Goal: Task Accomplishment & Management: Manage account settings

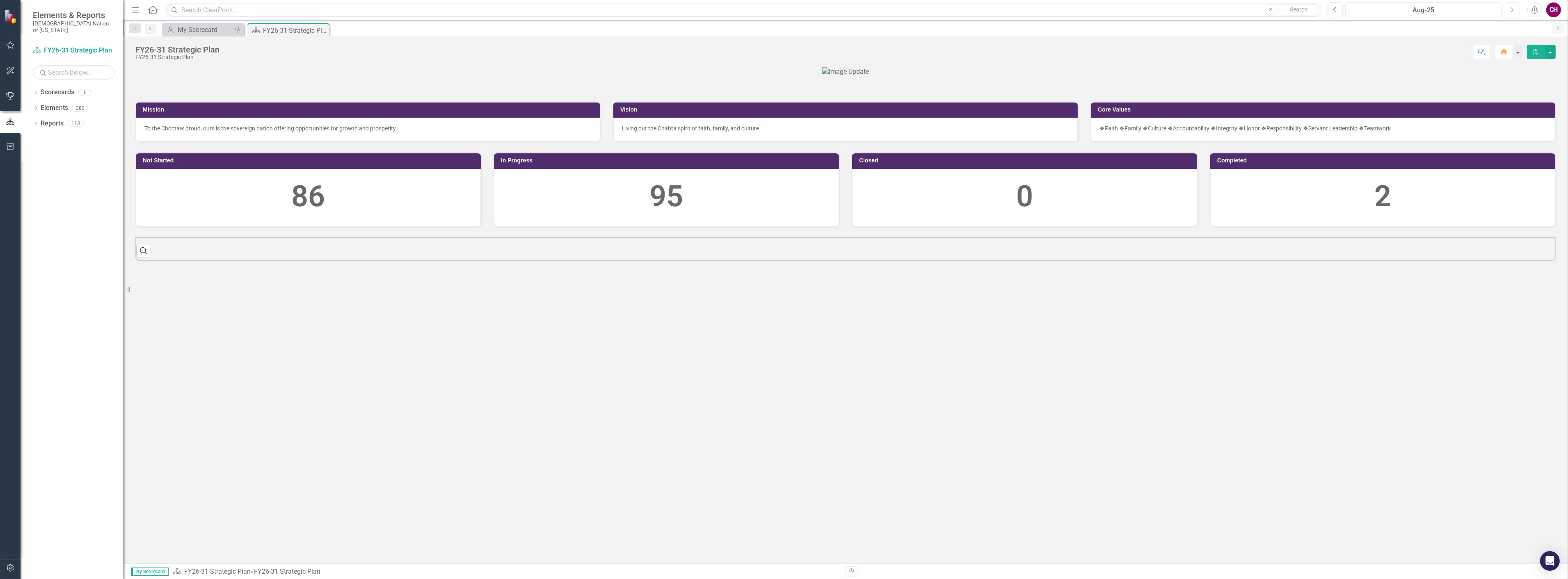
click at [200, 36] on div "FY26-31 Strategic Plan FY26-31 Strategic Plan Score: N/A Aug-25 Completed Comme…" at bounding box center [845, 48] width 1444 height 25
click at [202, 27] on div "My Scorecard" at bounding box center [205, 30] width 54 height 10
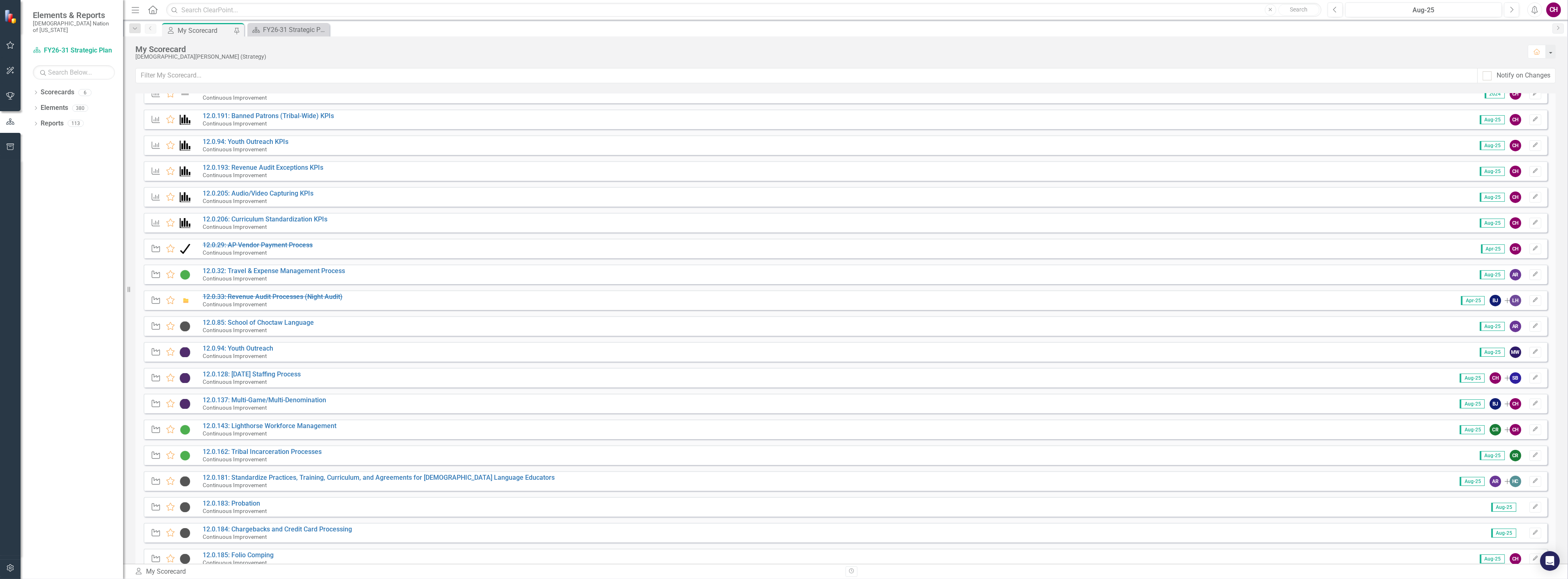
scroll to position [91, 0]
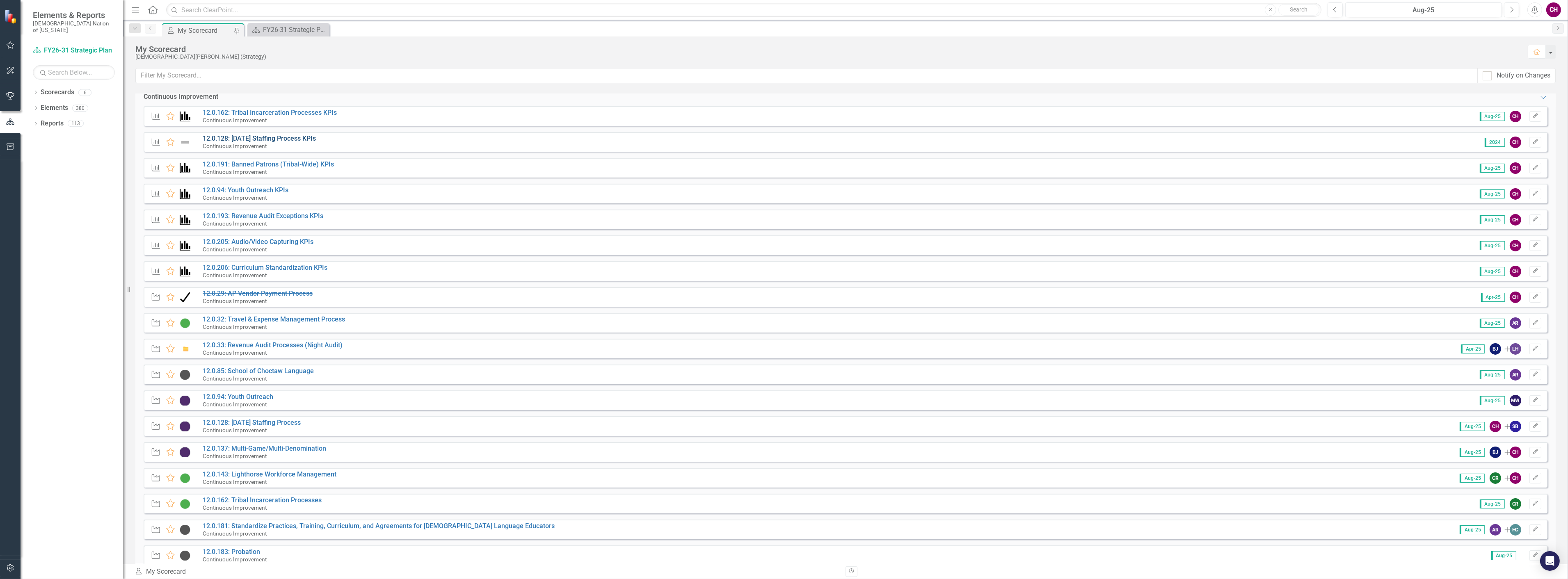
click at [268, 139] on link "12.0.128: [DATE] Staffing Process KPIs" at bounding box center [259, 138] width 113 height 8
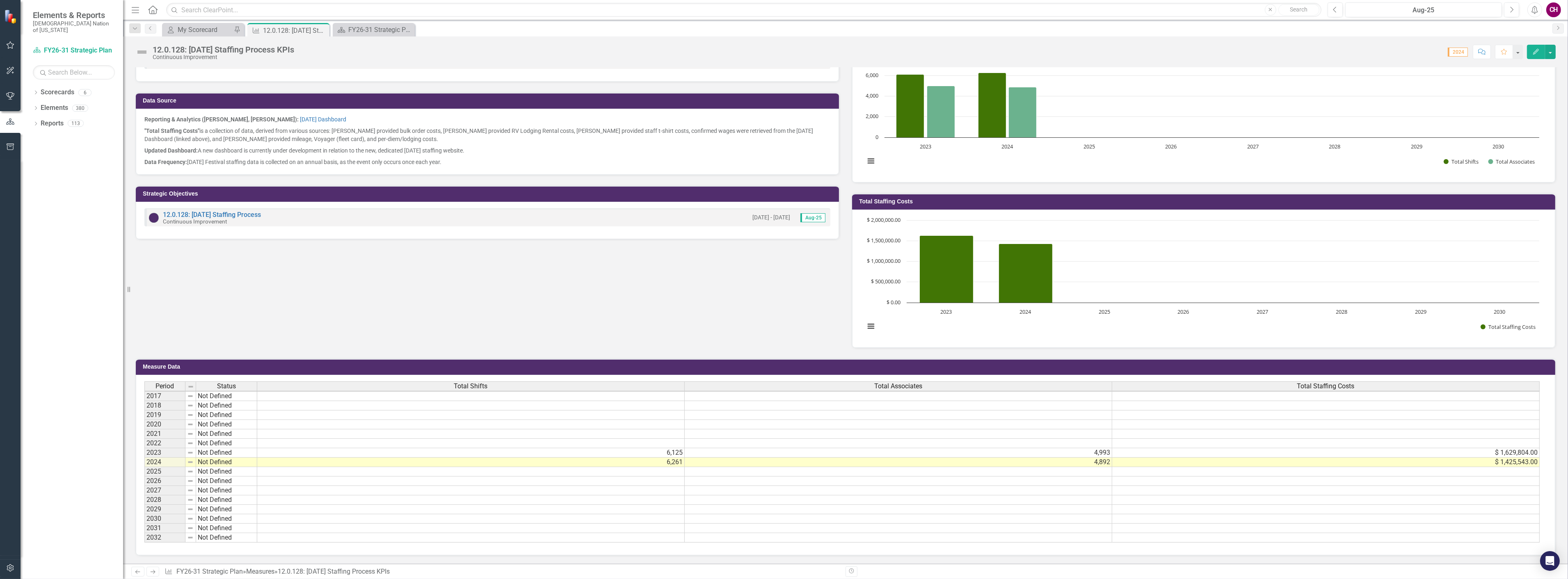
scroll to position [0, 0]
click at [519, 362] on td "Measure Data" at bounding box center [847, 368] width 1408 height 13
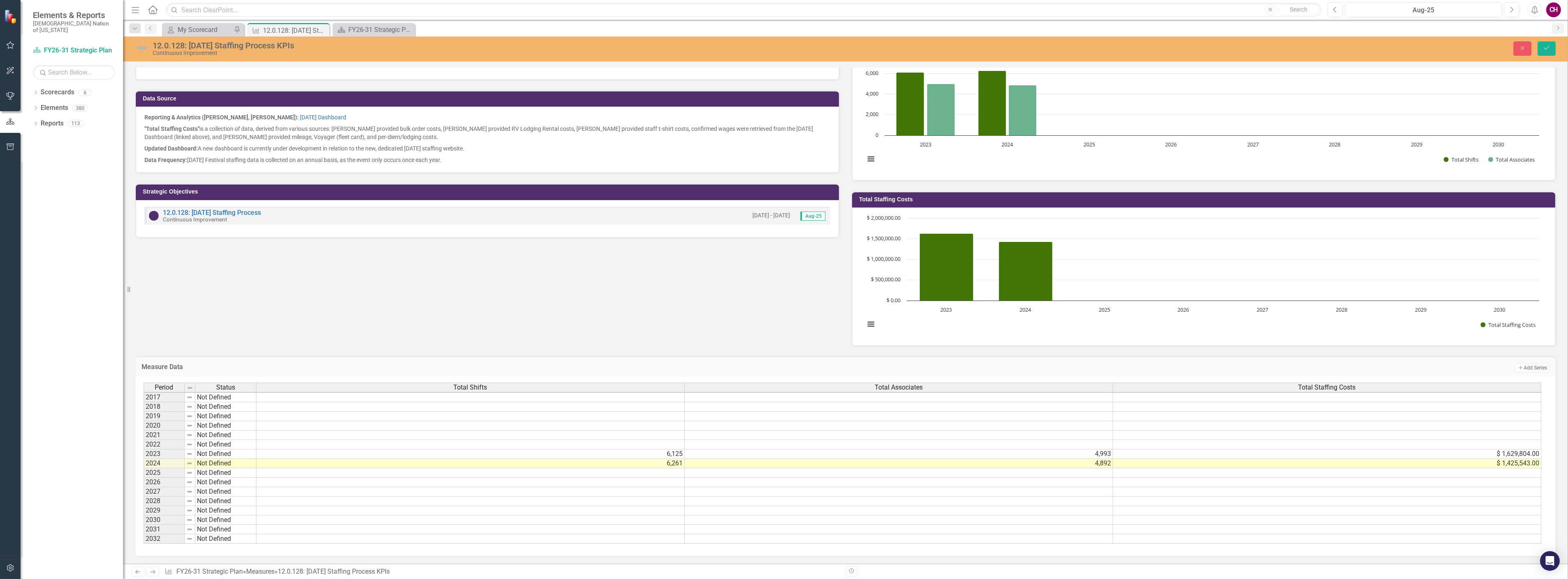
click at [1102, 470] on td at bounding box center [899, 473] width 428 height 9
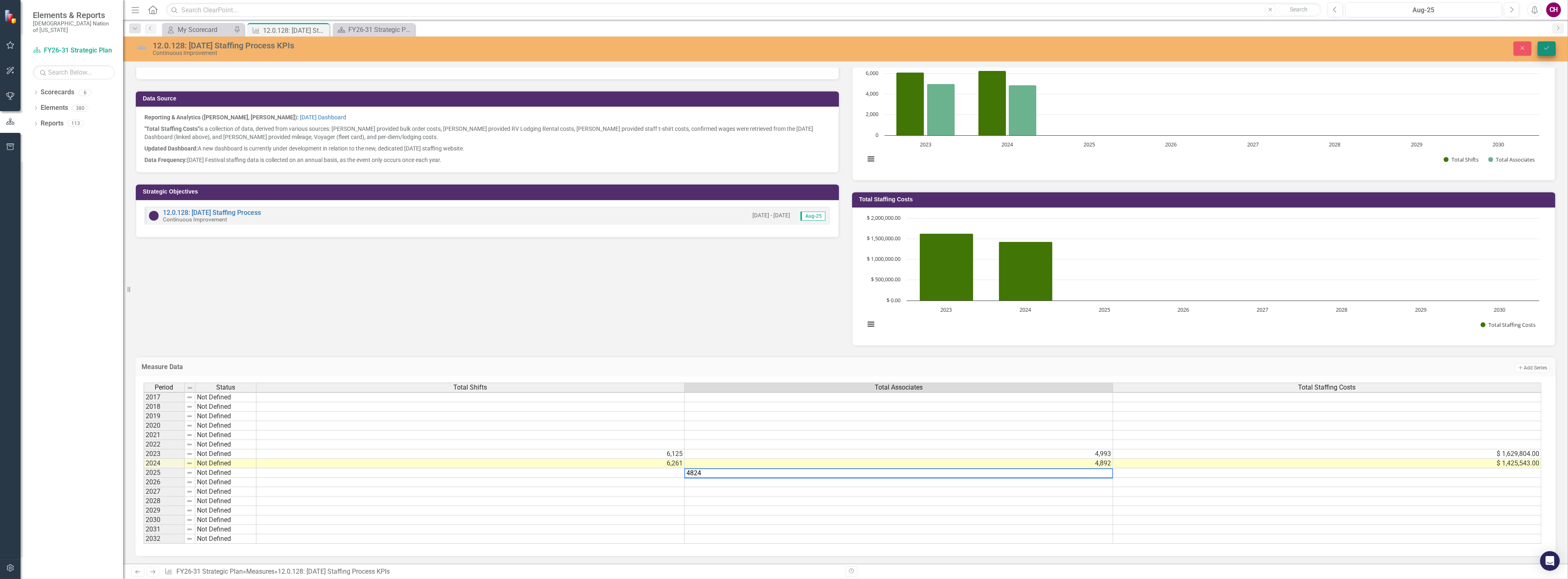
type textarea "4824"
click at [1550, 53] on button "Save" at bounding box center [1546, 48] width 18 height 14
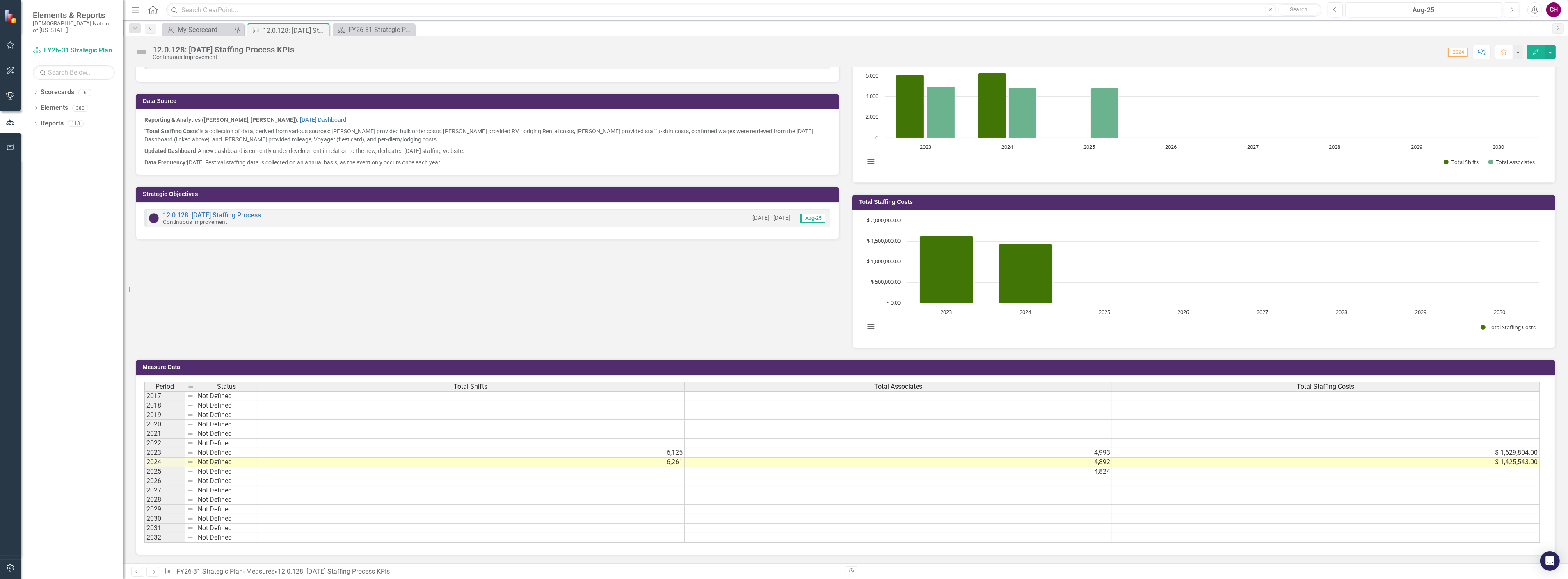
scroll to position [245, 0]
click at [491, 383] on div "Total Shifts" at bounding box center [470, 387] width 427 height 9
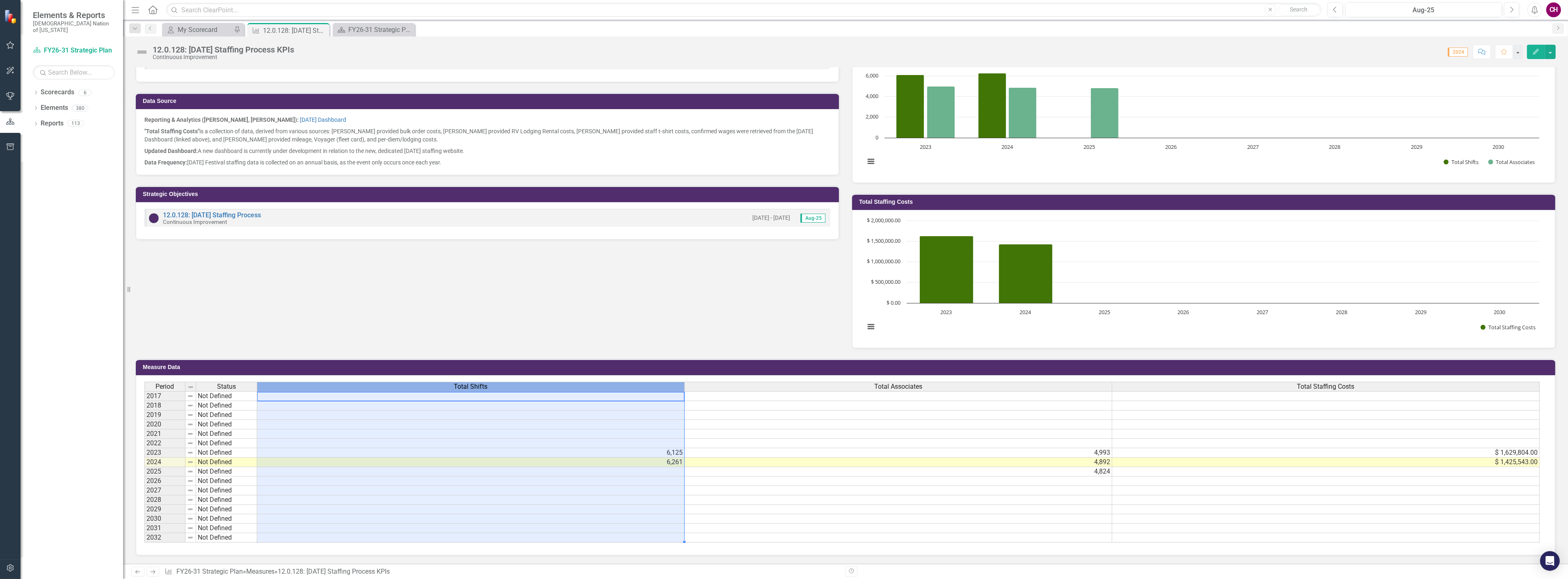
click at [491, 383] on div "Total Shifts" at bounding box center [470, 387] width 427 height 9
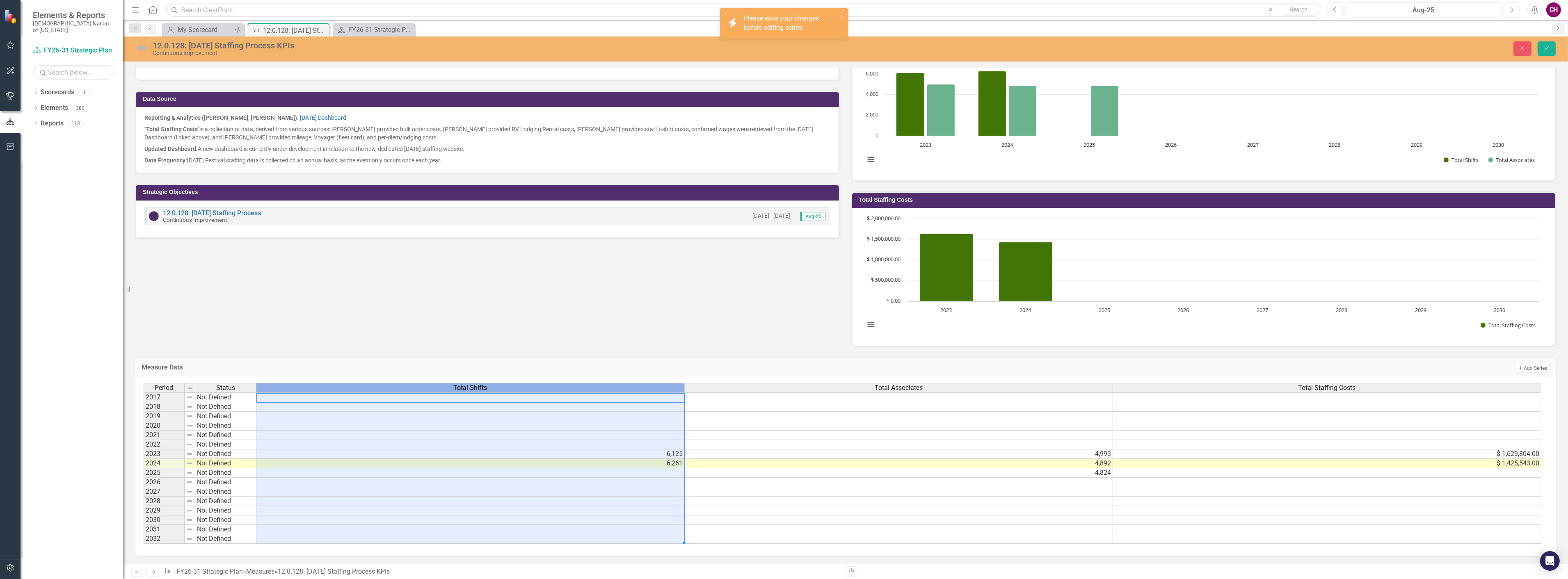
click at [469, 384] on span "Total Shifts" at bounding box center [470, 388] width 34 height 8
click at [1544, 48] on icon "submit" at bounding box center [1546, 48] width 5 height 3
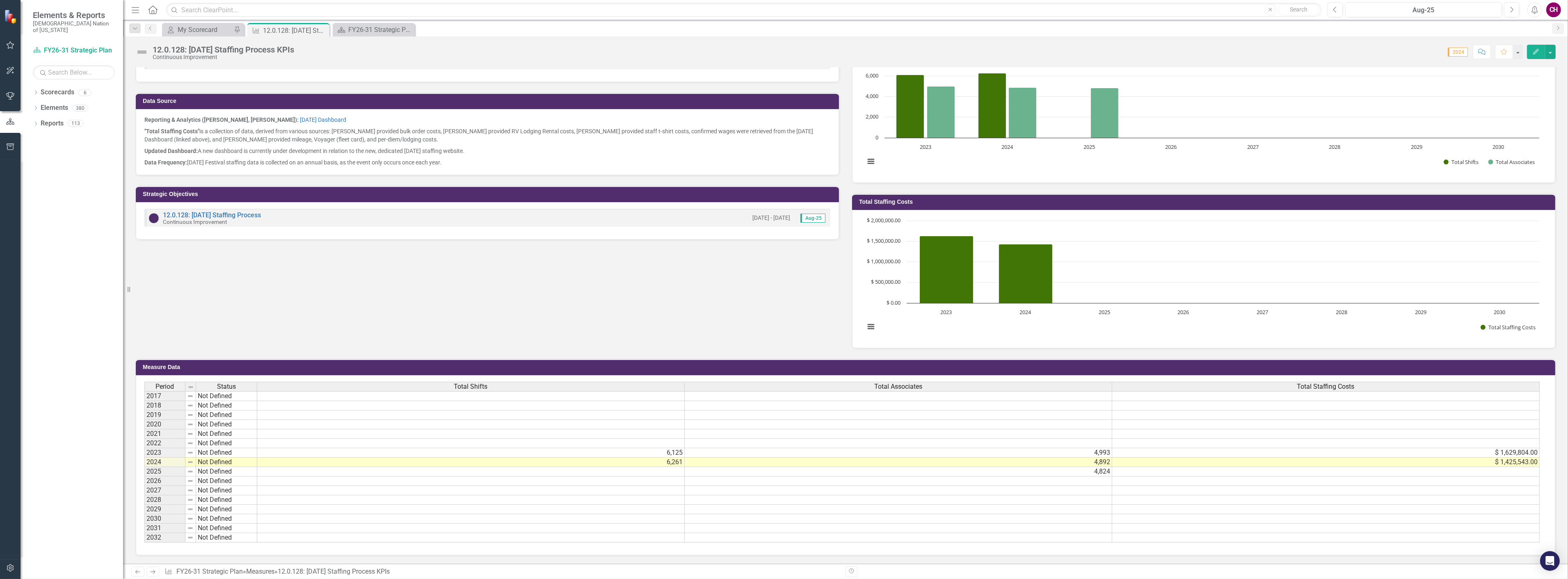
click at [510, 383] on div "Total Shifts" at bounding box center [470, 387] width 427 height 9
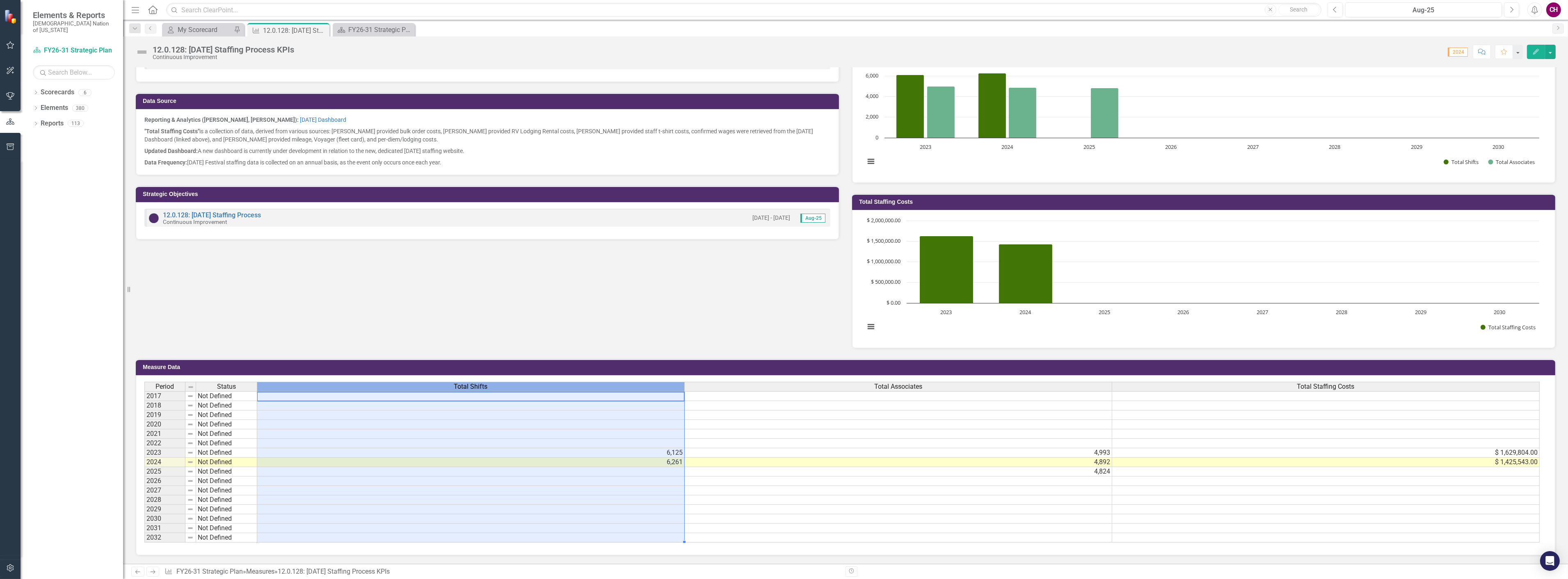
click at [511, 383] on div "Total Shifts" at bounding box center [470, 387] width 427 height 9
click at [482, 383] on span "Total Shifts" at bounding box center [471, 387] width 34 height 8
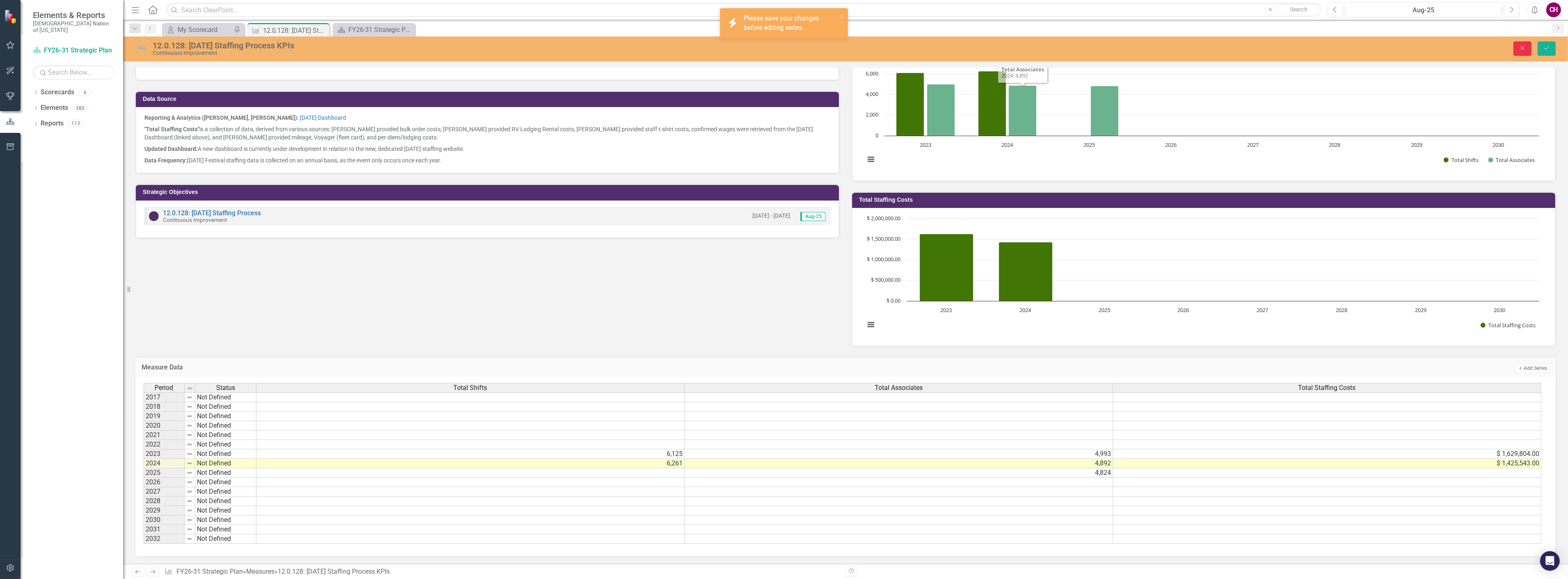
click at [1518, 43] on button "Close" at bounding box center [1521, 48] width 18 height 14
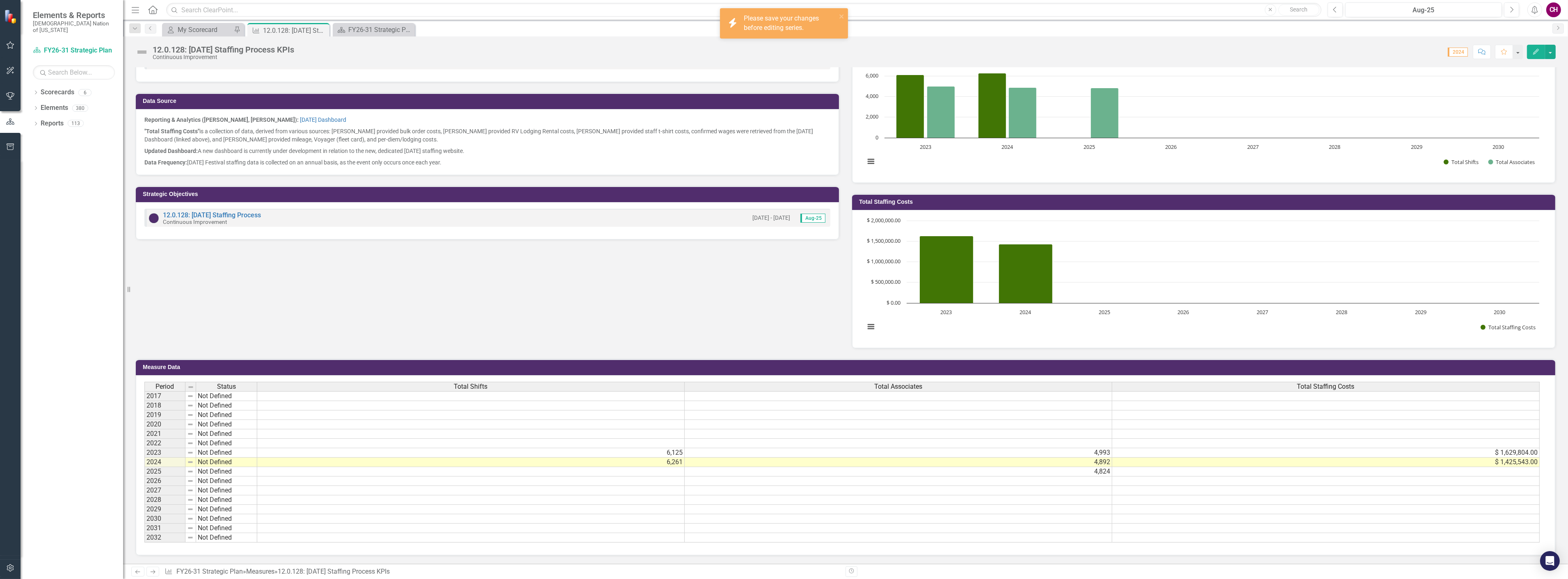
click at [1531, 55] on button "Edit" at bounding box center [1535, 52] width 18 height 14
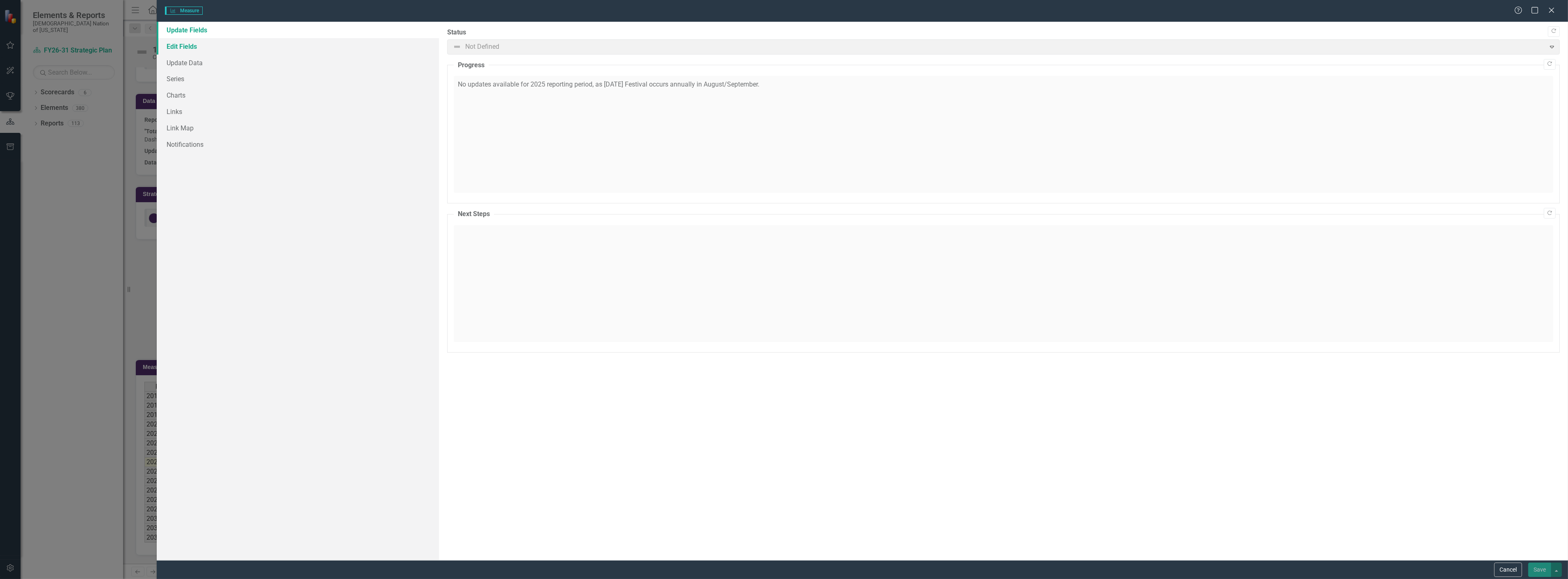
click at [204, 45] on link "Edit Fields" at bounding box center [297, 46] width 282 height 16
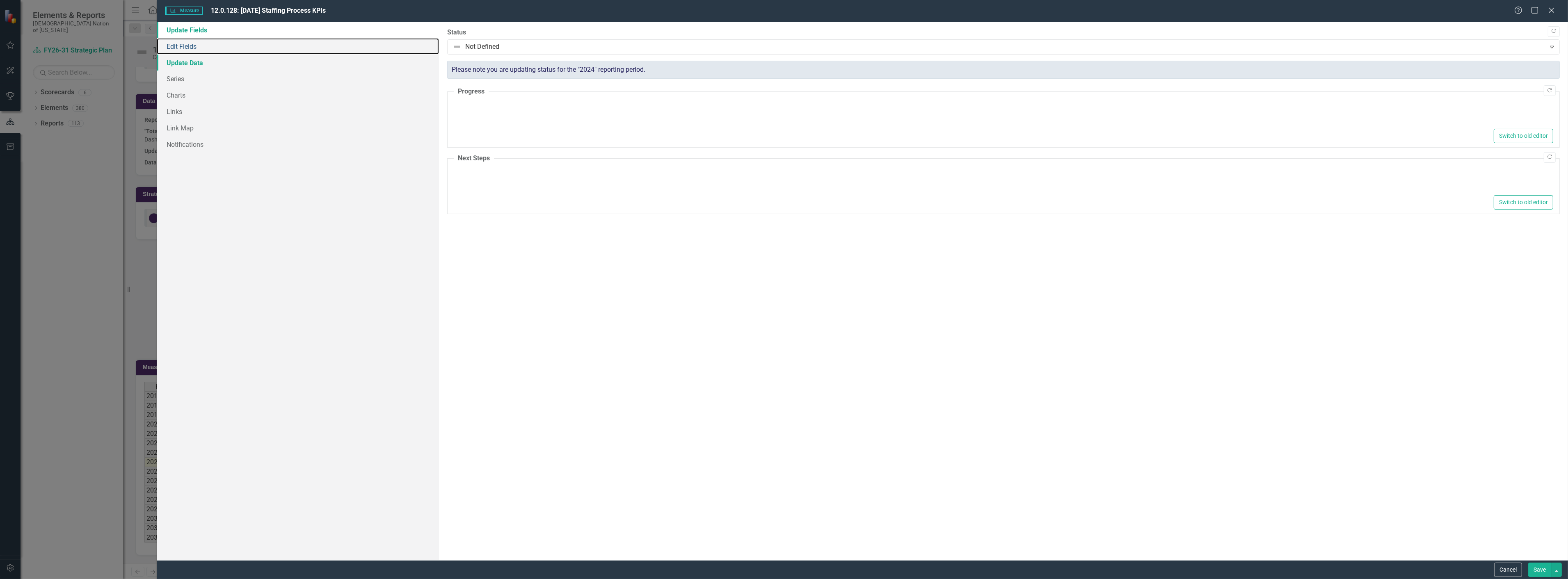
type textarea "<p>No updates available for 2025 reporting period, as [DATE] Festival occurs an…"
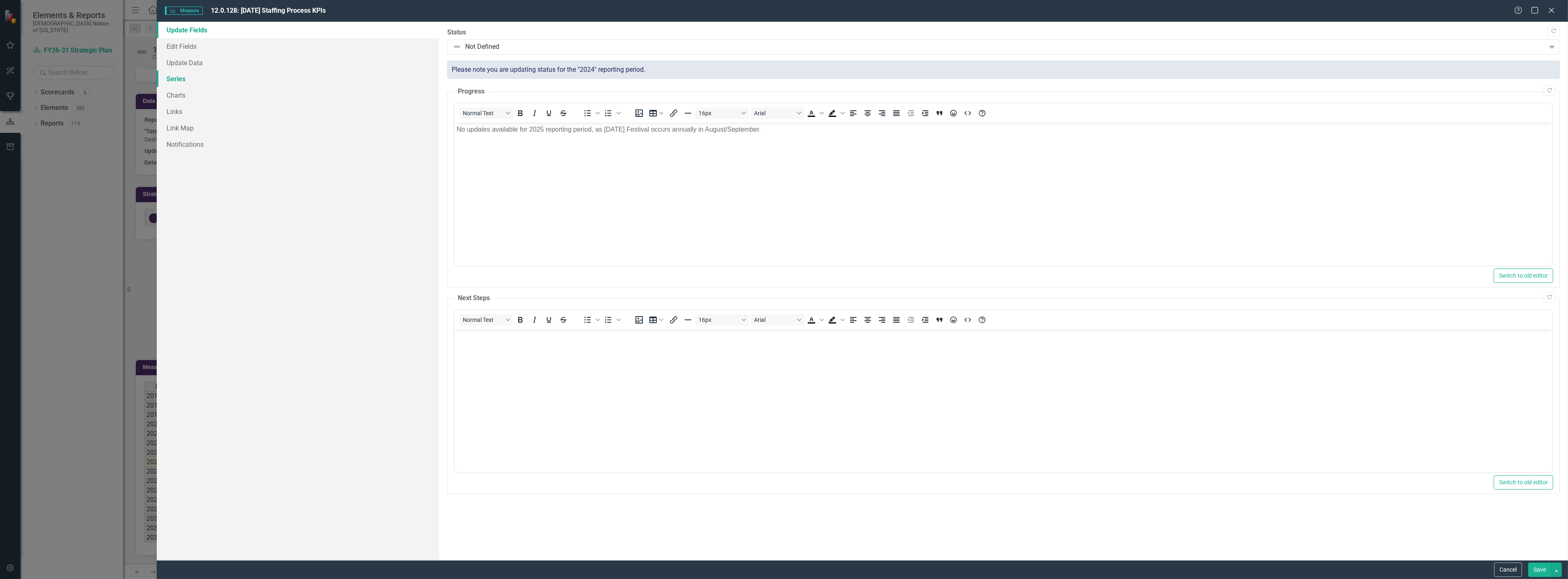
click at [190, 74] on link "Series" at bounding box center [297, 78] width 282 height 16
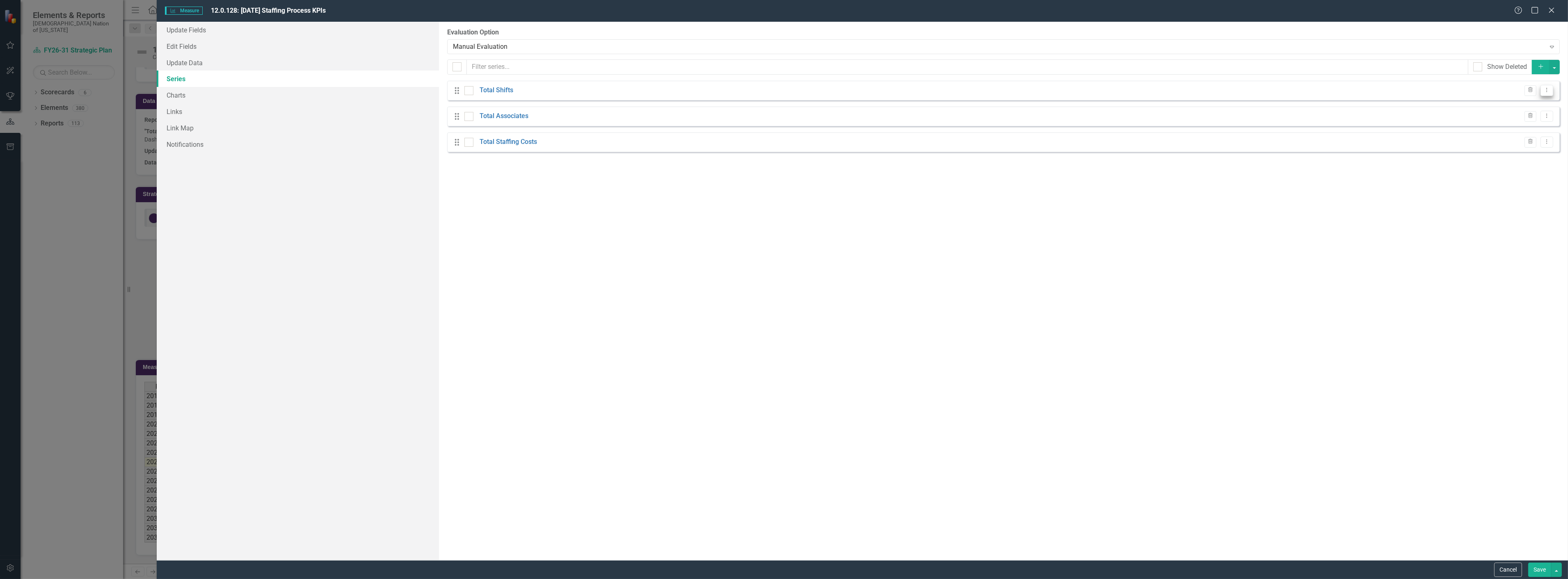
click at [1542, 92] on button "Dropdown Menu" at bounding box center [1546, 90] width 13 height 11
click at [1516, 107] on link "Edit Edit Measure Series" at bounding box center [1506, 104] width 93 height 15
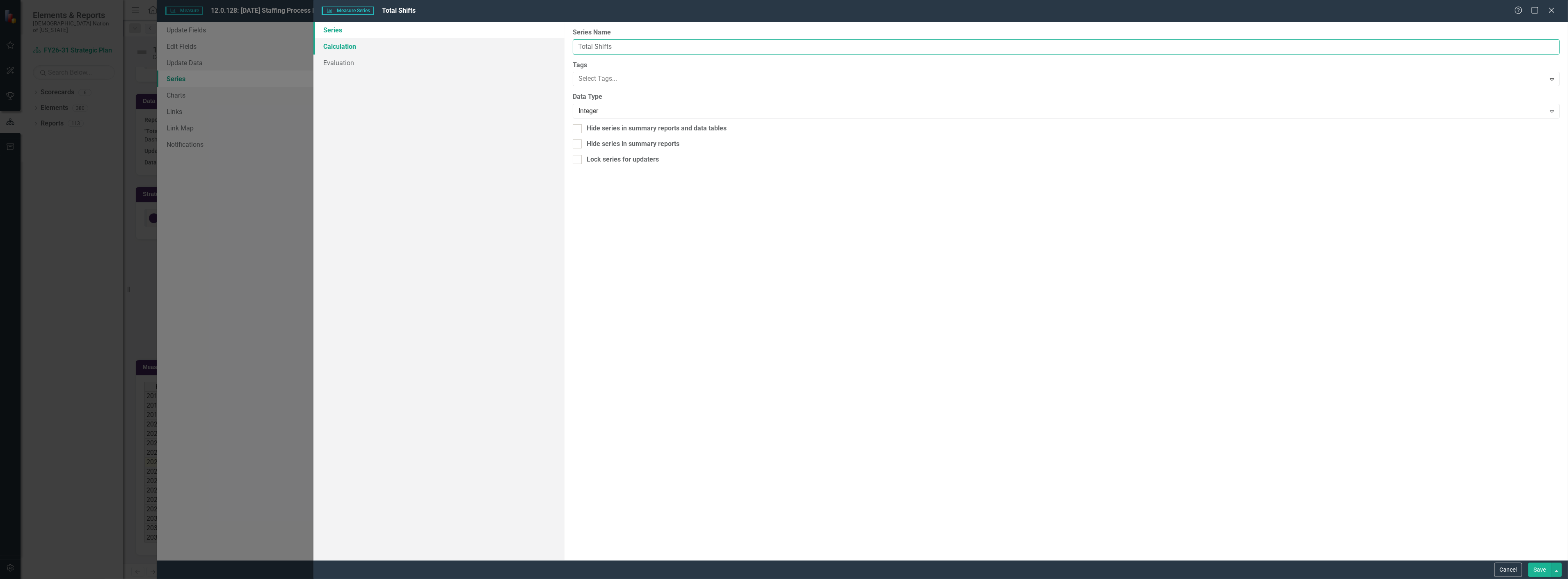
drag, startPoint x: 624, startPoint y: 47, endPoint x: 545, endPoint y: 39, distance: 79.4
click at [542, 47] on div "Series Calculation Evaluation From this page, you can edit the name, type, and …" at bounding box center [940, 291] width 1254 height 538
type input "Filled Shifts"
click at [1543, 569] on button "Save" at bounding box center [1539, 570] width 23 height 14
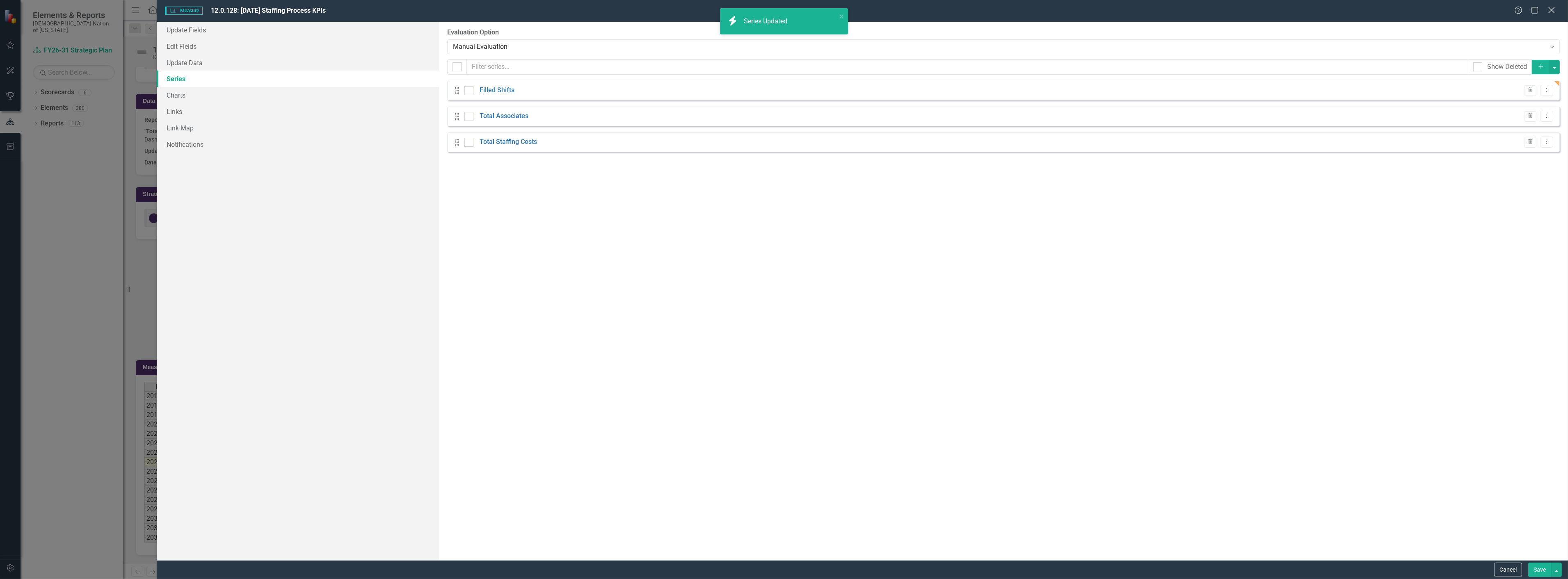
click at [1549, 13] on icon at bounding box center [1550, 9] width 6 height 6
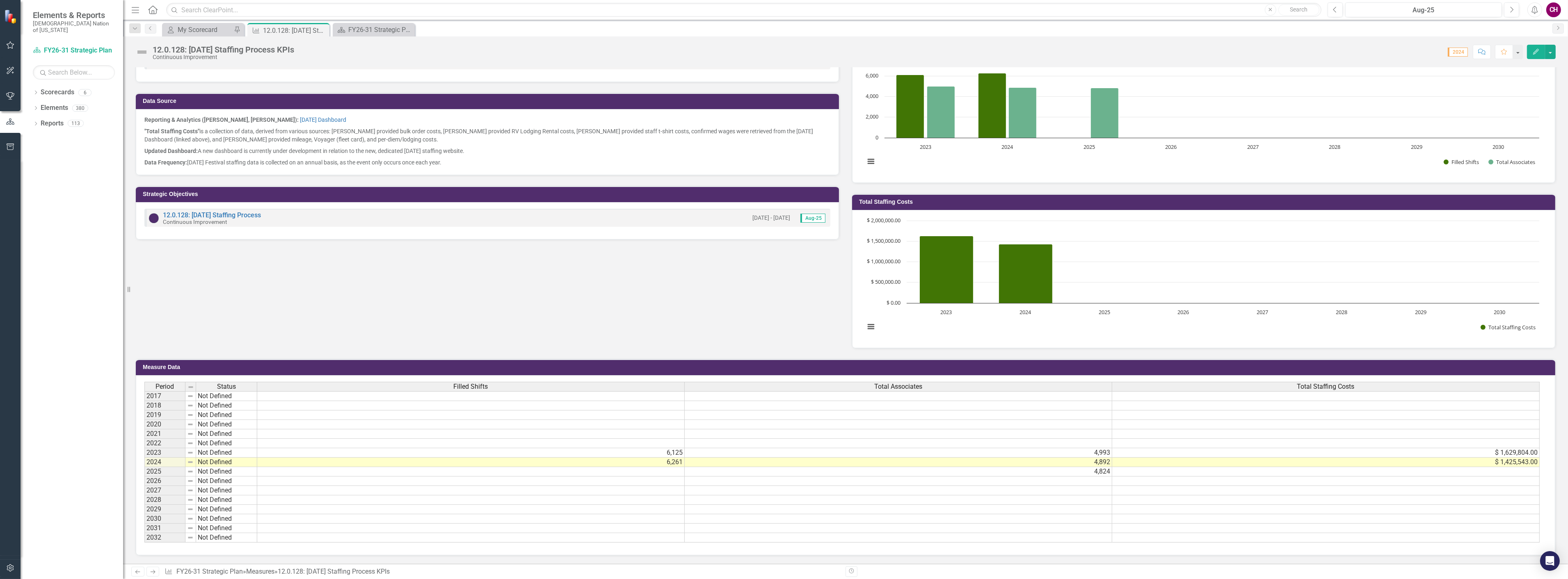
click at [670, 467] on td at bounding box center [470, 471] width 427 height 9
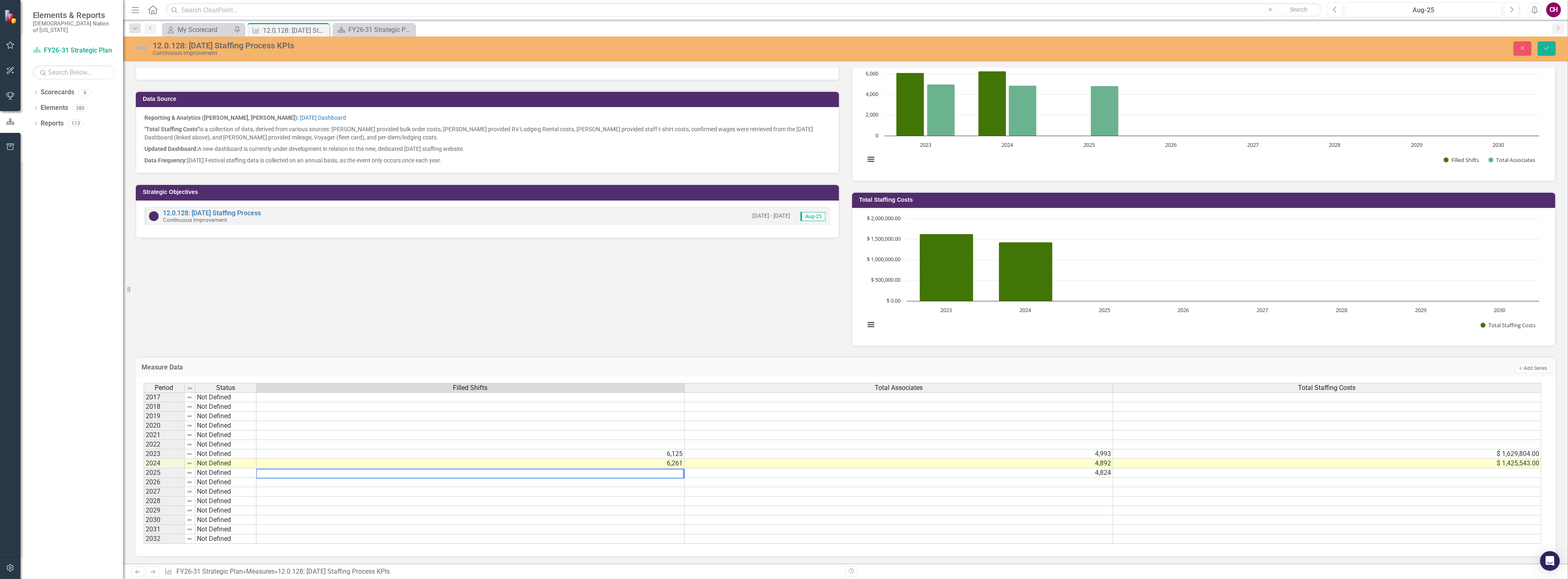
click at [675, 470] on textarea at bounding box center [470, 474] width 428 height 10
type textarea "6469"
drag, startPoint x: 1543, startPoint y: 48, endPoint x: 1201, endPoint y: 62, distance: 342.3
click at [1543, 48] on icon "Save" at bounding box center [1546, 47] width 8 height 6
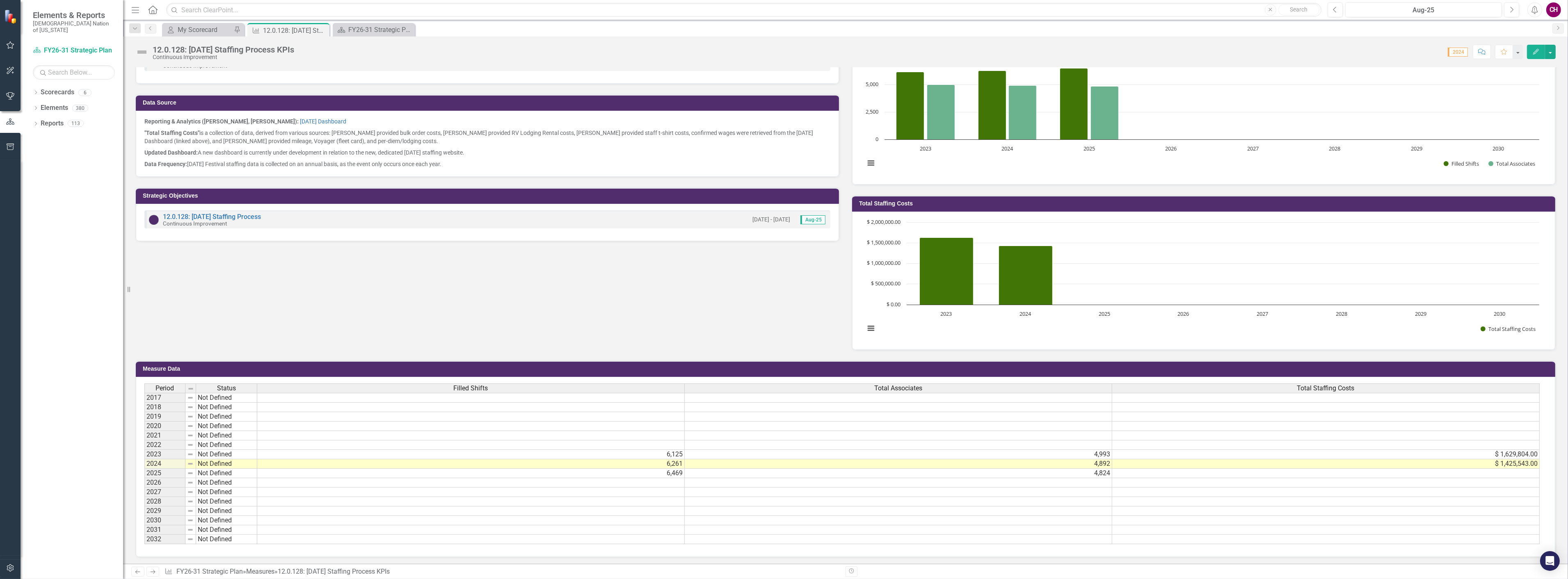
scroll to position [245, 0]
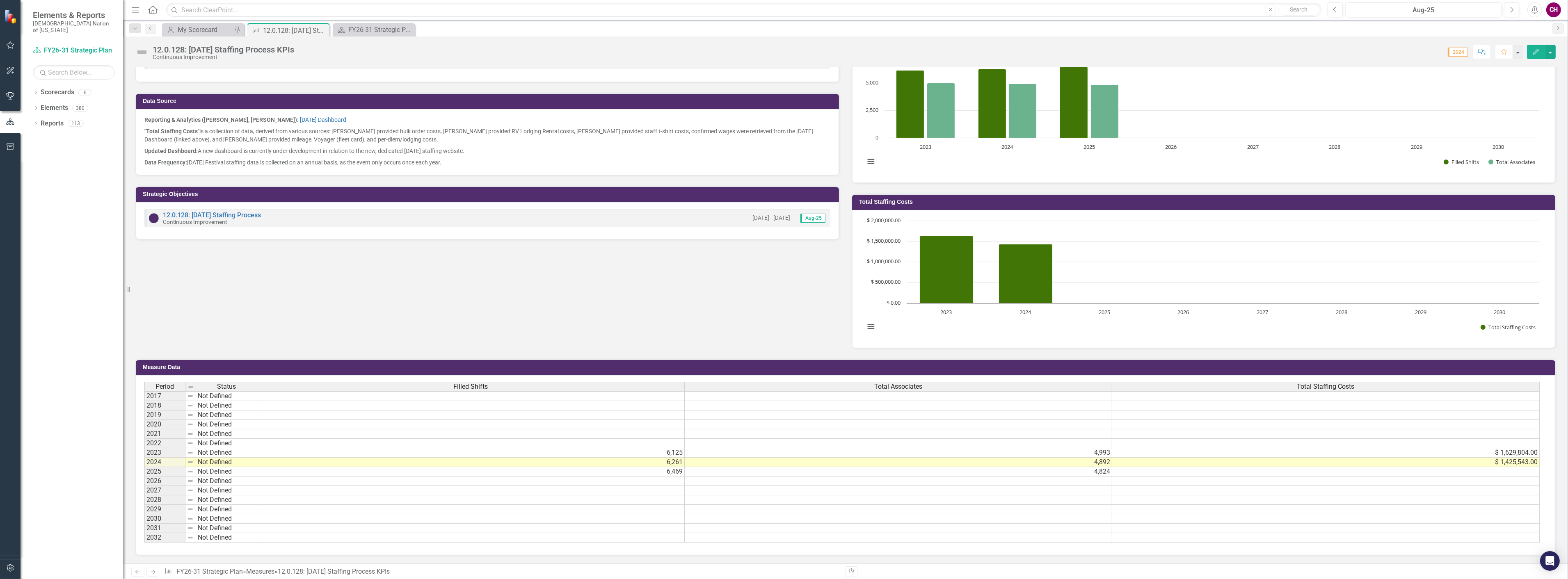
click at [1540, 52] on button "Edit" at bounding box center [1535, 52] width 18 height 14
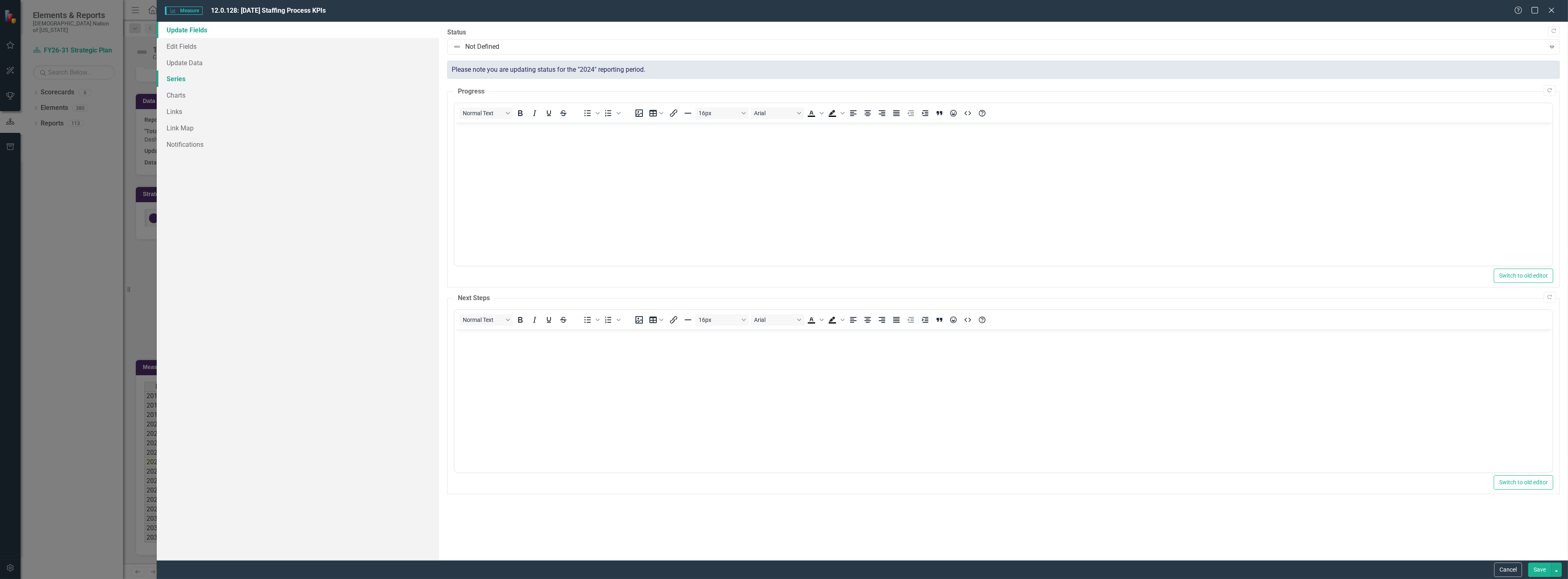
click at [189, 77] on link "Series" at bounding box center [297, 78] width 282 height 16
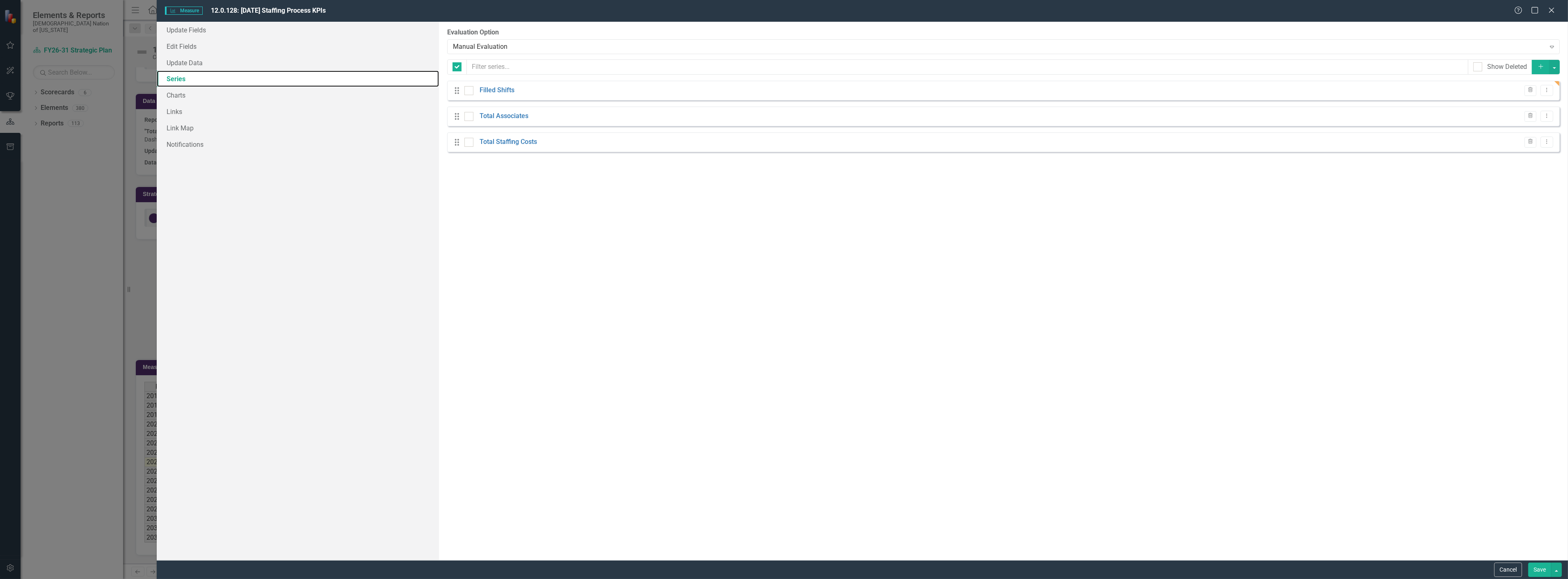
checkbox input "false"
click at [1538, 66] on icon "Add" at bounding box center [1540, 66] width 8 height 6
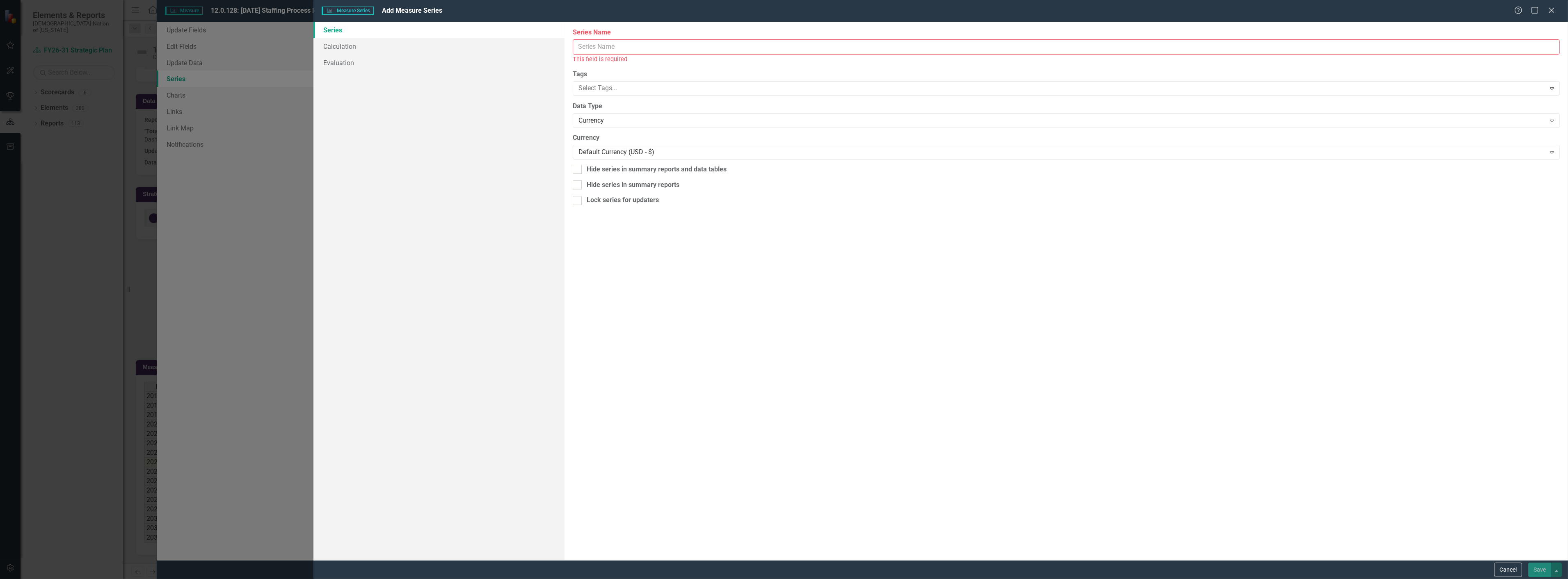
click at [625, 44] on input "Series Name" at bounding box center [1066, 47] width 987 height 15
click at [1554, 14] on icon "Close" at bounding box center [1551, 9] width 10 height 8
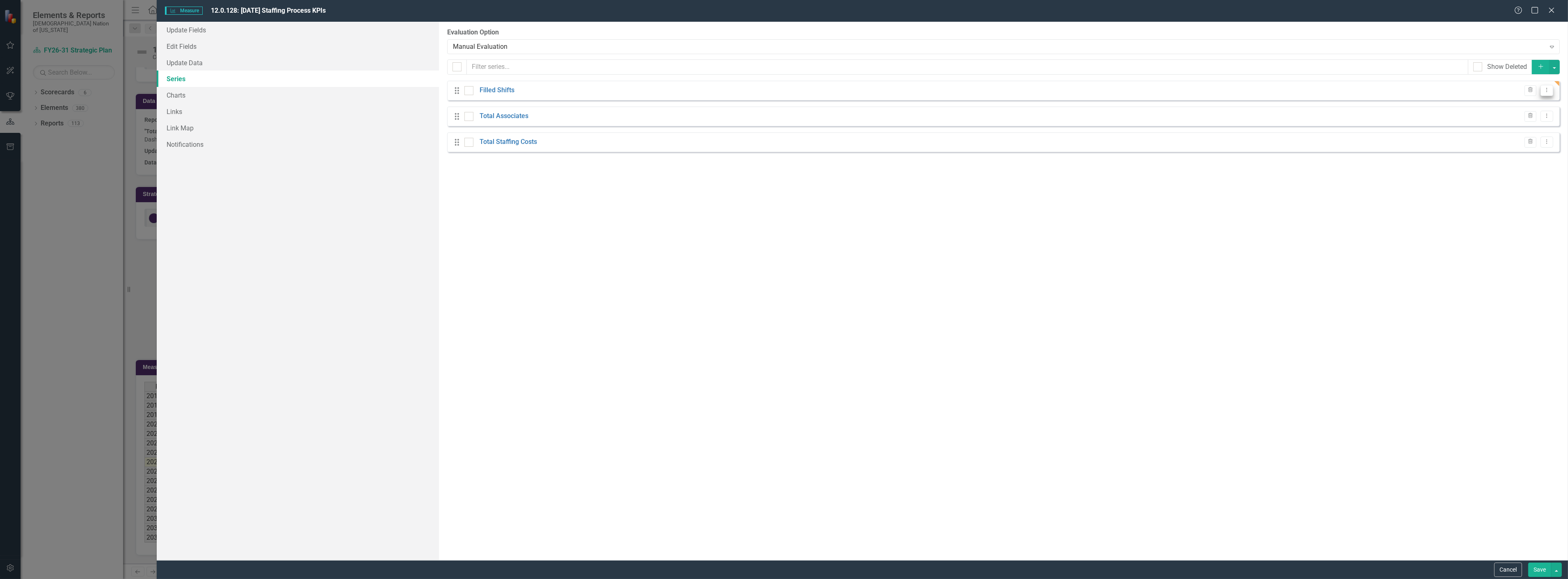
click at [1548, 93] on icon "Dropdown Menu" at bounding box center [1546, 90] width 7 height 5
click at [1535, 119] on link "Copy Duplicate Measure Series" at bounding box center [1506, 119] width 93 height 15
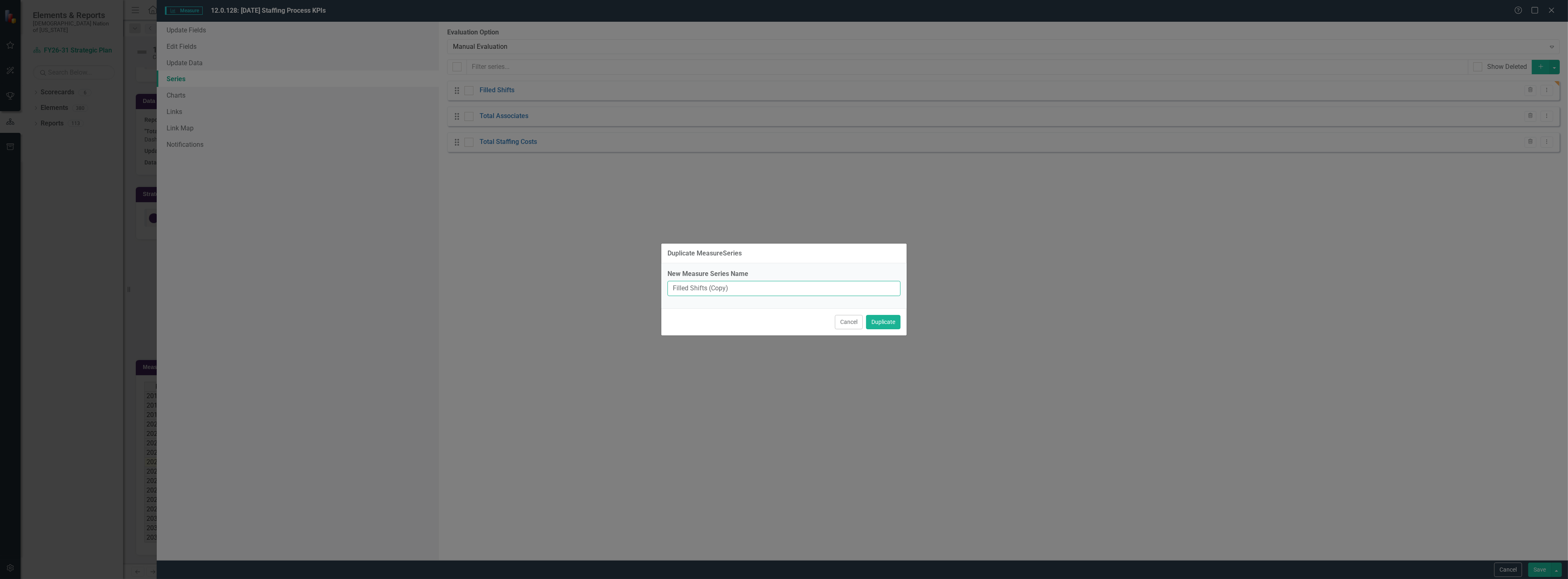
drag, startPoint x: 764, startPoint y: 288, endPoint x: 511, endPoint y: 292, distance: 253.0
click at [515, 287] on div "Duplicate MeasureSeries New Measure Series Name Filled Shifts (Copy) Cancel Dup…" at bounding box center [784, 290] width 1568 height 579
type input "Committed Hours"
click at [866, 315] on button "Duplicate" at bounding box center [883, 322] width 35 height 14
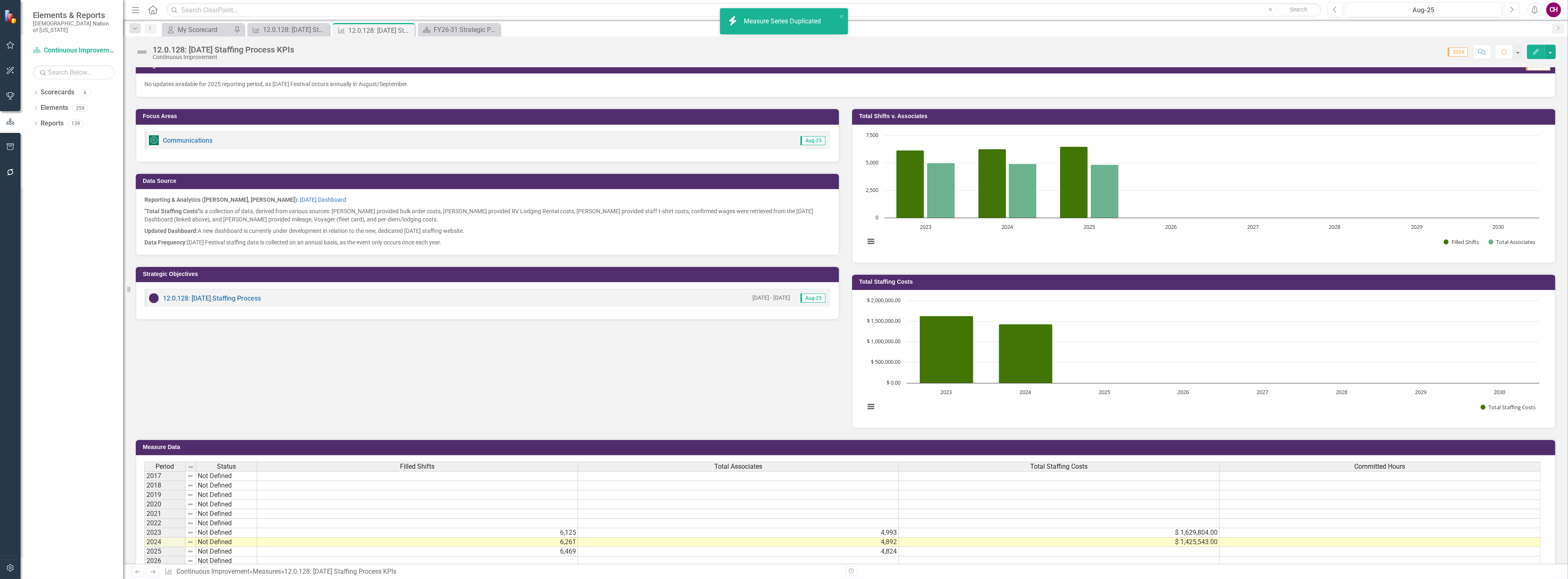
scroll to position [245, 0]
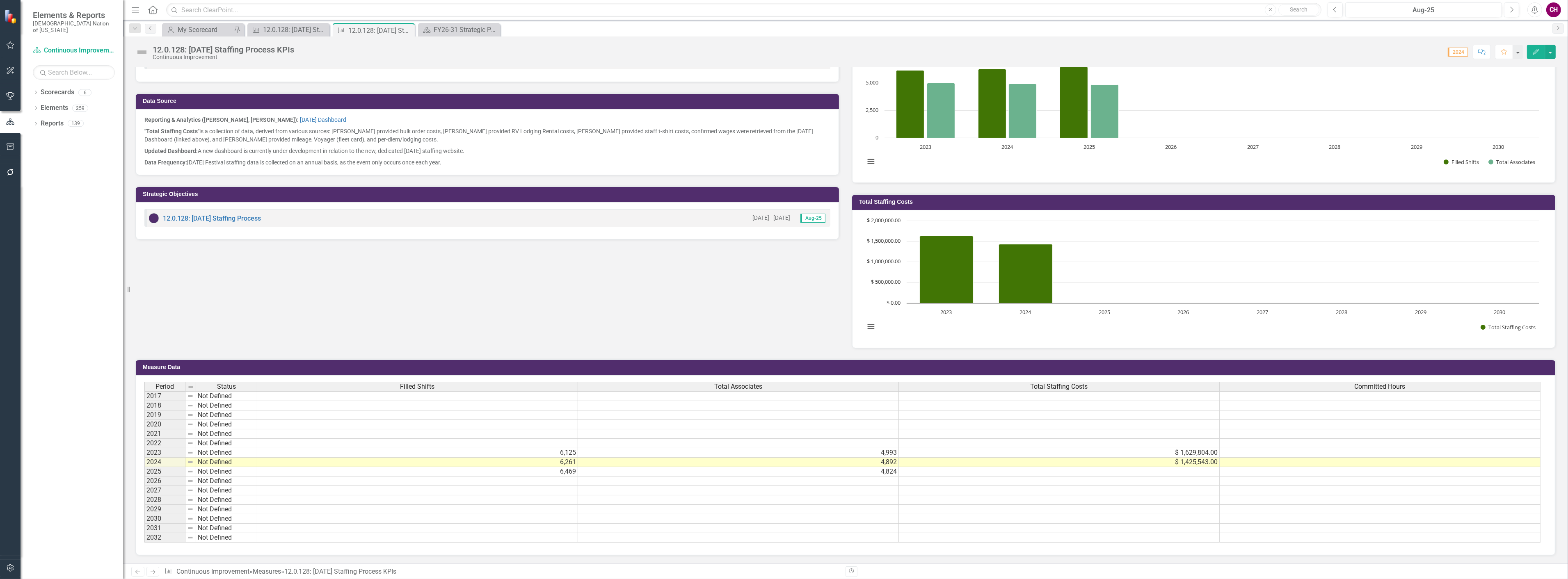
click at [571, 383] on div "Filled Shifts" at bounding box center [417, 387] width 321 height 9
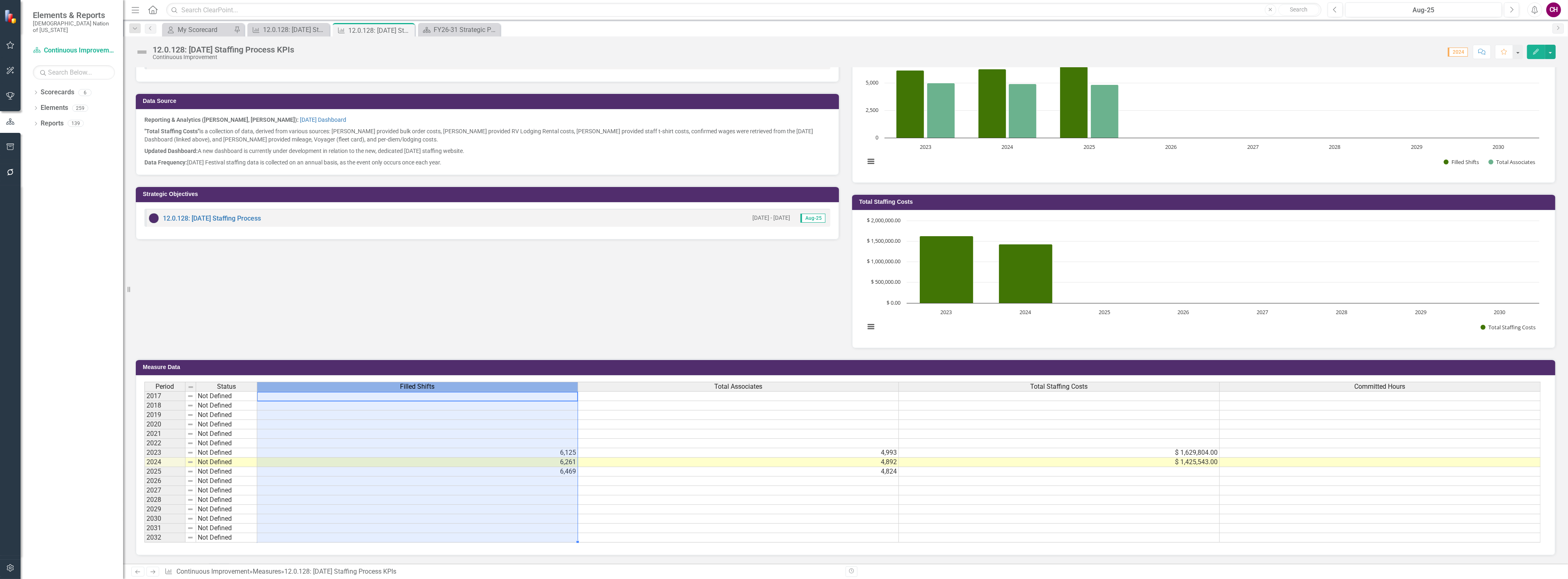
click at [571, 383] on div "Filled Shifts" at bounding box center [417, 387] width 321 height 9
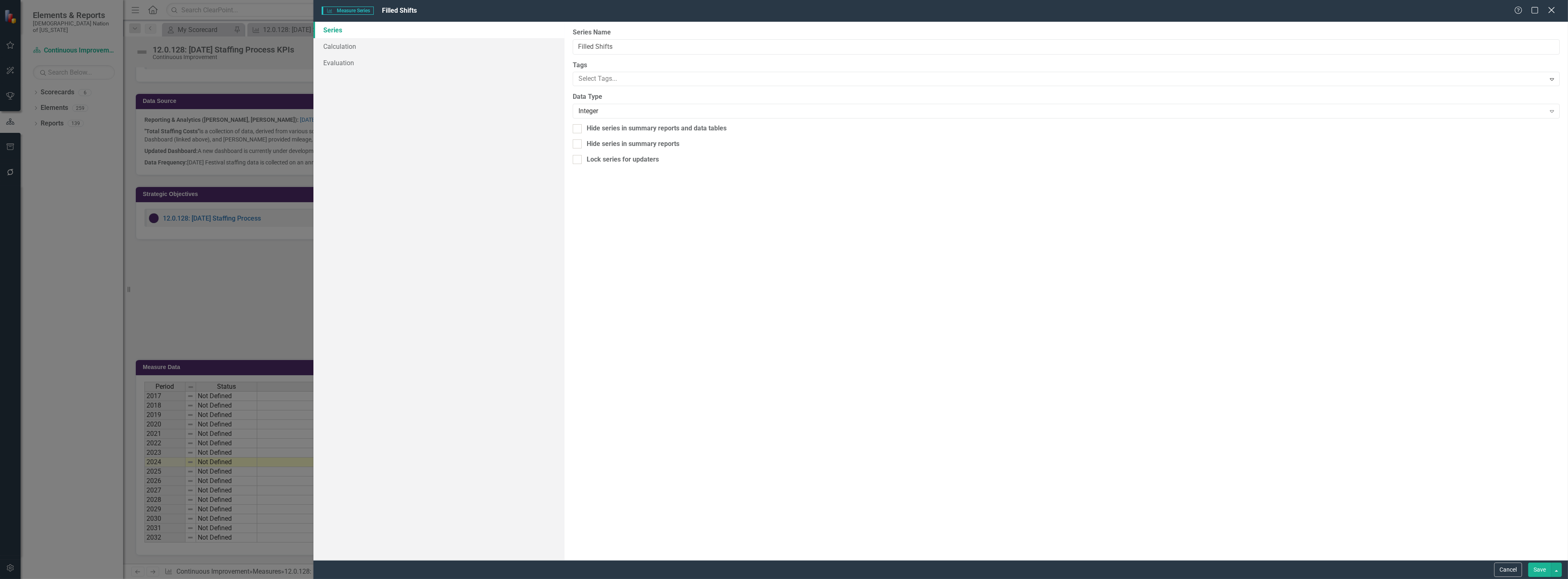
click at [1549, 10] on icon "Close" at bounding box center [1551, 9] width 10 height 8
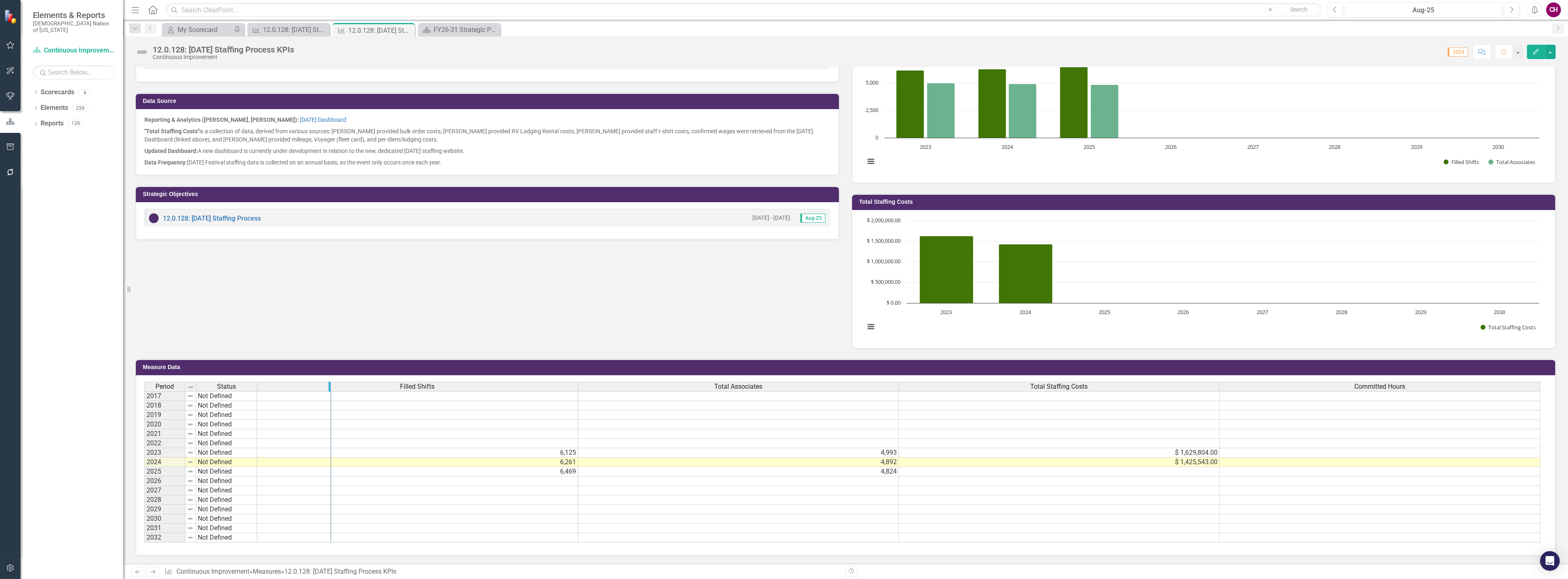
drag, startPoint x: 526, startPoint y: 378, endPoint x: 329, endPoint y: 383, distance: 197.1
drag, startPoint x: 731, startPoint y: 380, endPoint x: 400, endPoint y: 383, distance: 331.0
drag, startPoint x: 969, startPoint y: 382, endPoint x: 476, endPoint y: 387, distance: 493.0
drag, startPoint x: 1538, startPoint y: 378, endPoint x: 550, endPoint y: 382, distance: 988.0
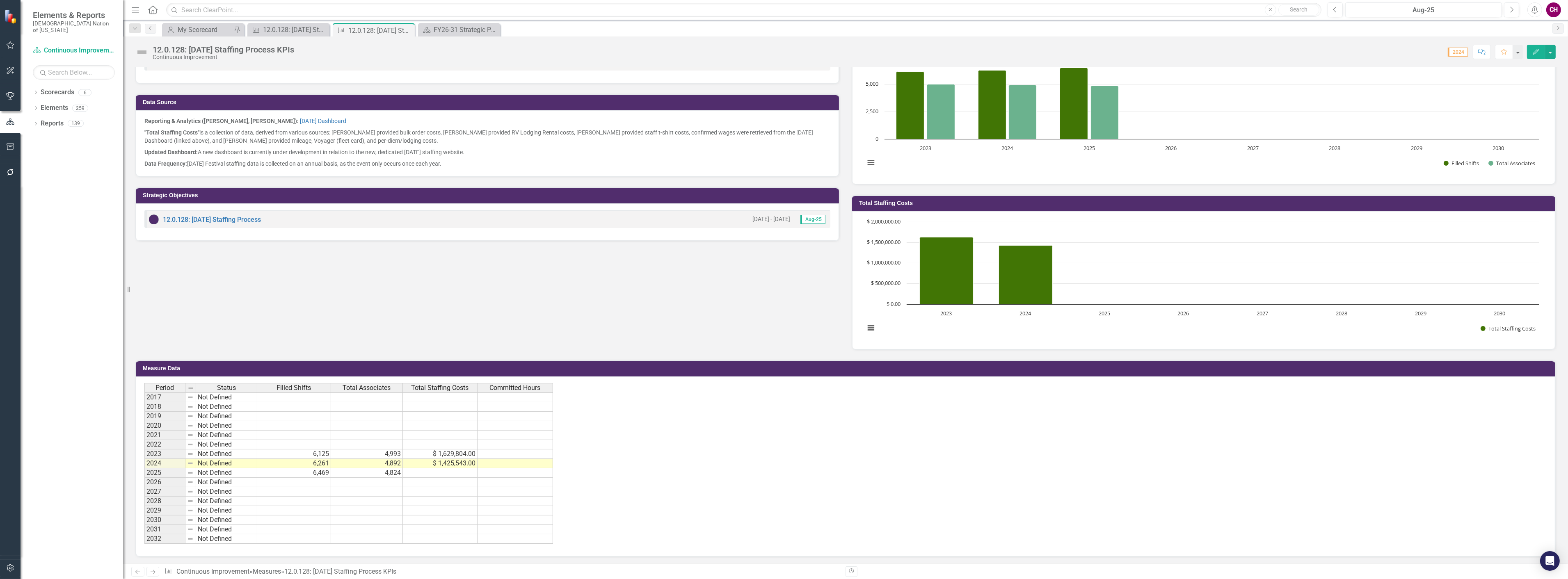
scroll to position [240, 0]
click at [226, 455] on td "Not Defined" at bounding box center [227, 454] width 61 height 9
click at [233, 454] on td "Not Defined" at bounding box center [227, 454] width 61 height 9
click at [234, 454] on td "Not Defined" at bounding box center [227, 454] width 61 height 9
type textarea "Not Defined"
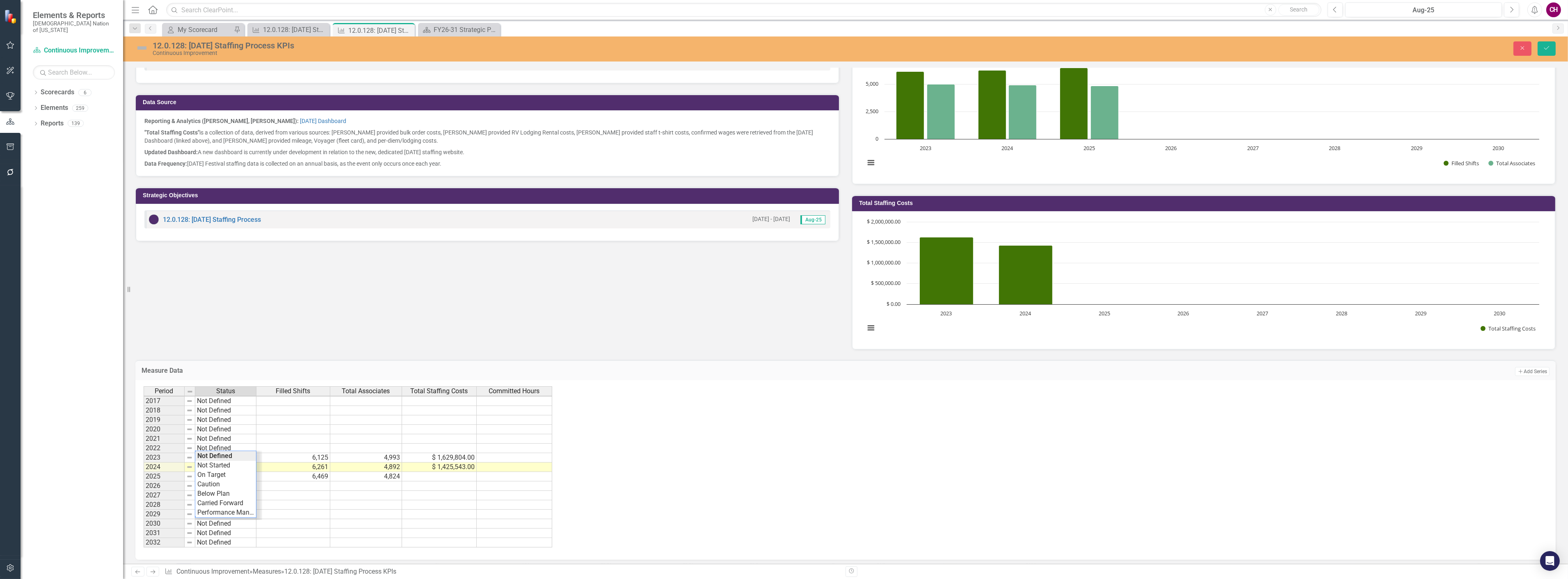
click at [253, 330] on div "Focus Areas Communications Aug-25 Data Source Reporting & Analytics (Mia Cherry…" at bounding box center [845, 185] width 1433 height 331
click at [657, 517] on div "Period Status Filled Shifts Total Associates Total Staffing Costs Committed Hou…" at bounding box center [842, 467] width 1397 height 162
click at [1543, 54] on button "Save" at bounding box center [1546, 48] width 18 height 14
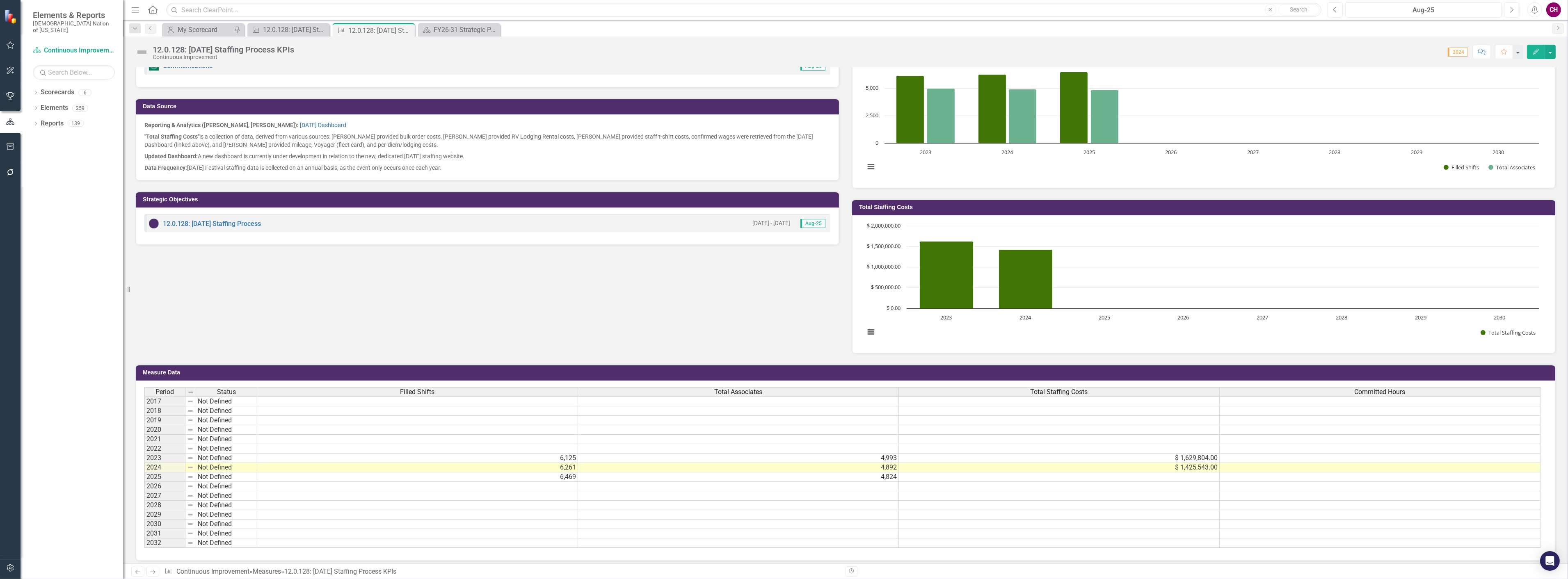
scroll to position [245, 0]
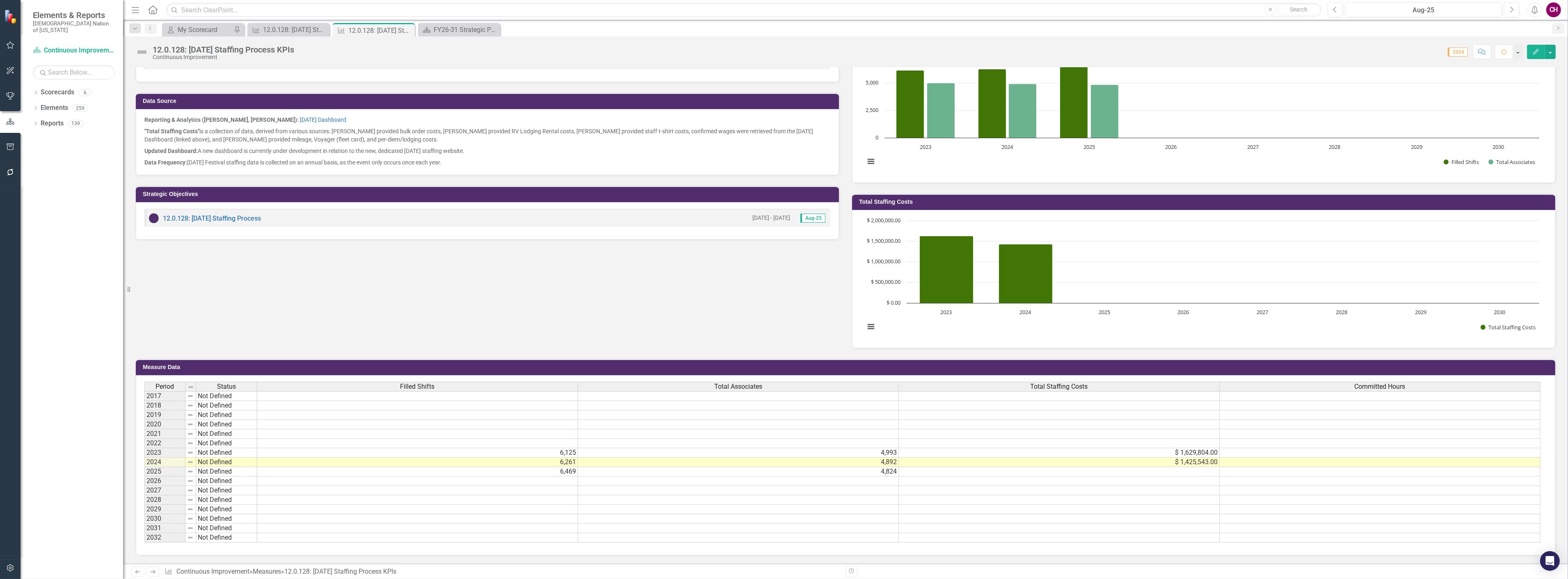
click at [1535, 50] on icon "Edit" at bounding box center [1535, 52] width 8 height 6
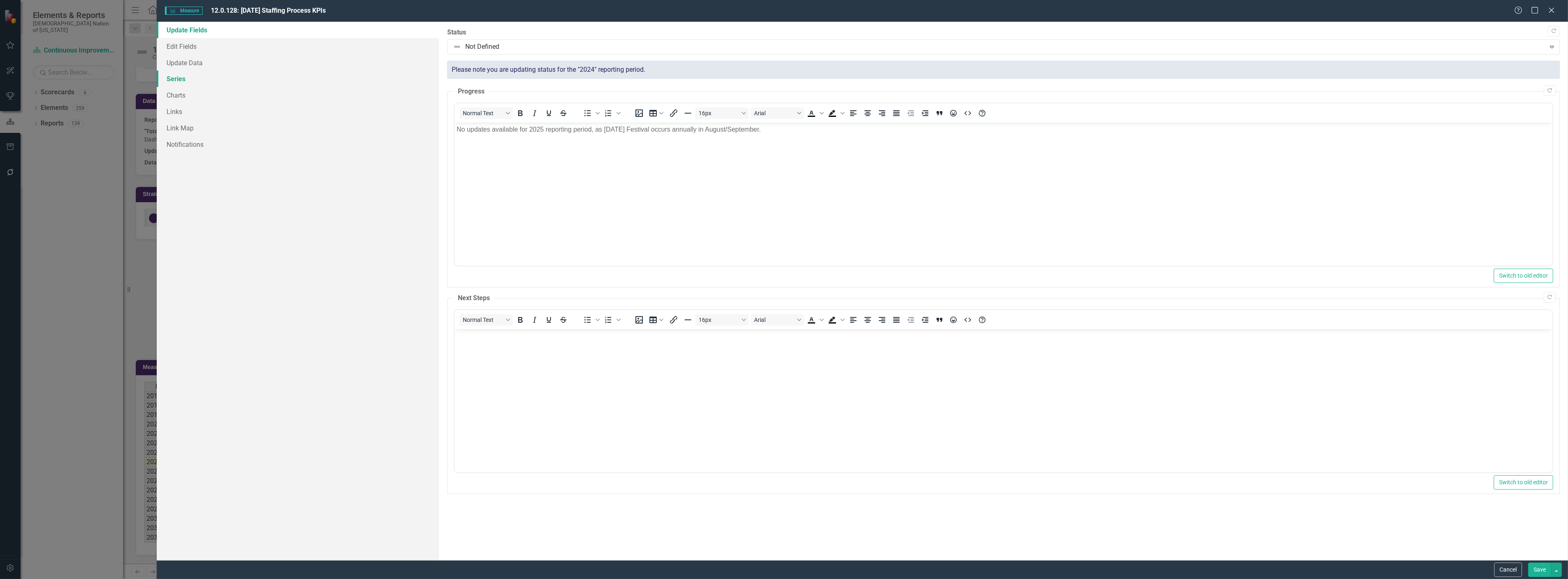
scroll to position [0, 0]
click at [185, 75] on link "Series" at bounding box center [297, 78] width 282 height 16
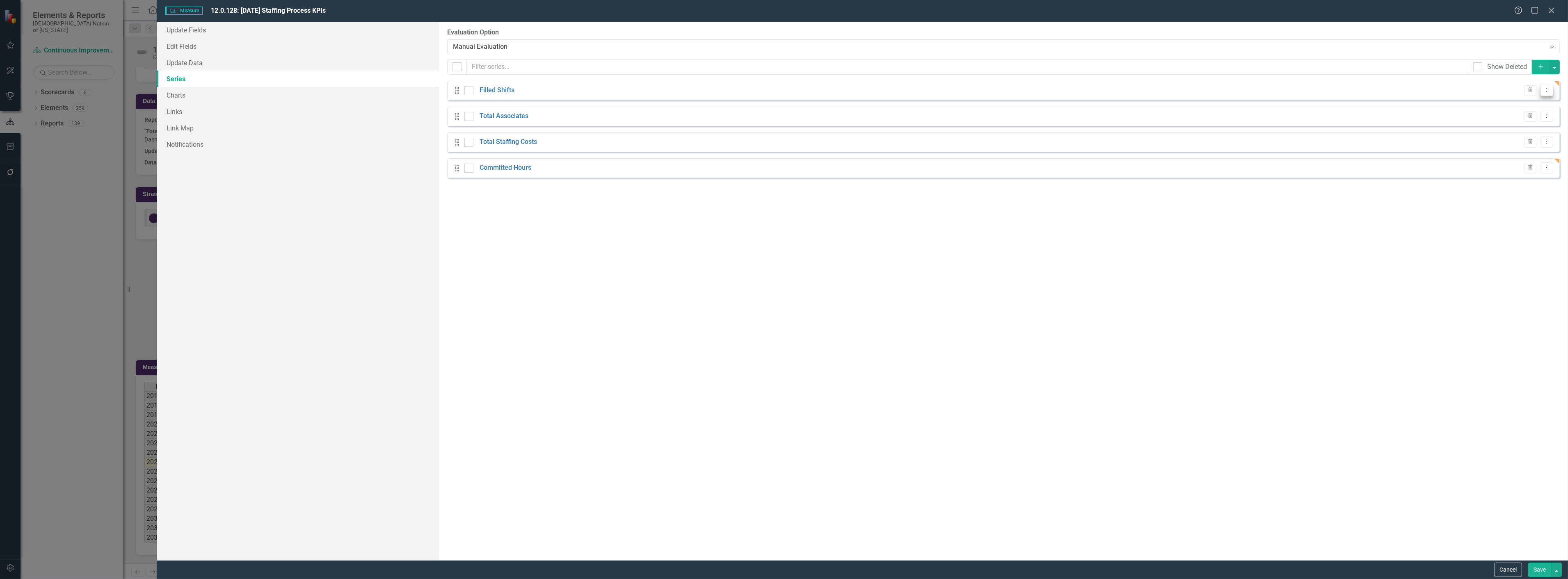
click at [1548, 93] on icon "Dropdown Menu" at bounding box center [1546, 90] width 7 height 5
drag, startPoint x: 1515, startPoint y: 209, endPoint x: 1516, endPoint y: 187, distance: 22.0
click at [1515, 209] on div "From this page, you can add, edit, delete, or duplicate the measure series for …" at bounding box center [1004, 291] width 1129 height 538
drag, startPoint x: 1436, startPoint y: 174, endPoint x: 1396, endPoint y: 155, distance: 44.3
click at [1432, 149] on div "Drag Filled Shifts Trash Dropdown Menu Drag Total Associates Trash Dropdown Men…" at bounding box center [1003, 129] width 1113 height 97
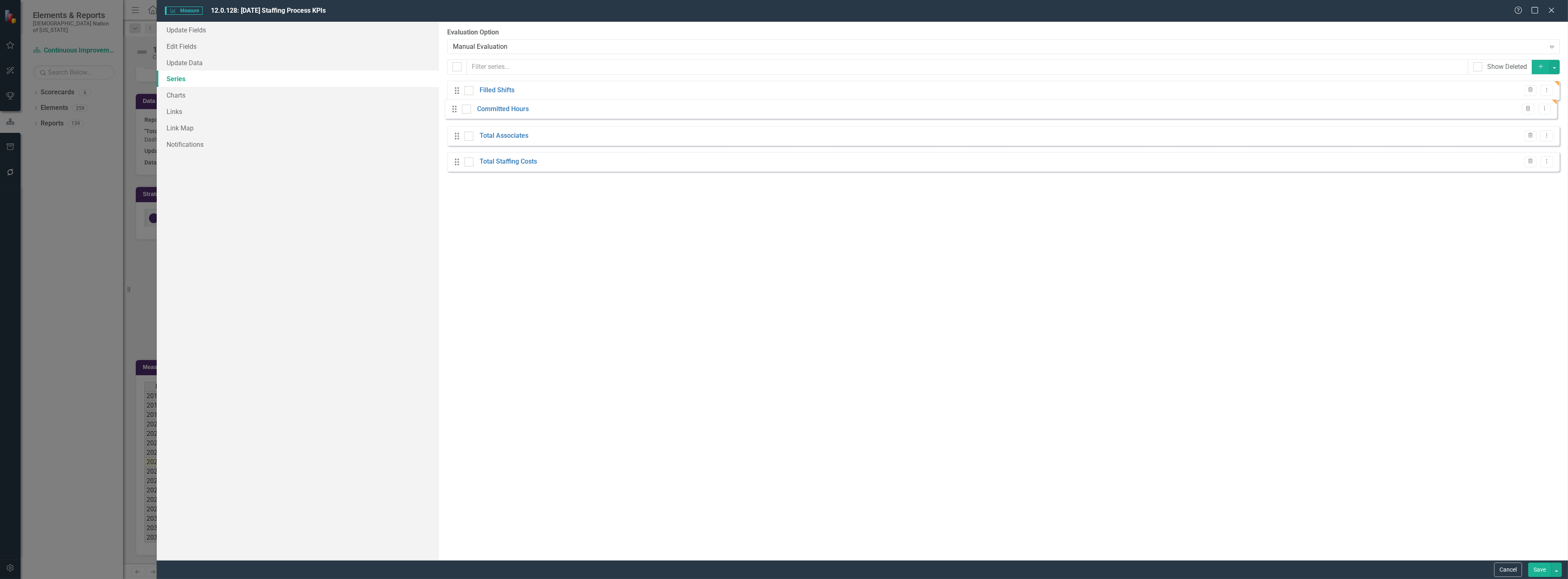
drag, startPoint x: 454, startPoint y: 171, endPoint x: 452, endPoint y: 112, distance: 59.0
click at [452, 112] on div "Drag Filled Shifts Trash Dropdown Menu Drag Total Associates Trash Dropdown Men…" at bounding box center [1003, 129] width 1113 height 97
click at [1544, 113] on icon "Dropdown Menu" at bounding box center [1546, 116] width 7 height 5
drag, startPoint x: 1494, startPoint y: 367, endPoint x: 1507, endPoint y: 404, distance: 39.2
click at [1494, 367] on div "From this page, you can add, edit, delete, or duplicate the measure series for …" at bounding box center [1004, 291] width 1129 height 538
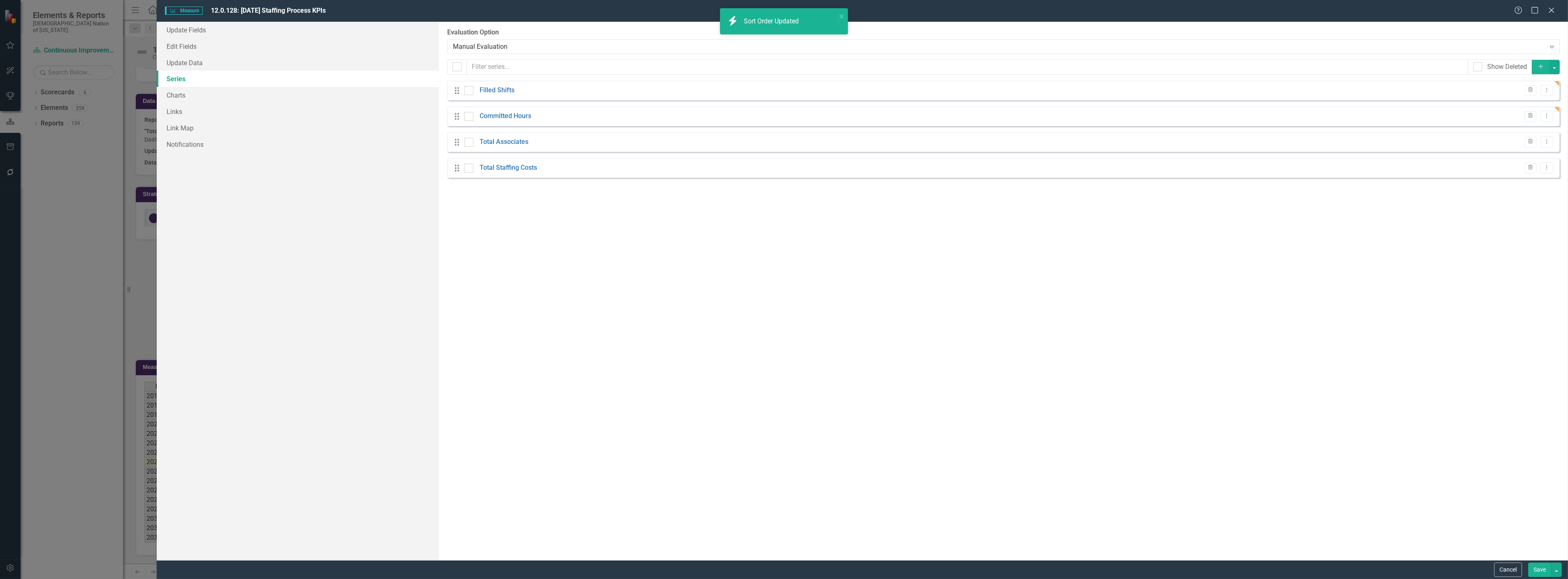
click at [1541, 566] on button "Save" at bounding box center [1539, 570] width 23 height 14
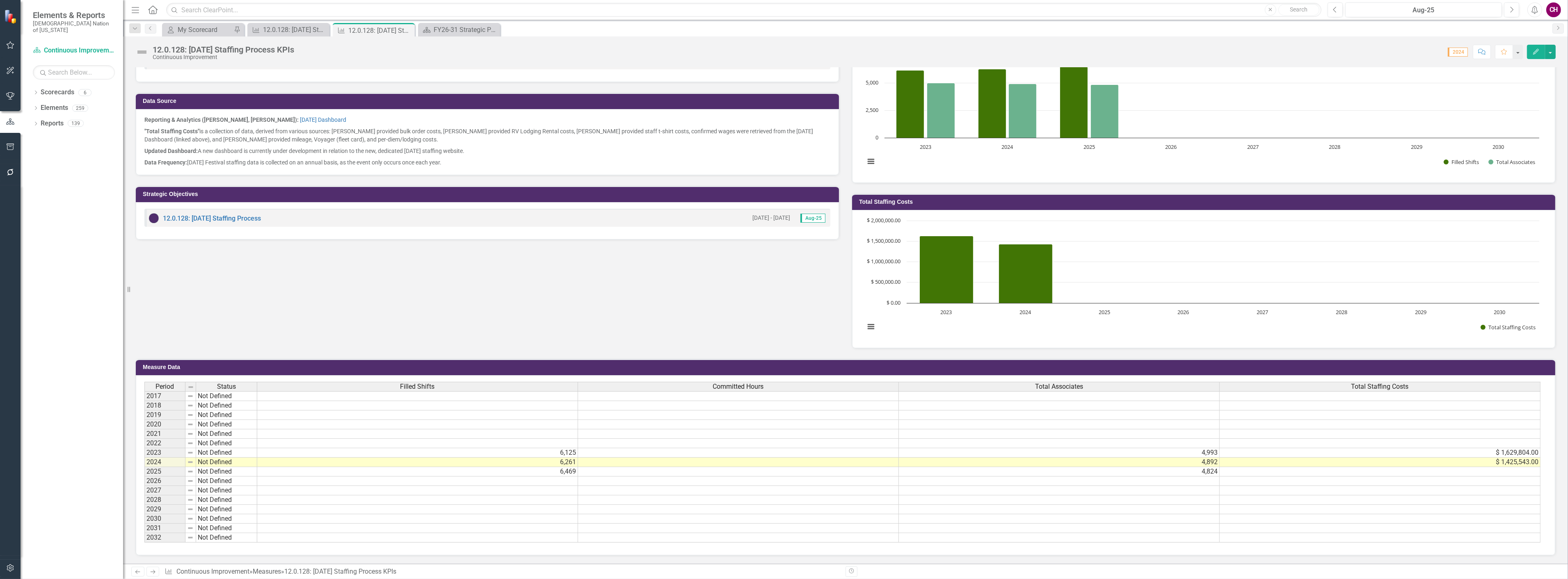
click at [657, 439] on td at bounding box center [738, 444] width 321 height 9
click at [652, 449] on td at bounding box center [738, 453] width 321 height 9
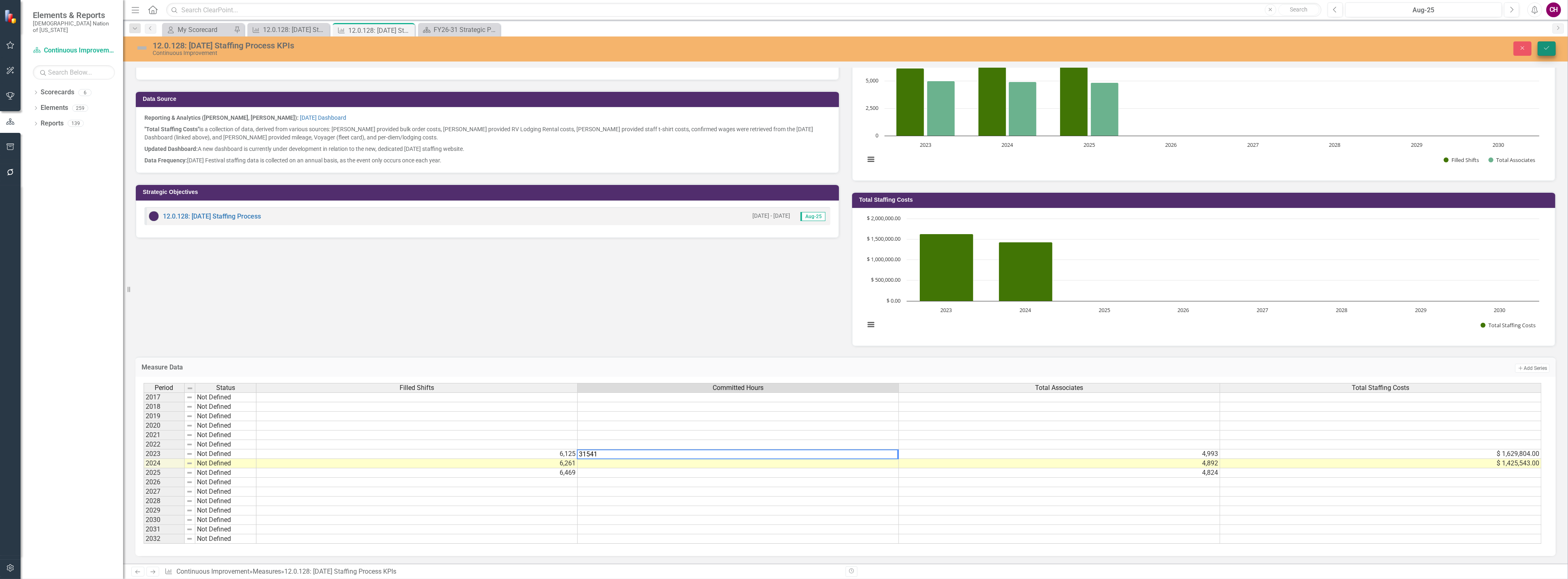
type textarea "31541"
click at [1549, 47] on icon "Save" at bounding box center [1546, 47] width 8 height 6
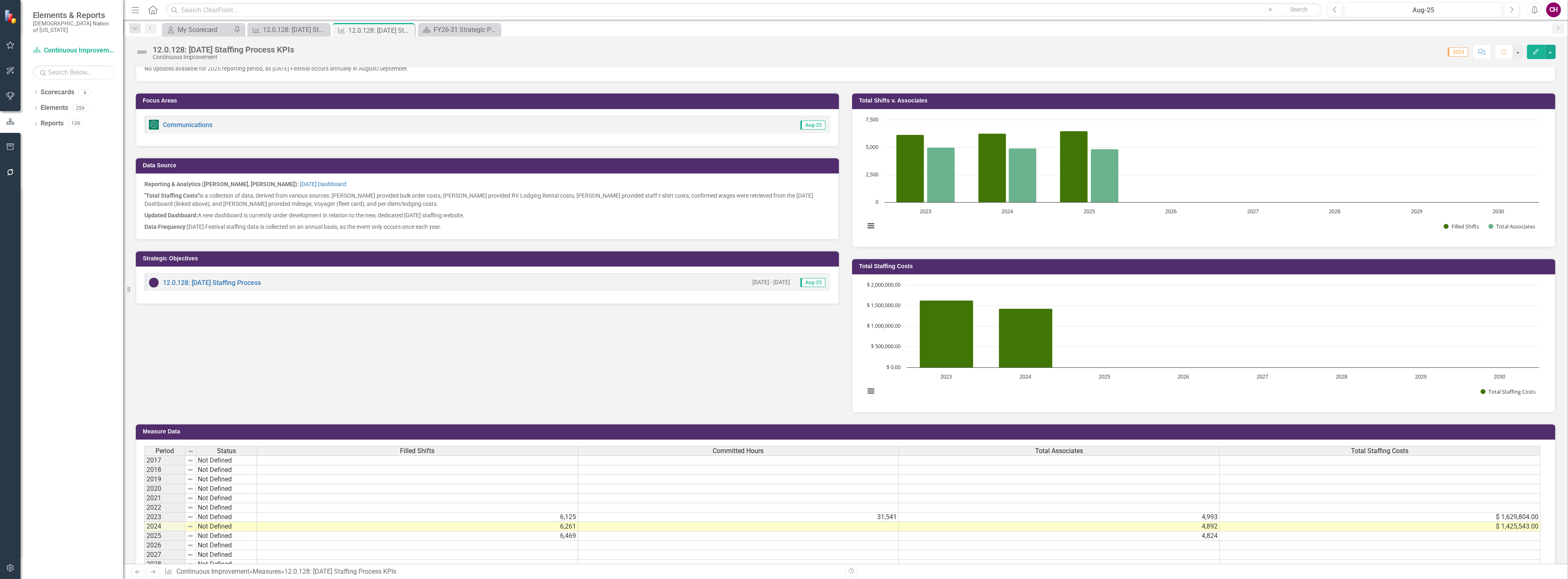
scroll to position [245, 0]
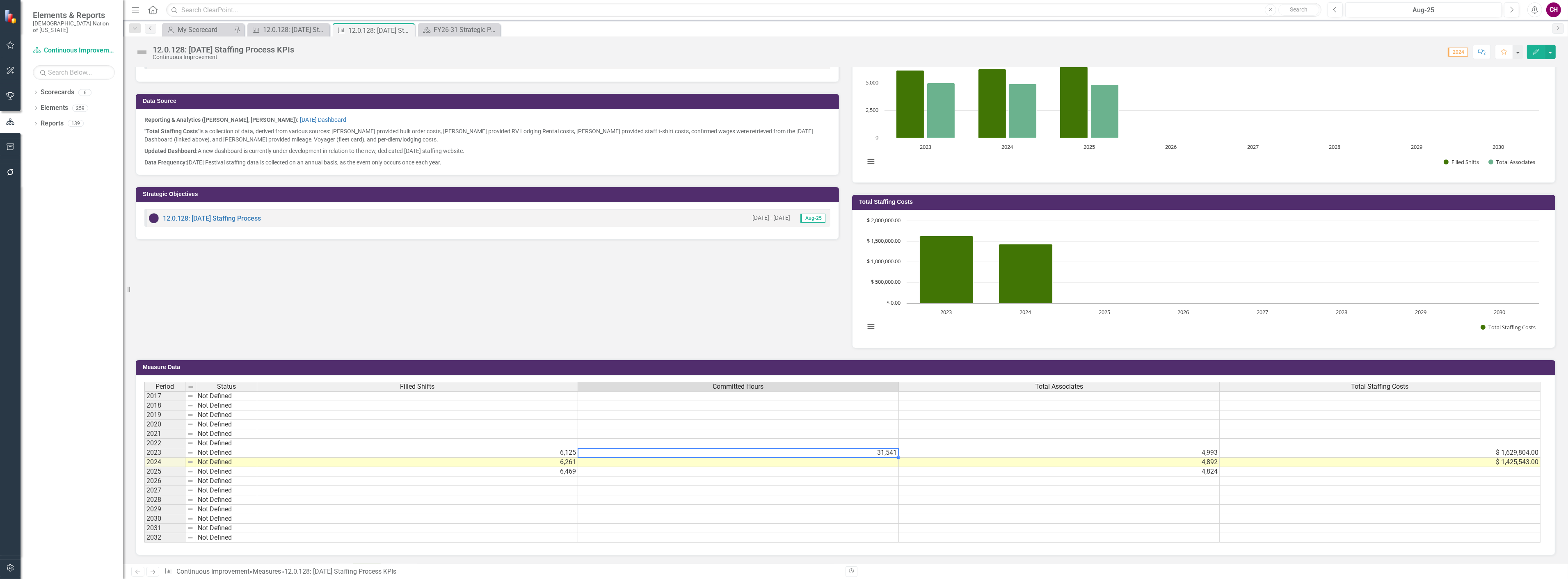
click at [880, 449] on td "31,541" at bounding box center [738, 453] width 321 height 9
click at [867, 442] on tbody "2017 Not Defined 2018 Not Defined 2019 Not Defined 2020 Not Defined 2021 Not De…" at bounding box center [842, 466] width 1395 height 152
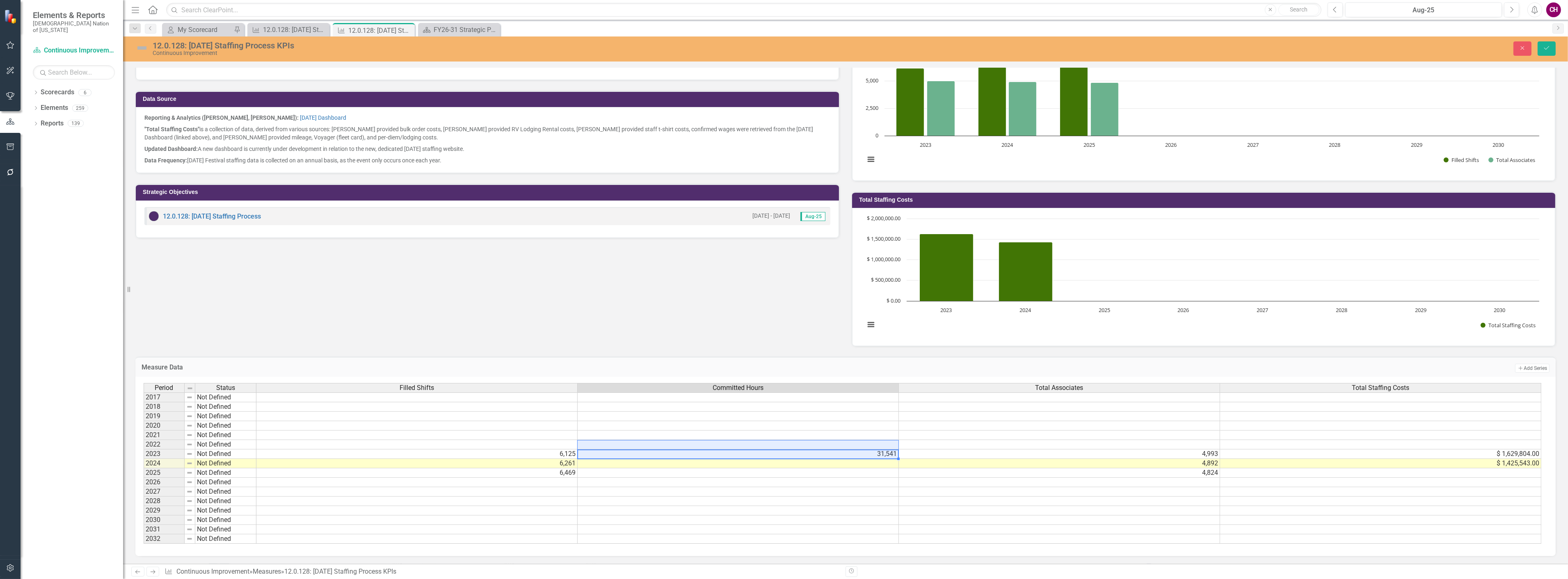
click at [891, 449] on td "31,541" at bounding box center [738, 454] width 322 height 9
type textarea "31541"
click at [763, 471] on td at bounding box center [738, 473] width 322 height 9
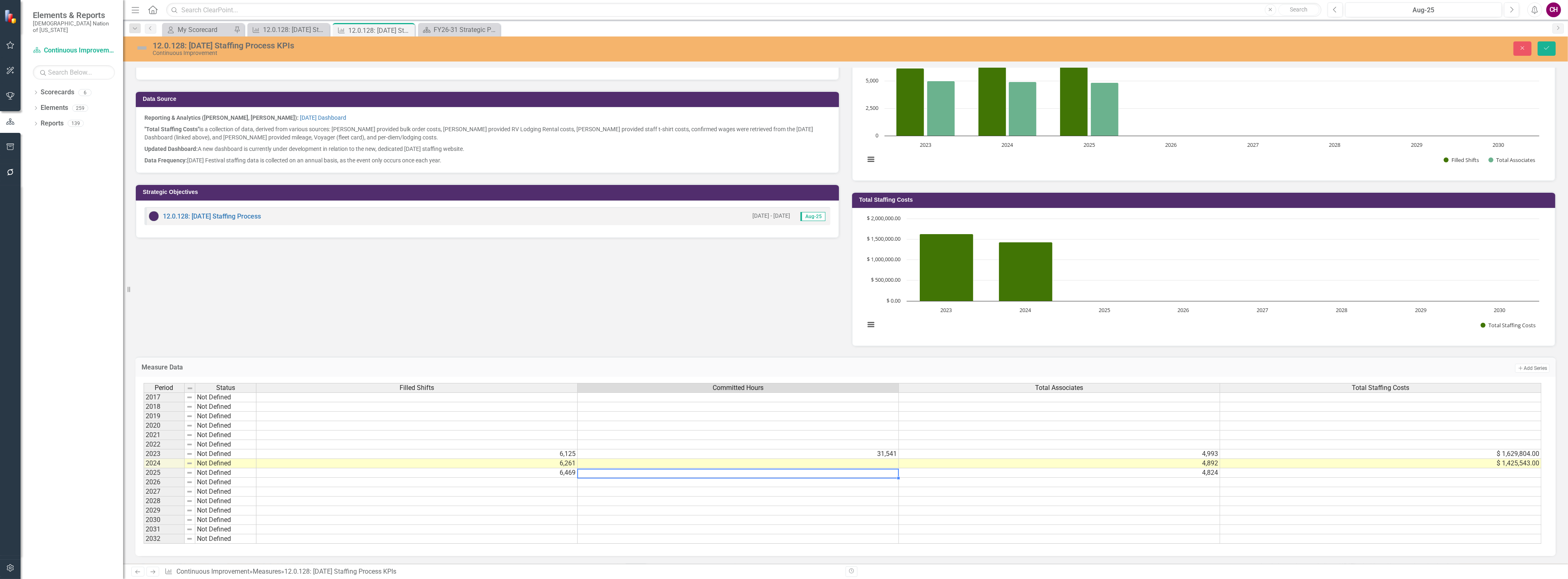
click at [763, 471] on td at bounding box center [738, 473] width 322 height 9
paste textarea "31541"
type textarea "31541"
click at [882, 444] on td at bounding box center [738, 444] width 322 height 9
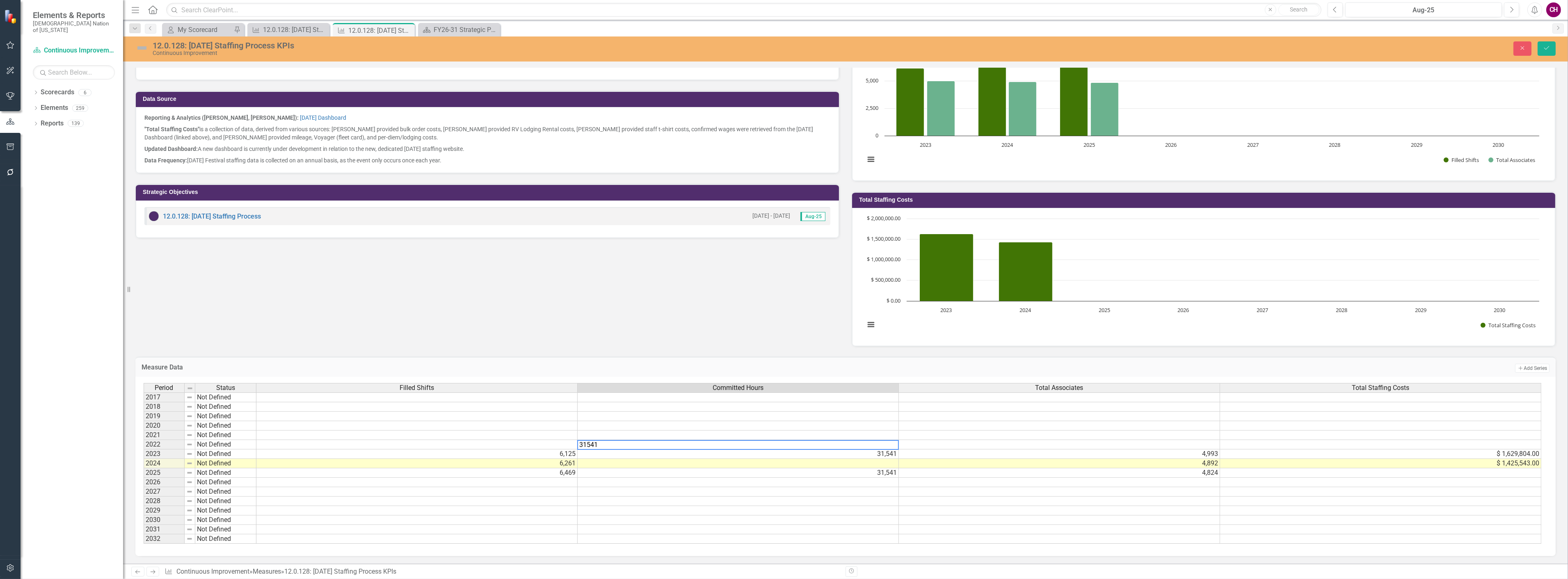
click at [883, 450] on td "31,541" at bounding box center [738, 454] width 322 height 9
click at [1550, 50] on button "Save" at bounding box center [1546, 48] width 18 height 14
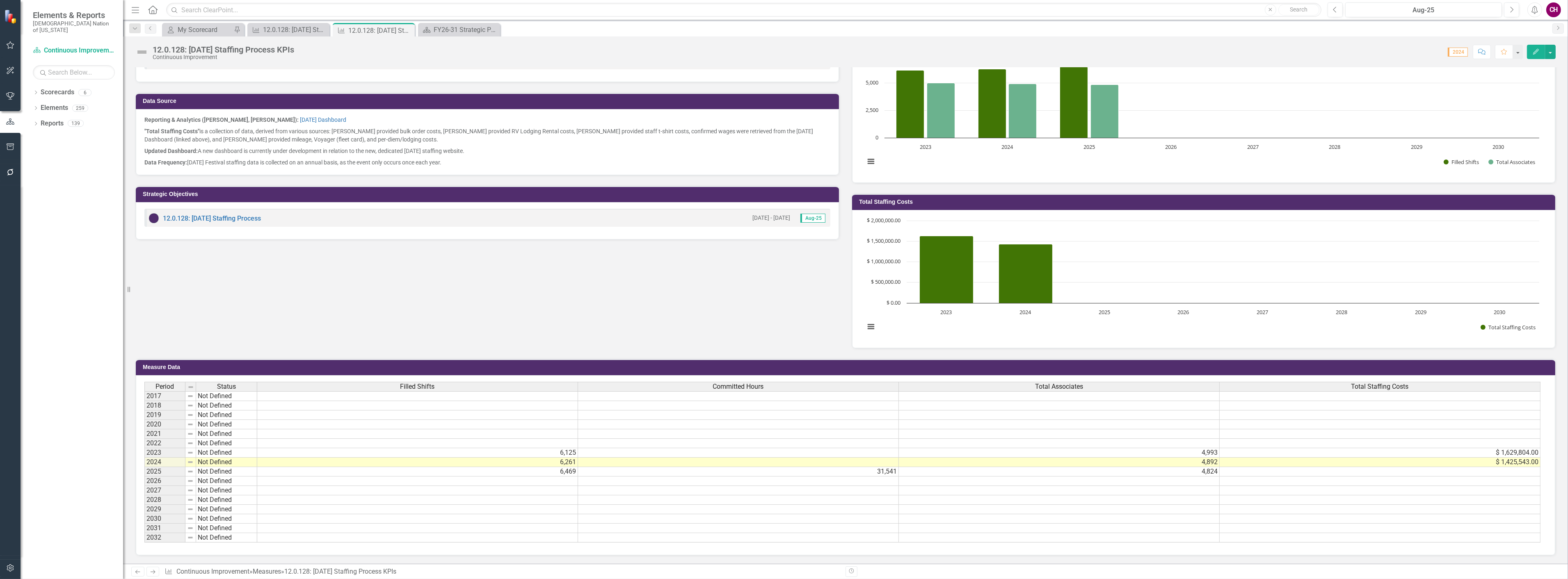
click at [145, 451] on div "Period Status Filled Shifts Committed Hours Total Associates Total Staffing Cos…" at bounding box center [145, 462] width 0 height 161
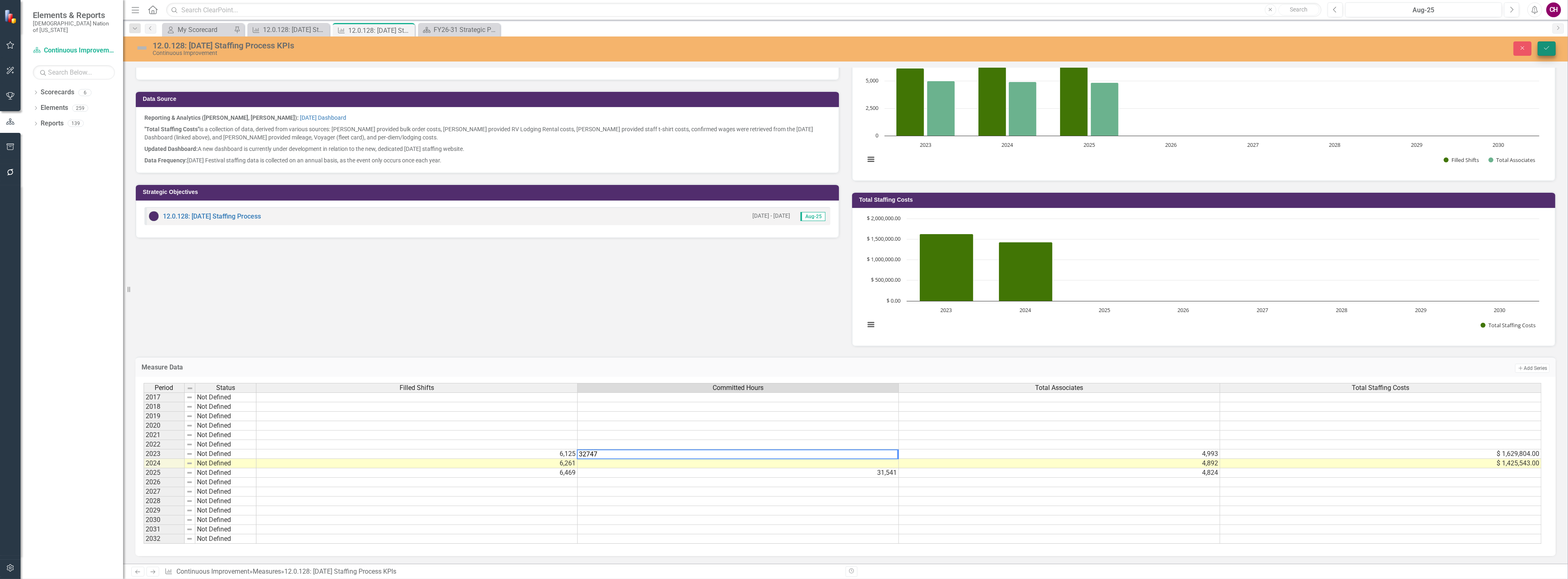
type textarea "32747"
click at [1549, 51] on icon "Save" at bounding box center [1546, 47] width 8 height 6
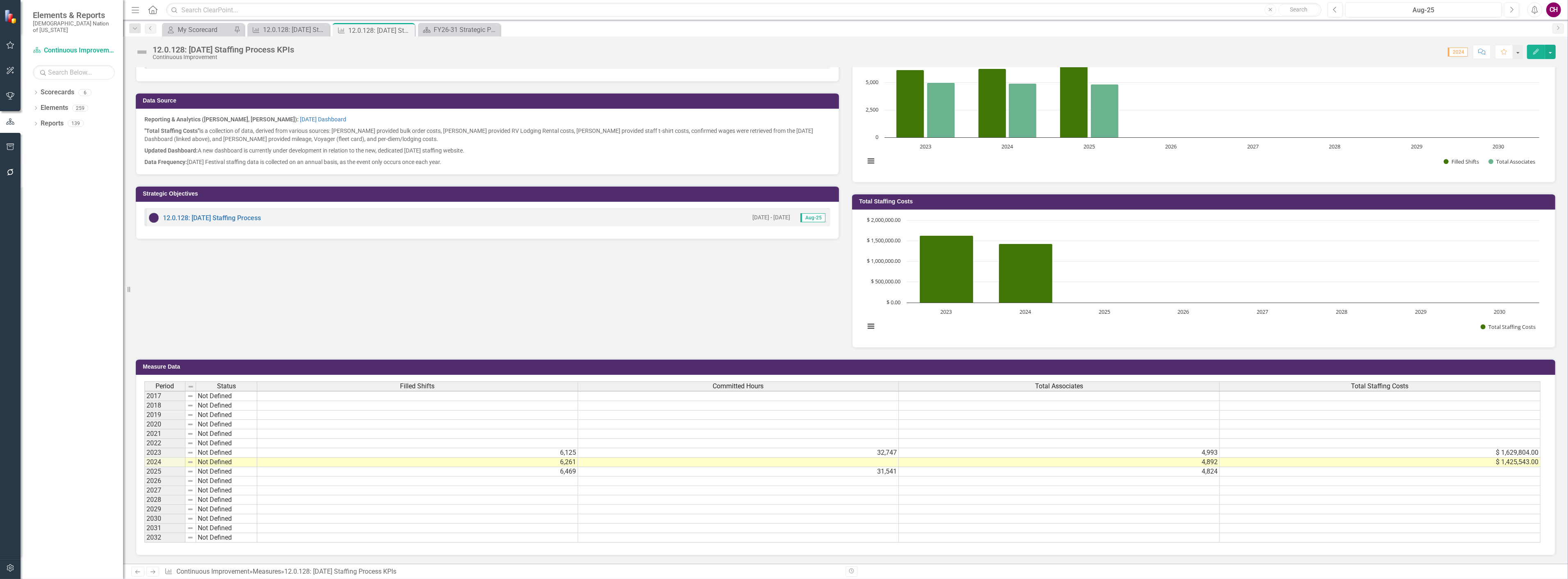
scroll to position [245, 0]
click at [1542, 51] on button "Edit" at bounding box center [1535, 52] width 18 height 14
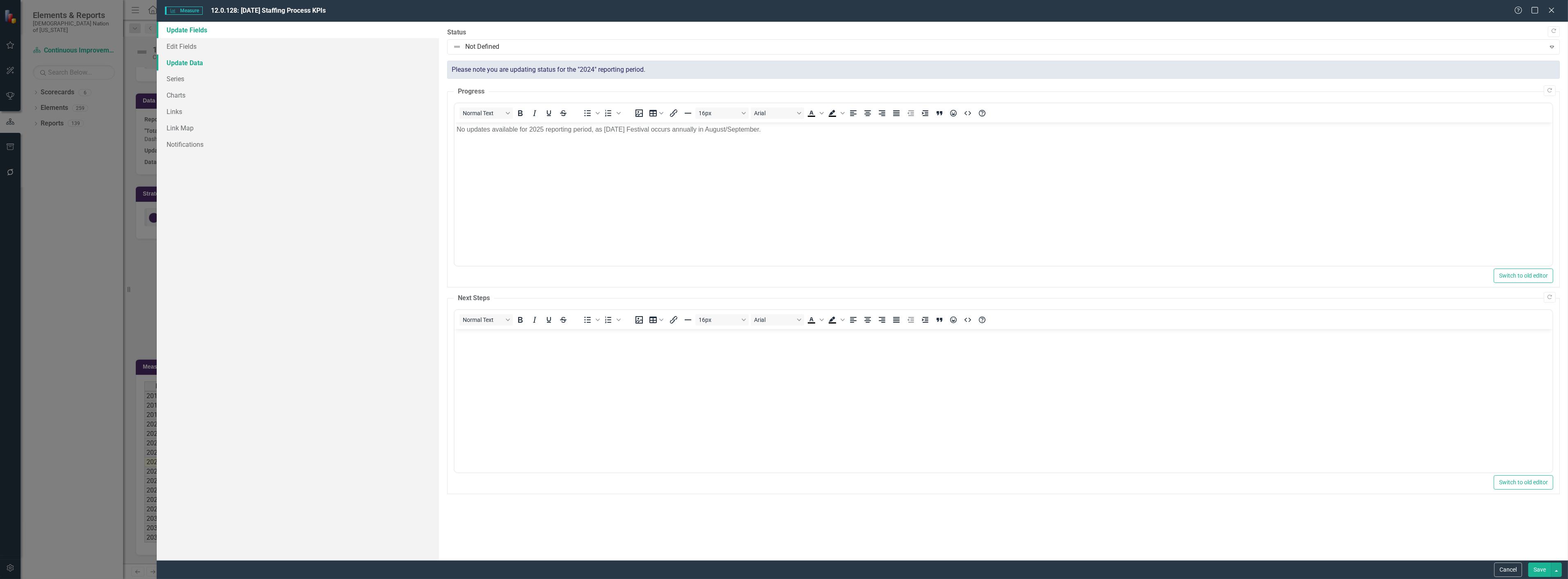
scroll to position [0, 0]
click at [196, 84] on link "Series" at bounding box center [297, 78] width 282 height 16
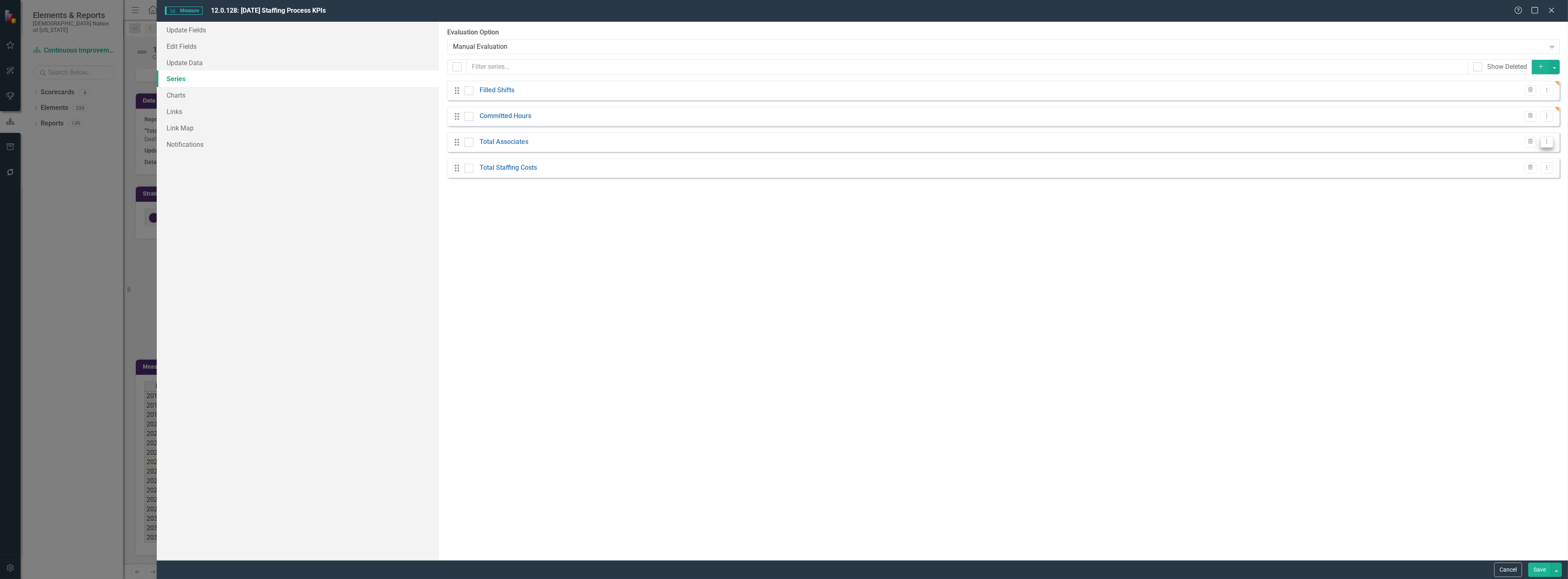
click at [1549, 141] on icon "Dropdown Menu" at bounding box center [1546, 141] width 7 height 5
click at [1504, 155] on link "Edit Edit Measure Series" at bounding box center [1506, 156] width 93 height 15
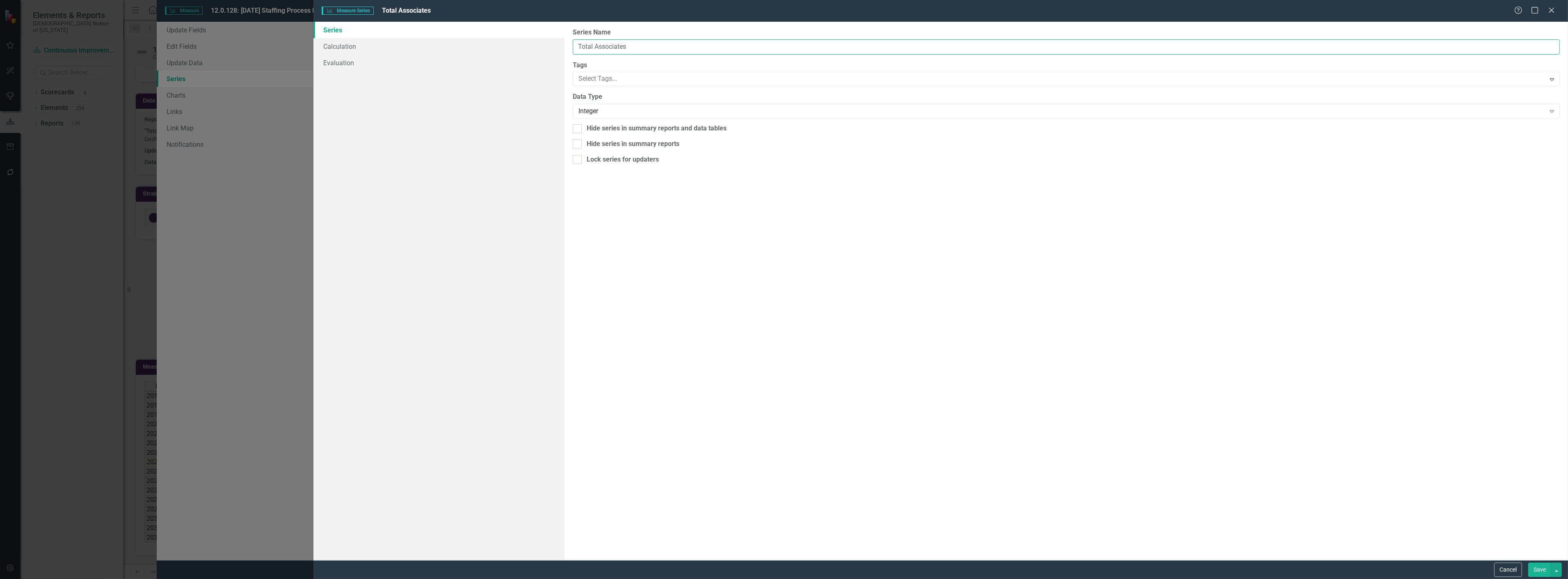
drag, startPoint x: 592, startPoint y: 51, endPoint x: 484, endPoint y: 23, distance: 111.6
click at [493, 38] on div "Series Calculation Evaluation From this page, you can edit the name, type, and …" at bounding box center [940, 291] width 1254 height 538
click at [665, 49] on input "Unique Associates" at bounding box center [1066, 47] width 987 height 15
type input "Unique Associates (w/ Filled Shift)"
click at [1532, 565] on button "Save" at bounding box center [1539, 570] width 23 height 14
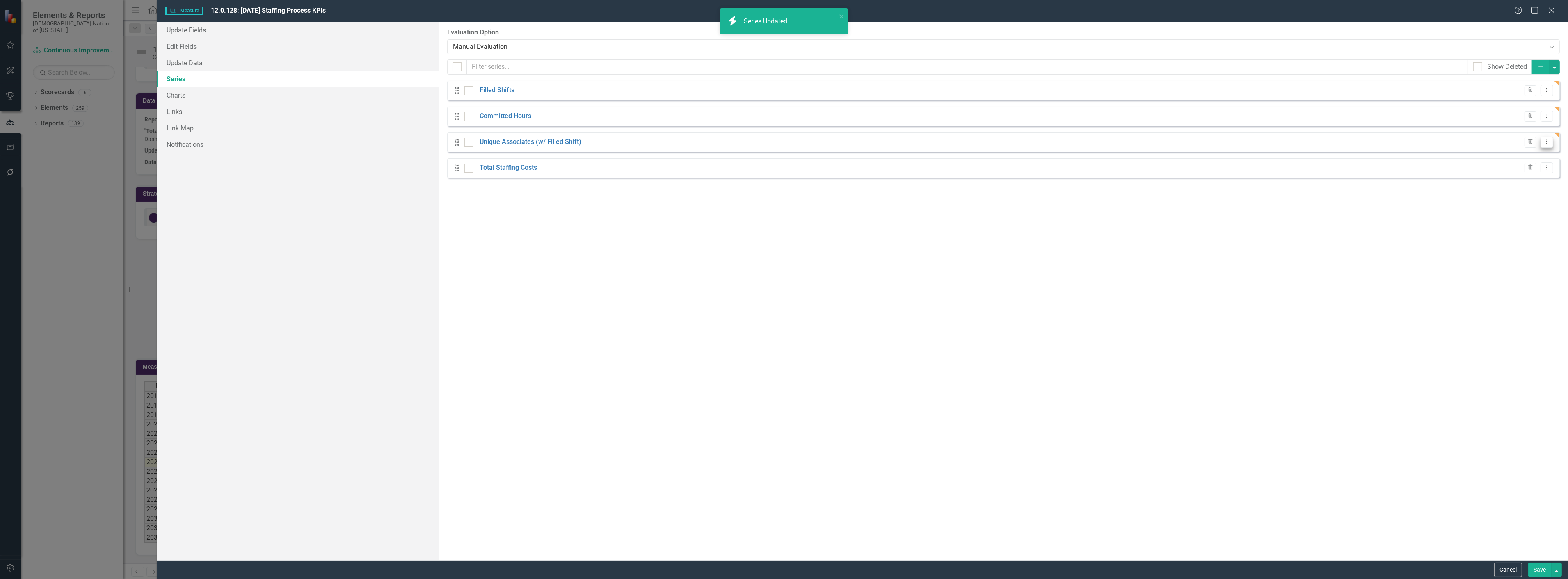
click at [1549, 142] on icon "Dropdown Menu" at bounding box center [1546, 141] width 7 height 5
click at [1512, 167] on link "Copy Duplicate Measure Series" at bounding box center [1506, 171] width 93 height 15
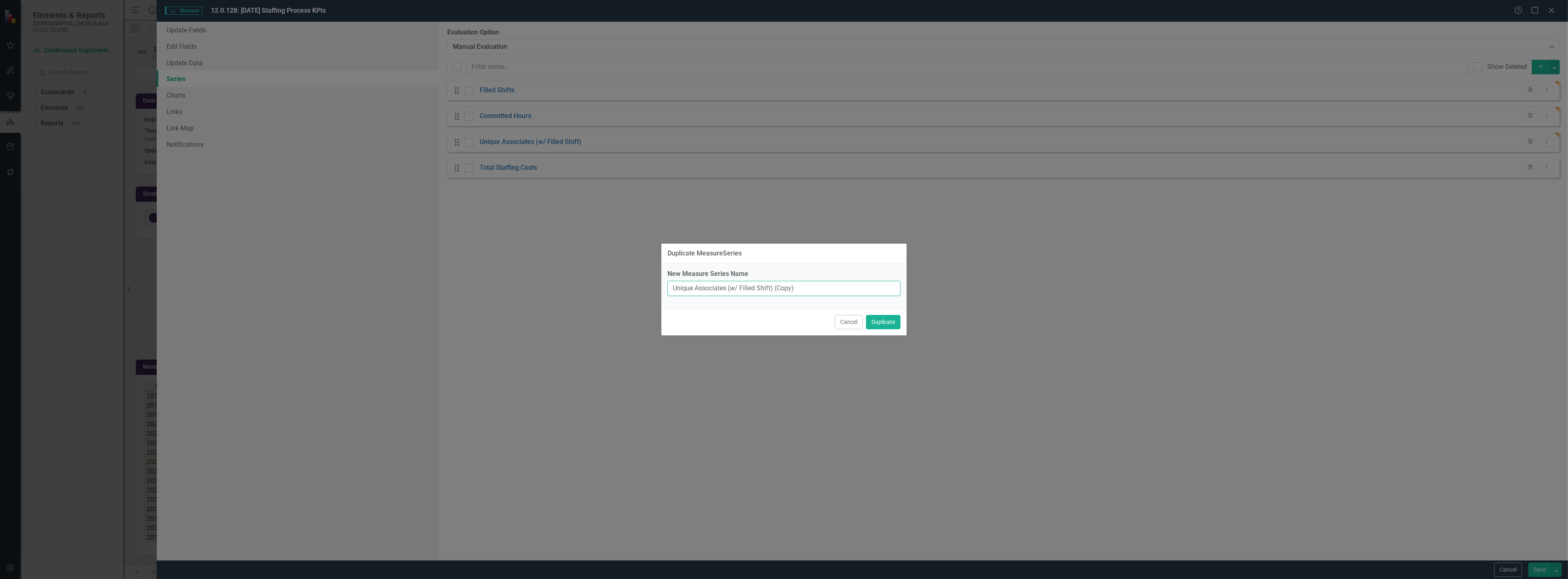
drag, startPoint x: 812, startPoint y: 286, endPoint x: 527, endPoint y: 273, distance: 285.3
click at [531, 276] on div "Duplicate MeasureSeries New Measure Series Name Unique Associates (w/ Filled Sh…" at bounding box center [784, 290] width 1568 height 579
type input "Confirmed Associates"
click at [876, 327] on button "Duplicate" at bounding box center [883, 322] width 35 height 14
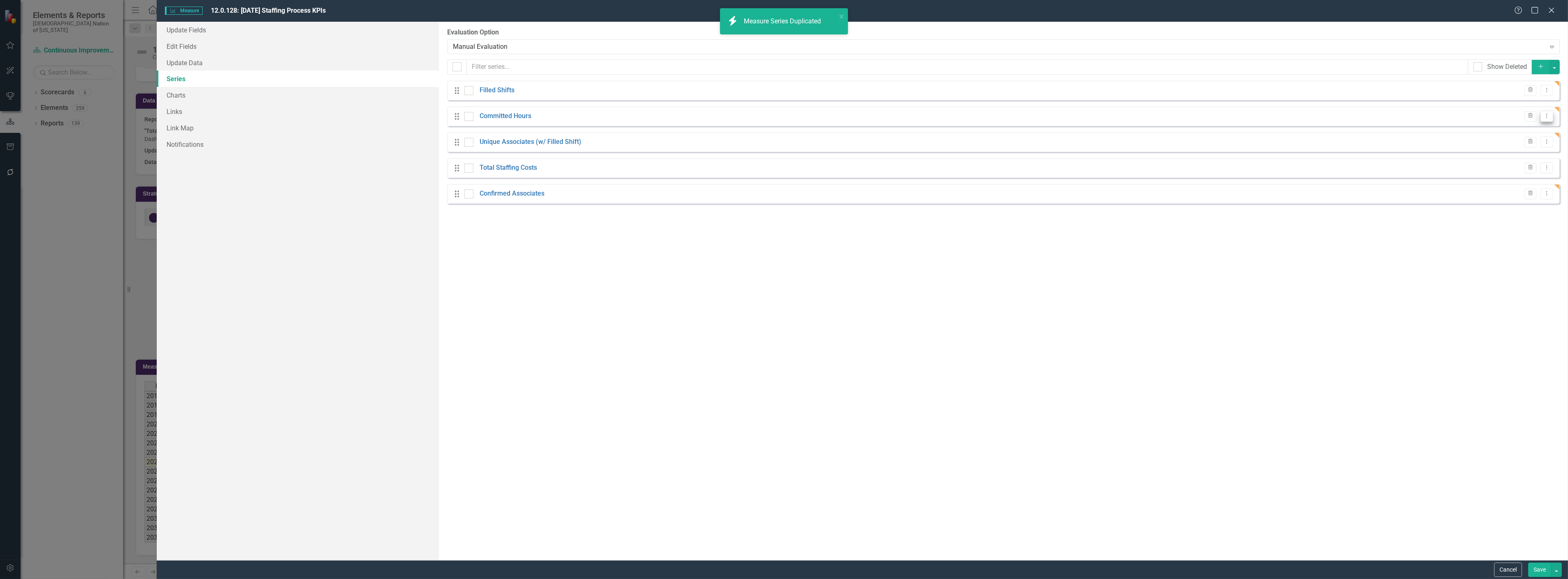
click at [1549, 118] on icon "Dropdown Menu" at bounding box center [1546, 116] width 7 height 5
click at [1514, 144] on link "Copy Duplicate Measure Series" at bounding box center [1506, 146] width 93 height 15
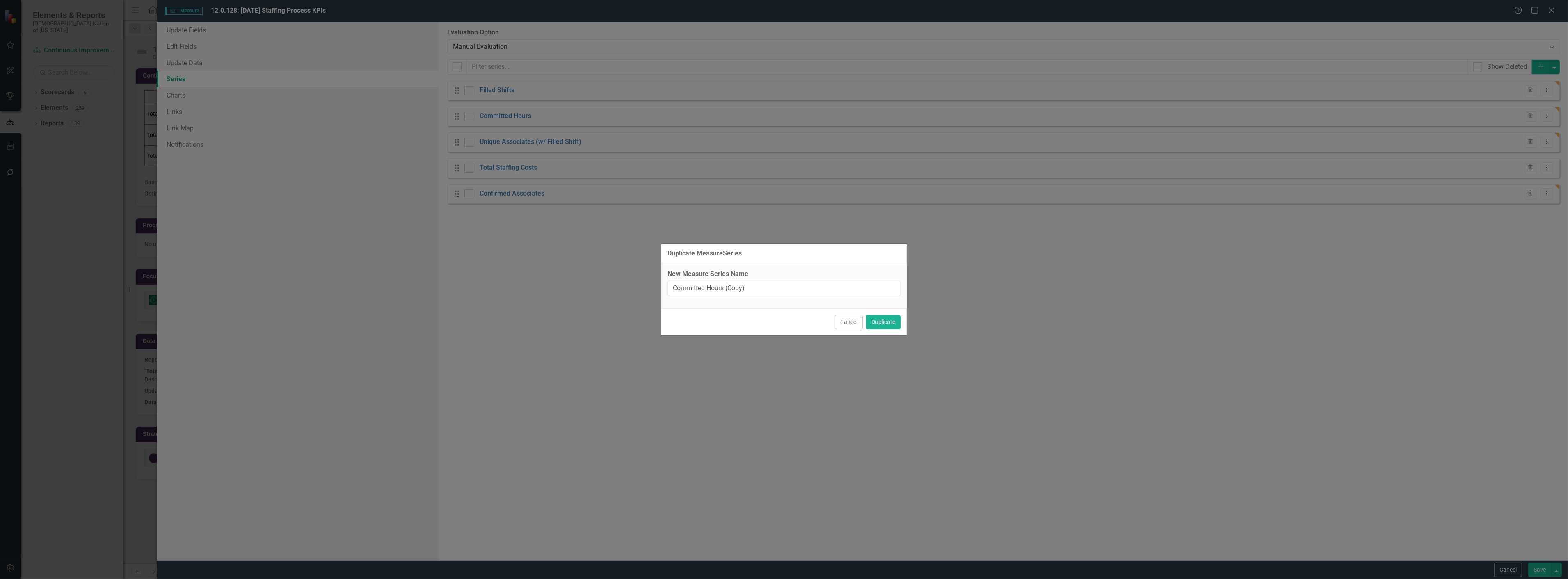
scroll to position [0, 0]
click at [817, 292] on input "Committed Hours (Copy)" at bounding box center [784, 289] width 233 height 15
type input "Confirmed Hours"
click at [890, 321] on button "Duplicate" at bounding box center [883, 322] width 35 height 14
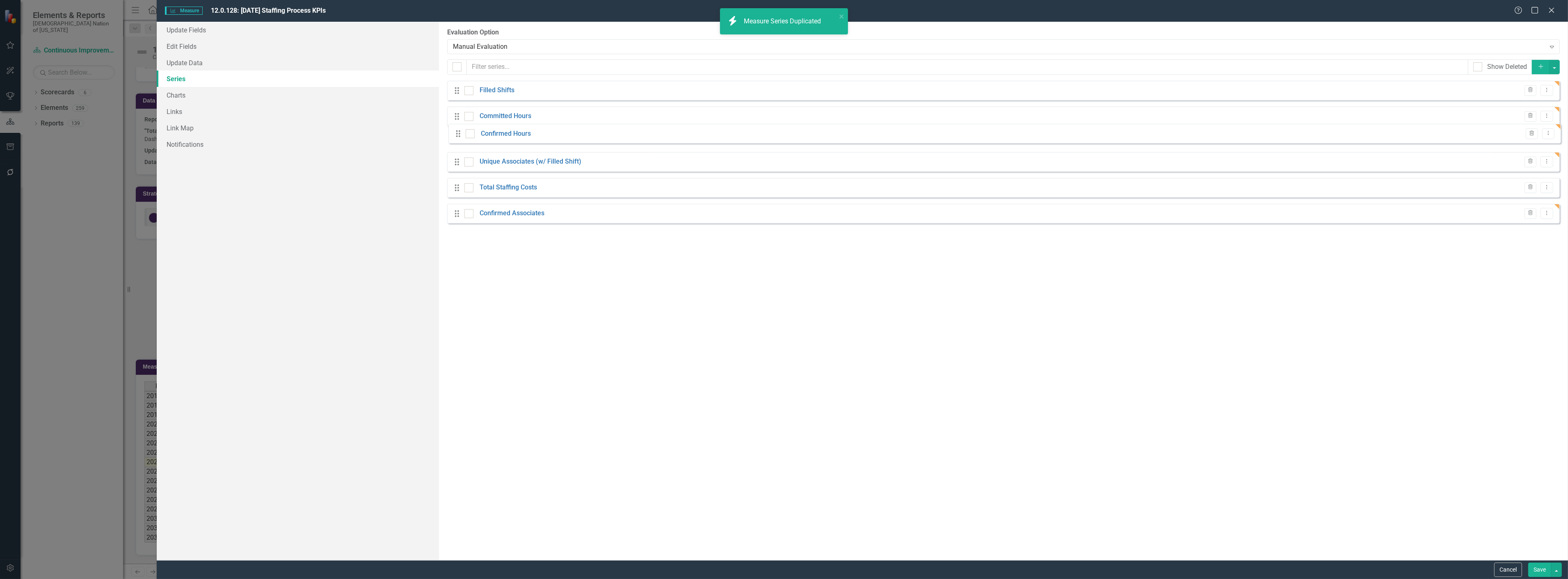
drag, startPoint x: 455, startPoint y: 221, endPoint x: 456, endPoint y: 135, distance: 86.0
click at [456, 135] on div "Drag Filled Shifts Trash Dropdown Menu Drag Committed Hours Trash Dropdown Menu…" at bounding box center [1003, 155] width 1113 height 149
drag, startPoint x: 455, startPoint y: 220, endPoint x: 580, endPoint y: 229, distance: 125.3
click at [454, 188] on div "Drag Filled Shifts Trash Dropdown Menu Drag Committed Hours Trash Dropdown Menu…" at bounding box center [1003, 155] width 1113 height 149
click at [1538, 578] on div "Cancel Save" at bounding box center [861, 570] width 1411 height 19
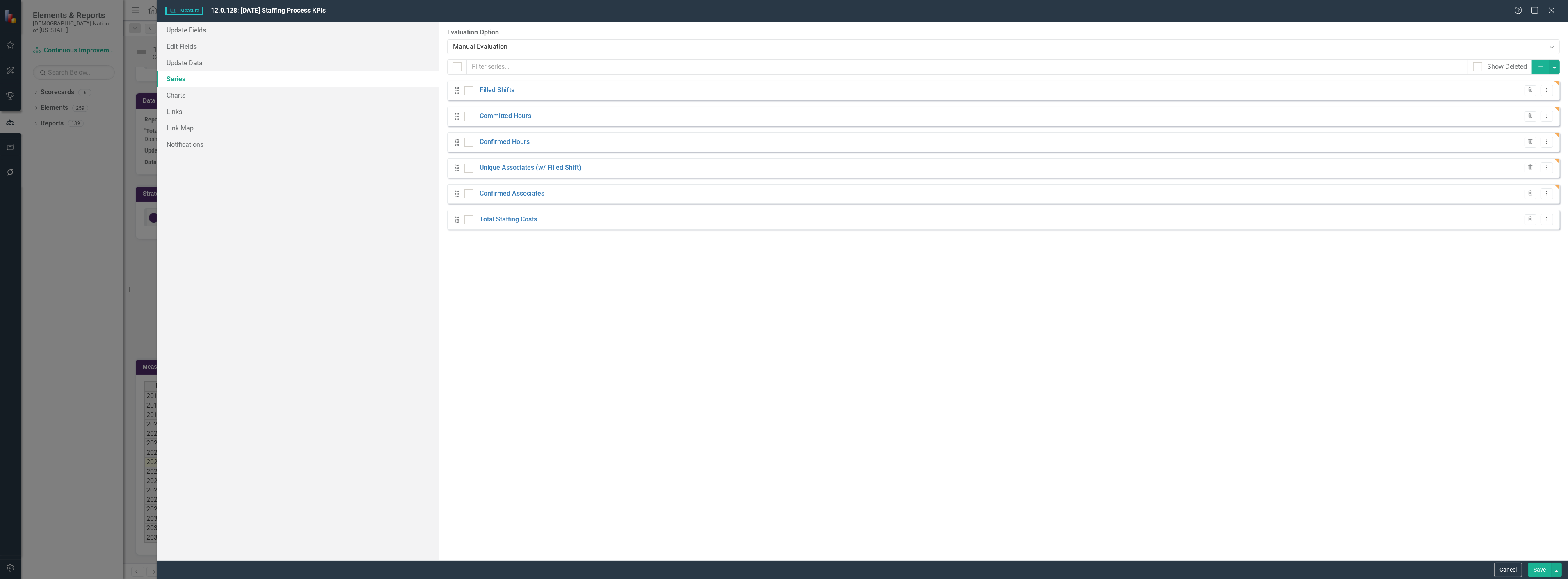
click at [1536, 569] on button "Save" at bounding box center [1539, 570] width 23 height 14
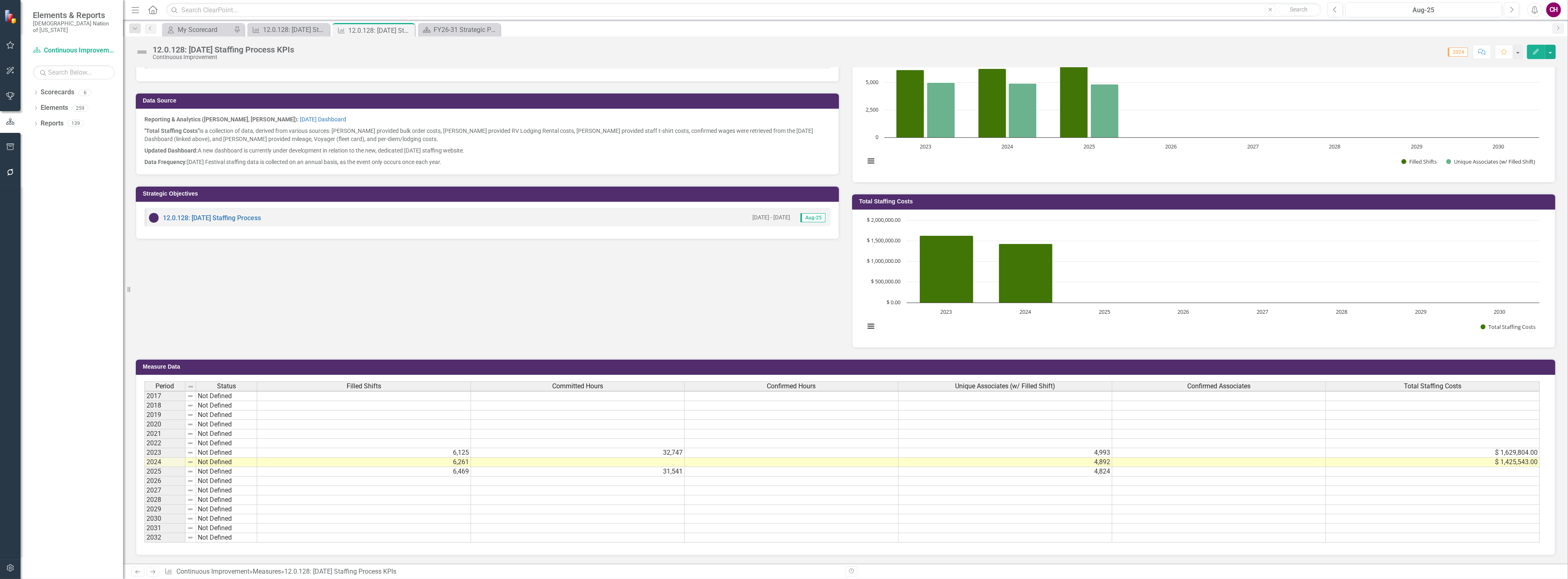
click at [145, 443] on div "Period Status Filled Shifts Committed Hours Confirmed Hours Unique Associates (…" at bounding box center [145, 462] width 0 height 161
click at [1146, 449] on div at bounding box center [1219, 449] width 214 height 1
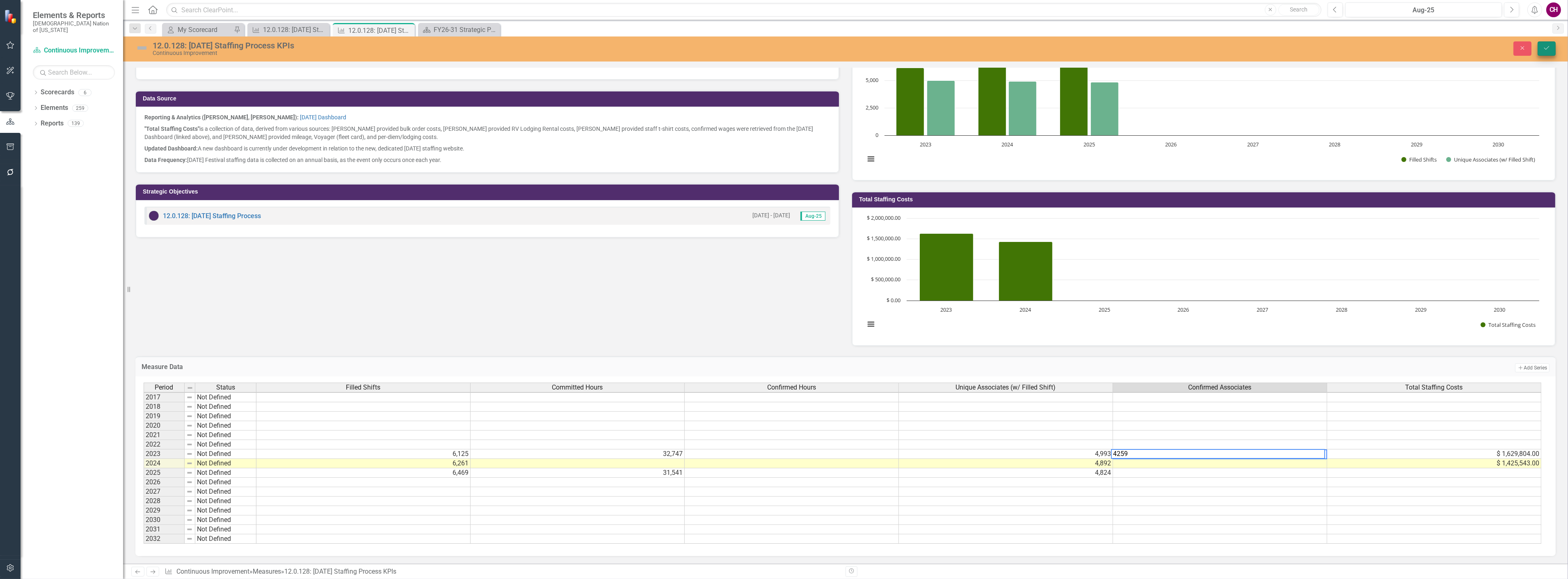
type textarea "4259"
click at [1547, 47] on icon "Save" at bounding box center [1546, 47] width 8 height 6
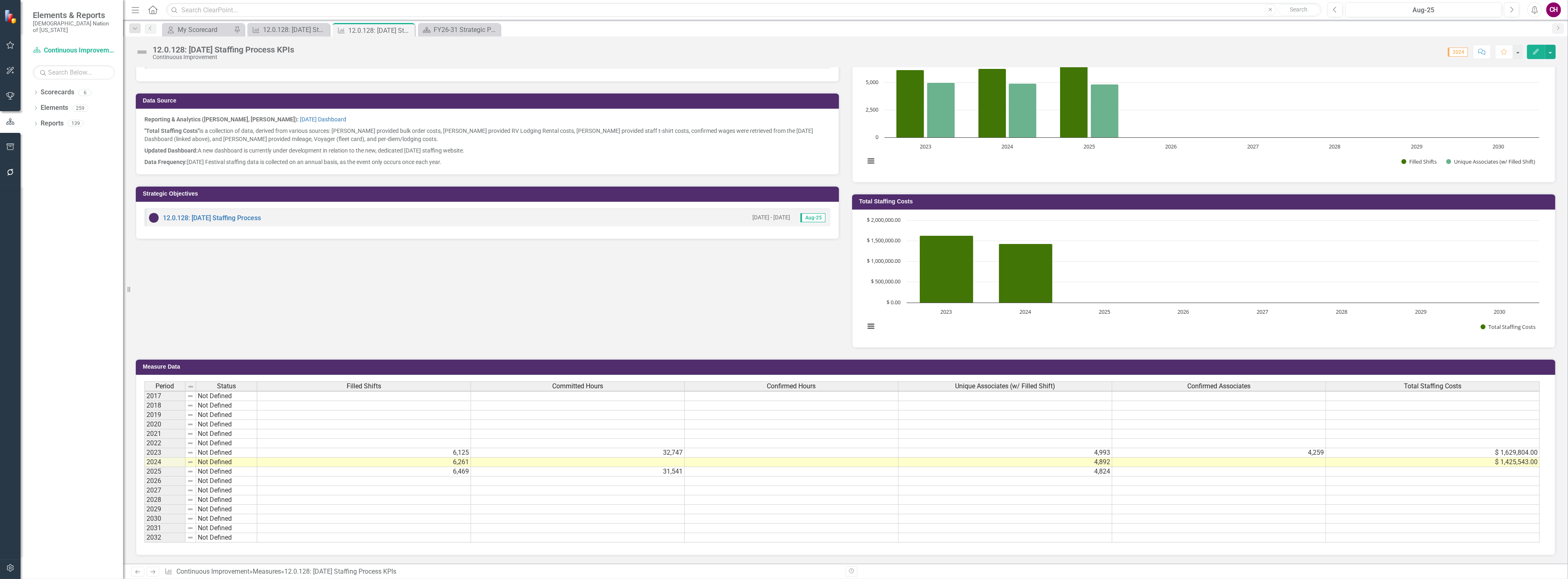
scroll to position [245, 0]
click at [456, 460] on td "6,261" at bounding box center [364, 462] width 214 height 9
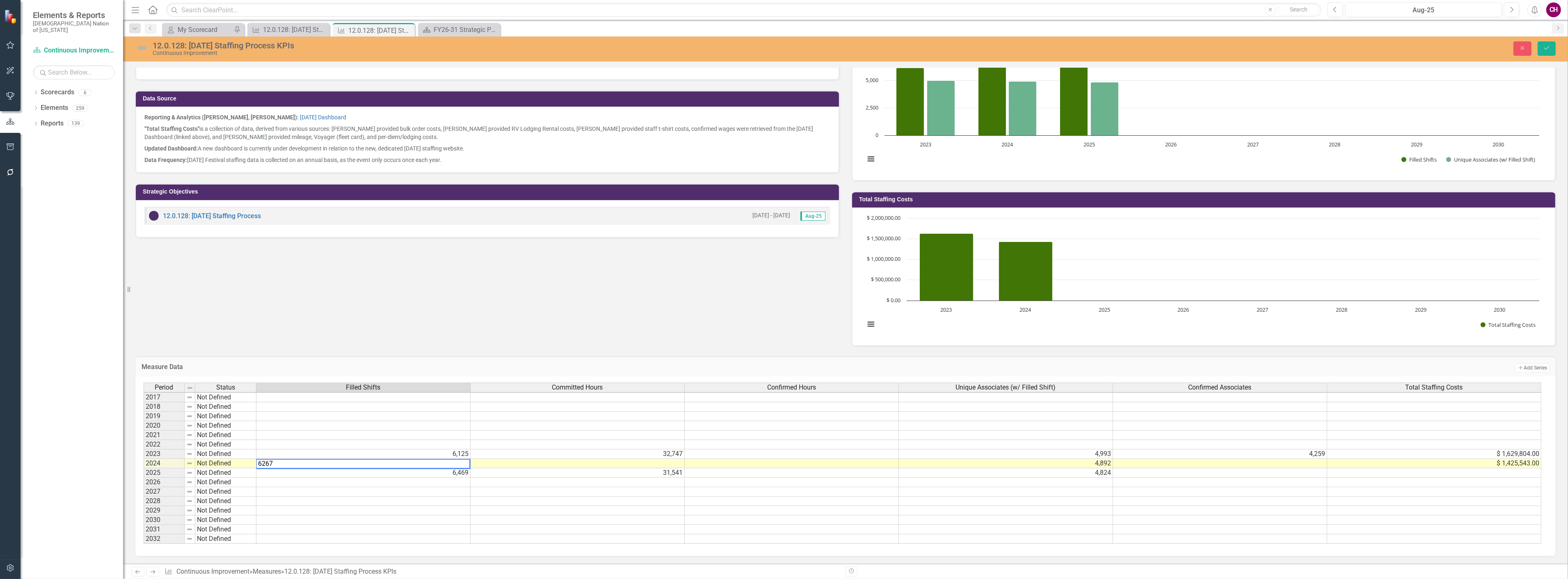
type textarea "6267"
click at [1557, 47] on div "Close Save" at bounding box center [1267, 48] width 590 height 14
click at [1549, 51] on icon "Save" at bounding box center [1546, 47] width 8 height 6
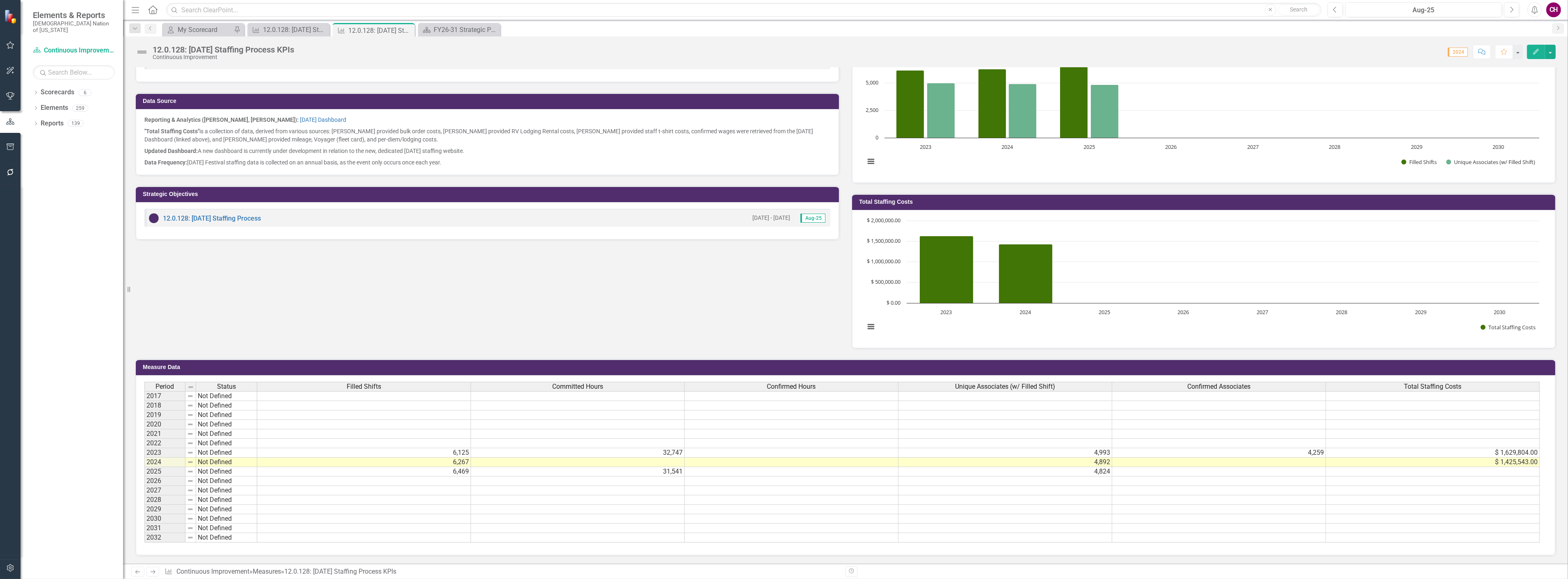
scroll to position [245, 0]
click at [1306, 458] on td at bounding box center [1219, 462] width 214 height 9
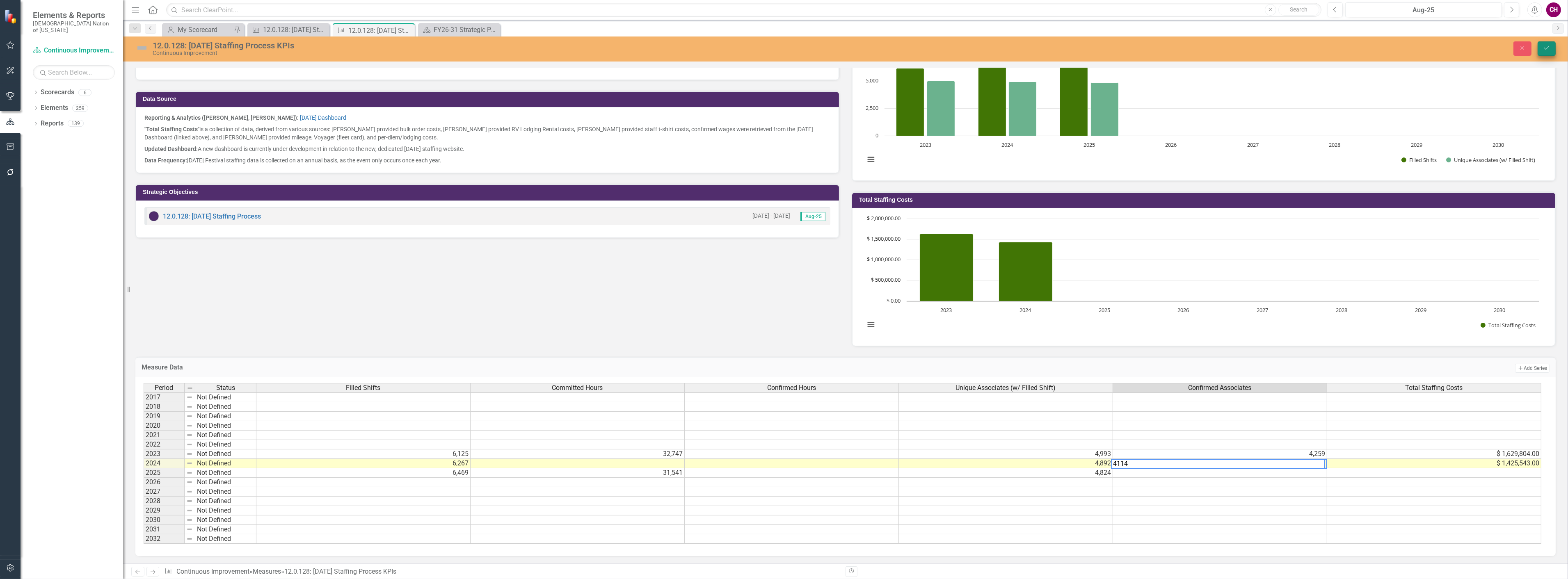
type textarea "4114"
click at [1543, 47] on icon "Save" at bounding box center [1546, 47] width 8 height 6
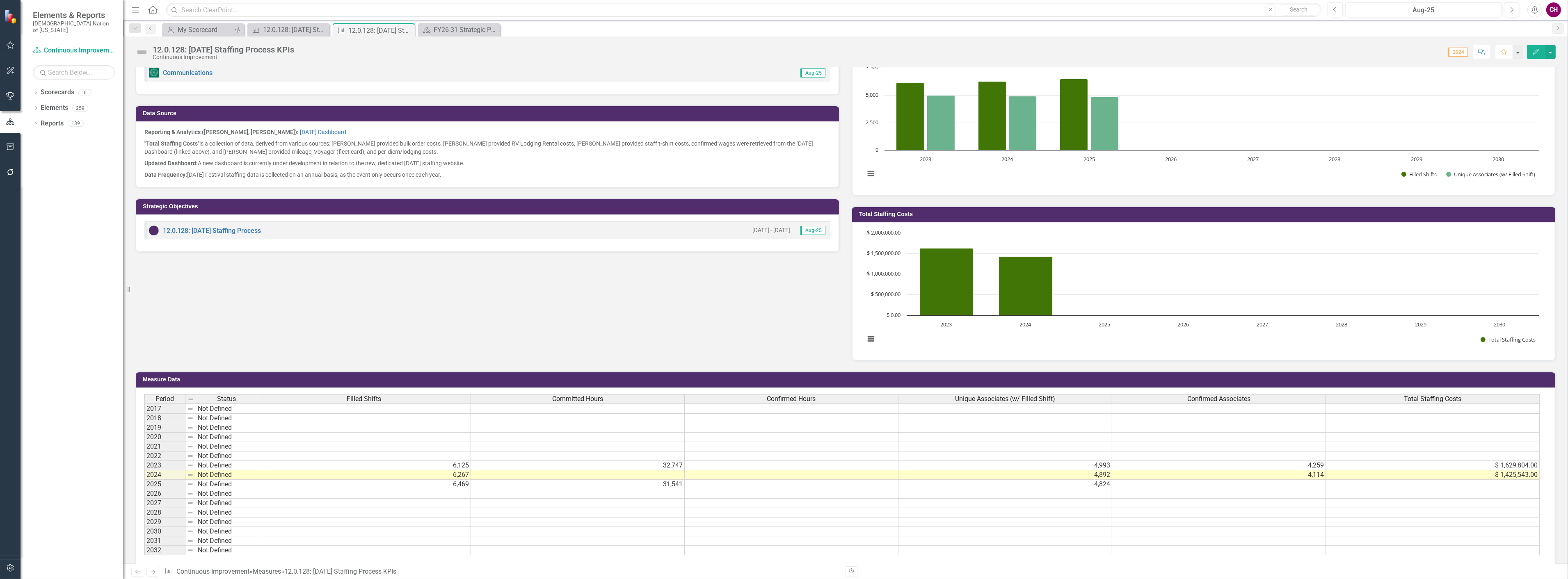
scroll to position [245, 0]
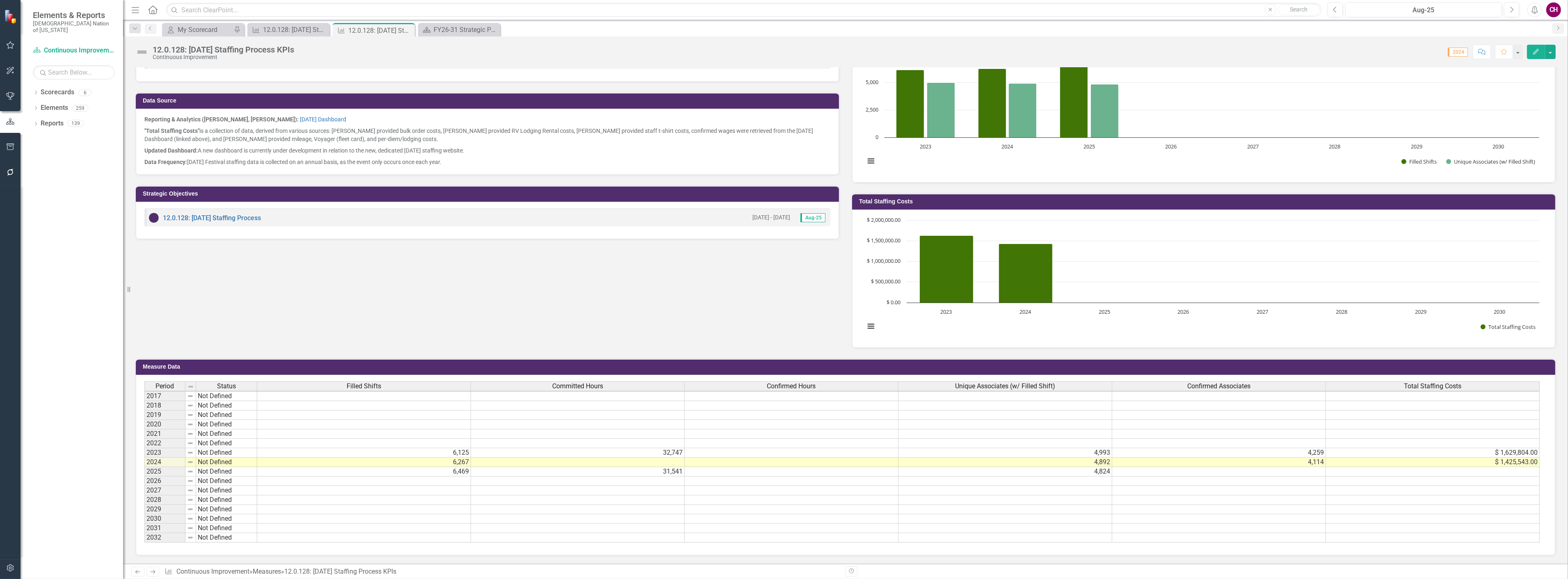
click at [663, 458] on td at bounding box center [577, 462] width 214 height 9
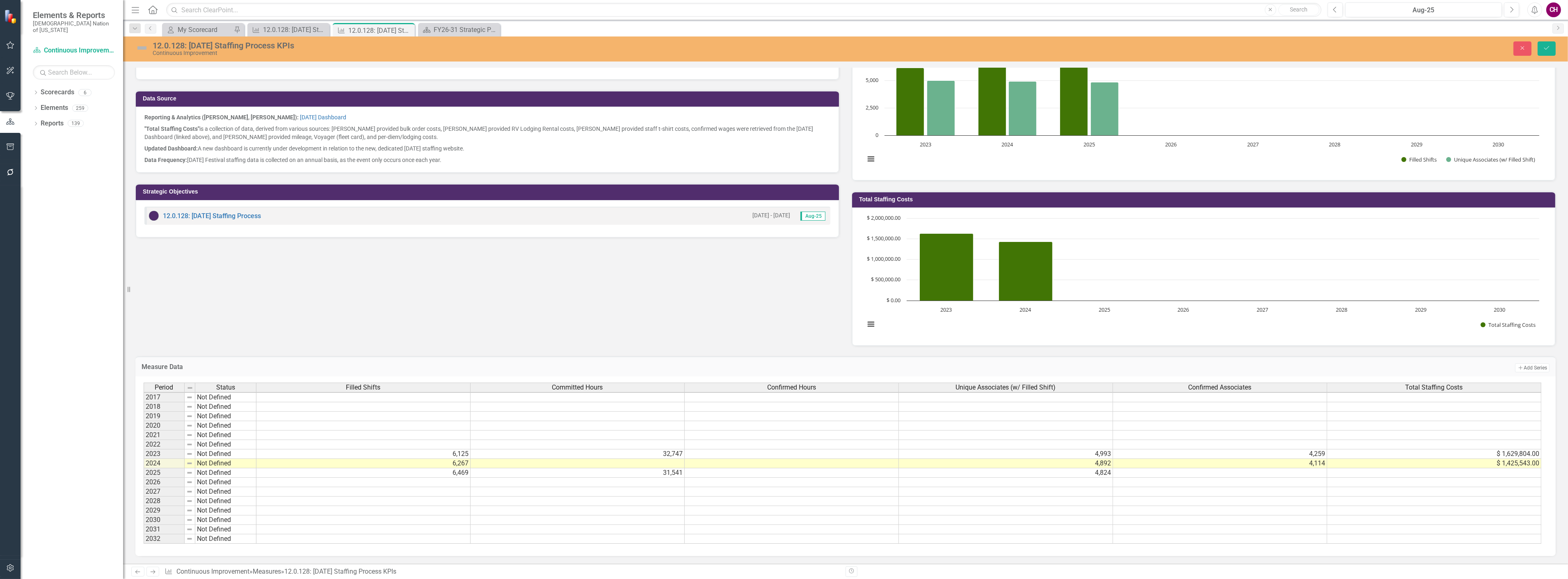
click at [596, 337] on div "Focus Areas Communications Aug-25 Data Source Reporting & Analytics (Mia Cherry…" at bounding box center [845, 180] width 1433 height 331
click at [1515, 44] on button "Close" at bounding box center [1521, 48] width 18 height 14
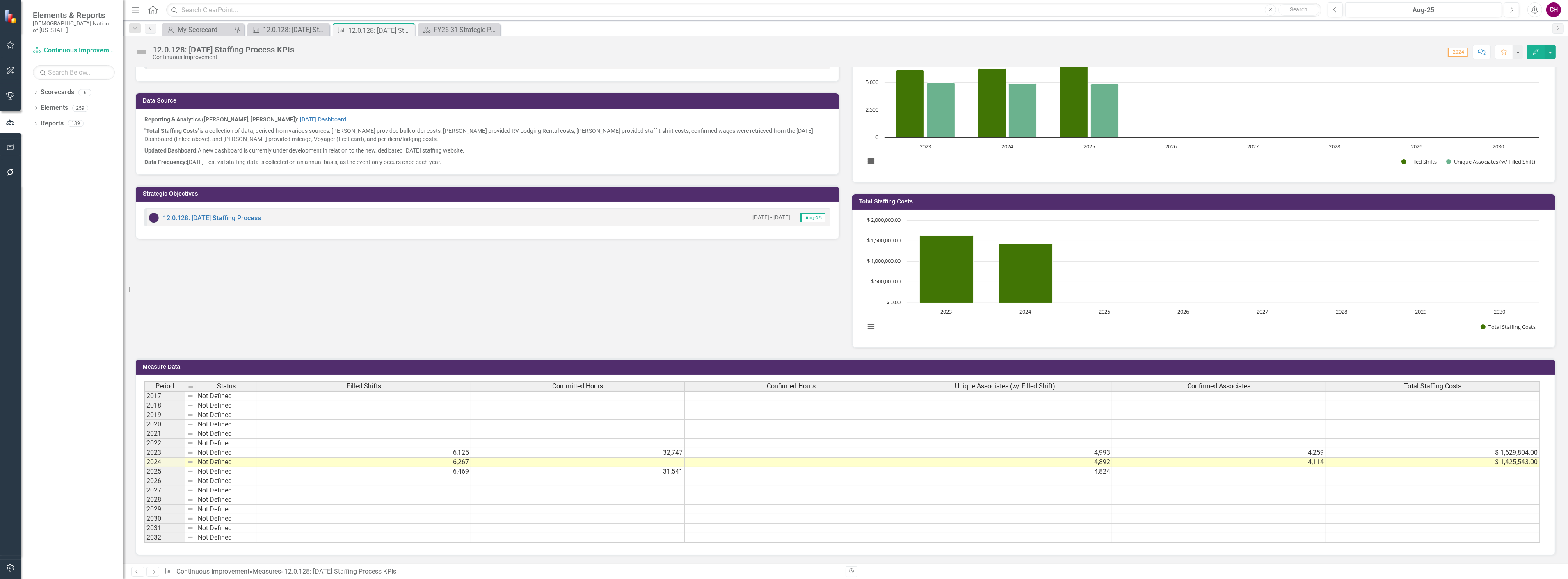
click at [675, 458] on td at bounding box center [577, 462] width 214 height 9
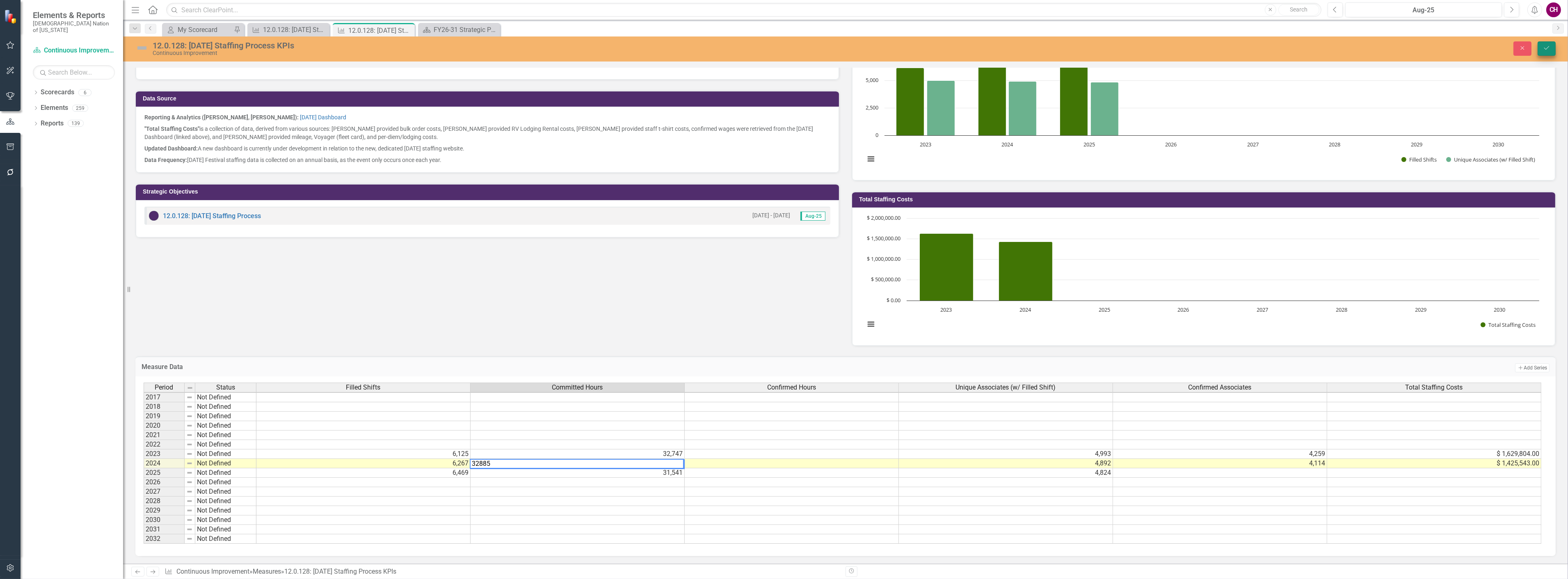
type textarea "32885"
click at [1547, 44] on button "Save" at bounding box center [1546, 48] width 18 height 14
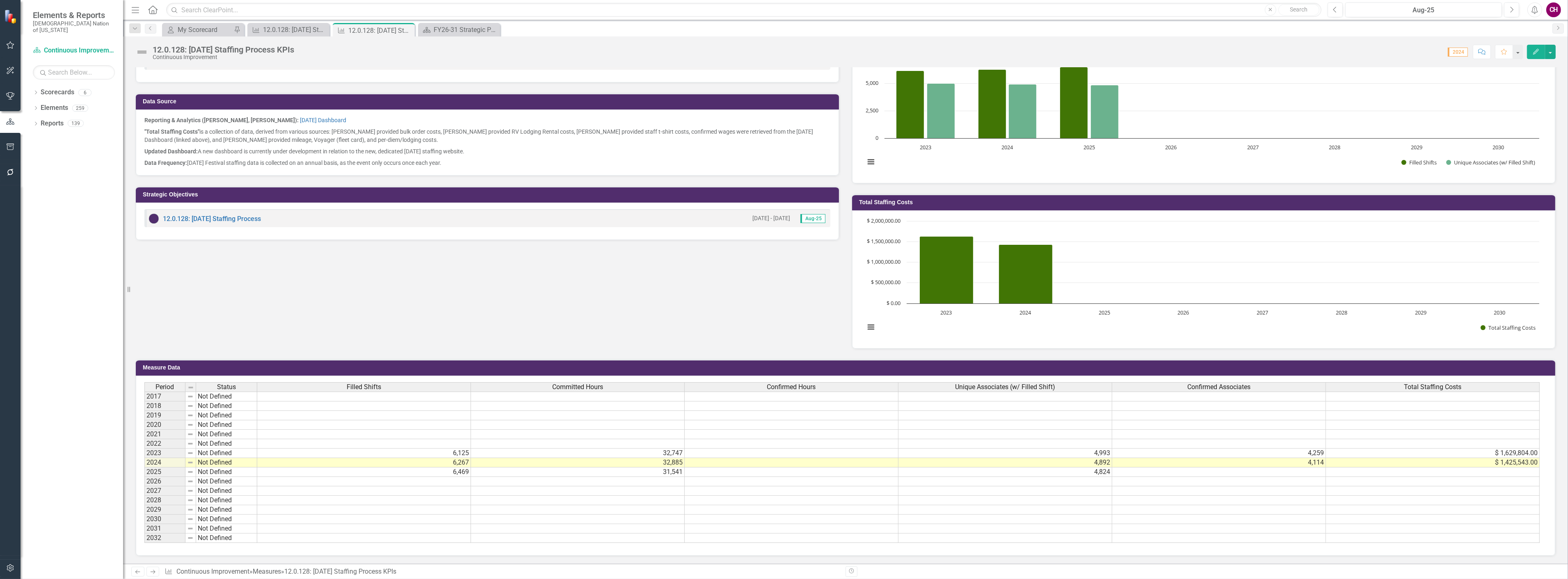
scroll to position [245, 0]
click at [1536, 47] on button "Edit" at bounding box center [1535, 52] width 18 height 14
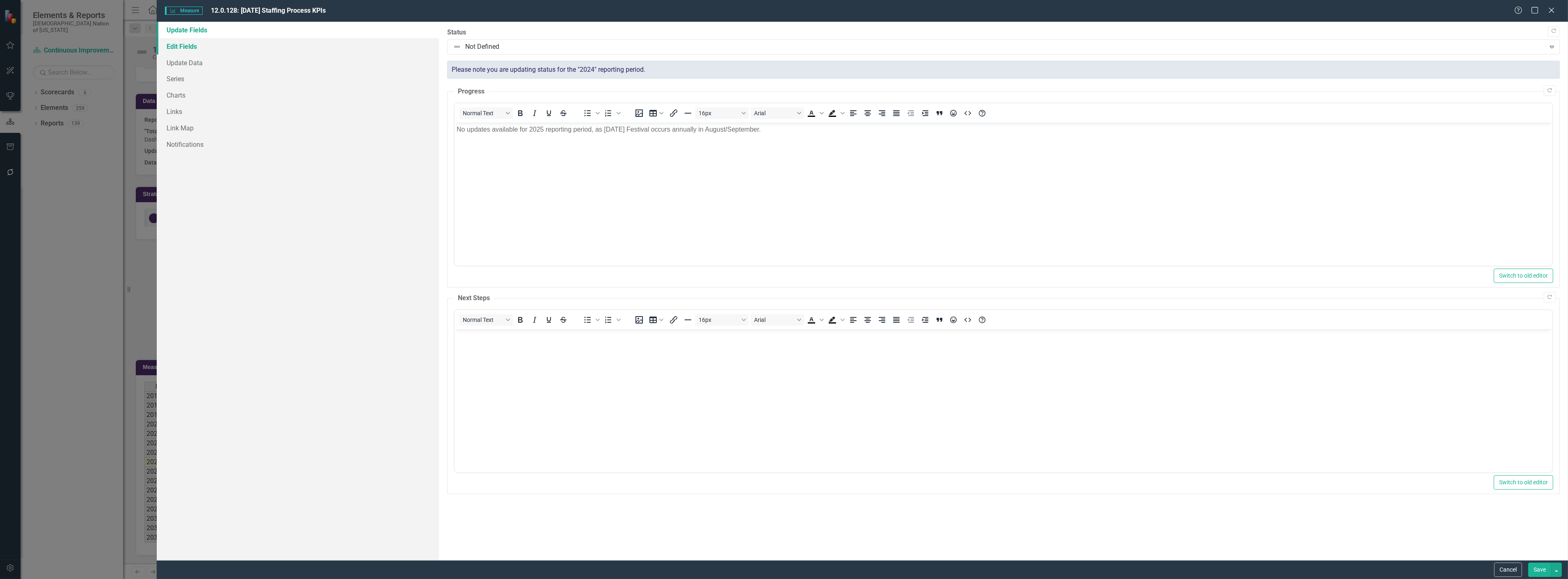
scroll to position [0, 0]
click at [190, 82] on link "Series" at bounding box center [297, 78] width 282 height 16
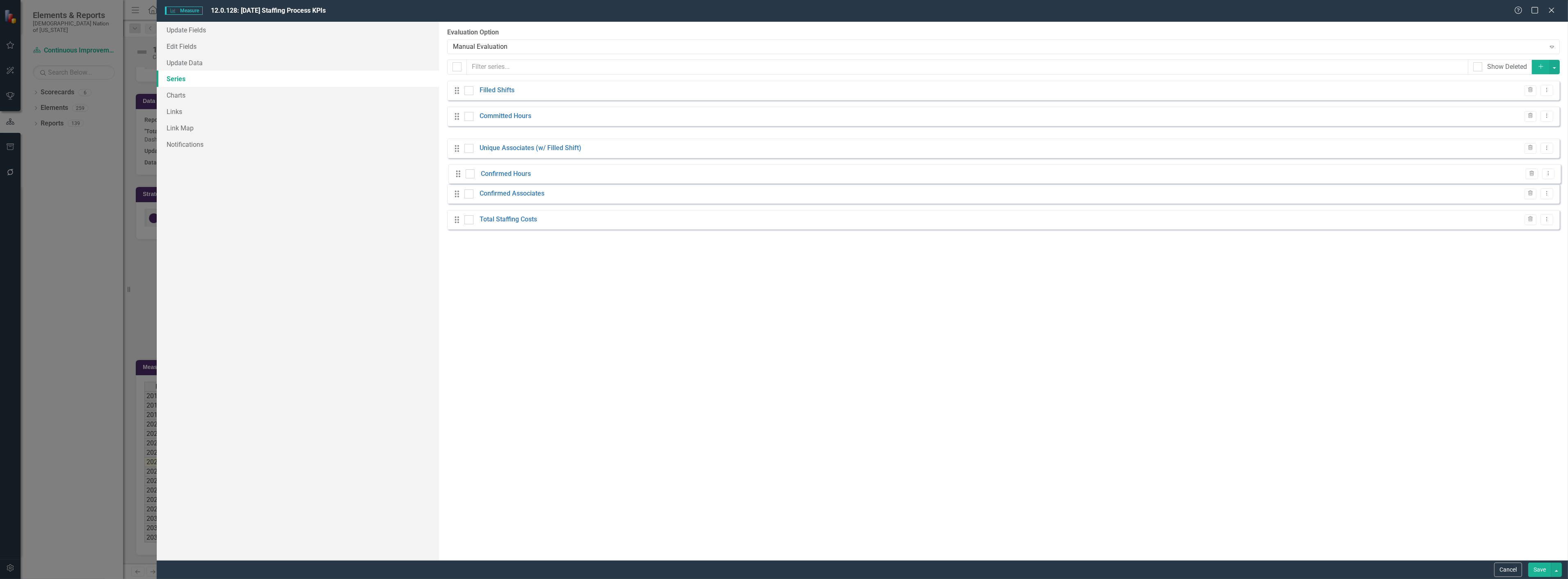
drag, startPoint x: 458, startPoint y: 141, endPoint x: 459, endPoint y: 172, distance: 31.0
click at [1549, 10] on icon "Close" at bounding box center [1551, 9] width 10 height 8
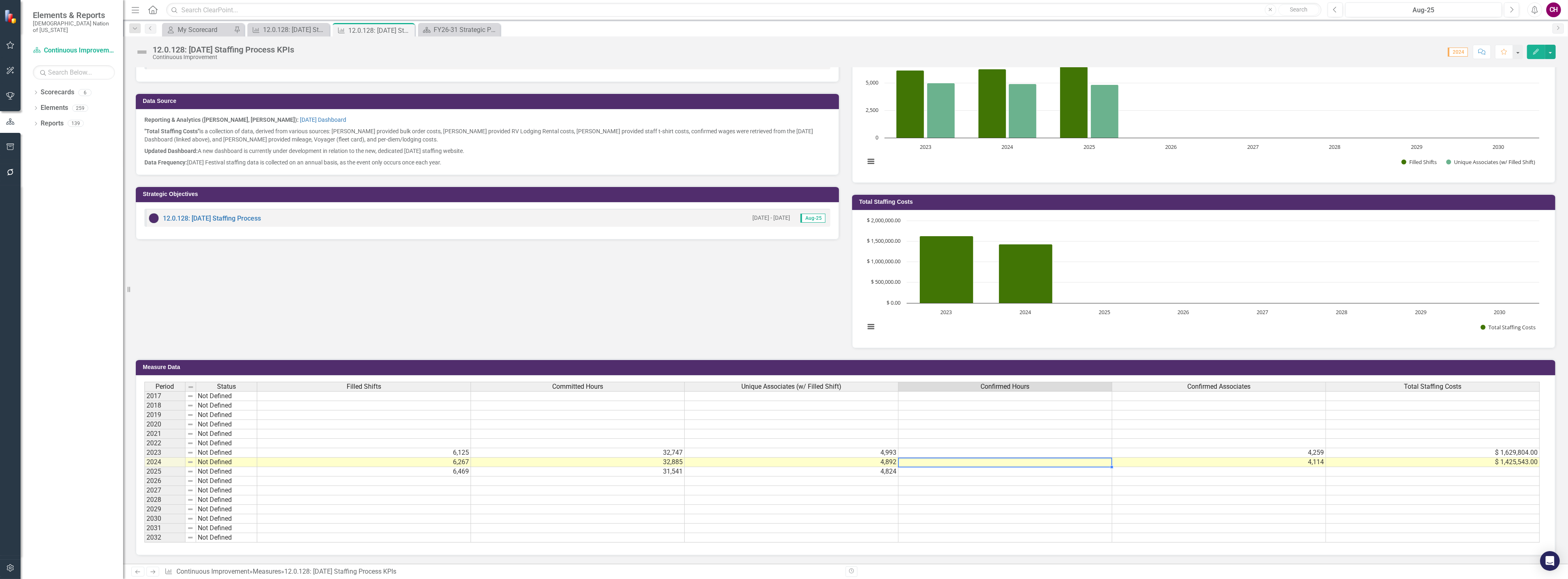
click at [989, 458] on td at bounding box center [1004, 462] width 214 height 9
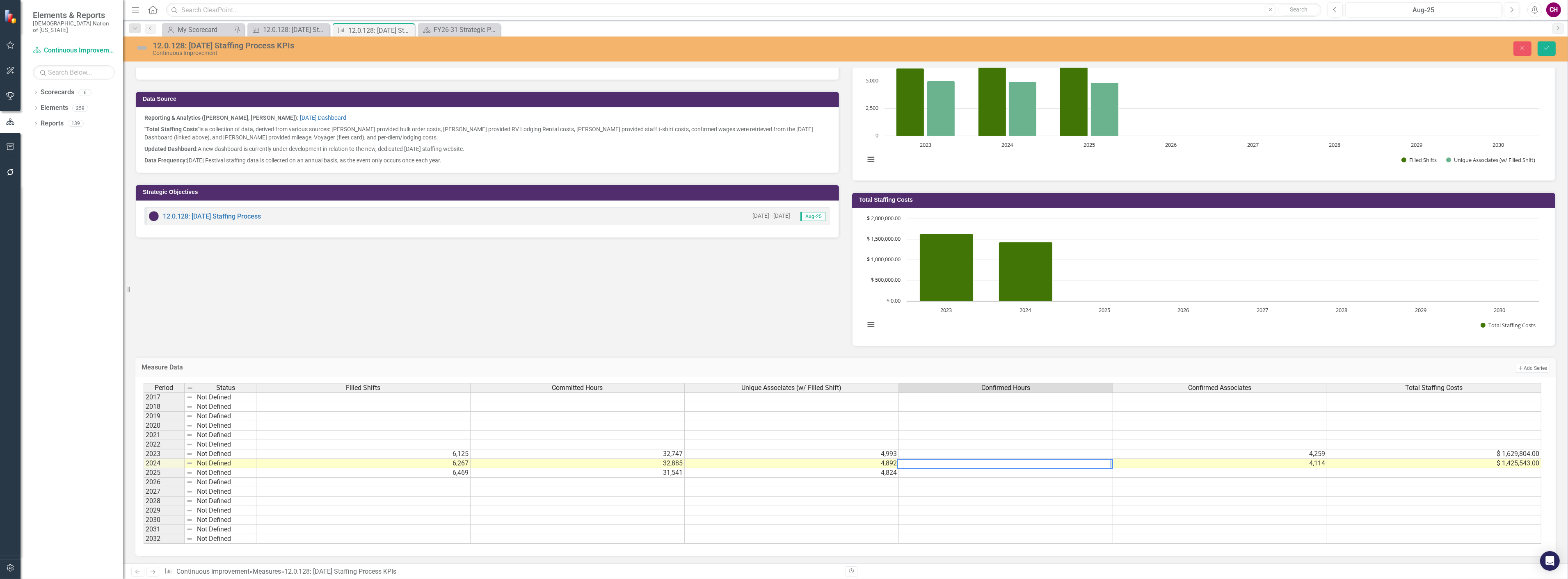
click at [1015, 363] on td "Add Add Series" at bounding box center [1229, 368] width 641 height 11
click at [966, 459] on td at bounding box center [1005, 463] width 214 height 9
type textarea "23368"
click at [1549, 50] on icon "Save" at bounding box center [1546, 47] width 8 height 6
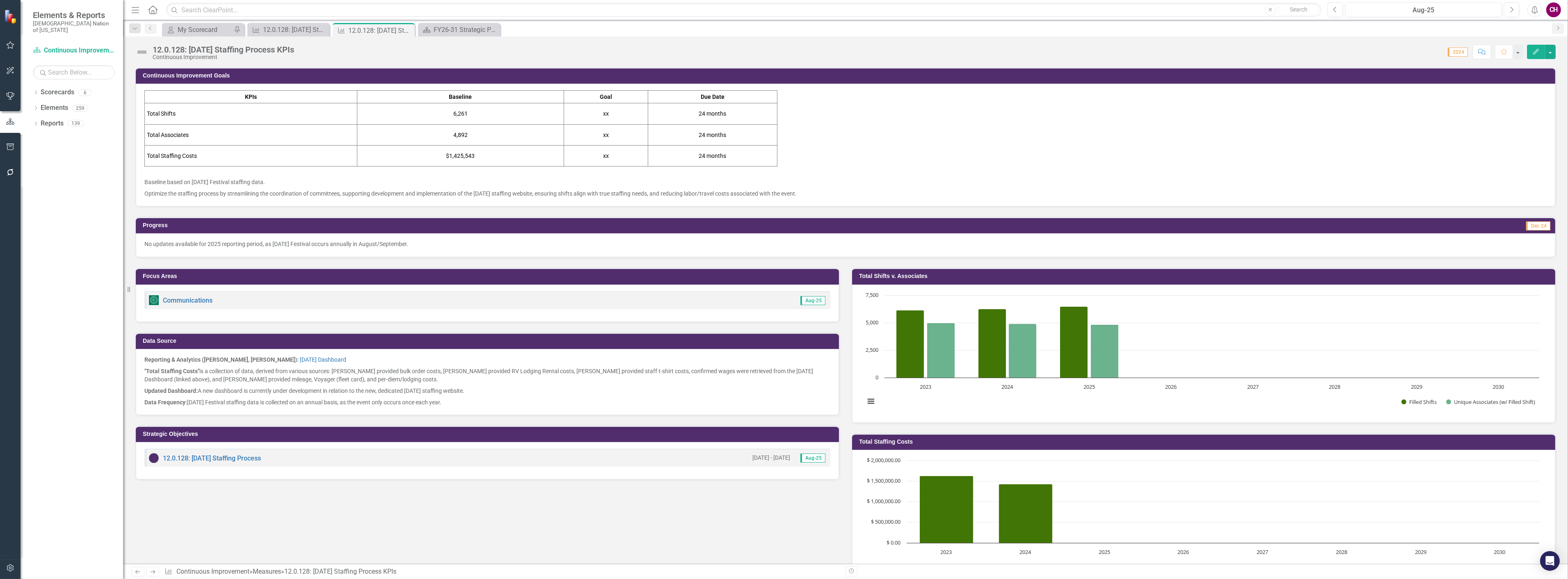
click at [1537, 52] on icon "Edit" at bounding box center [1535, 52] width 8 height 6
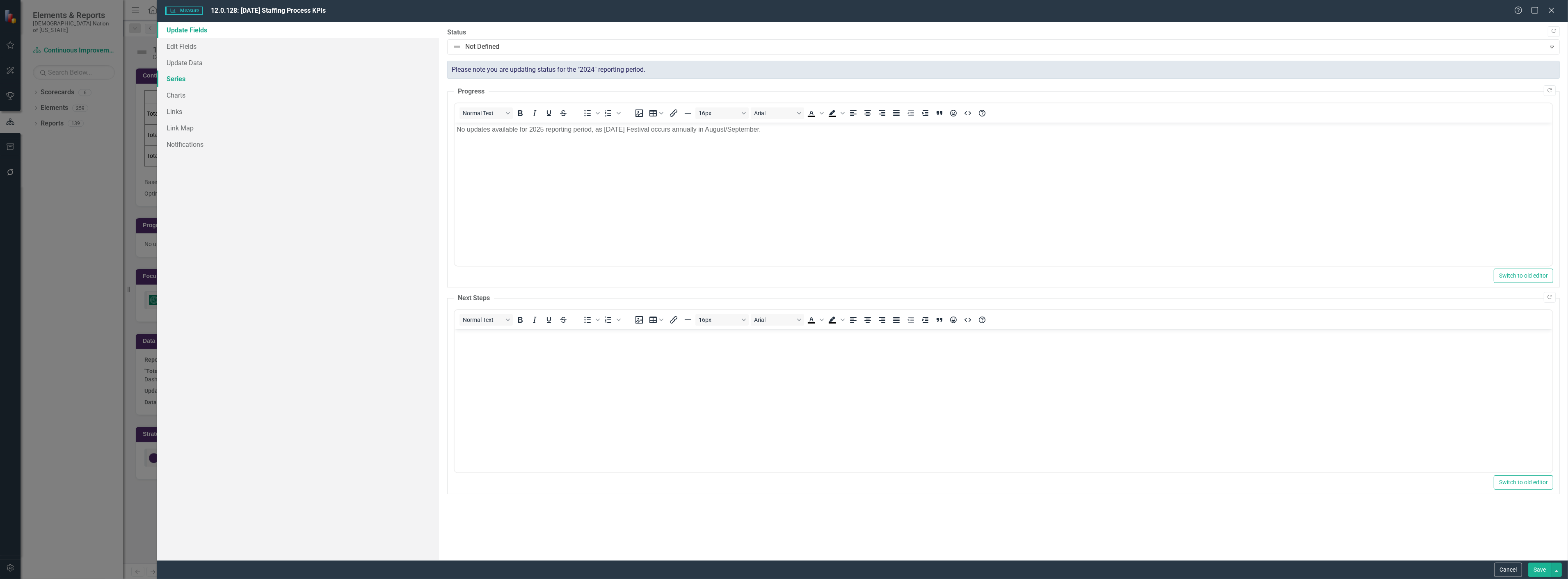
click at [191, 80] on link "Series" at bounding box center [297, 78] width 282 height 16
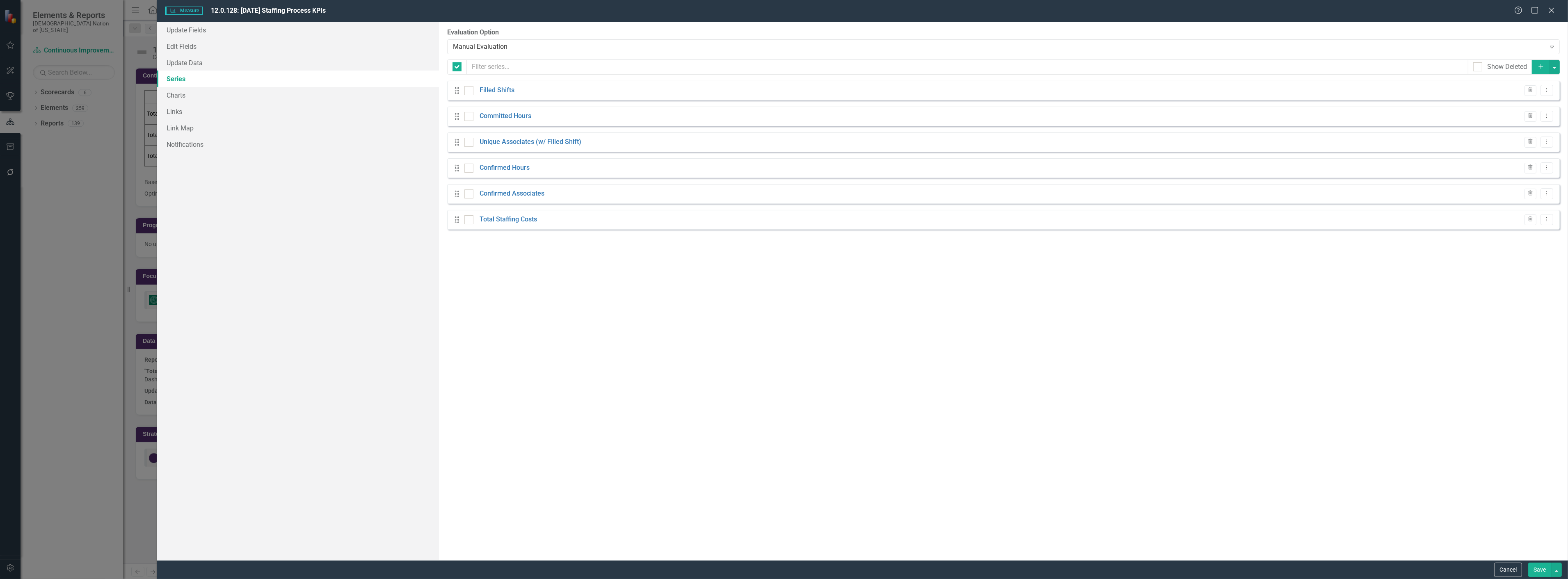
checkbox input "false"
click at [1550, 91] on button "Dropdown Menu" at bounding box center [1546, 90] width 13 height 11
click at [1519, 113] on link "Copy Duplicate Measure Series" at bounding box center [1506, 119] width 93 height 15
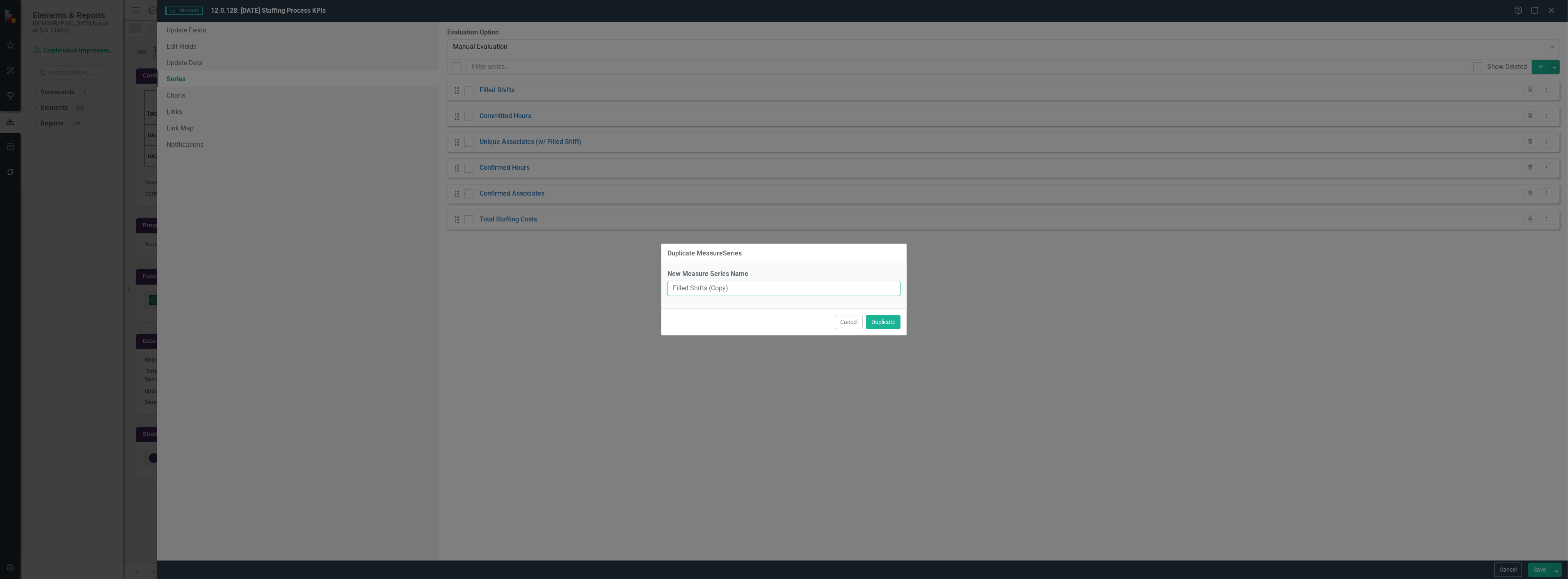
click at [834, 284] on input "Filled Shifts (Copy)" at bounding box center [784, 289] width 233 height 15
type input "Confirmed Shifts"
click at [866, 315] on button "Duplicate" at bounding box center [883, 322] width 35 height 14
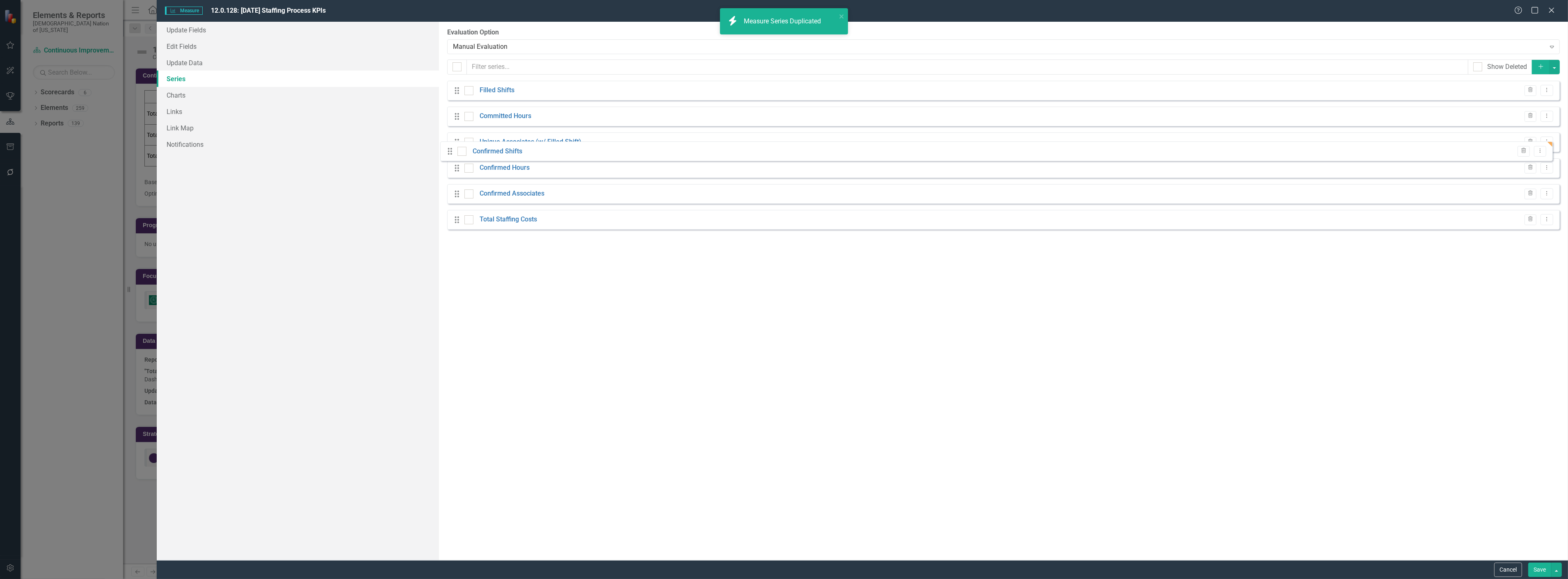
drag, startPoint x: 454, startPoint y: 245, endPoint x: 446, endPoint y: 151, distance: 94.3
click at [446, 151] on div "From this page, you can add, edit, delete, or duplicate the measure series for …" at bounding box center [1004, 291] width 1129 height 538
drag, startPoint x: 454, startPoint y: 243, endPoint x: 465, endPoint y: 154, distance: 89.7
click at [465, 154] on div "Drag Filled Shifts Trash Dropdown Menu Drag Committed Hours Trash Dropdown Menu…" at bounding box center [1003, 168] width 1113 height 174
click at [1535, 569] on button "Save" at bounding box center [1539, 570] width 23 height 14
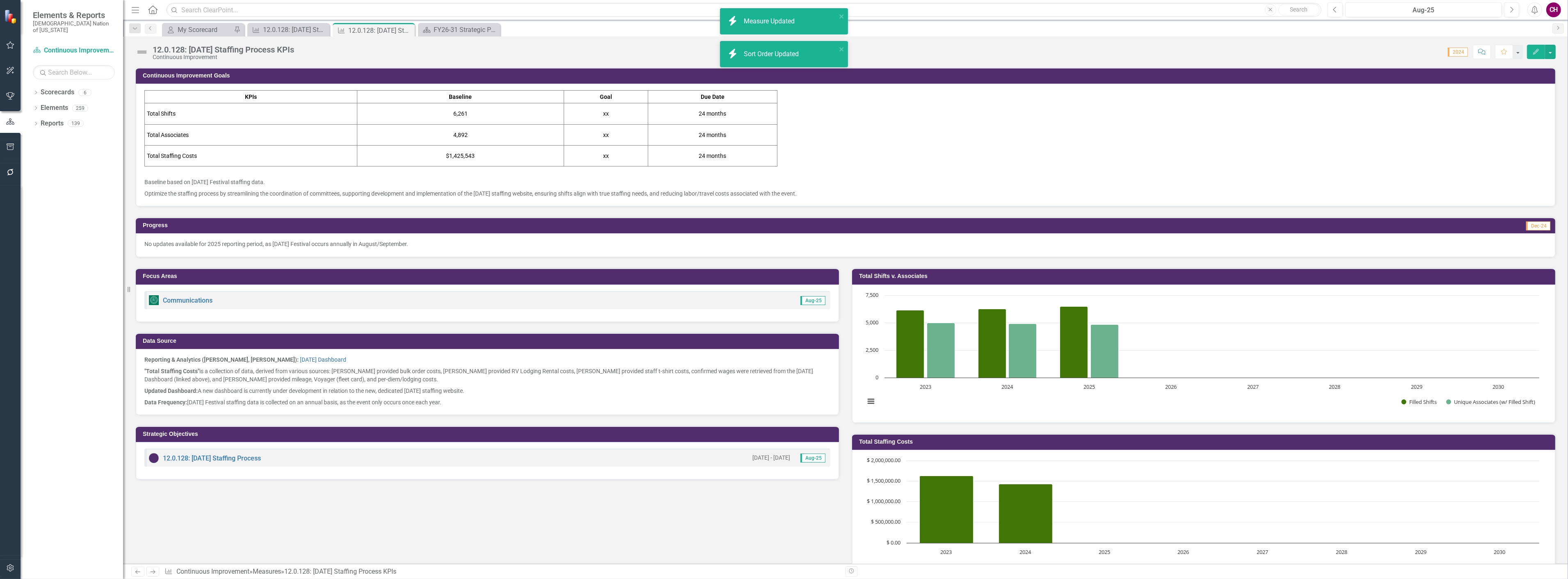
scroll to position [245, 0]
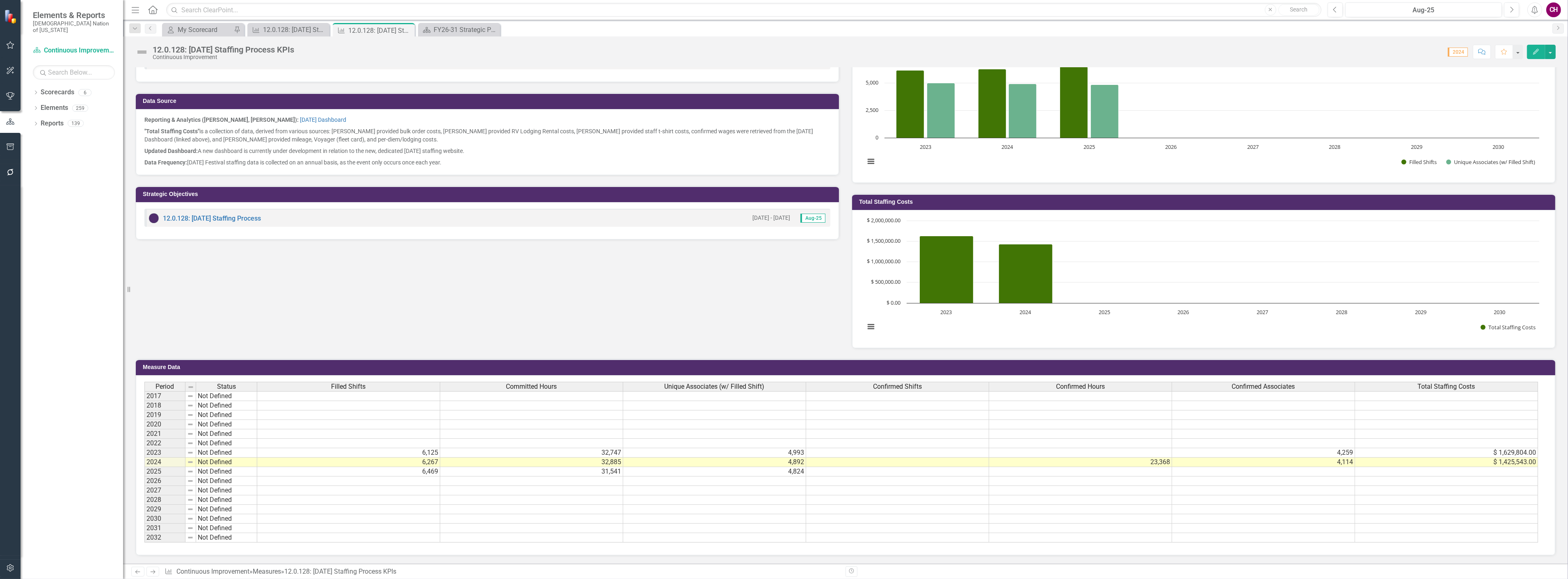
click at [861, 458] on td at bounding box center [897, 462] width 183 height 9
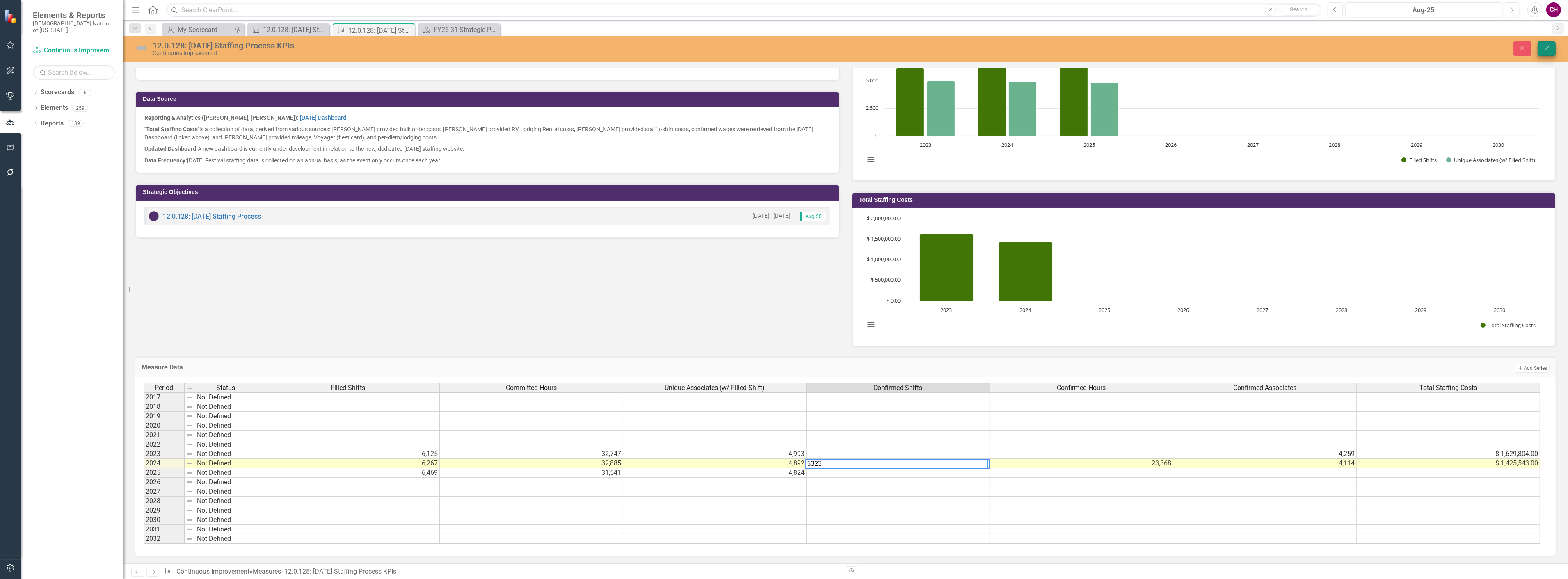
type textarea "5323"
click at [1547, 51] on button "Save" at bounding box center [1546, 48] width 18 height 14
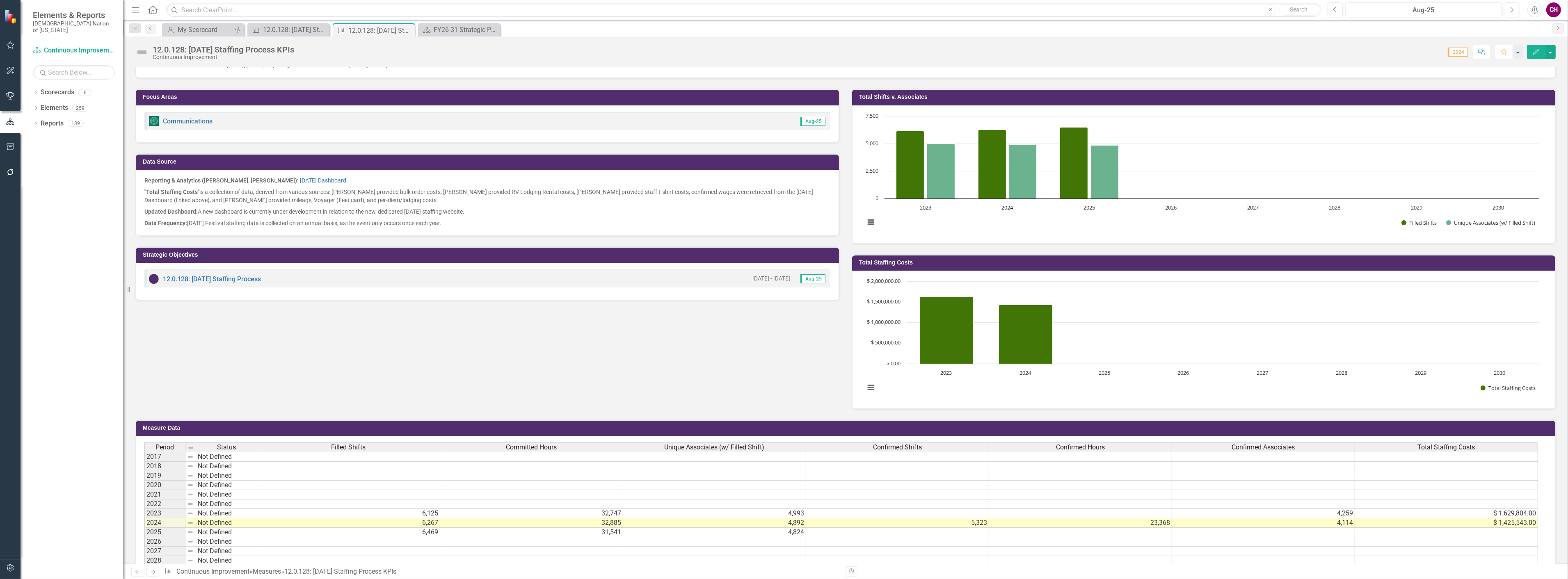
scroll to position [154, 0]
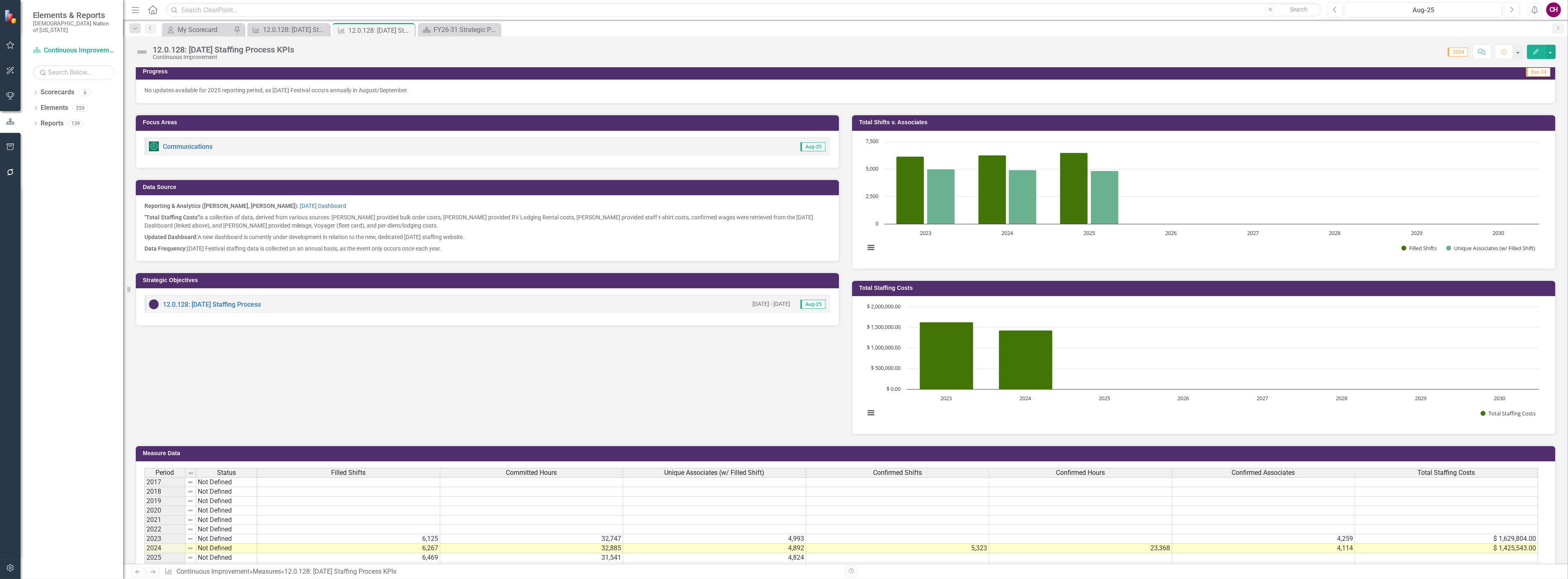
click at [974, 129] on div "Total Shifts v. Associates" at bounding box center [1203, 122] width 703 height 16
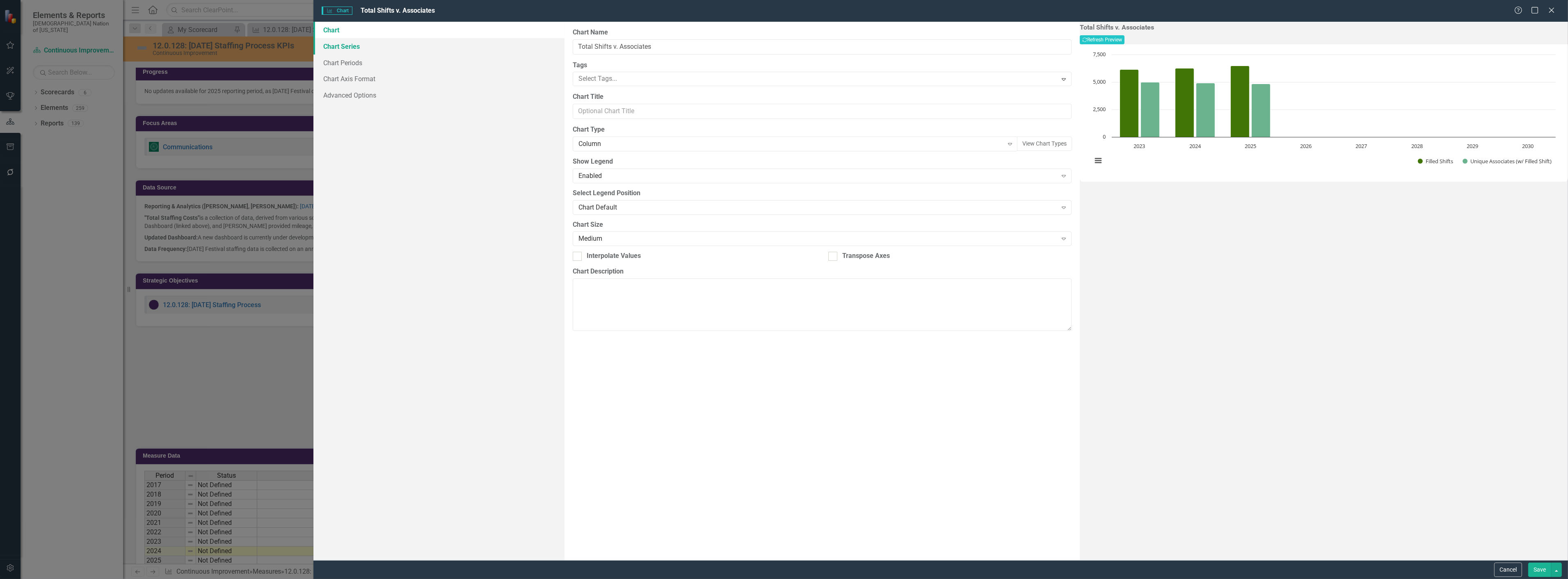
click at [371, 46] on link "Chart Series" at bounding box center [438, 46] width 251 height 16
click at [1063, 100] on icon "button" at bounding box center [1065, 102] width 5 height 5
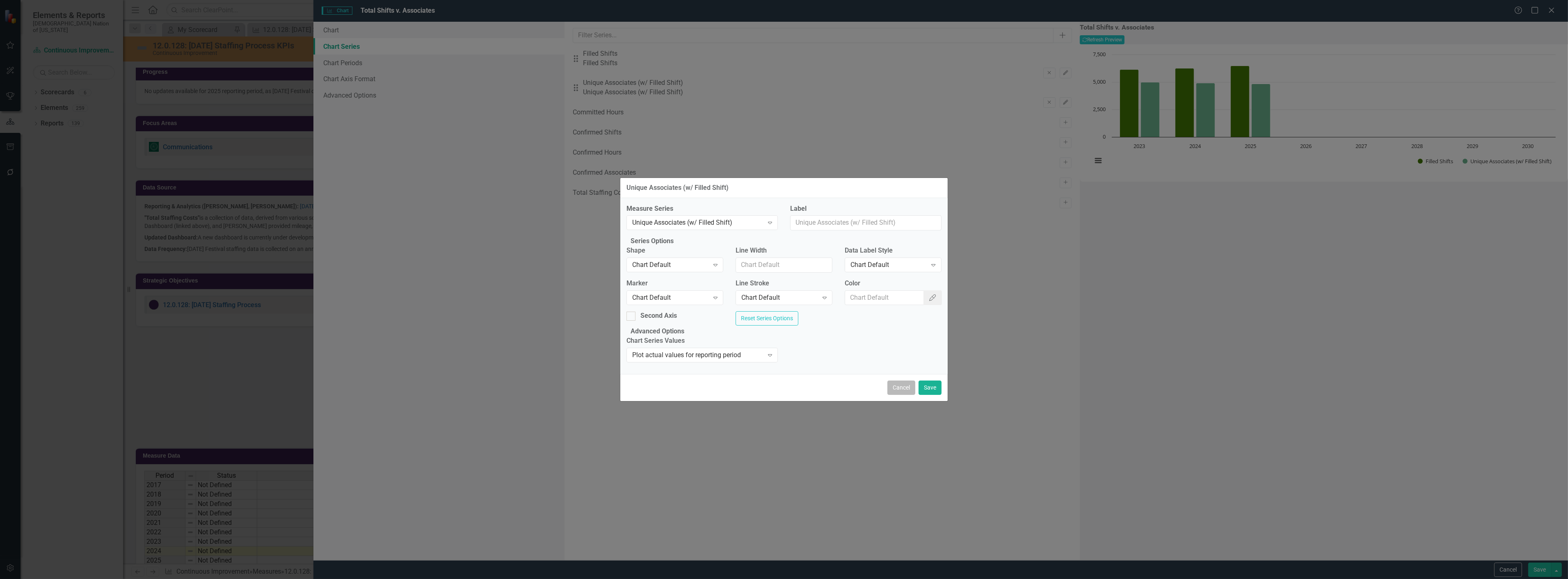
click at [901, 395] on button "Cancel" at bounding box center [900, 388] width 28 height 14
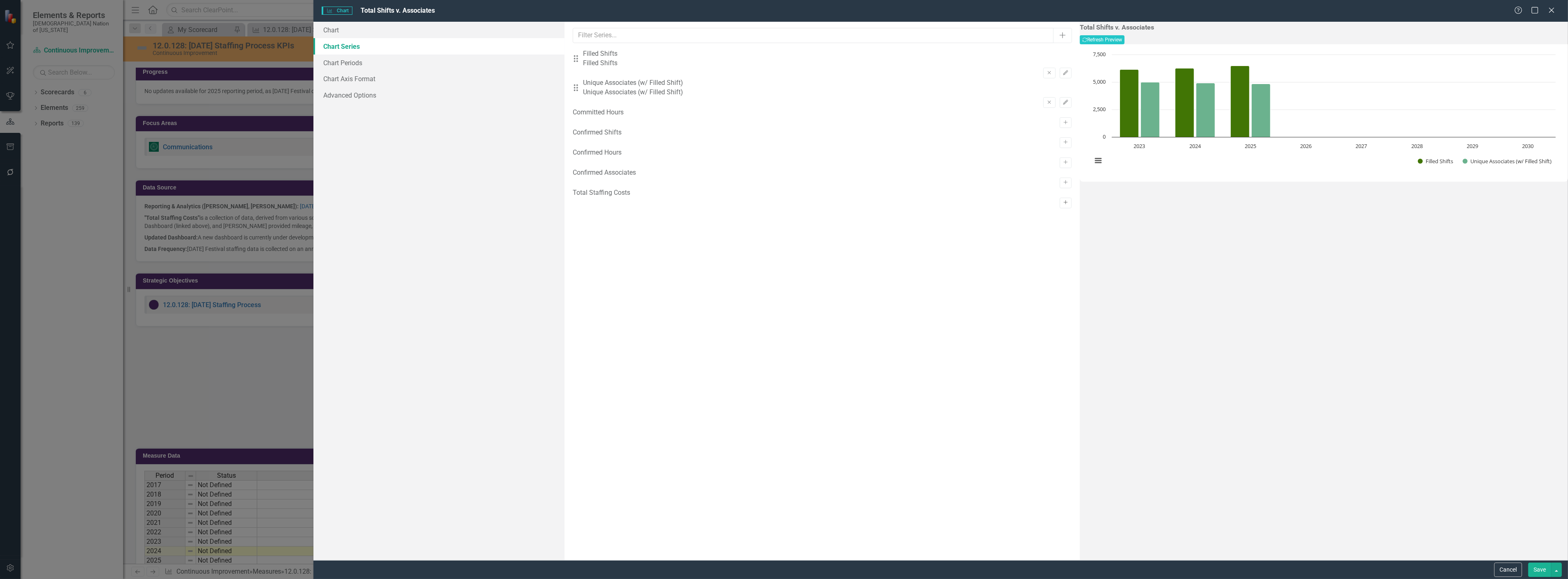
click at [1062, 205] on icon "Activate" at bounding box center [1065, 203] width 6 height 5
click at [1059, 127] on button "Edit" at bounding box center [1065, 132] width 12 height 11
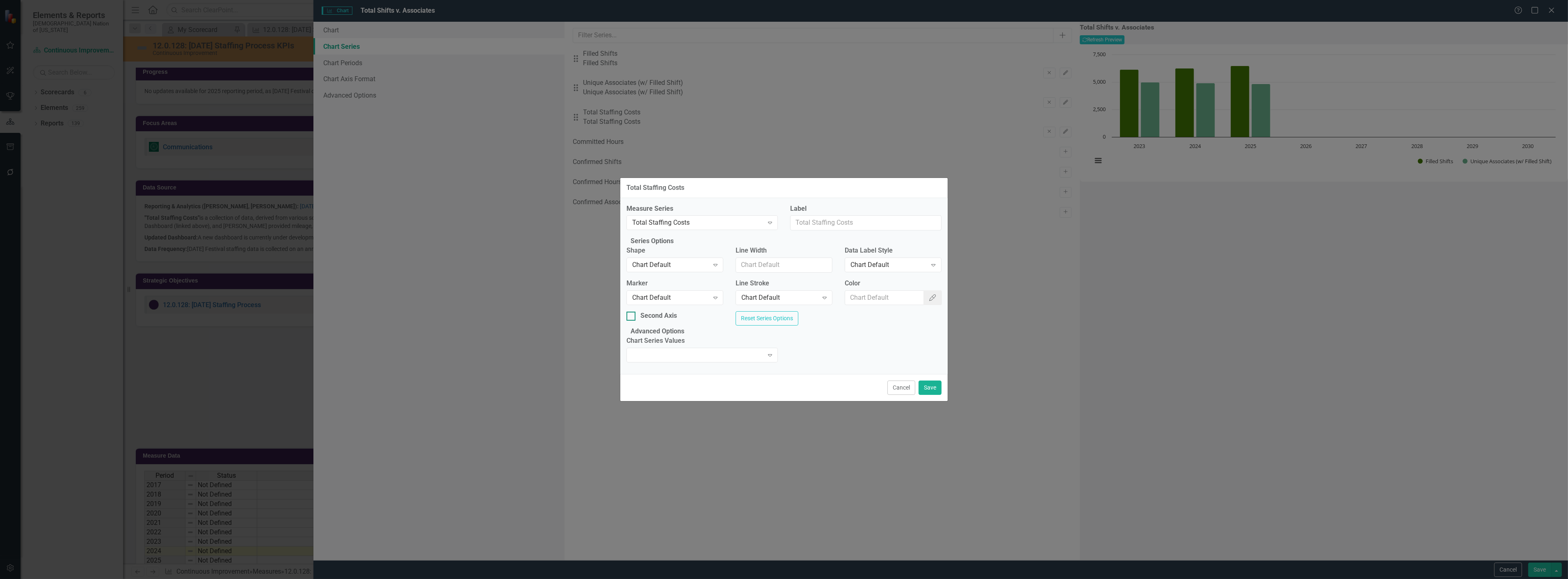
click at [677, 312] on div "Second Axis" at bounding box center [658, 316] width 36 height 9
click at [631, 312] on input "Second Axis" at bounding box center [629, 314] width 5 height 5
checkbox input "true"
click at [708, 267] on div "Chart Default Expand" at bounding box center [674, 264] width 96 height 14
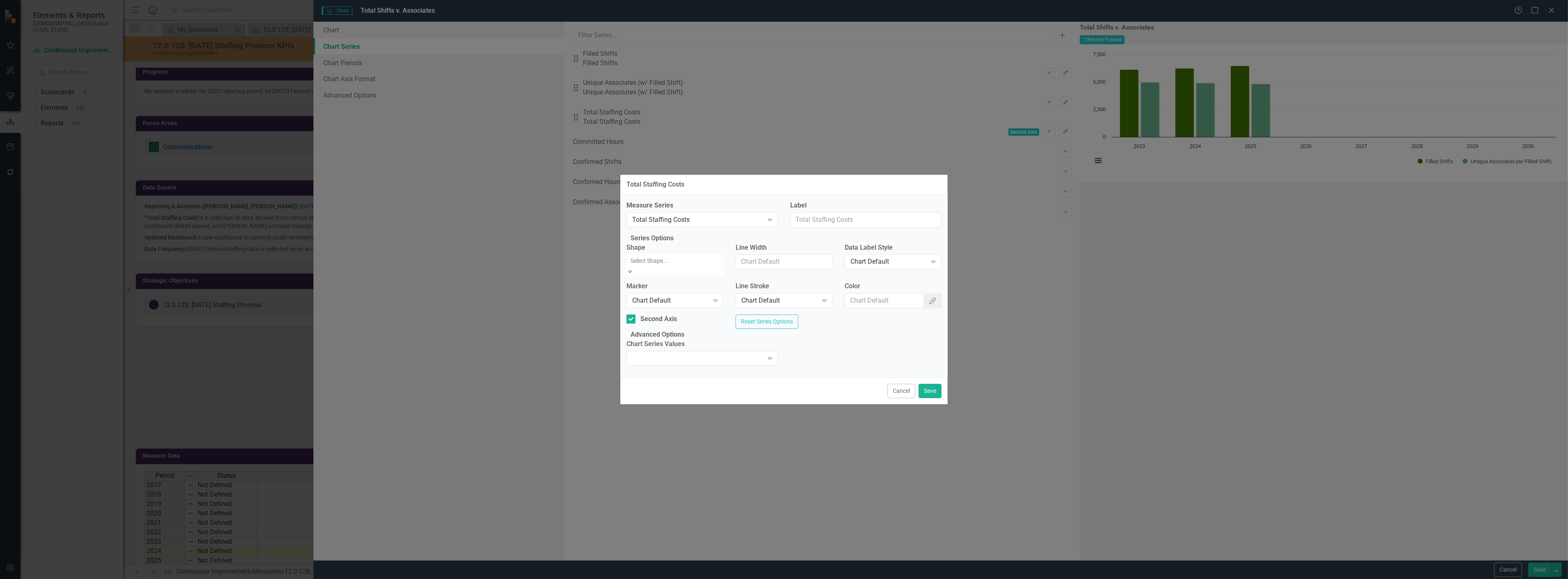
click at [762, 362] on div "Expand" at bounding box center [701, 355] width 151 height 14
click at [922, 395] on button "Save" at bounding box center [929, 388] width 23 height 14
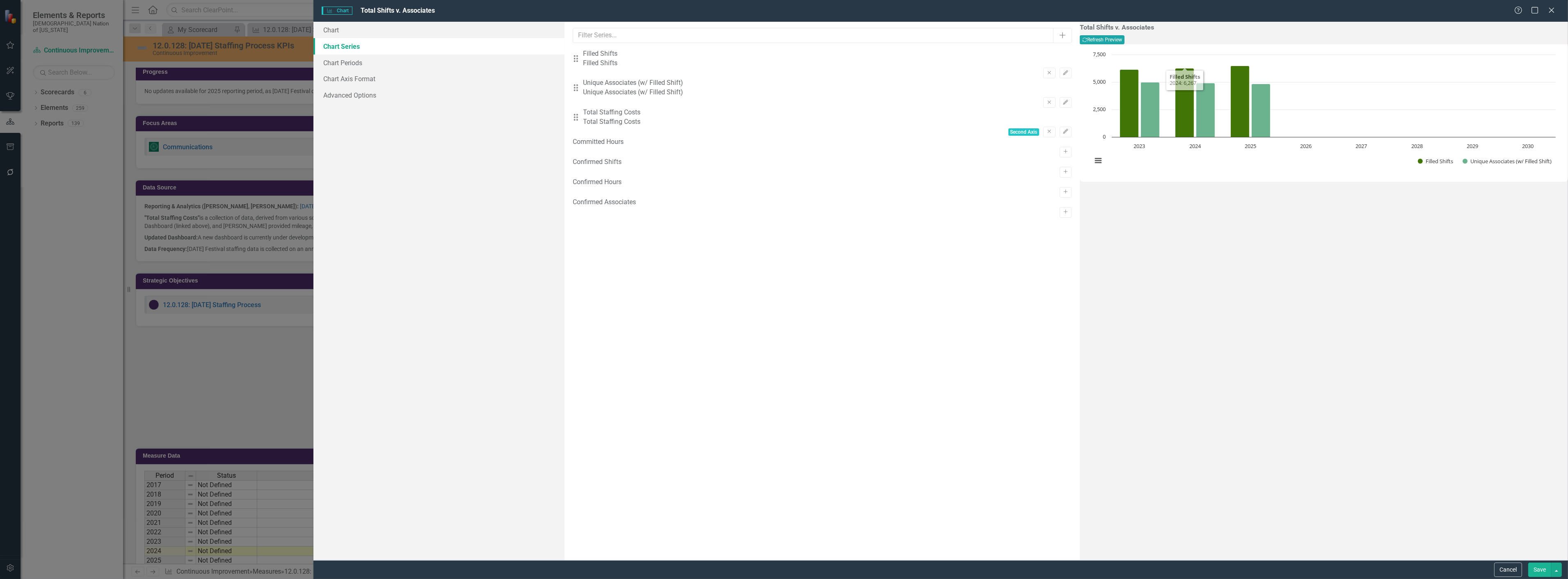
click at [1125, 40] on button "Recalculate Refresh Preview" at bounding box center [1102, 40] width 45 height 9
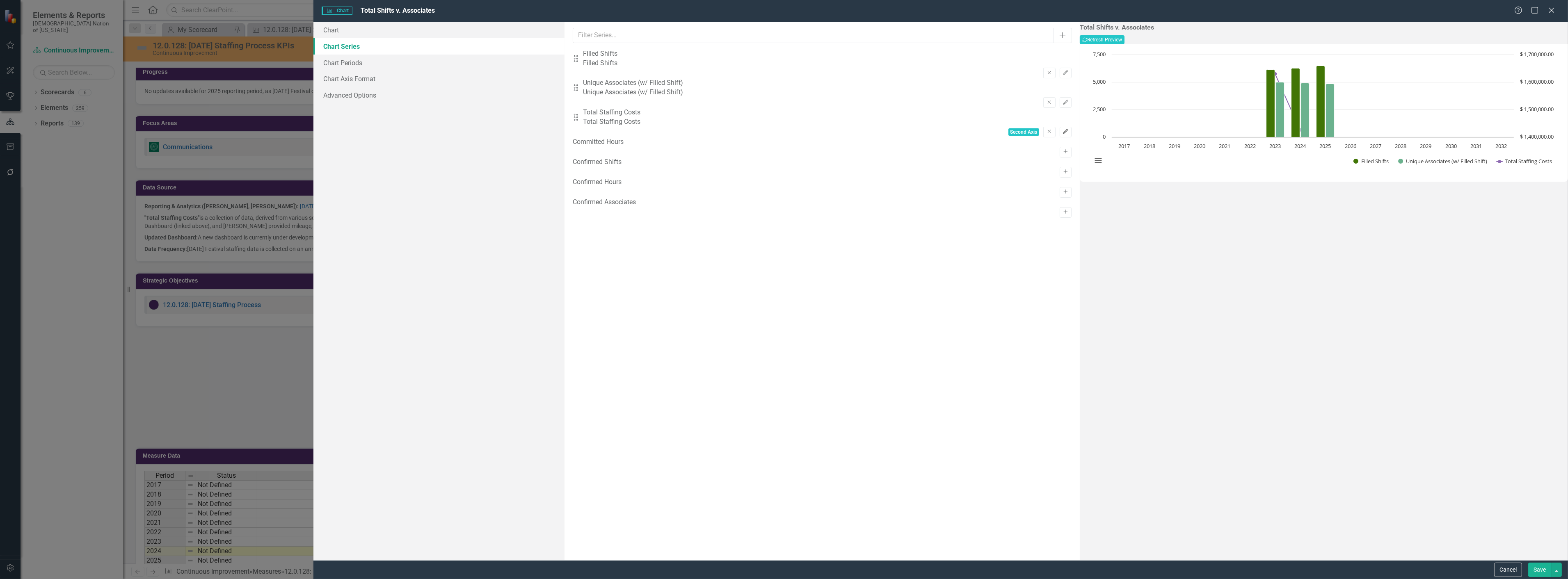
click at [1062, 130] on icon "Edit" at bounding box center [1065, 132] width 6 height 5
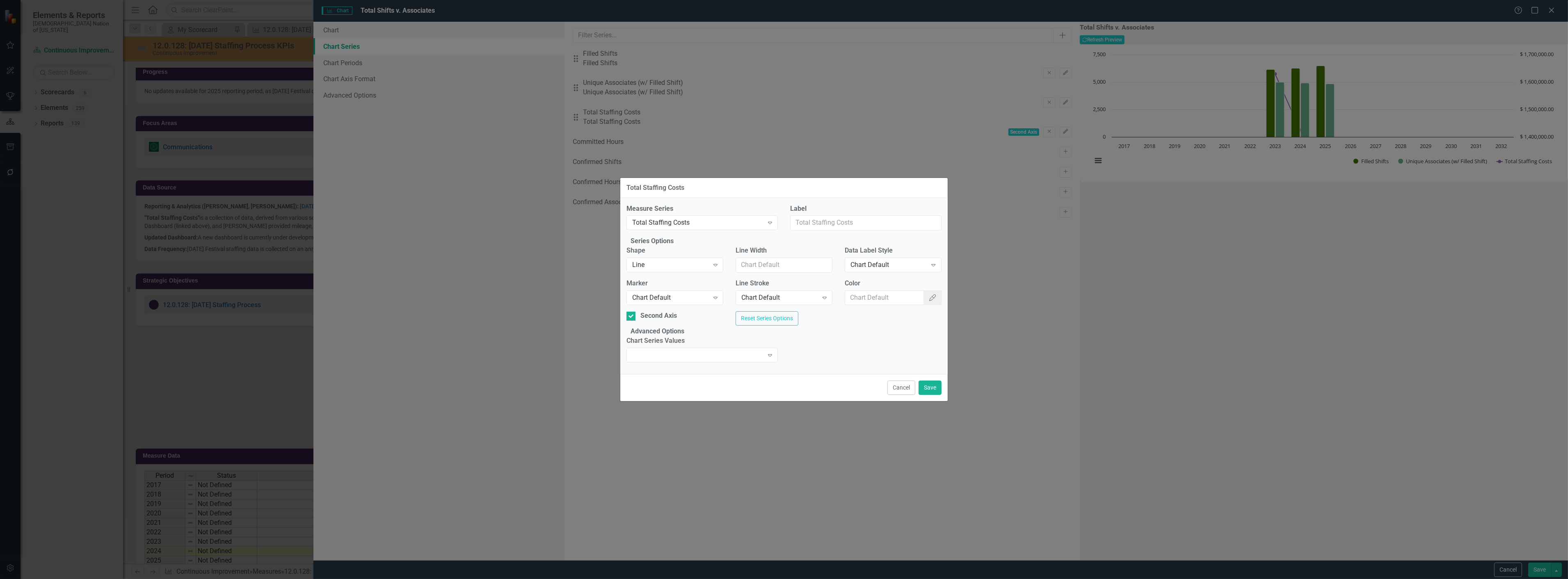
click at [725, 265] on div "Shape Line Expand" at bounding box center [674, 262] width 109 height 31
click at [719, 264] on icon "Expand" at bounding box center [715, 265] width 8 height 7
click at [927, 395] on button "Save" at bounding box center [929, 388] width 23 height 14
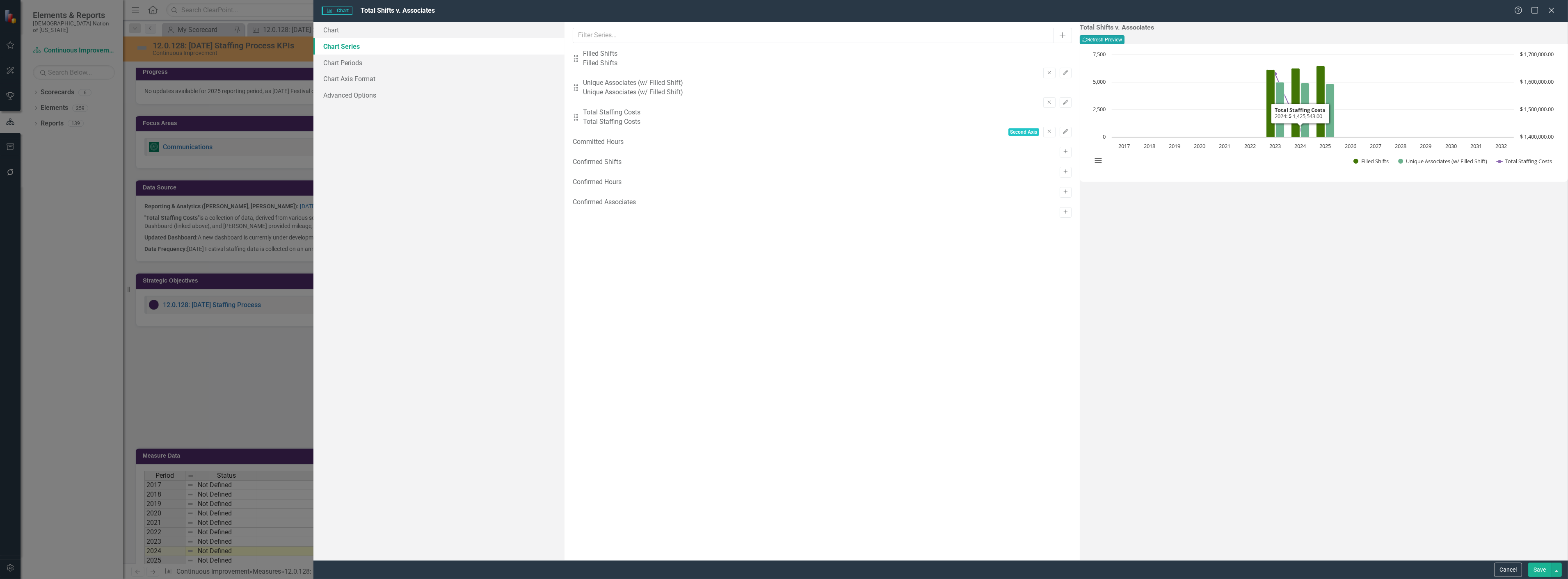
click at [1125, 40] on button "Recalculate Refresh Preview" at bounding box center [1102, 40] width 45 height 9
click at [1062, 130] on icon "Edit" at bounding box center [1065, 132] width 6 height 5
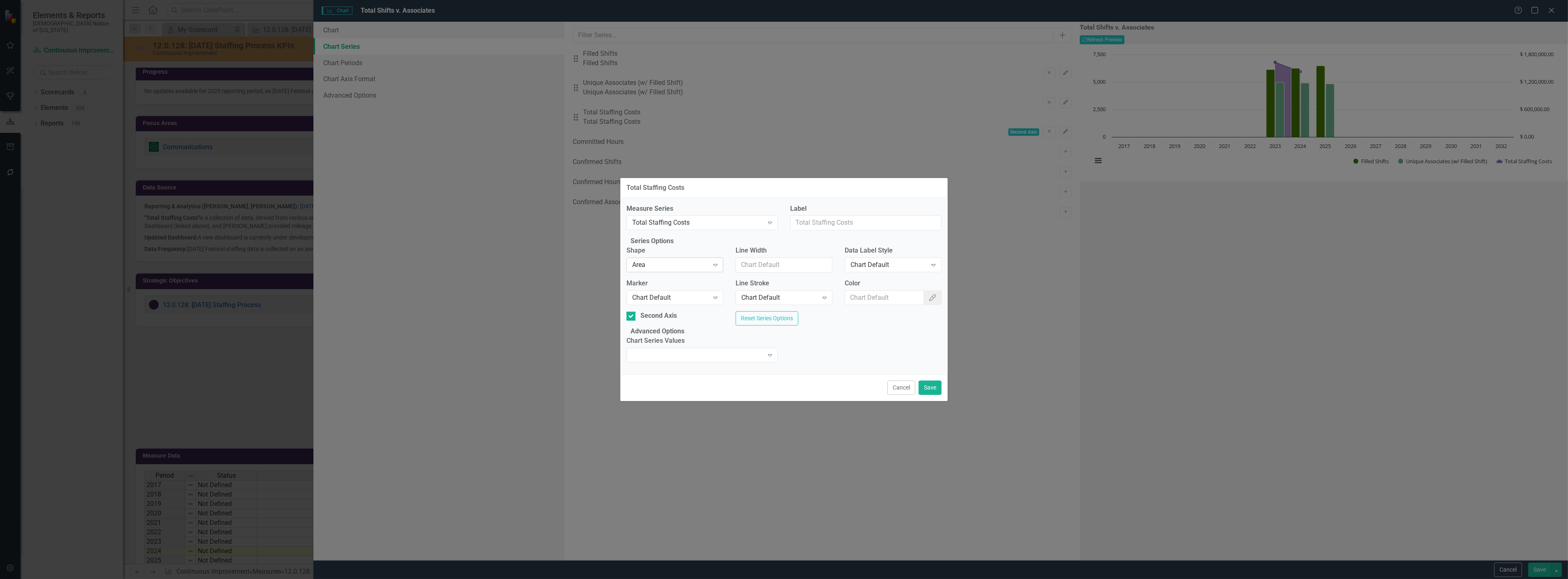
click at [716, 264] on icon "Expand" at bounding box center [715, 265] width 8 height 7
click at [929, 395] on button "Save" at bounding box center [929, 388] width 23 height 14
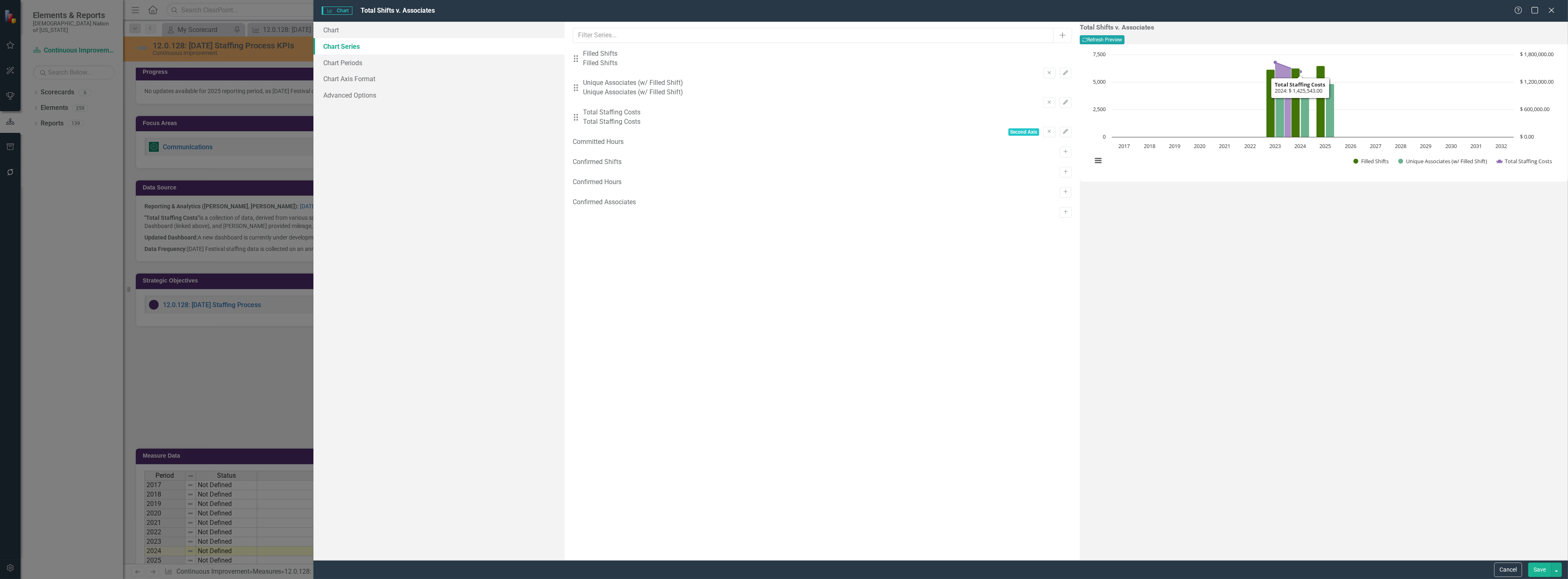
click at [1125, 40] on button "Recalculate Refresh Preview" at bounding box center [1102, 40] width 45 height 9
click at [1062, 130] on icon "Edit" at bounding box center [1065, 132] width 6 height 5
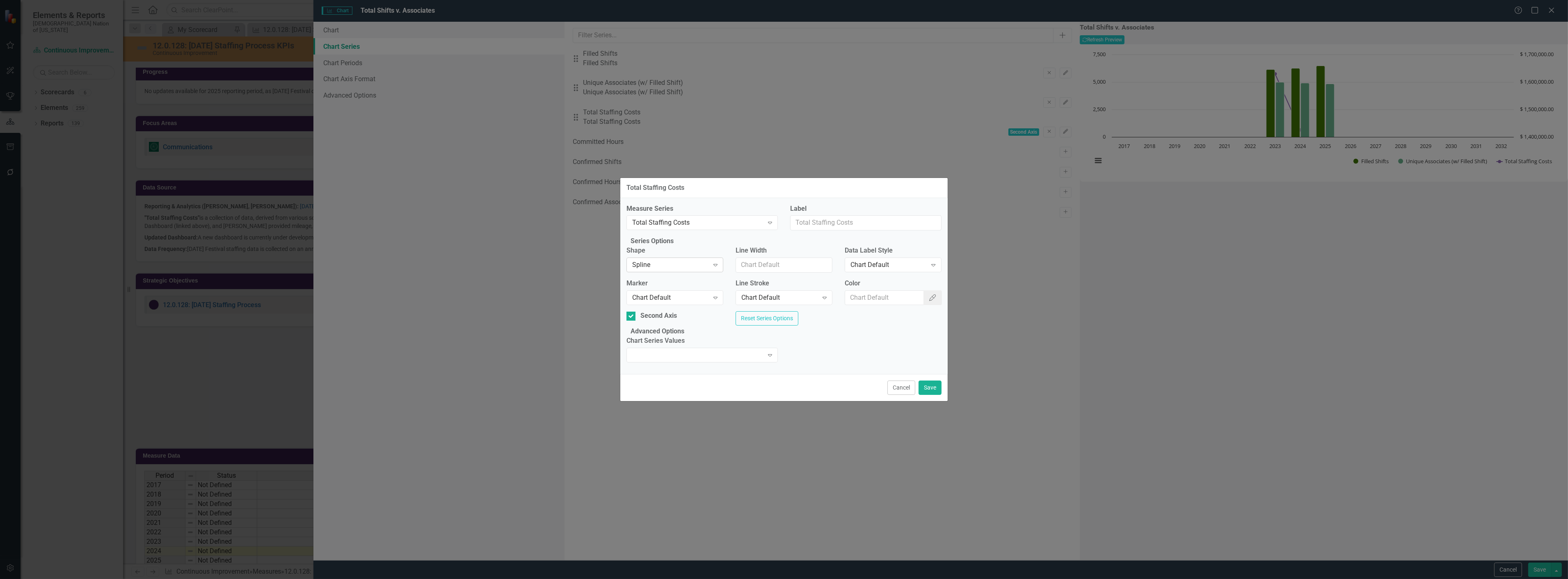
click at [709, 266] on div "Spline" at bounding box center [670, 265] width 77 height 9
click at [929, 395] on button "Save" at bounding box center [929, 388] width 23 height 14
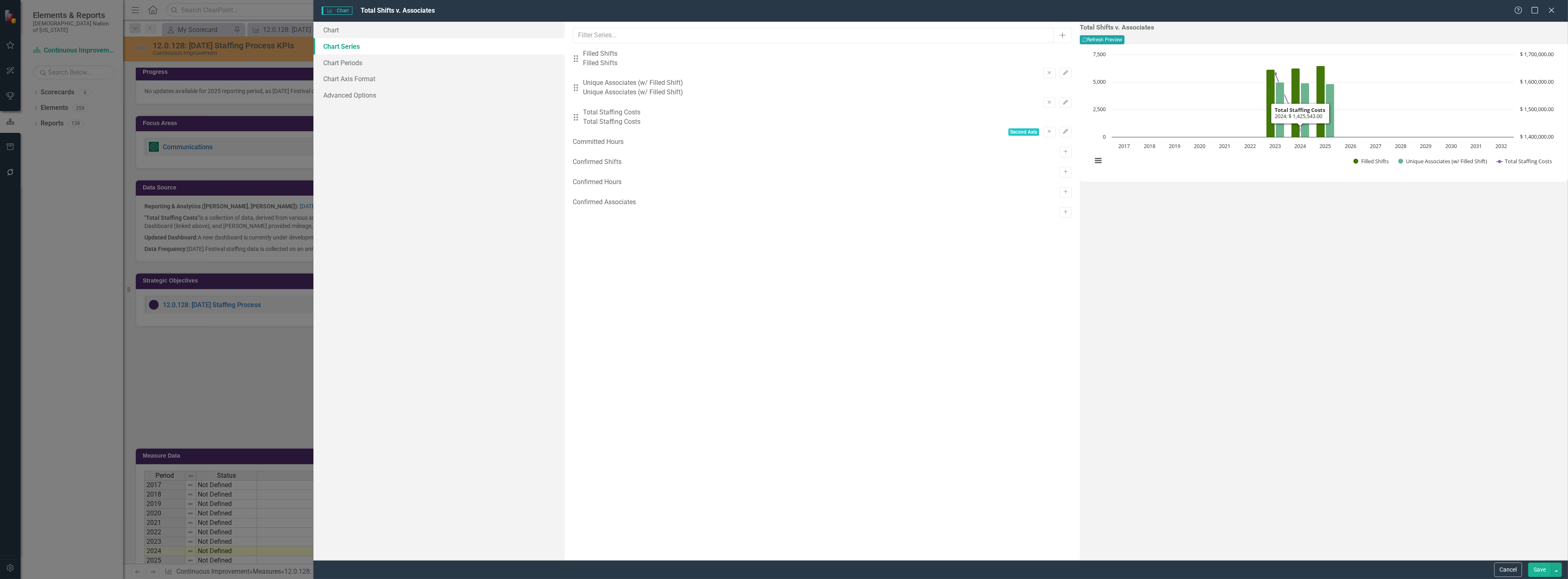
click at [1125, 40] on button "Recalculate Refresh Preview" at bounding box center [1102, 40] width 45 height 9
click at [1544, 572] on button "Save" at bounding box center [1539, 570] width 23 height 14
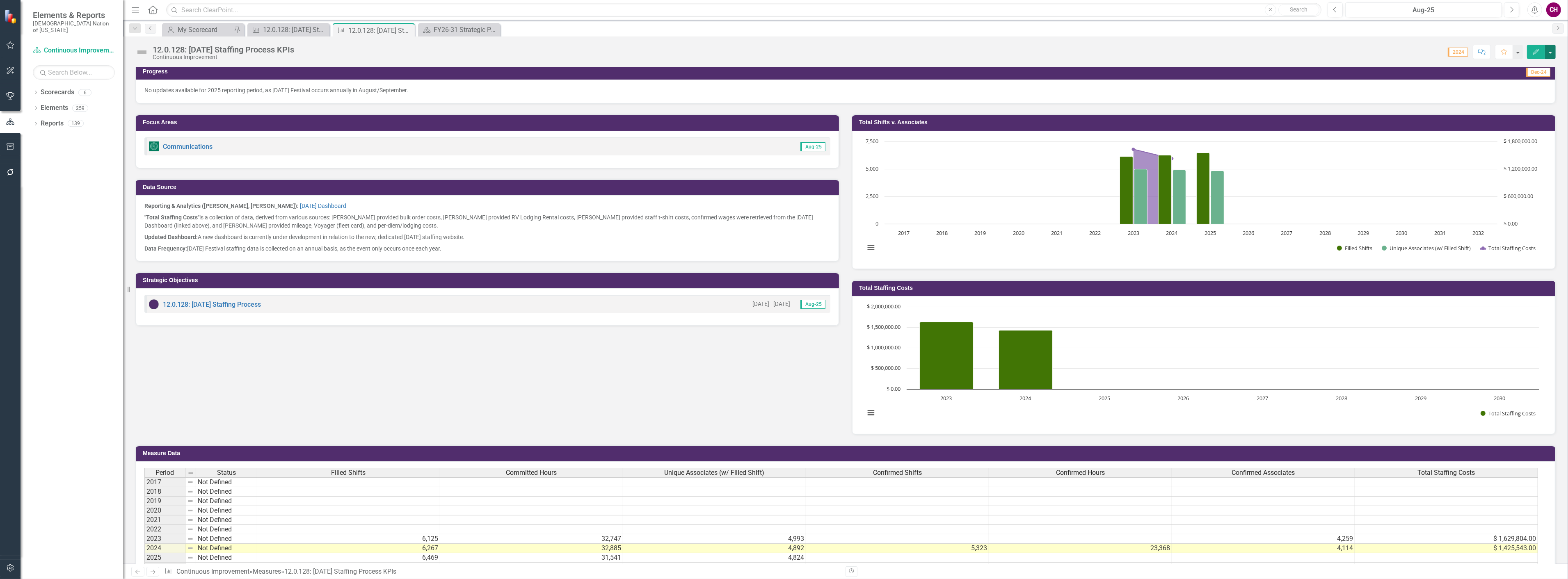
click at [1552, 47] on button "button" at bounding box center [1549, 52] width 11 height 14
click at [1555, 254] on div "Total Shifts v. Associates Chart Combination chart with 3 data series. The char…" at bounding box center [1203, 186] width 716 height 165
click at [1540, 50] on button "Edit" at bounding box center [1535, 52] width 18 height 14
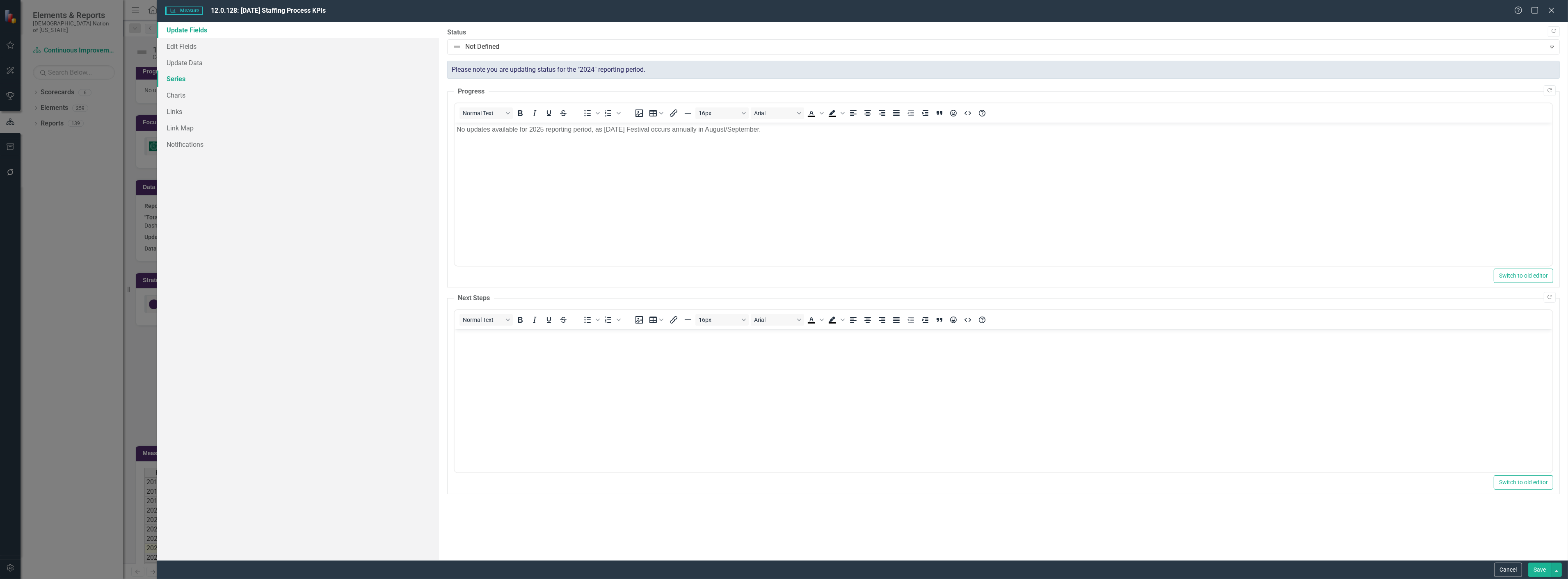
scroll to position [0, 0]
click at [191, 79] on link "Series" at bounding box center [297, 78] width 282 height 16
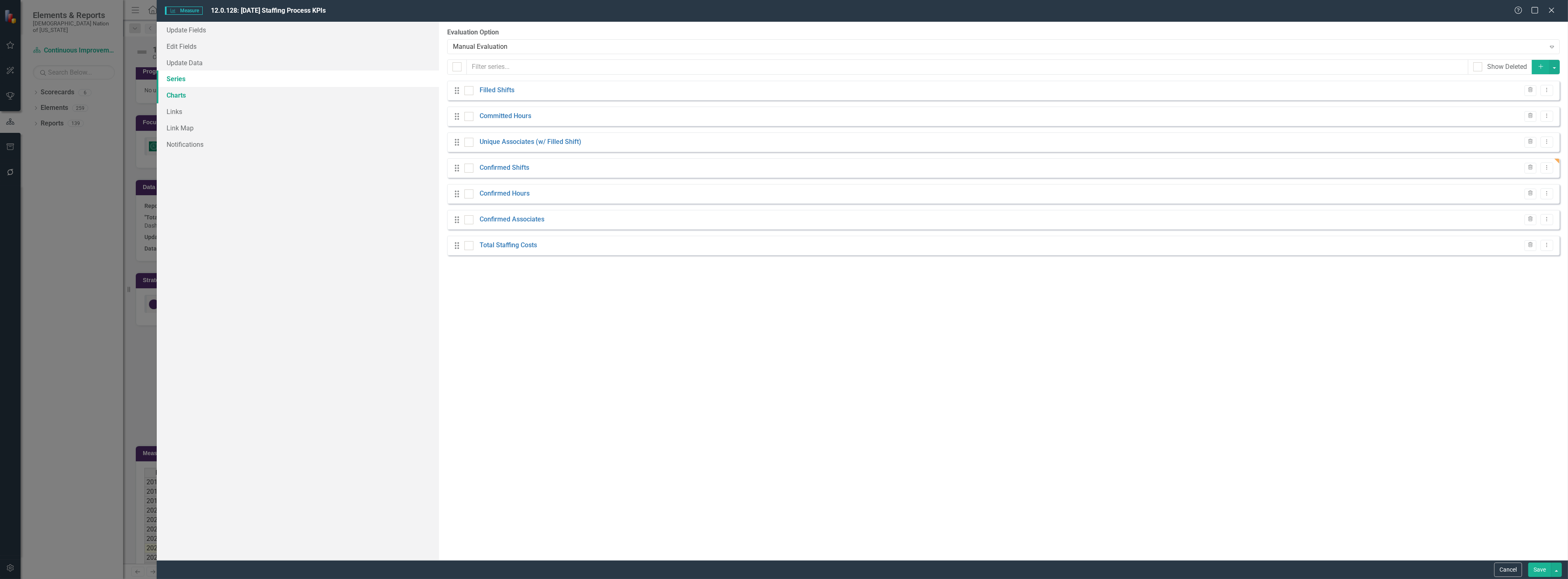
click at [190, 96] on link "Charts" at bounding box center [297, 95] width 282 height 16
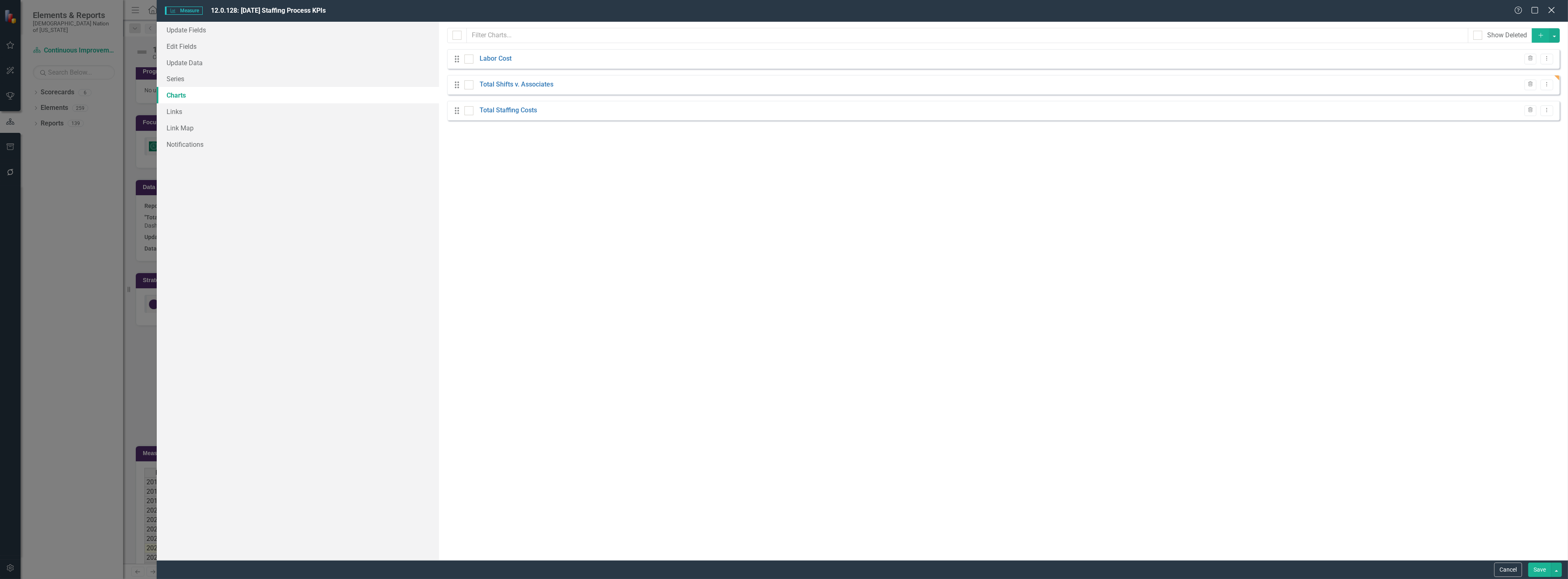
click at [1549, 9] on icon "Close" at bounding box center [1551, 9] width 10 height 8
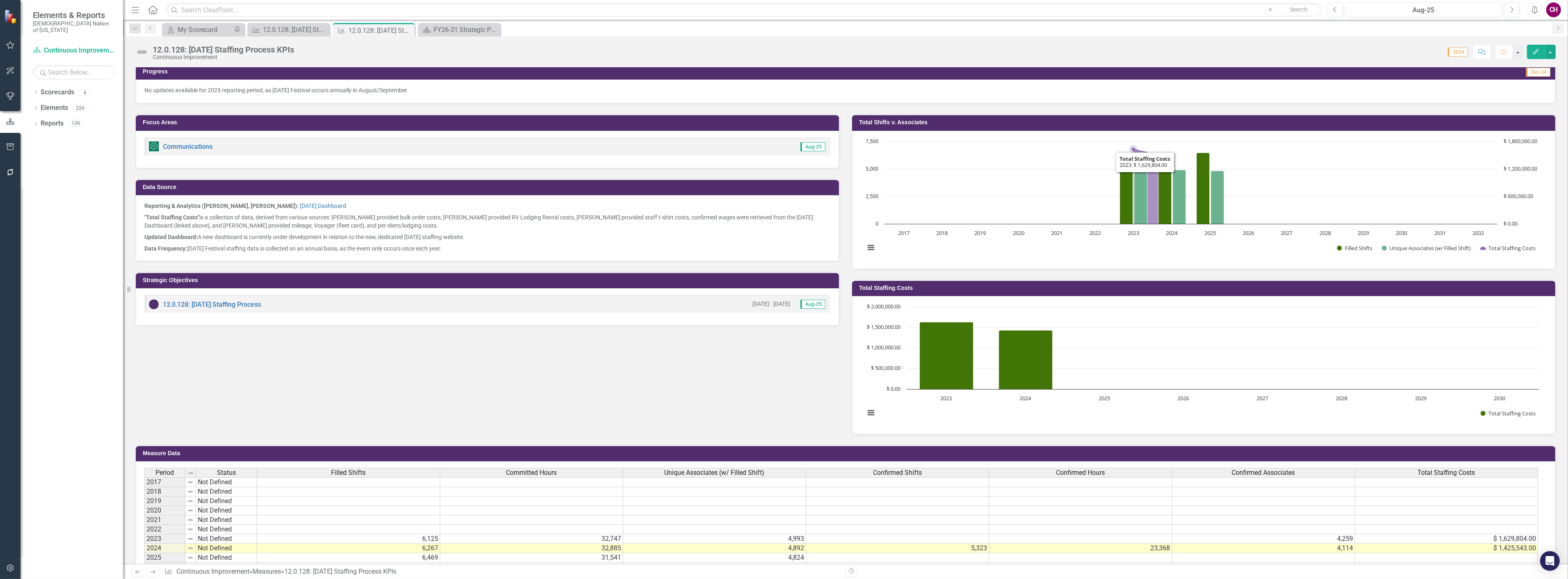
click at [1121, 119] on h3 "Total Shifts v. Associates" at bounding box center [1205, 122] width 692 height 6
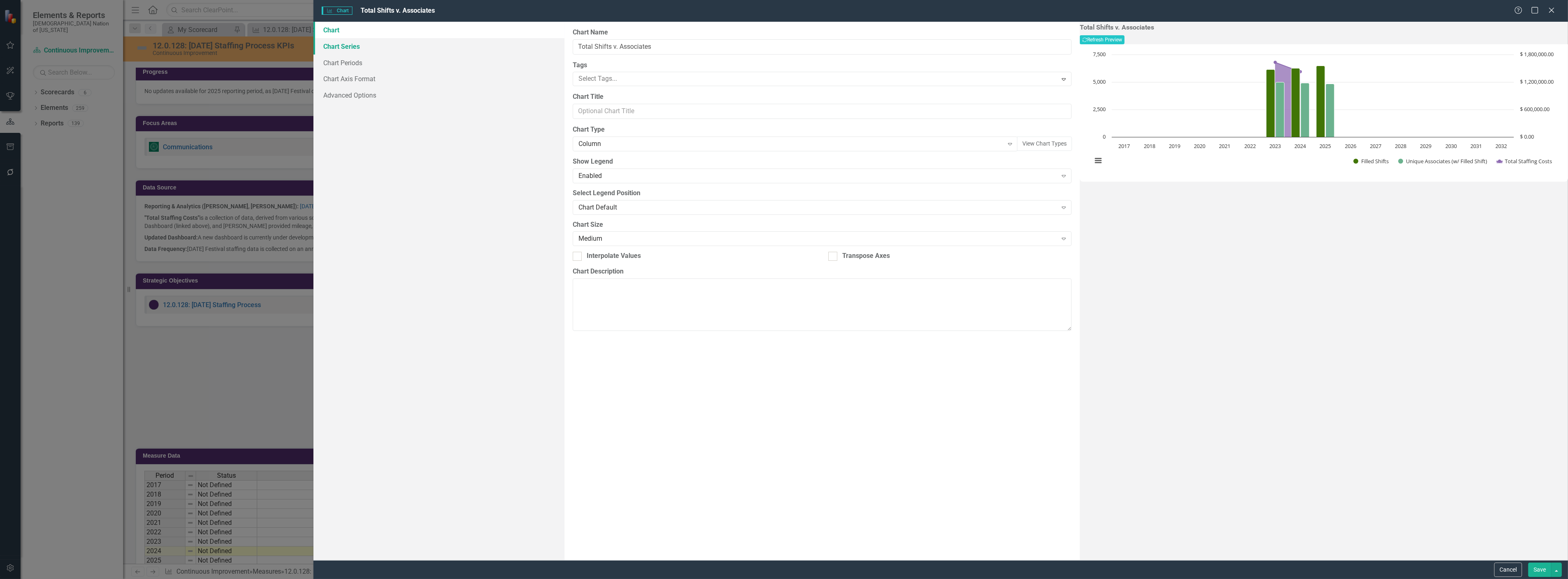
click at [372, 52] on link "Chart Series" at bounding box center [438, 46] width 251 height 16
click at [1059, 127] on button "Edit" at bounding box center [1065, 132] width 12 height 11
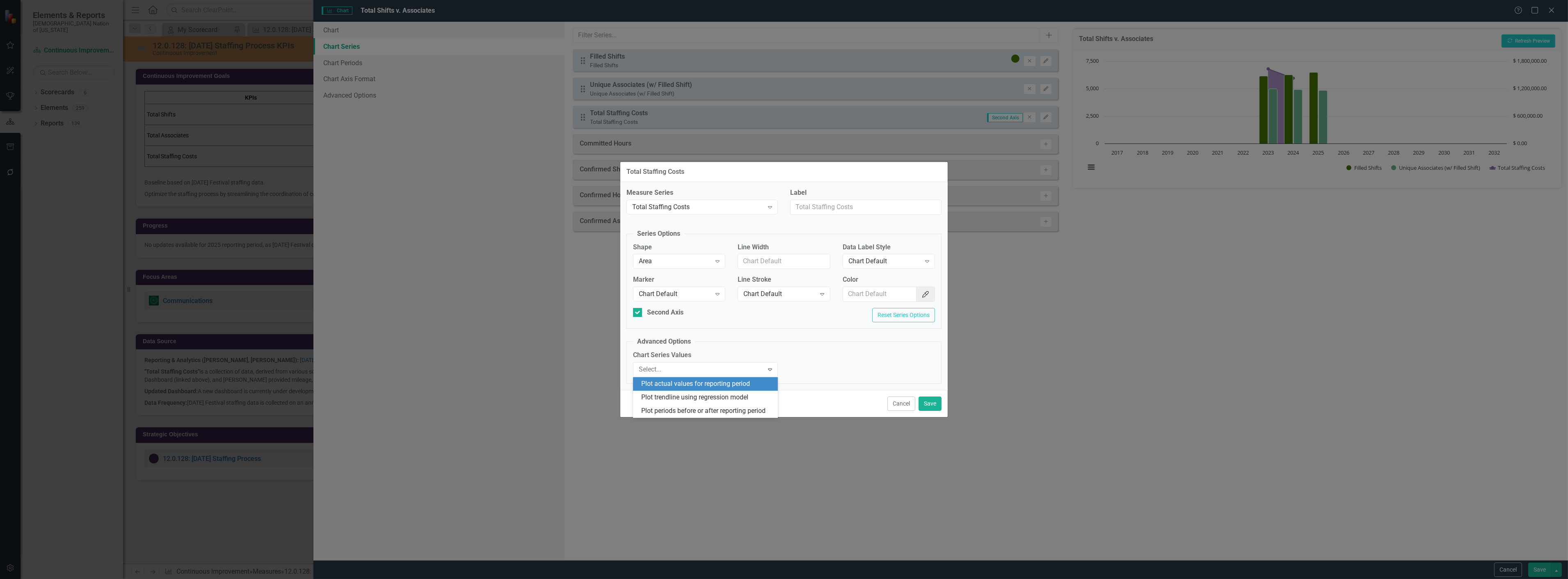
scroll to position [154, 0]
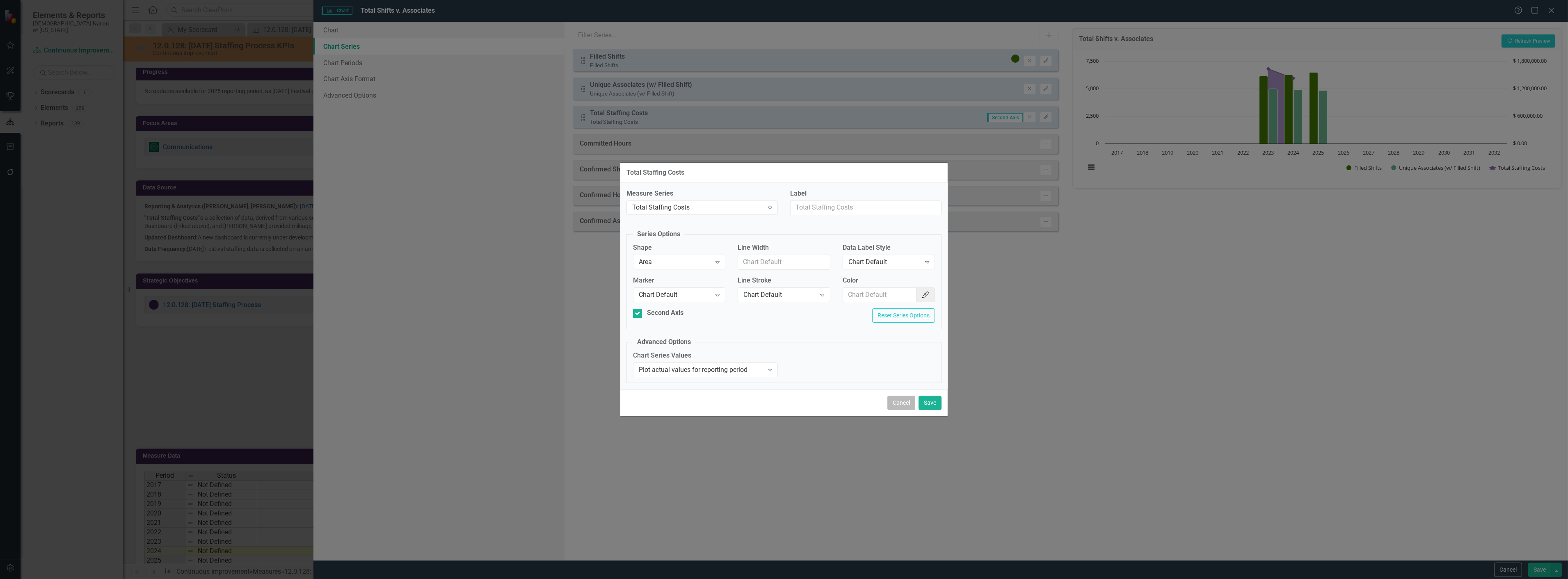
click at [900, 406] on button "Cancel" at bounding box center [900, 403] width 28 height 14
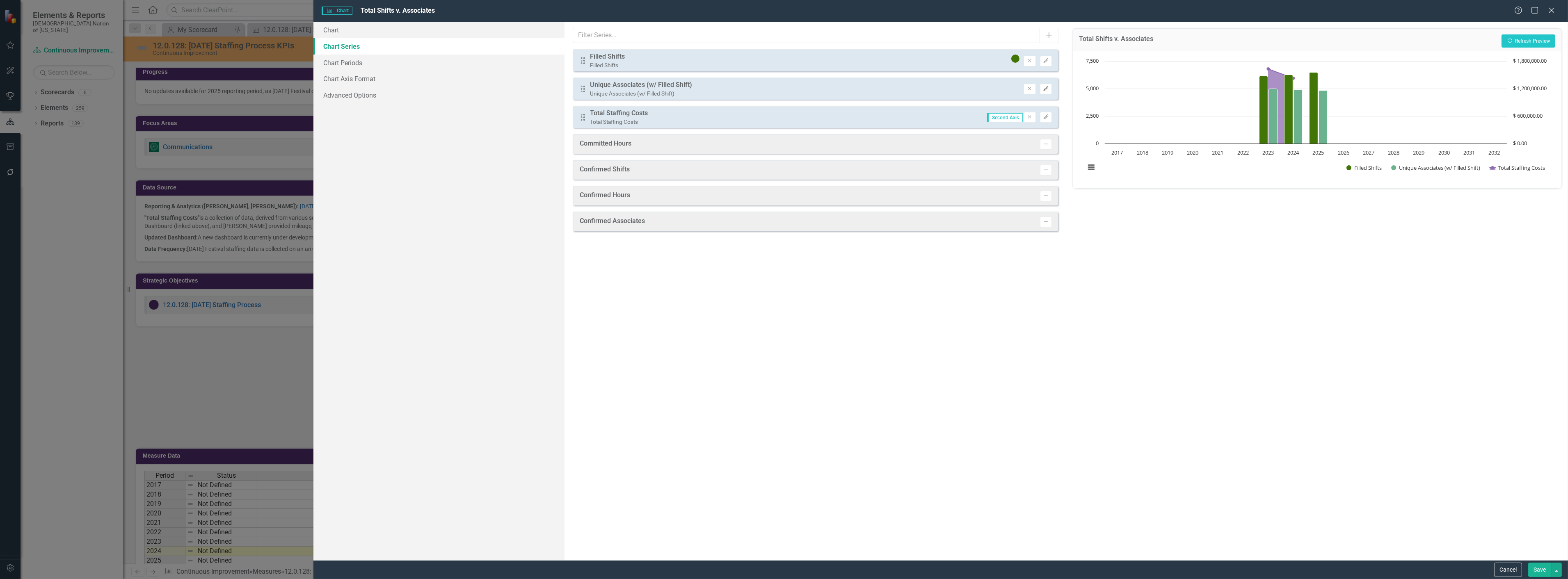
click at [1050, 89] on button "Edit" at bounding box center [1046, 89] width 12 height 11
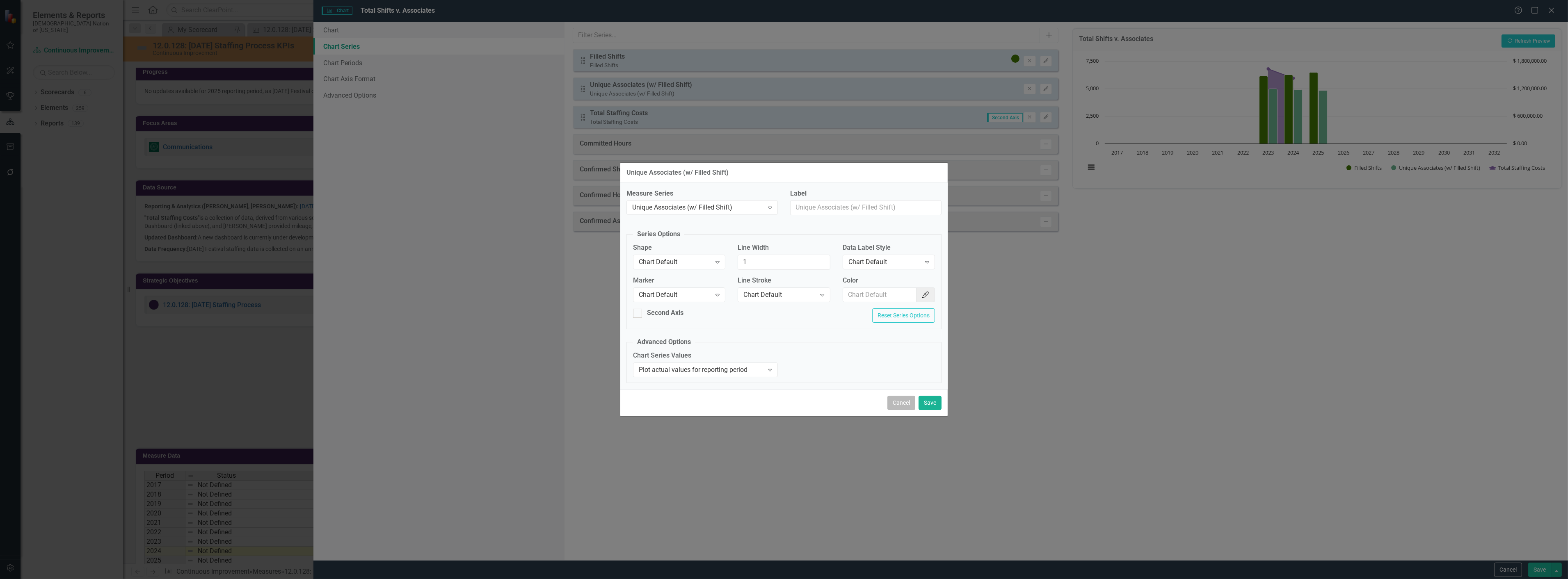
click at [897, 401] on button "Cancel" at bounding box center [900, 403] width 28 height 14
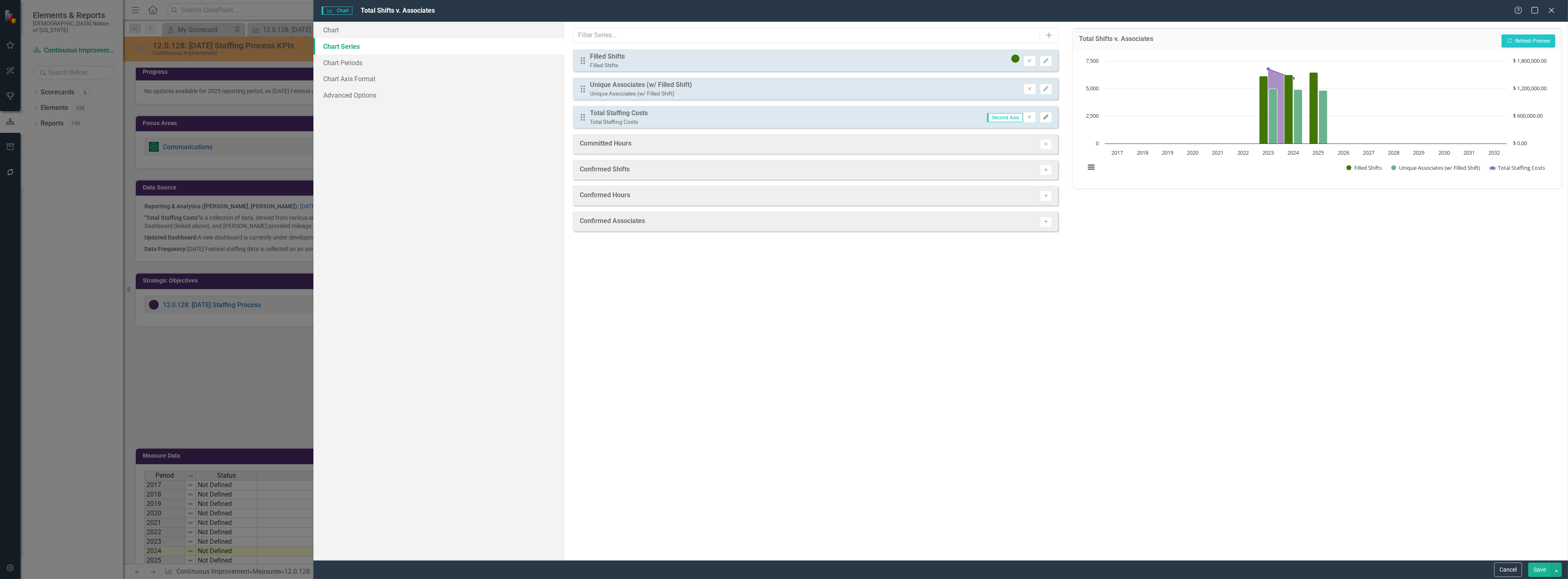
click at [1044, 115] on icon "Edit" at bounding box center [1045, 118] width 6 height 5
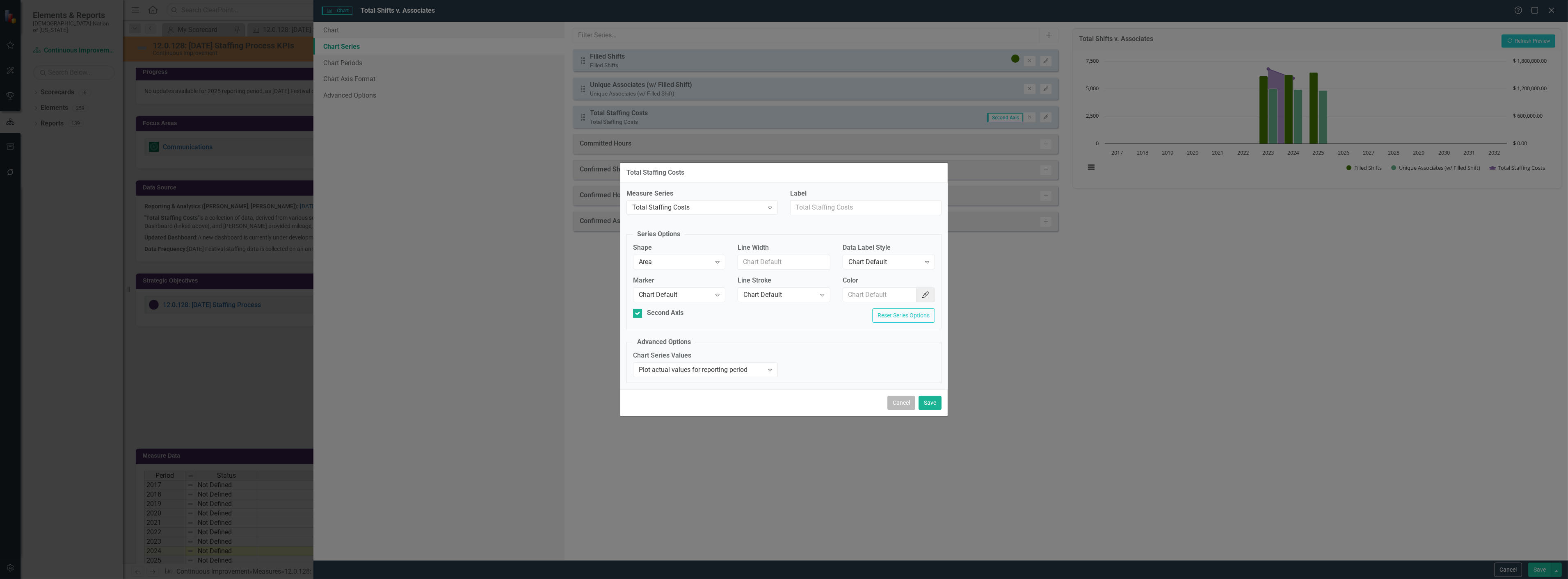
click at [903, 403] on button "Cancel" at bounding box center [900, 403] width 28 height 14
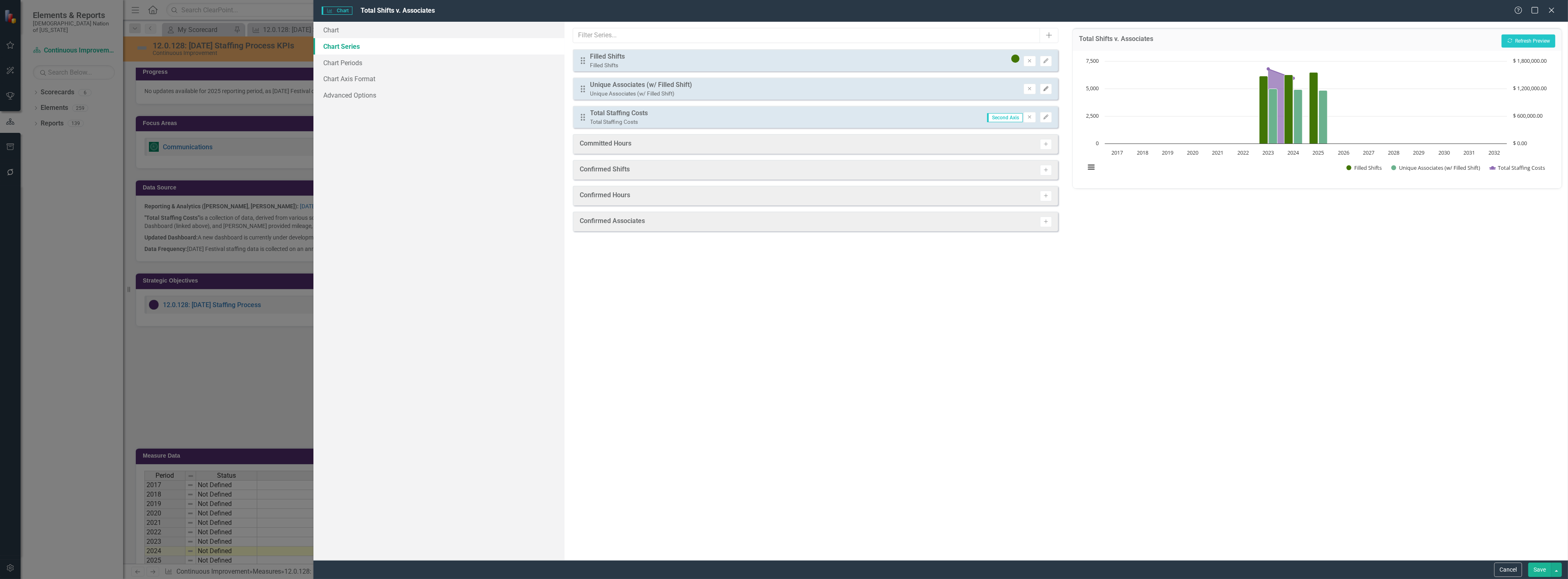
click at [1047, 86] on icon "Edit" at bounding box center [1045, 89] width 6 height 5
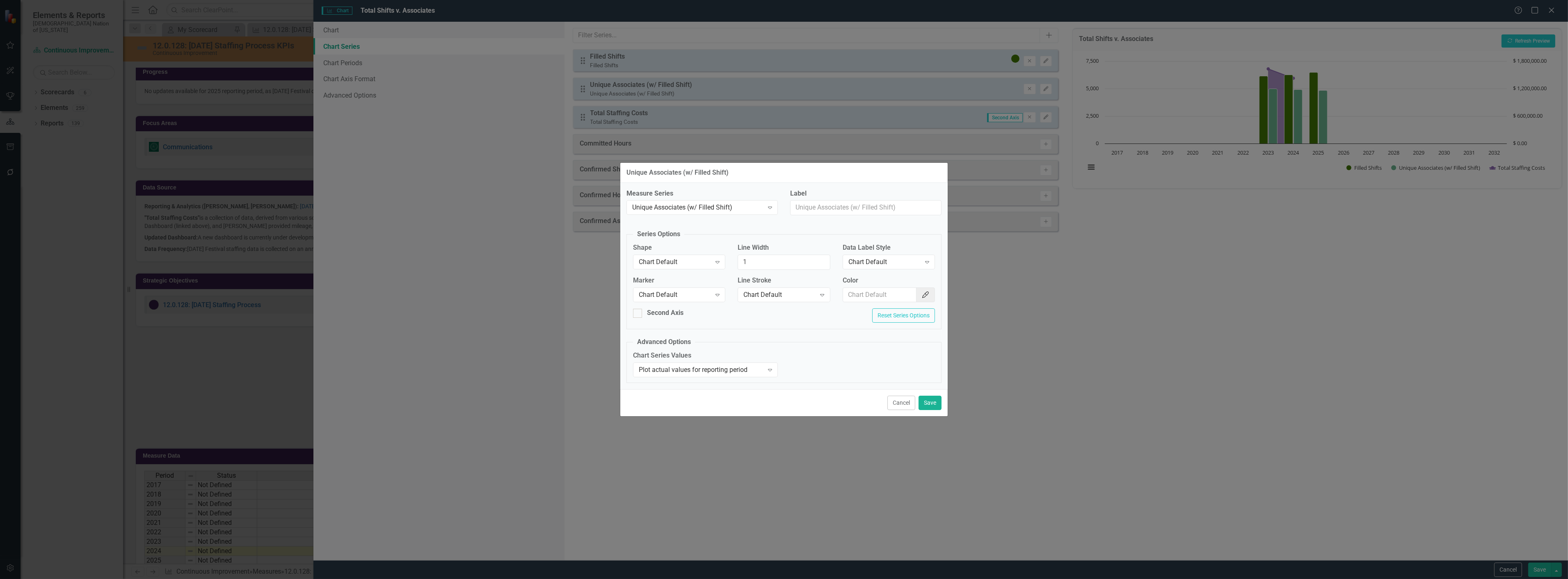
click at [895, 405] on button "Cancel" at bounding box center [900, 403] width 28 height 14
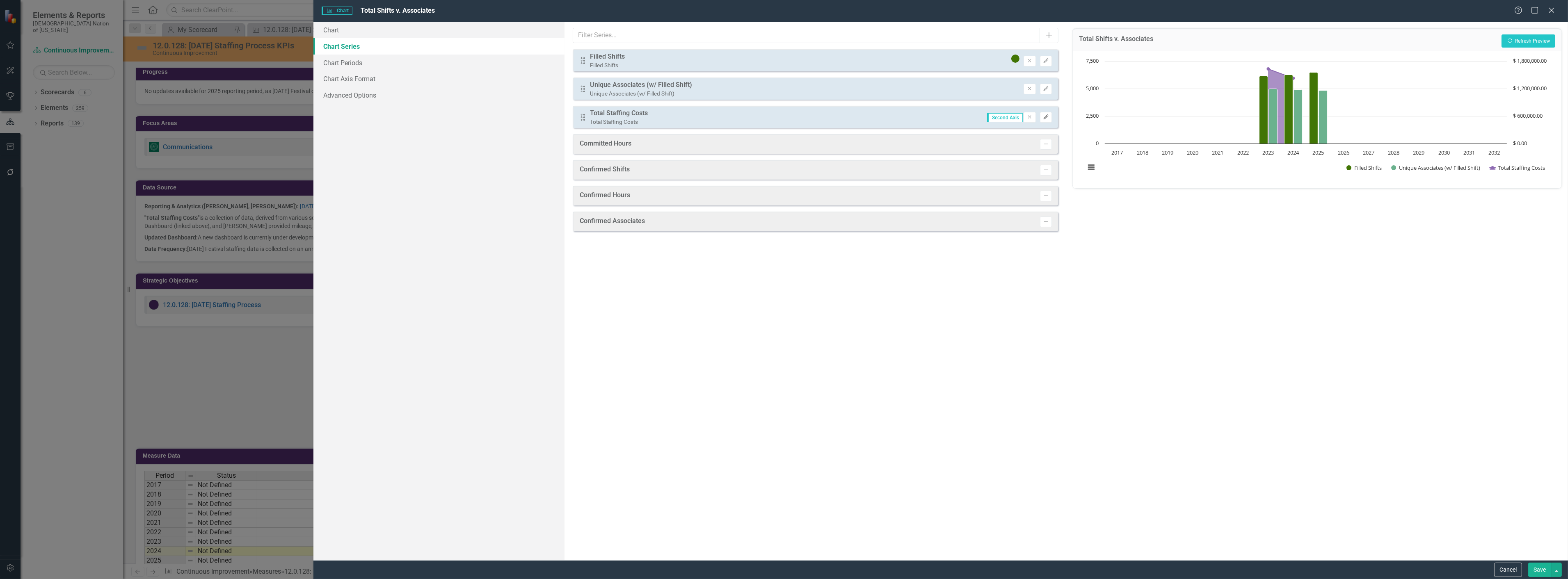
click at [1048, 118] on icon "Edit" at bounding box center [1045, 118] width 6 height 5
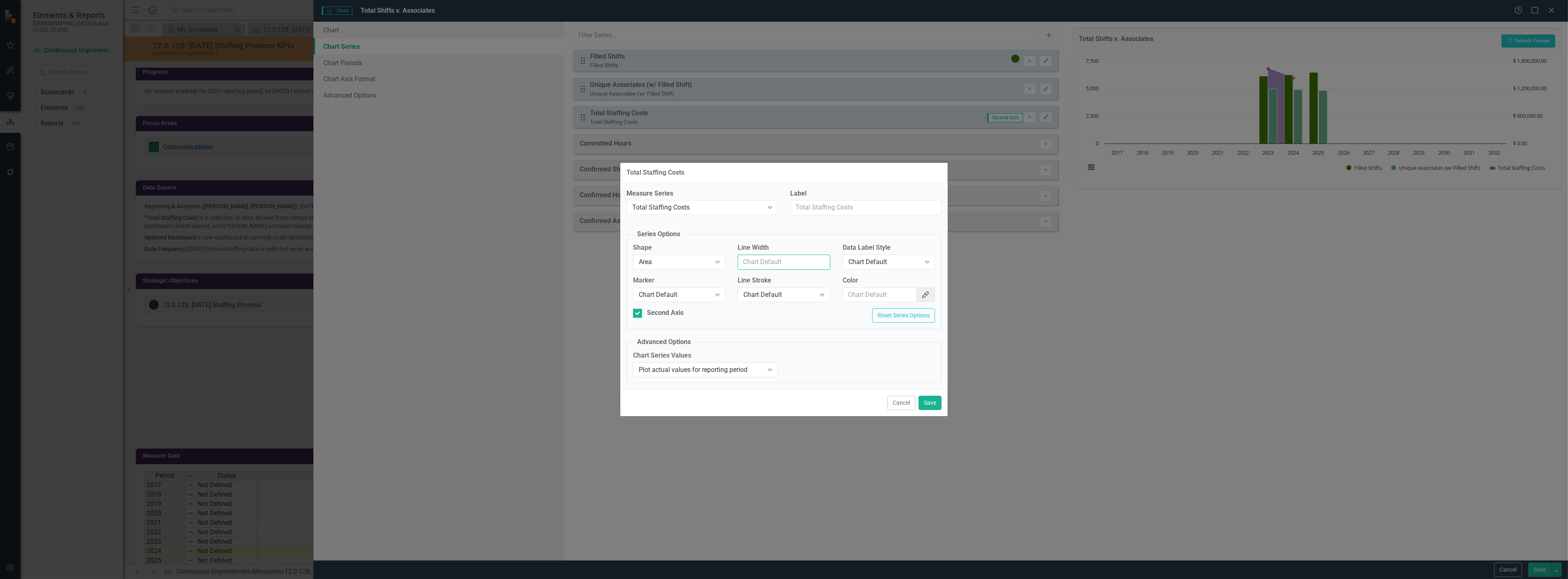
click at [819, 264] on input "Line Width" at bounding box center [783, 262] width 92 height 15
type input "1"
click at [936, 405] on button "Save" at bounding box center [929, 403] width 23 height 14
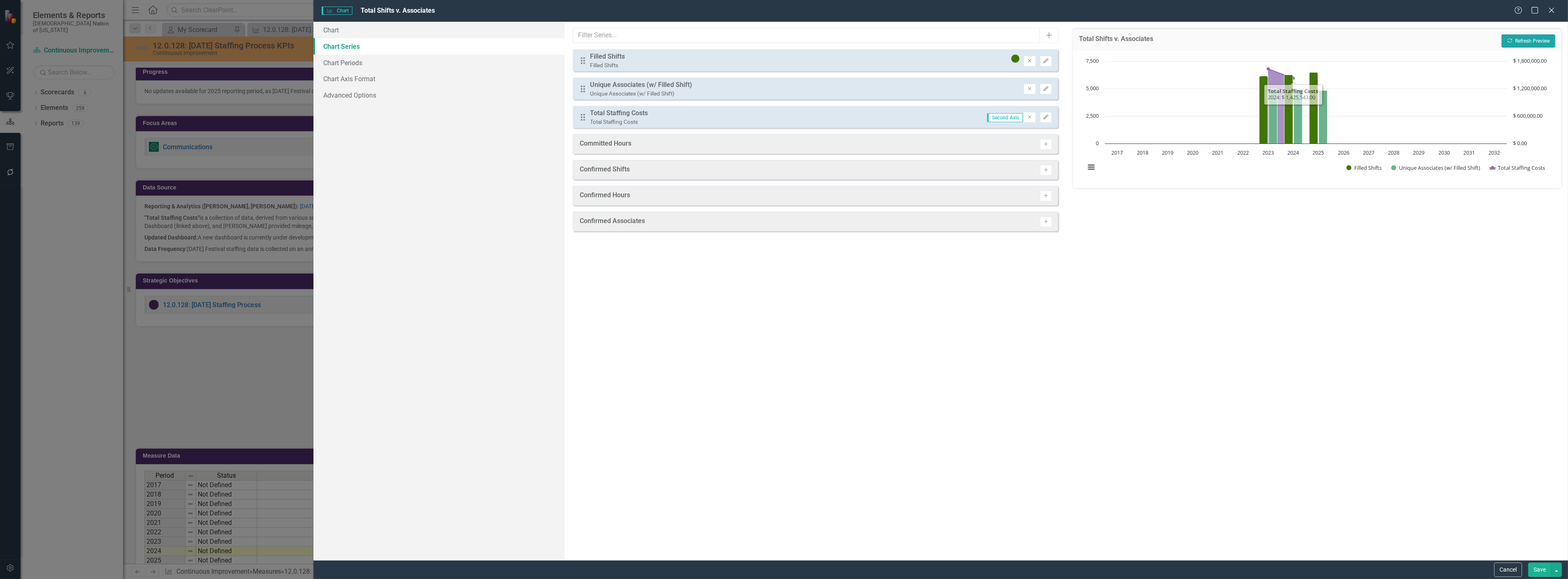
click at [1510, 41] on icon "Recalculate" at bounding box center [1509, 41] width 6 height 5
click at [1049, 92] on button "Edit" at bounding box center [1046, 89] width 12 height 11
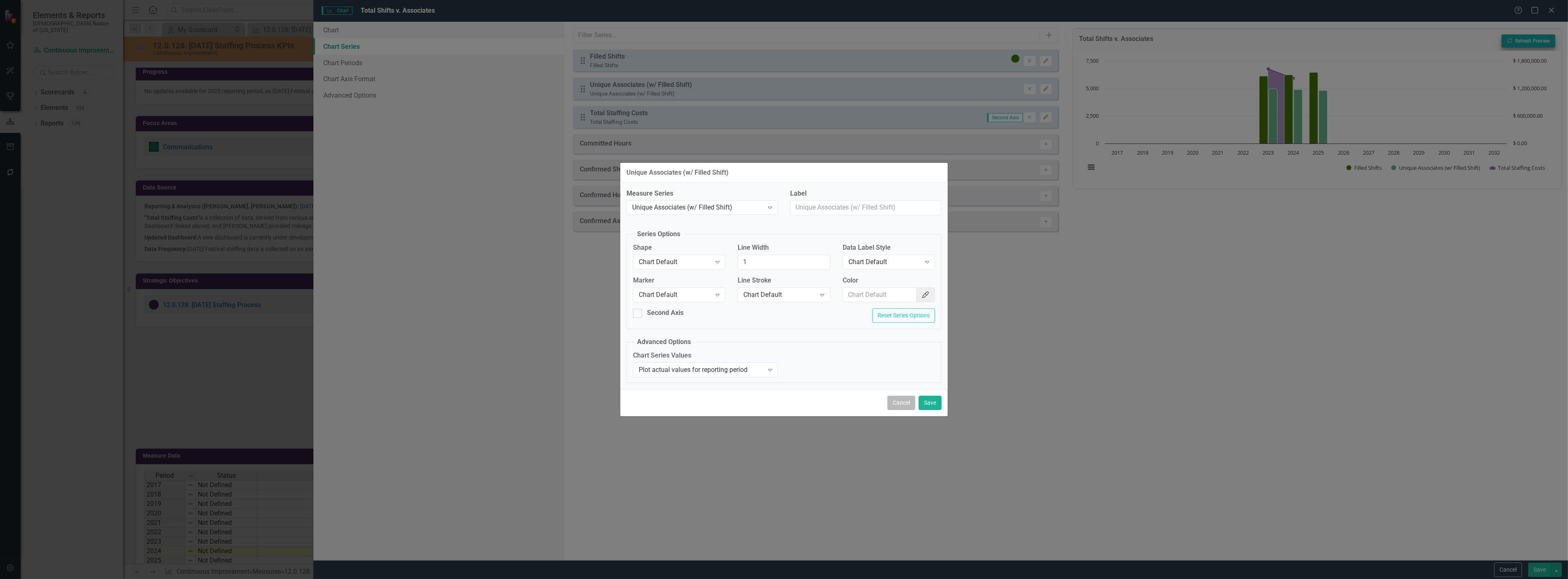
click at [900, 407] on button "Cancel" at bounding box center [900, 403] width 28 height 14
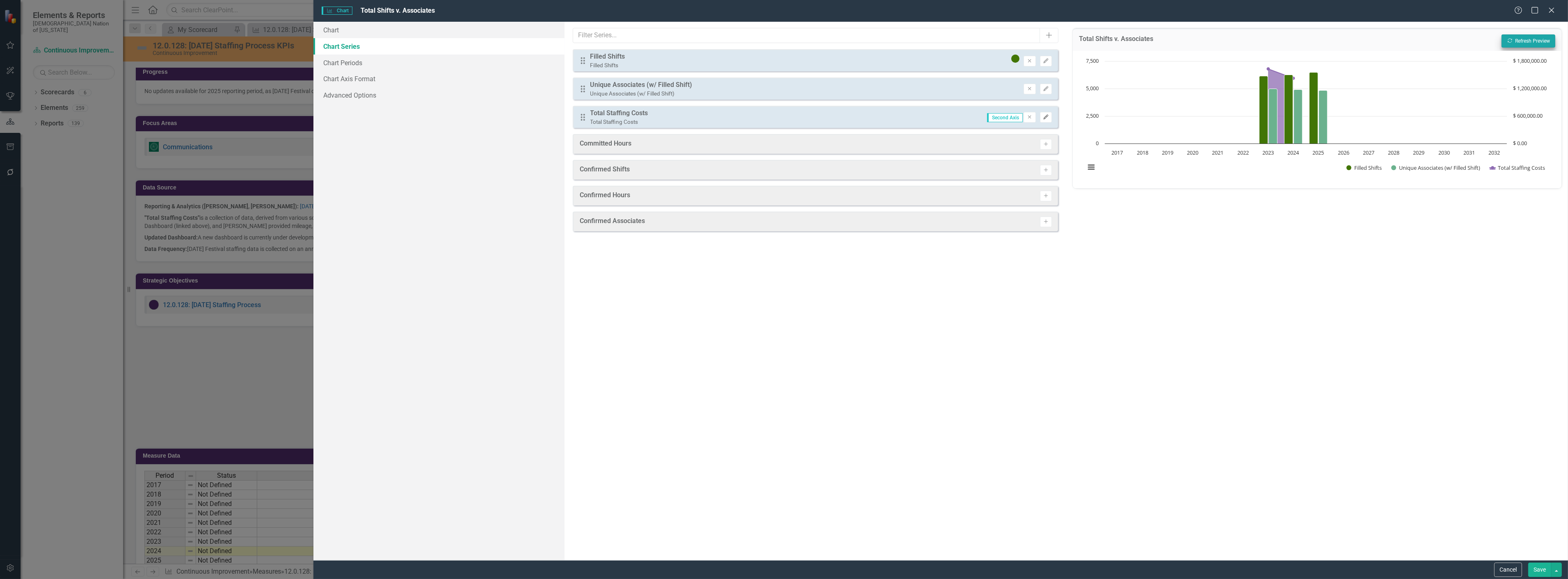
click at [1048, 119] on button "Edit" at bounding box center [1046, 117] width 12 height 11
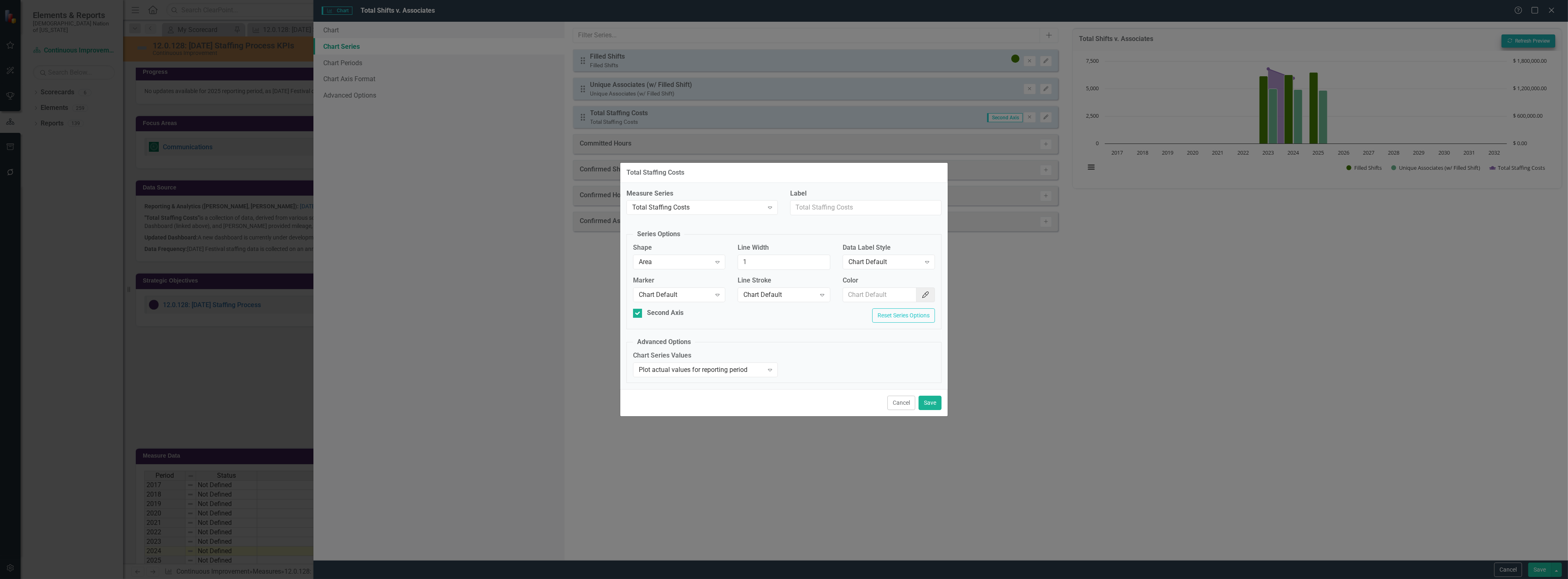
drag, startPoint x: 891, startPoint y: 409, endPoint x: 920, endPoint y: 374, distance: 45.5
click at [892, 409] on button "Cancel" at bounding box center [900, 403] width 28 height 14
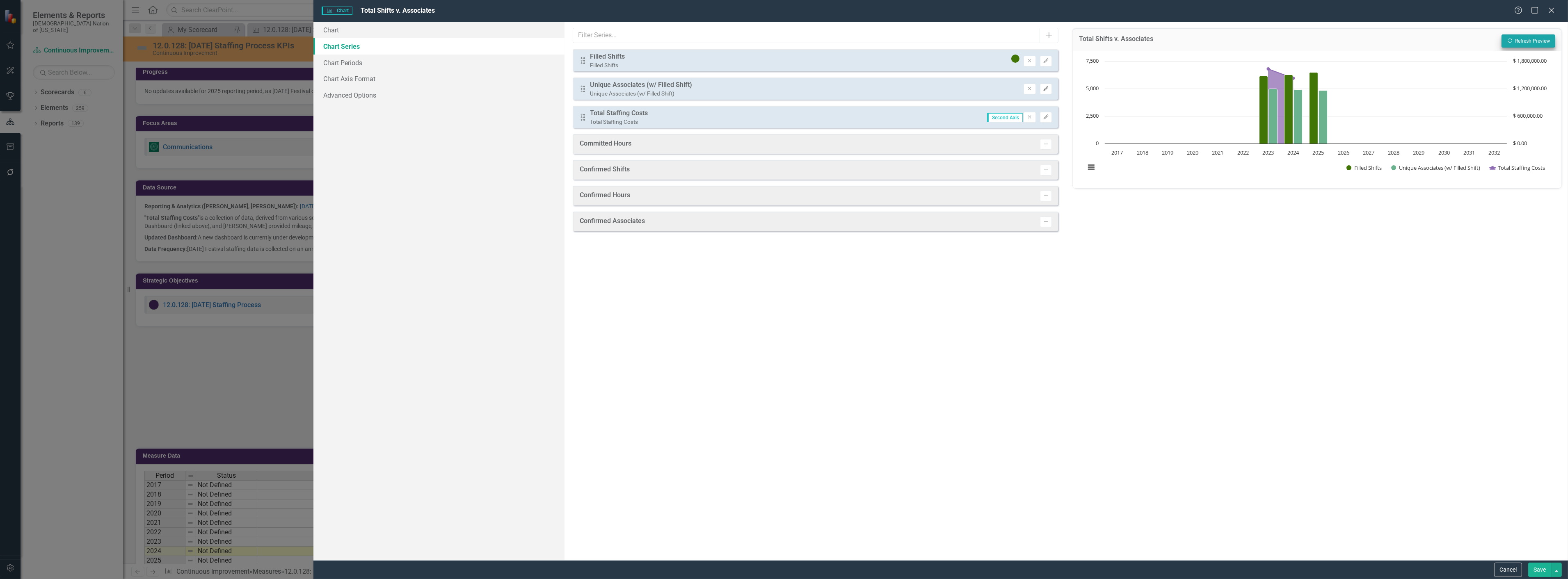
click at [1046, 88] on icon "button" at bounding box center [1046, 89] width 5 height 5
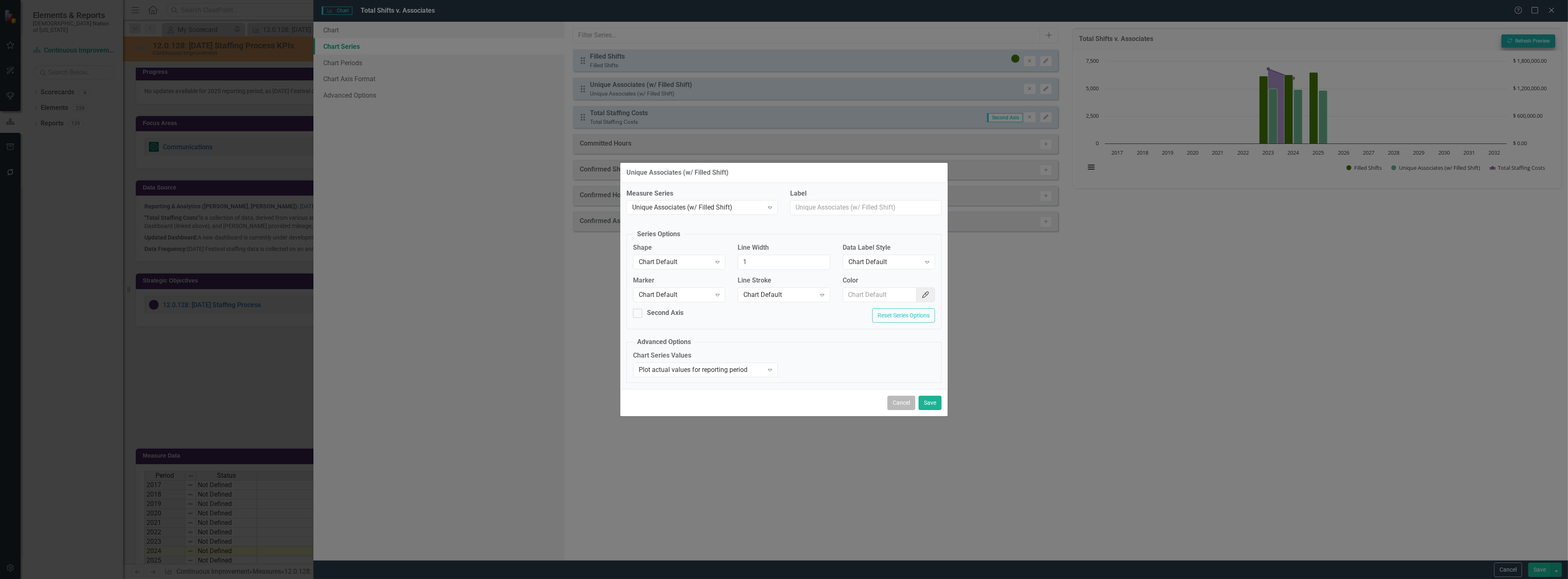
click at [897, 411] on button "Cancel" at bounding box center [900, 403] width 28 height 14
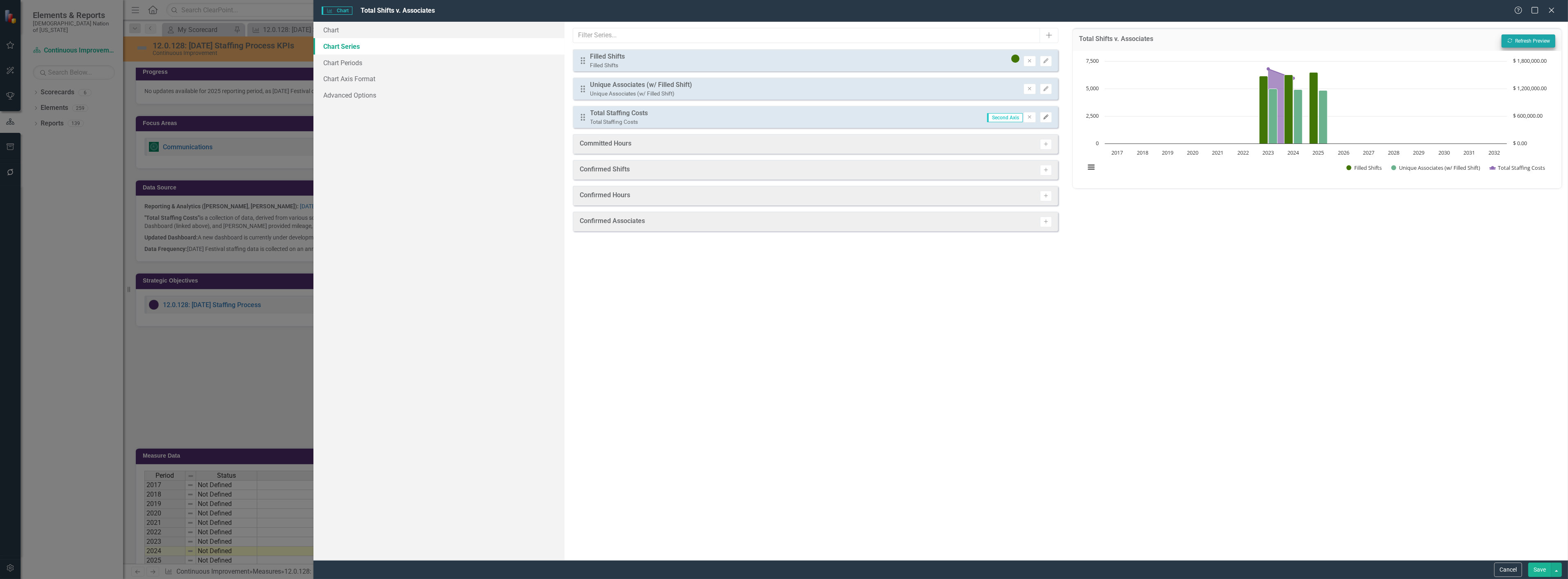
click at [1047, 118] on button "Edit" at bounding box center [1046, 117] width 12 height 11
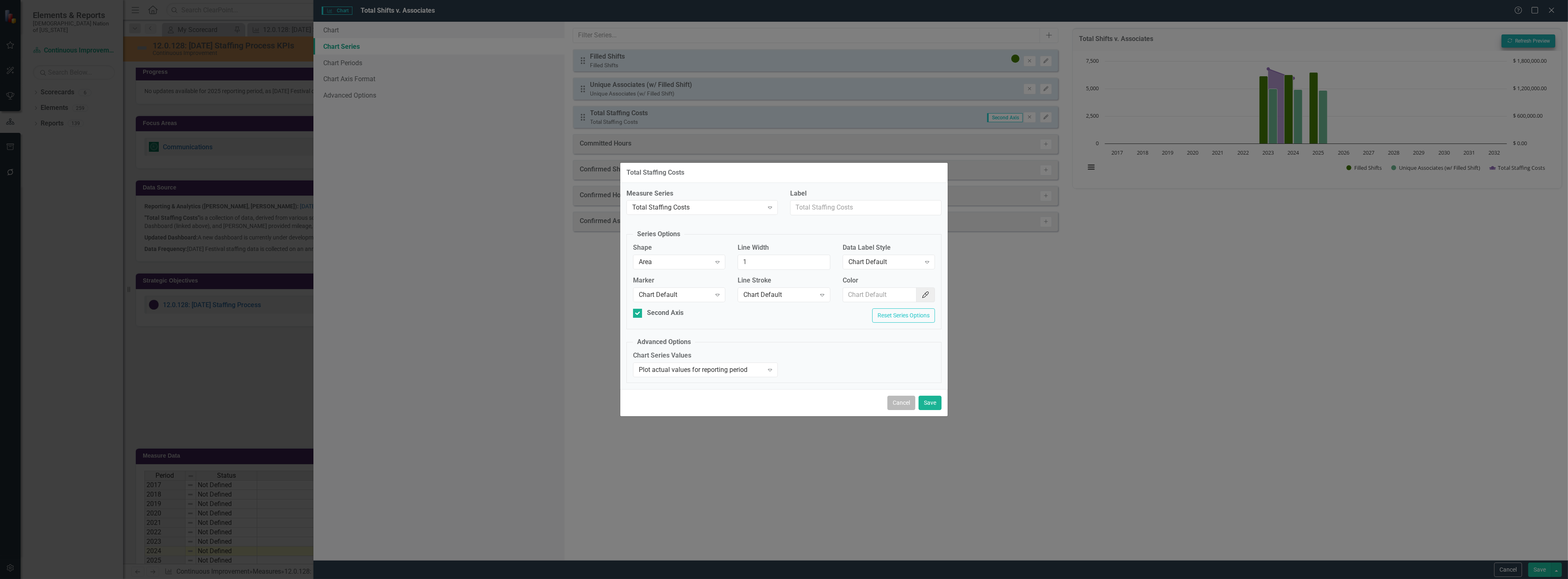
click at [897, 403] on button "Cancel" at bounding box center [900, 403] width 28 height 14
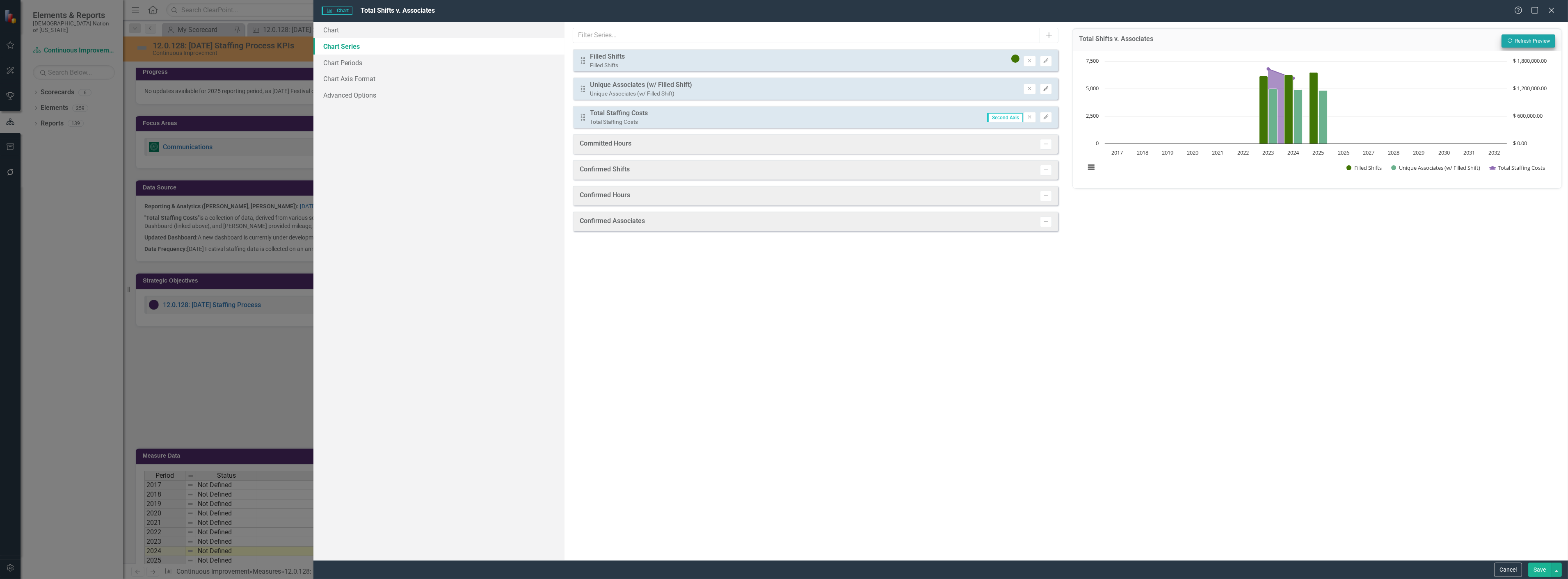
click at [1049, 85] on button "Edit" at bounding box center [1046, 89] width 12 height 11
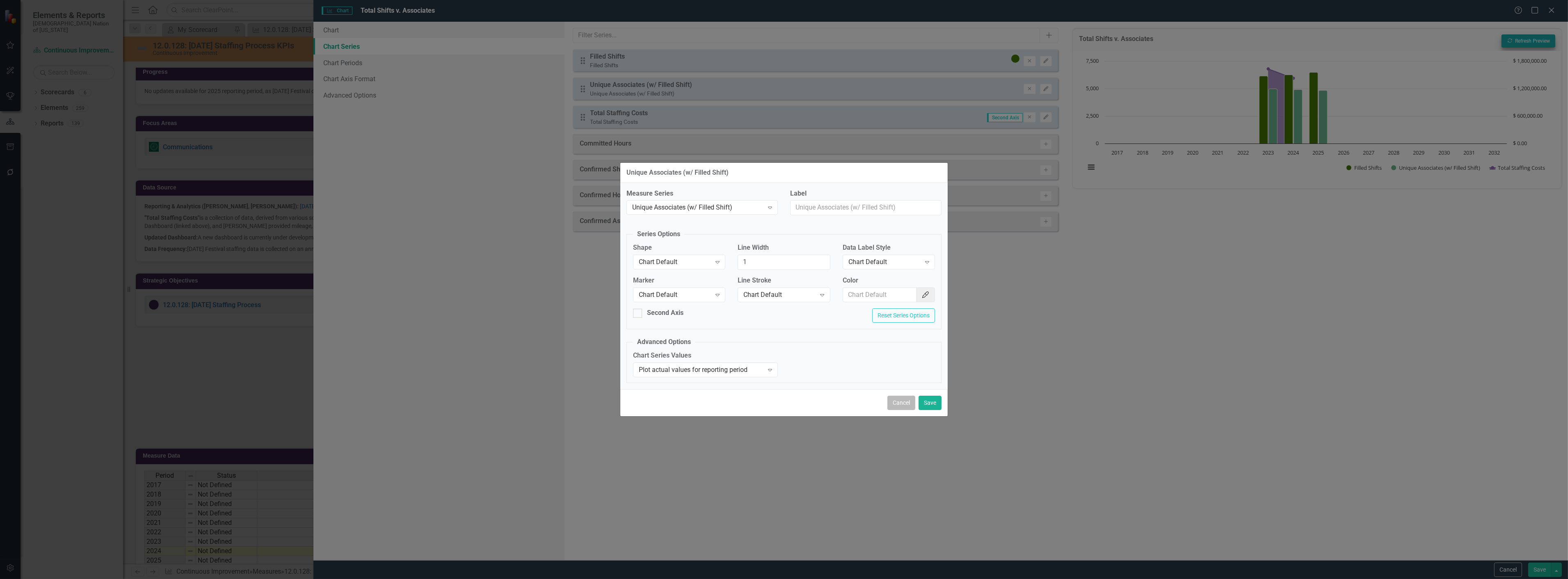
click at [900, 406] on button "Cancel" at bounding box center [900, 403] width 28 height 14
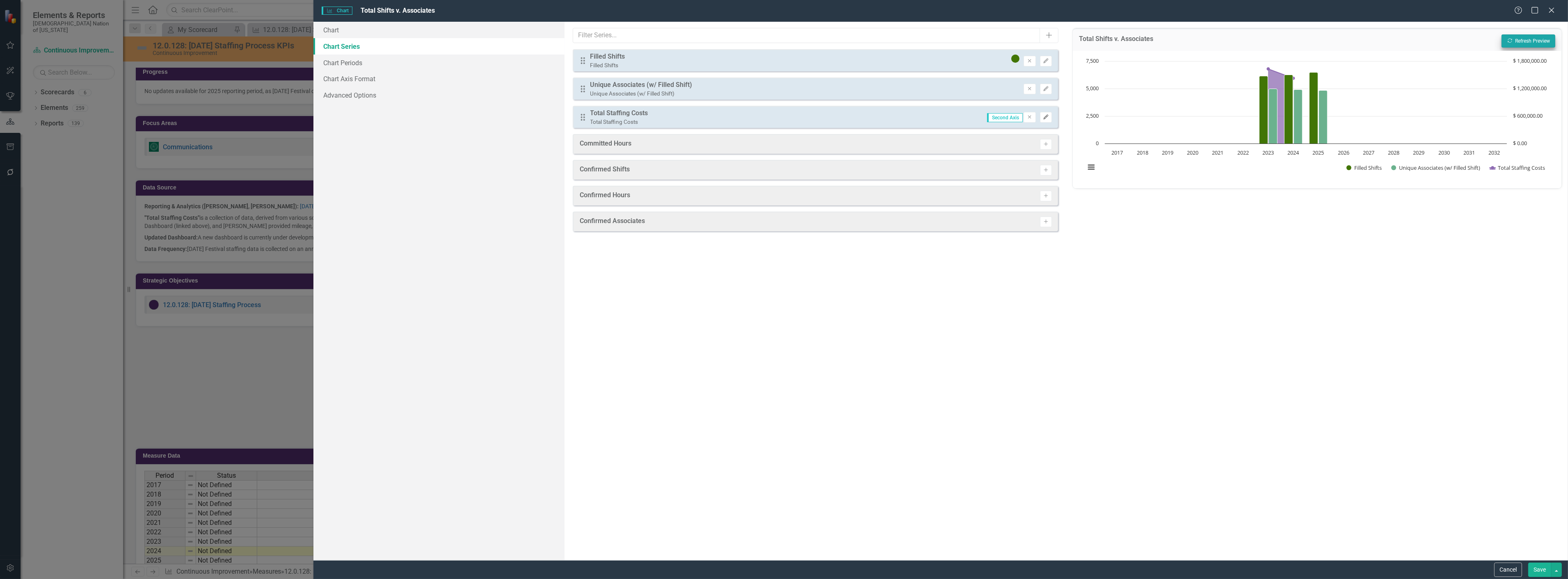
click at [1047, 118] on button "Edit" at bounding box center [1046, 117] width 12 height 11
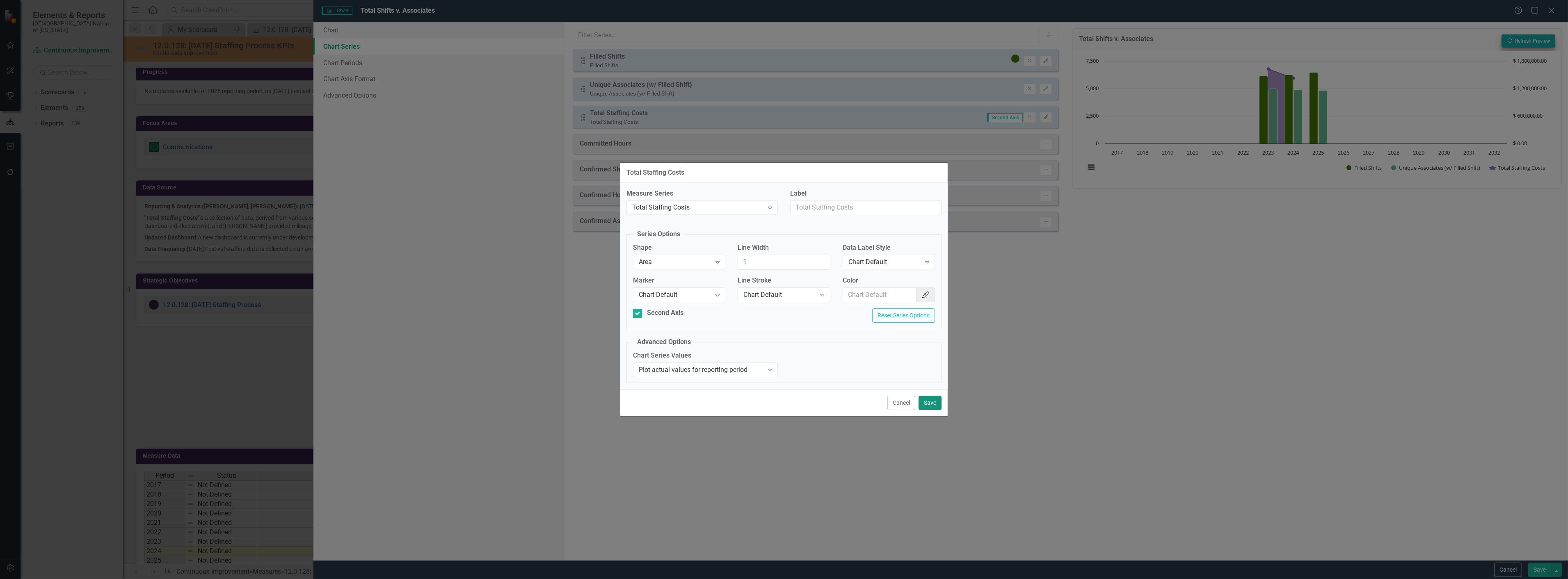
click at [932, 404] on button "Save" at bounding box center [929, 403] width 23 height 14
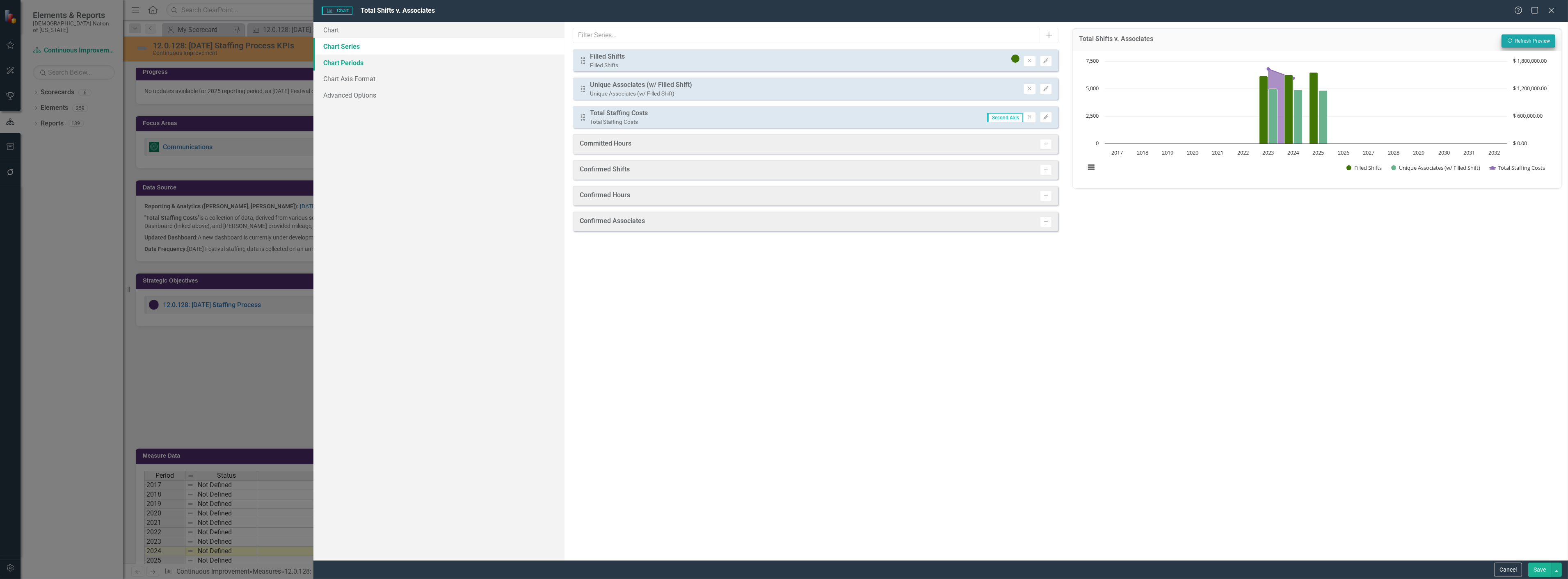
click at [378, 63] on link "Chart Periods" at bounding box center [438, 62] width 251 height 16
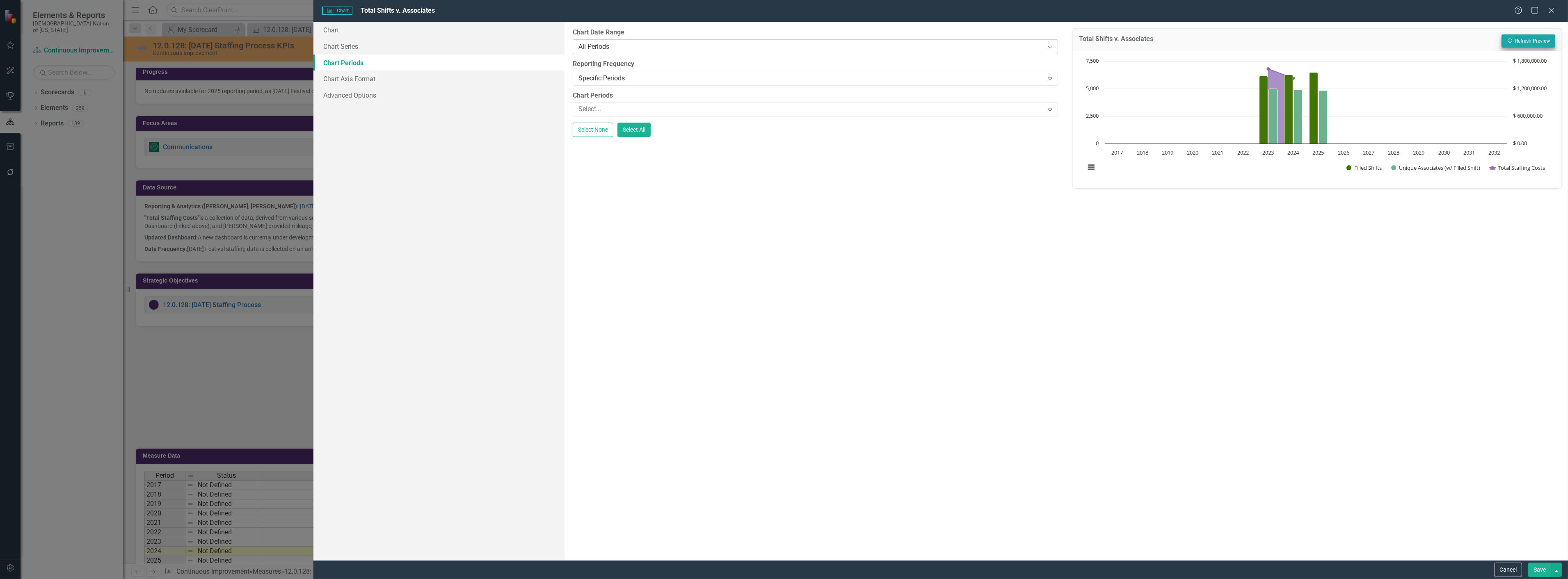
click at [637, 51] on div "All Periods" at bounding box center [811, 46] width 465 height 9
click at [911, 369] on div "From this tab, you define the periods you want included in the chart. For examp…" at bounding box center [815, 291] width 502 height 538
click at [1535, 566] on button "Save" at bounding box center [1539, 570] width 23 height 14
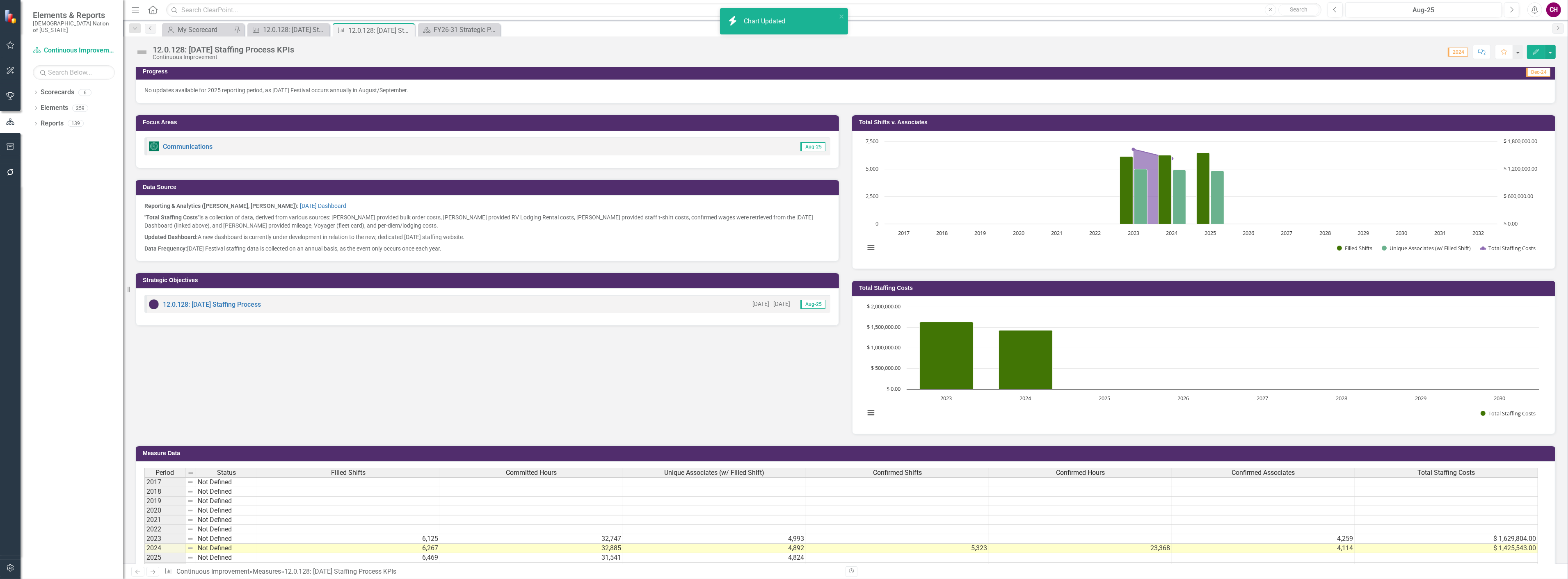
click at [1052, 286] on h3 "Total Staffing Costs" at bounding box center [1205, 288] width 692 height 6
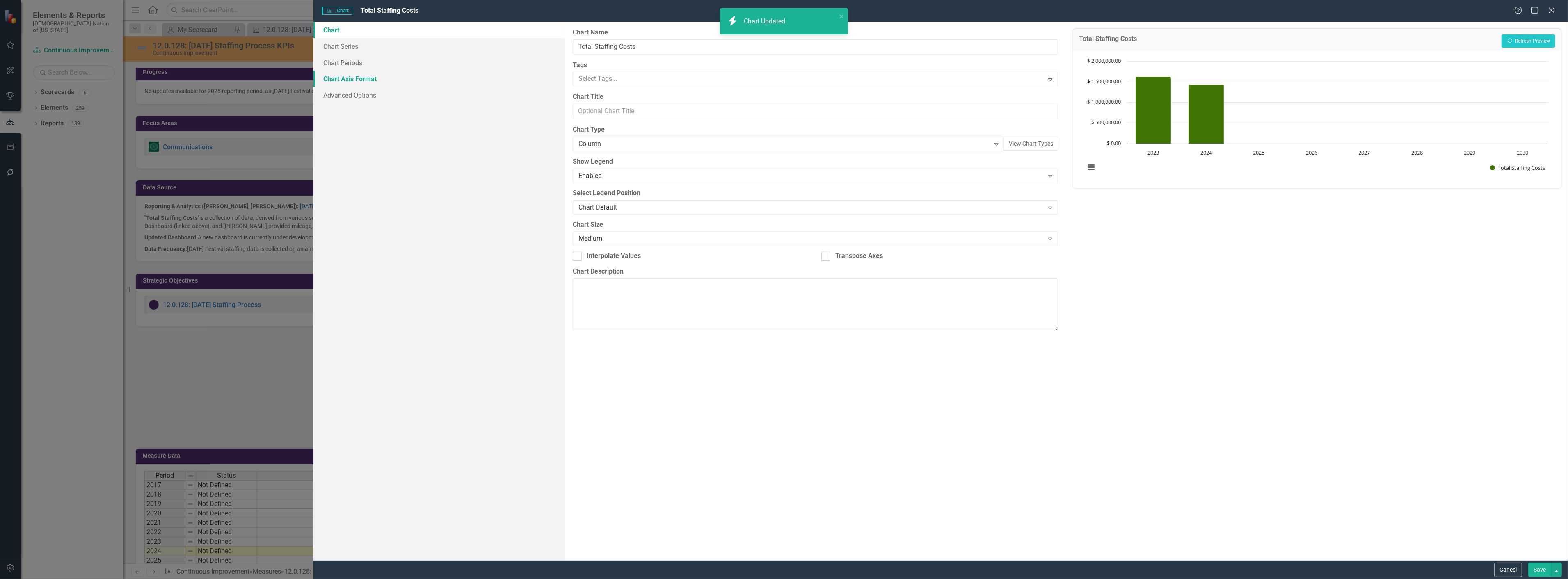
click at [344, 76] on link "Chart Axis Format" at bounding box center [438, 78] width 251 height 16
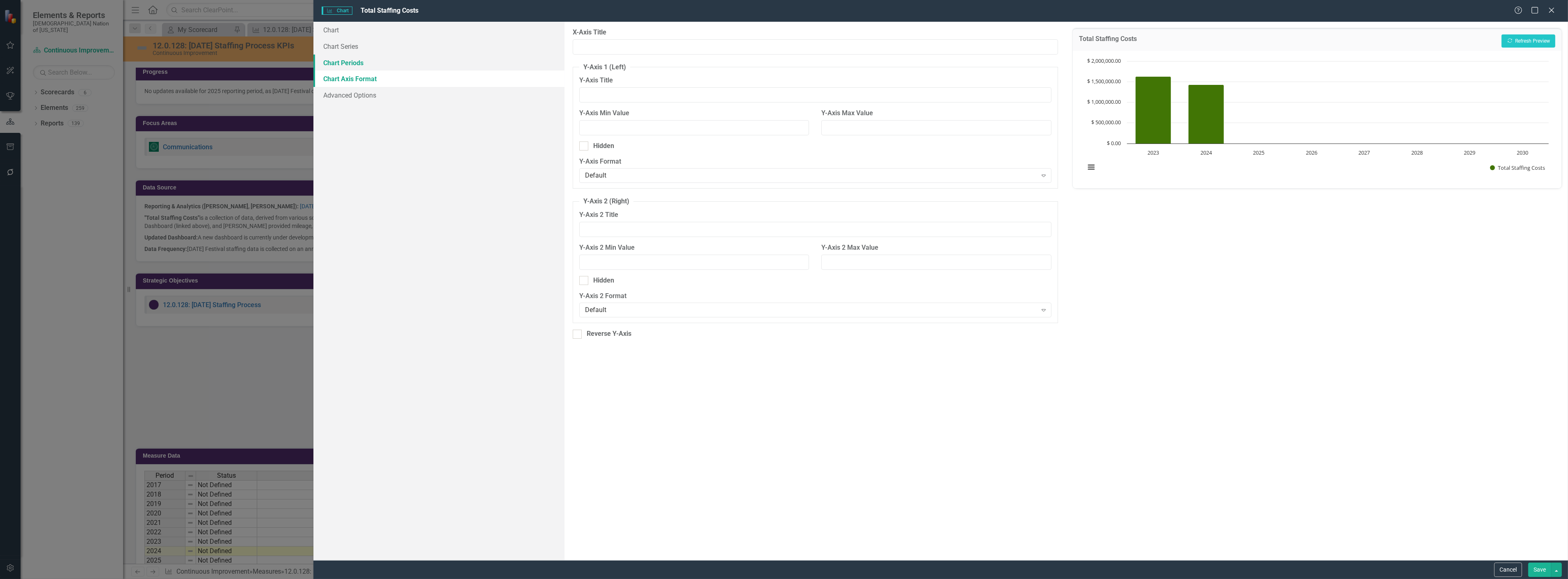
click at [346, 60] on link "Chart Periods" at bounding box center [438, 62] width 251 height 16
click at [778, 110] on div at bounding box center [810, 109] width 469 height 11
click at [590, 124] on div at bounding box center [582, 127] width 14 height 11
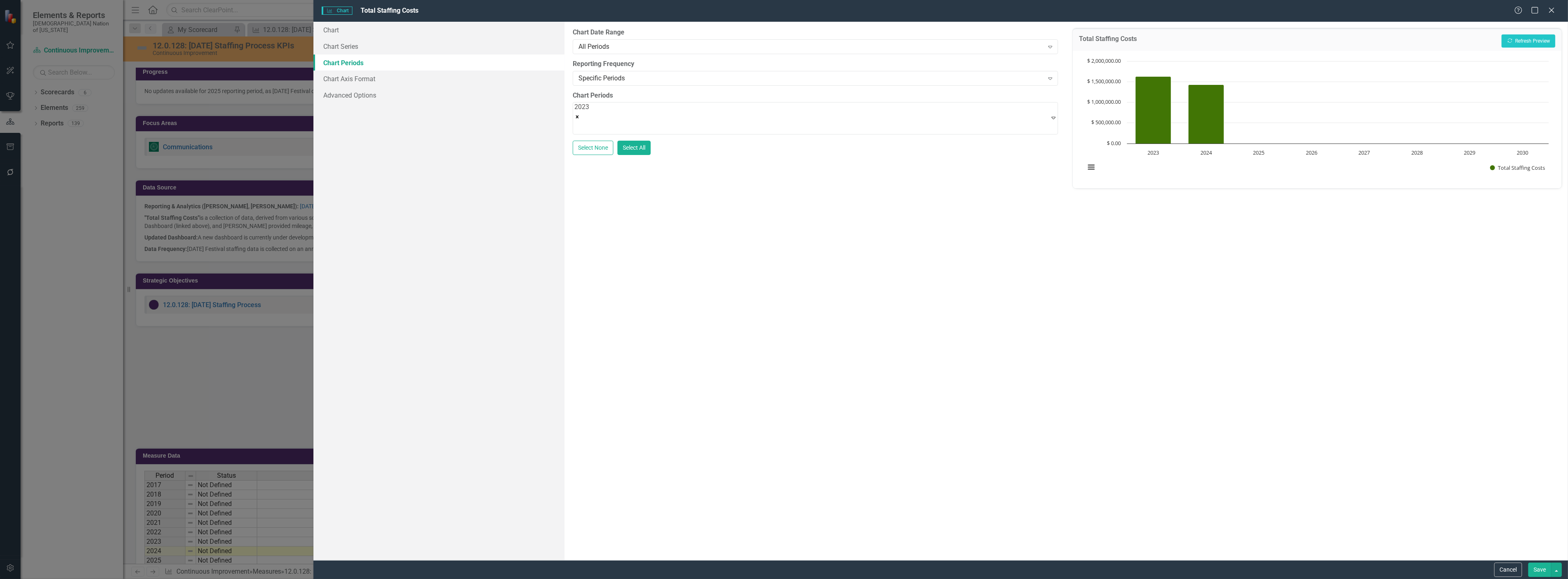
click at [590, 141] on div at bounding box center [582, 146] width 14 height 11
click at [589, 112] on div "2023 2024 2025" at bounding box center [581, 136] width 14 height 69
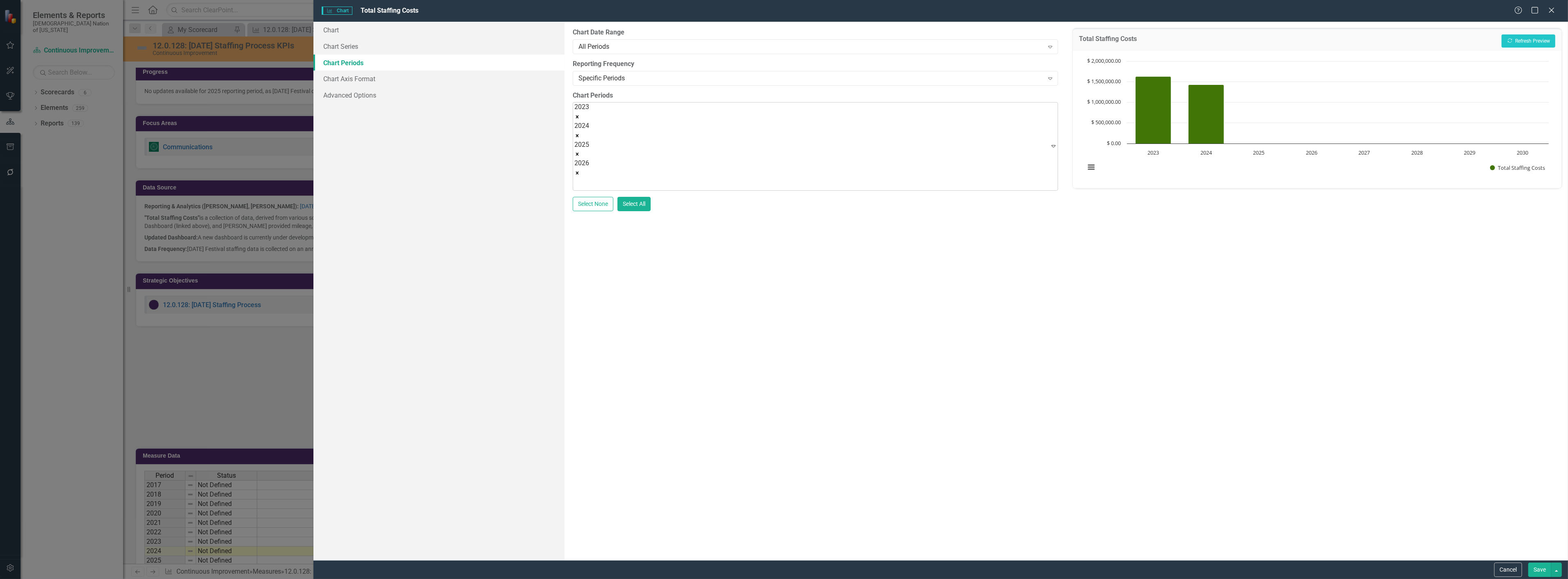
click at [590, 179] on div at bounding box center [582, 184] width 14 height 11
click at [589, 118] on div "2023 2024 2025 2026 2027" at bounding box center [581, 156] width 14 height 107
click at [589, 118] on div "2023 2024 2025 2026 2027 2028" at bounding box center [581, 165] width 14 height 125
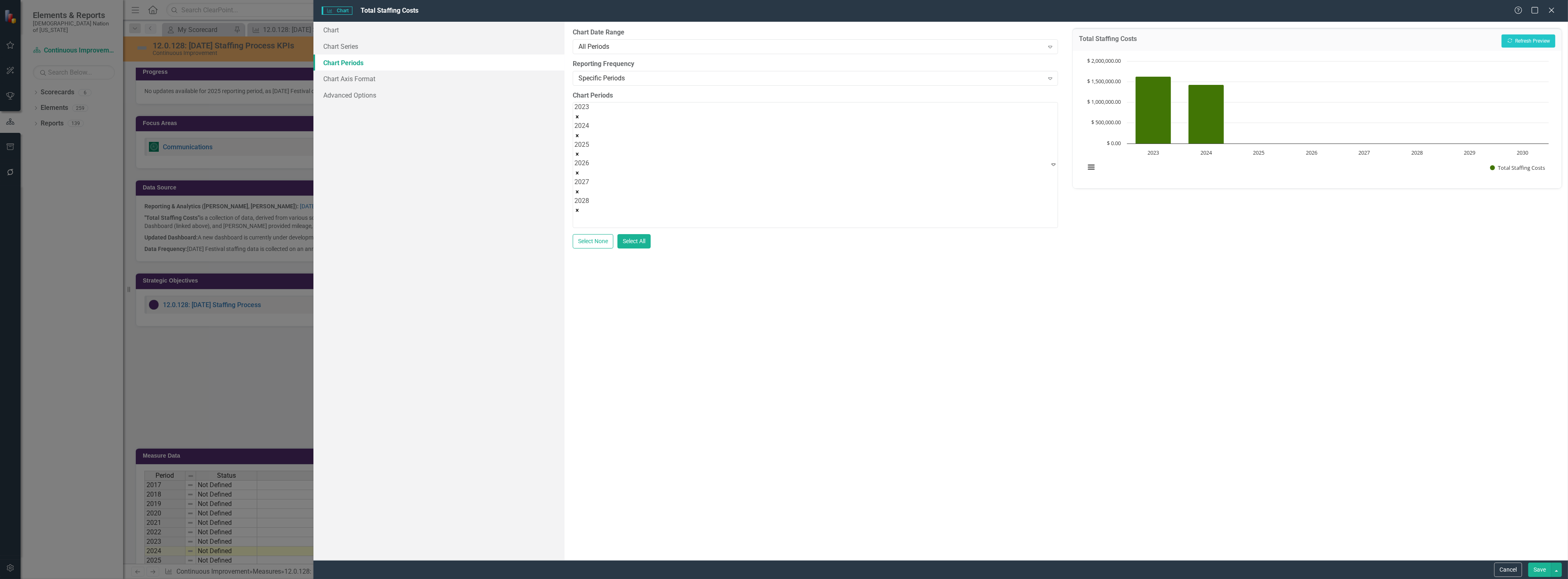
click at [589, 118] on div "2023 2024 2025 2026 2027 2028 2029" at bounding box center [581, 174] width 14 height 144
click at [1532, 564] on button "Save" at bounding box center [1539, 570] width 23 height 14
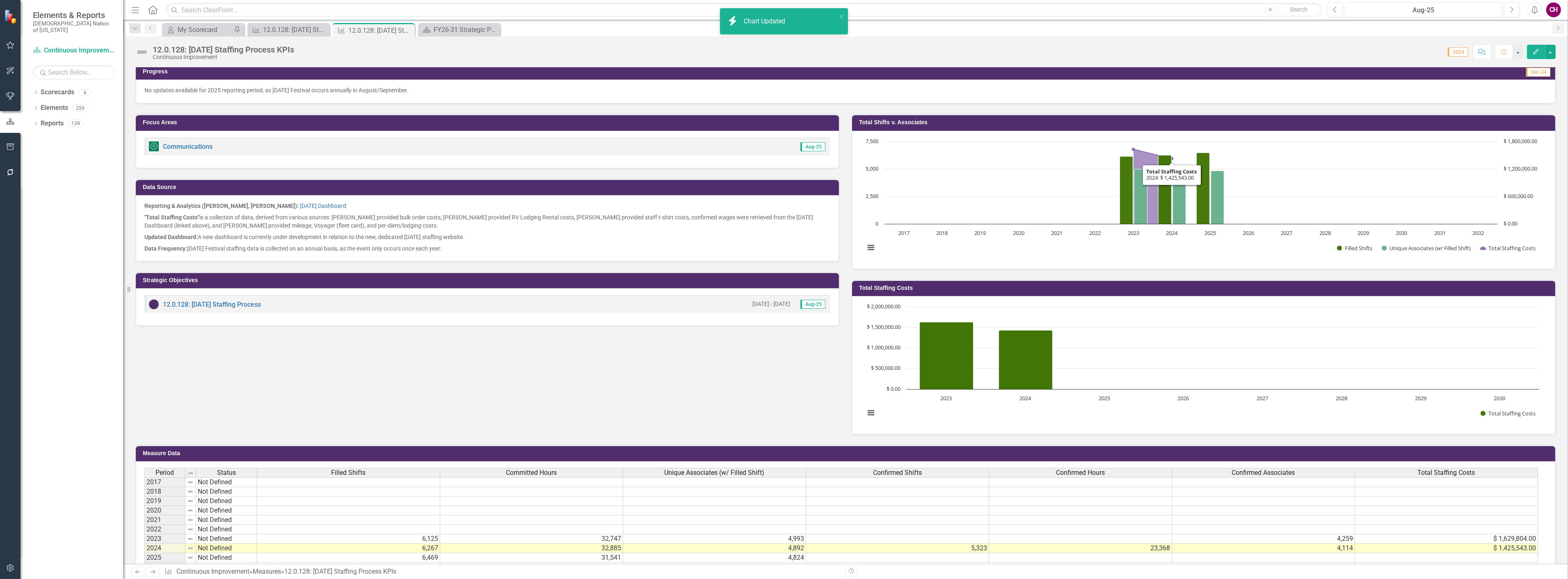
click at [1200, 121] on h3 "Total Shifts v. Associates" at bounding box center [1205, 122] width 692 height 6
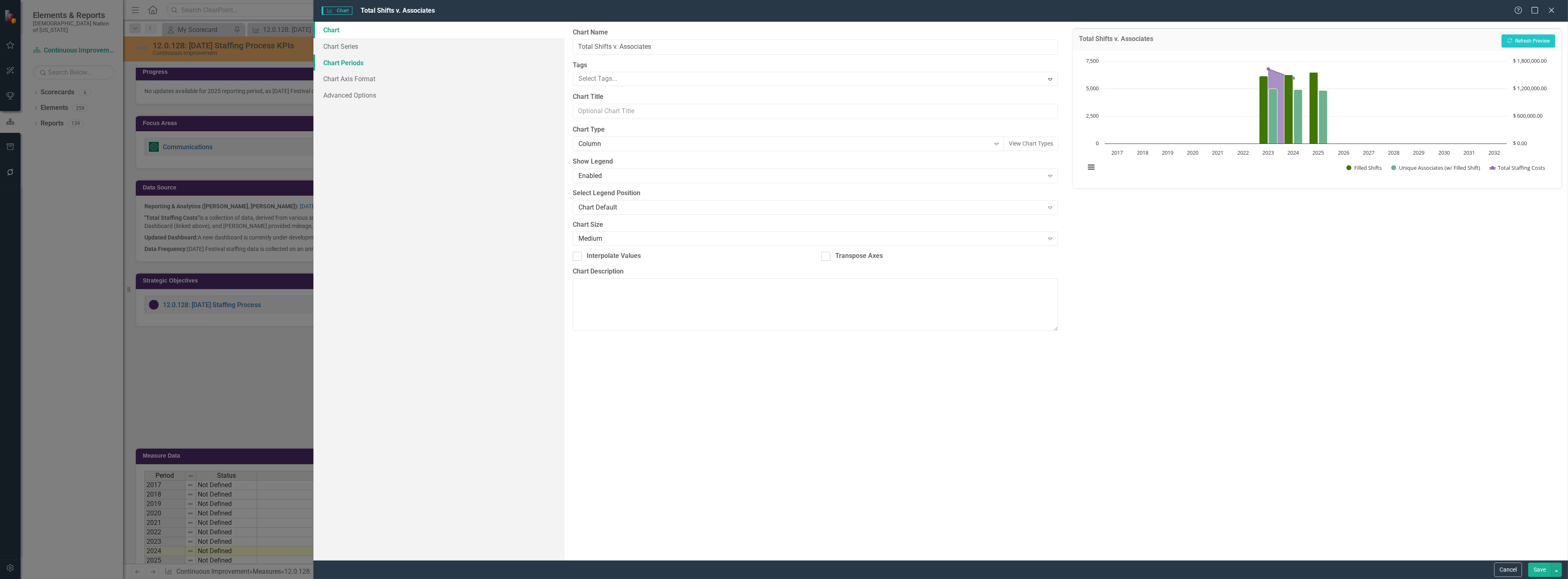
click at [374, 66] on link "Chart Periods" at bounding box center [438, 62] width 251 height 16
click at [626, 105] on div at bounding box center [810, 109] width 469 height 11
click at [590, 122] on div at bounding box center [582, 127] width 14 height 11
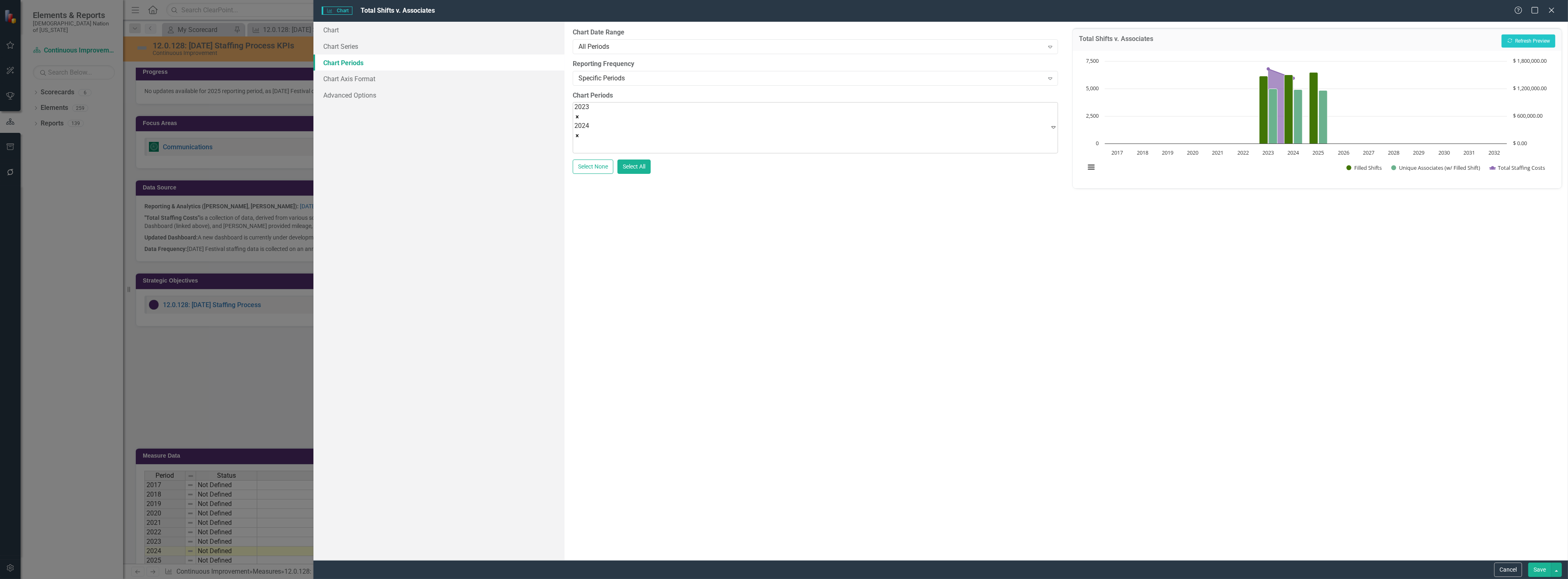
click at [590, 141] on div at bounding box center [582, 146] width 14 height 11
click at [678, 130] on body "Elements & Reports Choctaw Nation of [US_STATE] Scorecard Continuous Improvemen…" at bounding box center [784, 290] width 1568 height 579
click at [590, 179] on div at bounding box center [582, 184] width 14 height 11
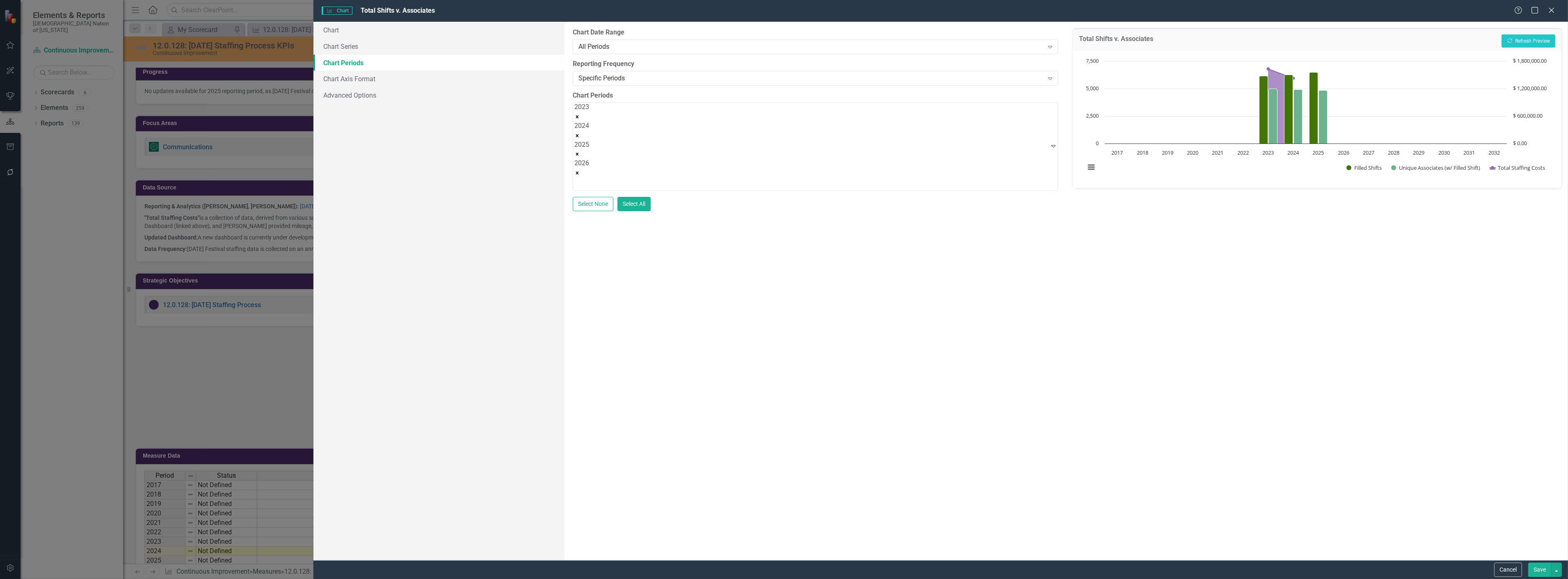
click at [590, 197] on div at bounding box center [582, 202] width 14 height 11
click at [590, 216] on div at bounding box center [582, 221] width 14 height 11
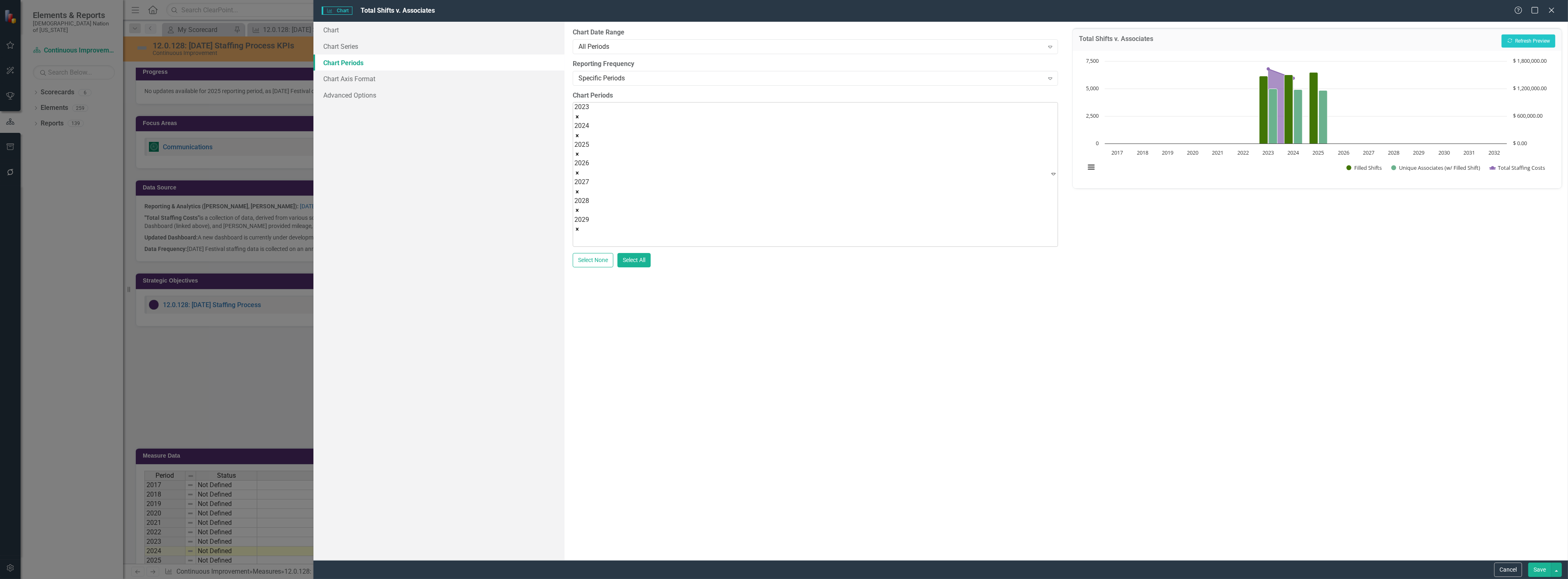
click at [590, 234] on div at bounding box center [582, 240] width 14 height 11
click at [1528, 566] on button "Save" at bounding box center [1539, 570] width 23 height 14
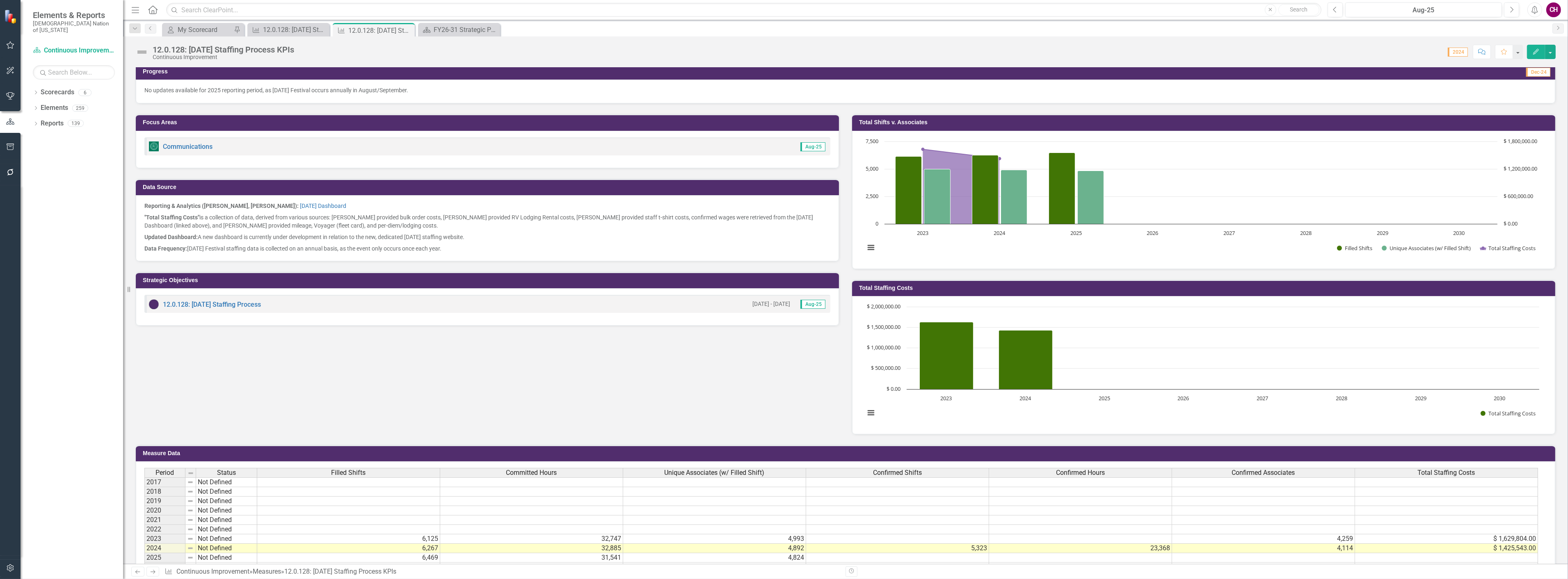
click at [1054, 245] on rect "Interactive chart" at bounding box center [1202, 198] width 683 height 123
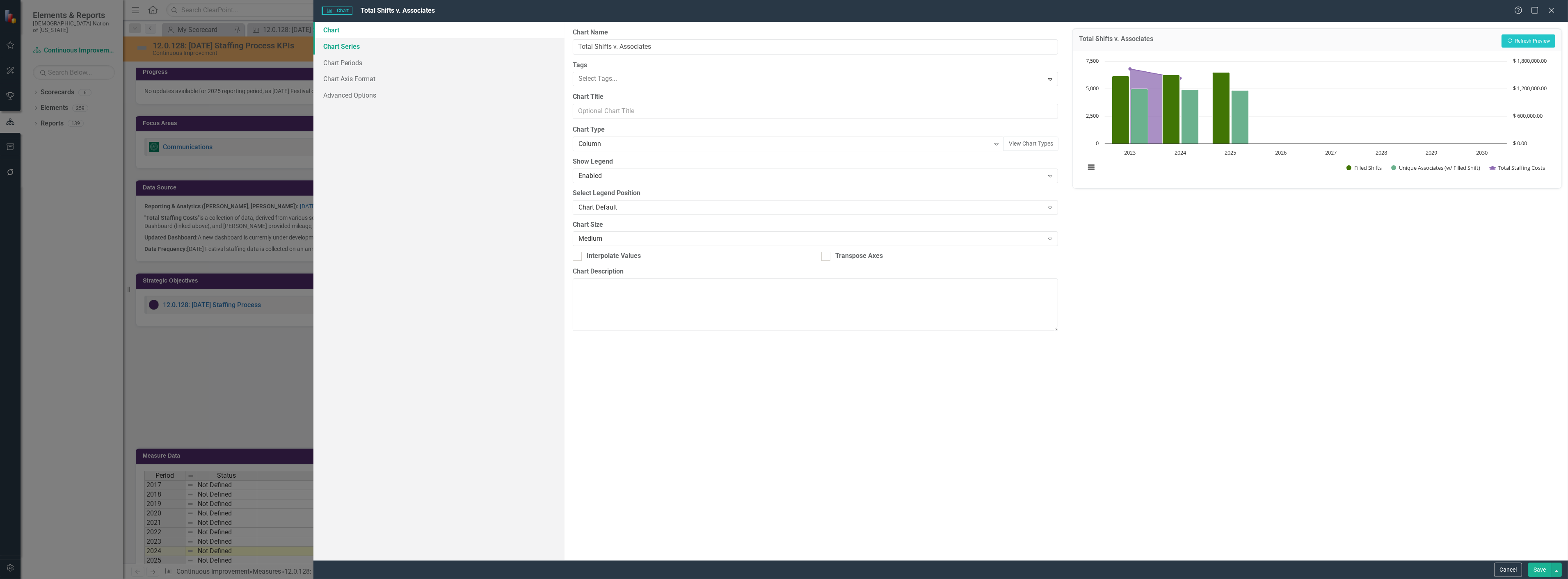
click at [387, 48] on link "Chart Series" at bounding box center [438, 46] width 251 height 16
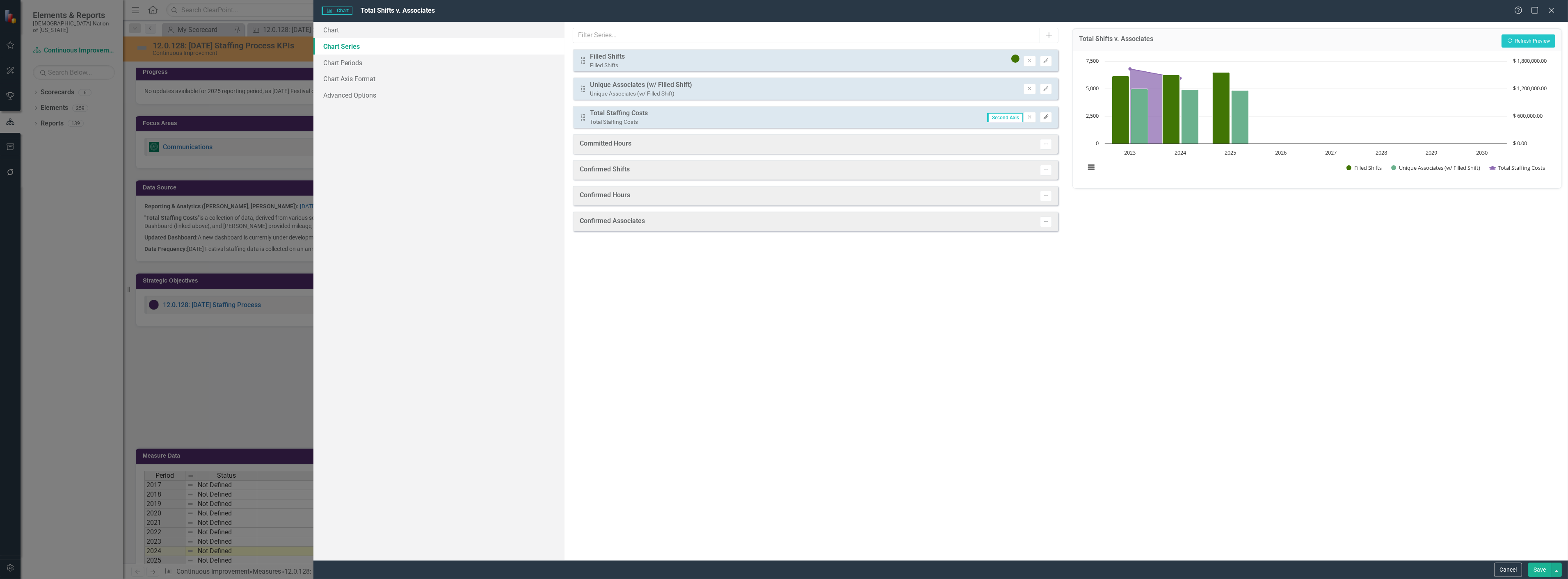
click at [1048, 115] on icon "Edit" at bounding box center [1045, 118] width 6 height 5
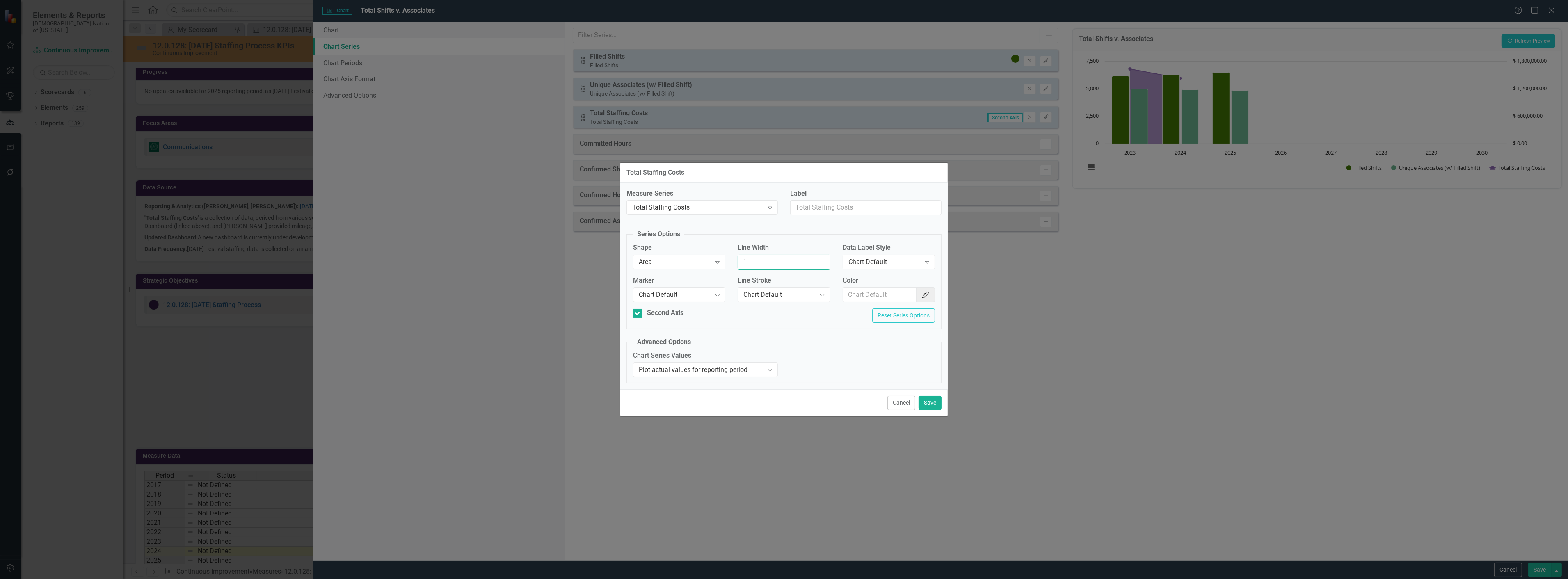
click at [761, 263] on input "1" at bounding box center [783, 262] width 92 height 15
type input "2"
click at [933, 404] on button "Save" at bounding box center [929, 403] width 23 height 14
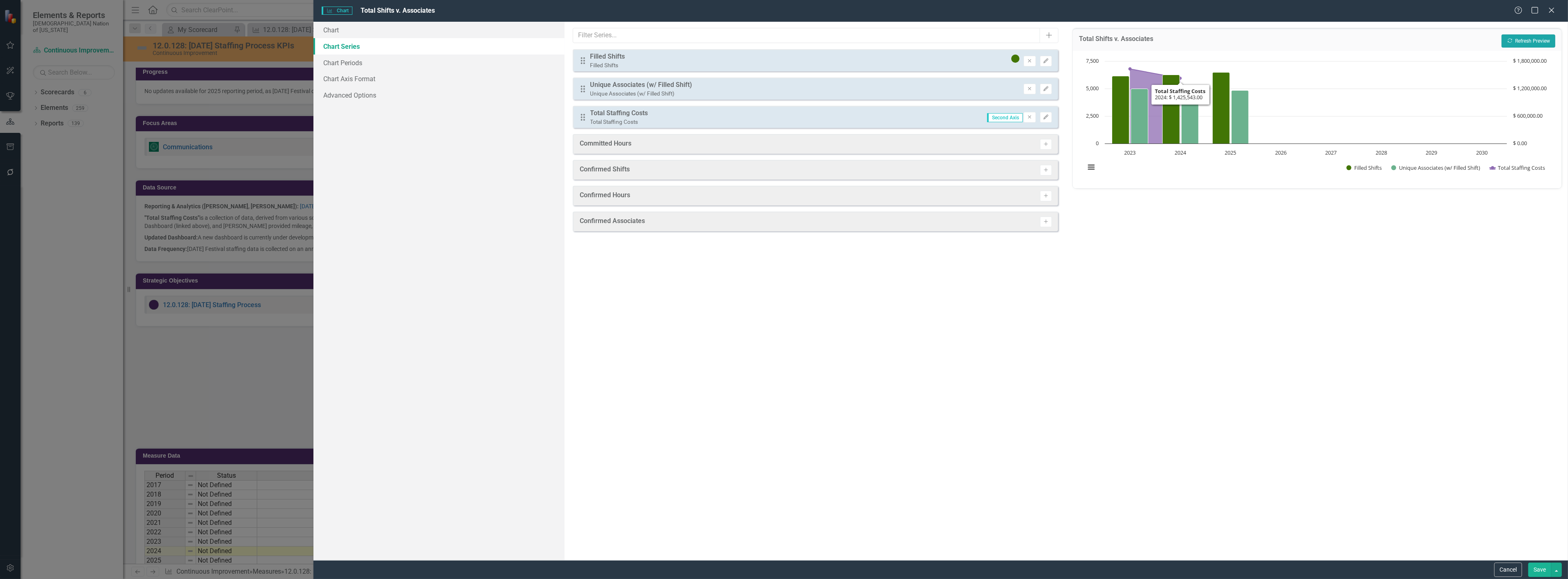
click at [1528, 39] on button "Recalculate Refresh Preview" at bounding box center [1527, 41] width 53 height 14
click at [1050, 119] on button "Edit" at bounding box center [1046, 117] width 12 height 11
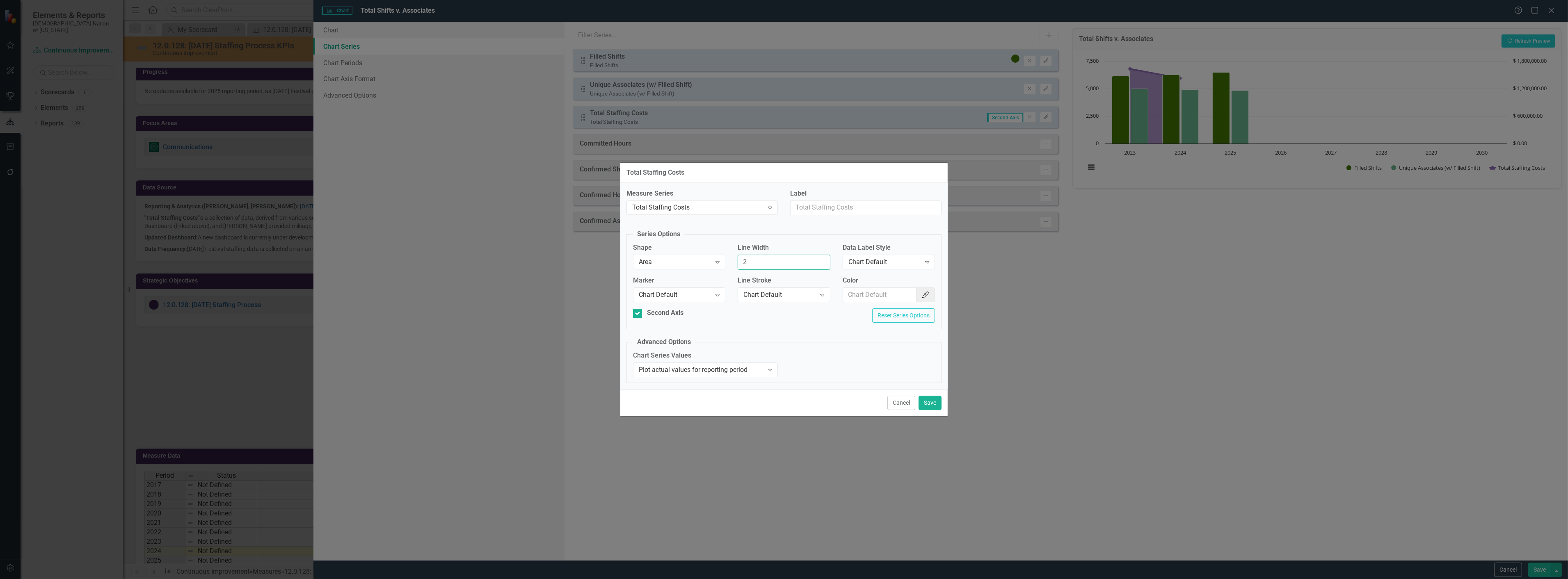
click at [820, 266] on input "2" at bounding box center [783, 262] width 92 height 15
click at [820, 293] on icon "Expand" at bounding box center [822, 295] width 8 height 7
click at [801, 266] on input "2" at bounding box center [783, 262] width 92 height 15
type input "1"
click at [690, 265] on div "Area" at bounding box center [674, 262] width 72 height 9
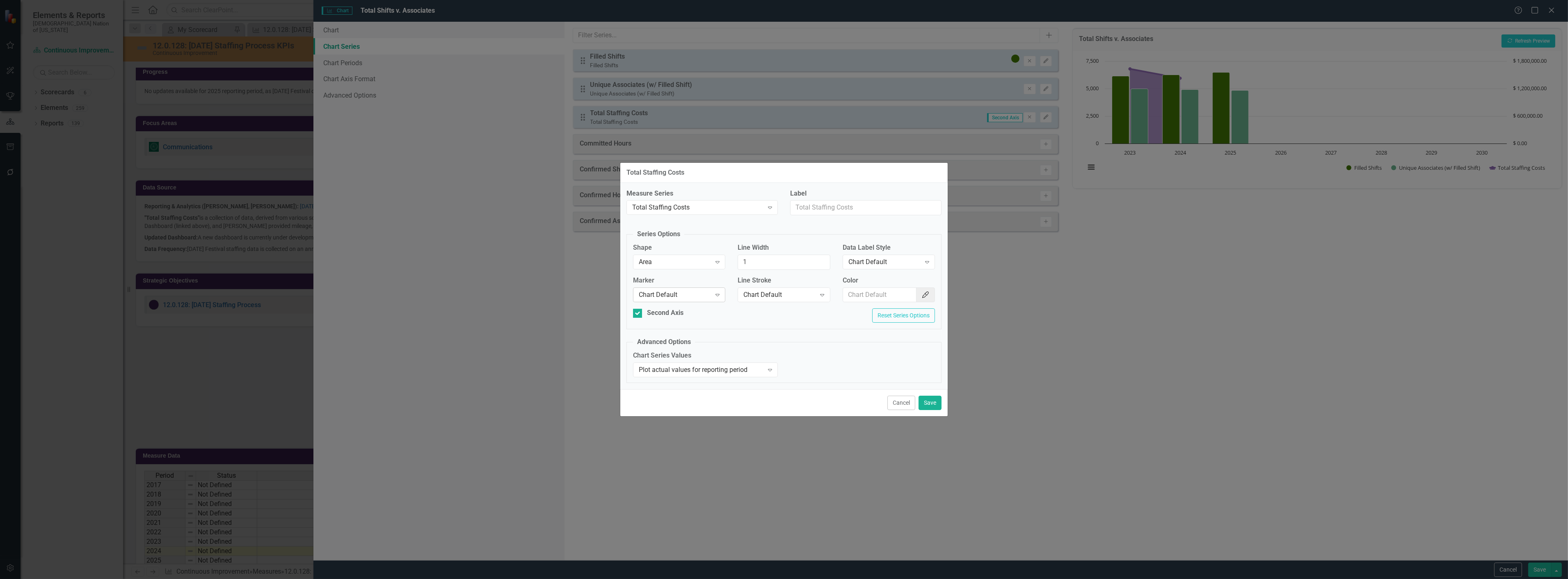
click at [702, 294] on div "Chart Default" at bounding box center [674, 295] width 72 height 9
click at [703, 294] on div "Chart Default" at bounding box center [674, 295] width 72 height 9
click at [933, 407] on button "Save" at bounding box center [929, 403] width 23 height 14
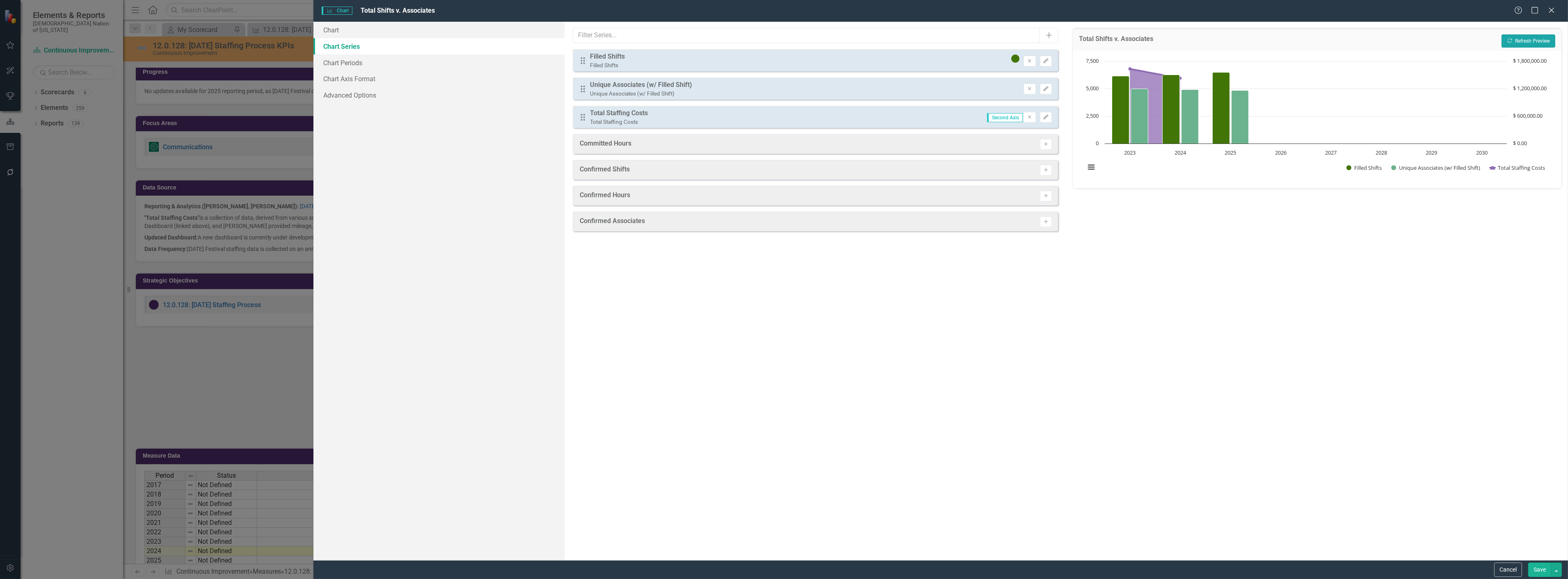
click at [1530, 35] on button "Recalculate Refresh Preview" at bounding box center [1527, 41] width 53 height 14
click at [1042, 120] on button "Edit" at bounding box center [1046, 117] width 12 height 11
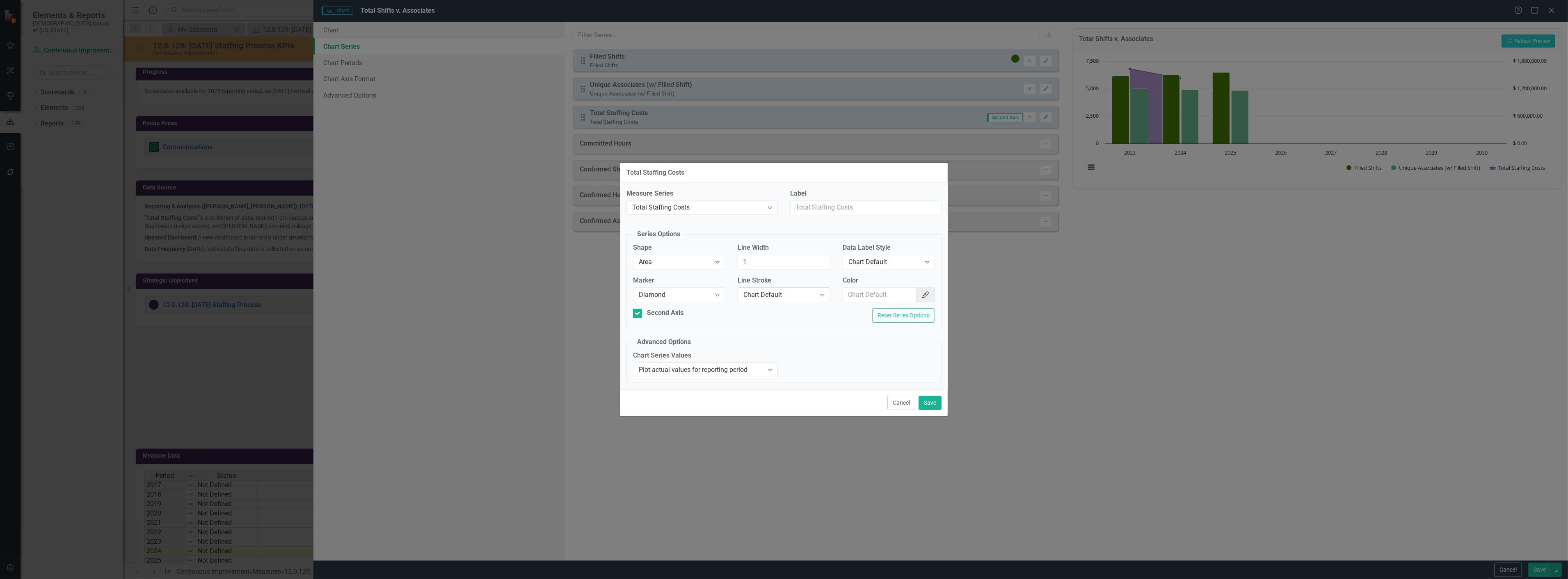
click at [801, 292] on div "Chart Default" at bounding box center [778, 295] width 72 height 9
click at [920, 362] on div "Chart Series Values Plot actual values for reporting period Expand" at bounding box center [784, 367] width 314 height 31
click at [927, 400] on button "Save" at bounding box center [929, 403] width 23 height 14
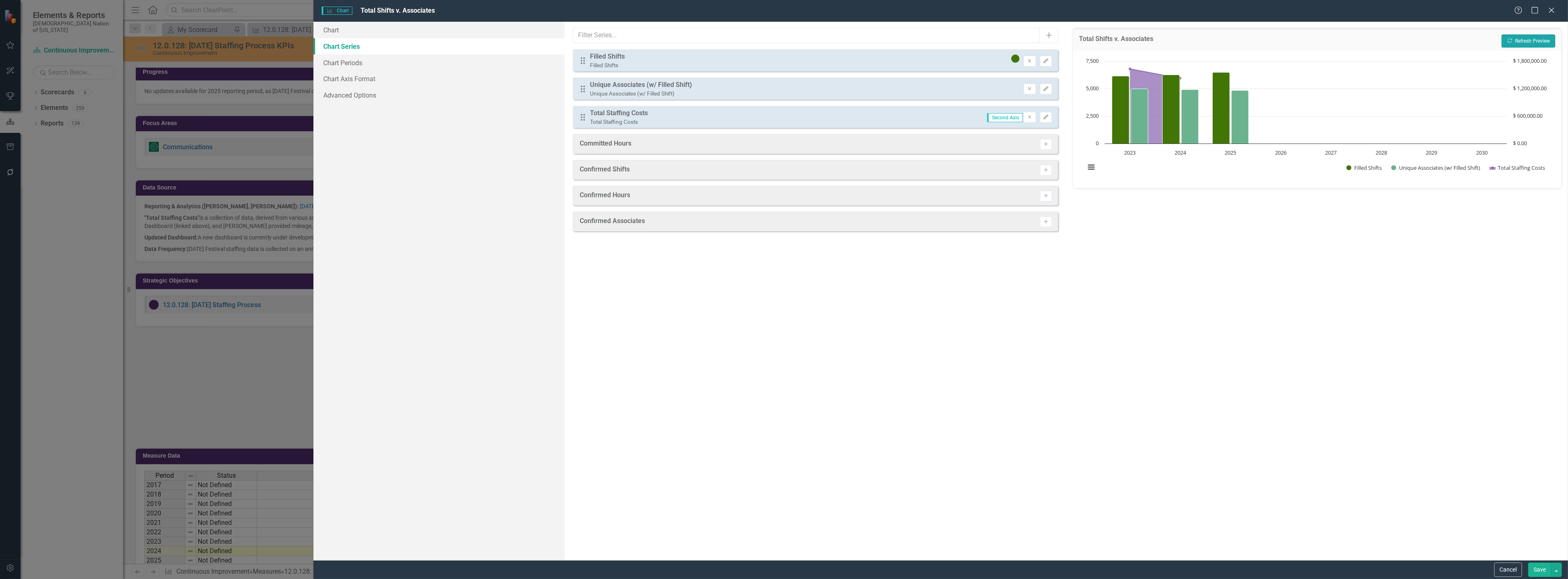
click at [1528, 42] on button "Recalculate Refresh Preview" at bounding box center [1527, 41] width 53 height 14
click at [396, 63] on link "Chart Periods" at bounding box center [438, 62] width 251 height 16
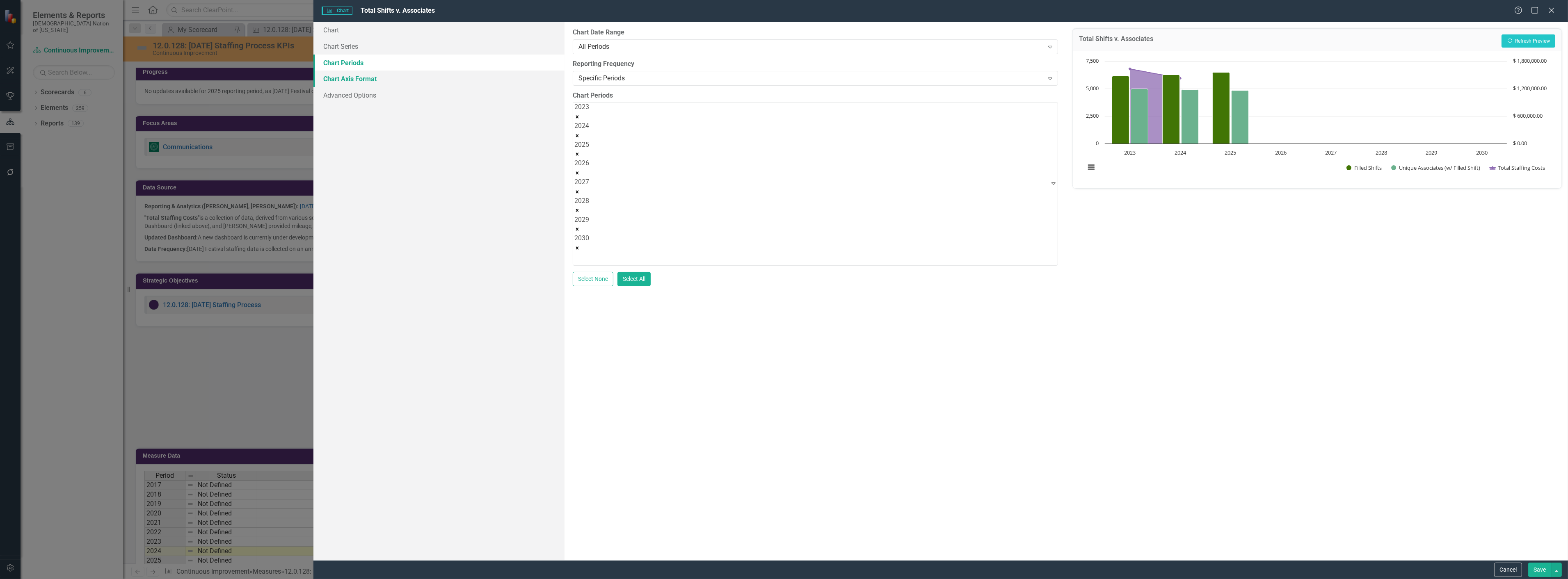
click at [382, 80] on link "Chart Axis Format" at bounding box center [438, 78] width 251 height 16
click at [367, 88] on link "Advanced Options" at bounding box center [438, 95] width 251 height 16
click at [598, 106] on div "Add Plot Bands" at bounding box center [608, 110] width 45 height 9
click at [578, 107] on input "Add Plot Bands" at bounding box center [575, 109] width 5 height 5
click at [1524, 43] on button "Recalculate Refresh Preview" at bounding box center [1527, 41] width 53 height 14
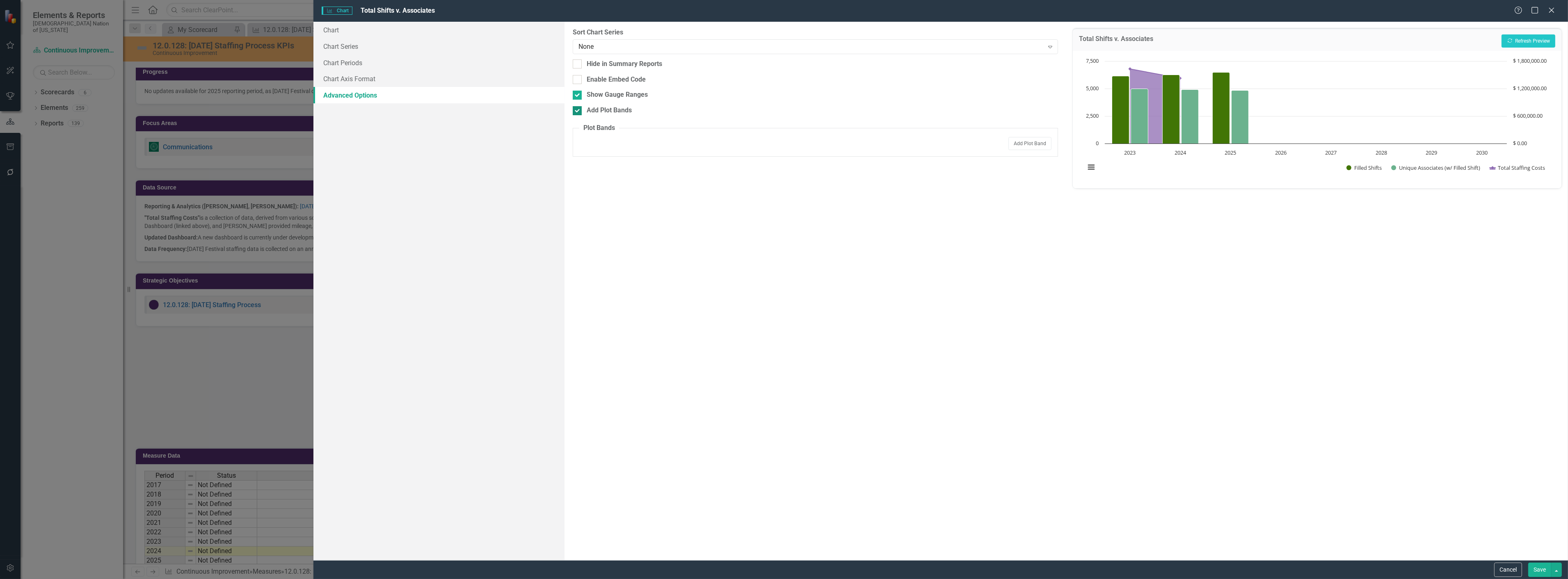
click at [586, 108] on div "Add Plot Bands" at bounding box center [815, 110] width 485 height 9
click at [578, 108] on input "Add Plot Bands" at bounding box center [575, 109] width 5 height 5
checkbox input "false"
click at [601, 45] on div "None" at bounding box center [811, 46] width 465 height 9
click at [388, 70] on link "Chart Axis Format" at bounding box center [438, 78] width 251 height 16
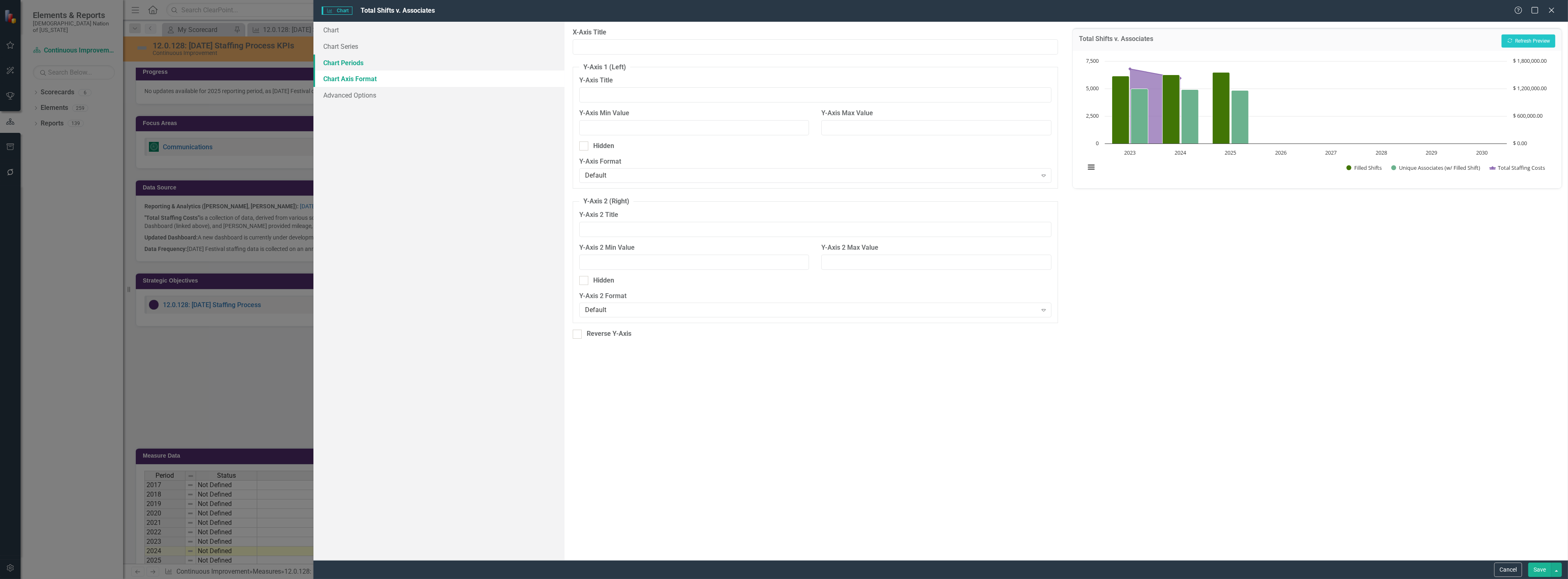
click at [377, 67] on link "Chart Periods" at bounding box center [438, 62] width 251 height 16
click at [358, 47] on link "Chart Series" at bounding box center [438, 46] width 251 height 16
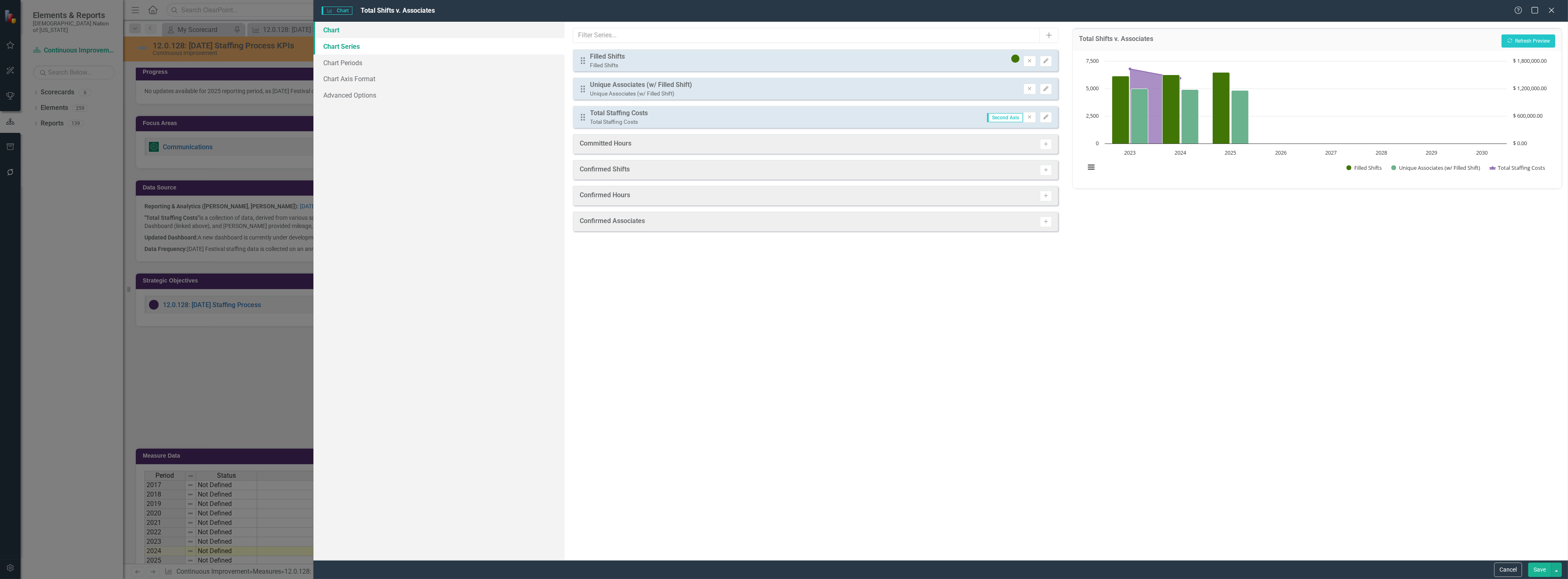
click at [351, 30] on link "Chart" at bounding box center [438, 30] width 251 height 16
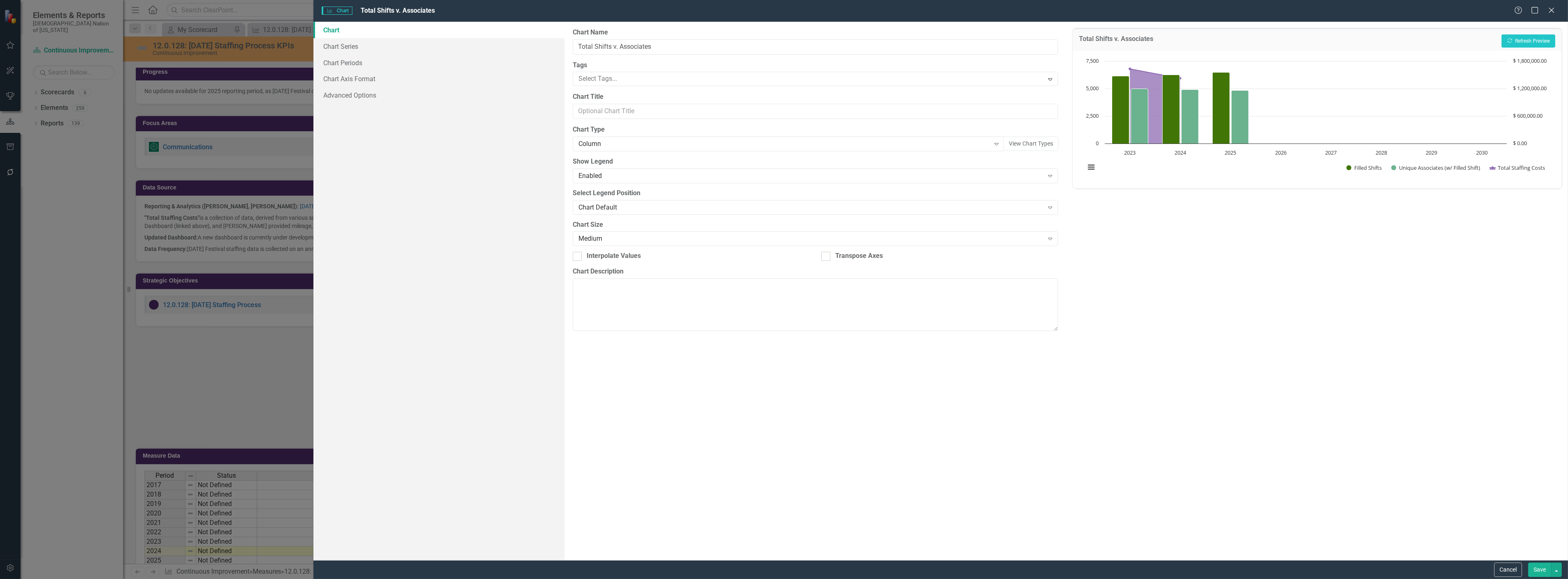
click at [1534, 568] on button "Save" at bounding box center [1539, 570] width 23 height 14
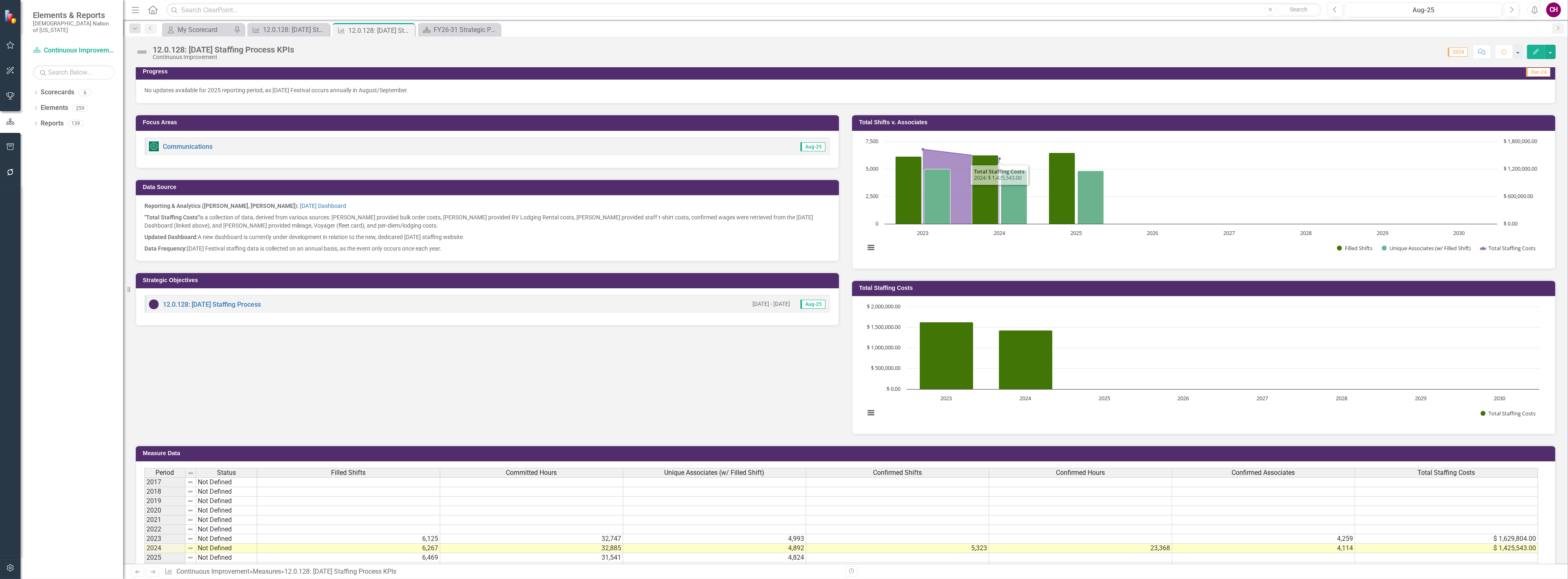
click at [1429, 120] on h3 "Total Shifts v. Associates" at bounding box center [1205, 122] width 692 height 6
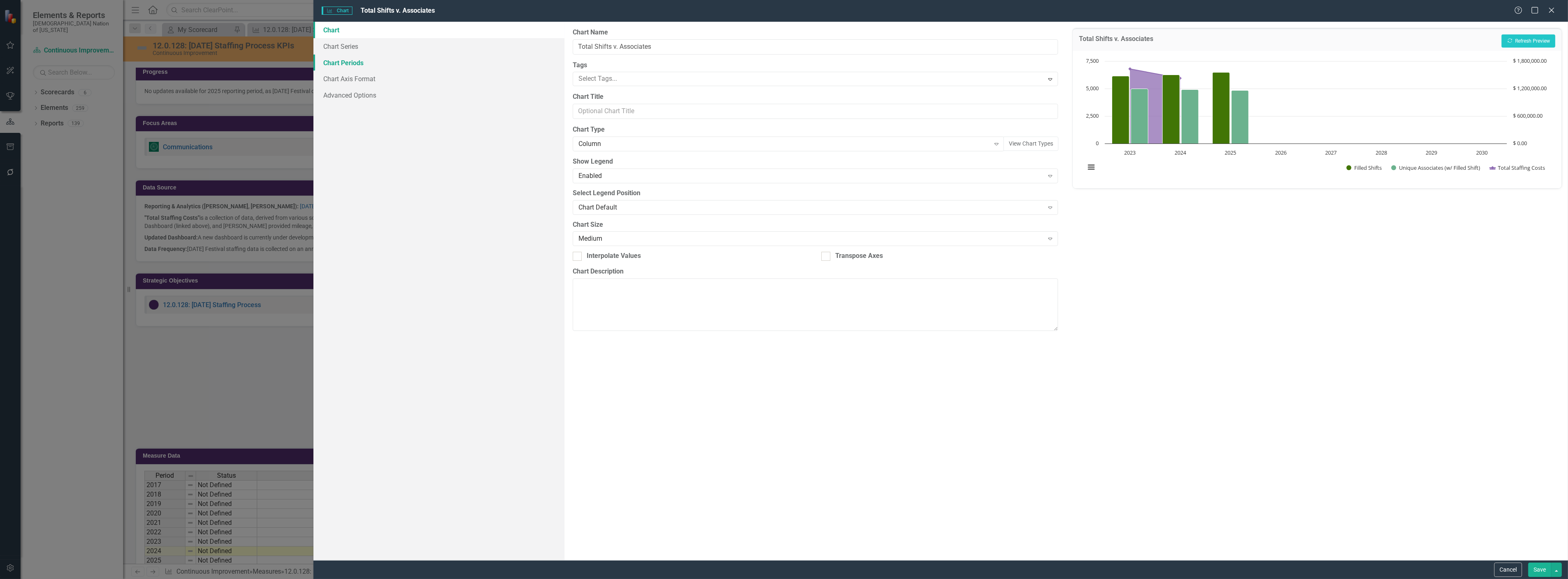
click at [368, 56] on link "Chart Periods" at bounding box center [438, 62] width 251 height 16
click at [362, 46] on link "Chart Series" at bounding box center [438, 46] width 251 height 16
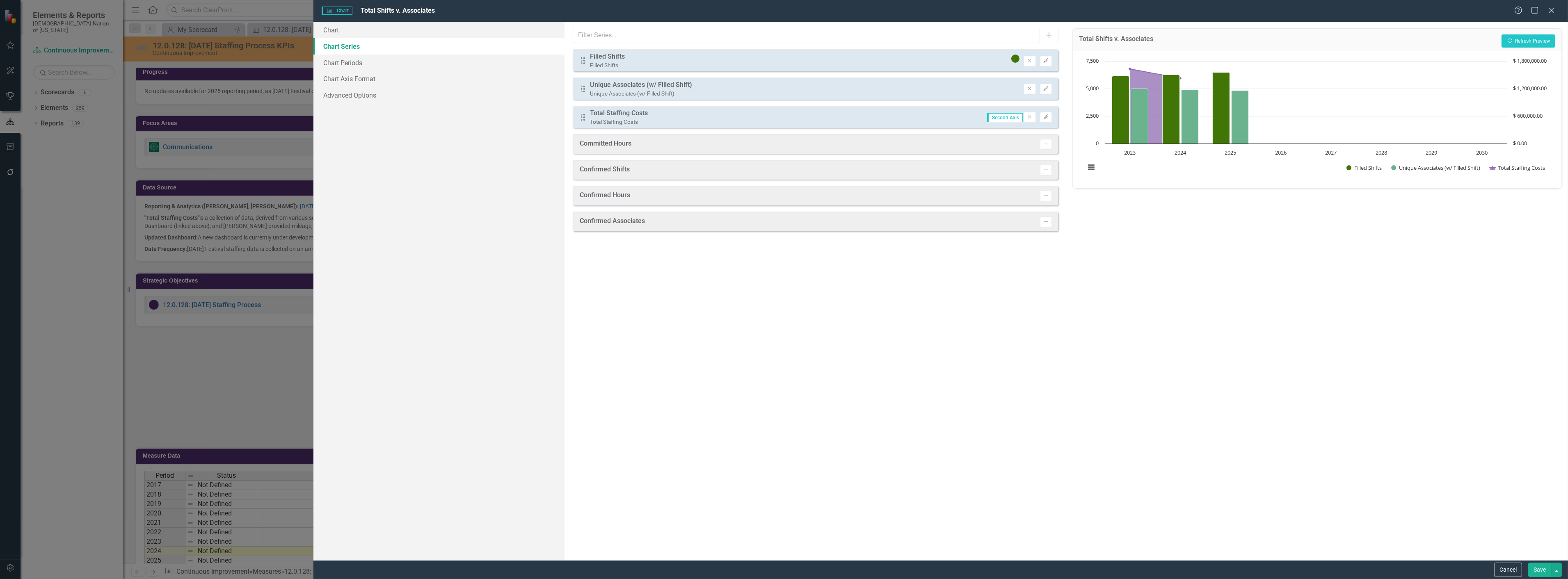
click at [361, 53] on link "Chart Series" at bounding box center [438, 46] width 251 height 16
click at [1043, 119] on button "Edit" at bounding box center [1046, 117] width 12 height 11
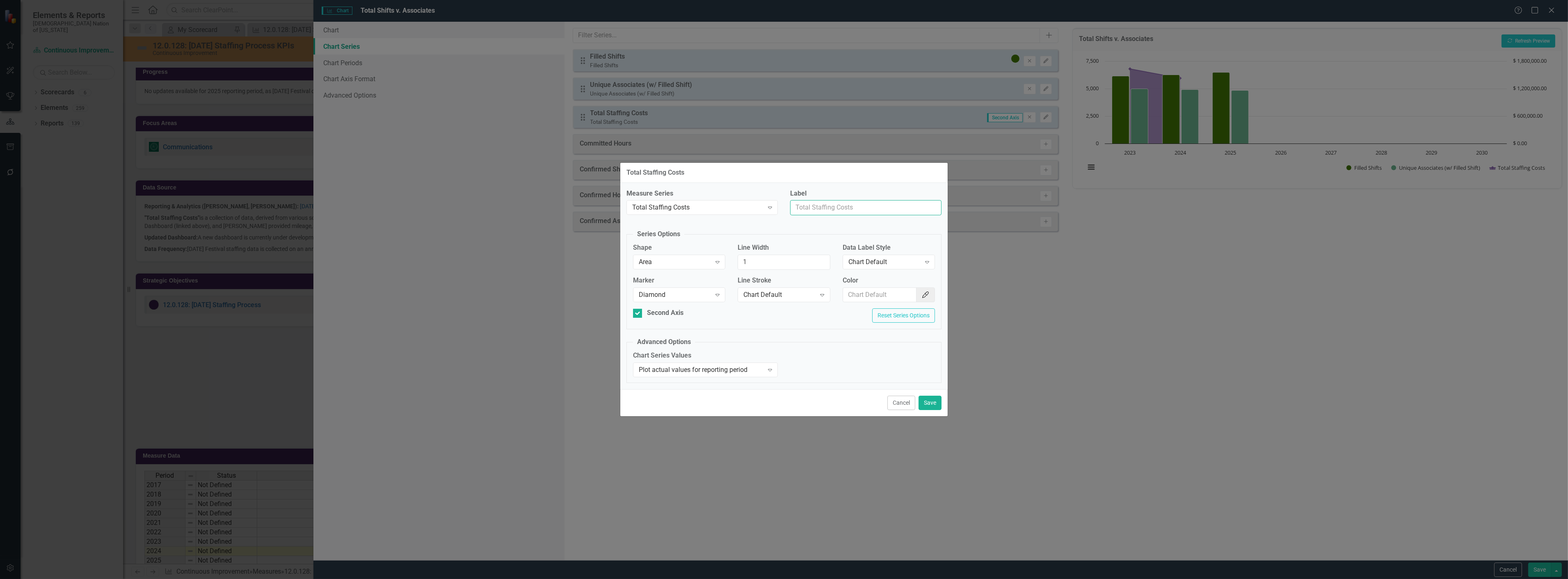
click at [864, 212] on input "Label" at bounding box center [866, 208] width 151 height 15
click at [757, 221] on div "Measure Series Total Staffing Costs Expand Label" at bounding box center [784, 205] width 327 height 33
click at [925, 402] on button "Save" at bounding box center [929, 403] width 23 height 14
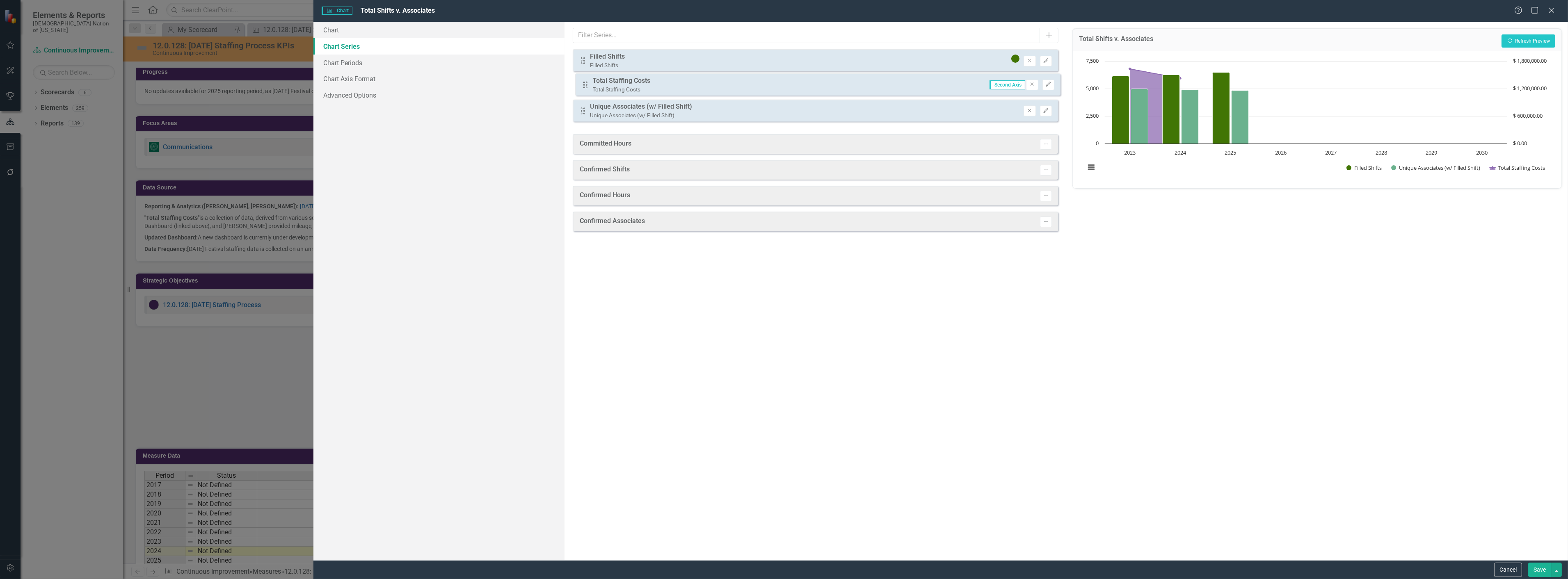
drag, startPoint x: 580, startPoint y: 117, endPoint x: 583, endPoint y: 81, distance: 36.1
click at [583, 80] on div "Drag Filled Shifts Filled Shifts Remove Edit Drag Unique Associates (w/ Filled …" at bounding box center [815, 89] width 485 height 80
click at [1546, 39] on button "Recalculate Refresh Preview" at bounding box center [1527, 41] width 53 height 14
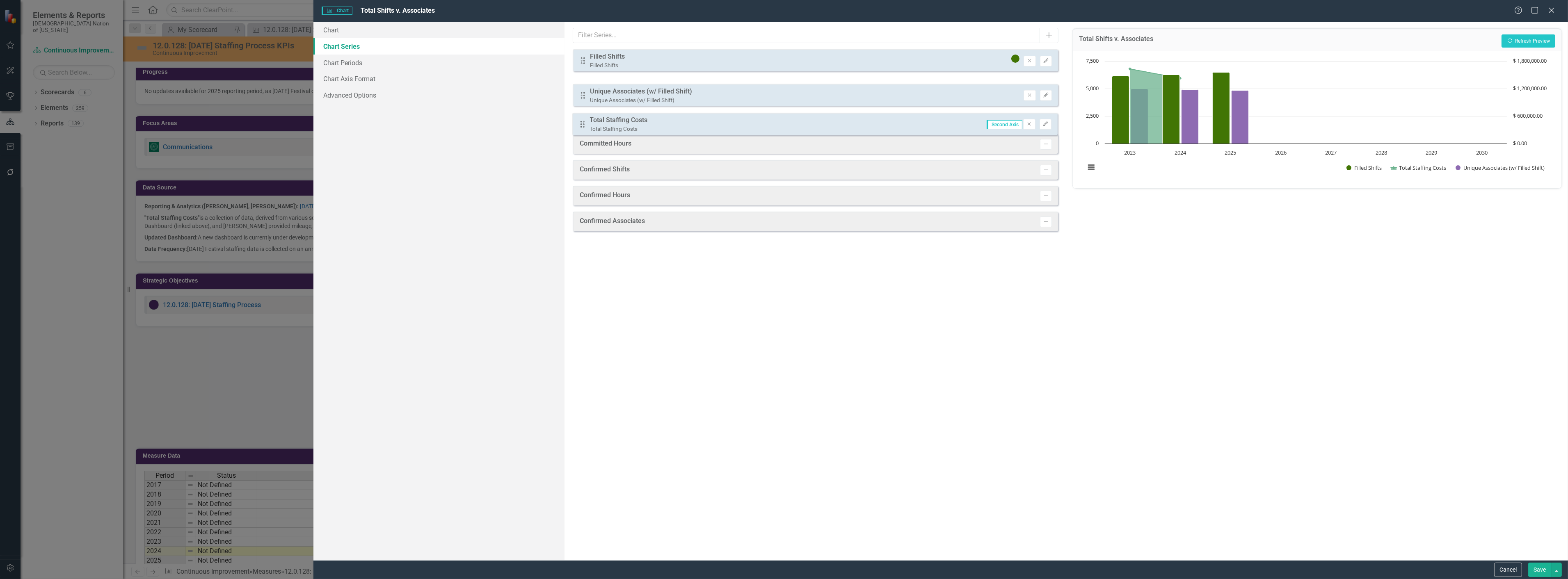
drag, startPoint x: 580, startPoint y: 88, endPoint x: 580, endPoint y: 124, distance: 36.0
click at [580, 124] on div "Drag Filled Shifts Filled Shifts Remove Edit Drag Total Staffing Costs Total St…" at bounding box center [815, 89] width 485 height 80
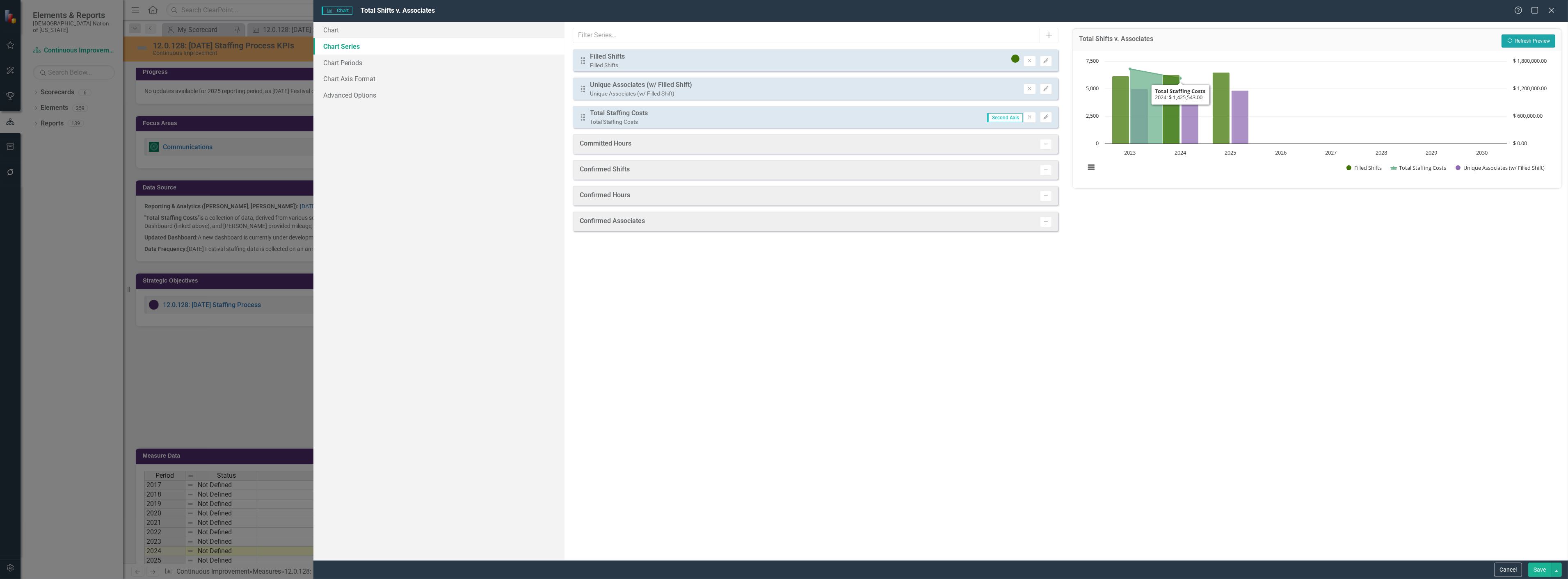
click at [1524, 36] on button "Recalculate Refresh Preview" at bounding box center [1527, 41] width 53 height 14
click at [583, 85] on div "Drag Filled Shifts Filled Shifts Remove Edit Drag Unique Associates (w/ Filled …" at bounding box center [815, 89] width 485 height 80
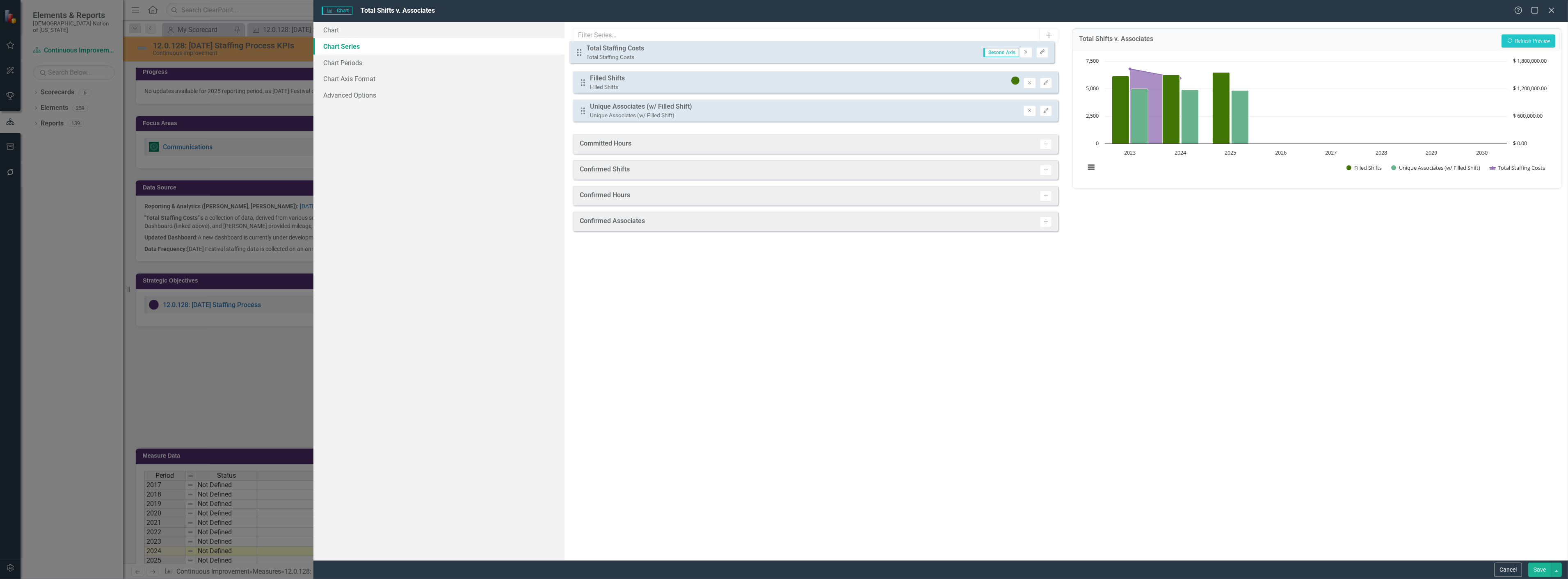
drag, startPoint x: 580, startPoint y: 116, endPoint x: 576, endPoint y: 52, distance: 64.1
click at [576, 52] on div "Drag Filled Shifts Filled Shifts Remove Edit Drag Unique Associates (w/ Filled …" at bounding box center [815, 89] width 485 height 80
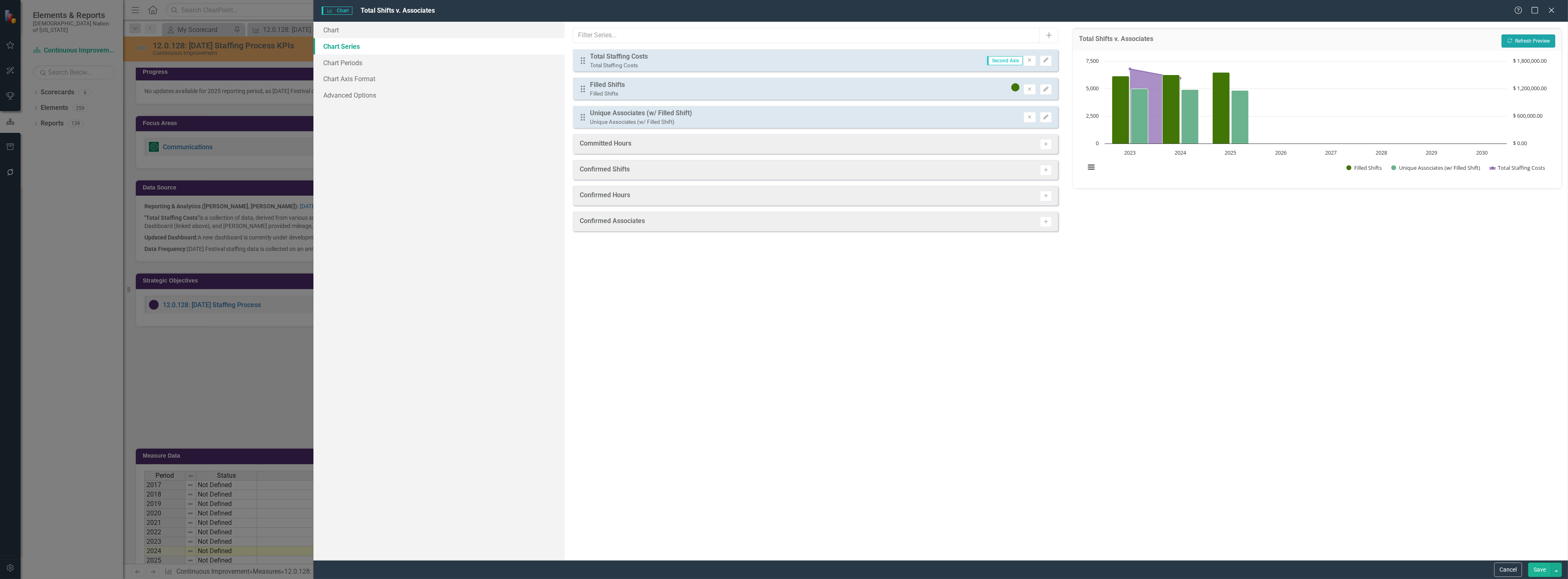
click at [1521, 39] on button "Recalculate Refresh Preview" at bounding box center [1527, 41] width 53 height 14
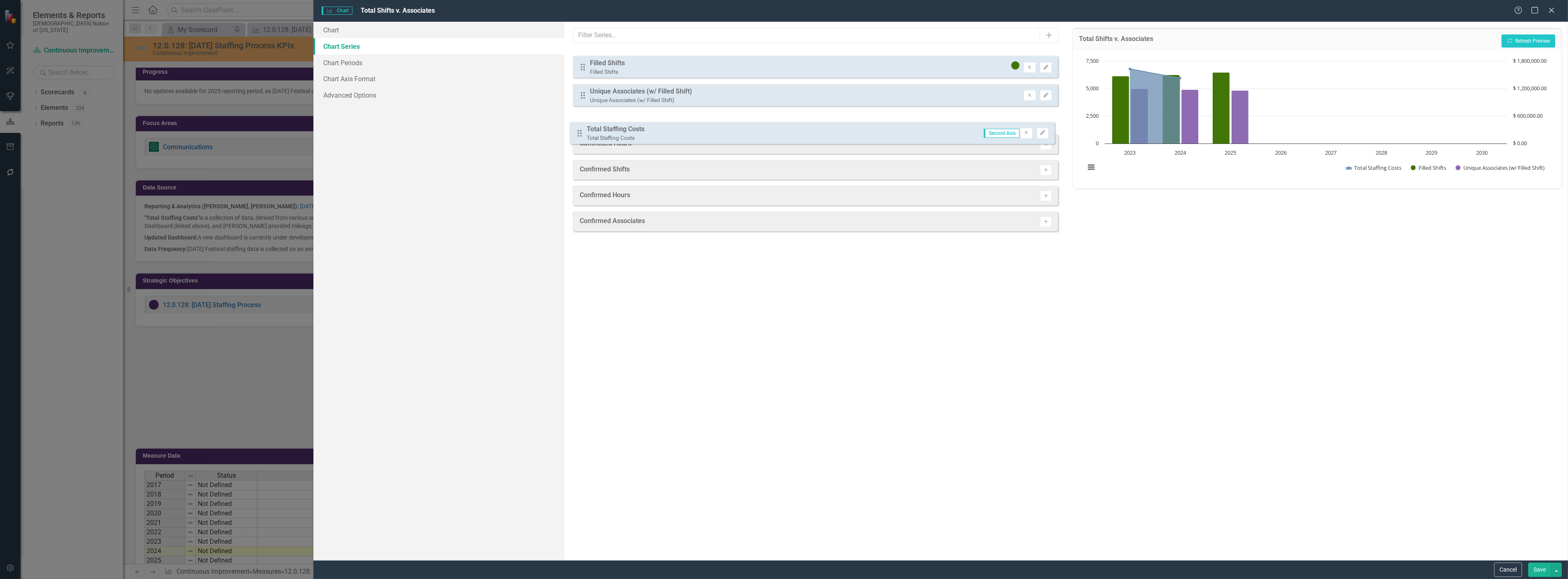
drag, startPoint x: 579, startPoint y: 62, endPoint x: 575, endPoint y: 124, distance: 62.1
click at [575, 124] on div "Drag Total Staffing Costs Total Staffing Costs Second Axis Remove Edit Drag Fil…" at bounding box center [815, 89] width 485 height 80
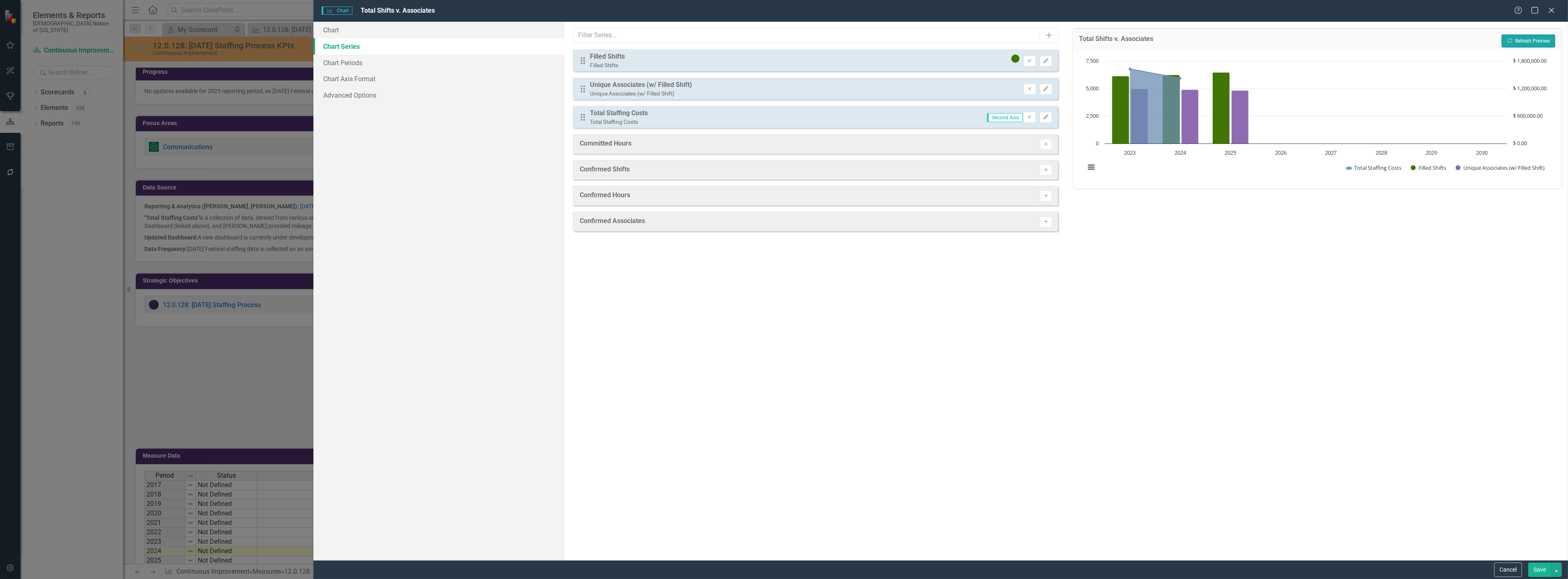
click at [1521, 36] on button "Recalculate Refresh Preview" at bounding box center [1527, 41] width 53 height 14
click at [1539, 570] on button "Save" at bounding box center [1539, 570] width 23 height 14
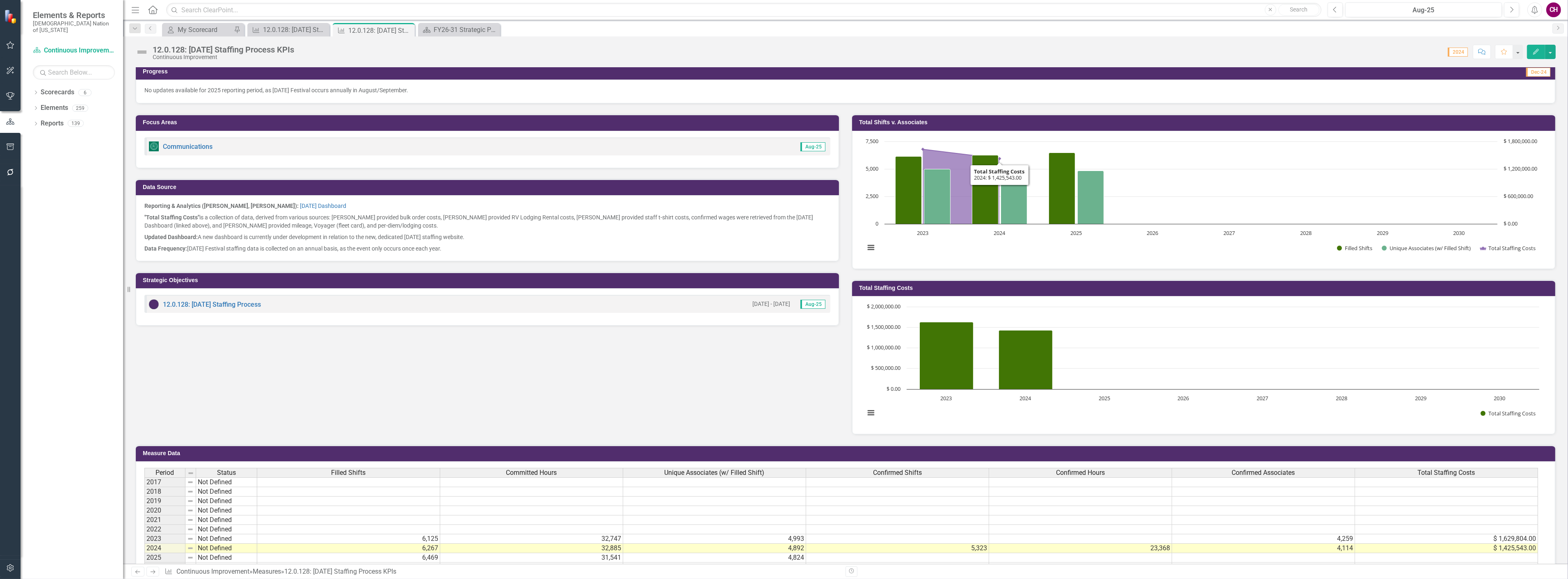
click at [1056, 122] on h3 "Total Shifts v. Associates" at bounding box center [1205, 122] width 692 height 6
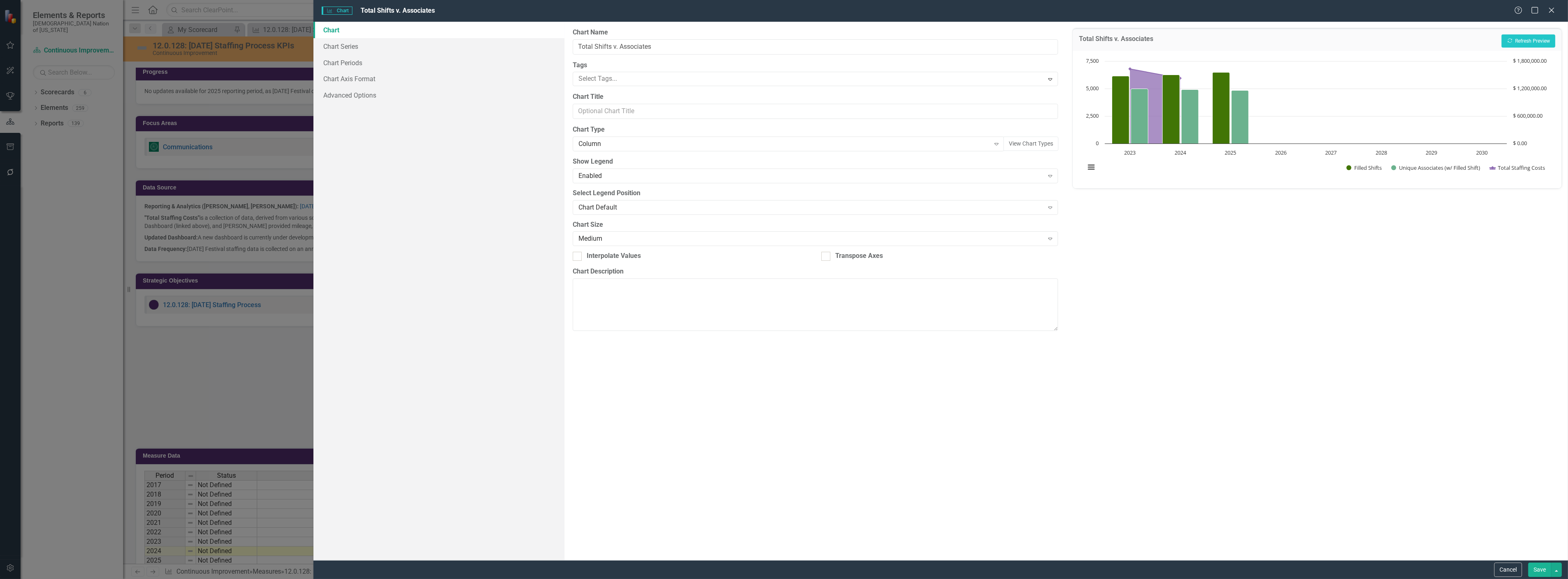
drag, startPoint x: 709, startPoint y: 55, endPoint x: 700, endPoint y: 56, distance: 9.1
click at [708, 55] on div "From this page, you can define the name, type, and size of the chart. You can a…" at bounding box center [815, 291] width 502 height 538
click at [692, 46] on input "Total Shifts v. Associates" at bounding box center [815, 47] width 485 height 15
type input "Total Shifts v. Associates & Cost"
click at [1532, 567] on button "Save" at bounding box center [1539, 570] width 23 height 14
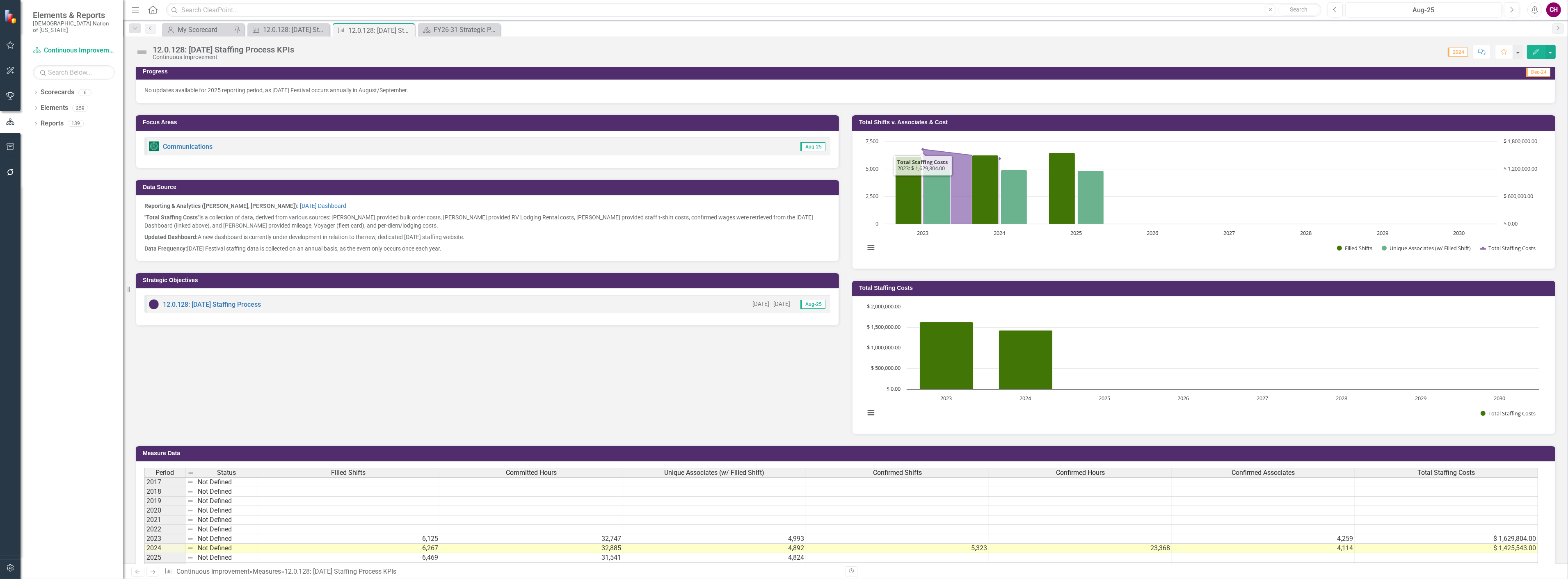
click at [922, 115] on div "Total Shifts v. Associates & Cost" at bounding box center [1203, 122] width 703 height 16
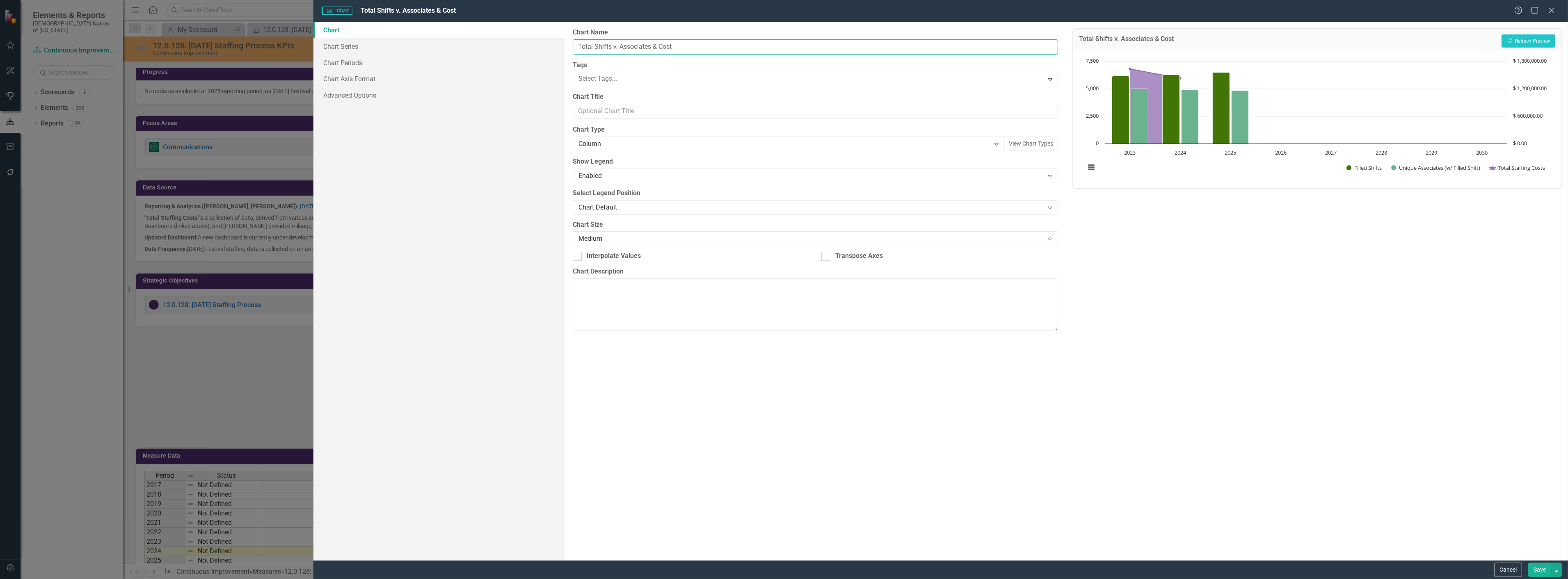
drag, startPoint x: 593, startPoint y: 47, endPoint x: 593, endPoint y: 6, distance: 41.0
click at [593, 44] on input "Total Shifts v. Associates & Cost" at bounding box center [815, 47] width 485 height 15
type input "Filled Shifts, Unique Associates, & Cost"
click at [1531, 569] on button "Save" at bounding box center [1539, 570] width 23 height 14
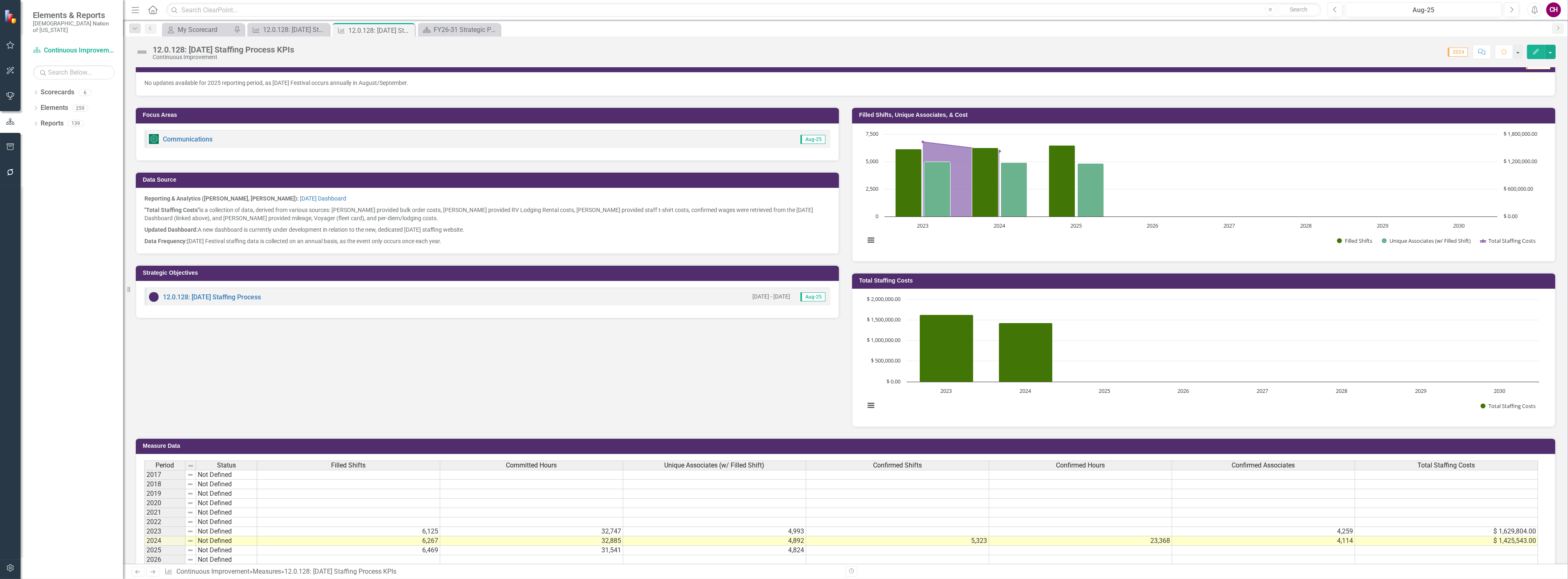
scroll to position [153, 0]
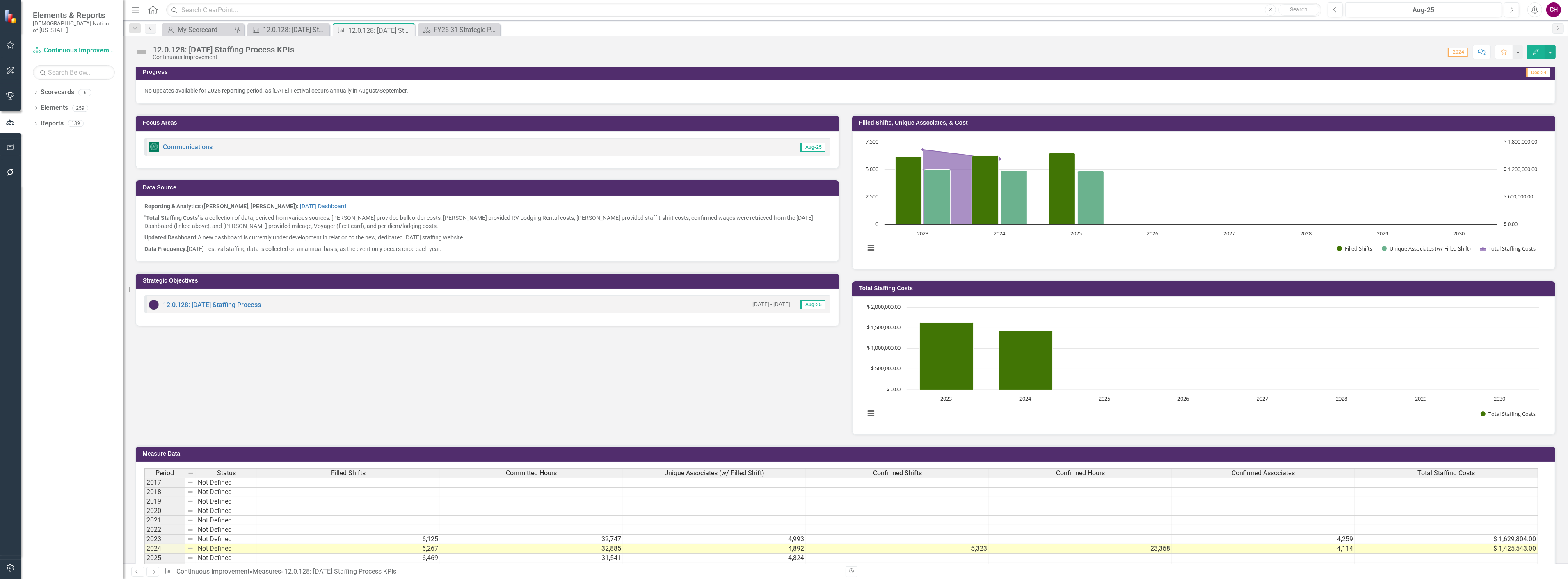
click at [940, 285] on h3 "Total Staffing Costs" at bounding box center [1205, 288] width 692 height 6
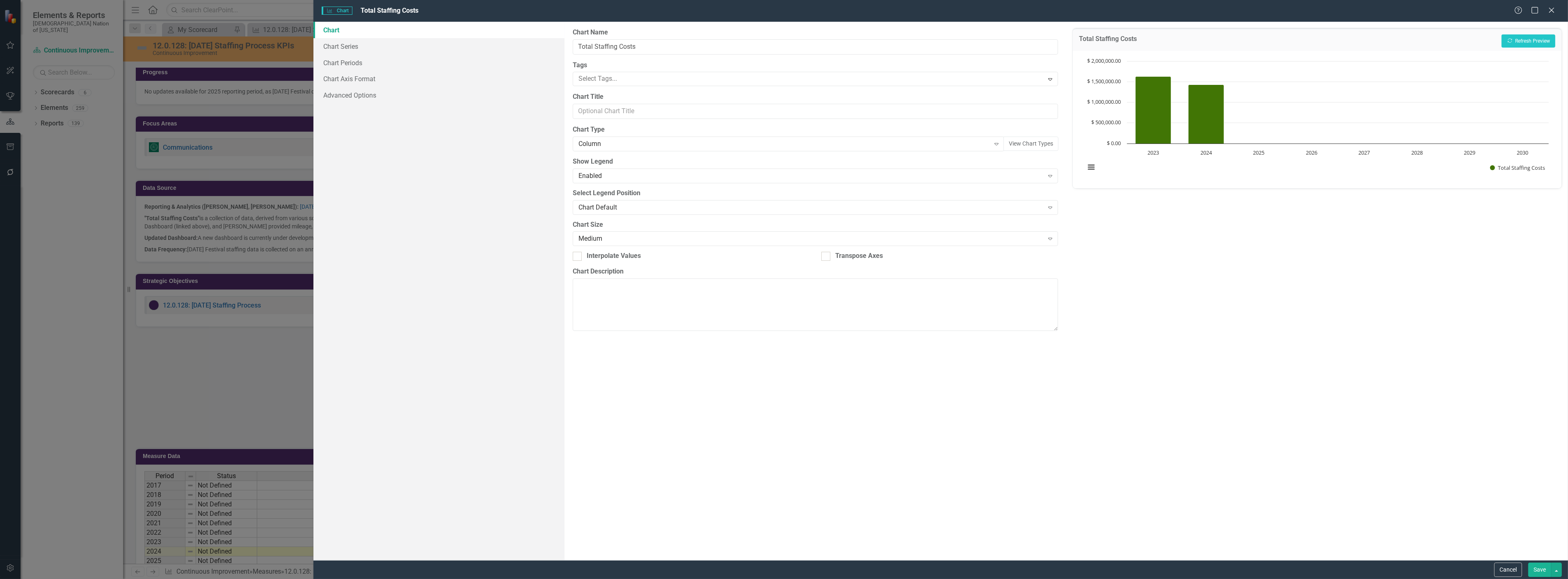
click at [1557, 7] on div "Help Maximize Close" at bounding box center [1537, 10] width 46 height 9
click at [1554, 7] on icon "Close" at bounding box center [1551, 9] width 10 height 8
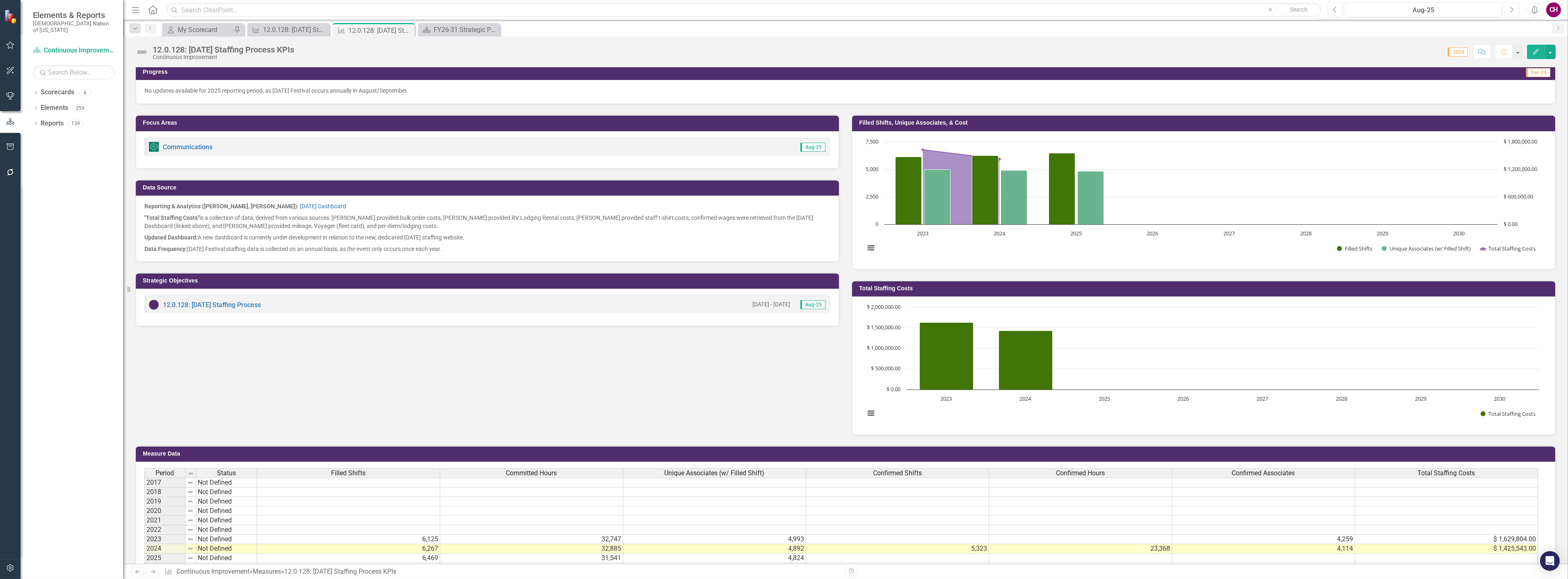
click at [1537, 45] on button "Edit" at bounding box center [1535, 52] width 18 height 14
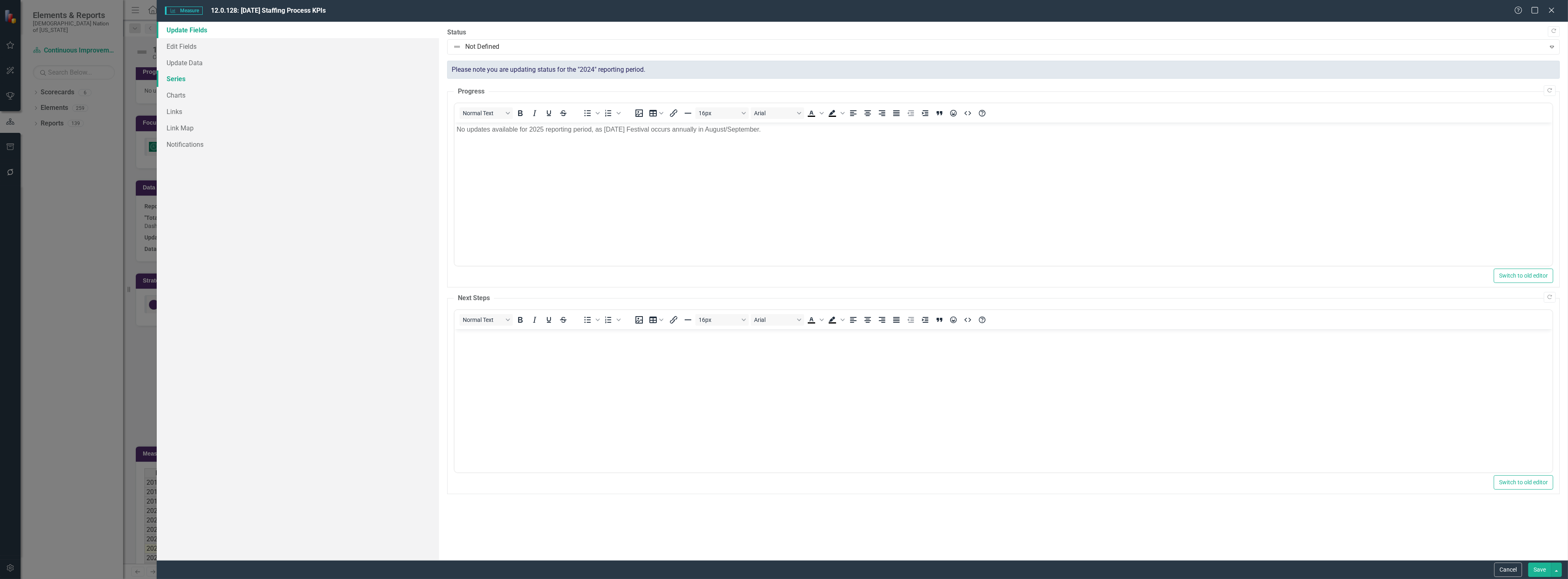
scroll to position [0, 0]
click at [185, 93] on link "Charts" at bounding box center [297, 95] width 282 height 16
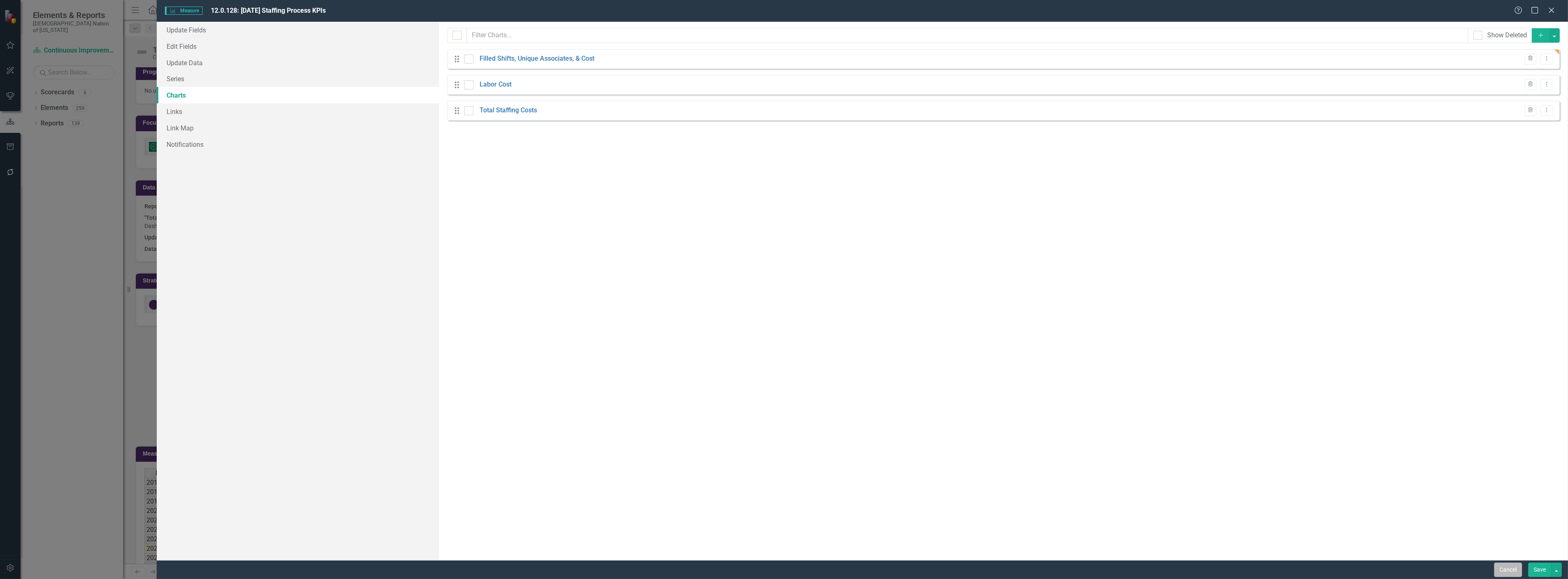
click at [1506, 566] on button "Cancel" at bounding box center [1507, 570] width 28 height 14
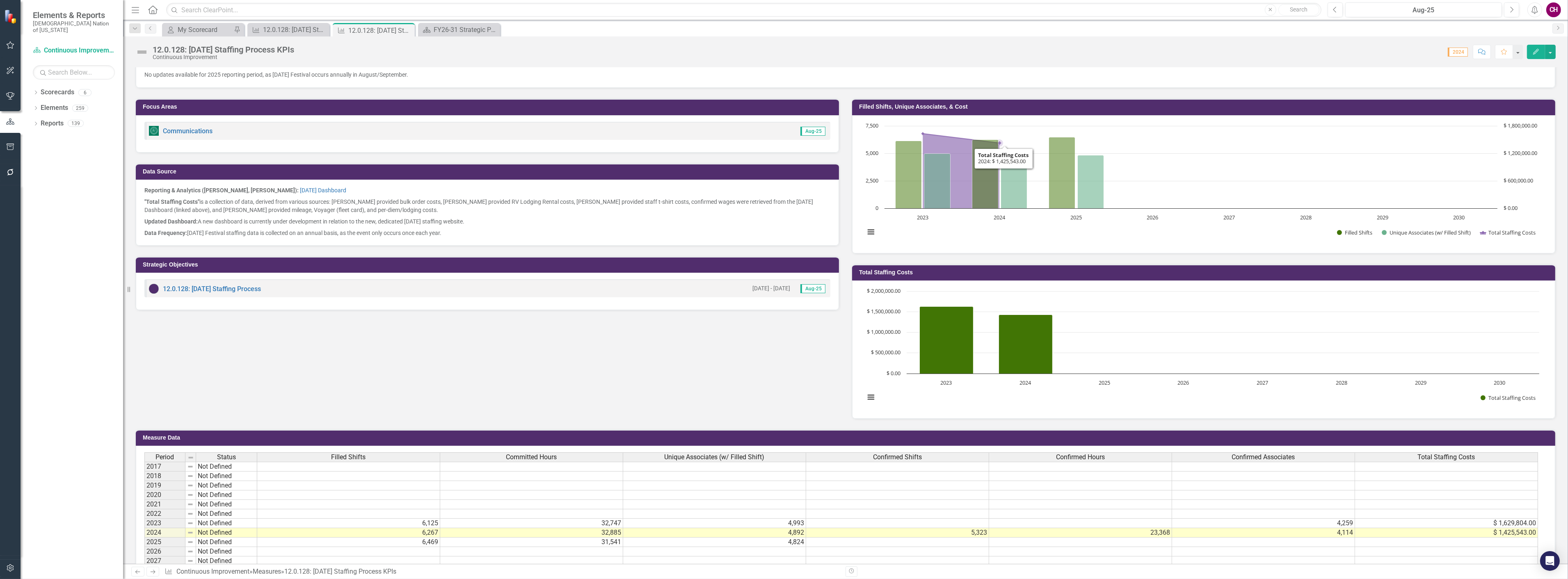
scroll to position [245, 0]
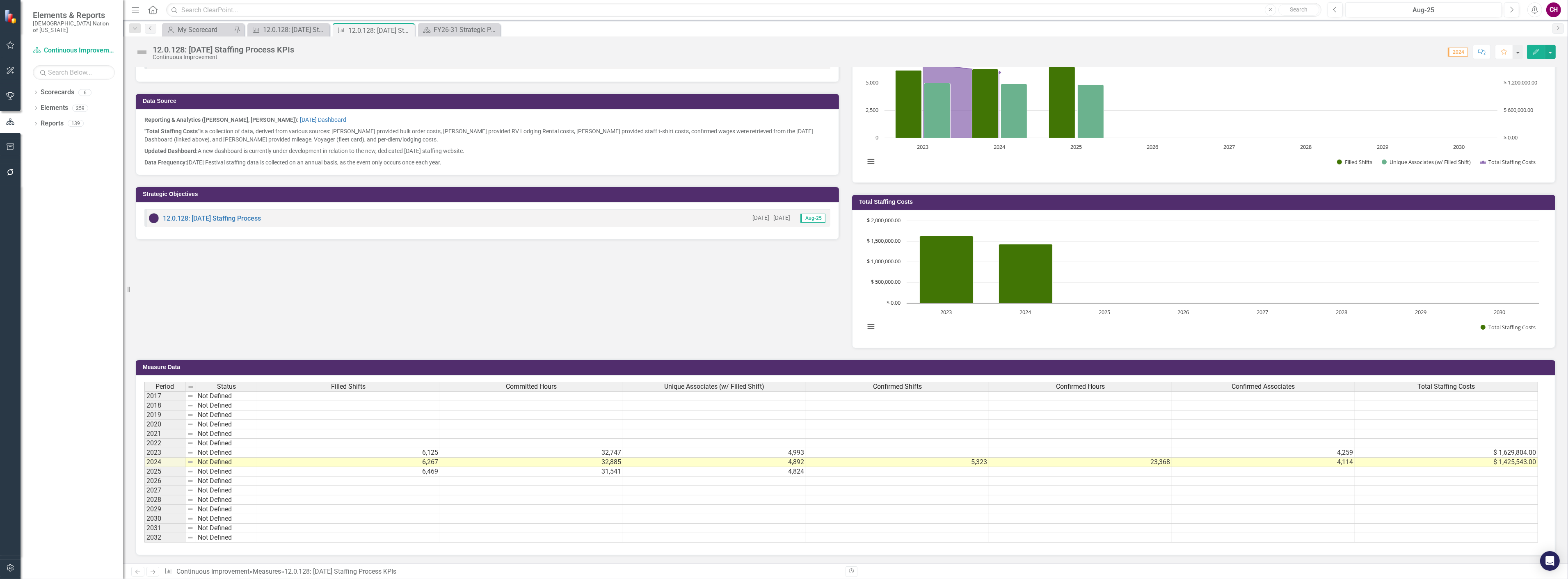
click at [1528, 53] on button "Edit" at bounding box center [1535, 52] width 18 height 14
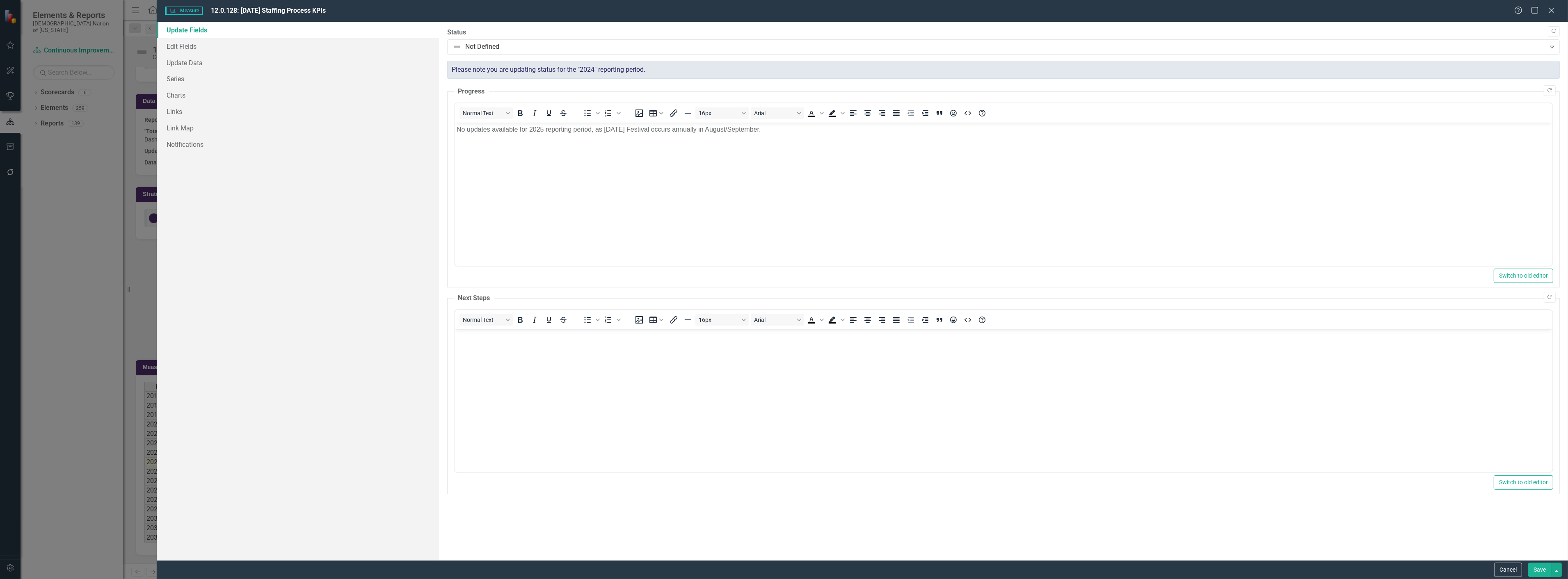
scroll to position [0, 0]
click at [195, 99] on link "Charts" at bounding box center [297, 95] width 282 height 16
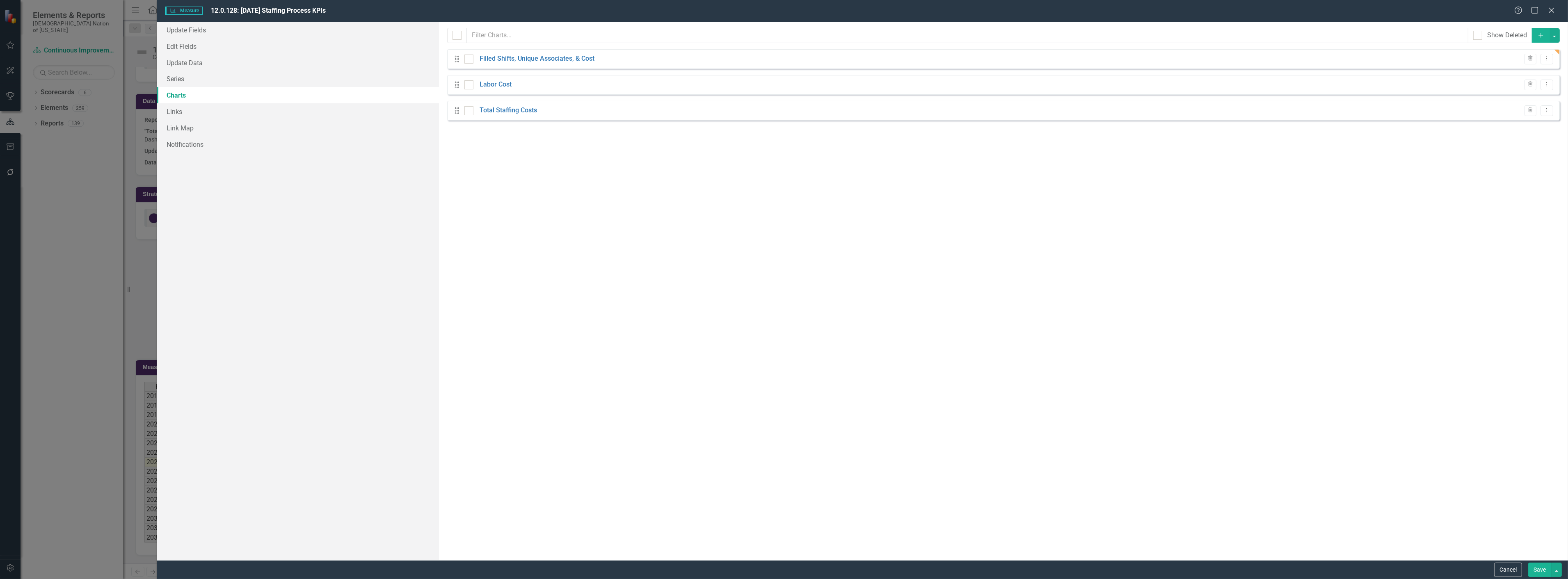
click at [1535, 35] on button "Add" at bounding box center [1540, 35] width 18 height 14
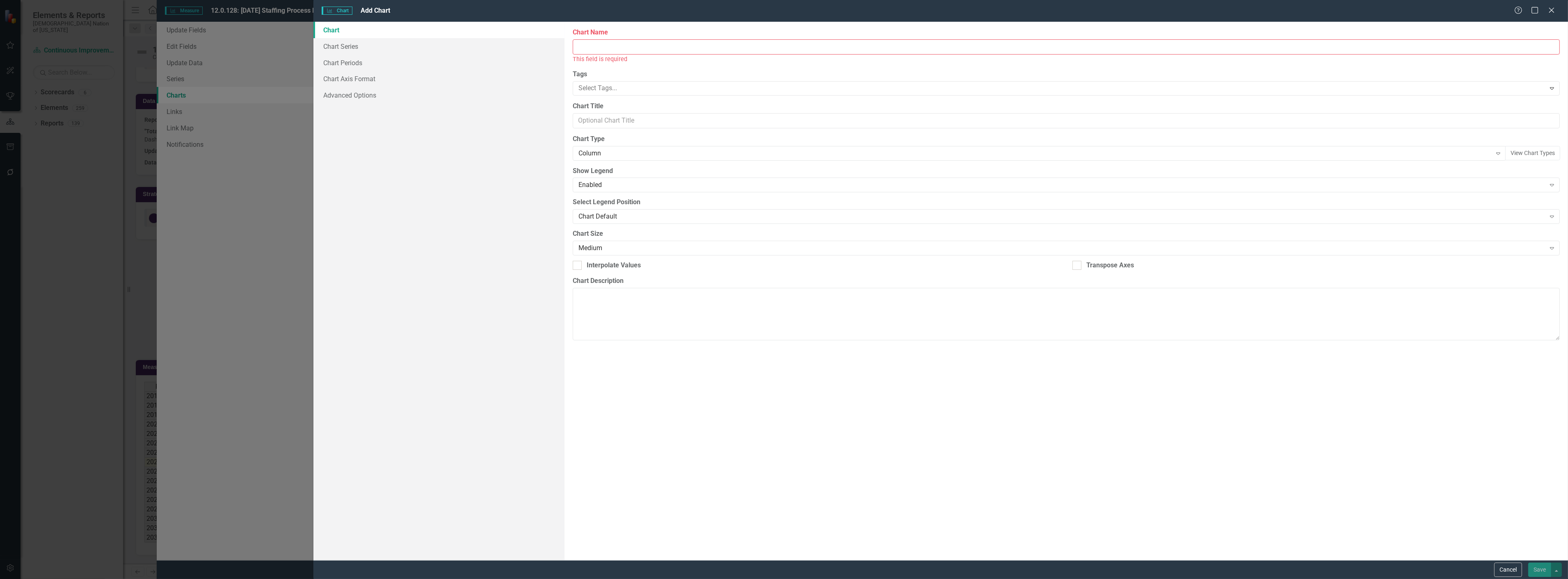
click at [602, 52] on input "Chart Name" at bounding box center [1066, 47] width 987 height 15
type input "C"
type input "Filled Shifts v. Confirmed Shifts"
click at [601, 77] on div at bounding box center [1060, 79] width 970 height 11
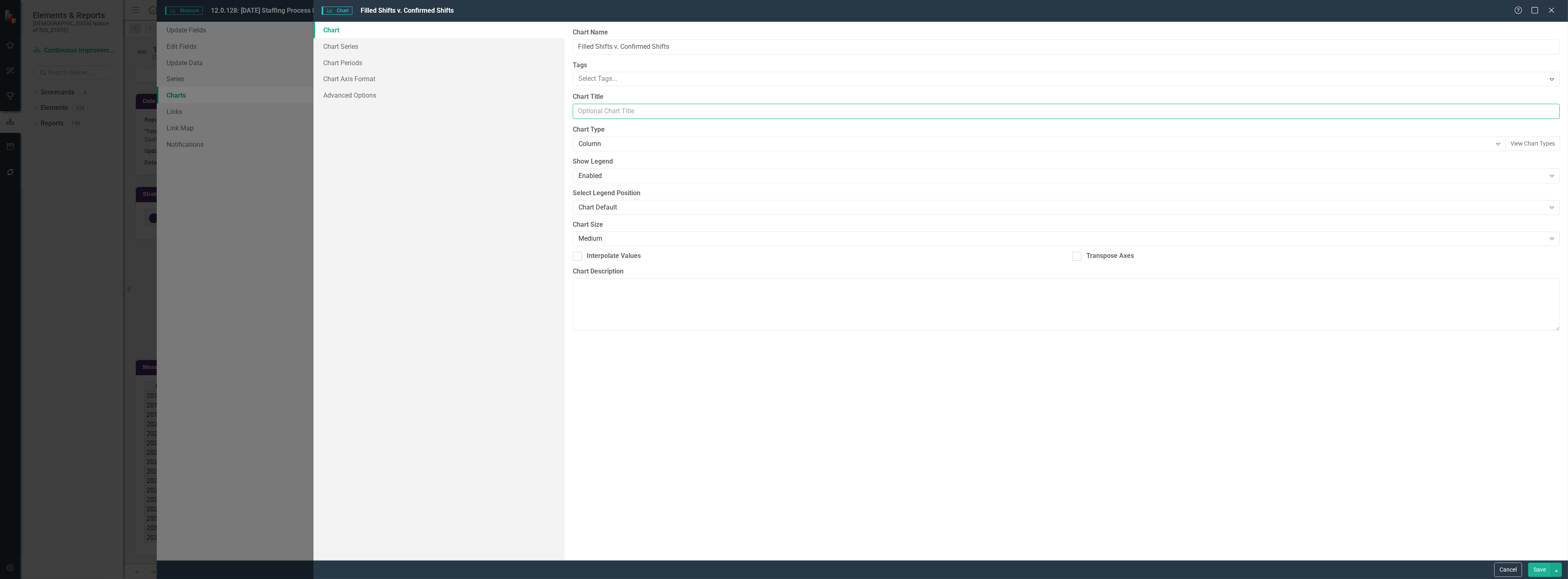
click at [606, 113] on input "Chart Title" at bounding box center [1066, 112] width 987 height 15
click at [1553, 13] on icon "Close" at bounding box center [1551, 9] width 10 height 8
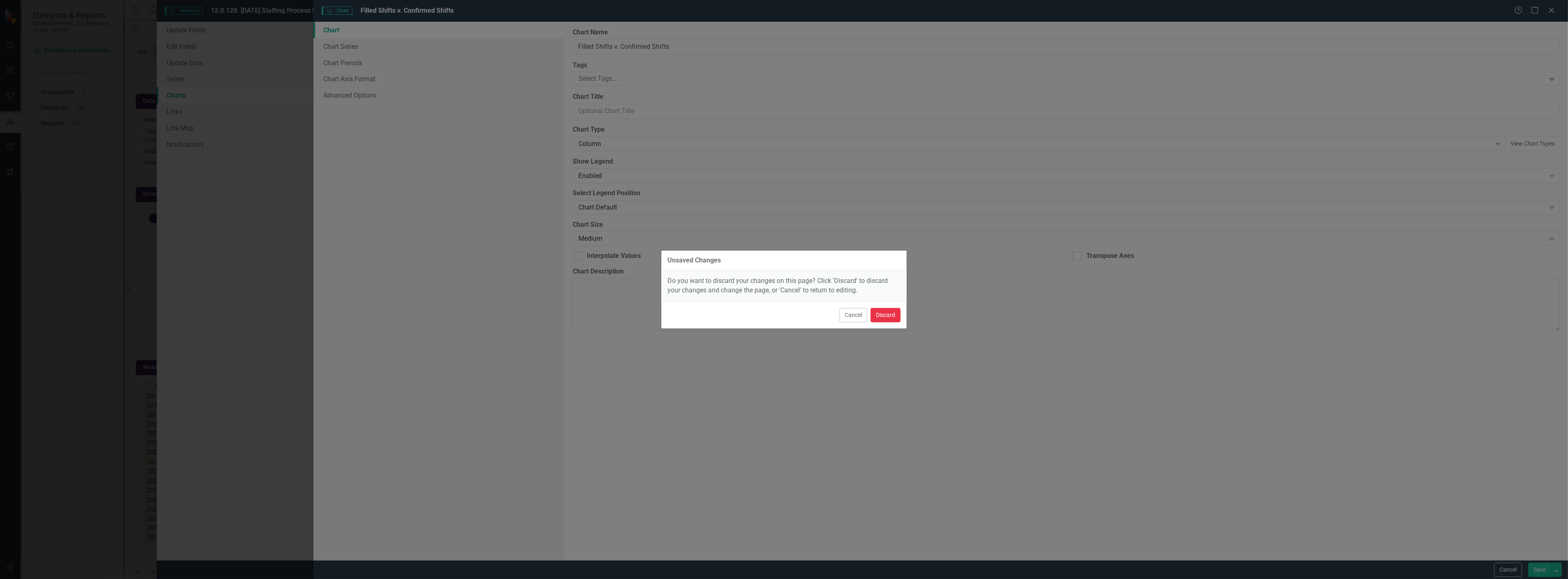
click at [883, 313] on button "Discard" at bounding box center [885, 315] width 30 height 14
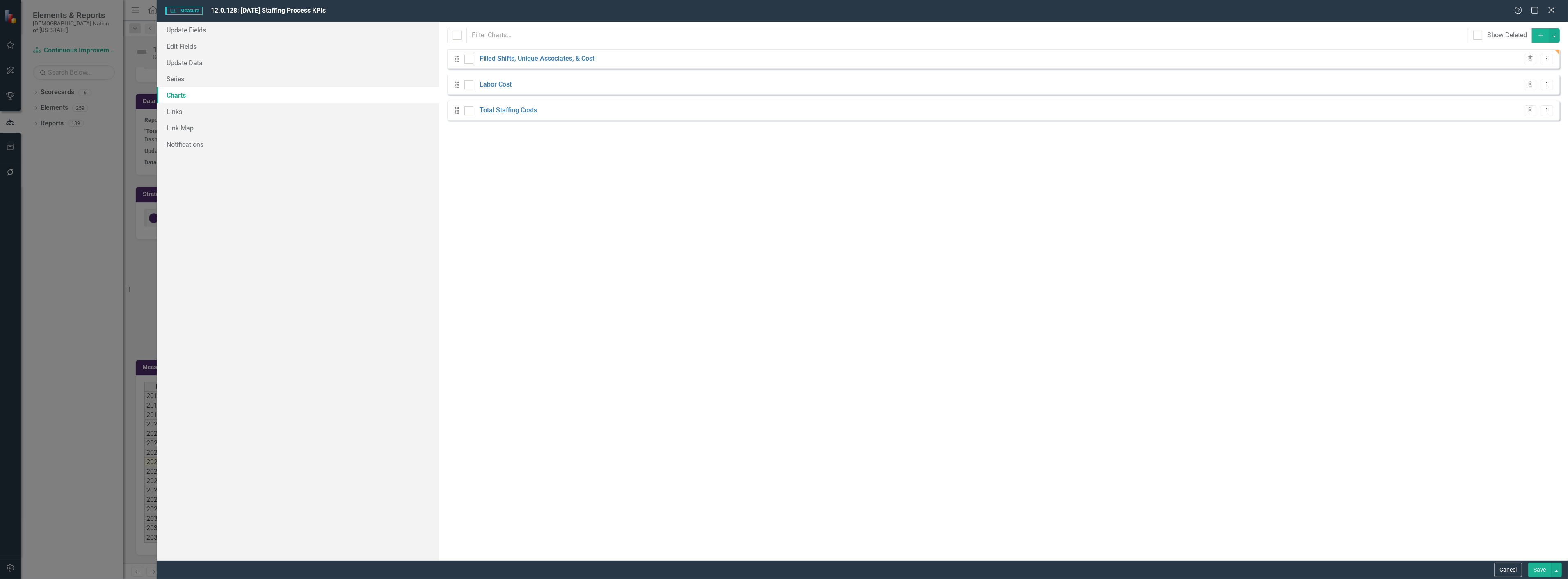
click at [1549, 10] on icon "Close" at bounding box center [1551, 9] width 10 height 8
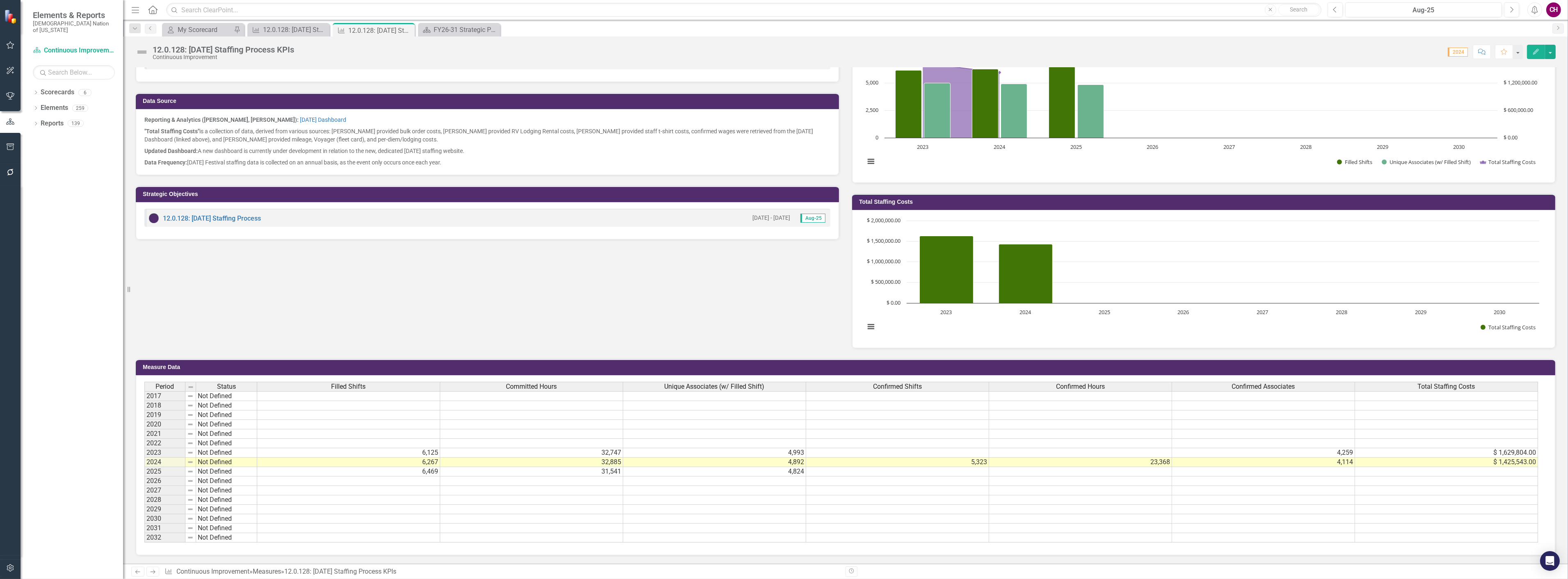
click at [968, 199] on h3 "Total Staffing Costs" at bounding box center [1205, 201] width 692 height 6
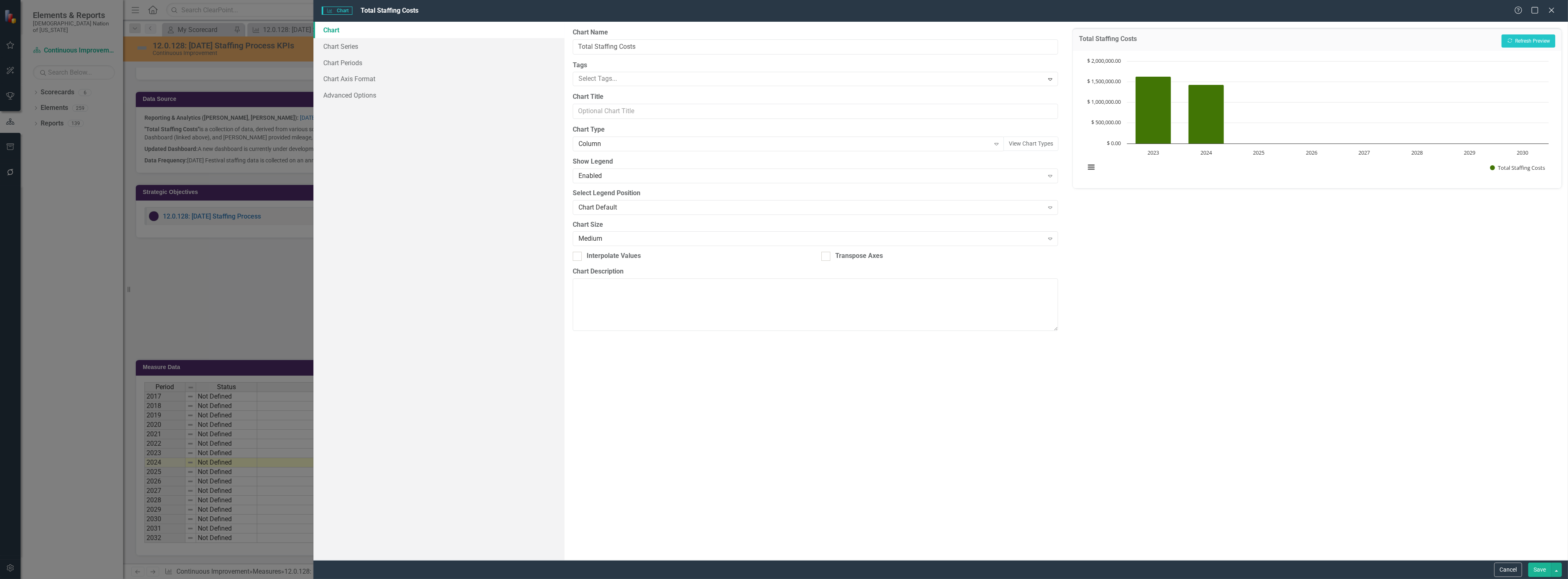
click at [353, 36] on link "Chart" at bounding box center [438, 30] width 251 height 16
click at [1557, 12] on div "Help Maximize Close" at bounding box center [1537, 10] width 46 height 9
click at [1551, 10] on icon at bounding box center [1550, 9] width 6 height 6
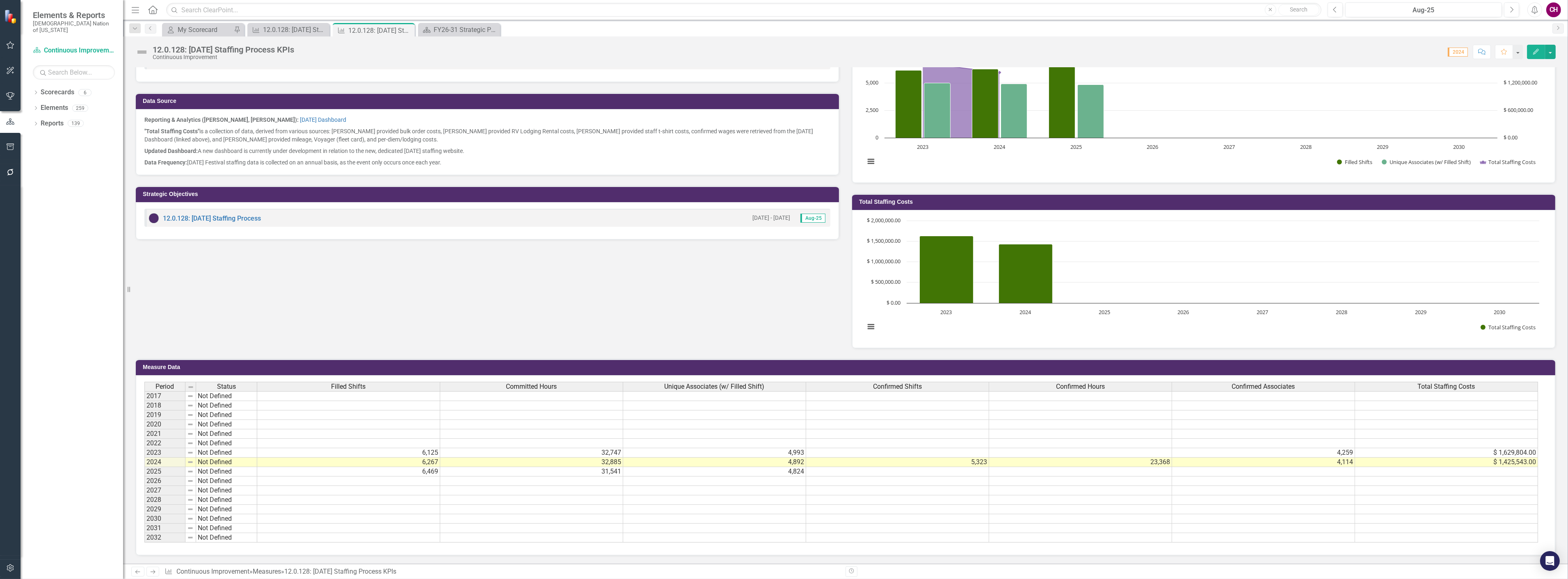
click at [1534, 54] on button "Edit" at bounding box center [1535, 52] width 18 height 14
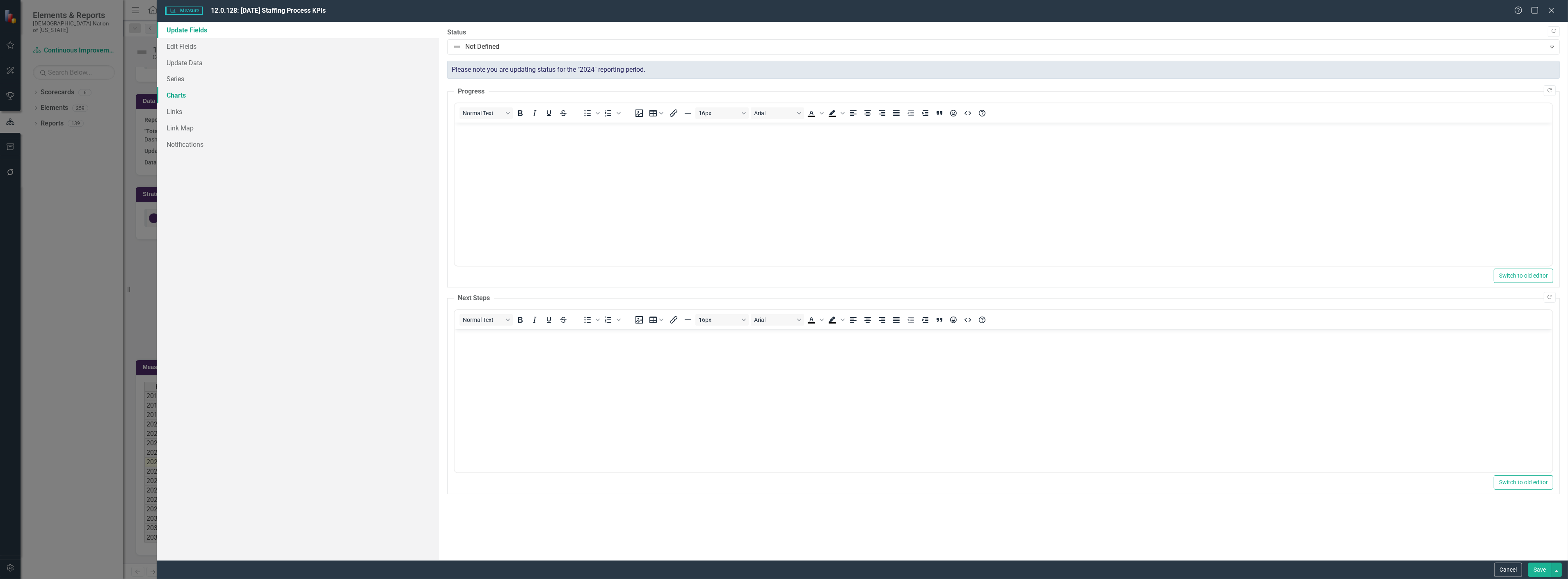
click at [214, 97] on link "Charts" at bounding box center [297, 95] width 282 height 16
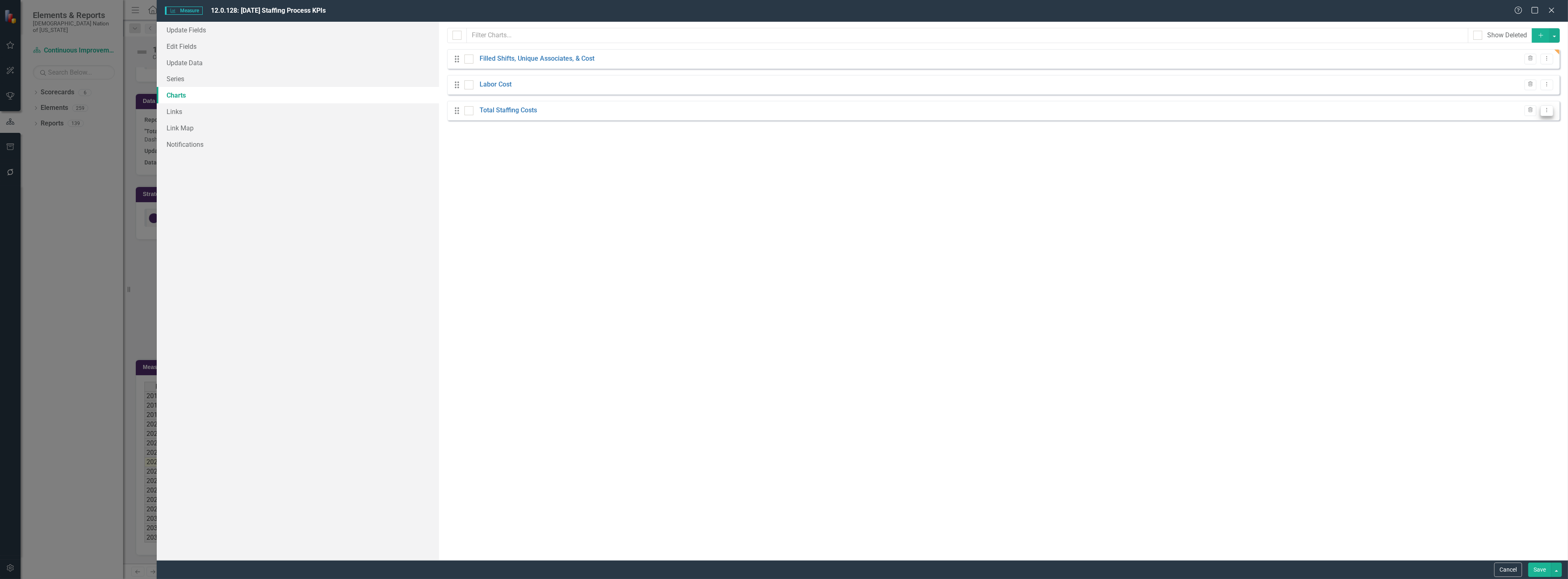
click at [1547, 112] on icon "Dropdown Menu" at bounding box center [1546, 110] width 7 height 5
click at [1529, 140] on link "Copy Duplicate Chart" at bounding box center [1520, 140] width 65 height 15
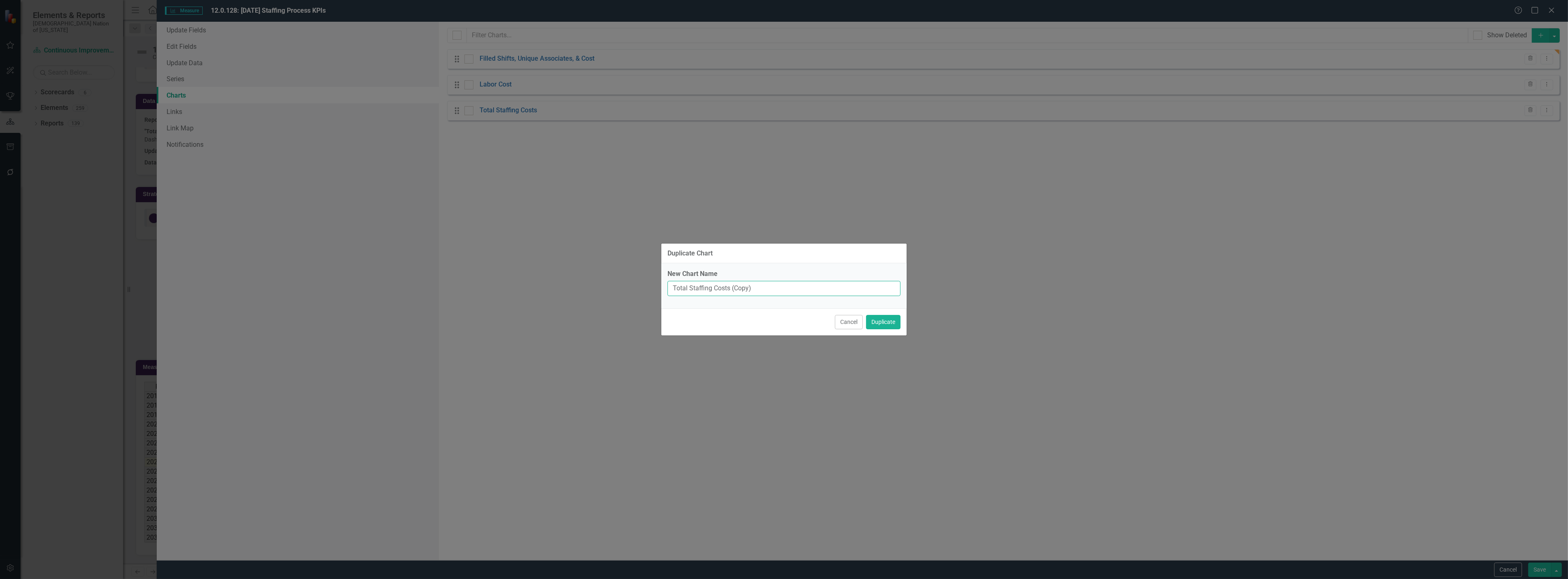
drag, startPoint x: 788, startPoint y: 293, endPoint x: 569, endPoint y: 256, distance: 222.1
click at [569, 256] on div "Duplicate Chart New Chart Name Total Staffing Costs (Copy) Cancel Duplicate" at bounding box center [784, 290] width 1568 height 579
type input "Filled v. Confirmed"
click at [866, 315] on button "Duplicate" at bounding box center [883, 322] width 35 height 14
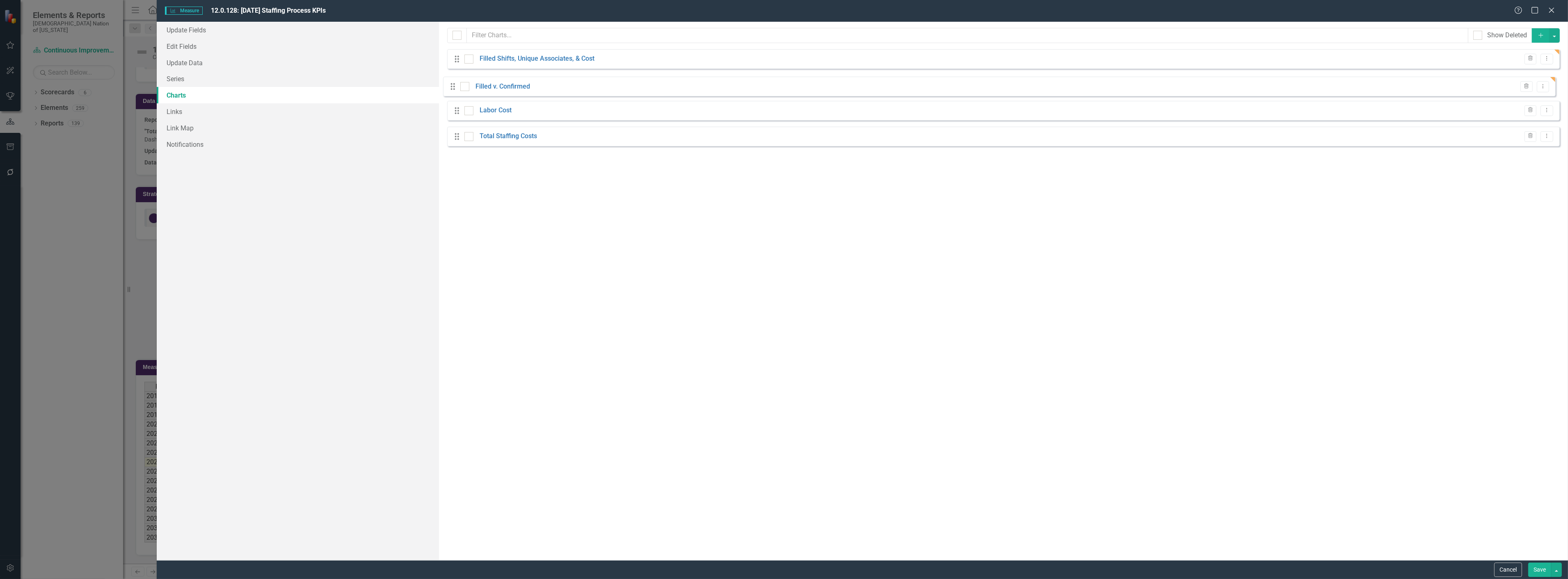
drag, startPoint x: 456, startPoint y: 85, endPoint x: 450, endPoint y: 85, distance: 6.0
click at [450, 85] on div "Drag Filled Shifts, Unique Associates, & Cost Trash Dropdown Menu Drag Filled v…" at bounding box center [1003, 97] width 1113 height 97
drag, startPoint x: 456, startPoint y: 108, endPoint x: 454, endPoint y: 146, distance: 38.1
click at [499, 88] on link "Filled v. Confirmed" at bounding box center [507, 85] width 54 height 9
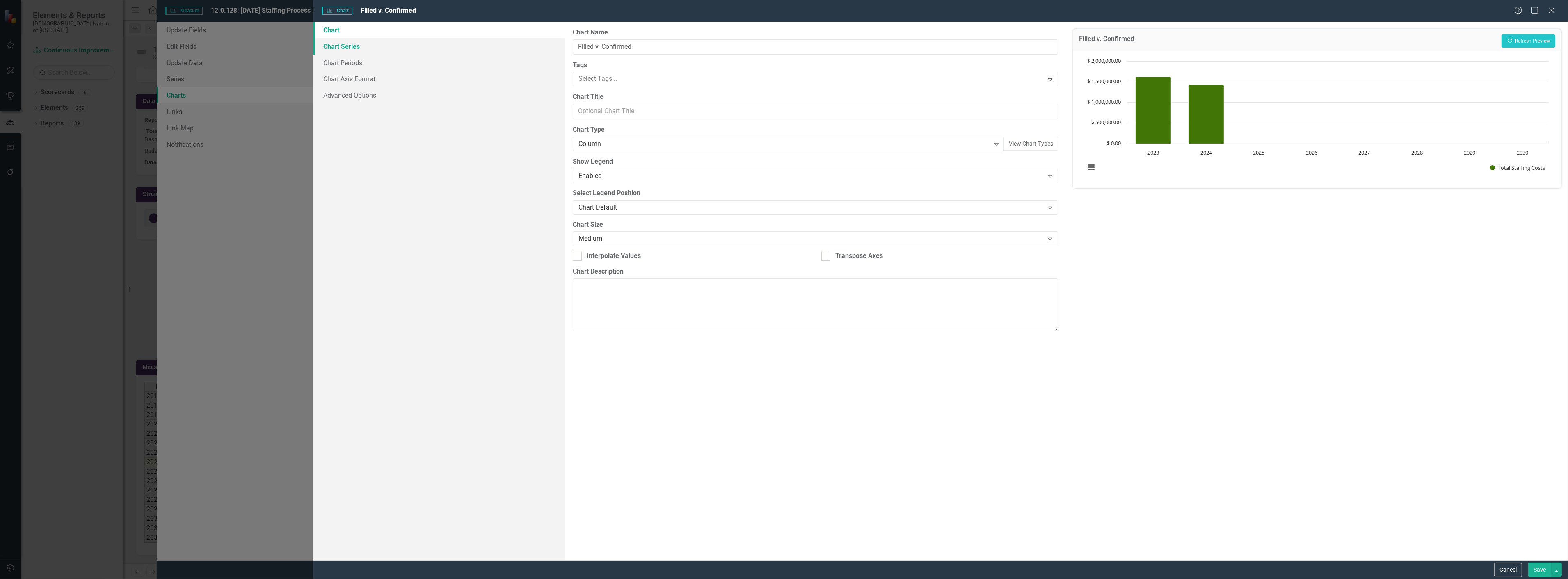
click at [348, 41] on link "Chart Series" at bounding box center [438, 46] width 251 height 16
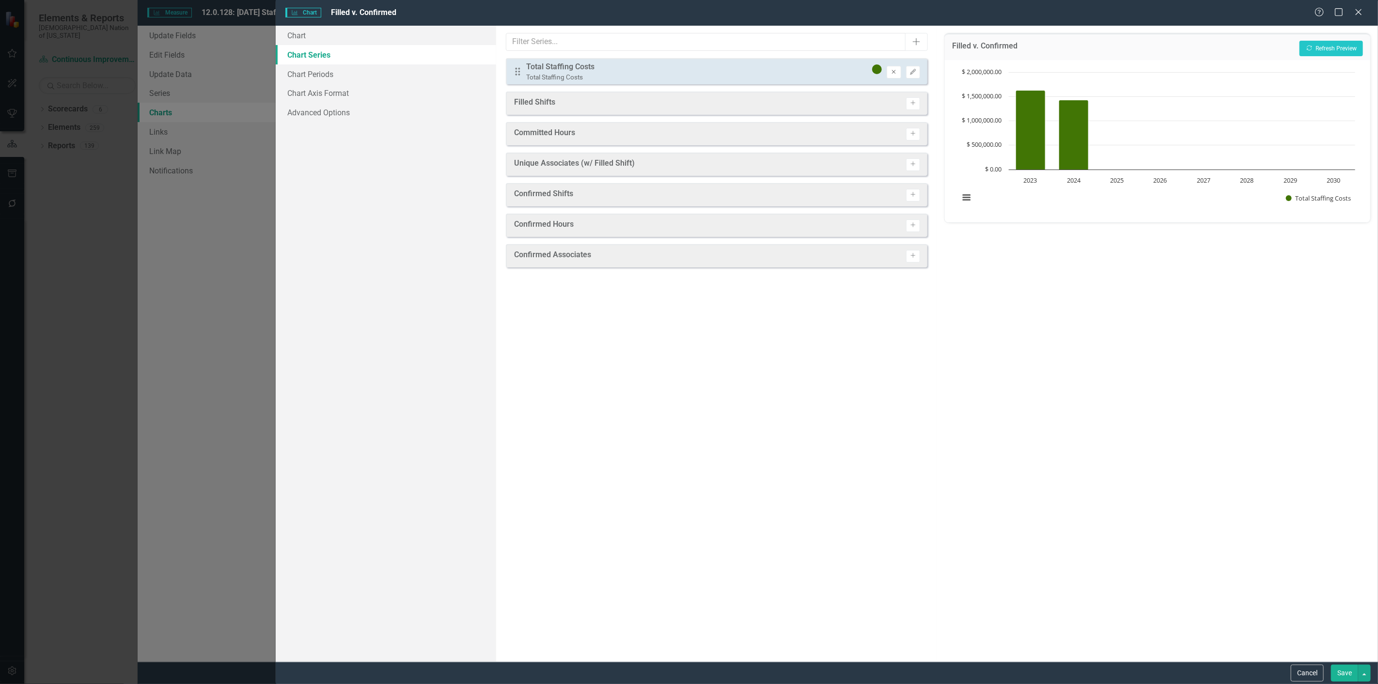
click at [890, 74] on button "Remove" at bounding box center [894, 72] width 14 height 13
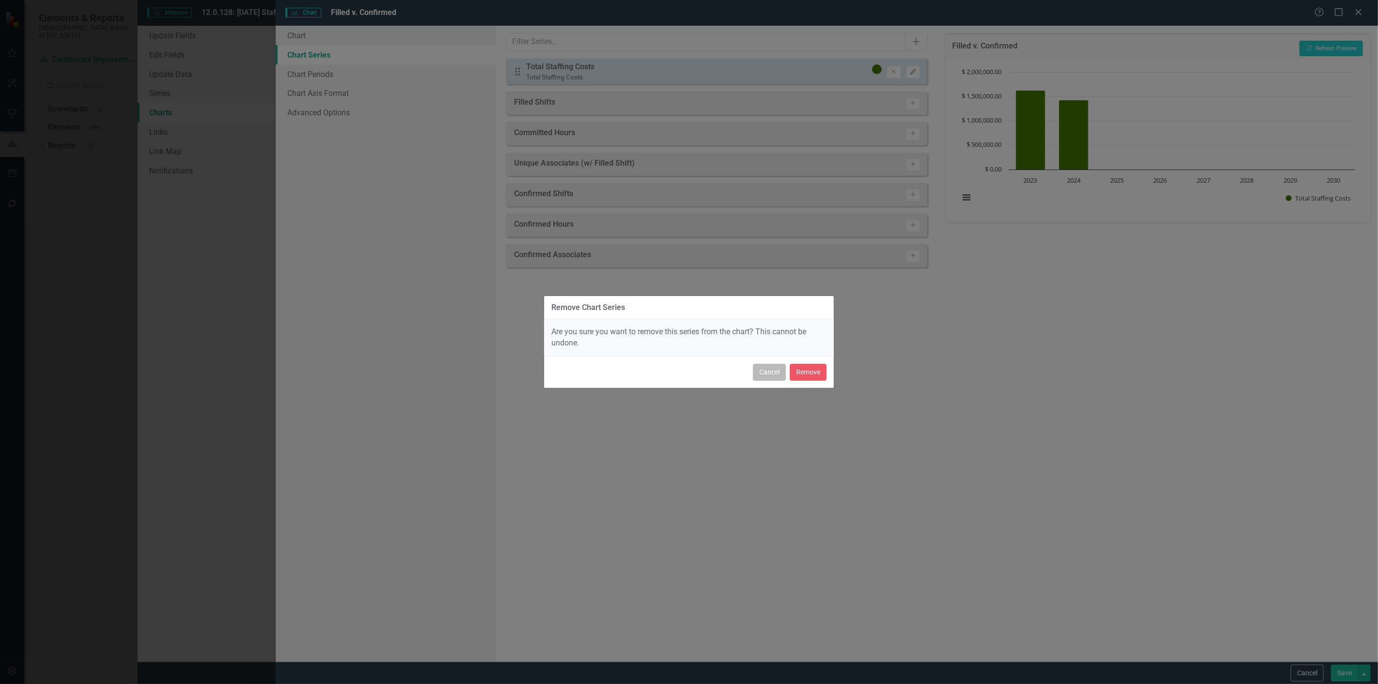
click at [769, 378] on button "Cancel" at bounding box center [769, 372] width 33 height 17
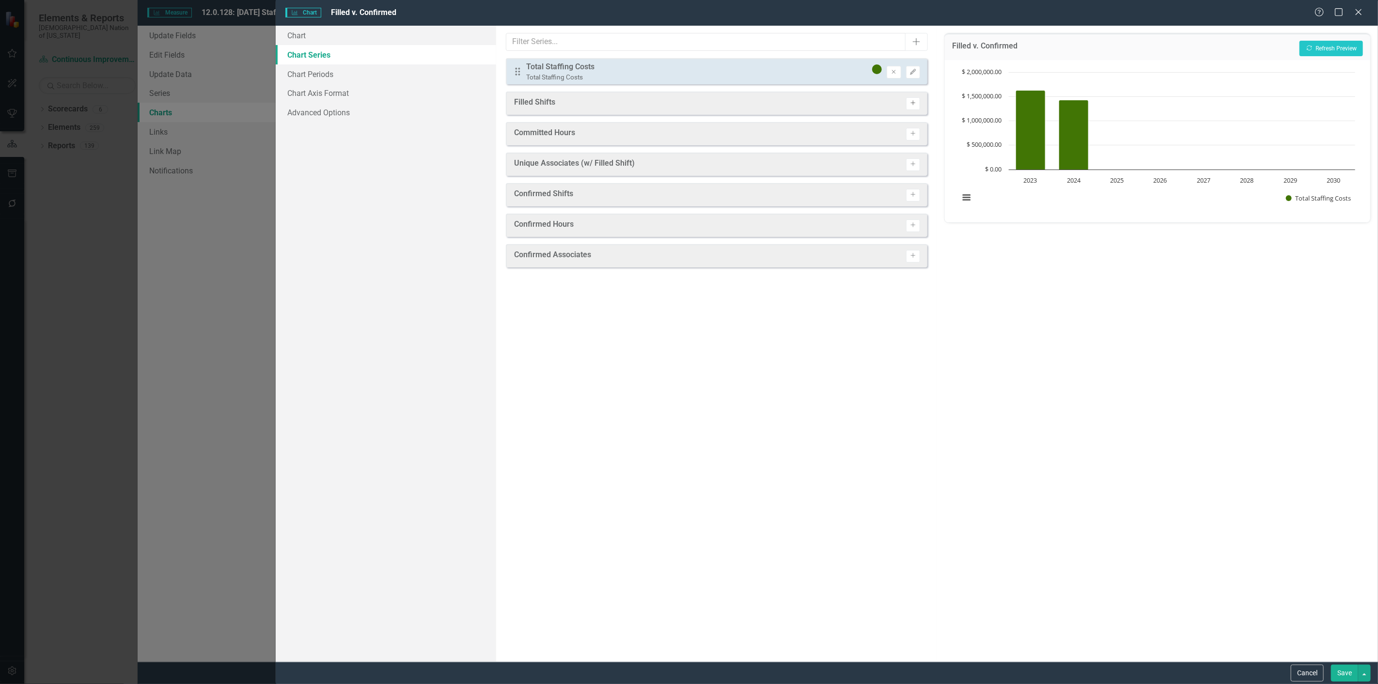
click at [913, 107] on button "Activate" at bounding box center [913, 103] width 14 height 13
click at [919, 196] on button "Activate" at bounding box center [913, 198] width 14 height 13
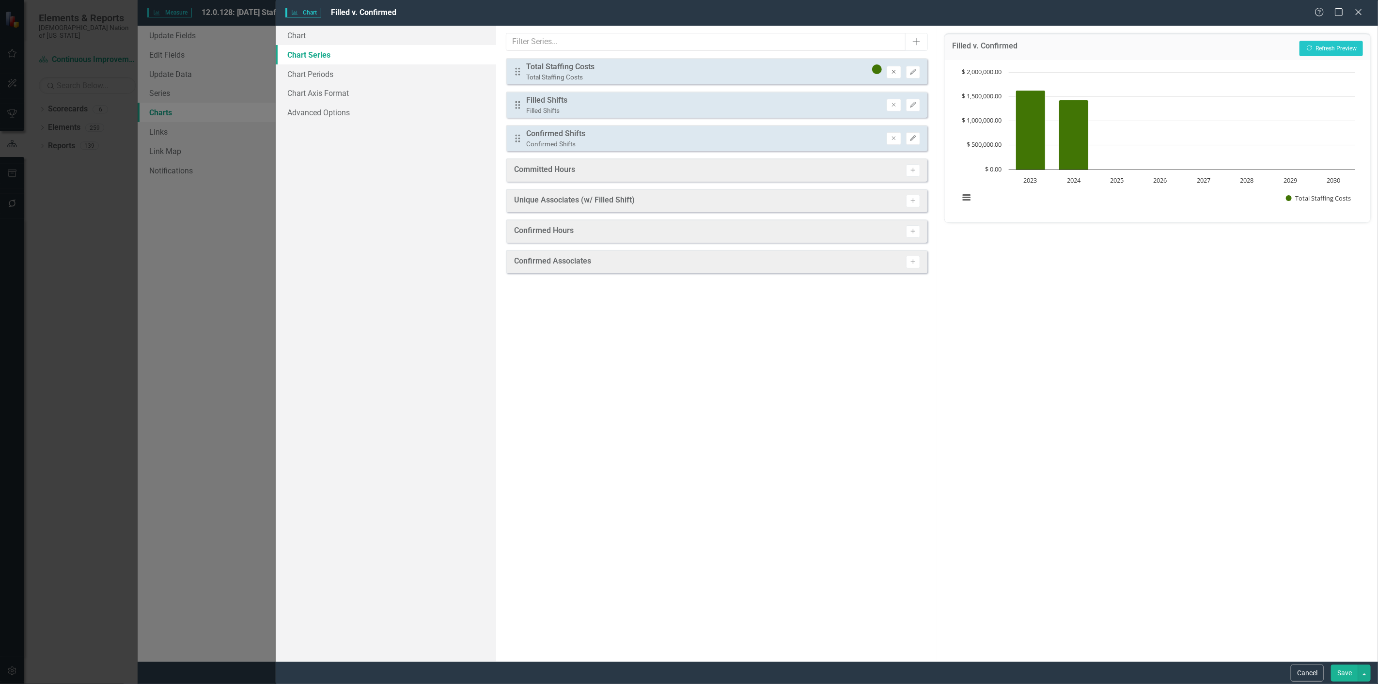
click at [900, 72] on button "Remove" at bounding box center [894, 72] width 14 height 13
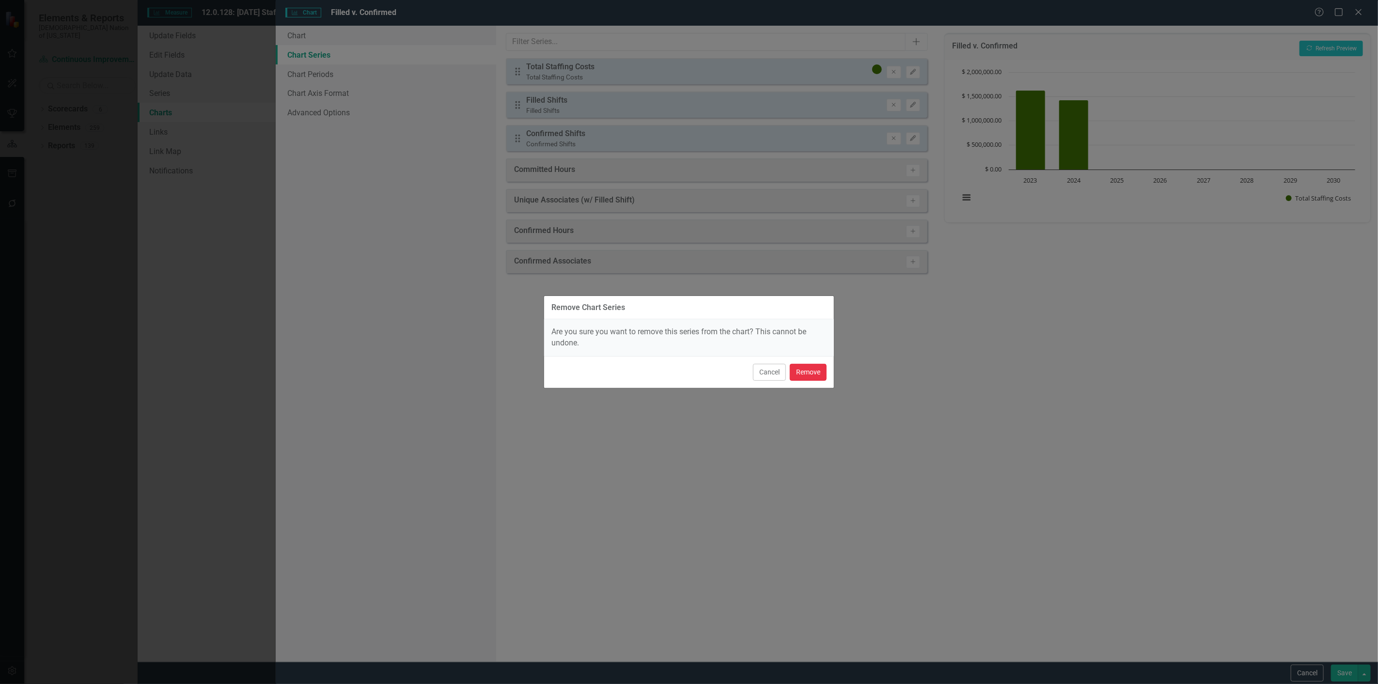
click at [811, 377] on button "Remove" at bounding box center [808, 372] width 37 height 17
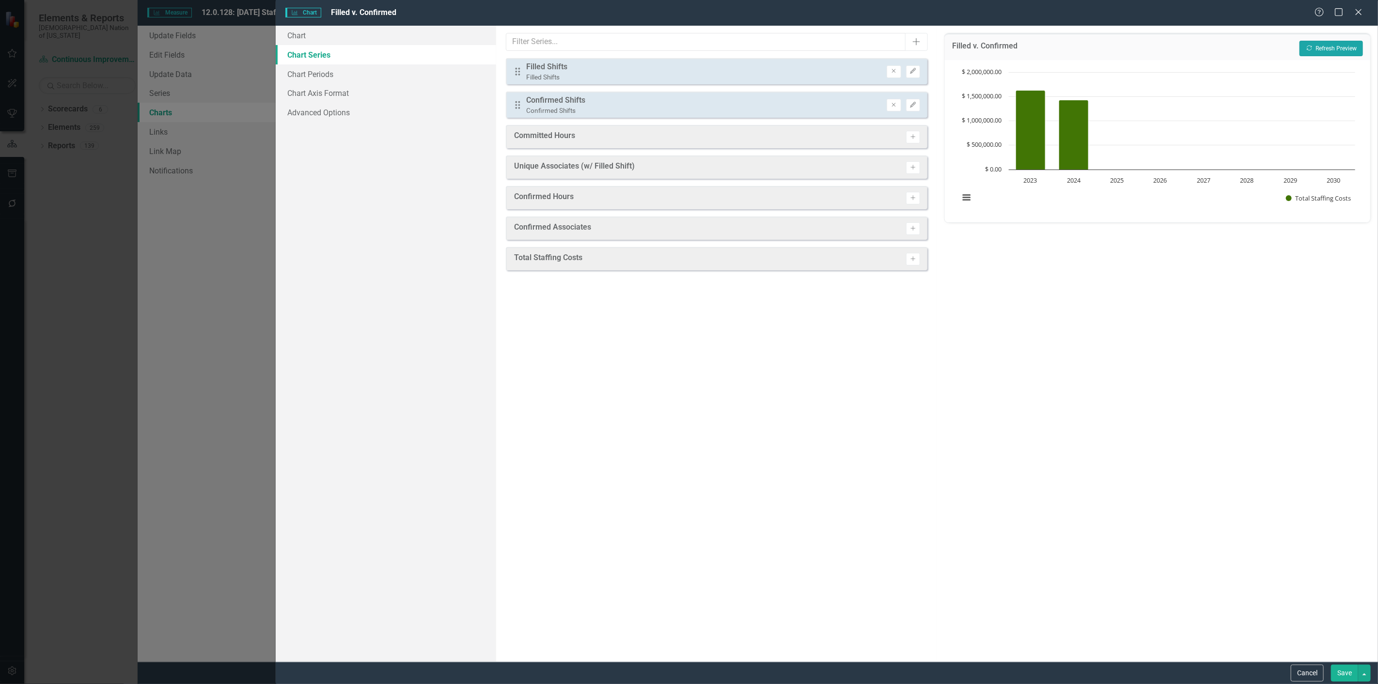
click at [1314, 52] on button "Recalculate Refresh Preview" at bounding box center [1331, 49] width 63 height 16
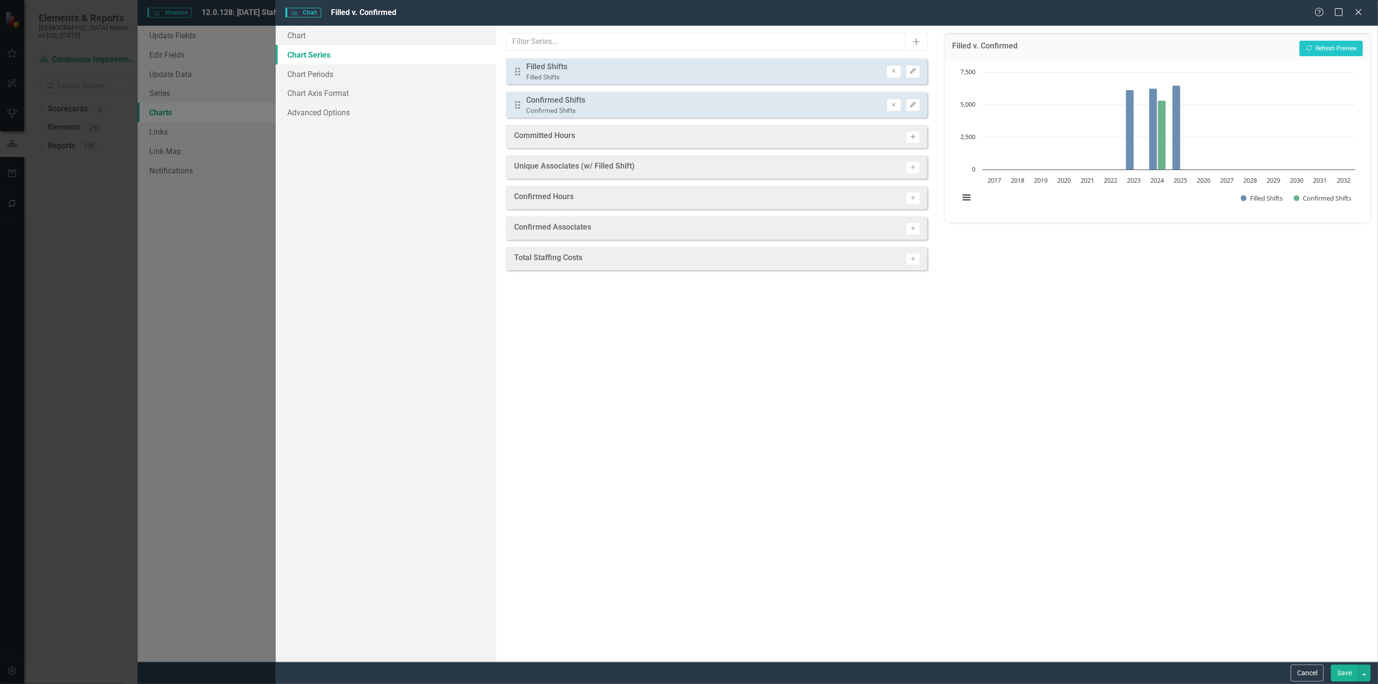
click at [912, 137] on icon "Activate" at bounding box center [913, 137] width 7 height 6
click at [914, 200] on icon "Activate" at bounding box center [913, 201] width 7 height 6
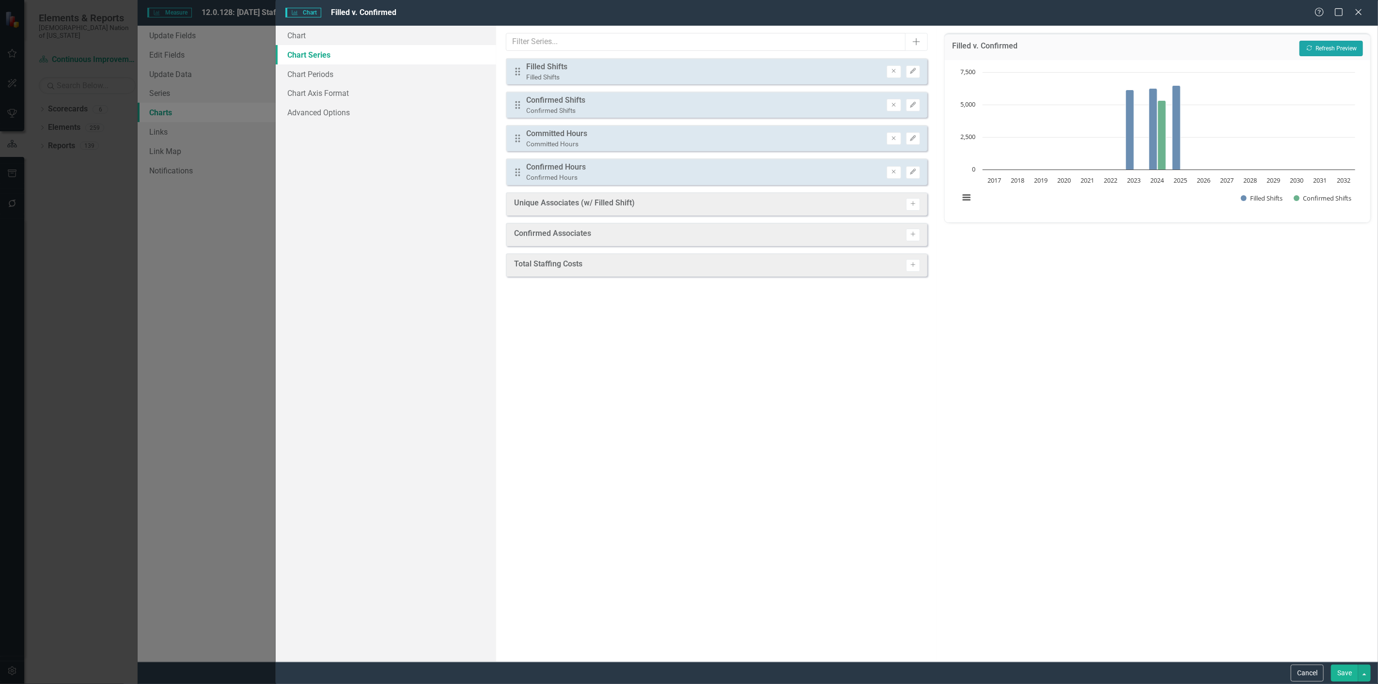
click at [1318, 42] on button "Recalculate Refresh Preview" at bounding box center [1331, 49] width 63 height 16
click at [891, 173] on button "Remove" at bounding box center [894, 172] width 14 height 13
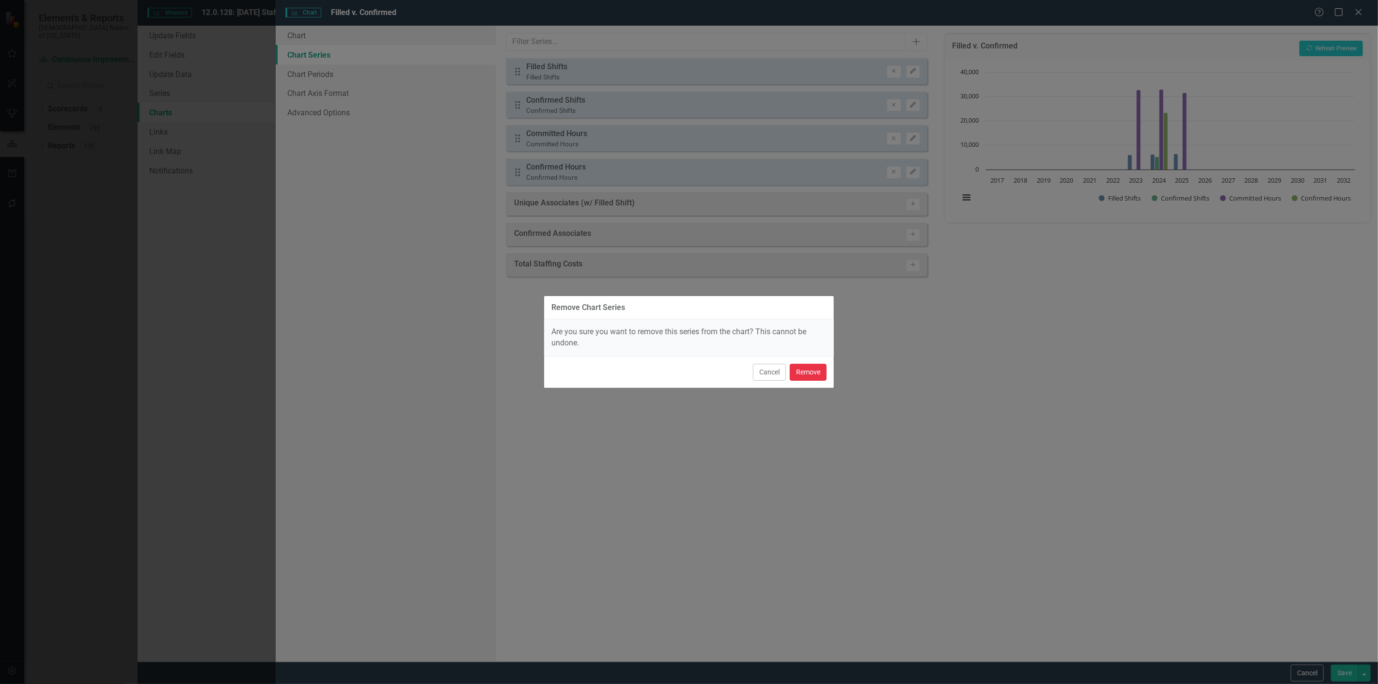
click at [810, 371] on button "Remove" at bounding box center [808, 372] width 37 height 17
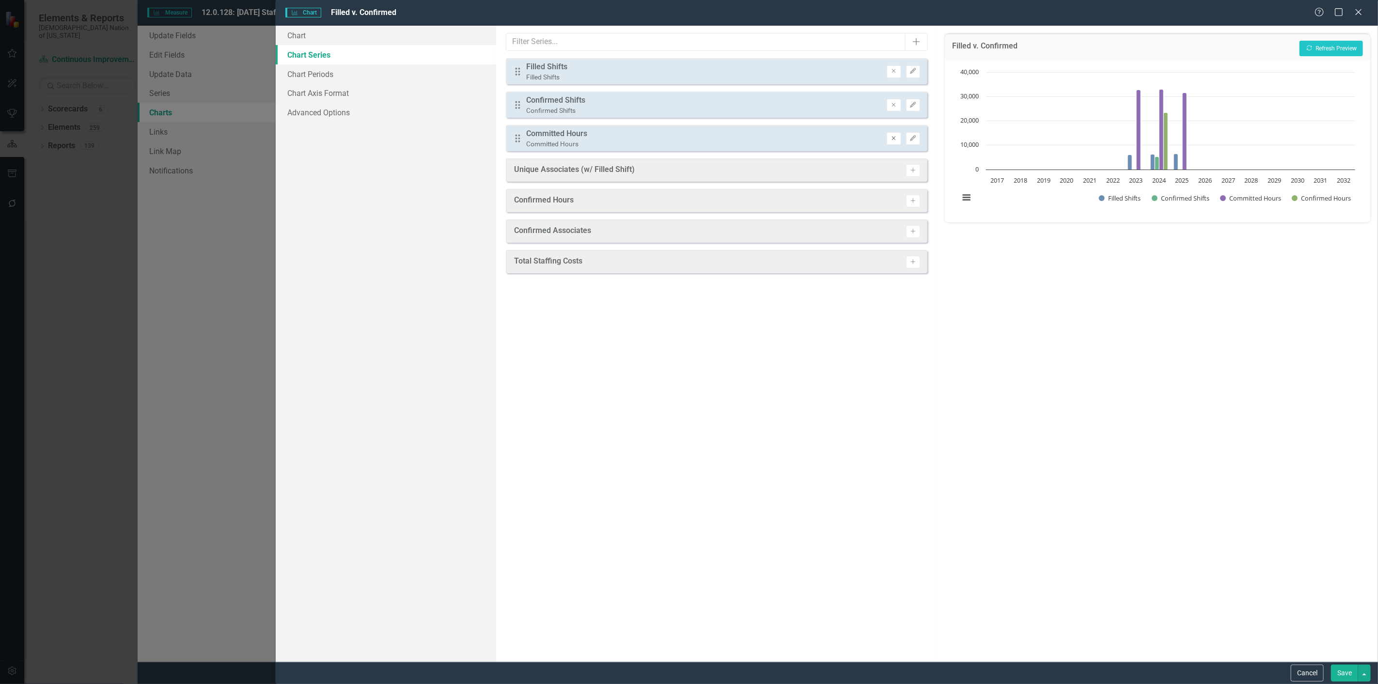
click at [890, 137] on icon "Remove" at bounding box center [893, 139] width 7 height 6
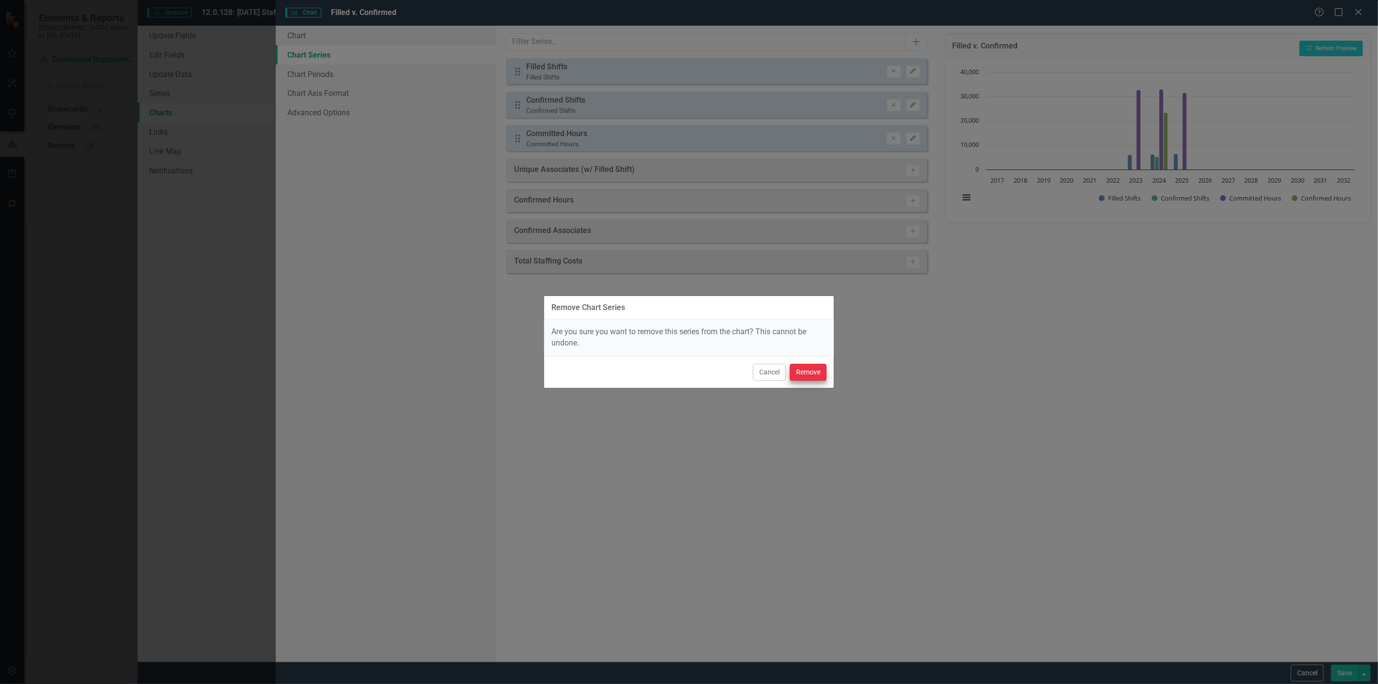
drag, startPoint x: 803, startPoint y: 364, endPoint x: 808, endPoint y: 367, distance: 6.2
click at [803, 364] on div "Cancel Remove" at bounding box center [689, 372] width 290 height 32
click at [808, 367] on button "Remove" at bounding box center [808, 372] width 37 height 17
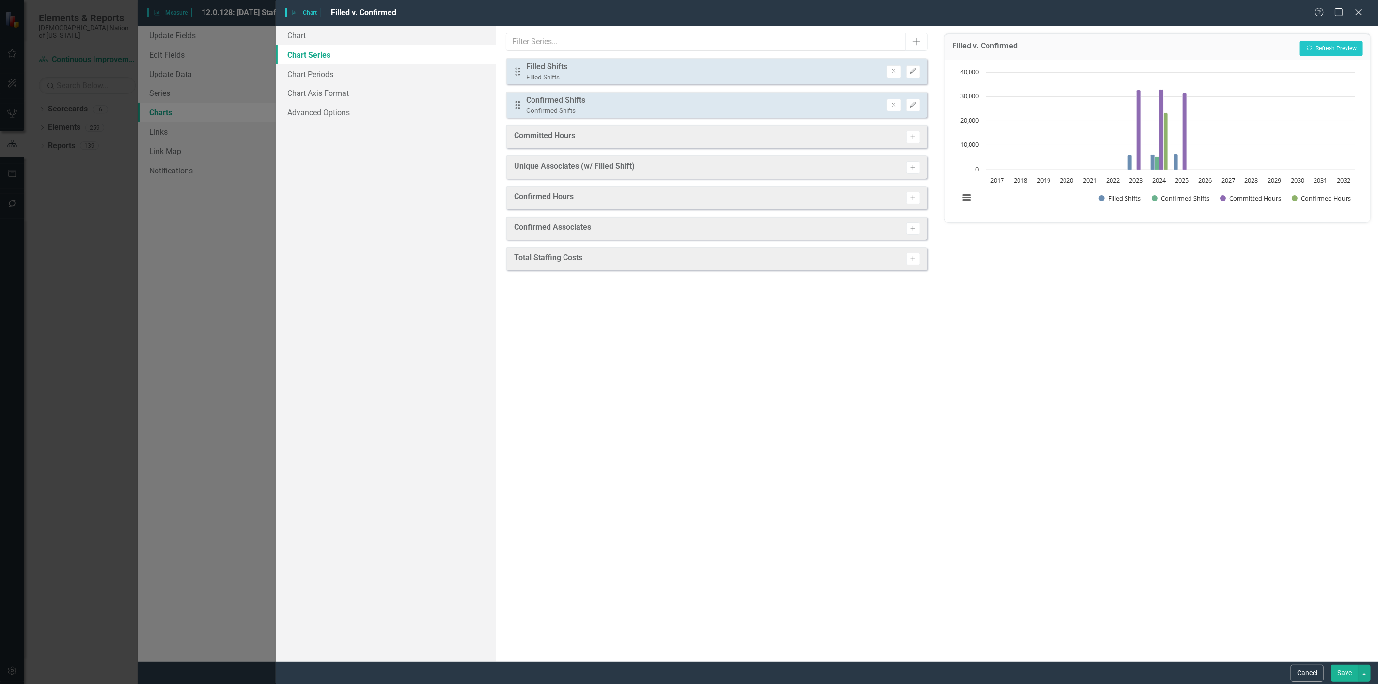
click at [1346, 34] on div "Filled v. Confirmed Recalculate Refresh Preview" at bounding box center [1158, 46] width 426 height 27
click at [1345, 44] on button "Recalculate Refresh Preview" at bounding box center [1331, 49] width 63 height 16
click at [402, 32] on link "Chart" at bounding box center [386, 35] width 221 height 19
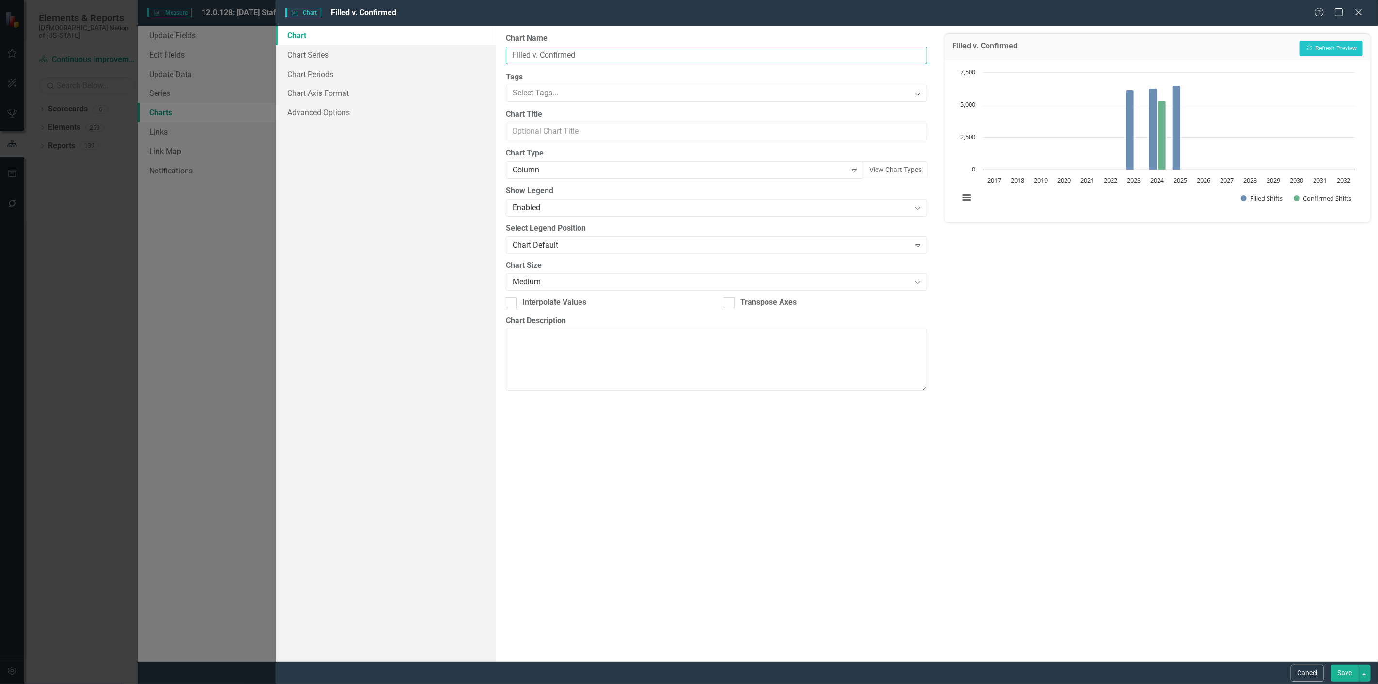
click at [686, 60] on input "Filled v. Confirmed" at bounding box center [717, 56] width 422 height 18
click at [533, 55] on input "Filled v. Confirmed" at bounding box center [717, 56] width 422 height 18
click at [629, 56] on input "Filled Shifts v. Confirmed" at bounding box center [717, 56] width 422 height 18
type input "Filled Shifts v. Confirmed Shifts"
click at [686, 99] on div at bounding box center [710, 93] width 402 height 13
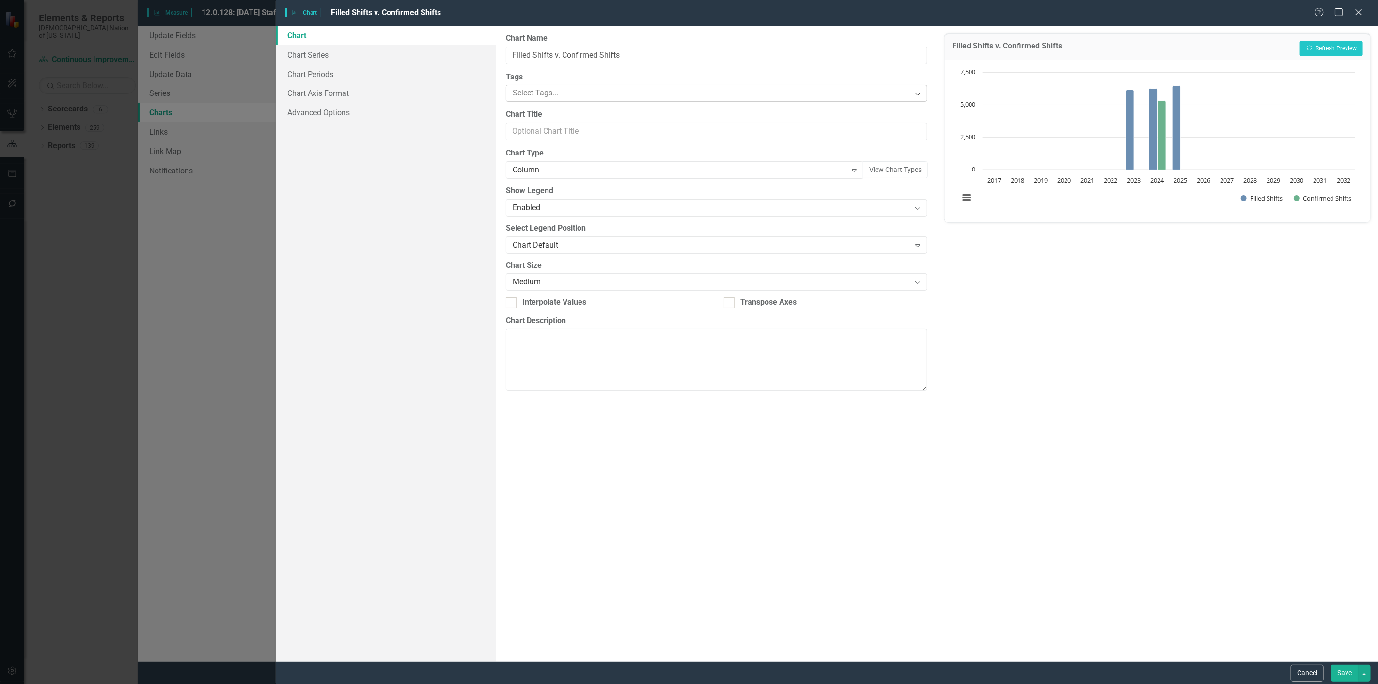
click at [686, 99] on div at bounding box center [710, 93] width 402 height 13
click at [606, 134] on input "Chart Title" at bounding box center [717, 132] width 422 height 18
click at [868, 174] on button "View Chart Types" at bounding box center [895, 169] width 65 height 17
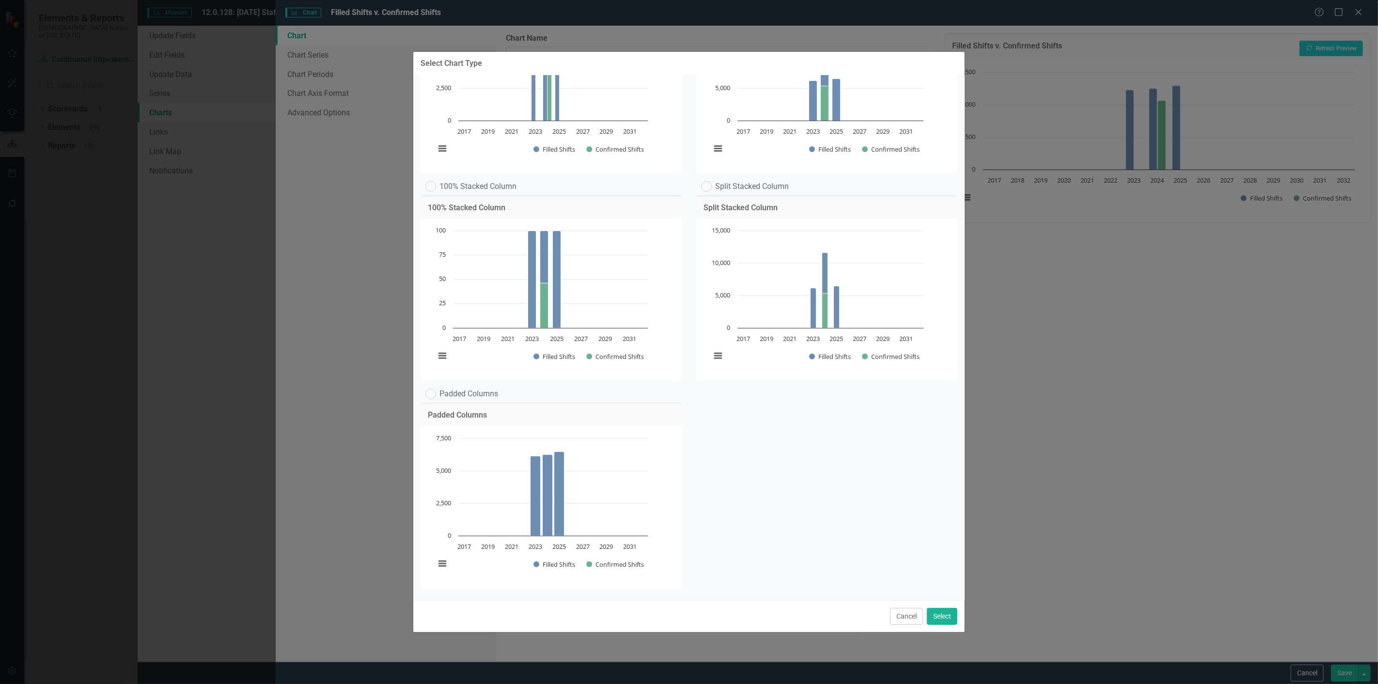
scroll to position [180, 0]
click at [905, 621] on button "Cancel" at bounding box center [906, 616] width 33 height 17
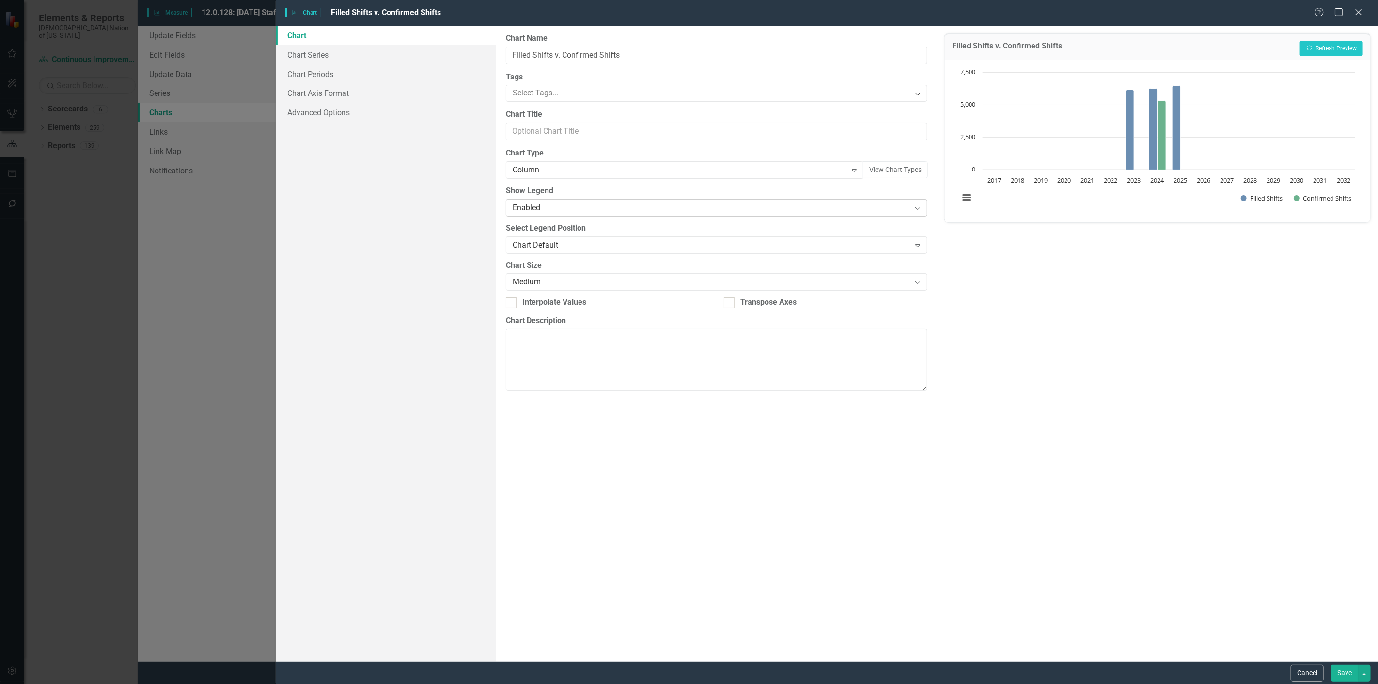
click at [802, 215] on div "Enabled Expand" at bounding box center [717, 207] width 422 height 17
click at [793, 251] on div "Chart Default Expand" at bounding box center [717, 245] width 422 height 17
click at [764, 284] on div "Medium" at bounding box center [712, 282] width 398 height 11
click at [313, 51] on link "Chart Series" at bounding box center [386, 54] width 221 height 19
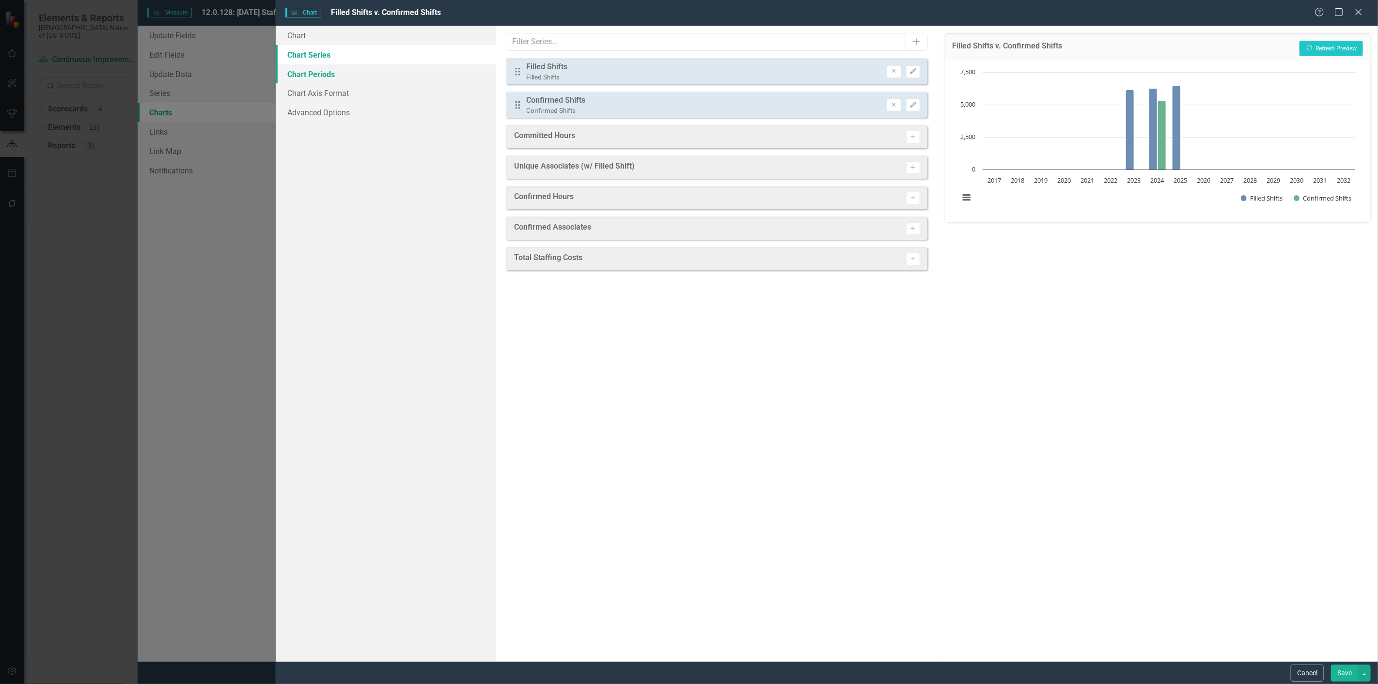
click at [320, 71] on link "Chart Periods" at bounding box center [386, 73] width 221 height 19
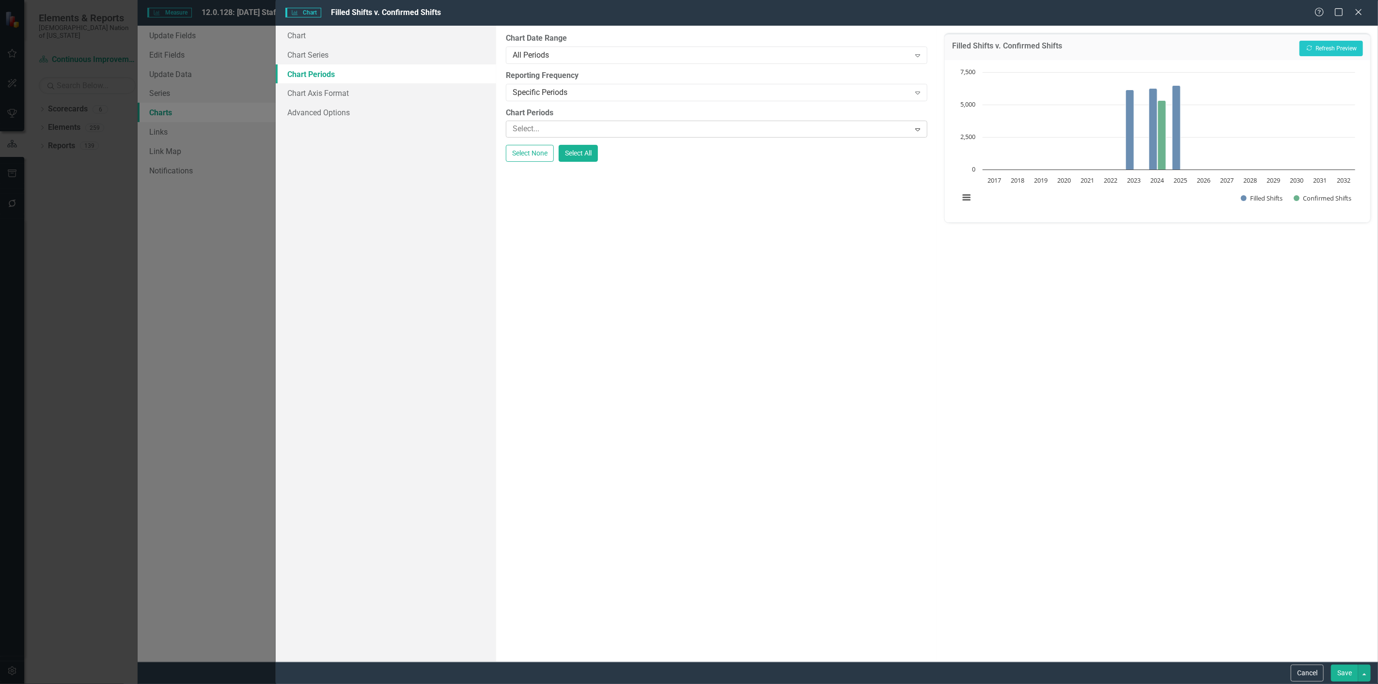
click at [582, 137] on div "Select..." at bounding box center [709, 129] width 402 height 15
click at [546, 154] on body "Elements & Reports Choctaw Nation of [US_STATE] Scorecard Continuous Improvemen…" at bounding box center [689, 342] width 1378 height 684
click at [526, 167] on div at bounding box center [517, 173] width 17 height 13
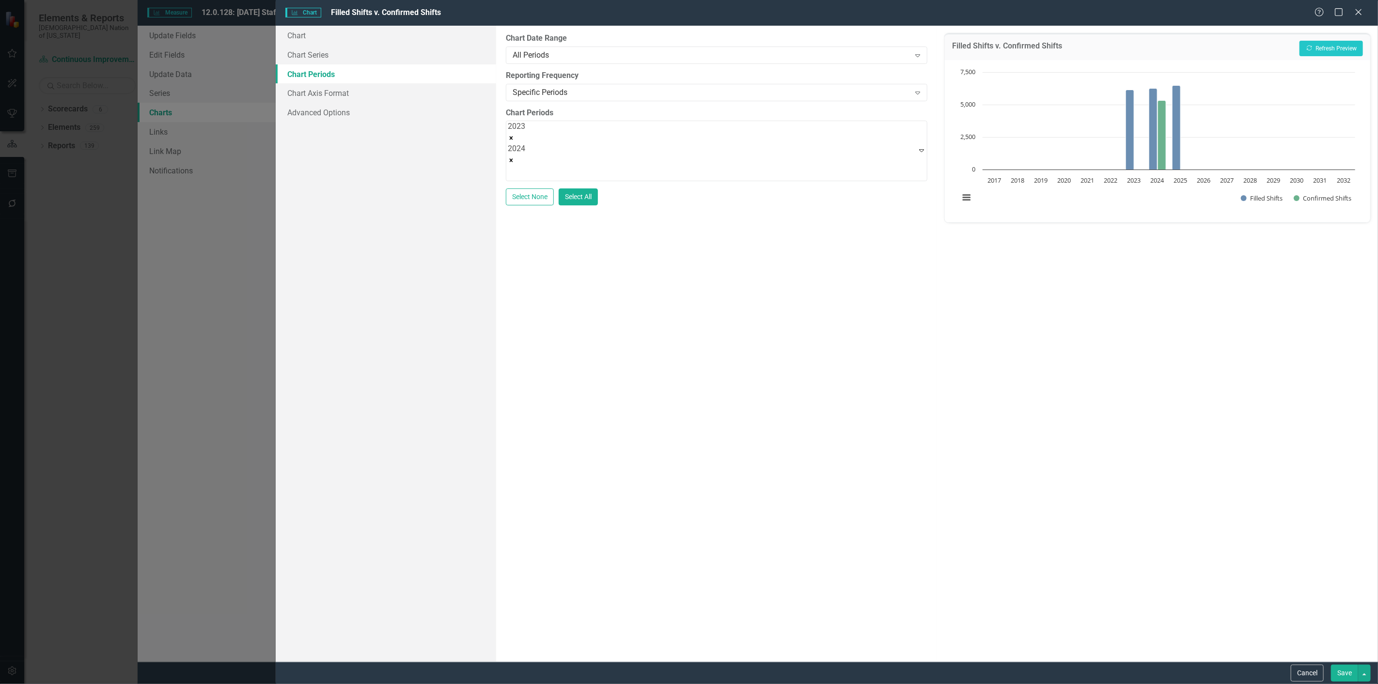
click at [526, 189] on div at bounding box center [517, 195] width 17 height 13
click at [526, 211] on div at bounding box center [517, 217] width 17 height 13
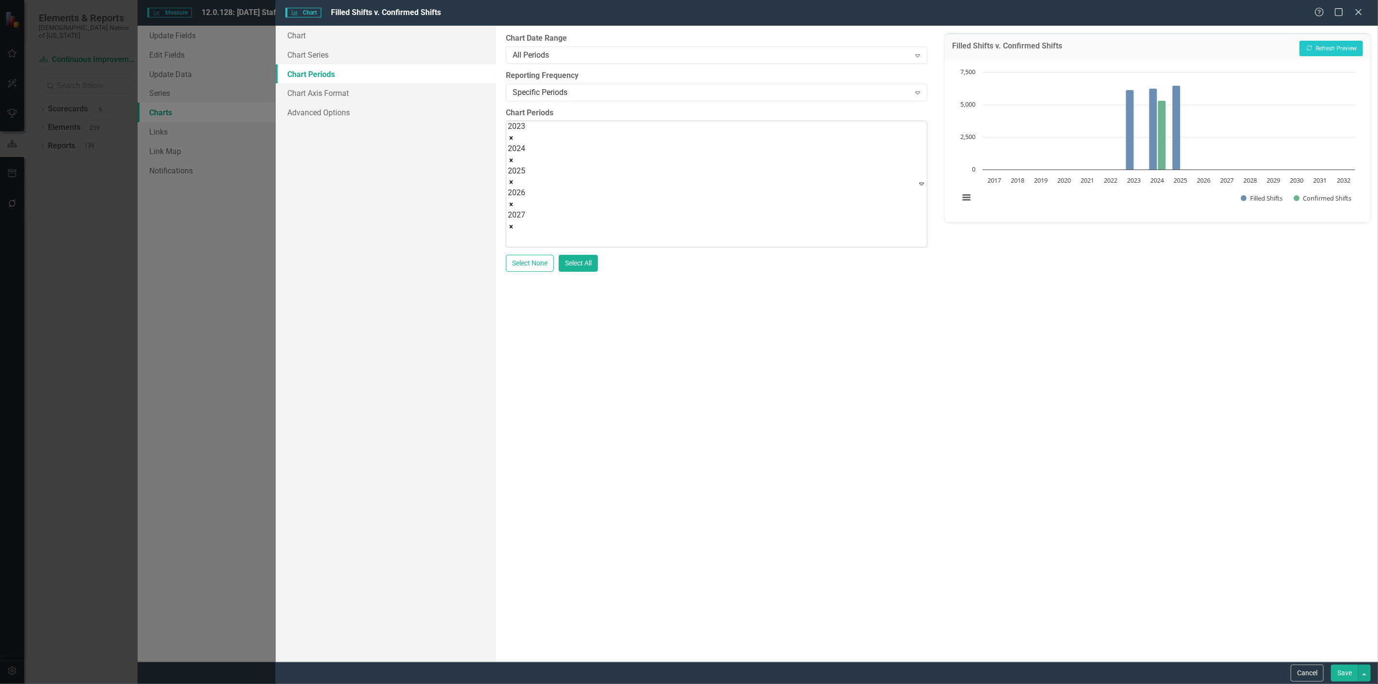
click at [526, 233] on div at bounding box center [517, 239] width 17 height 13
drag, startPoint x: 540, startPoint y: 261, endPoint x: 541, endPoint y: 256, distance: 4.9
click at [526, 255] on div at bounding box center [517, 261] width 17 height 13
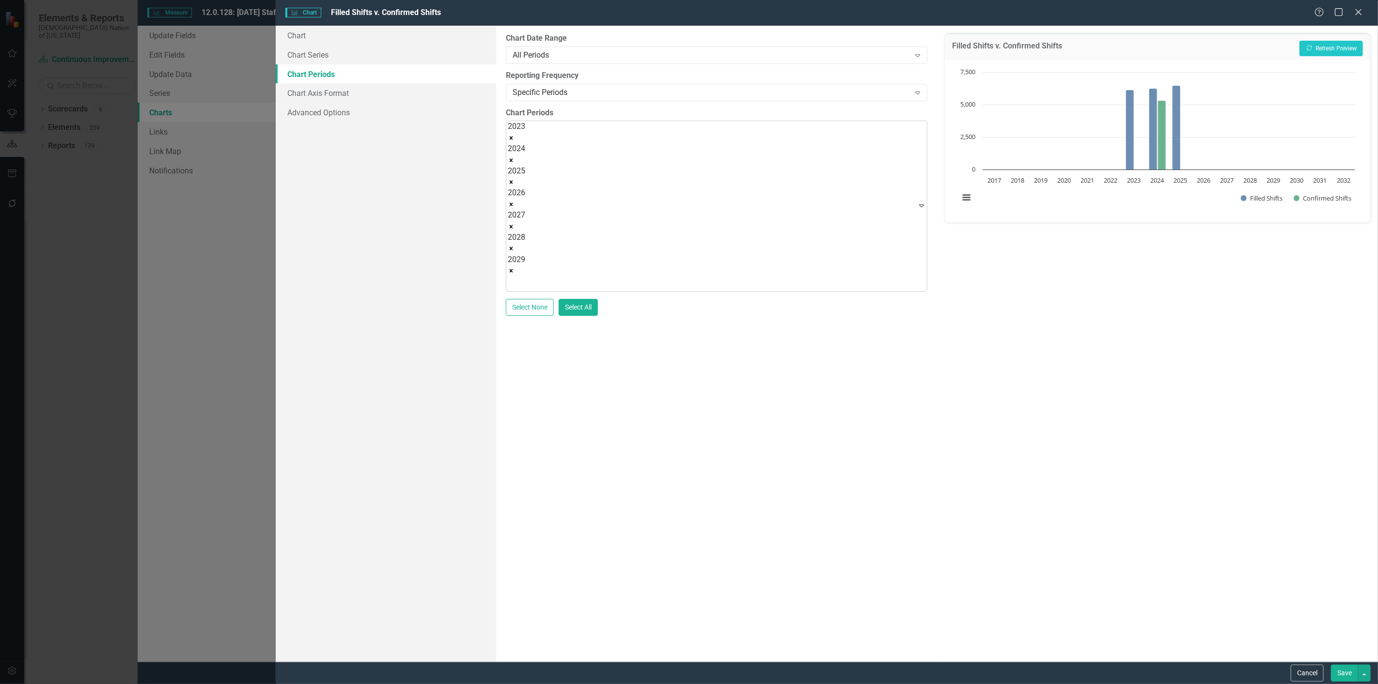
click at [526, 277] on div at bounding box center [517, 283] width 17 height 13
click at [335, 102] on link "Chart Axis Format" at bounding box center [386, 92] width 221 height 19
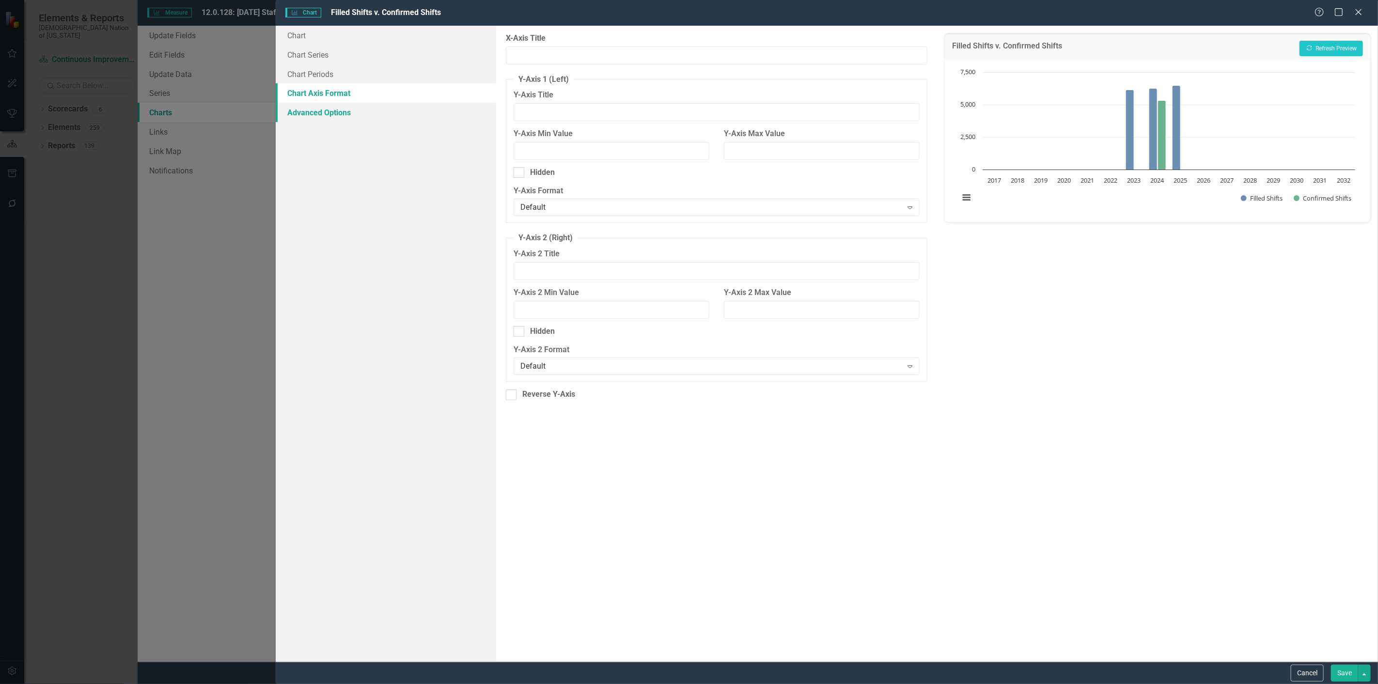
click at [336, 108] on link "Advanced Options" at bounding box center [386, 112] width 221 height 19
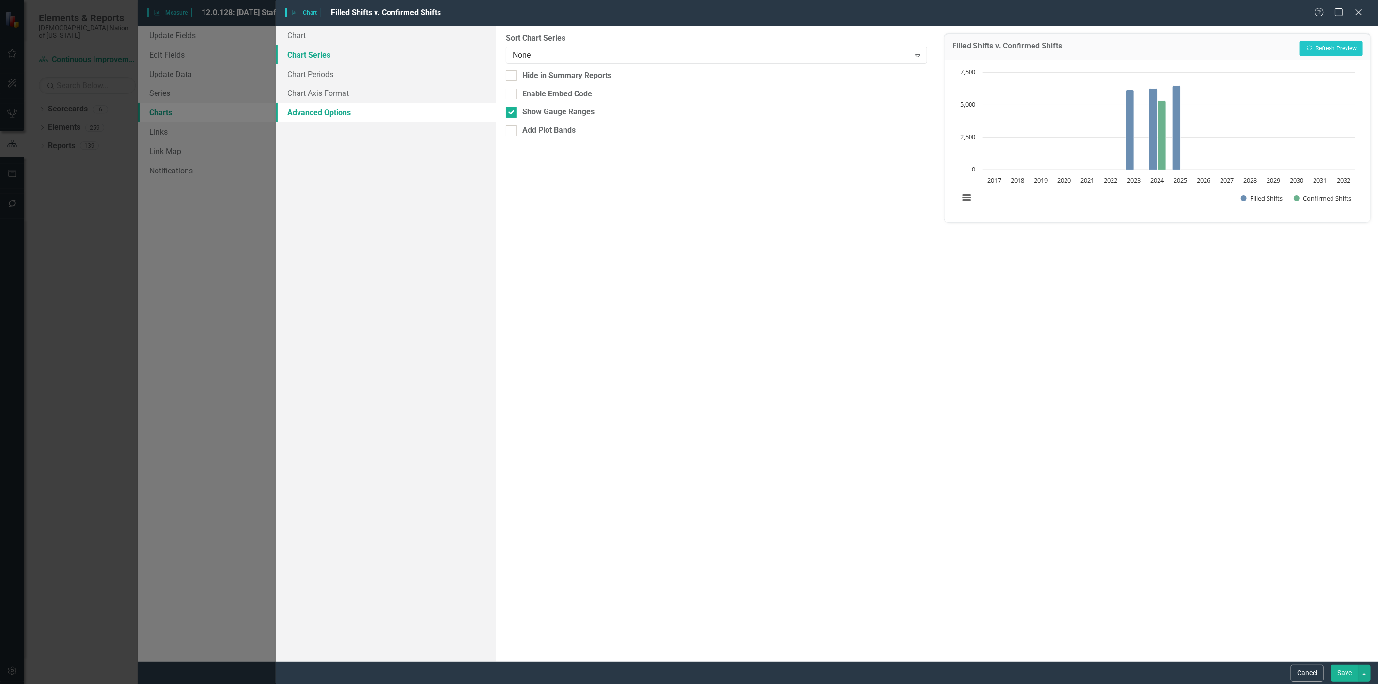
click at [339, 55] on link "Chart Series" at bounding box center [386, 54] width 221 height 19
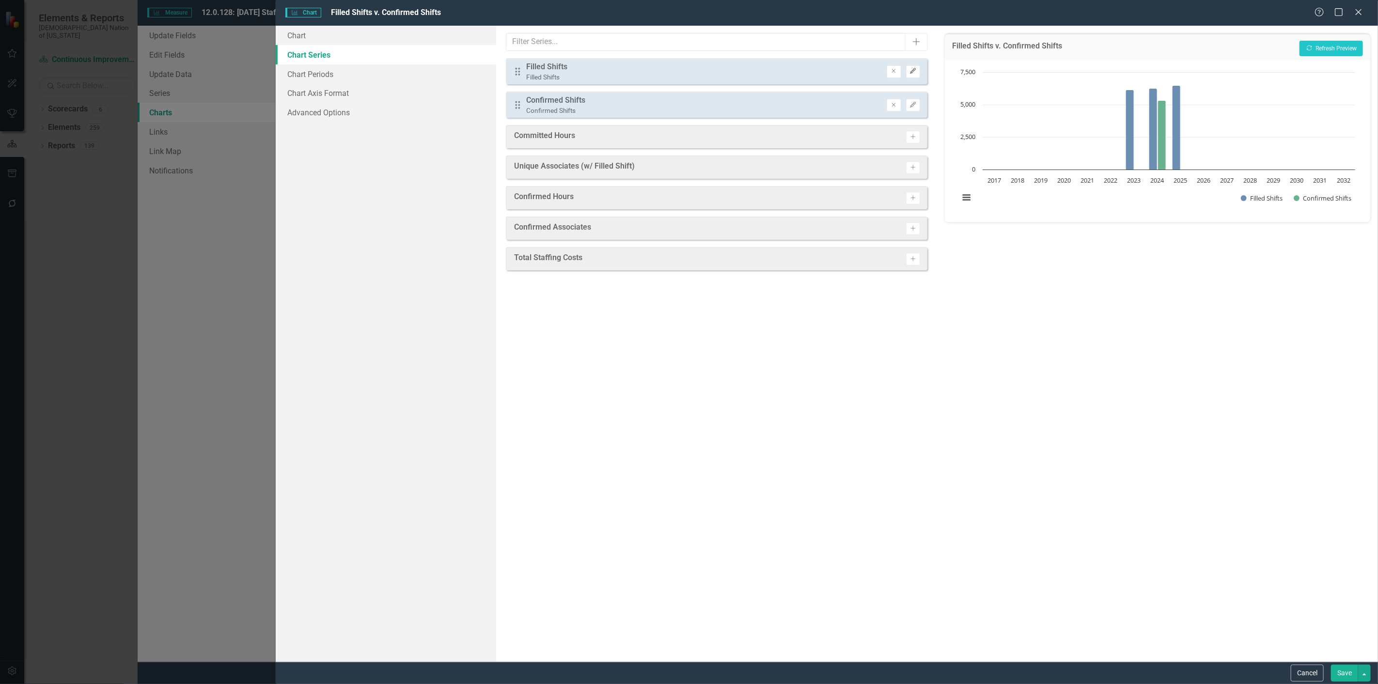
click at [910, 71] on icon "Edit" at bounding box center [913, 71] width 7 height 6
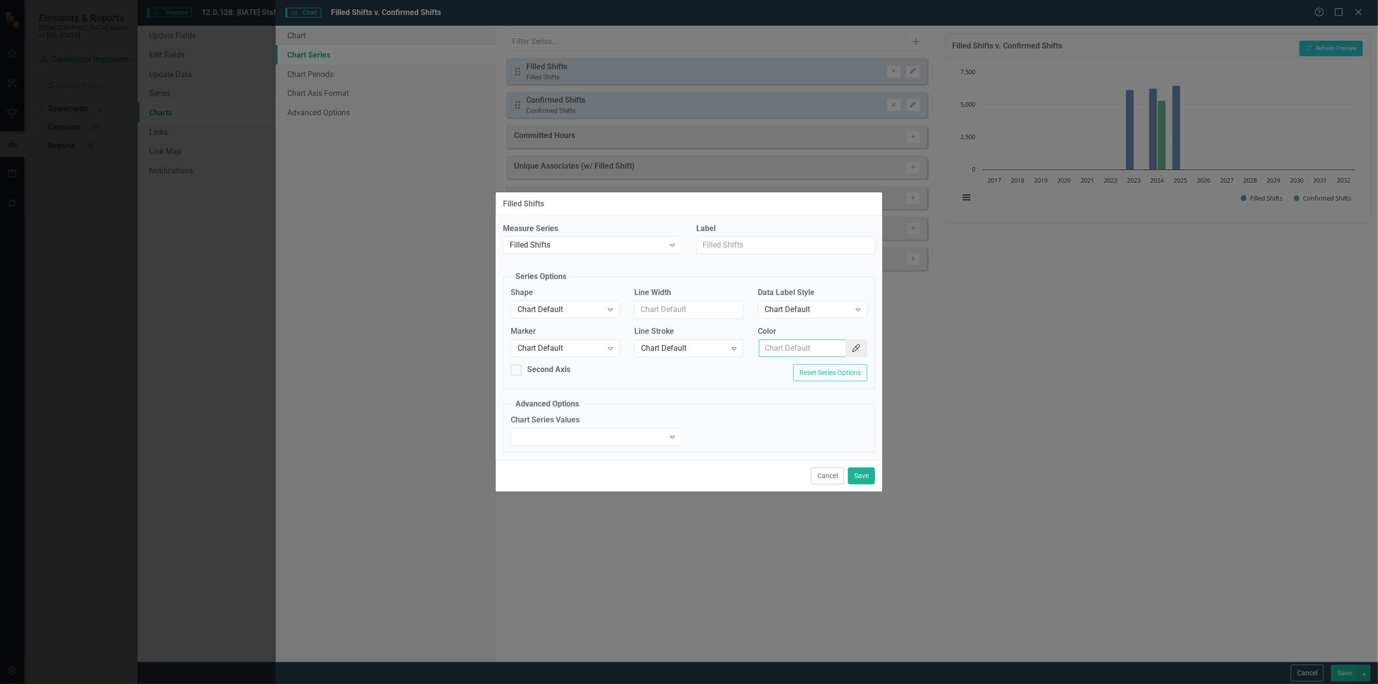
click at [811, 352] on input "Color" at bounding box center [802, 349] width 87 height 18
click at [847, 350] on button "Color Picker" at bounding box center [856, 349] width 22 height 18
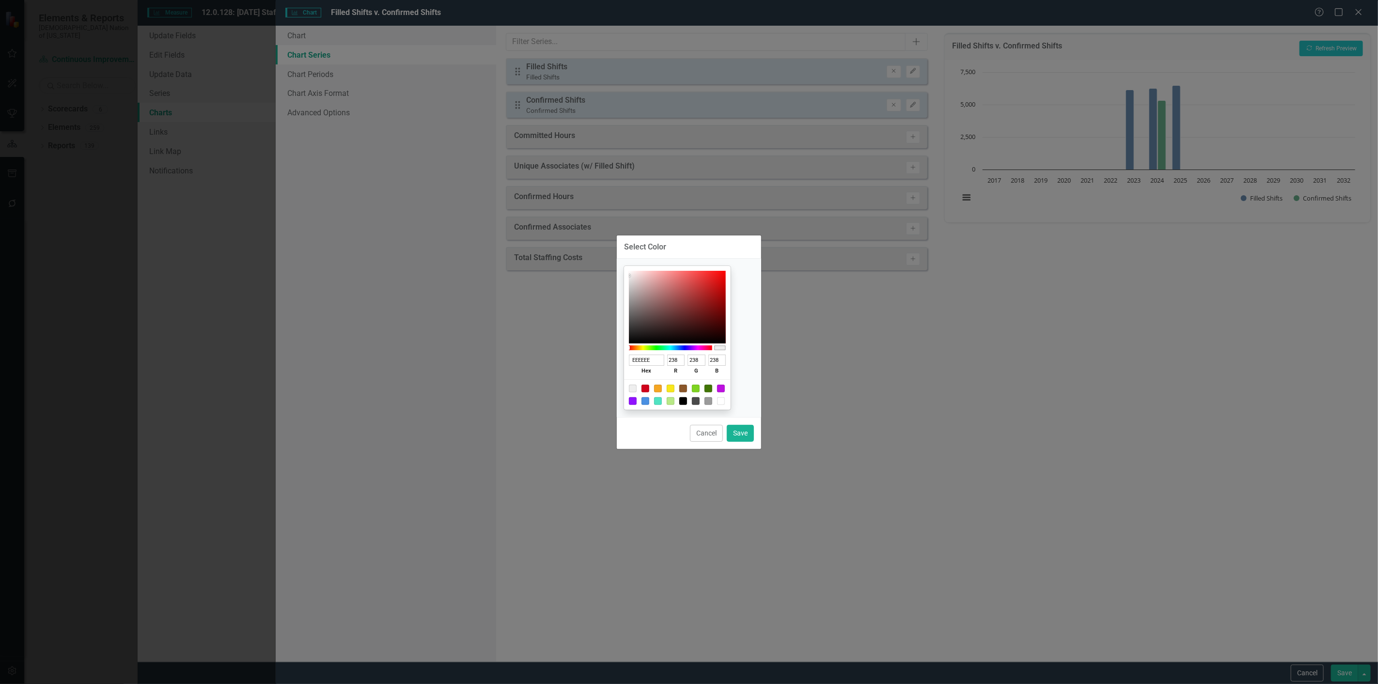
drag, startPoint x: 665, startPoint y: 357, endPoint x: 611, endPoint y: 359, distance: 54.3
click at [611, 359] on div "Select Color EEEEEE hex 238 r 238 g 238 b 100 a Cancel Save" at bounding box center [689, 342] width 1378 height 684
type input "007"
type input "0"
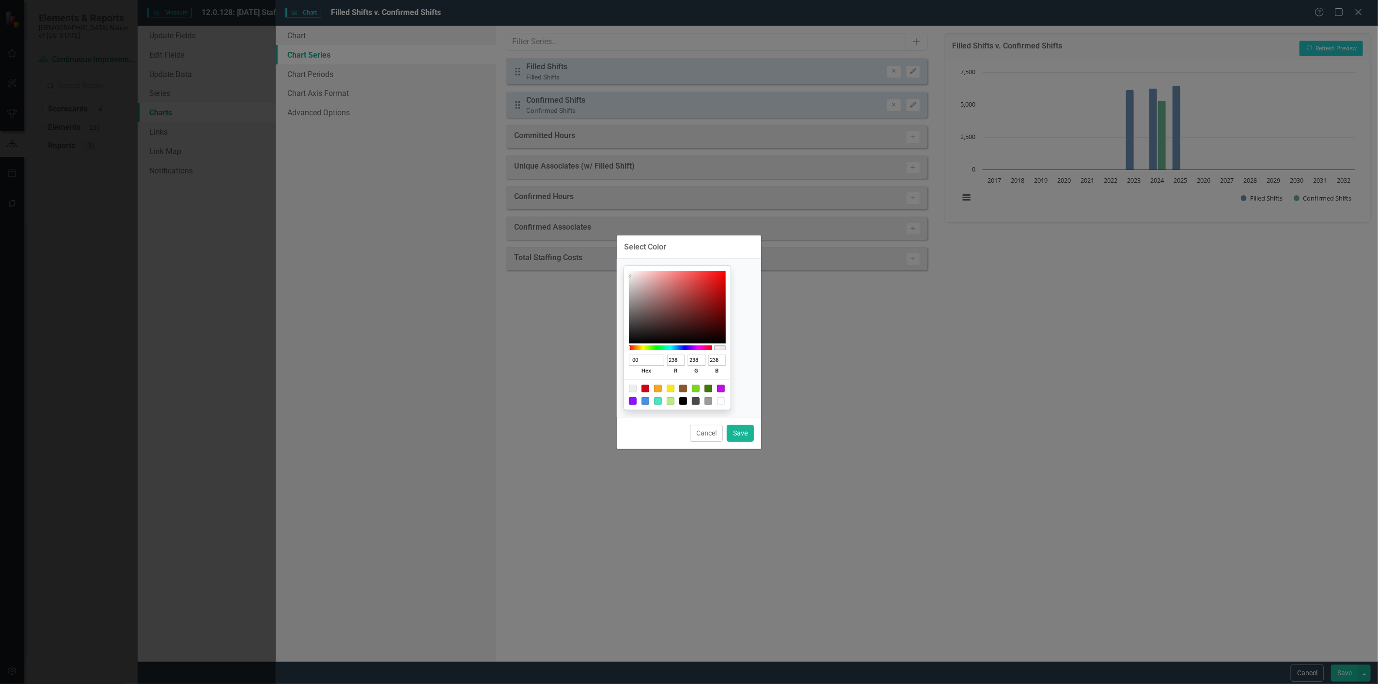
type input "119"
type input "007b5f"
type input "123"
type input "95"
type input "007B5F"
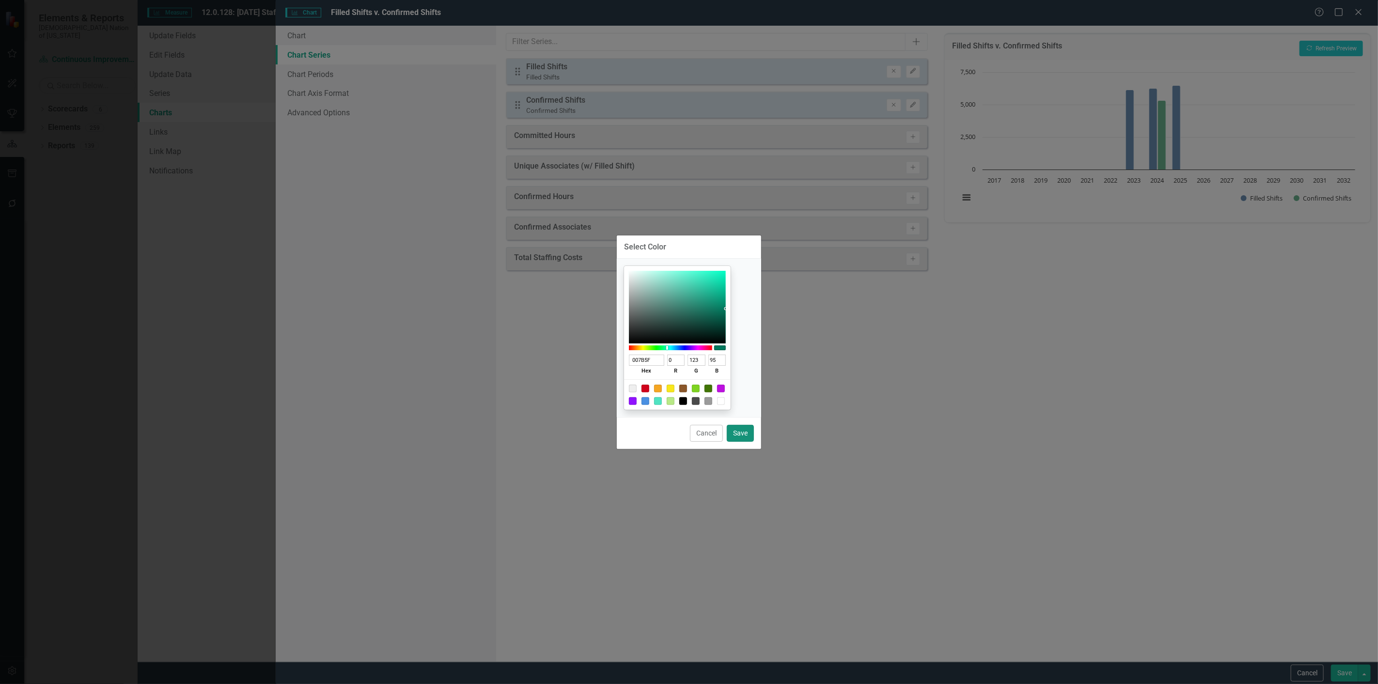
click at [745, 433] on button "Save" at bounding box center [740, 433] width 27 height 17
type input "#007b5f"
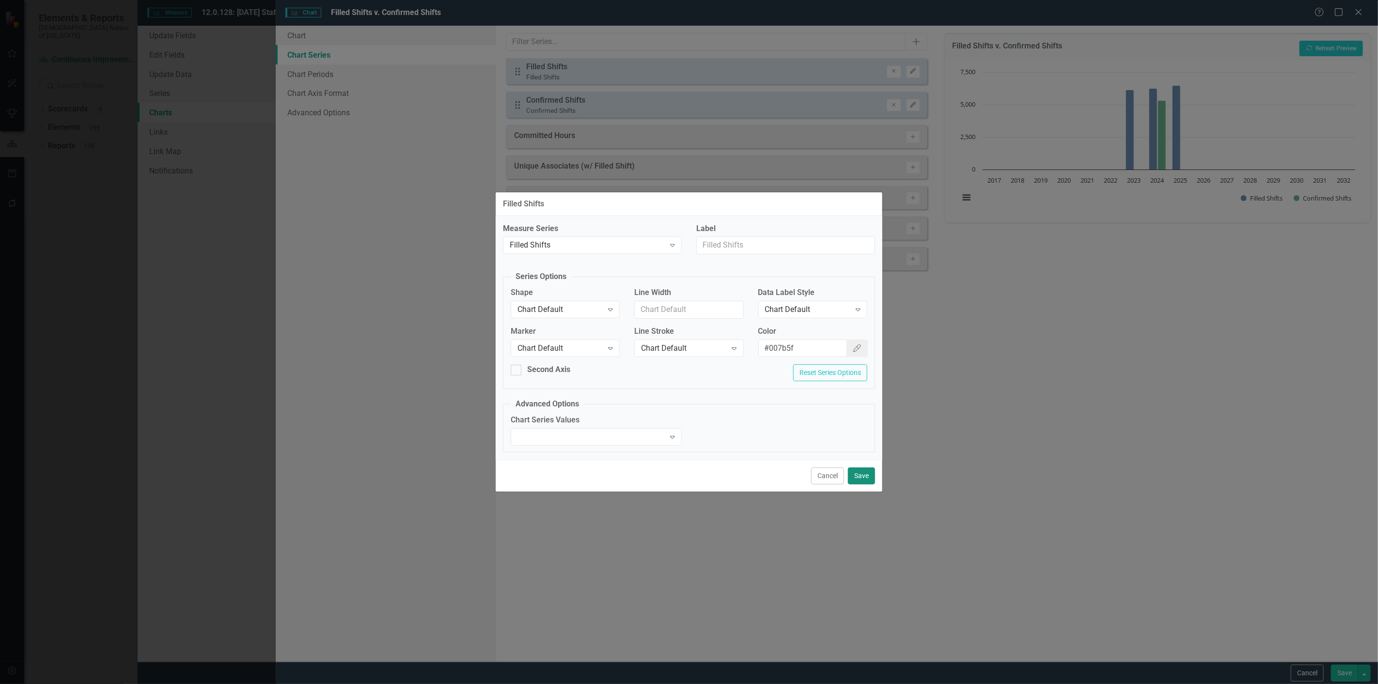
click at [865, 477] on button "Save" at bounding box center [861, 476] width 27 height 17
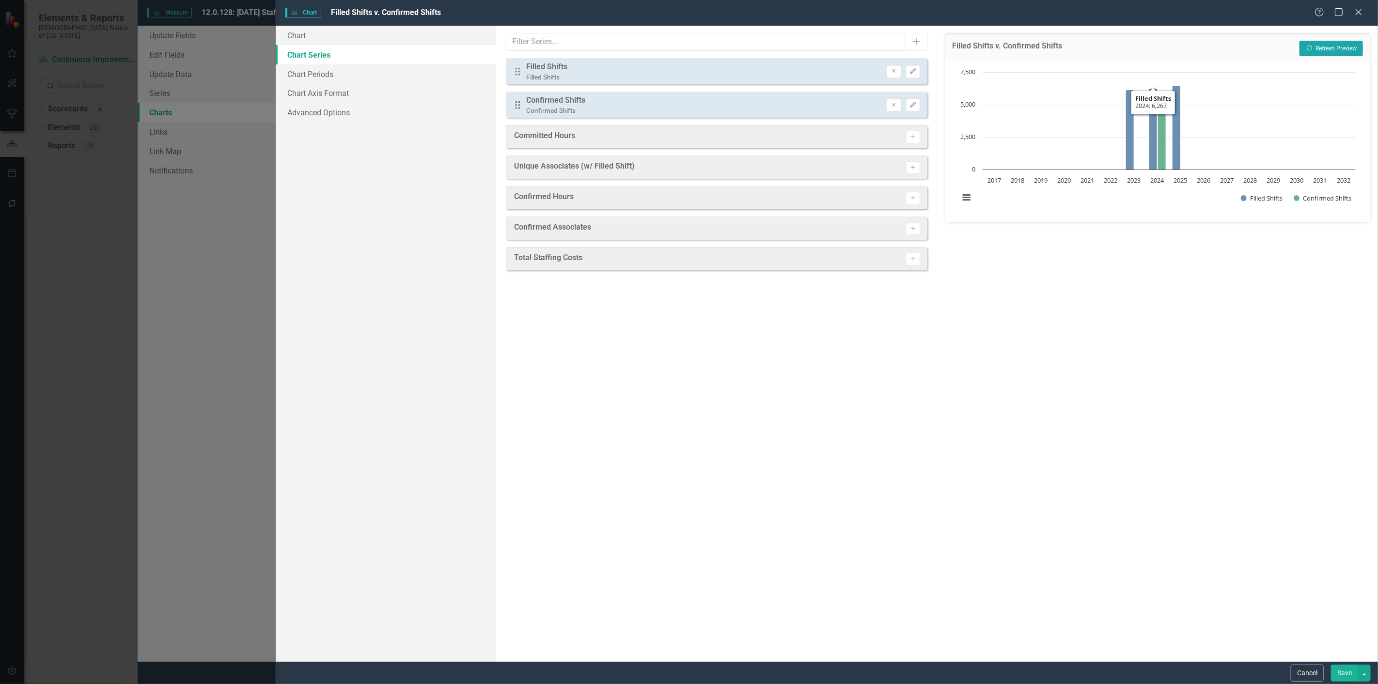
click at [1316, 49] on button "Recalculate Refresh Preview" at bounding box center [1331, 49] width 63 height 16
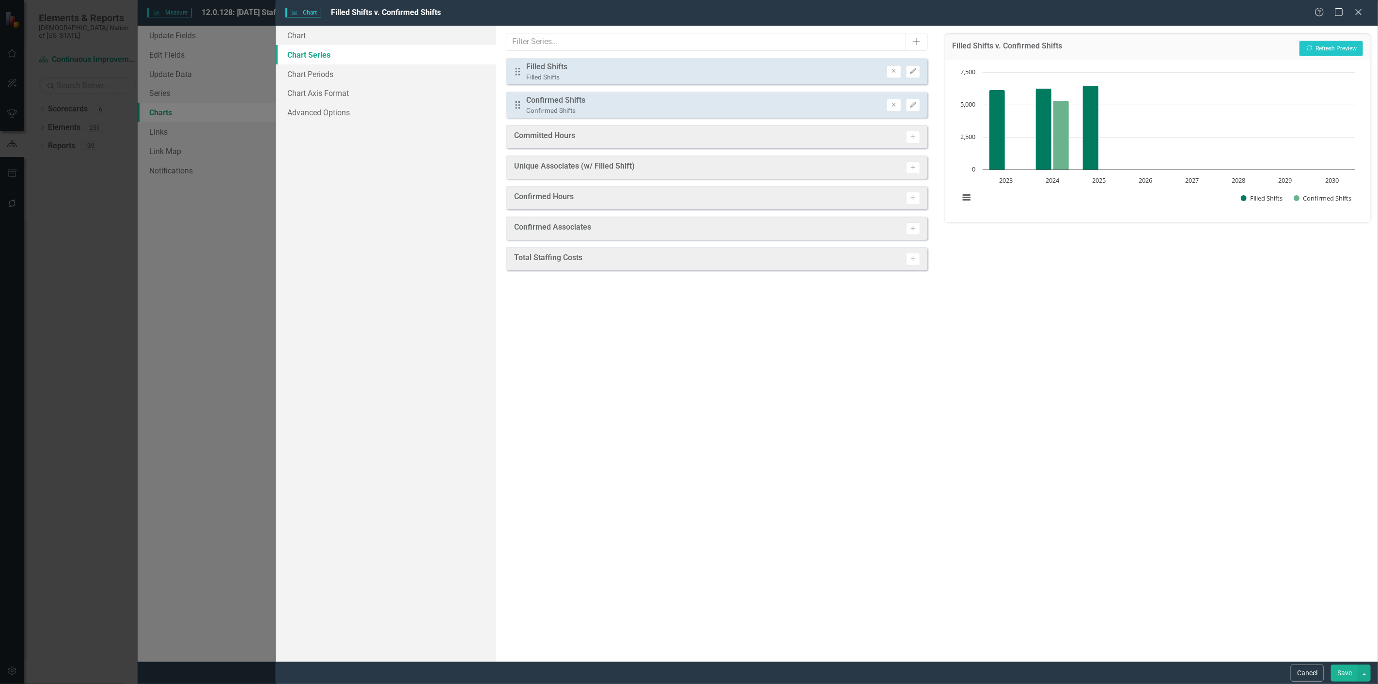
click at [1350, 670] on button "Save" at bounding box center [1344, 673] width 27 height 17
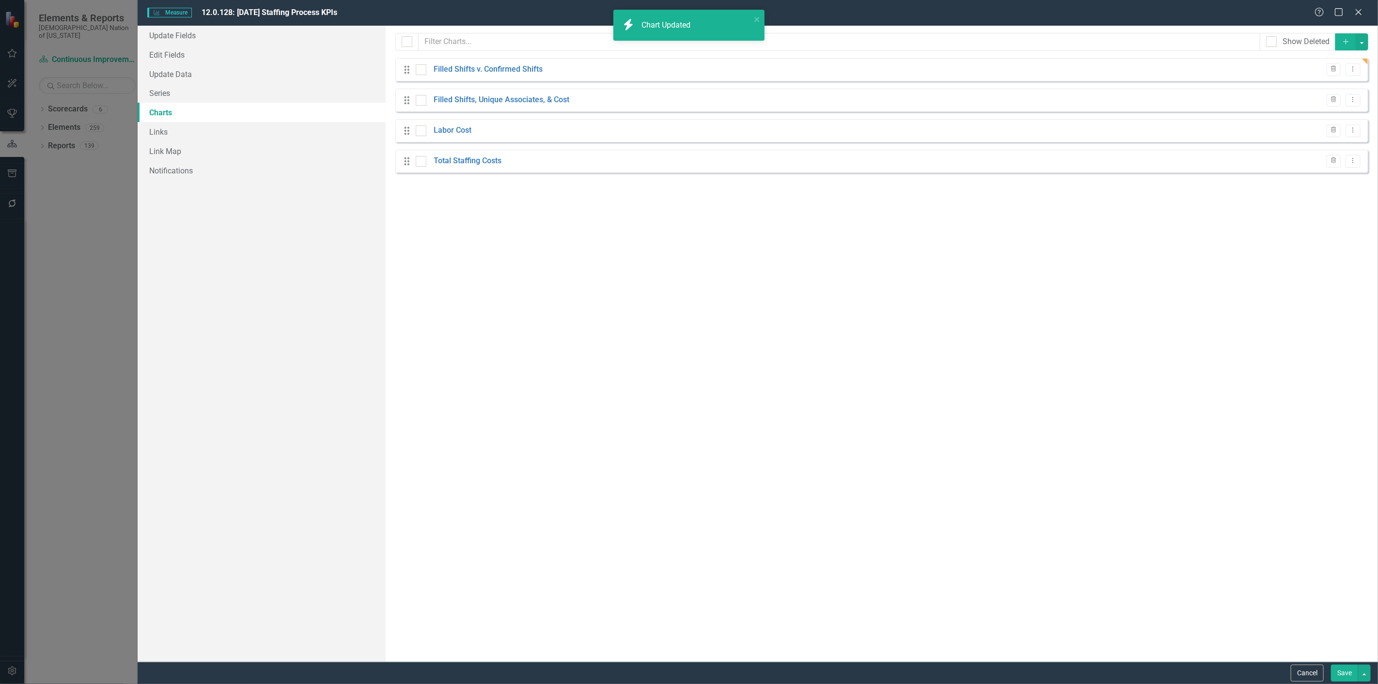
click at [1340, 675] on button "Save" at bounding box center [1344, 673] width 27 height 17
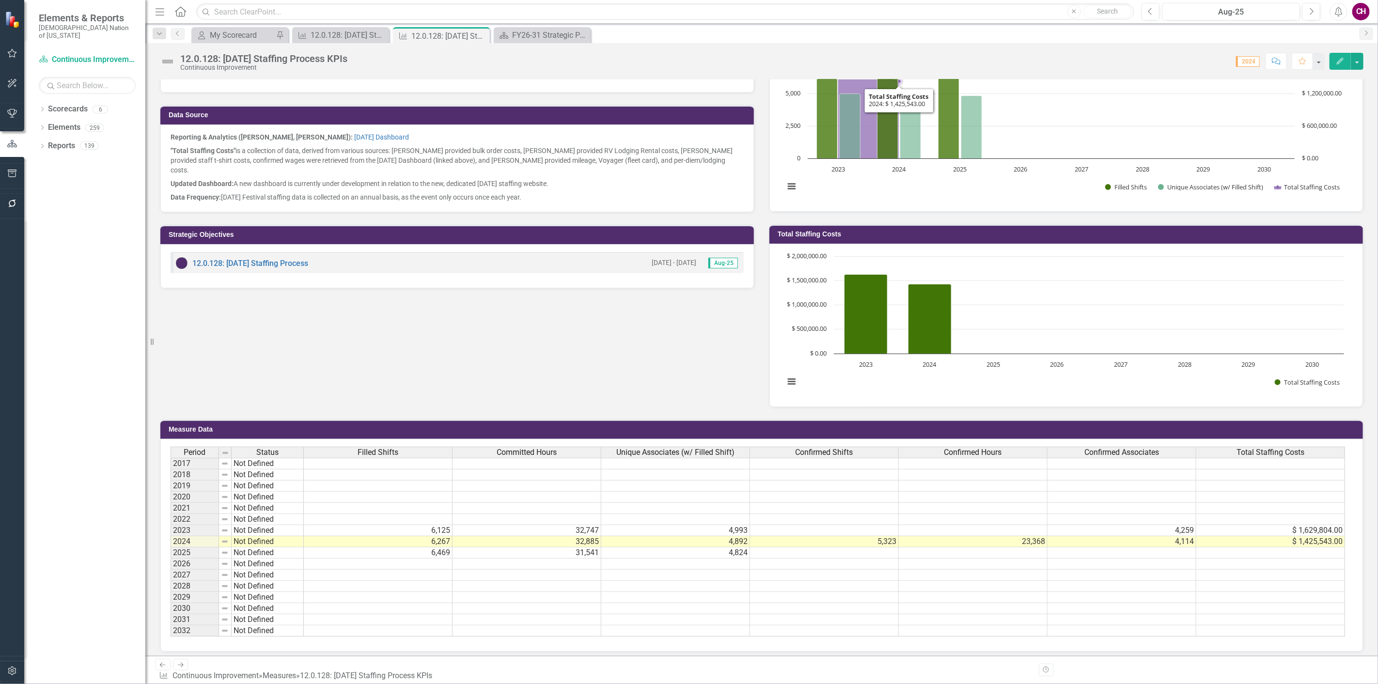
scroll to position [289, 0]
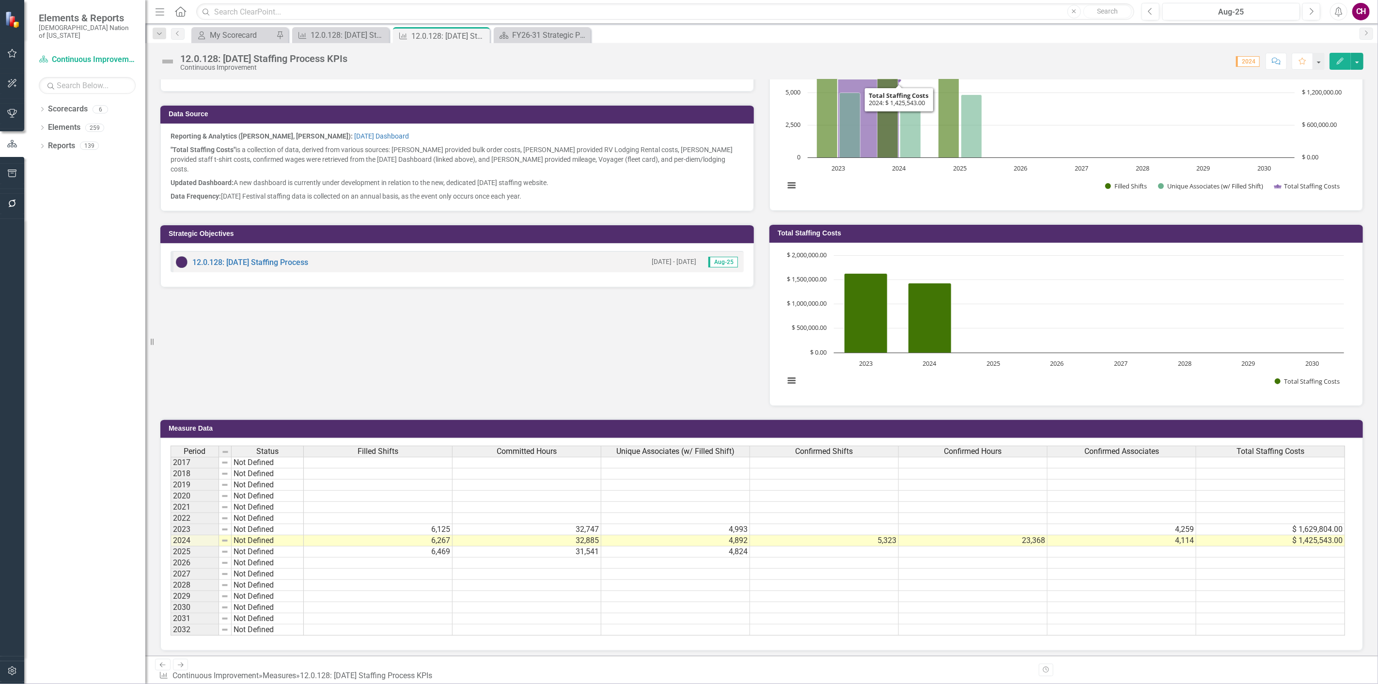
click at [1339, 66] on button "Edit" at bounding box center [1340, 61] width 21 height 17
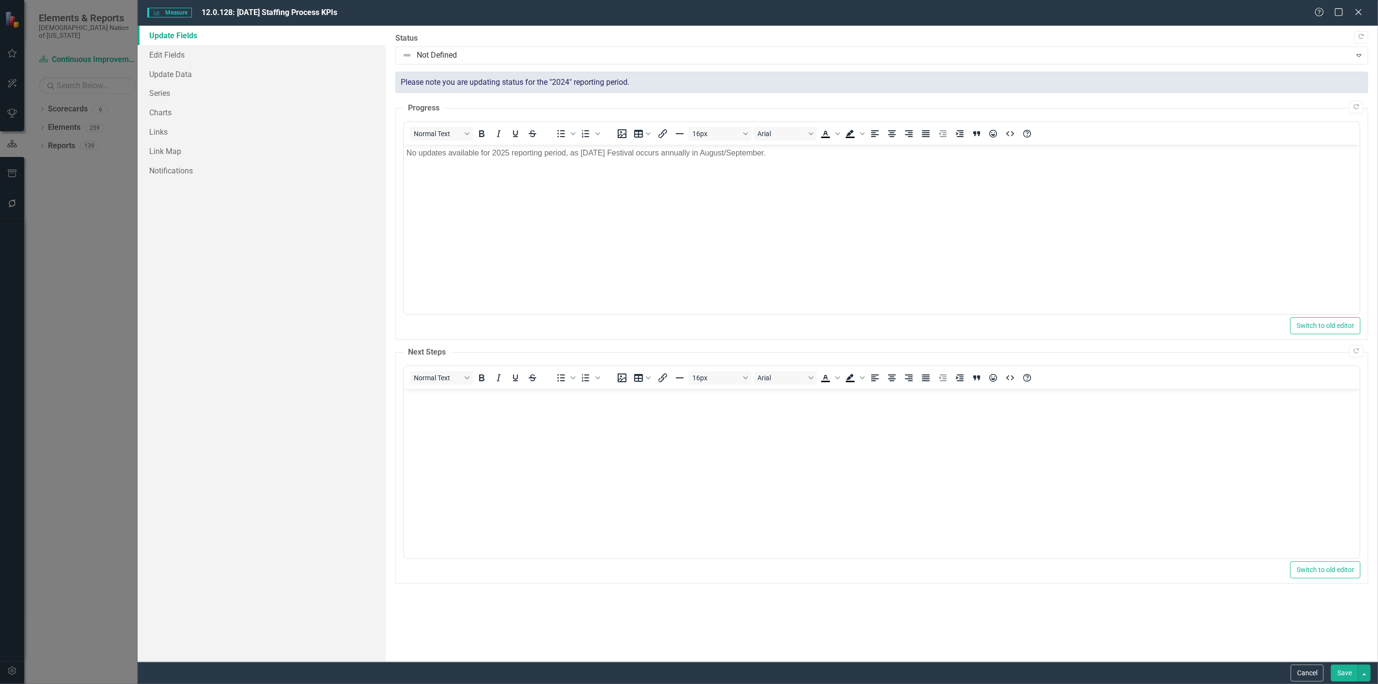
scroll to position [0, 0]
click at [180, 111] on link "Charts" at bounding box center [262, 112] width 248 height 19
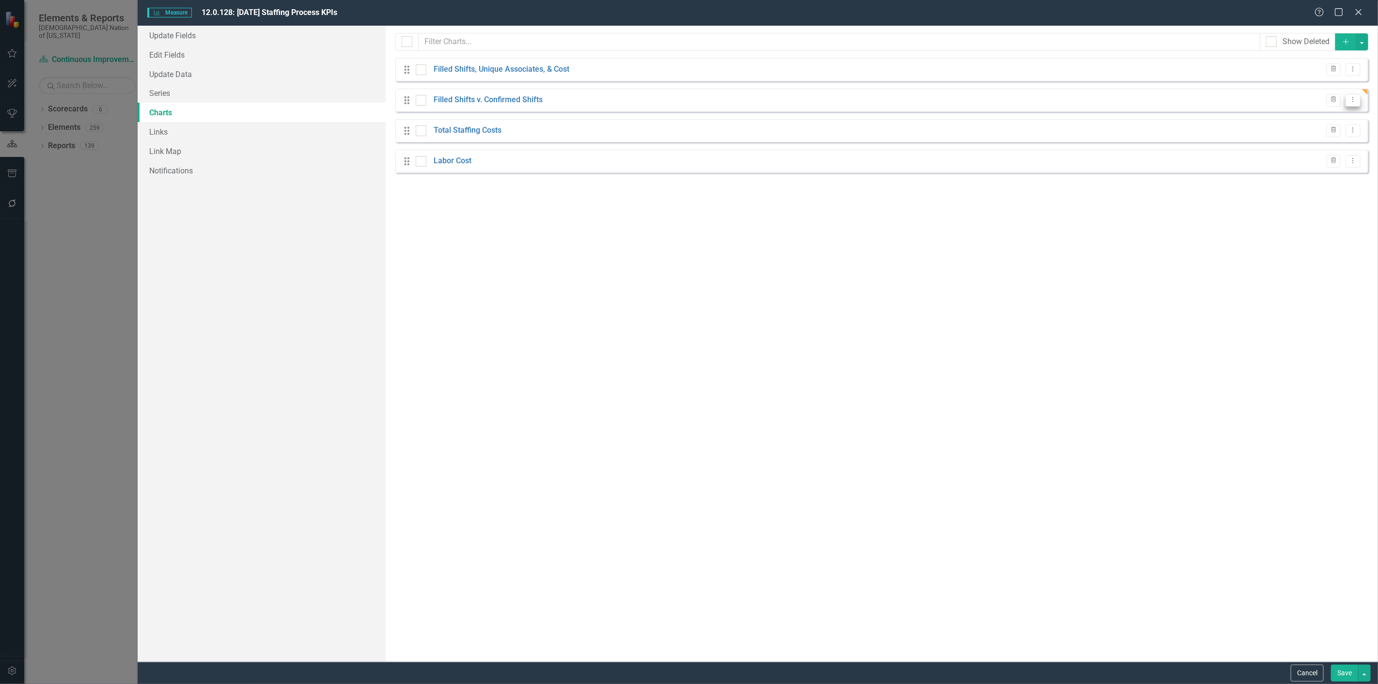
click at [1349, 100] on icon "Dropdown Menu" at bounding box center [1353, 99] width 8 height 6
click at [1355, 98] on icon "Dropdown Menu" at bounding box center [1353, 99] width 8 height 6
click at [1367, 90] on div "Drag Filled Shifts v. Confirmed Shifts Trash Dropdown Menu" at bounding box center [882, 100] width 973 height 23
click at [1363, 13] on icon "Close" at bounding box center [1359, 11] width 12 height 9
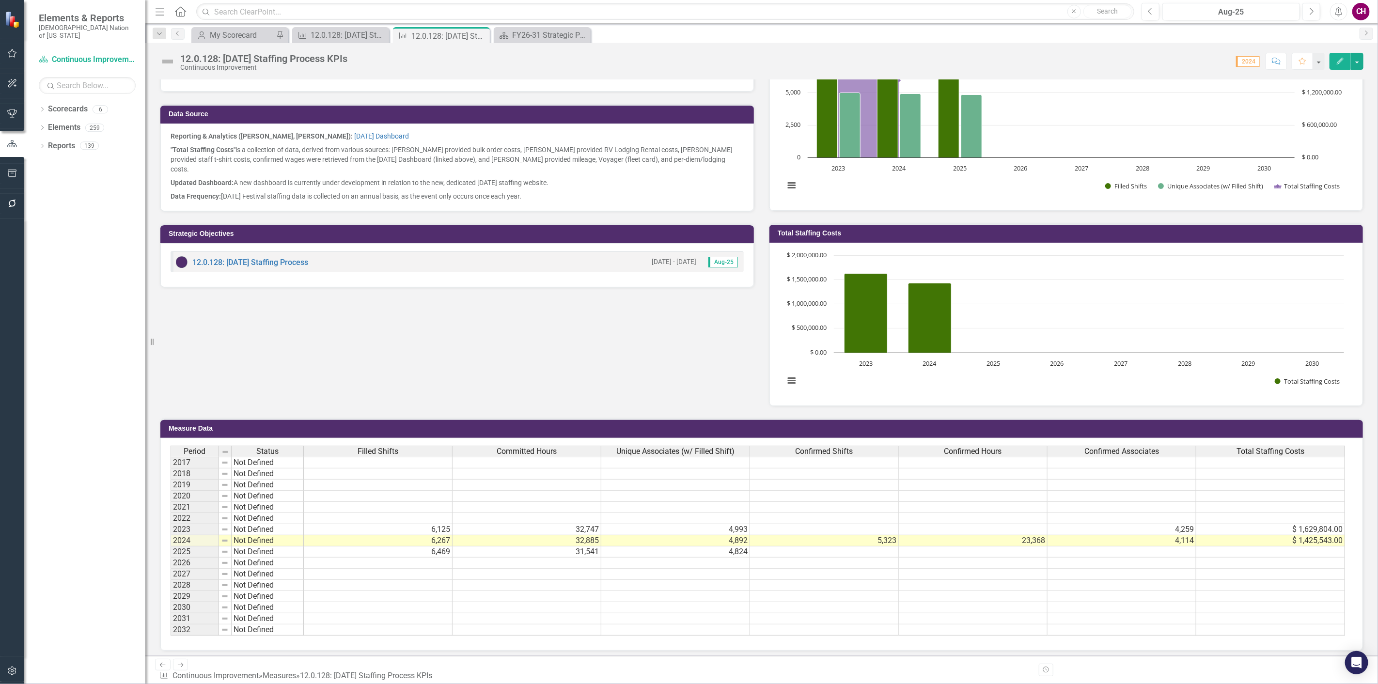
click at [648, 419] on div "Measure Data Last Calculated" at bounding box center [761, 428] width 1203 height 19
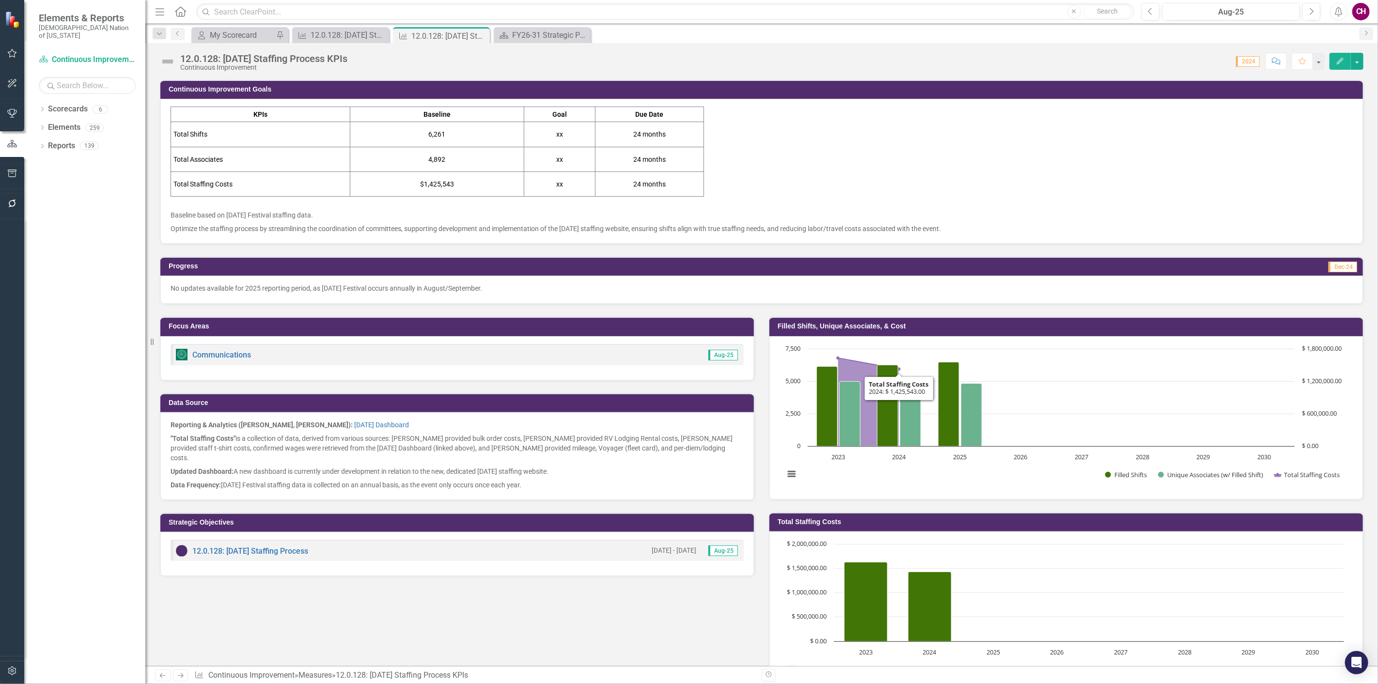
scroll to position [289, 0]
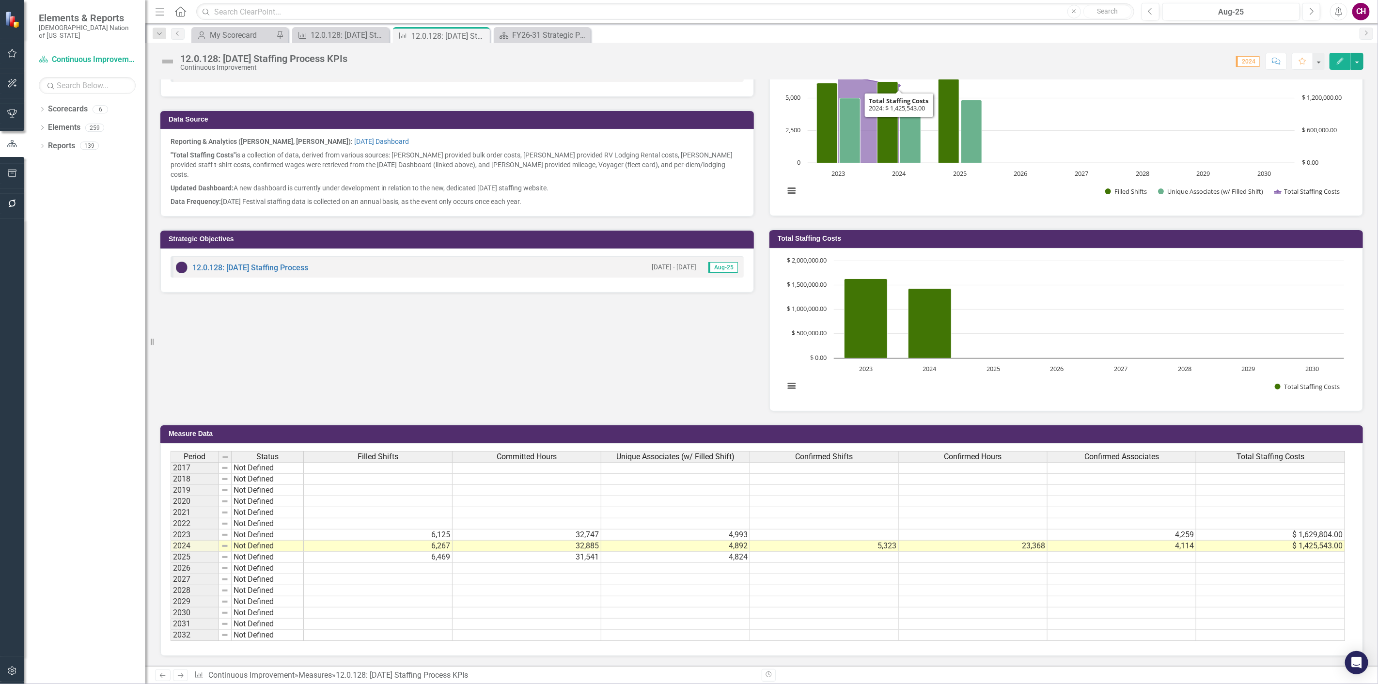
click at [603, 360] on div "Focus Areas Communications Aug-25 Data Source Reporting & Analytics (Mia Cherry…" at bounding box center [762, 216] width 1219 height 391
click at [1341, 66] on button "Edit" at bounding box center [1340, 61] width 21 height 17
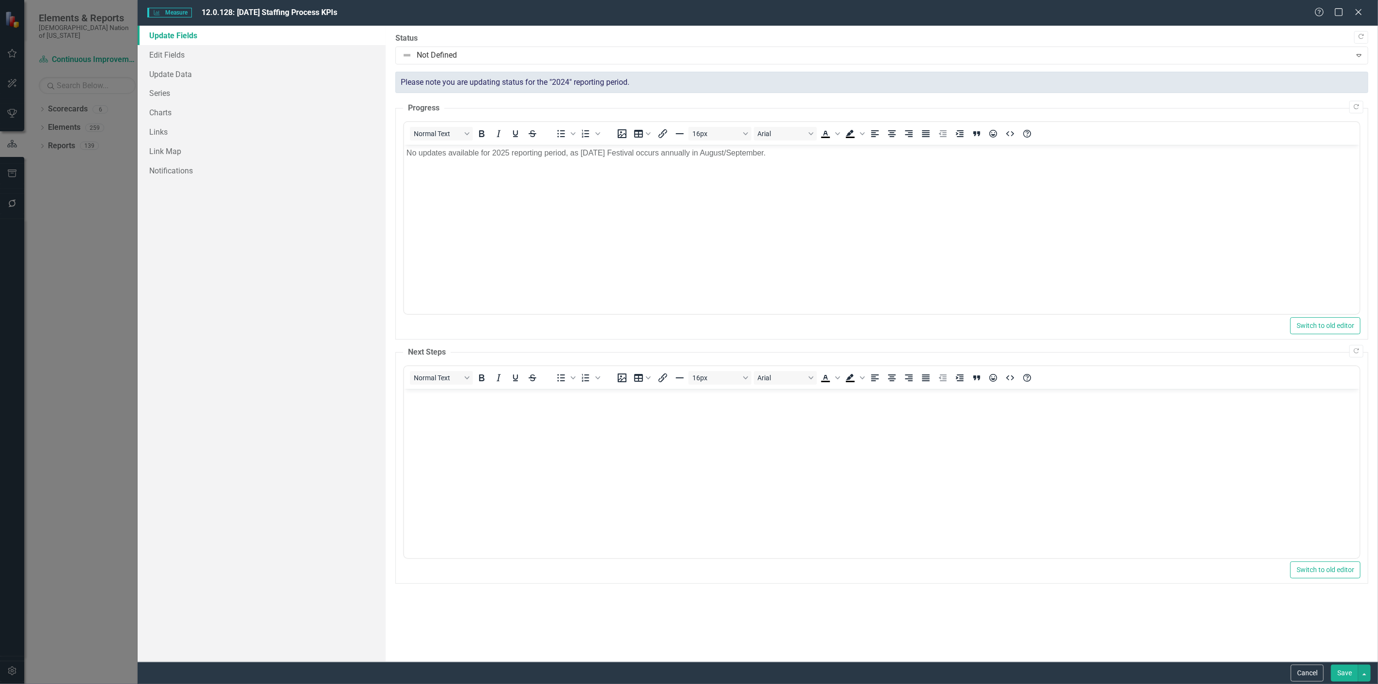
scroll to position [0, 0]
click at [191, 118] on link "Charts" at bounding box center [262, 112] width 248 height 19
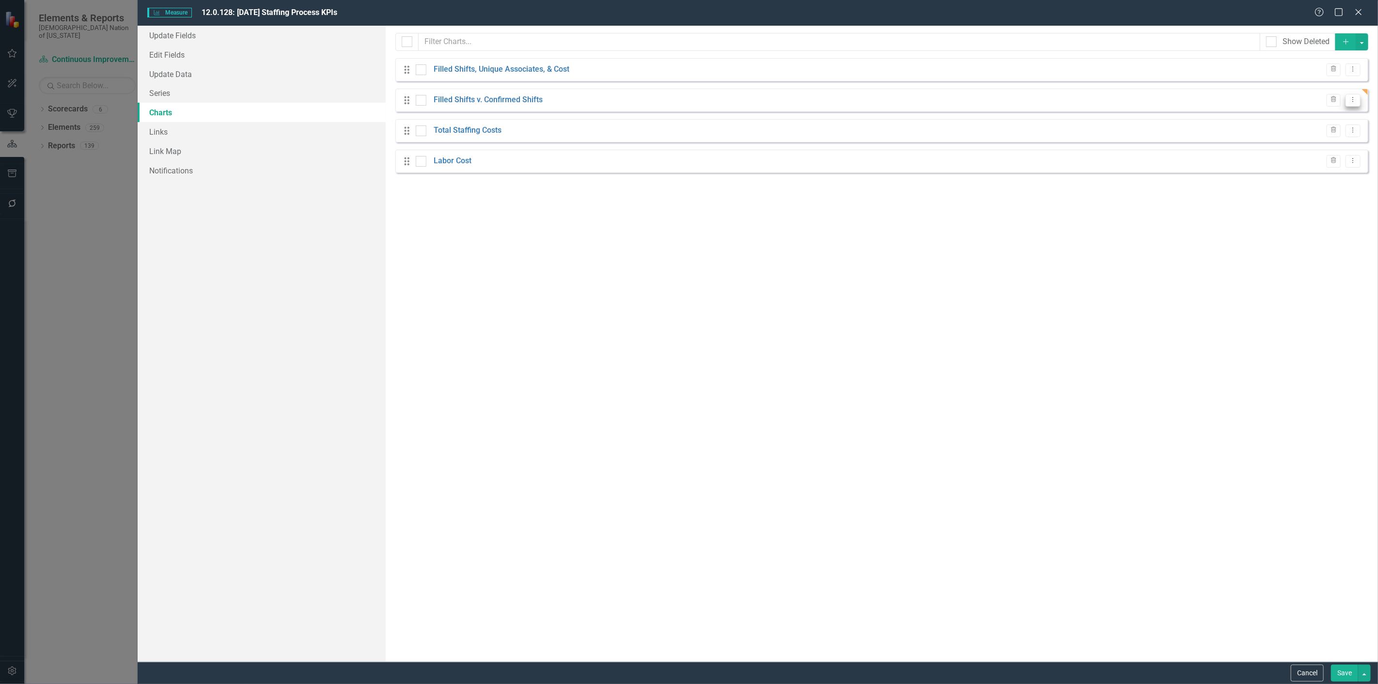
click at [1354, 98] on icon "Dropdown Menu" at bounding box center [1353, 99] width 8 height 6
click at [1353, 98] on icon "Dropdown Menu" at bounding box center [1353, 99] width 8 height 6
click at [1349, 98] on icon "Dropdown Menu" at bounding box center [1353, 99] width 8 height 6
click at [453, 99] on link "Filled Shifts v. Confirmed Shifts" at bounding box center [488, 100] width 109 height 11
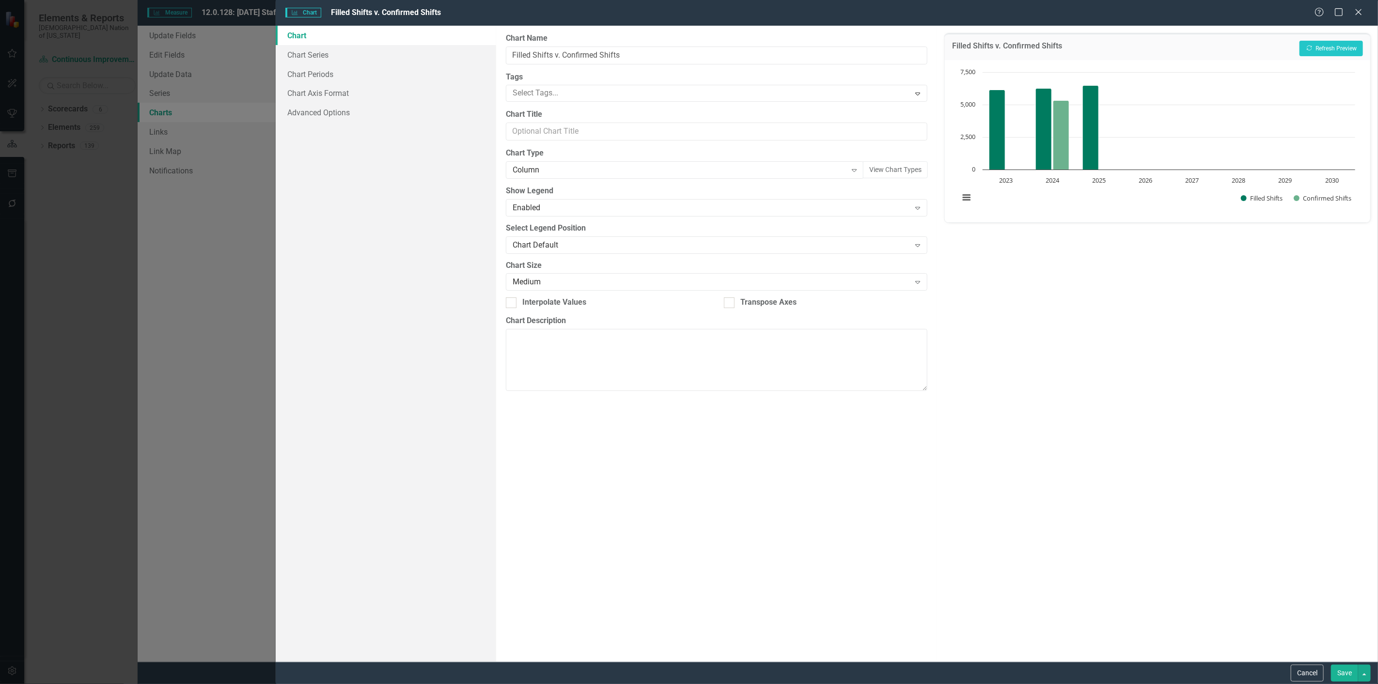
click at [303, 40] on link "Chart" at bounding box center [386, 35] width 221 height 19
click at [316, 49] on link "Chart Series" at bounding box center [386, 54] width 221 height 19
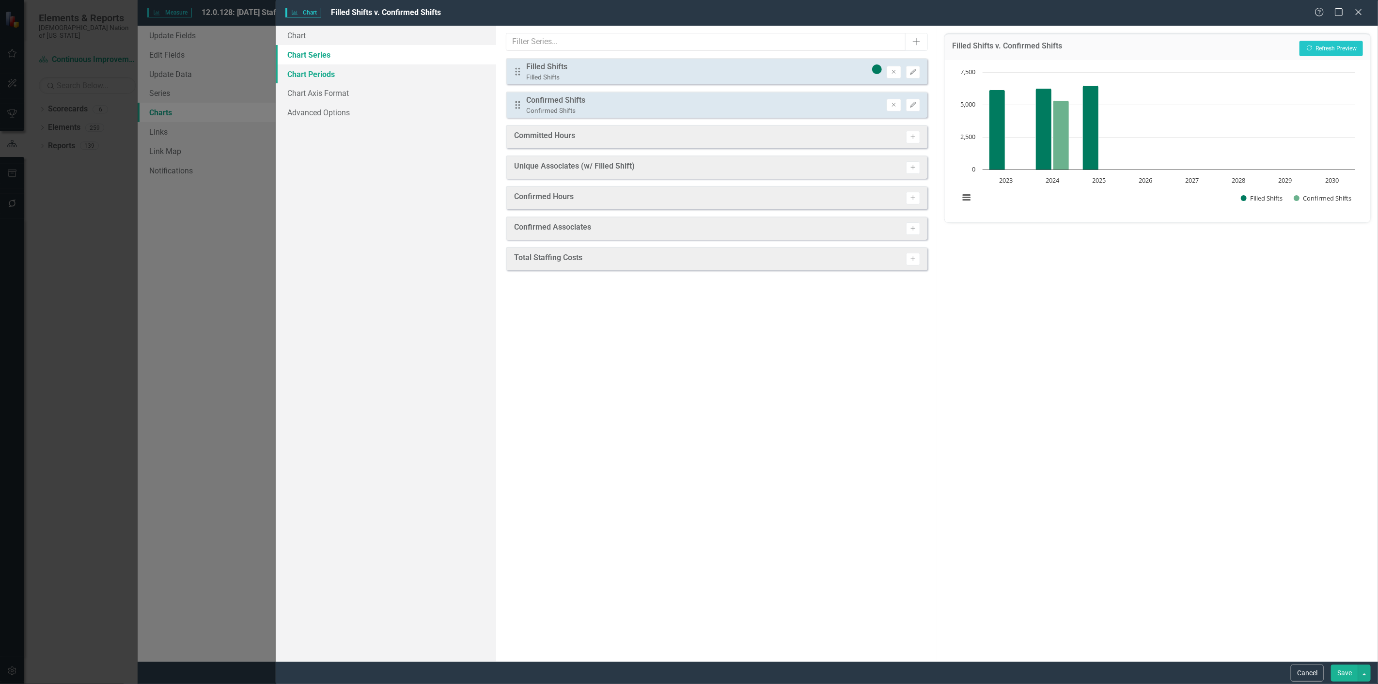
click at [330, 70] on link "Chart Periods" at bounding box center [386, 73] width 221 height 19
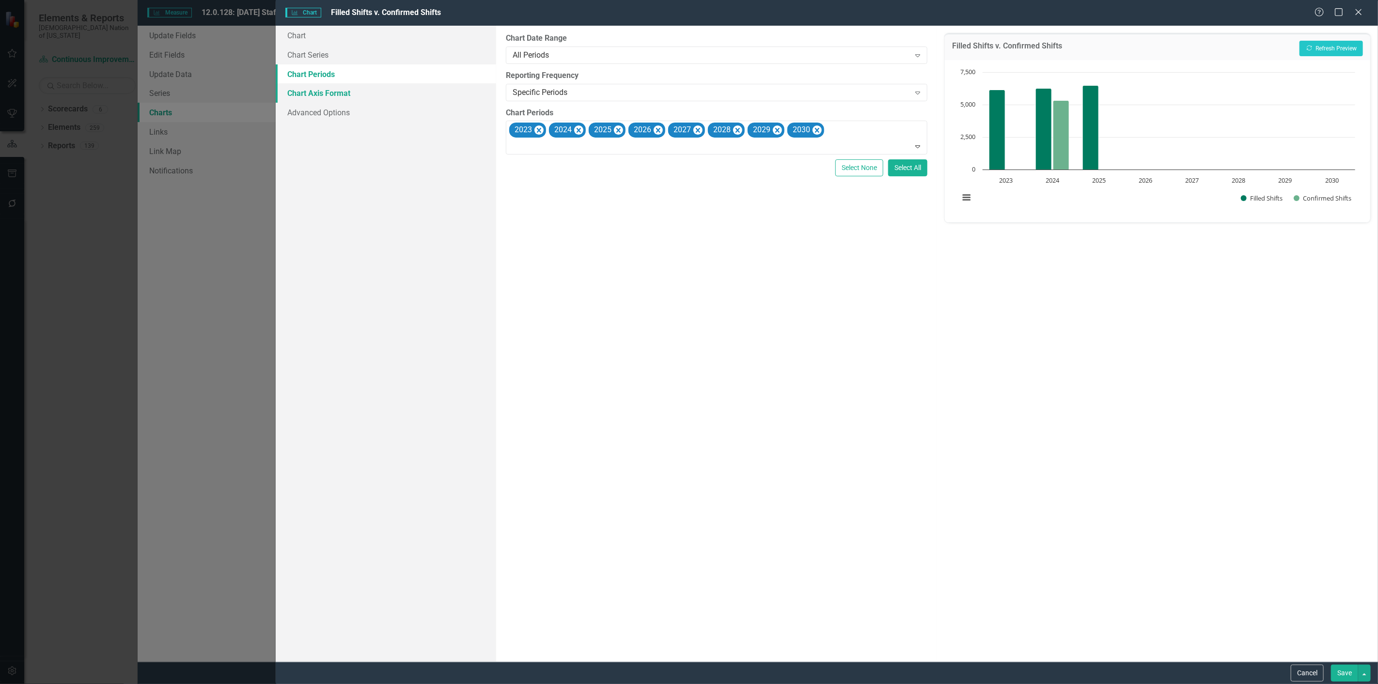
click at [337, 92] on link "Chart Axis Format" at bounding box center [386, 92] width 221 height 19
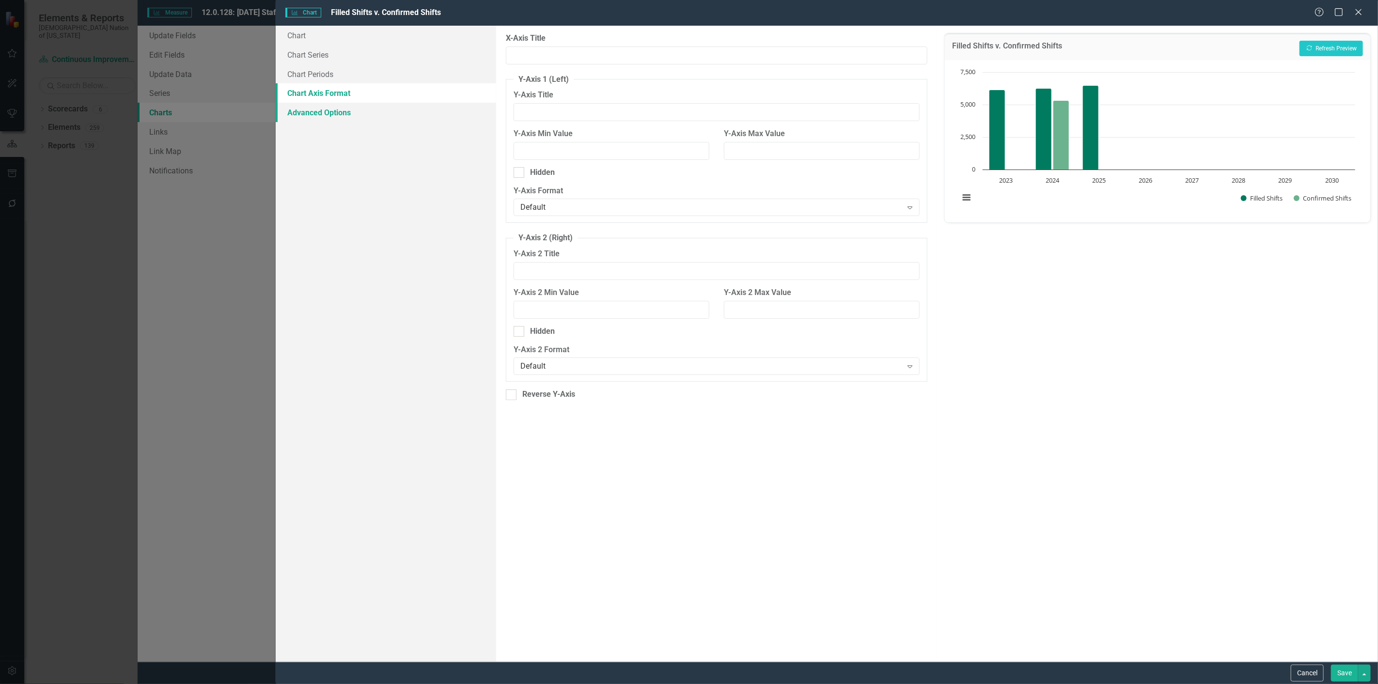
click at [339, 117] on link "Advanced Options" at bounding box center [386, 112] width 221 height 19
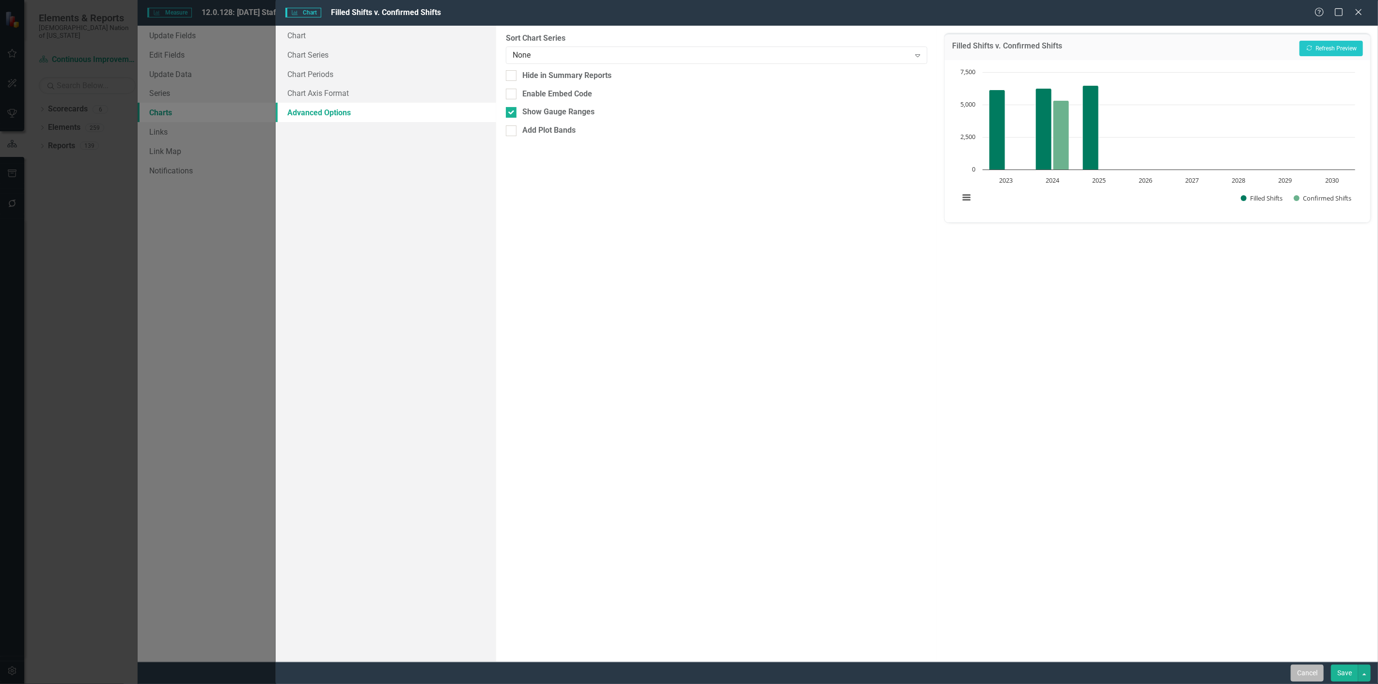
click at [1305, 670] on button "Cancel" at bounding box center [1307, 673] width 33 height 17
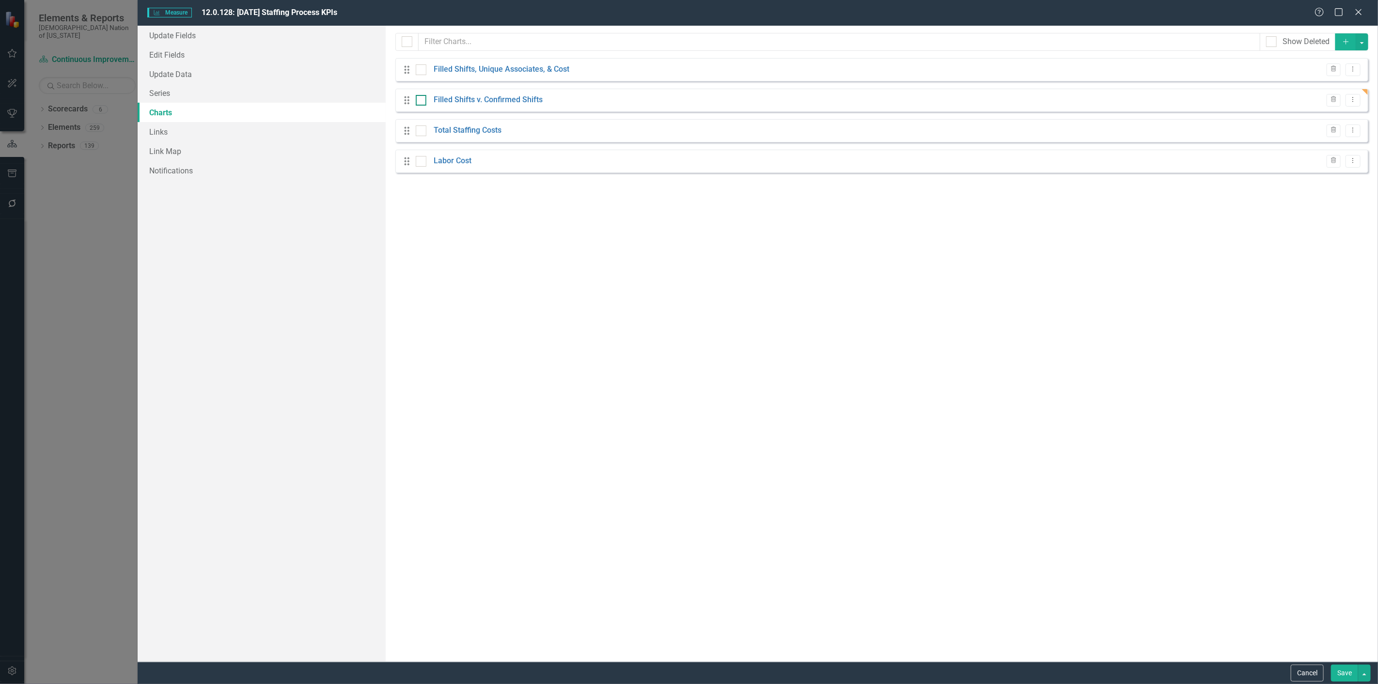
click at [421, 100] on input "checkbox" at bounding box center [419, 98] width 6 height 6
checkbox input "true"
click at [1343, 670] on button "Save" at bounding box center [1344, 673] width 27 height 17
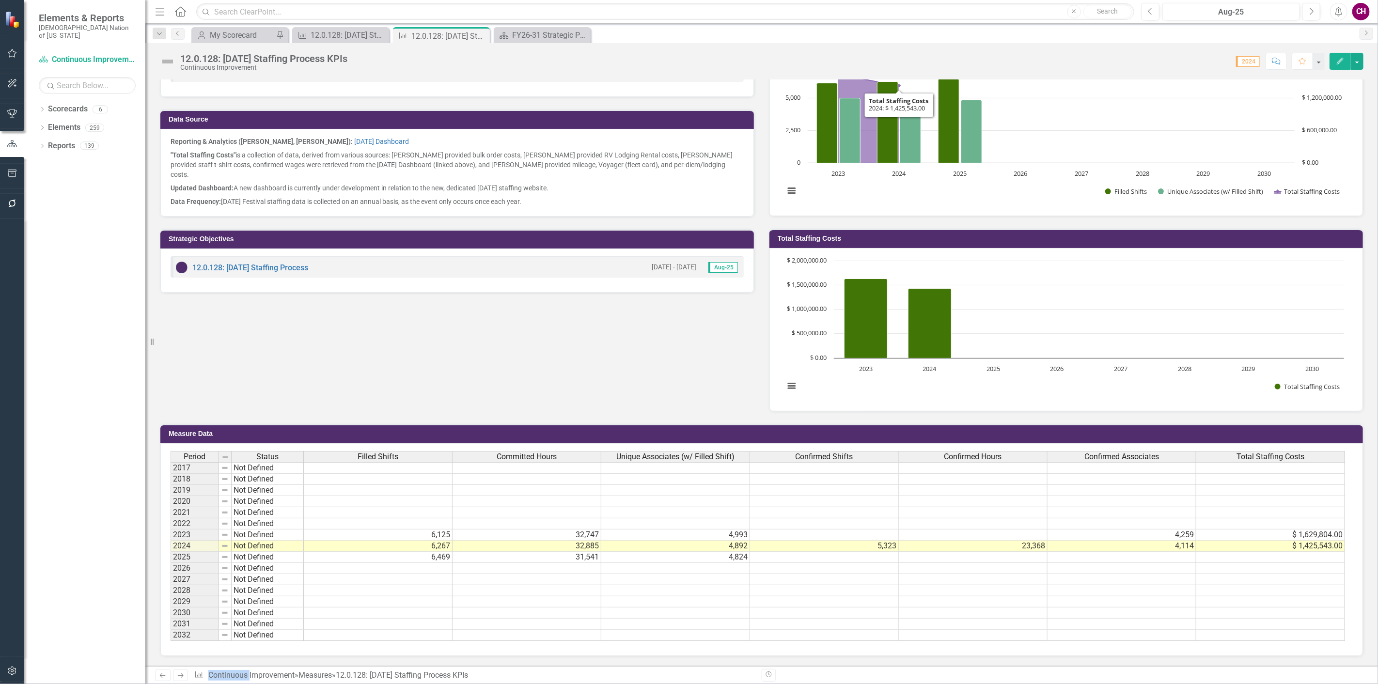
click at [1339, 61] on icon "Edit" at bounding box center [1340, 61] width 9 height 7
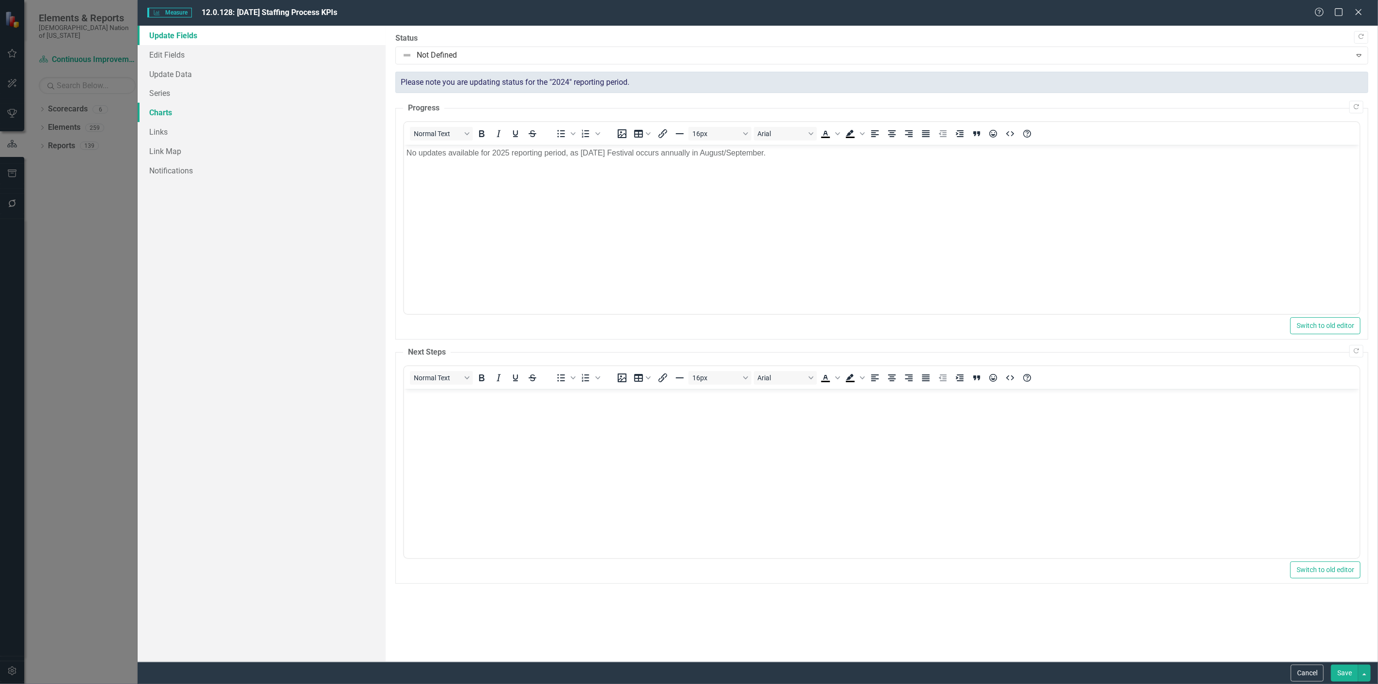
click at [181, 109] on link "Charts" at bounding box center [262, 112] width 248 height 19
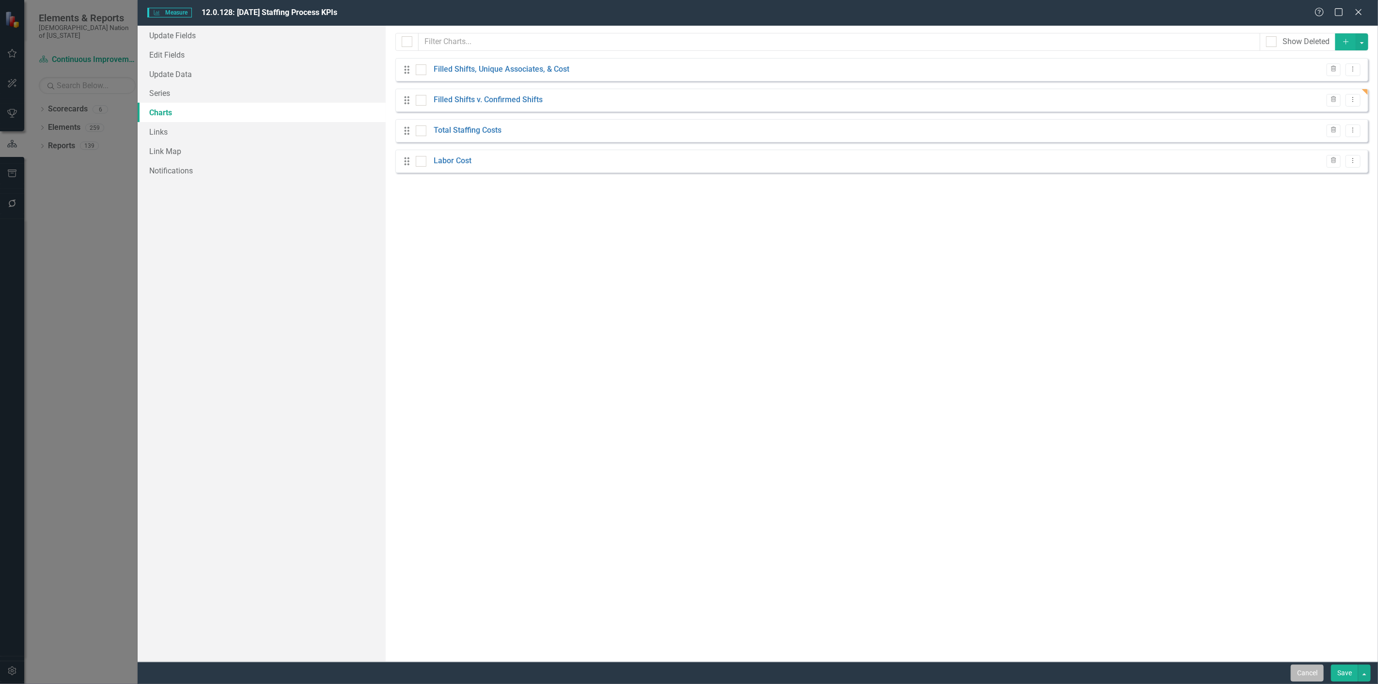
click at [1307, 669] on button "Cancel" at bounding box center [1307, 673] width 33 height 17
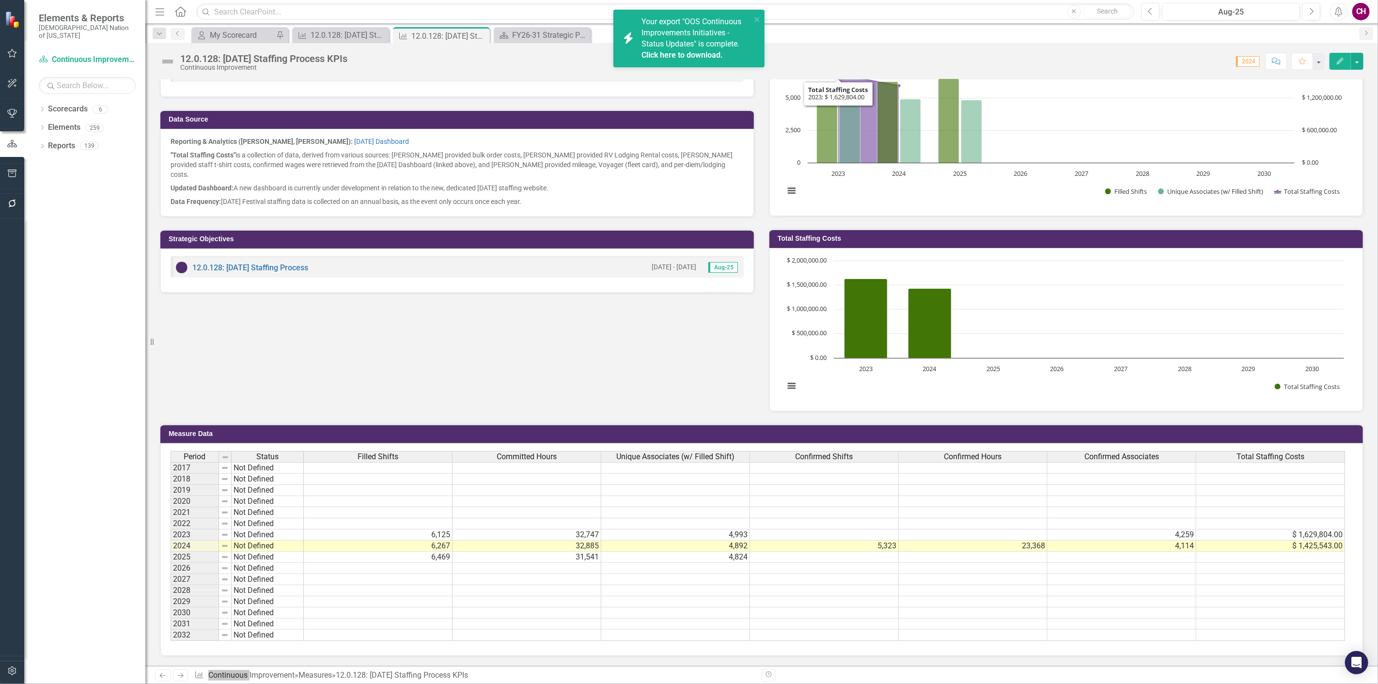
scroll to position [289, 0]
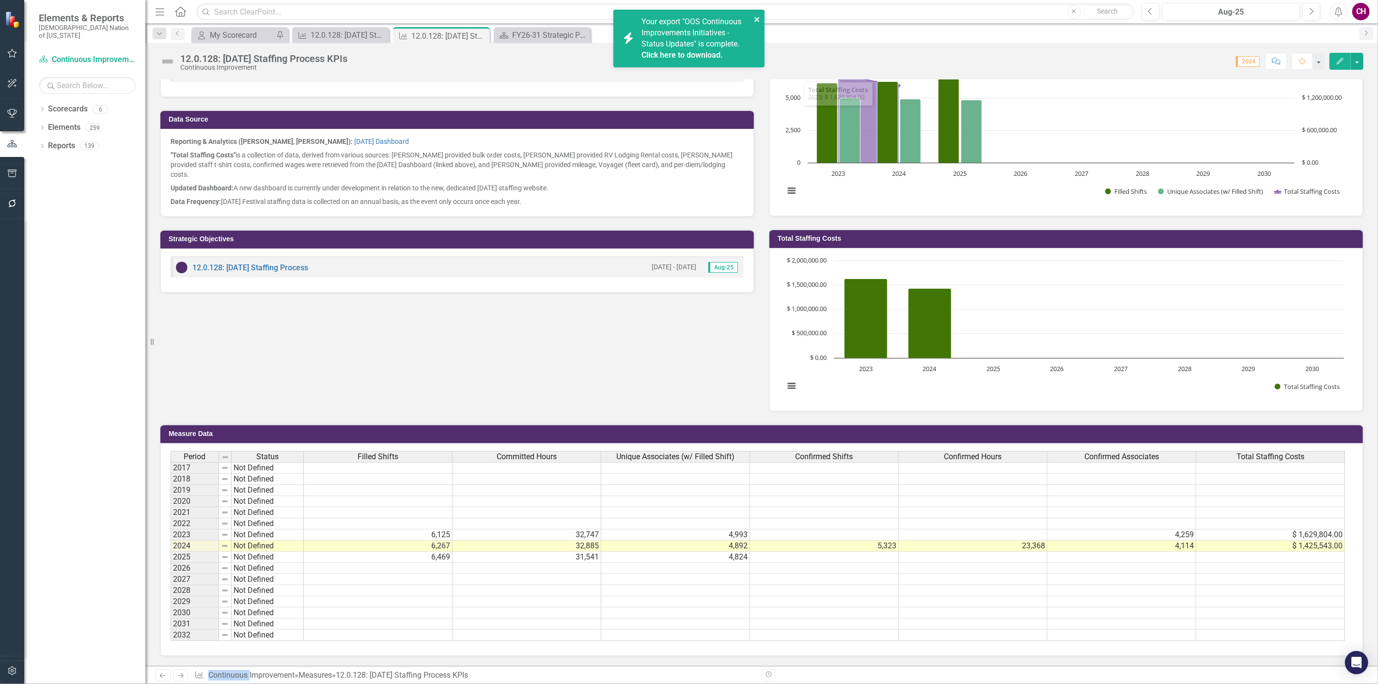
click at [757, 16] on icon "close" at bounding box center [757, 20] width 7 height 8
click at [1336, 61] on icon "Edit" at bounding box center [1340, 61] width 9 height 7
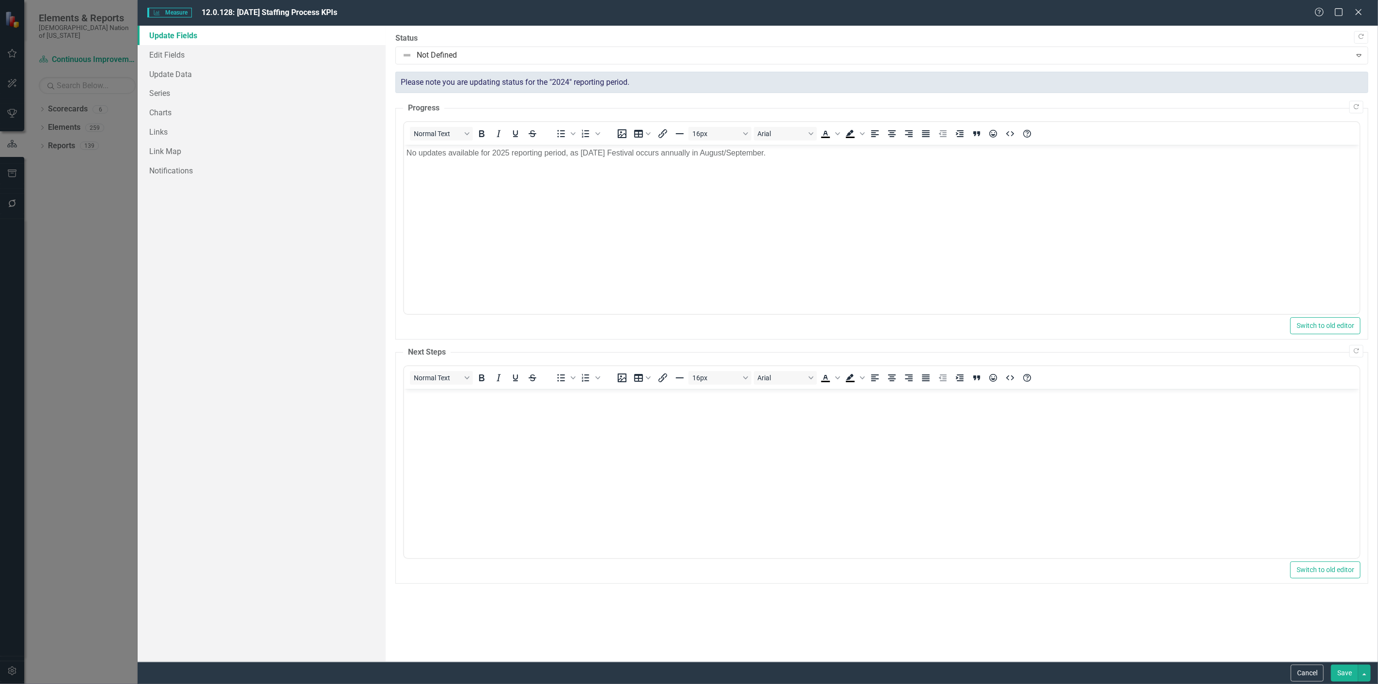
scroll to position [0, 0]
click at [225, 58] on link "Edit Fields" at bounding box center [262, 54] width 248 height 19
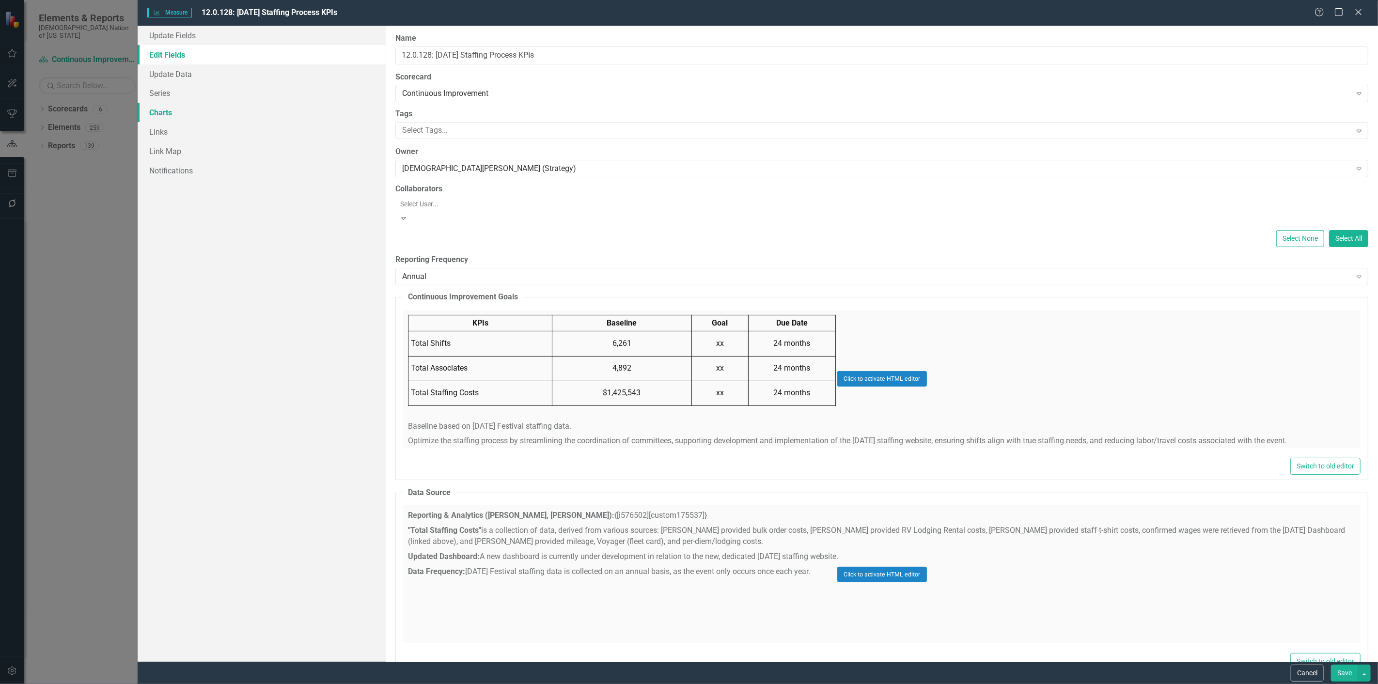
click at [196, 107] on link "Charts" at bounding box center [262, 112] width 248 height 19
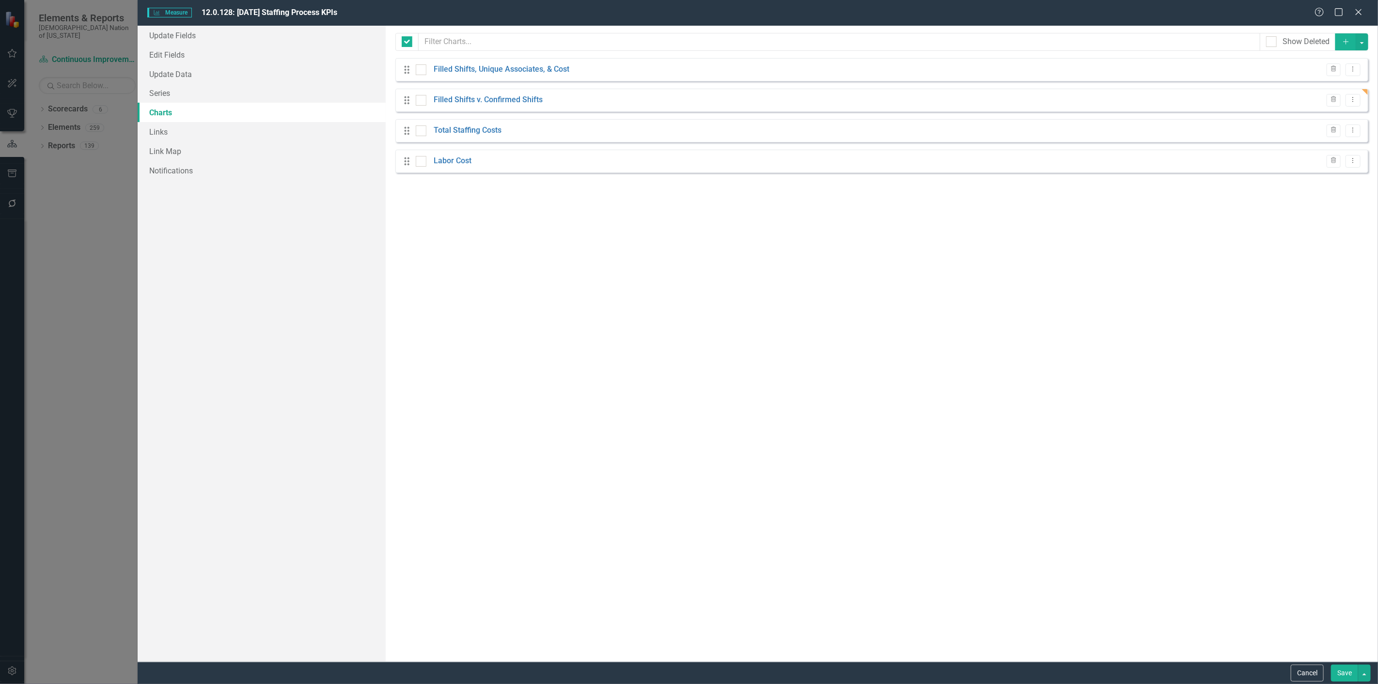
checkbox input "false"
click at [1350, 99] on icon "Dropdown Menu" at bounding box center [1353, 99] width 8 height 6
click at [1351, 99] on icon "Dropdown Menu" at bounding box center [1353, 99] width 8 height 6
click at [506, 103] on link "Filled Shifts v. Confirmed Shifts" at bounding box center [488, 100] width 109 height 11
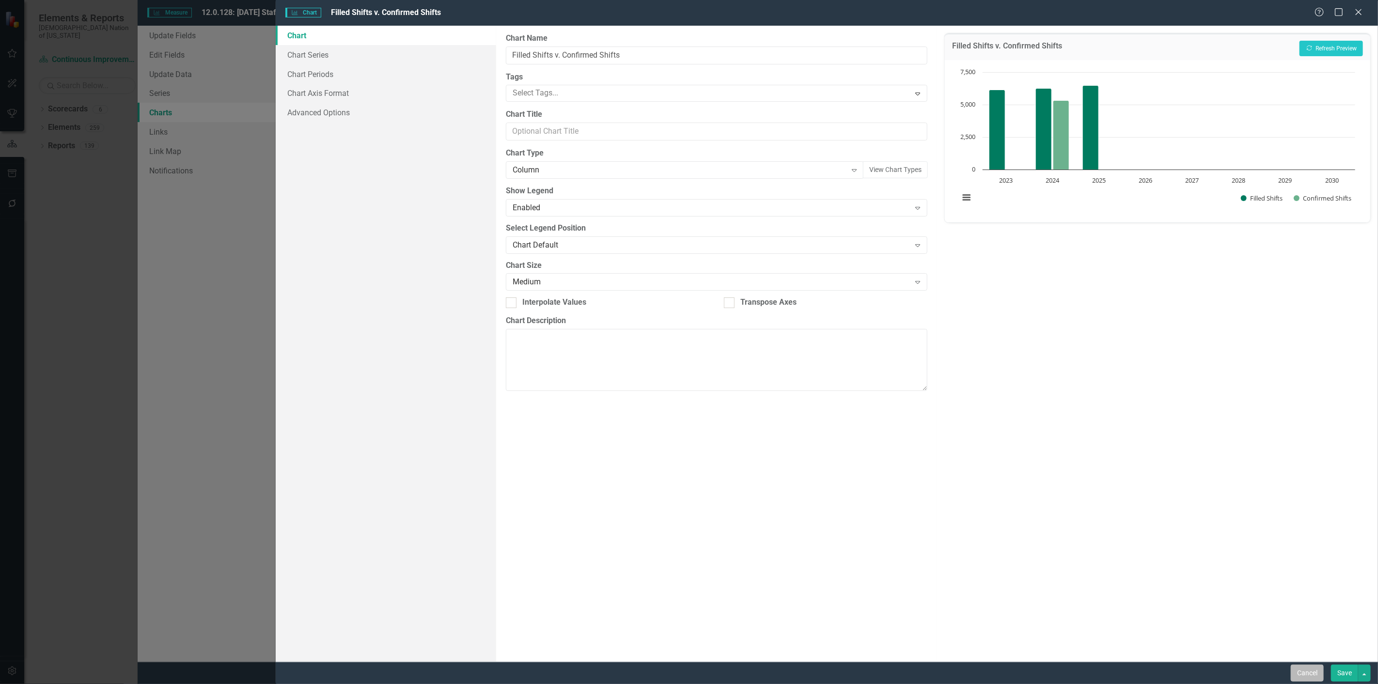
click at [1307, 670] on button "Cancel" at bounding box center [1307, 673] width 33 height 17
click at [1304, 672] on button "Cancel" at bounding box center [1307, 673] width 33 height 17
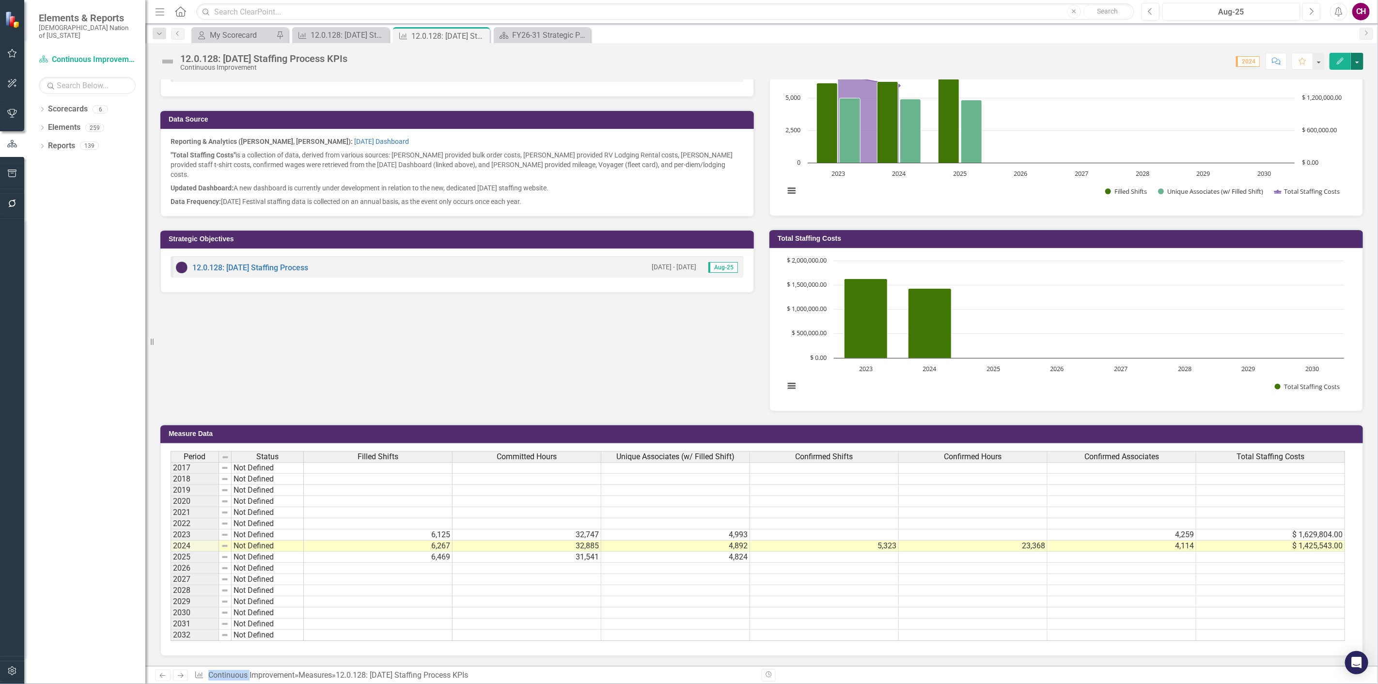
click at [1361, 63] on button "button" at bounding box center [1357, 61] width 13 height 17
click at [1338, 95] on link "Edit Report Edit Layout" at bounding box center [1316, 97] width 95 height 18
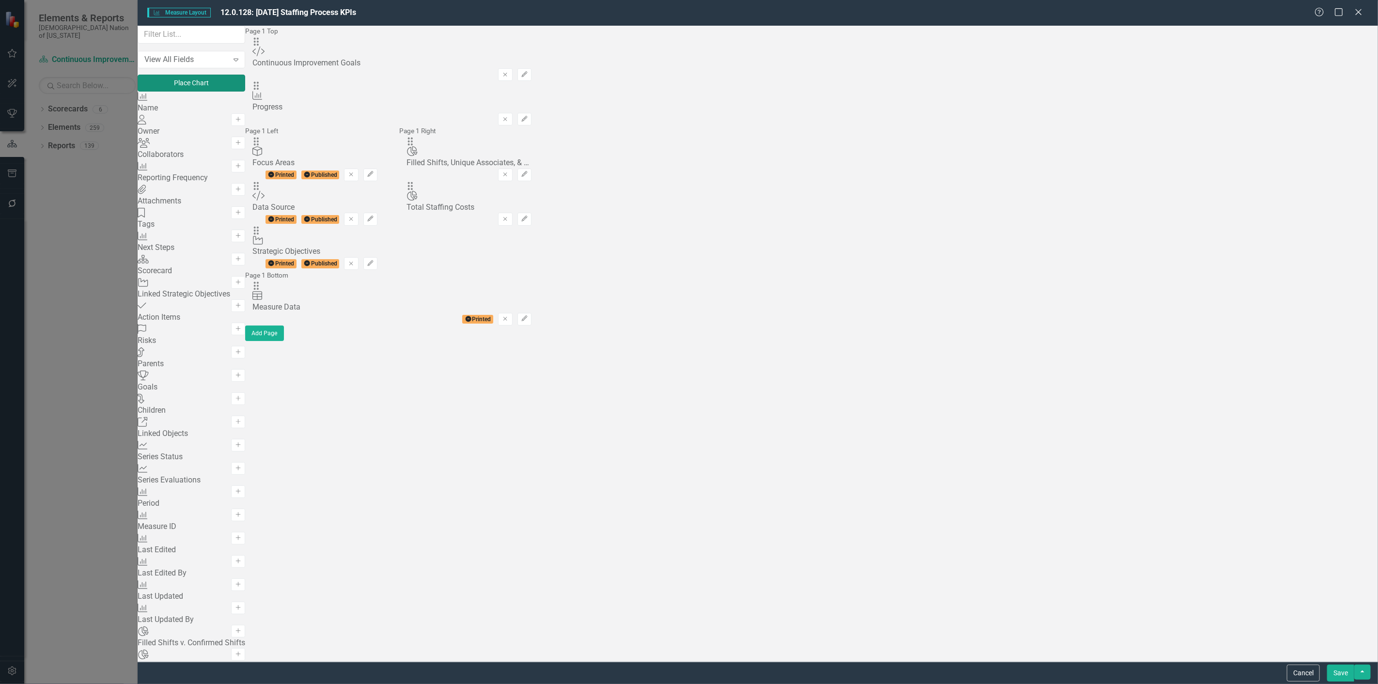
click at [245, 92] on button "Place Chart" at bounding box center [192, 83] width 108 height 17
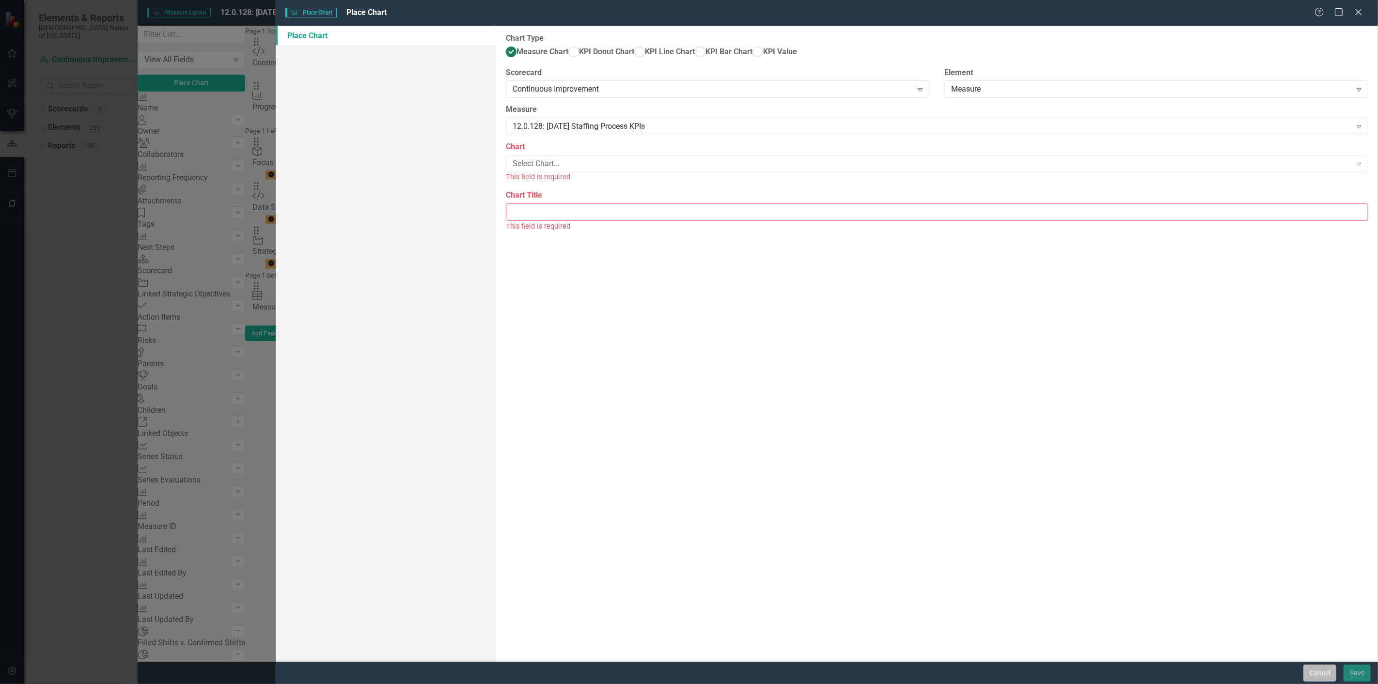
click at [1312, 665] on button "Cancel" at bounding box center [1320, 673] width 33 height 17
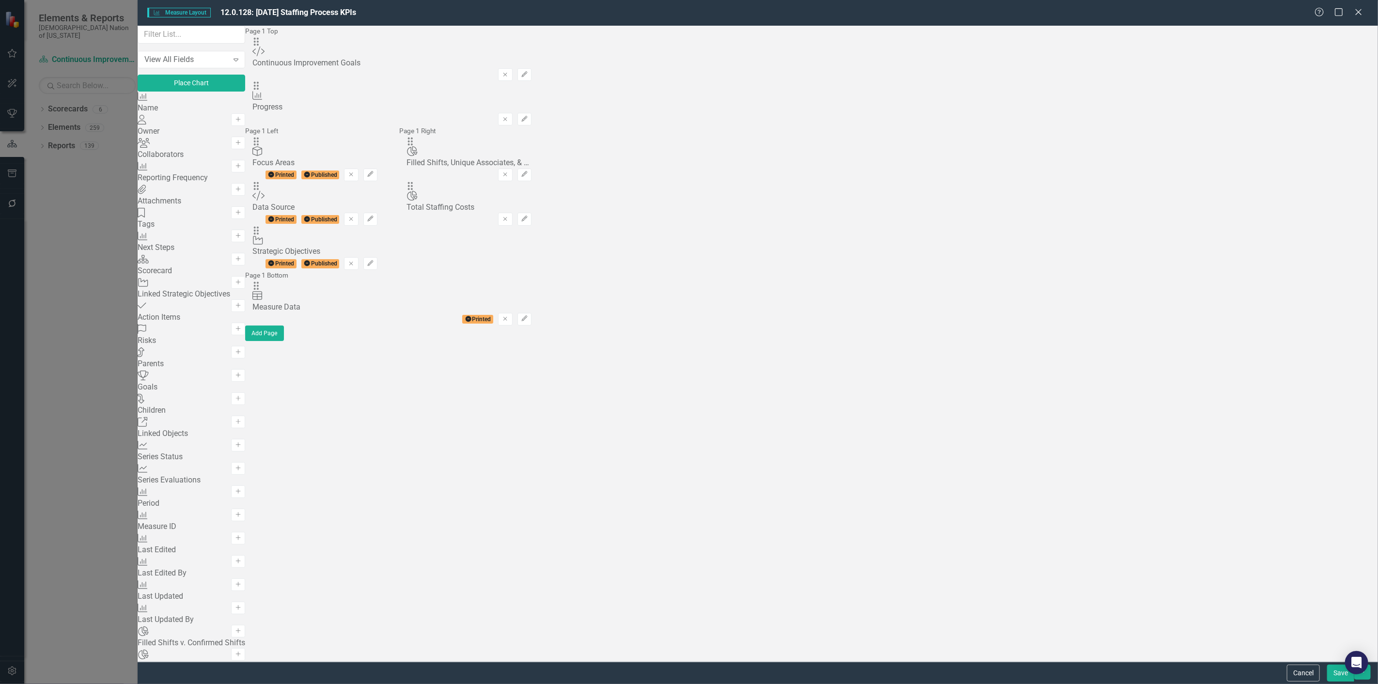
click at [539, 136] on div "Page 1 Right Drag Chart Filled Shifts, Unique Associates, & Cost Hidden Pod Onl…" at bounding box center [469, 176] width 140 height 100
click at [245, 92] on button "Place Chart" at bounding box center [192, 83] width 108 height 17
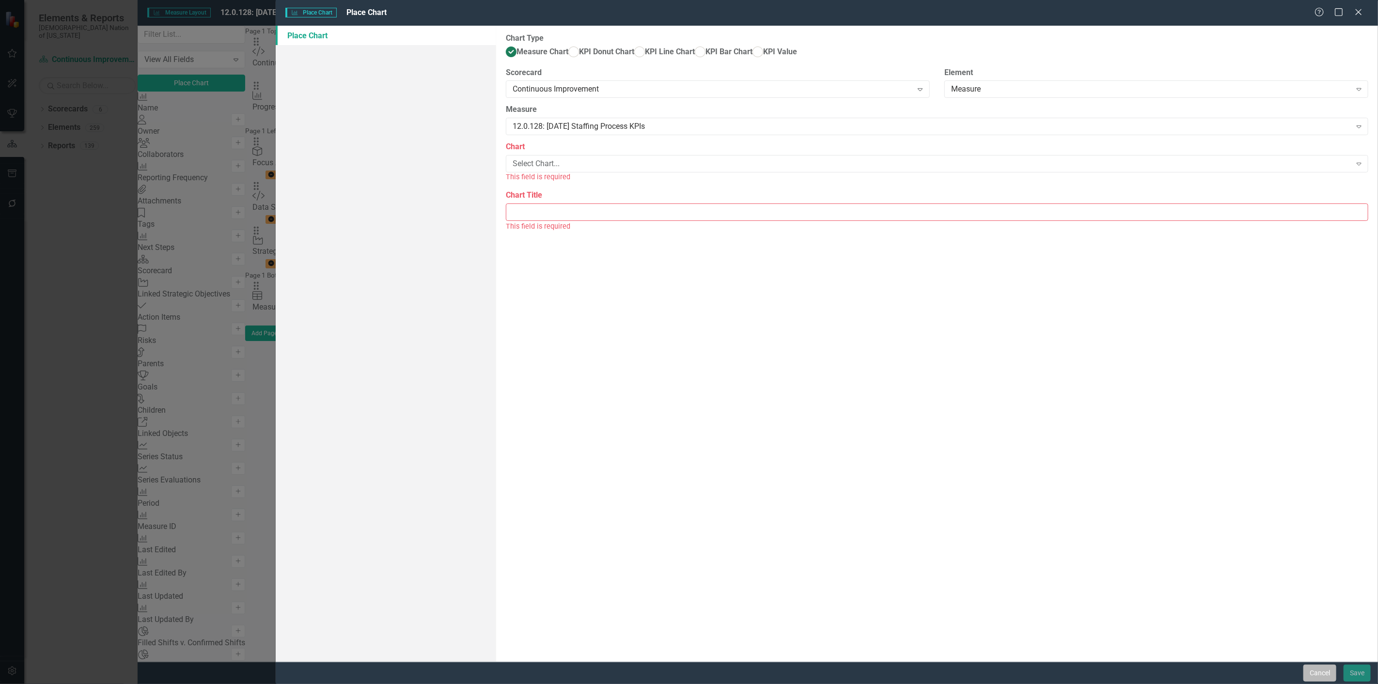
click at [1322, 676] on button "Cancel" at bounding box center [1320, 673] width 33 height 17
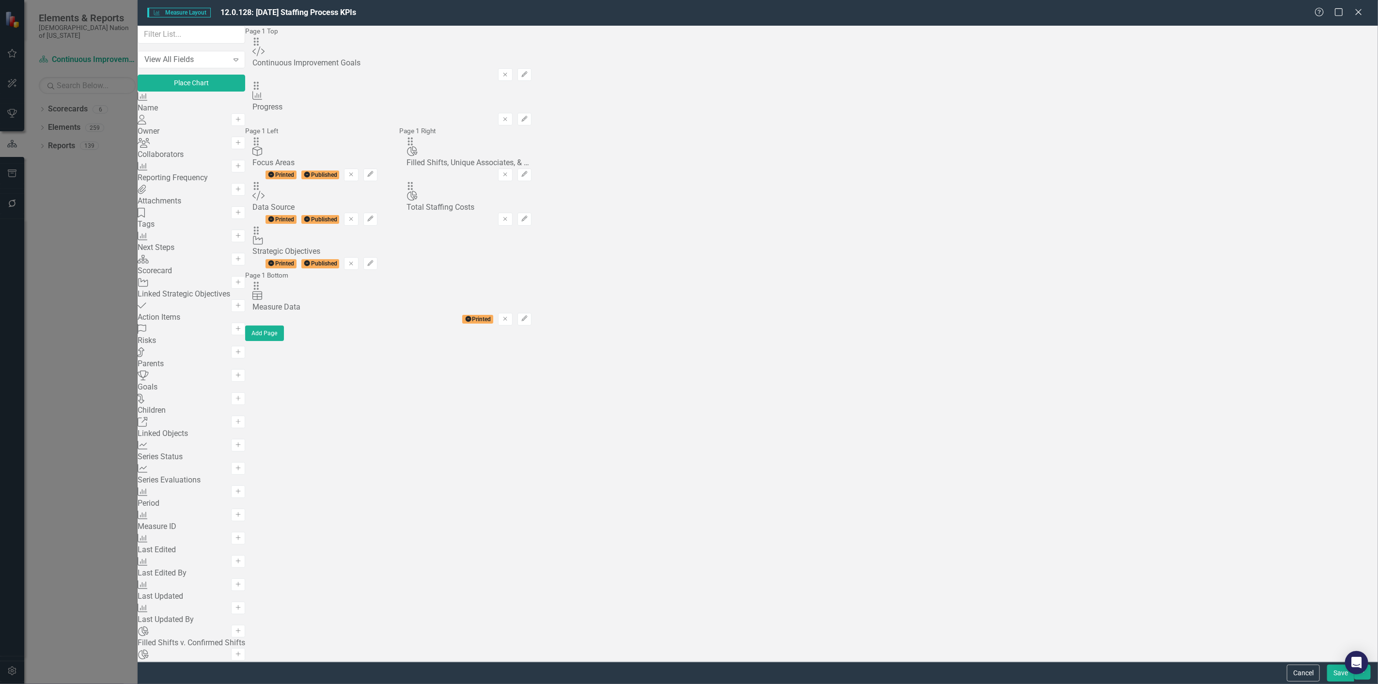
click at [1320, 676] on button "Cancel" at bounding box center [1303, 673] width 33 height 17
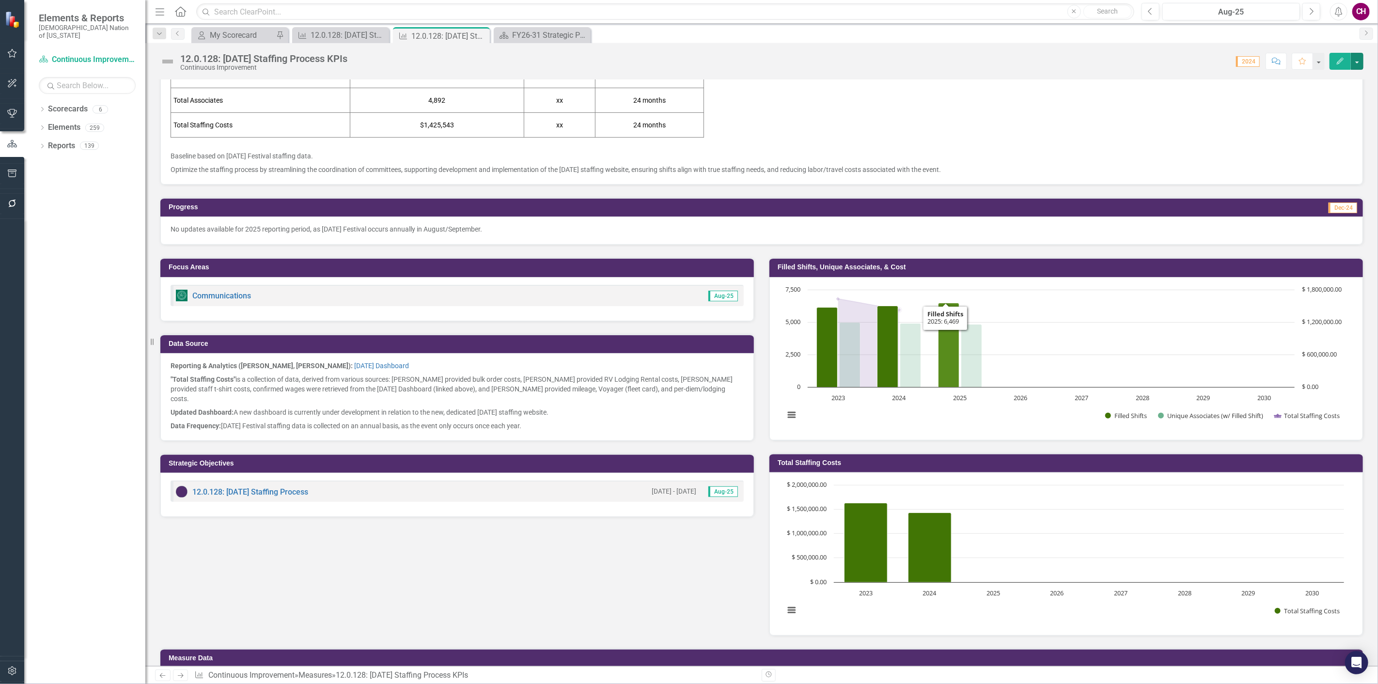
scroll to position [127, 0]
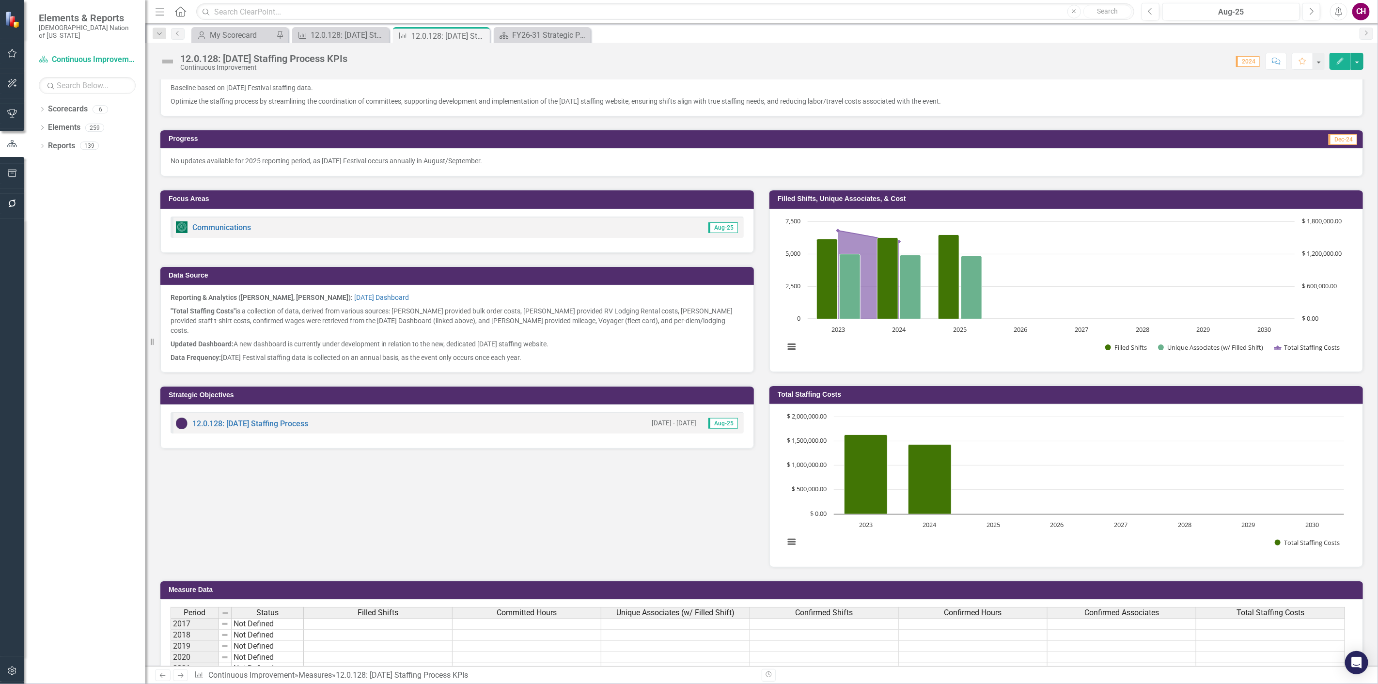
click at [886, 385] on div "Total Staffing Costs" at bounding box center [1067, 394] width 594 height 19
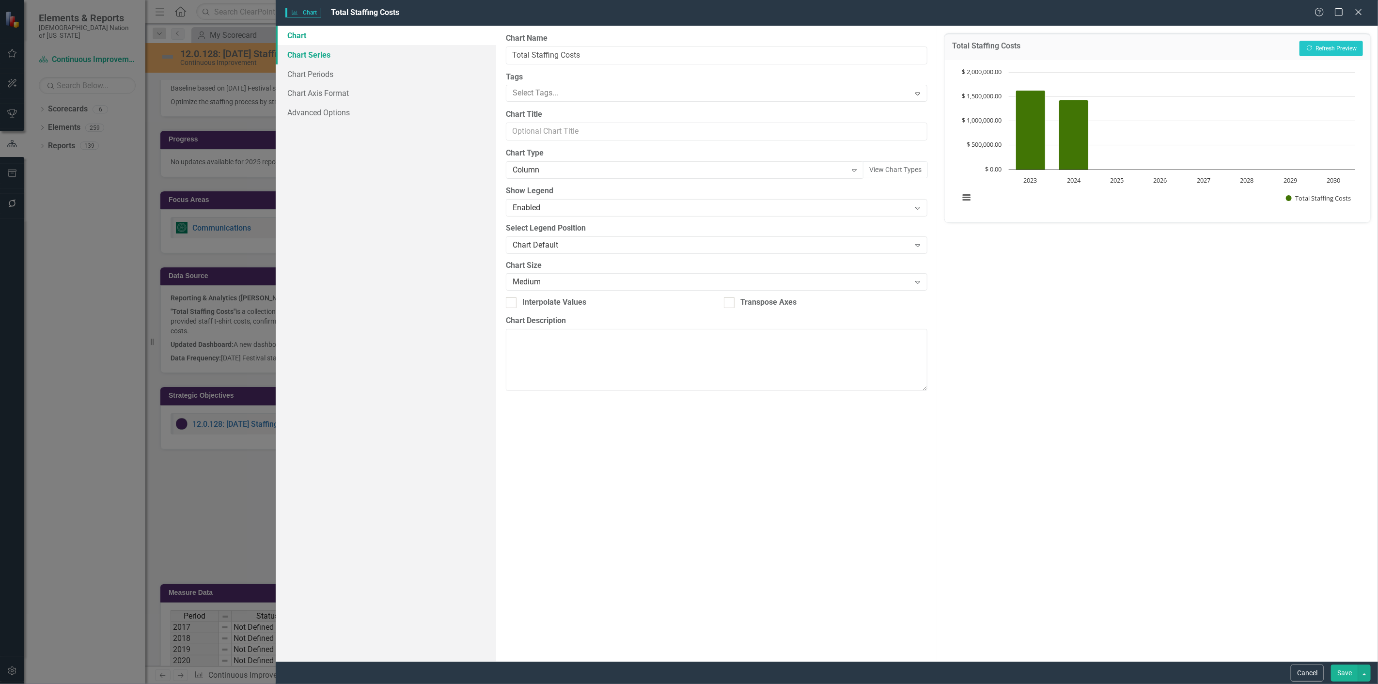
click at [320, 48] on link "Chart Series" at bounding box center [386, 54] width 221 height 19
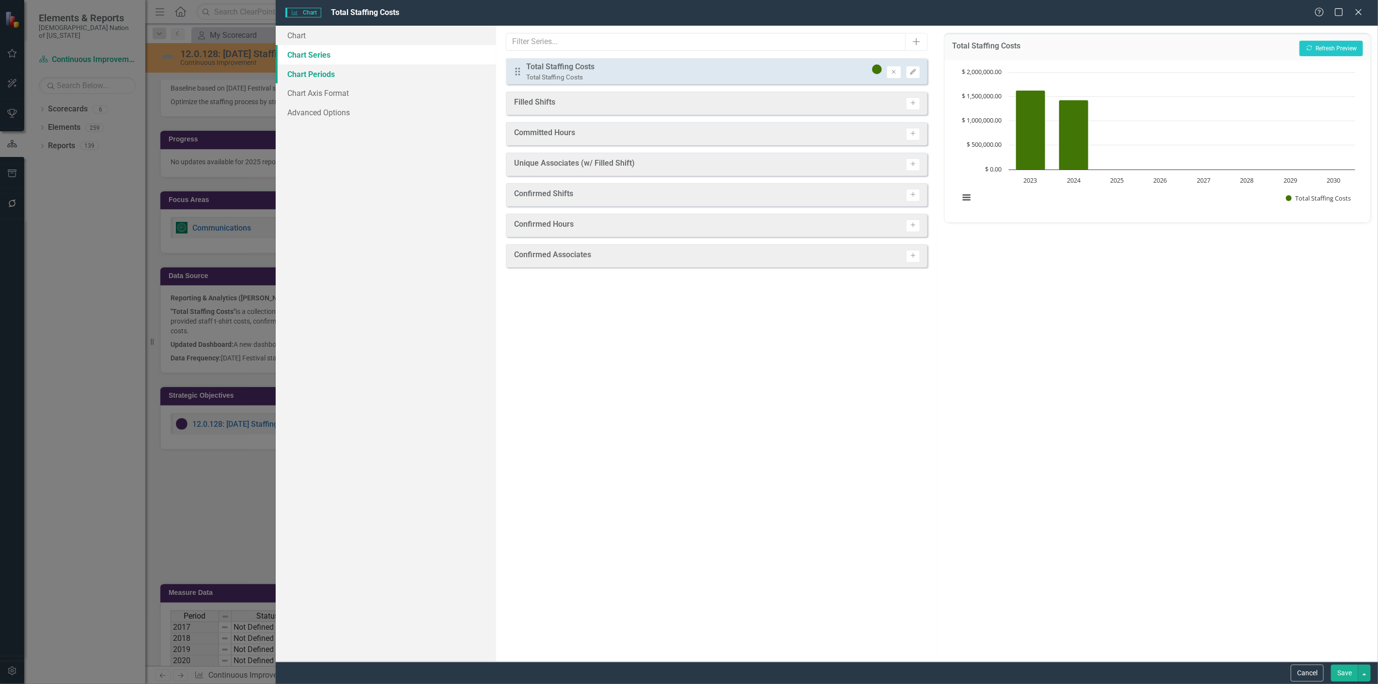
click at [369, 79] on link "Chart Periods" at bounding box center [386, 73] width 221 height 19
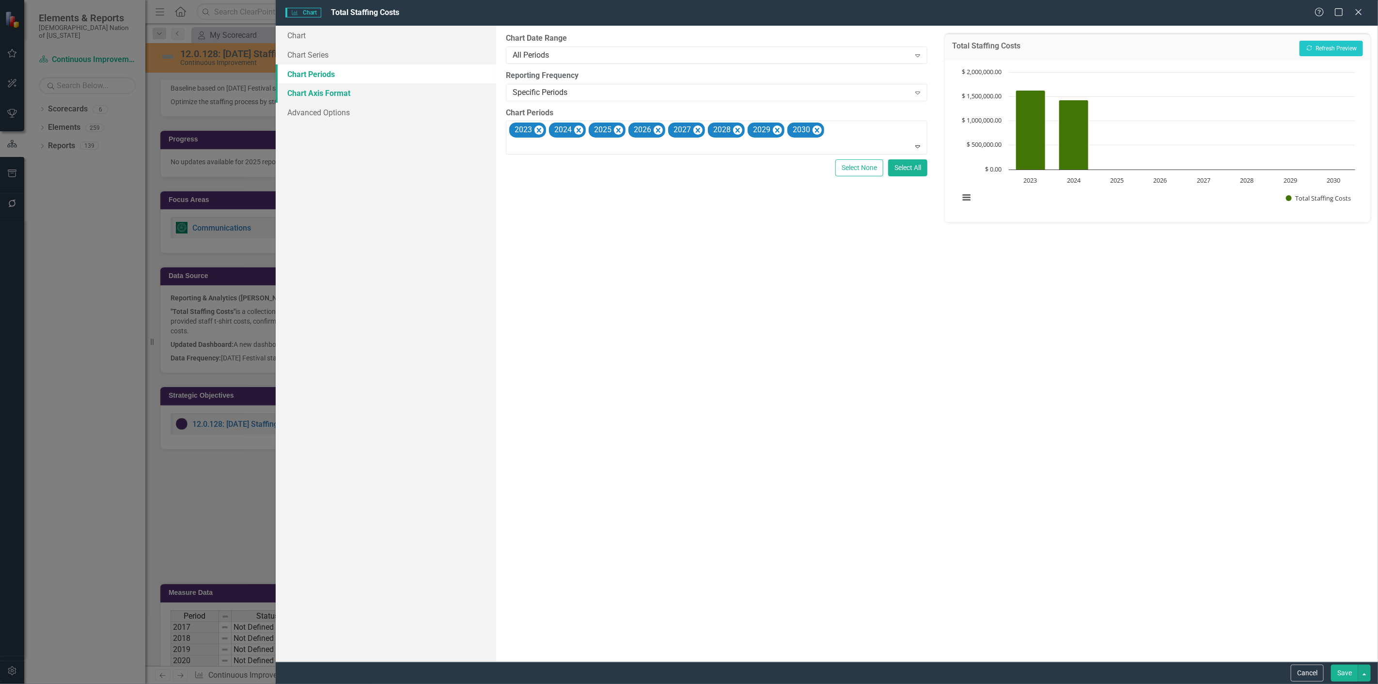
click at [364, 94] on link "Chart Axis Format" at bounding box center [386, 92] width 221 height 19
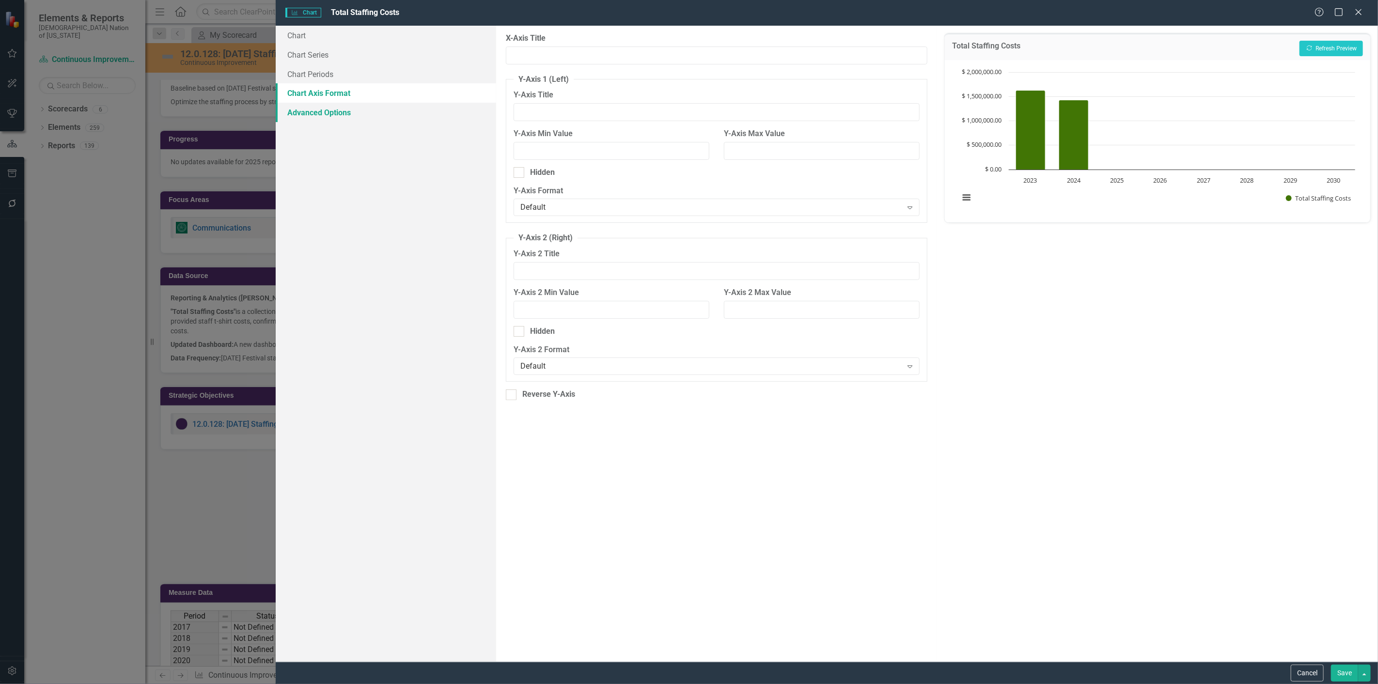
click at [361, 105] on link "Advanced Options" at bounding box center [386, 112] width 221 height 19
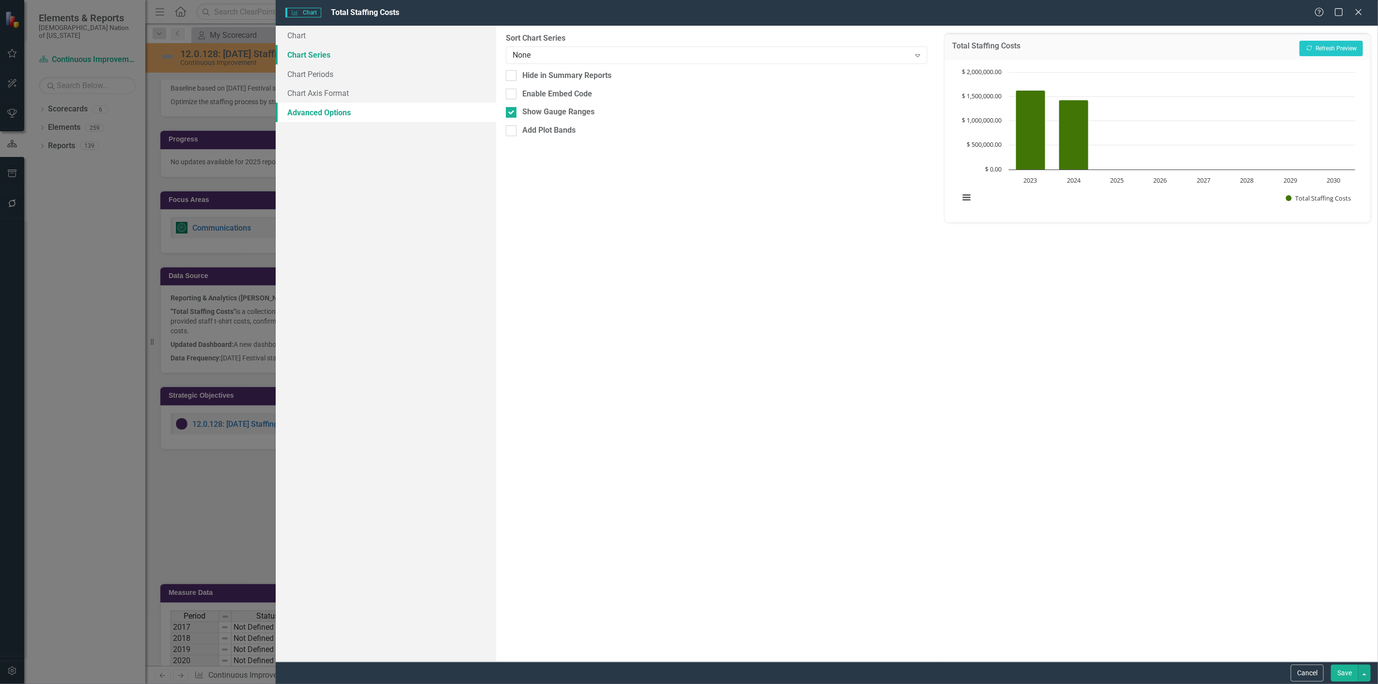
click at [348, 55] on link "Chart Series" at bounding box center [386, 54] width 221 height 19
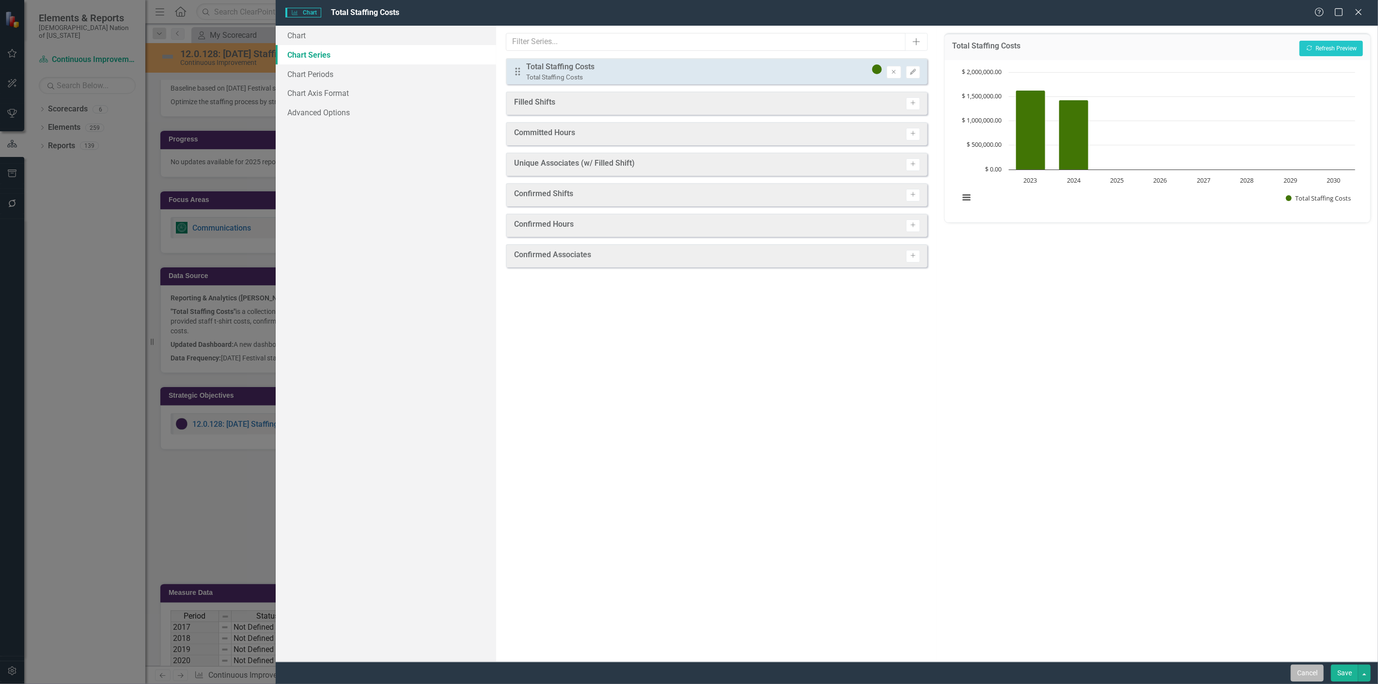
click at [1303, 666] on button "Cancel" at bounding box center [1307, 673] width 33 height 17
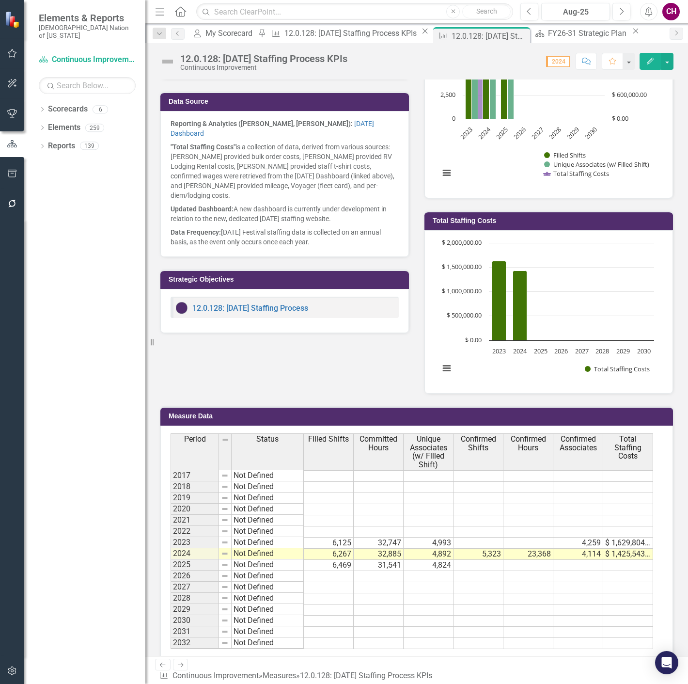
scroll to position [325, 0]
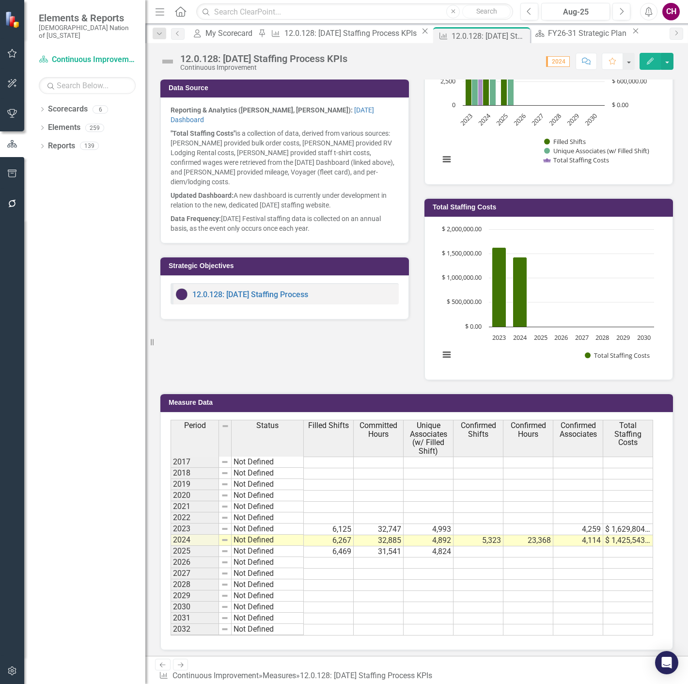
click at [492, 530] on td at bounding box center [479, 529] width 50 height 11
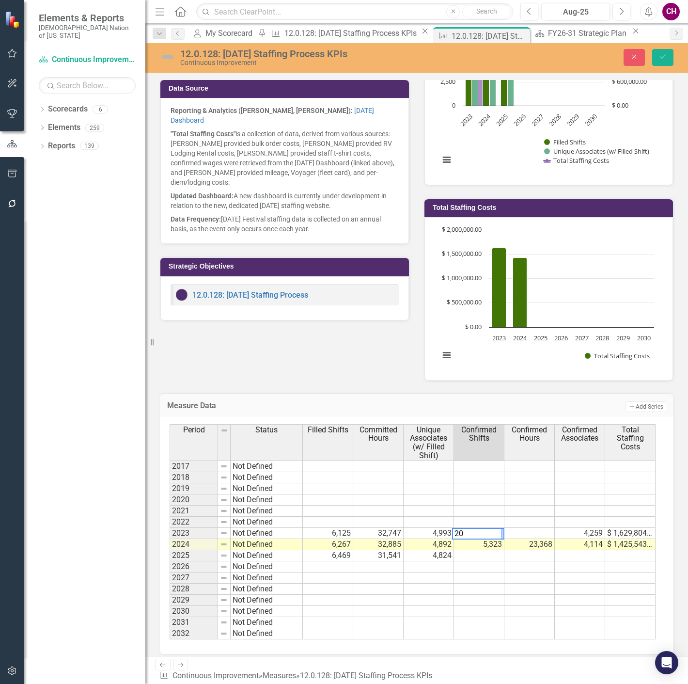
type textarea "2"
type textarea "5022"
click at [663, 53] on icon "Save" at bounding box center [663, 56] width 9 height 7
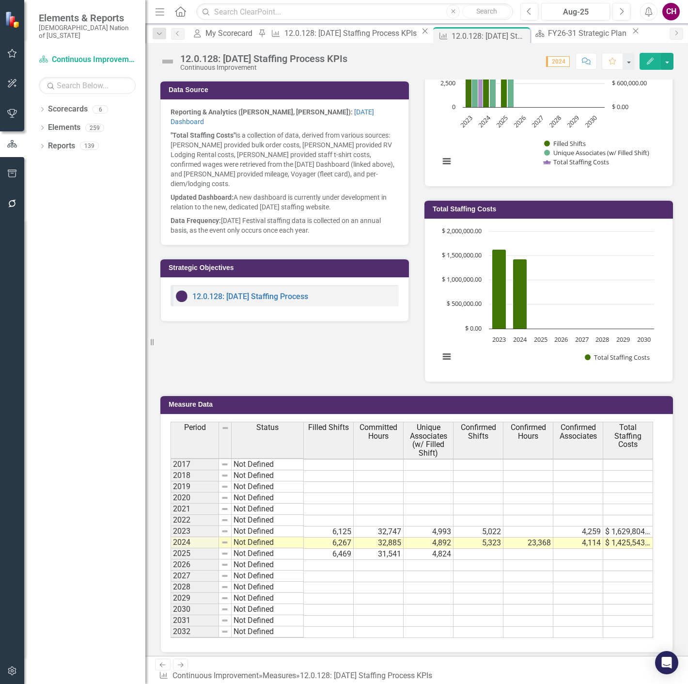
scroll to position [0, 0]
click at [542, 531] on td at bounding box center [529, 531] width 50 height 11
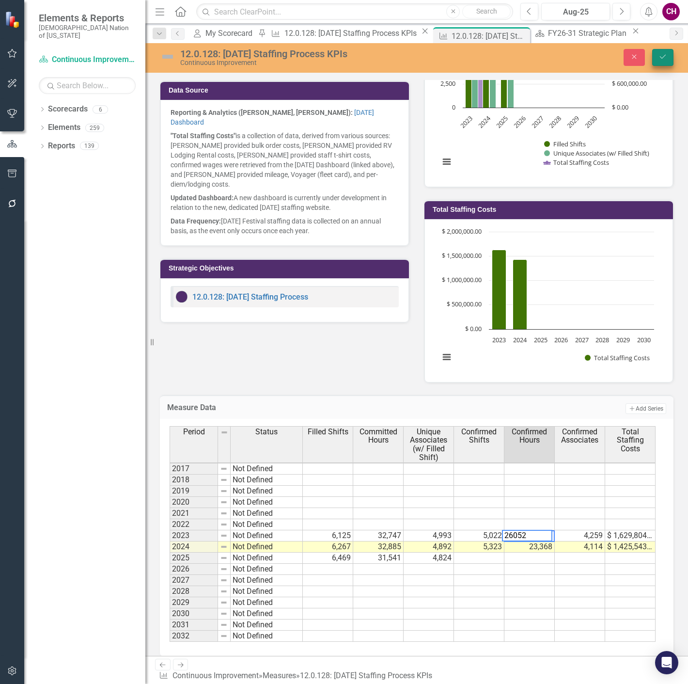
type textarea "26052"
click at [660, 50] on button "Save" at bounding box center [662, 57] width 21 height 17
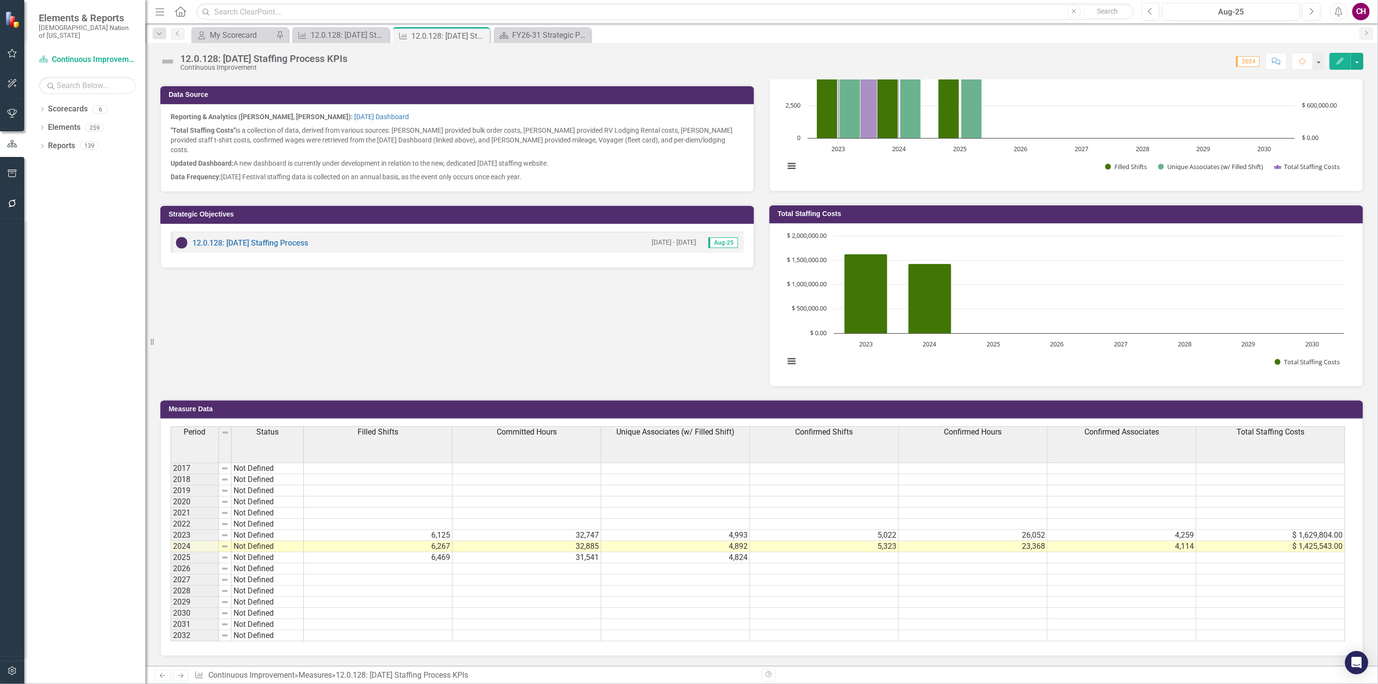
scroll to position [0, 0]
click at [622, 327] on div "Focus Areas Communications Aug-25 Data Source Reporting & Analytics (Mia Cherry…" at bounding box center [762, 191] width 1219 height 391
click at [823, 210] on h3 "Total Staffing Costs" at bounding box center [1068, 213] width 581 height 7
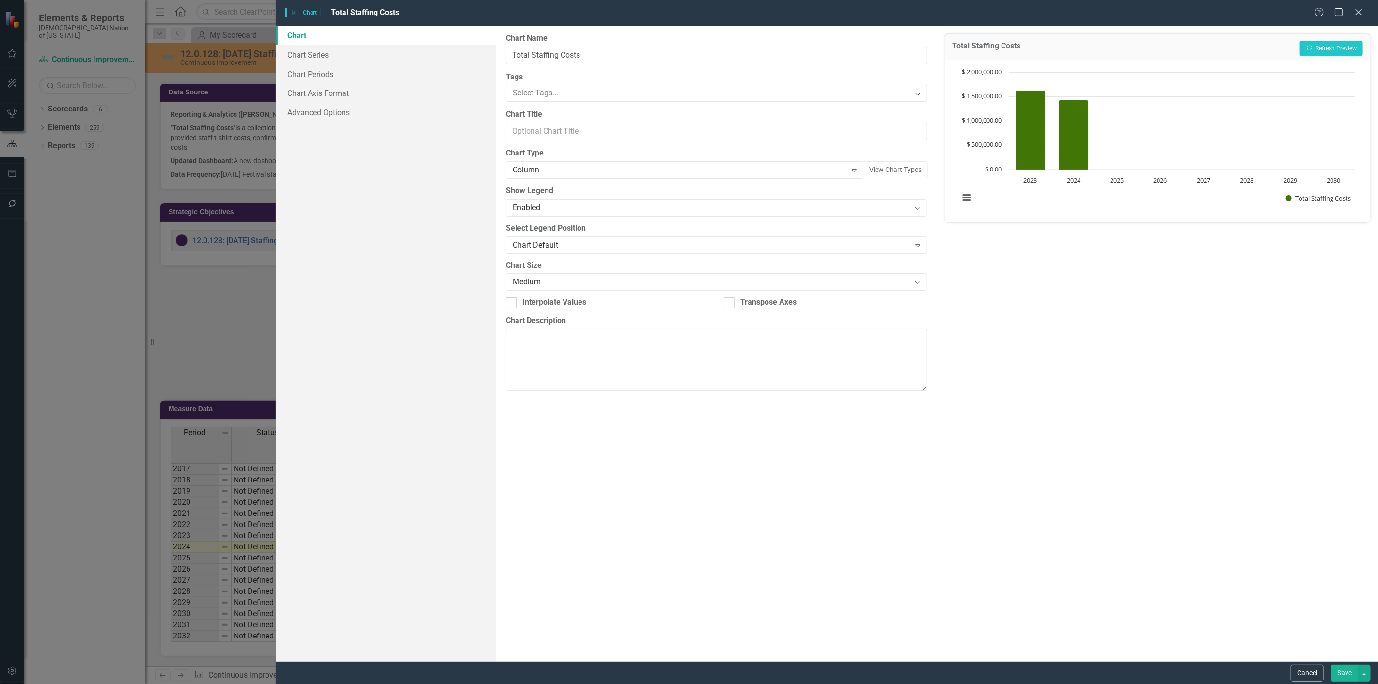
scroll to position [316, 0]
click at [1366, 8] on div "Help Maximize Close" at bounding box center [1342, 12] width 54 height 11
click at [350, 42] on link "Chart" at bounding box center [386, 35] width 221 height 19
click at [341, 53] on link "Chart Series" at bounding box center [386, 54] width 221 height 19
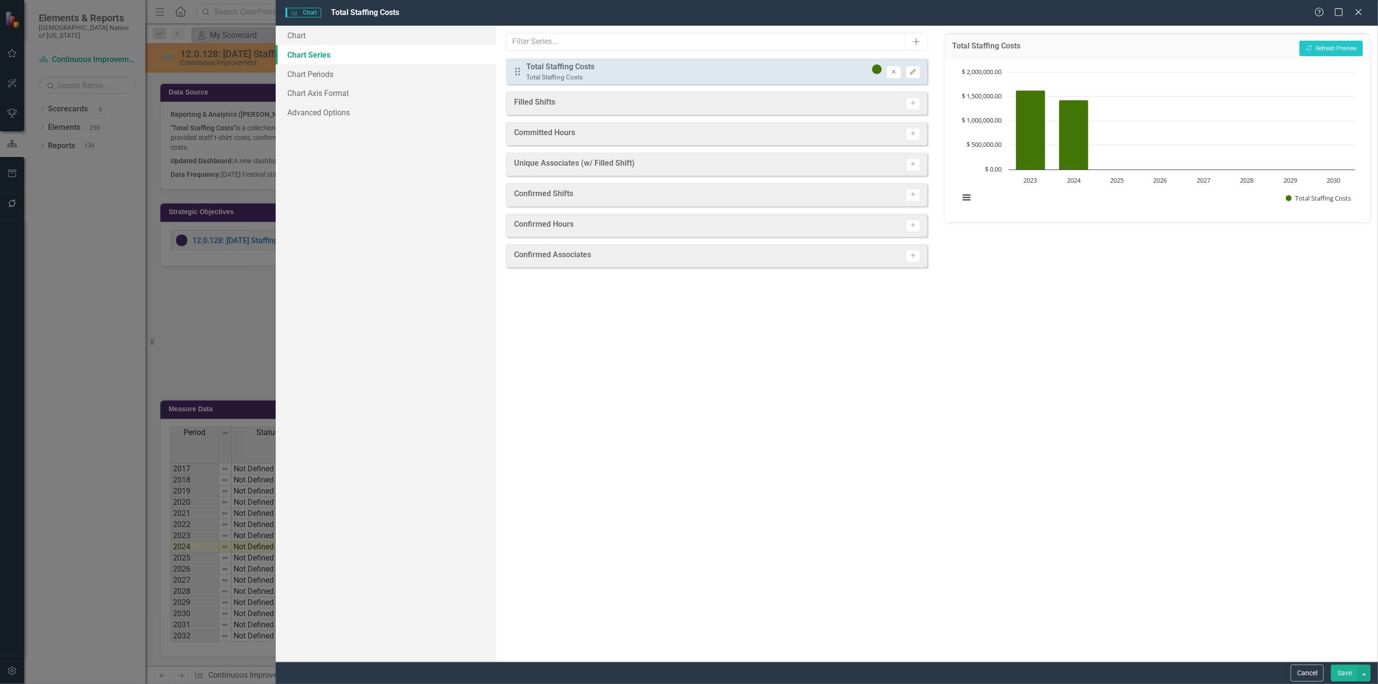
click at [894, 70] on icon "Remove" at bounding box center [893, 72] width 7 height 6
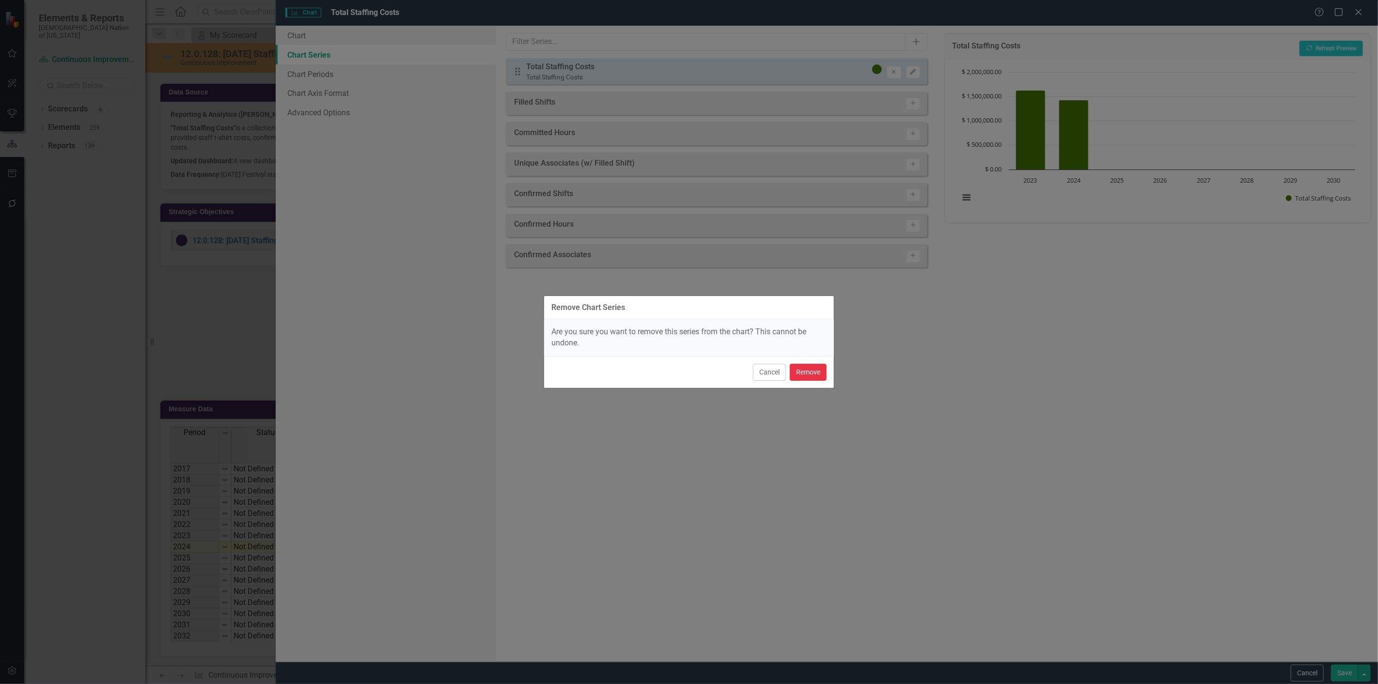
click at [813, 375] on button "Remove" at bounding box center [808, 372] width 37 height 17
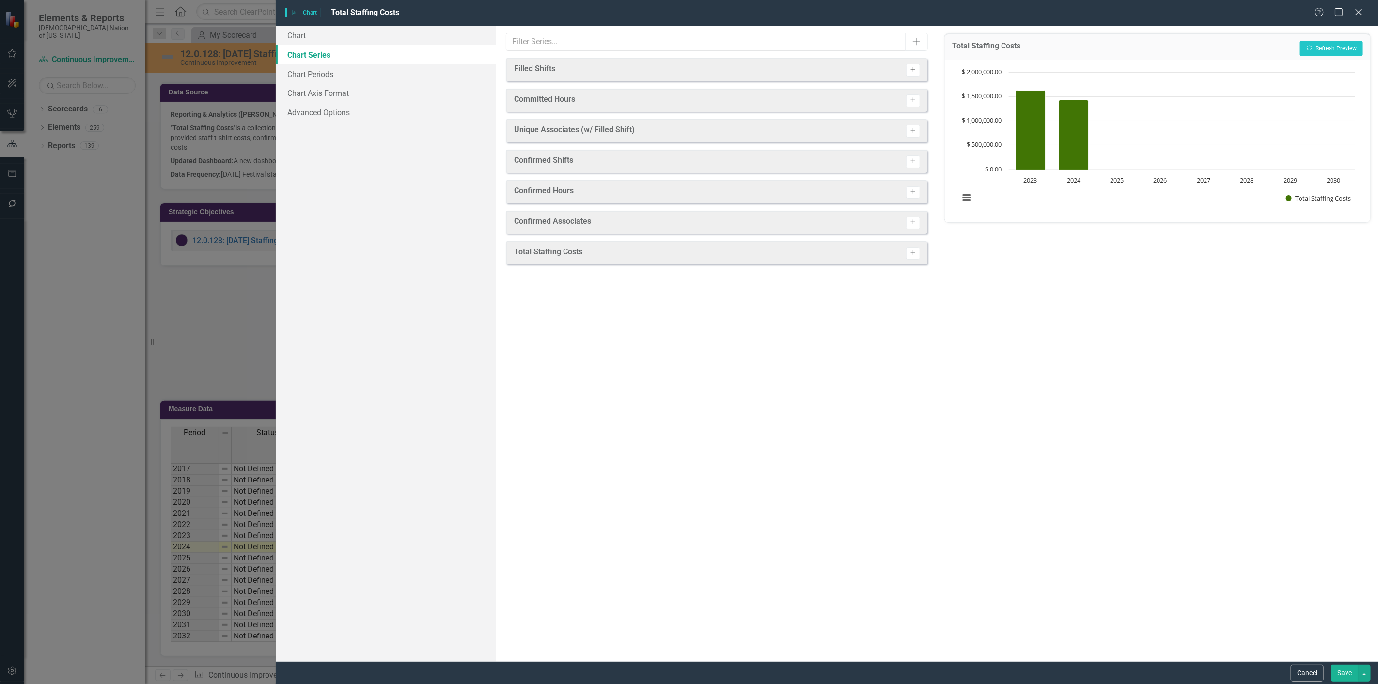
click at [915, 69] on icon "button" at bounding box center [913, 69] width 5 height 5
click at [916, 161] on icon "Activate" at bounding box center [913, 164] width 7 height 6
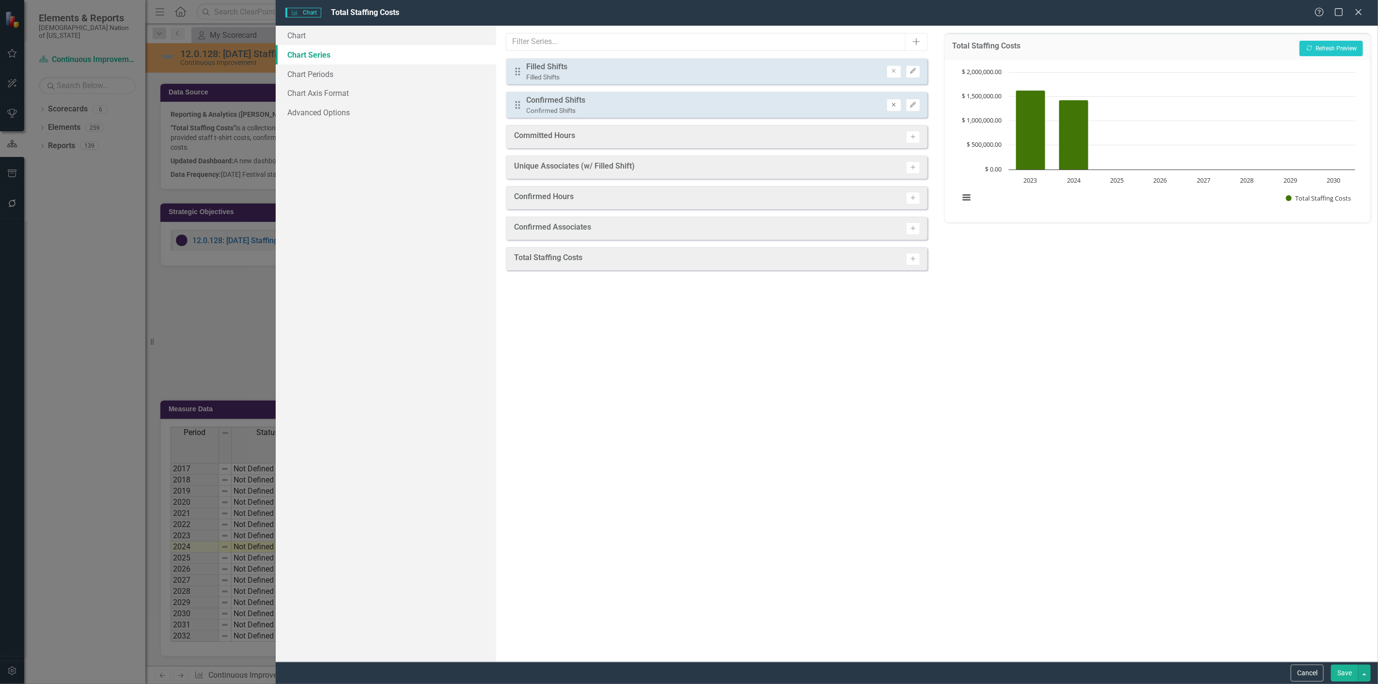
click at [898, 102] on icon "Remove" at bounding box center [893, 105] width 7 height 6
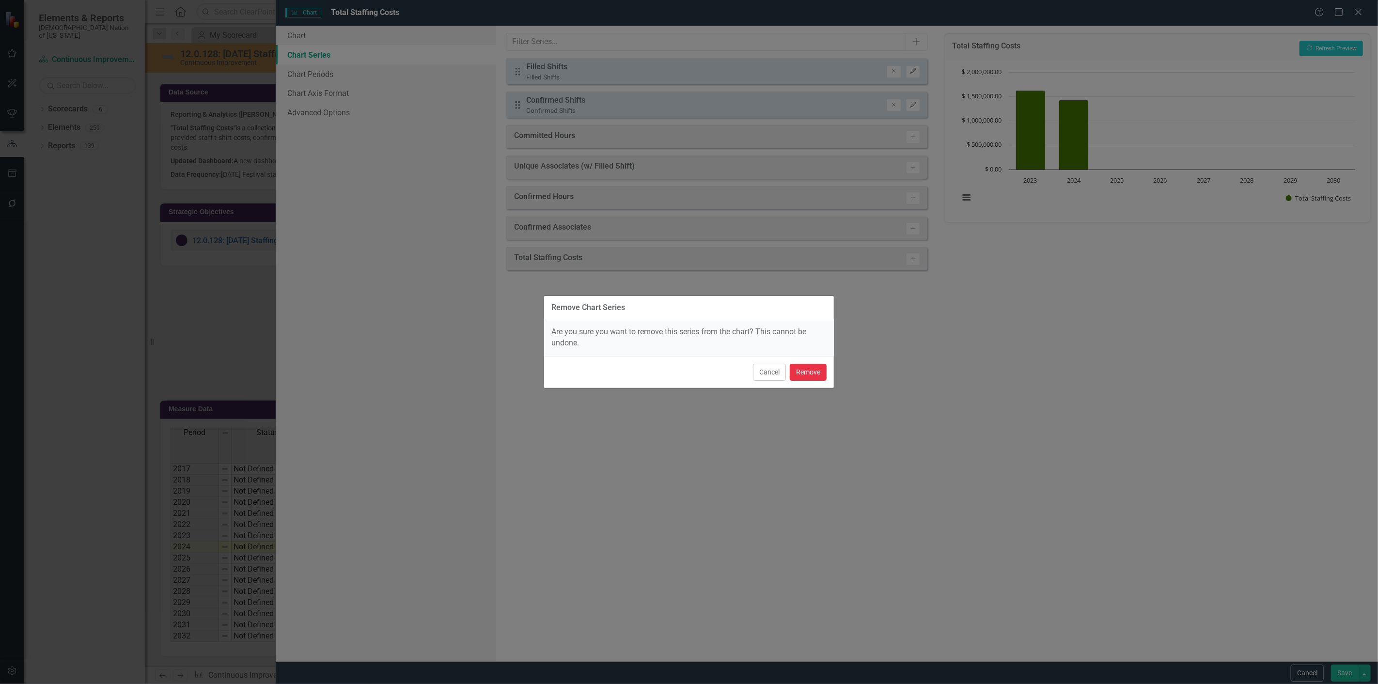
click at [806, 368] on button "Remove" at bounding box center [808, 372] width 37 height 17
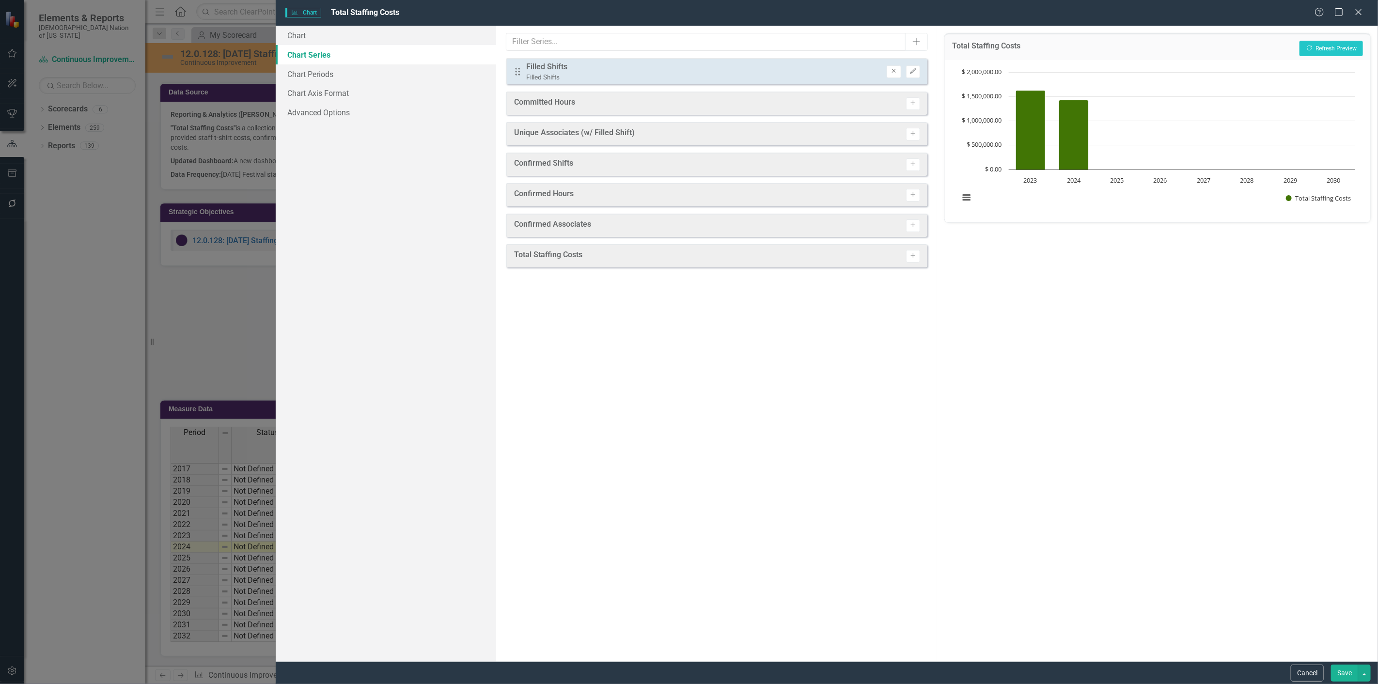
click at [897, 68] on icon "Remove" at bounding box center [893, 71] width 7 height 6
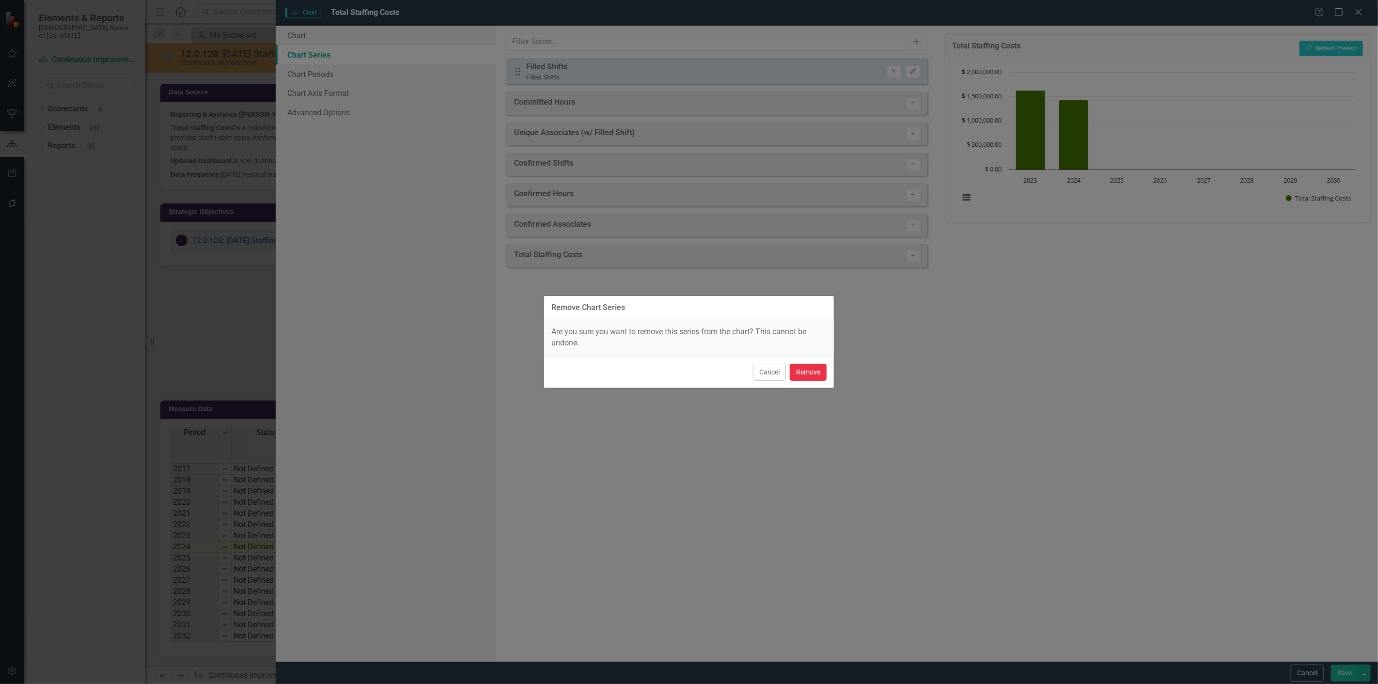
click at [816, 373] on button "Remove" at bounding box center [808, 372] width 37 height 17
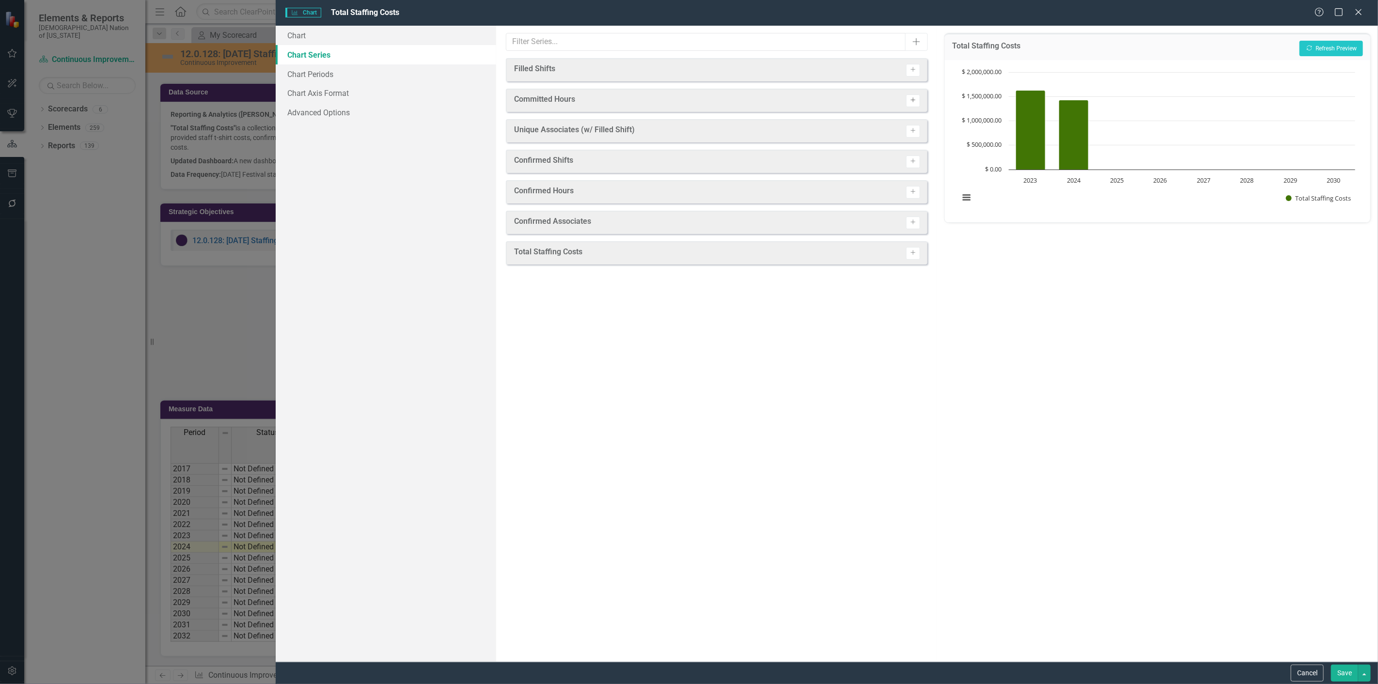
click at [912, 100] on icon "Activate" at bounding box center [913, 100] width 7 height 6
click at [893, 73] on icon "Remove" at bounding box center [893, 71] width 7 height 6
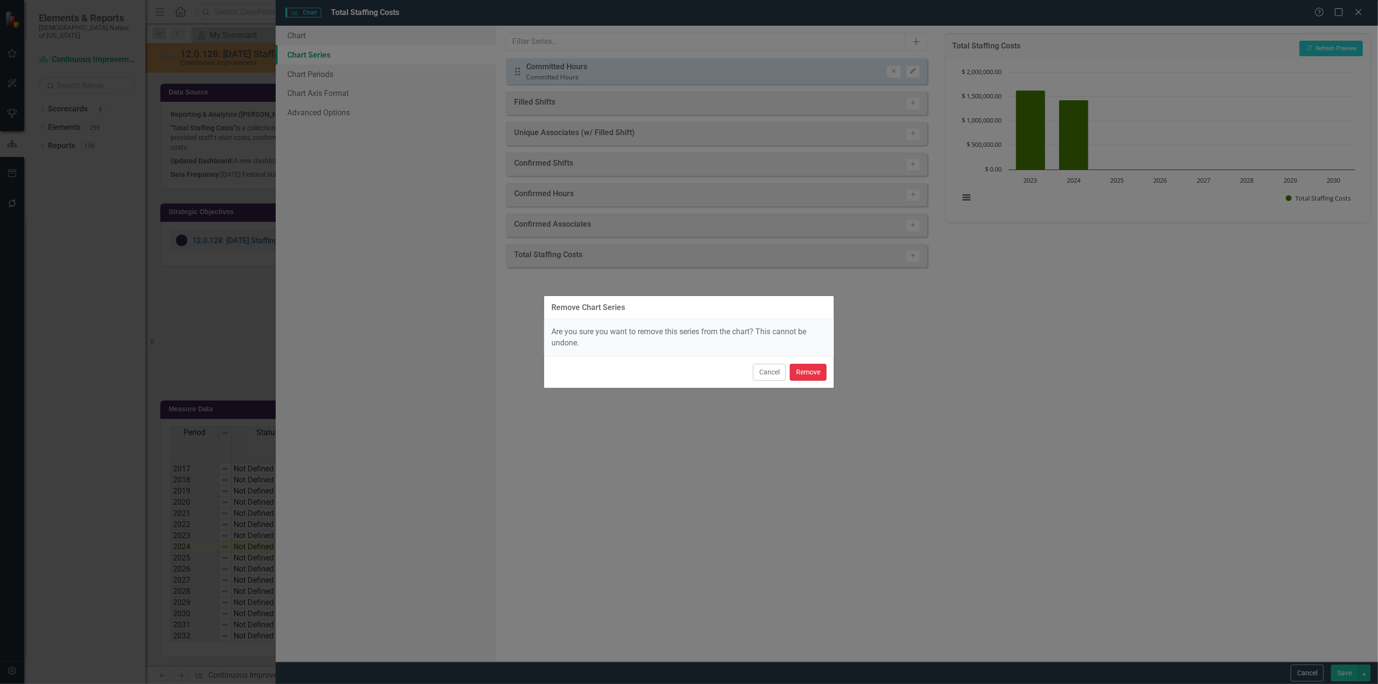
click at [813, 380] on button "Remove" at bounding box center [808, 372] width 37 height 17
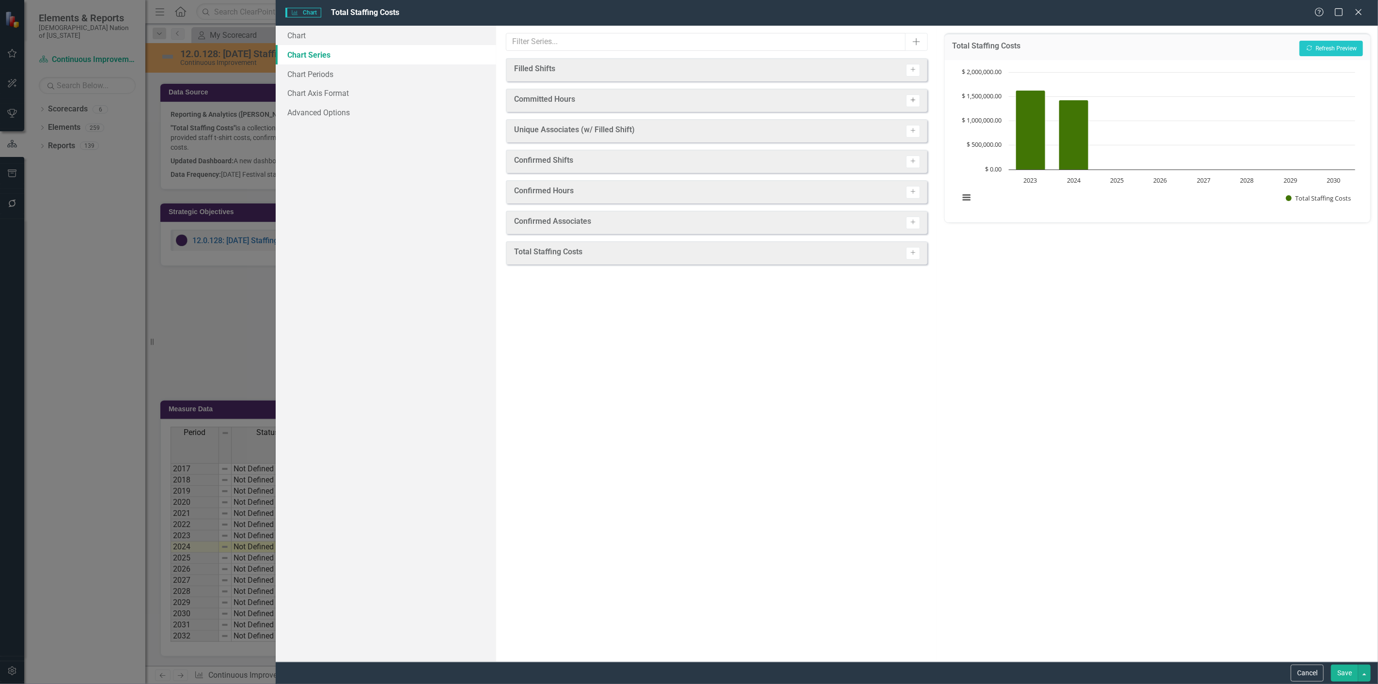
click at [919, 100] on button "Activate" at bounding box center [913, 101] width 14 height 13
click at [913, 195] on icon "button" at bounding box center [913, 194] width 5 height 5
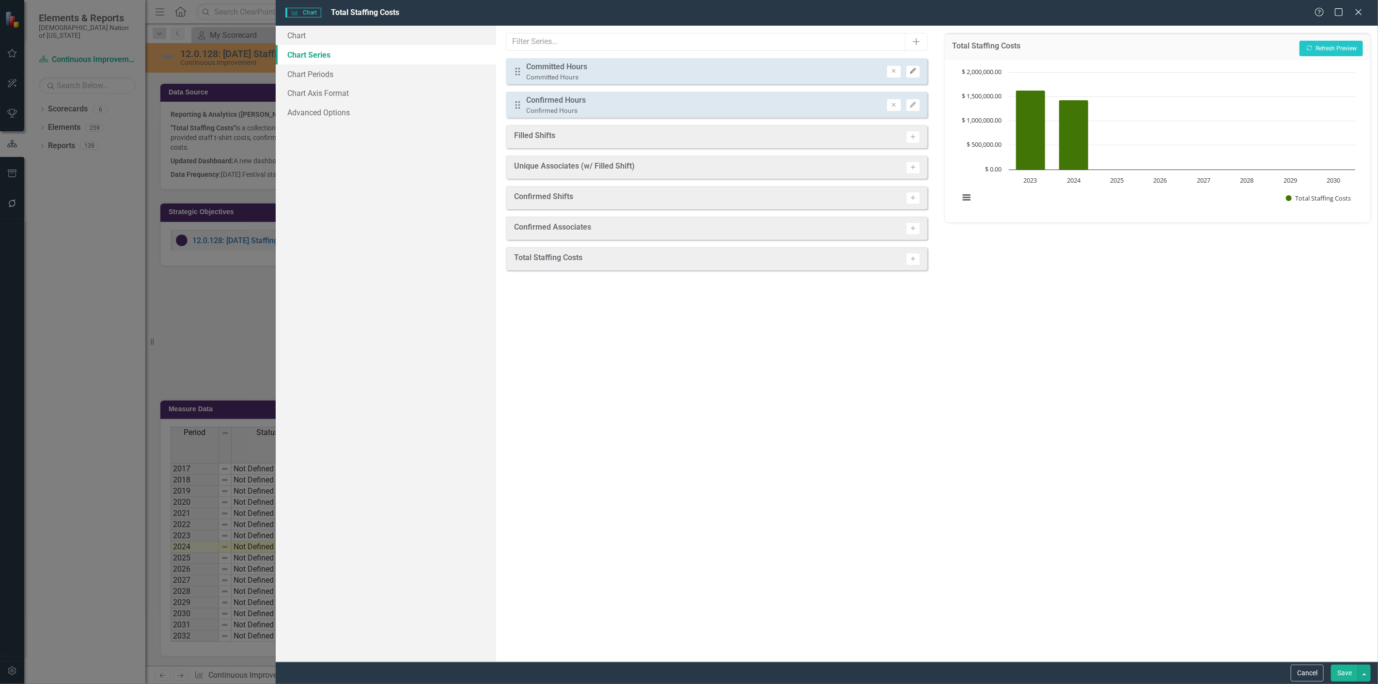
click at [912, 68] on icon "Edit" at bounding box center [913, 71] width 7 height 6
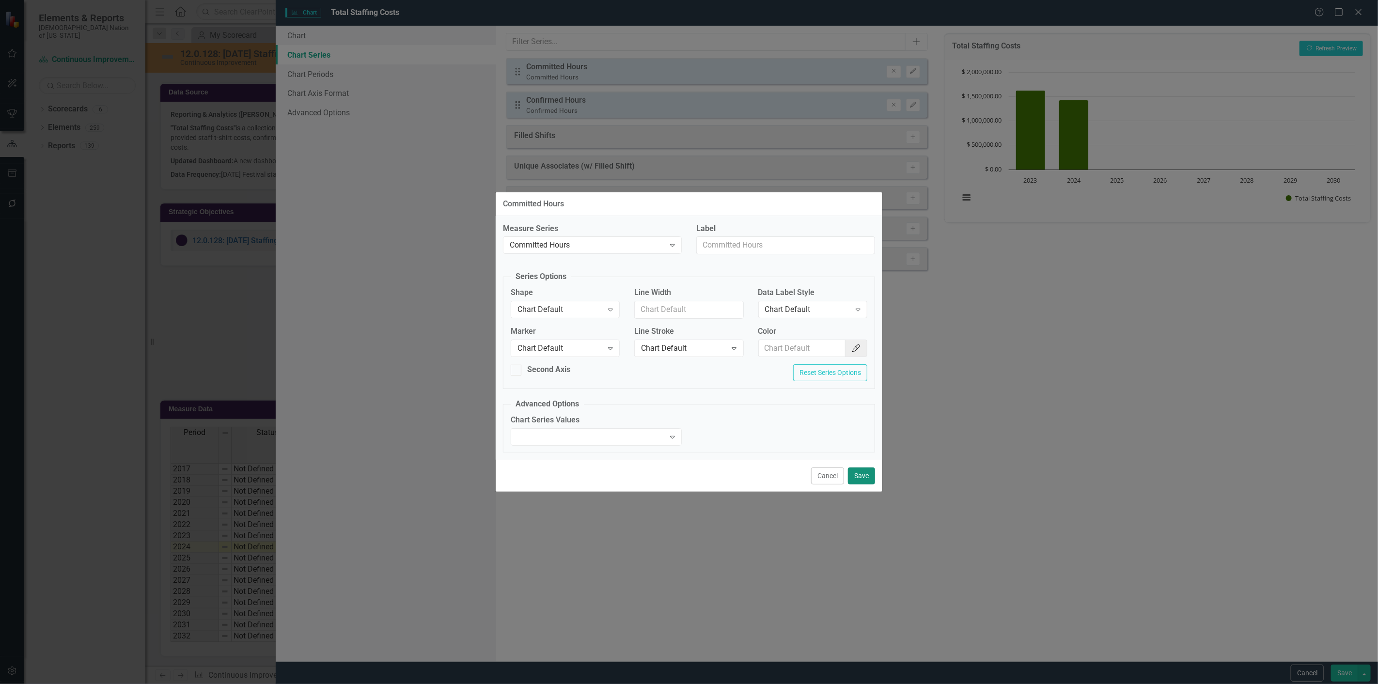
click at [864, 474] on button "Save" at bounding box center [861, 476] width 27 height 17
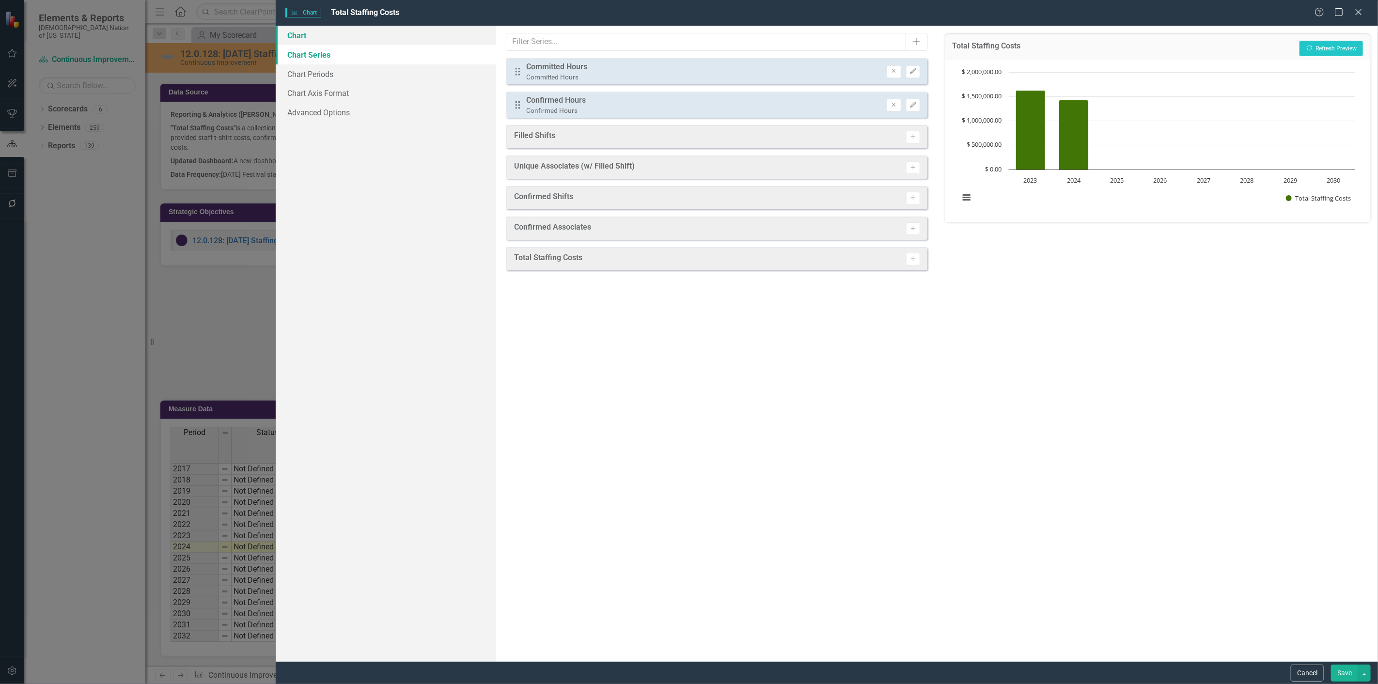
click at [332, 27] on link "Chart" at bounding box center [386, 35] width 221 height 19
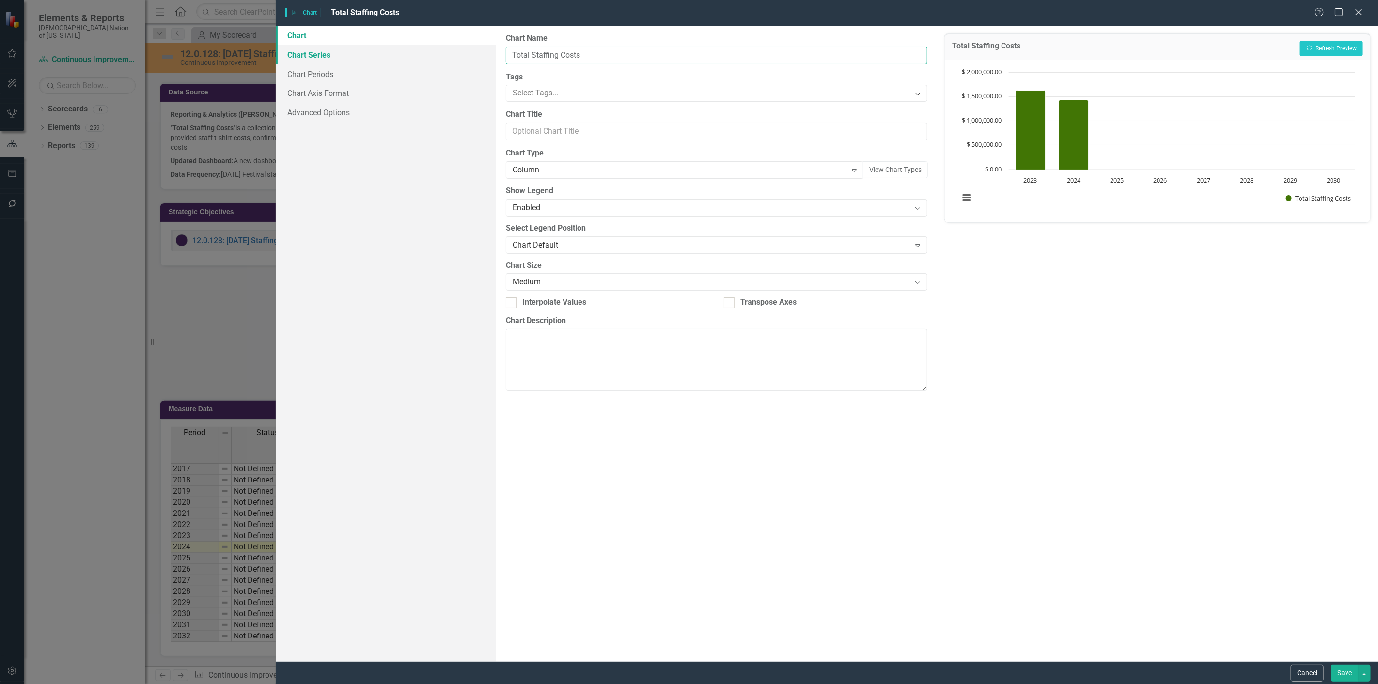
drag, startPoint x: 607, startPoint y: 61, endPoint x: 438, endPoint y: 47, distance: 170.3
click at [438, 47] on div "Chart Chart Series Chart Periods Chart Axis Format Advanced Options From this p…" at bounding box center [827, 344] width 1103 height 636
type input "Committed Hours v. Confirmed Hours"
click at [331, 55] on link "Chart Series" at bounding box center [386, 54] width 221 height 19
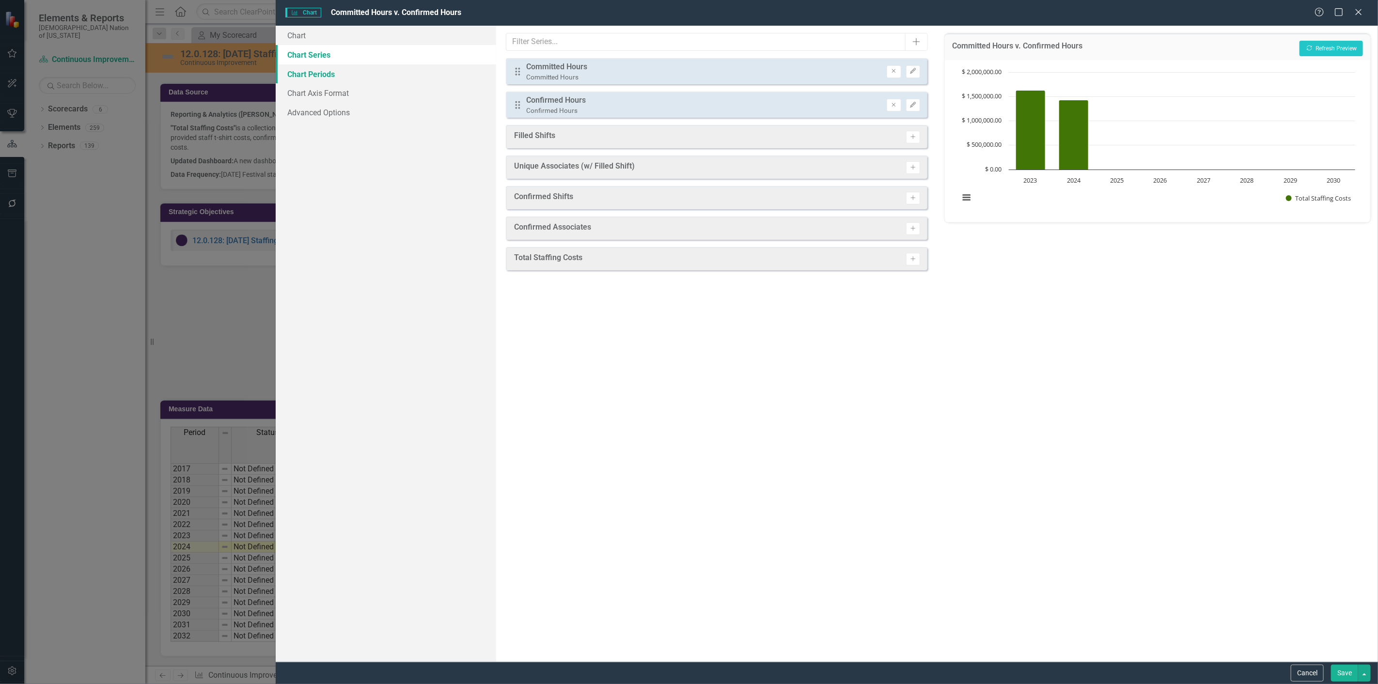
click at [334, 68] on link "Chart Periods" at bounding box center [386, 73] width 221 height 19
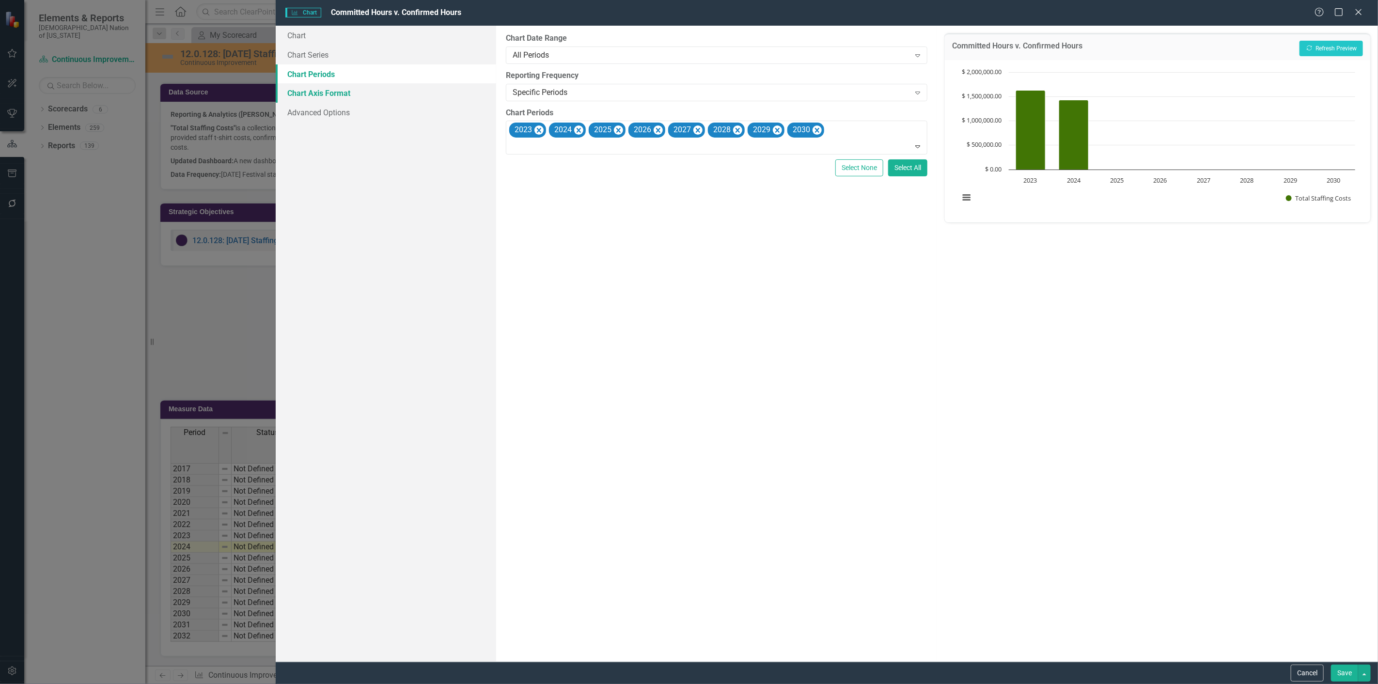
click at [338, 89] on link "Chart Axis Format" at bounding box center [386, 92] width 221 height 19
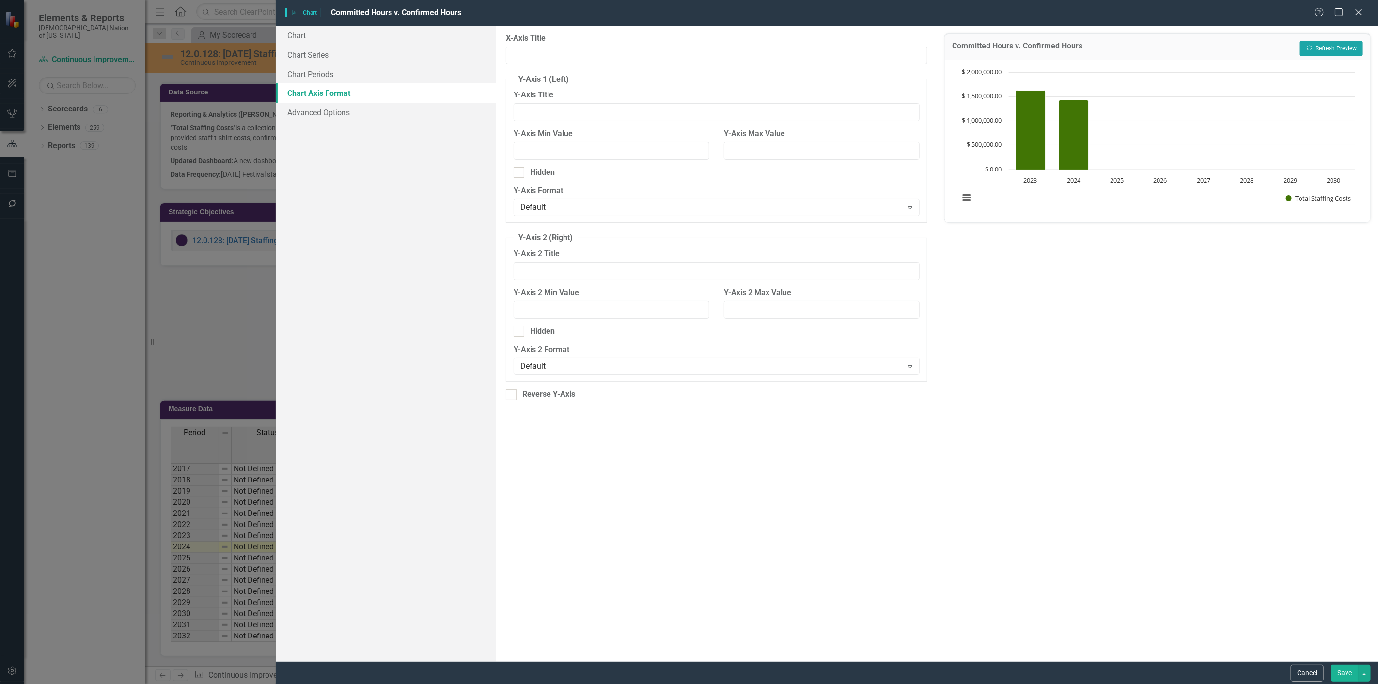
click at [1339, 41] on button "Recalculate Refresh Preview" at bounding box center [1331, 49] width 63 height 16
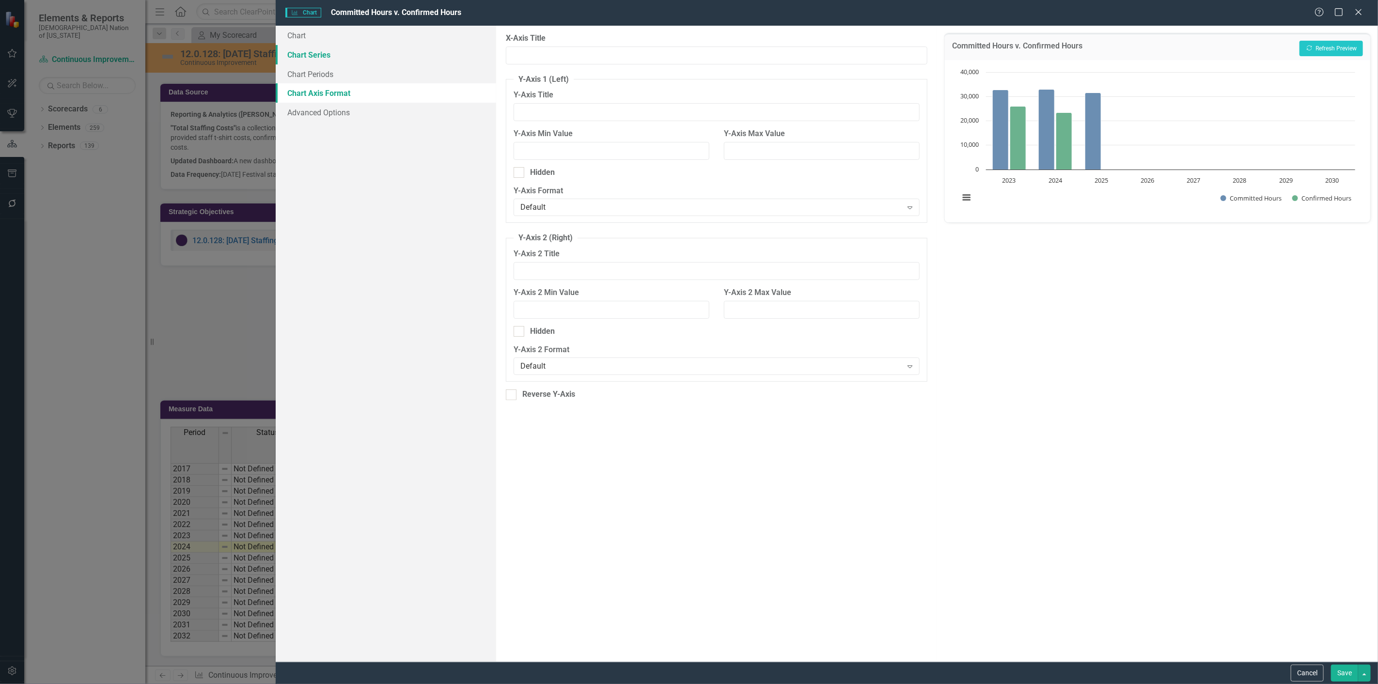
click at [318, 56] on link "Chart Series" at bounding box center [386, 54] width 221 height 19
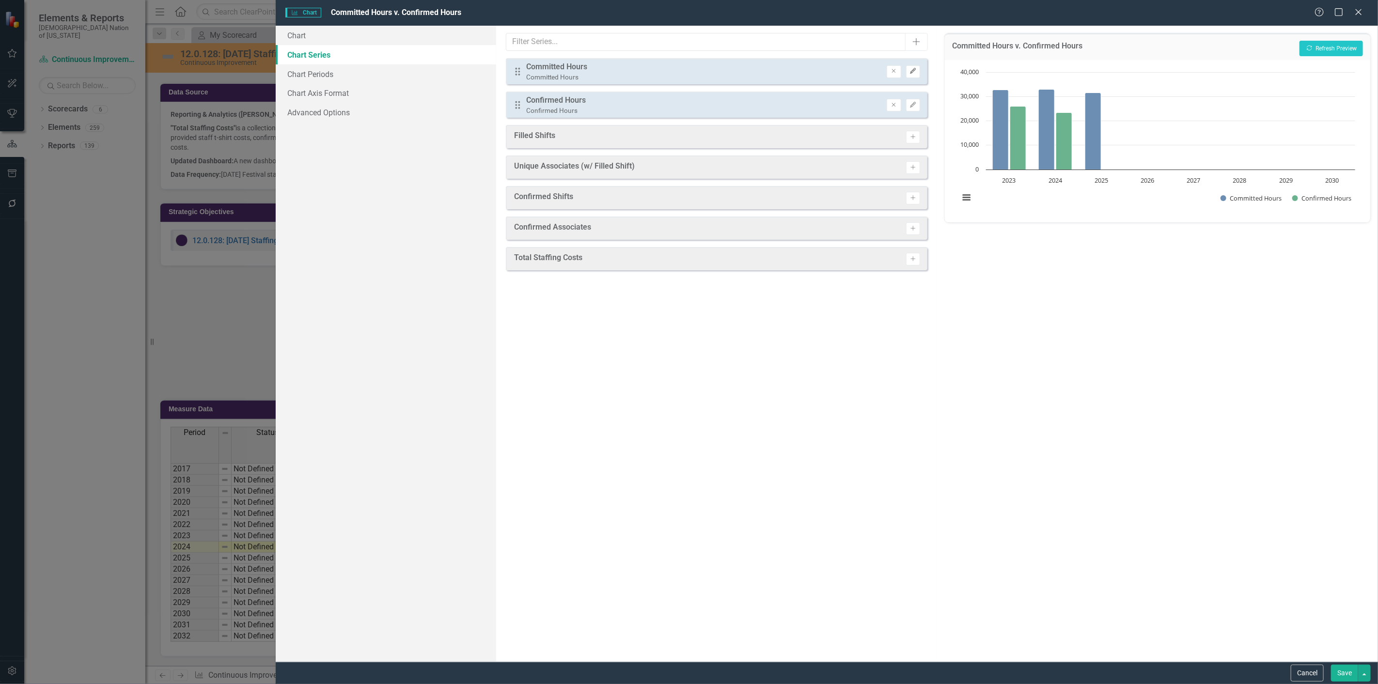
click at [912, 74] on button "Edit" at bounding box center [913, 71] width 14 height 13
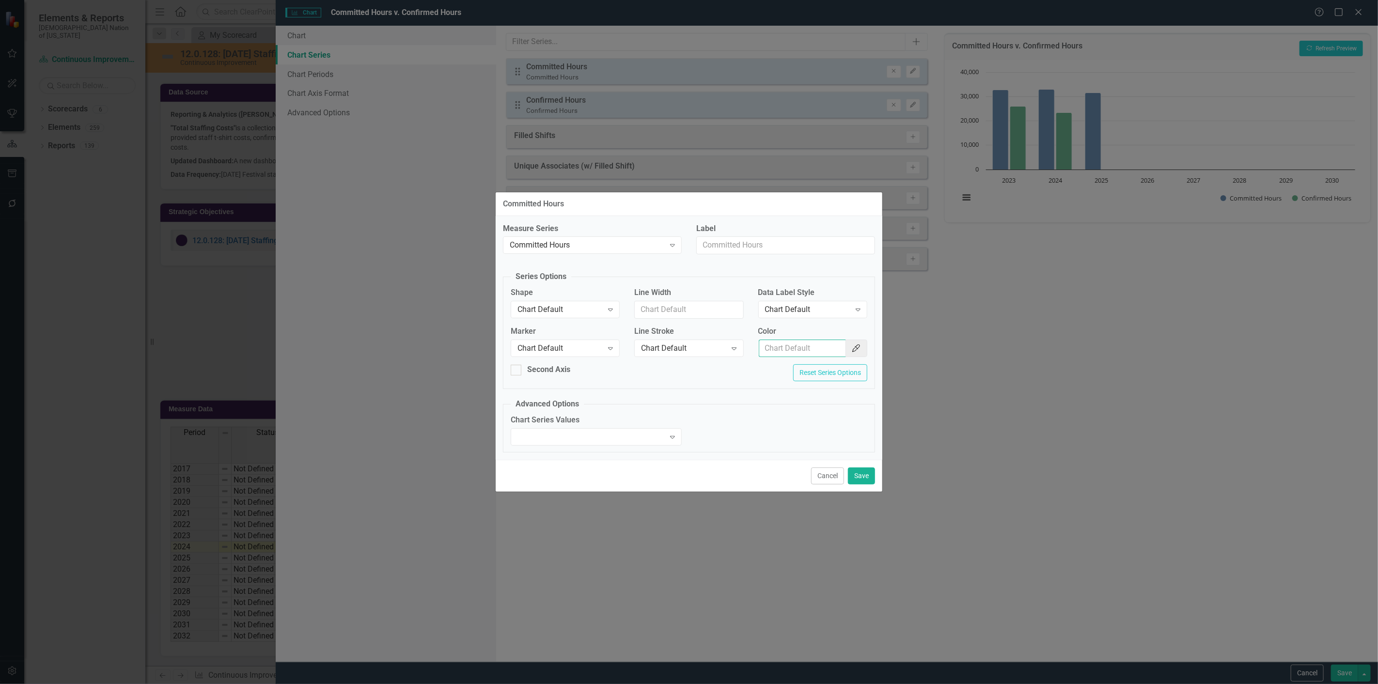
click at [801, 354] on input "Color" at bounding box center [802, 349] width 87 height 18
type input "007b5f"
click at [865, 478] on button "Save" at bounding box center [861, 476] width 27 height 17
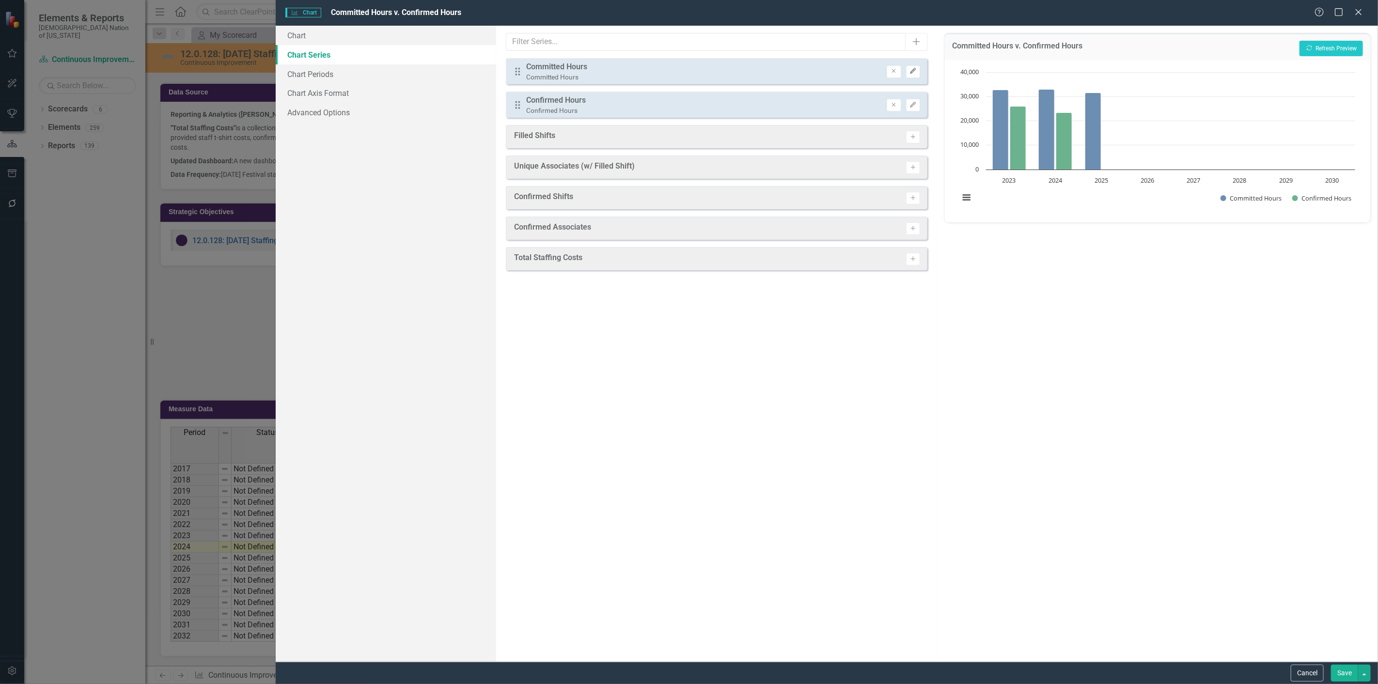
click at [915, 73] on icon "Edit" at bounding box center [913, 71] width 7 height 6
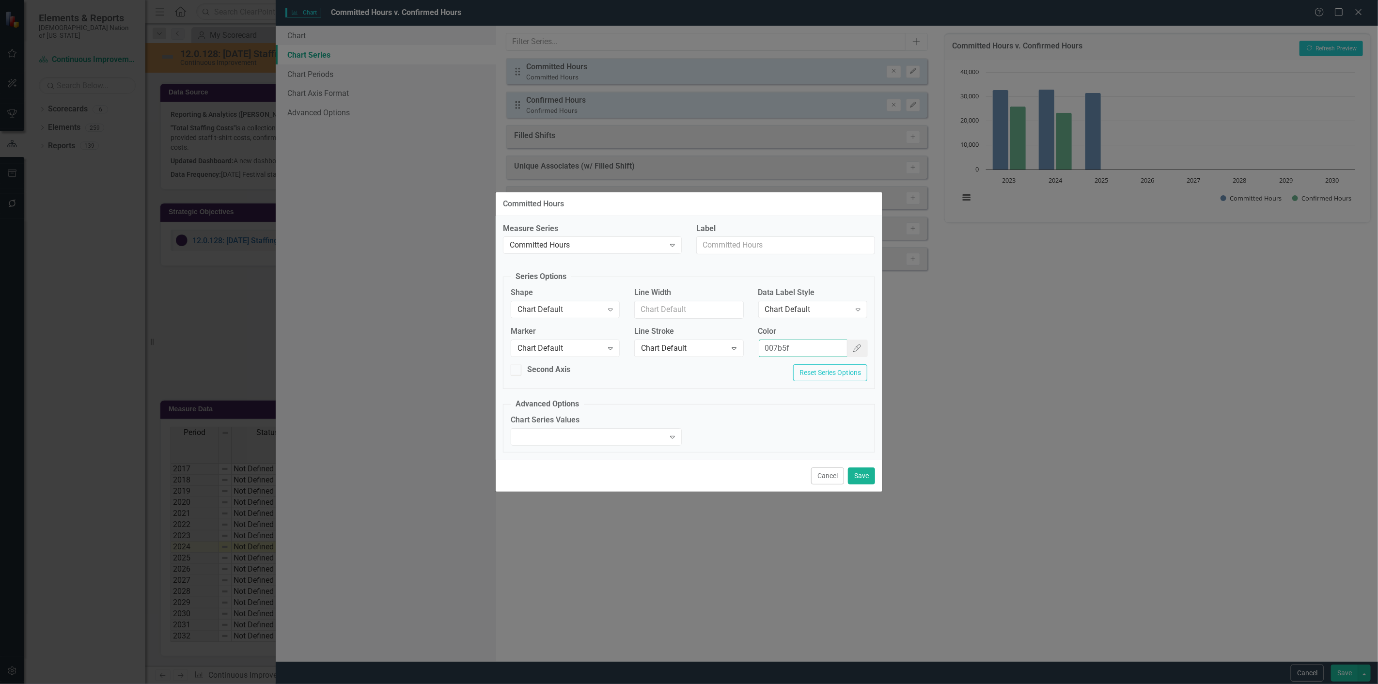
click at [826, 347] on input "007b5f" at bounding box center [803, 349] width 89 height 18
drag, startPoint x: 839, startPoint y: 348, endPoint x: 706, endPoint y: 336, distance: 132.9
click at [706, 336] on div "Marker Chart Default Expand Line Stroke Chart Default Expand Color 007b5f Color…" at bounding box center [689, 345] width 371 height 39
click at [856, 346] on icon "Color Picker" at bounding box center [857, 349] width 10 height 8
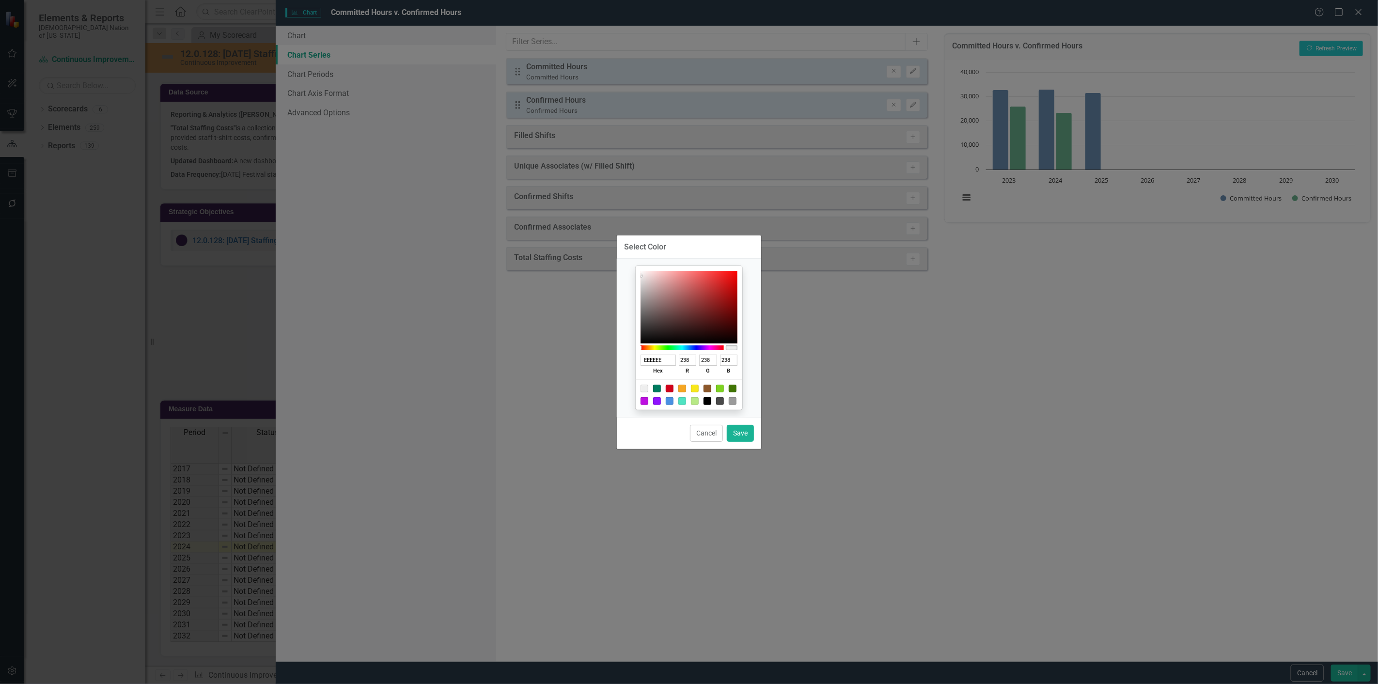
drag, startPoint x: 665, startPoint y: 359, endPoint x: 548, endPoint y: 346, distance: 117.5
click at [548, 346] on div "Select Color EEEEEE hex 238 r 238 g 238 b 100 a Cancel Save" at bounding box center [689, 342] width 1378 height 684
paste input "007b5f"
type input "007b5f"
type input "0"
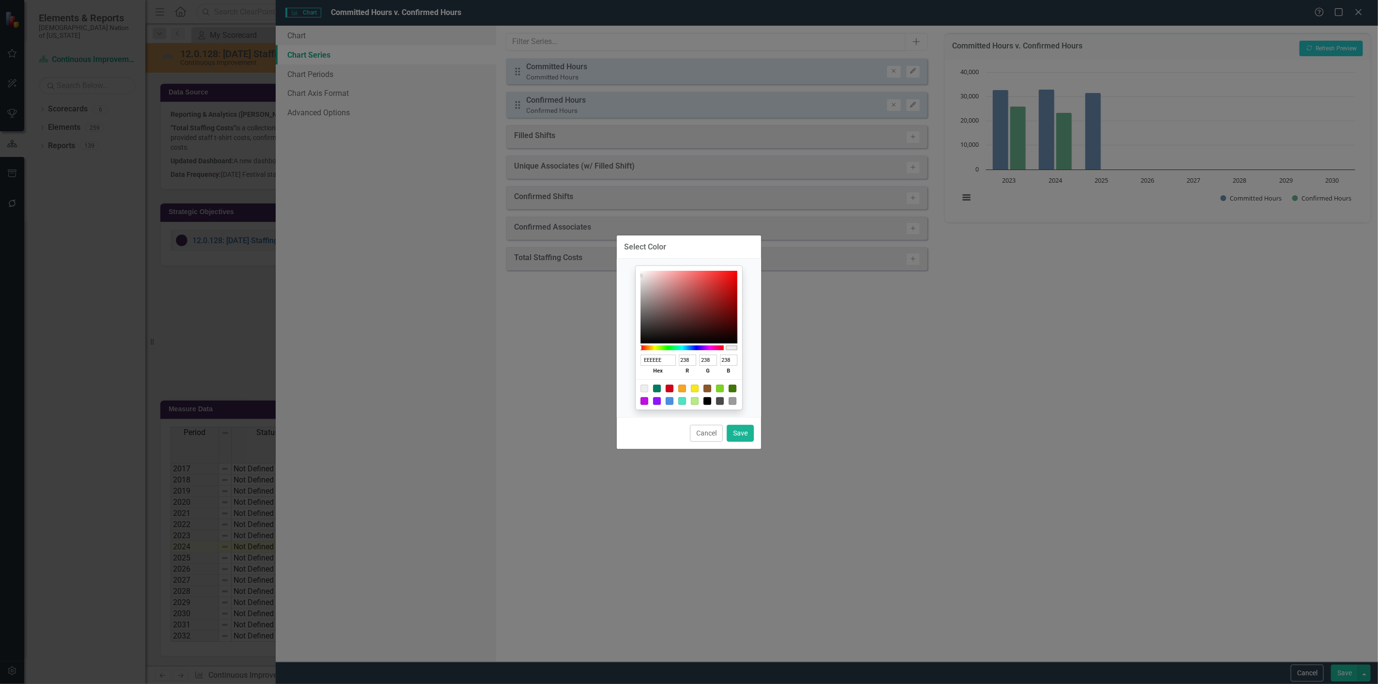
type input "123"
type input "95"
type input "007B5F"
click at [750, 429] on button "Save" at bounding box center [740, 433] width 27 height 17
type input "#007b5f"
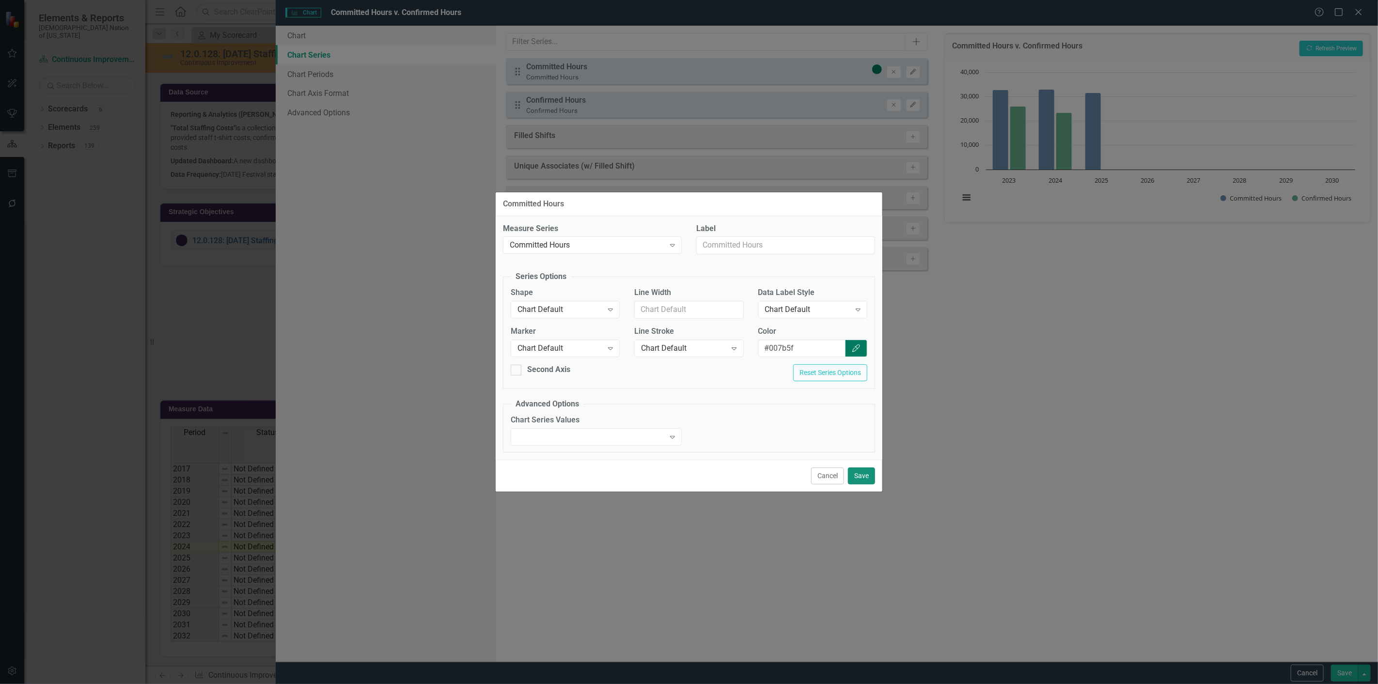
click at [869, 475] on button "Save" at bounding box center [861, 476] width 27 height 17
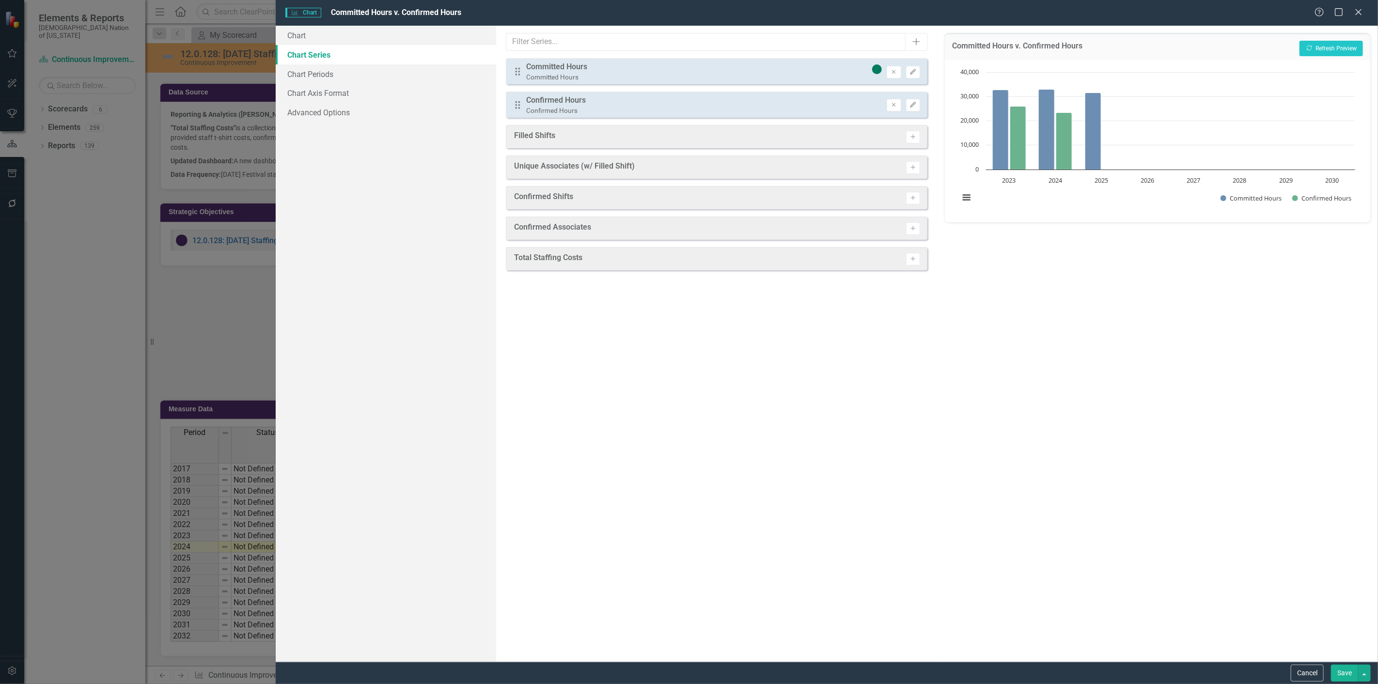
click at [1348, 674] on button "Save" at bounding box center [1344, 673] width 27 height 17
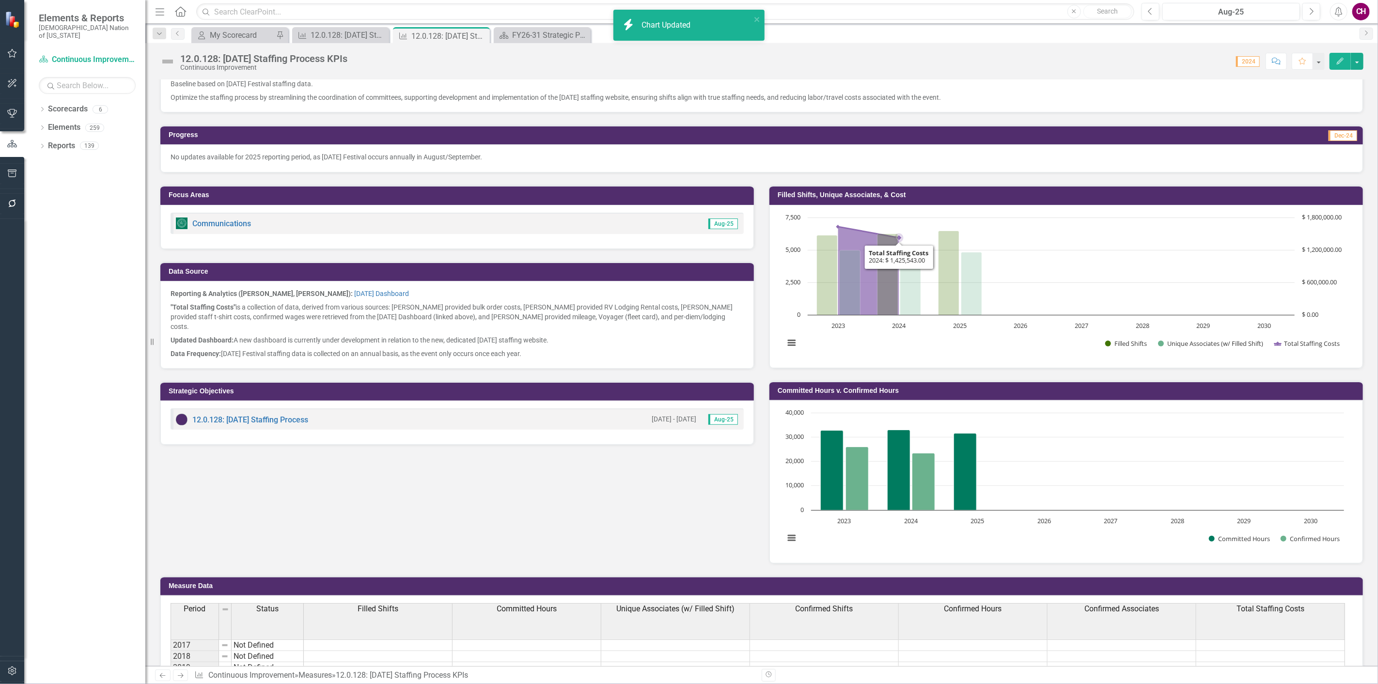
scroll to position [152, 0]
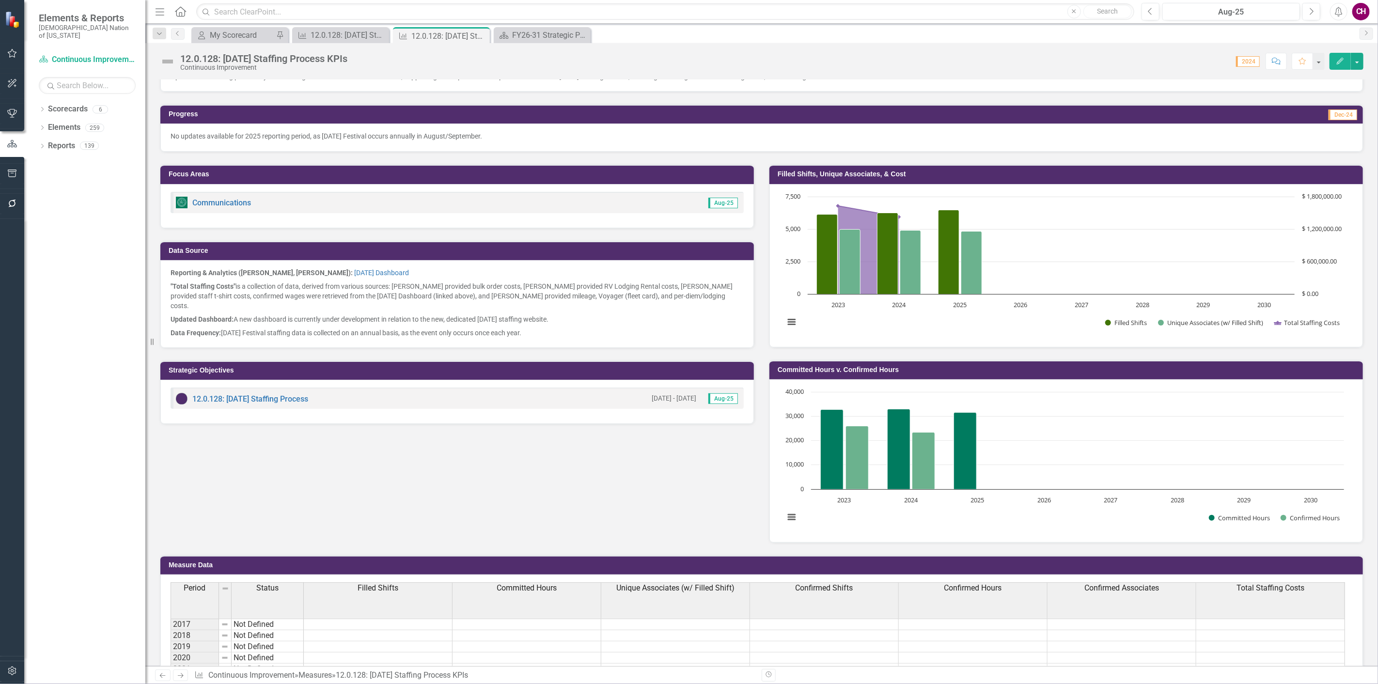
click at [1248, 175] on h3 "Filled Shifts, Unique Associates, & Cost" at bounding box center [1068, 174] width 581 height 7
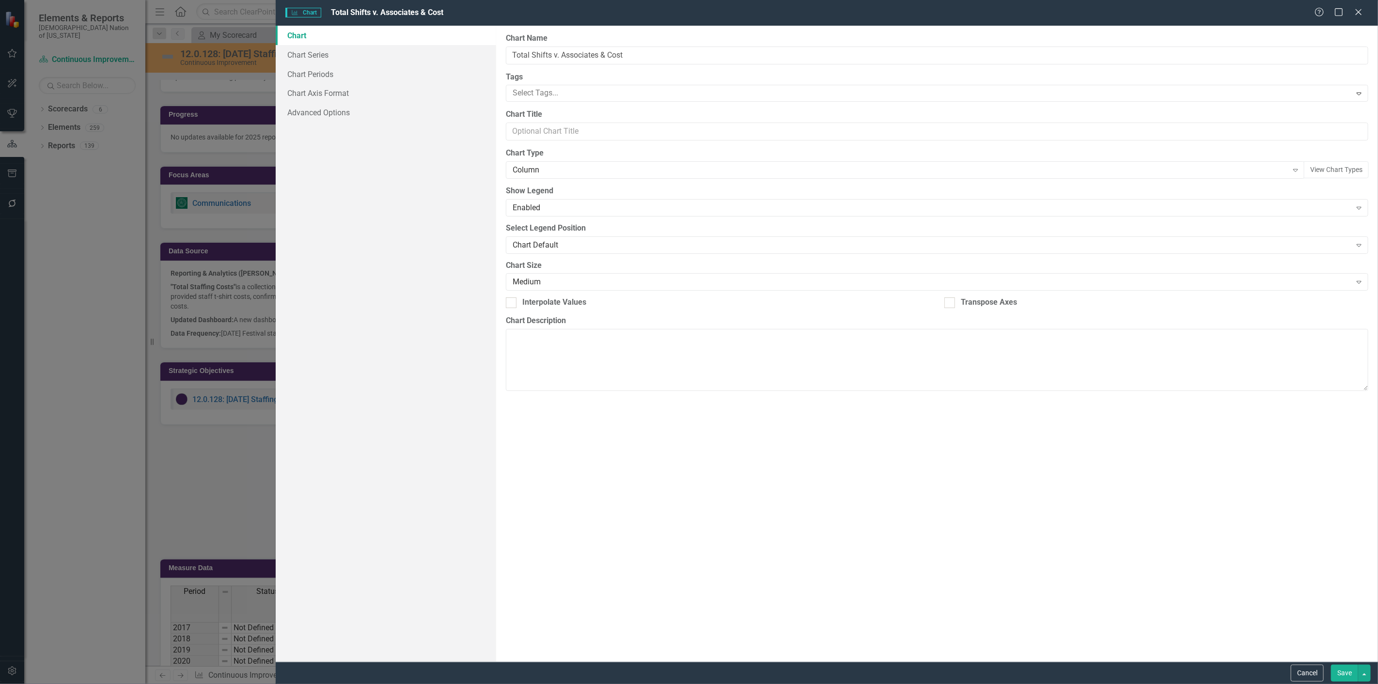
type input "Filled Shifts, Unique Associates, & Cost"
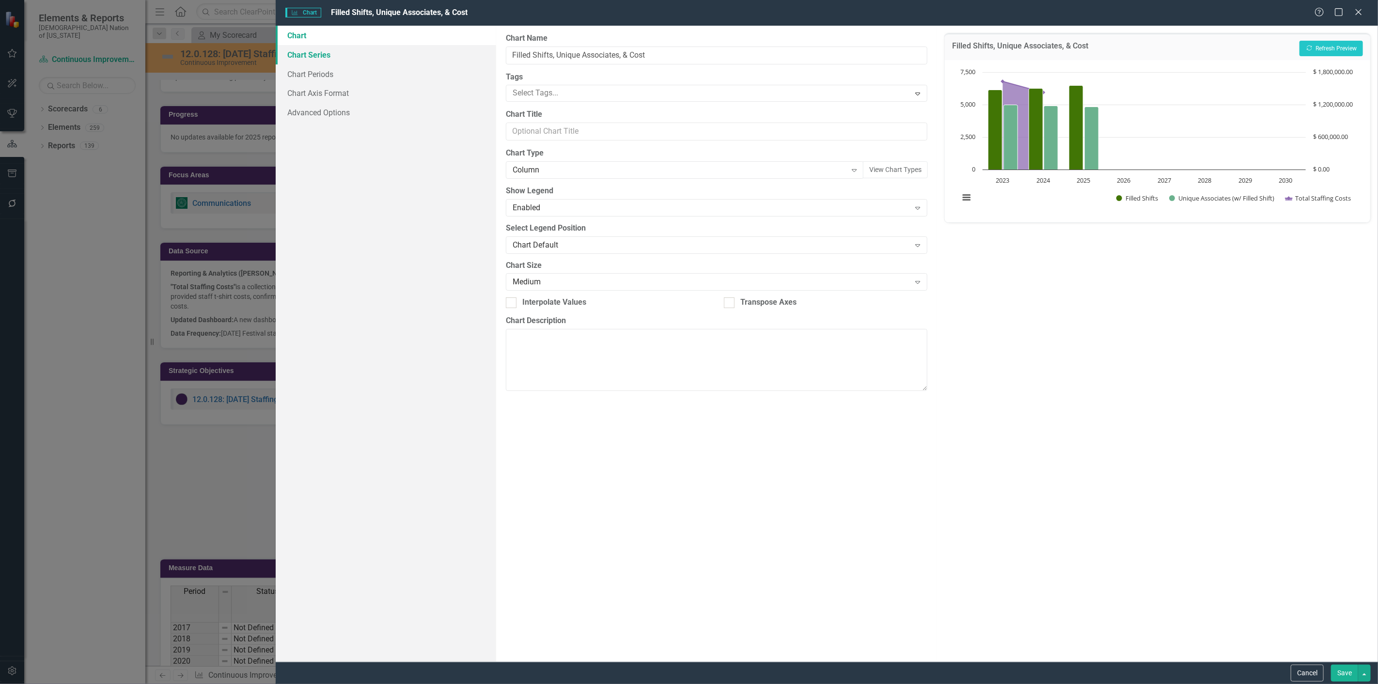
click at [342, 60] on link "Chart Series" at bounding box center [386, 54] width 221 height 19
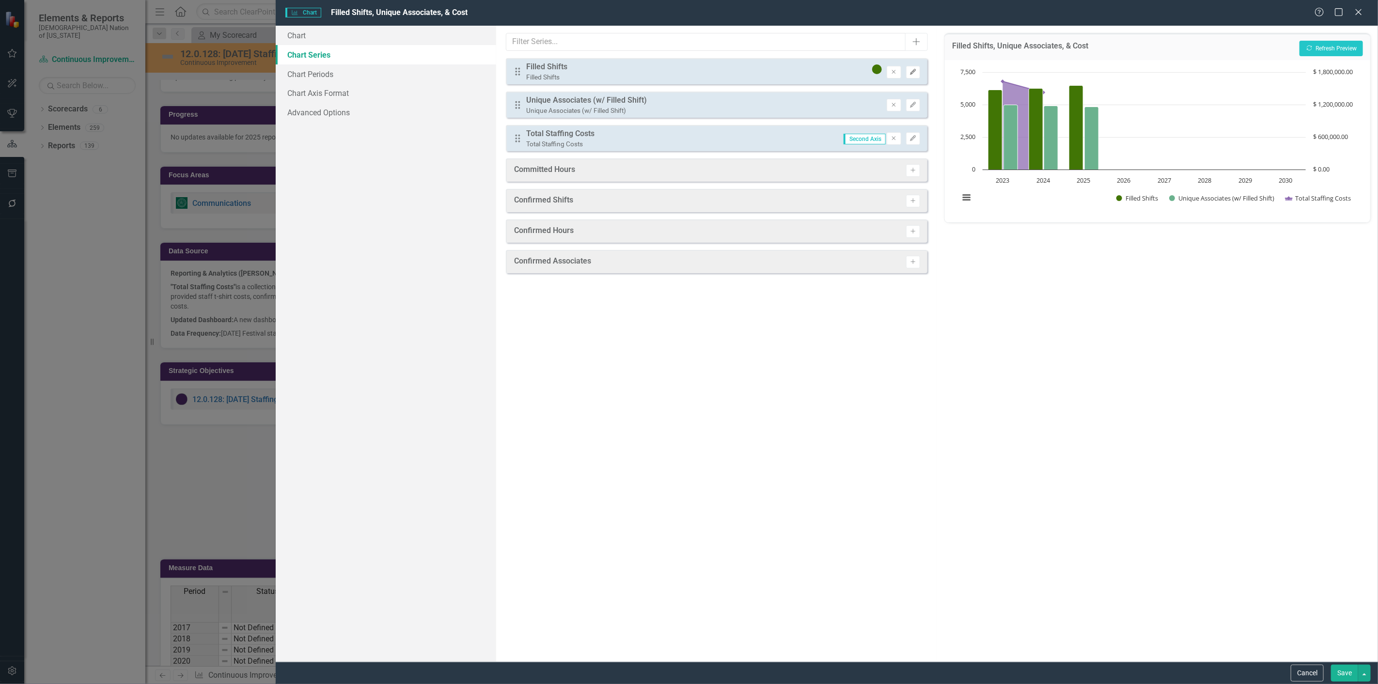
click at [914, 75] on button "Edit" at bounding box center [913, 72] width 14 height 13
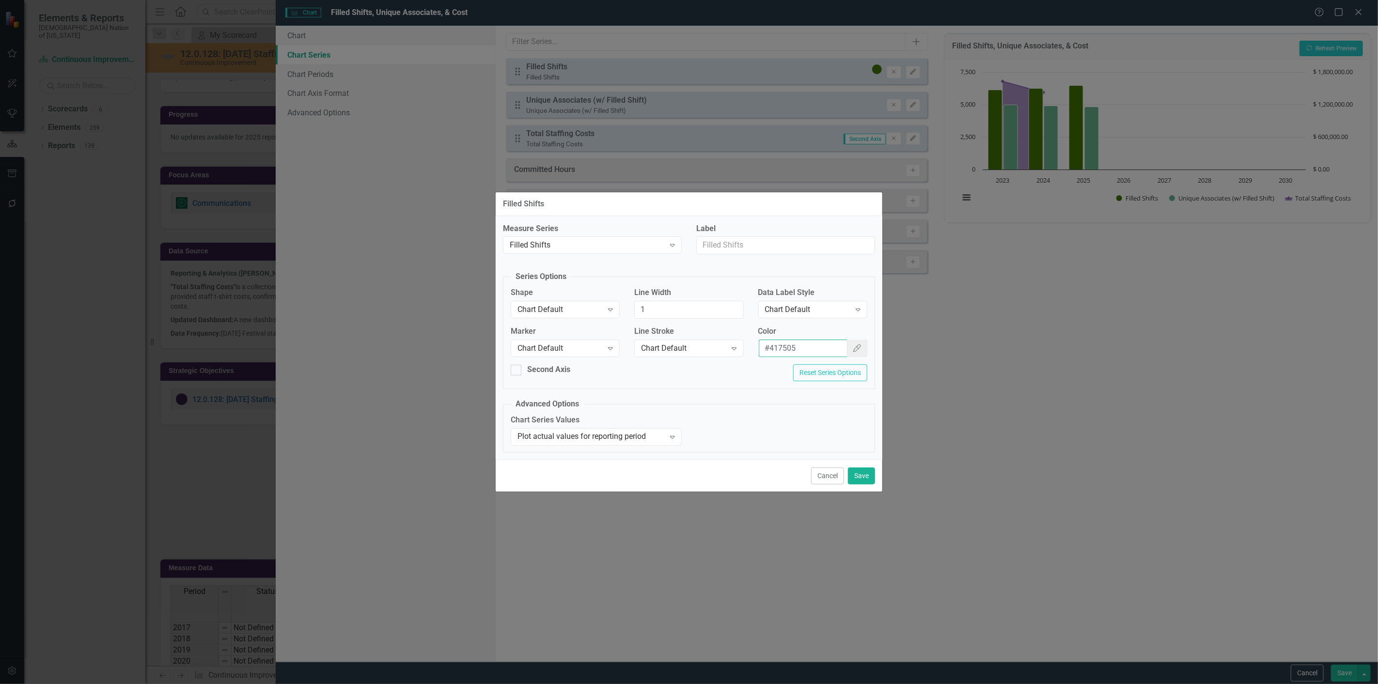
click at [823, 345] on input "#417505" at bounding box center [803, 349] width 89 height 18
paste input "007b5f"
type input "#007b5f"
click at [869, 480] on button "Save" at bounding box center [861, 476] width 27 height 17
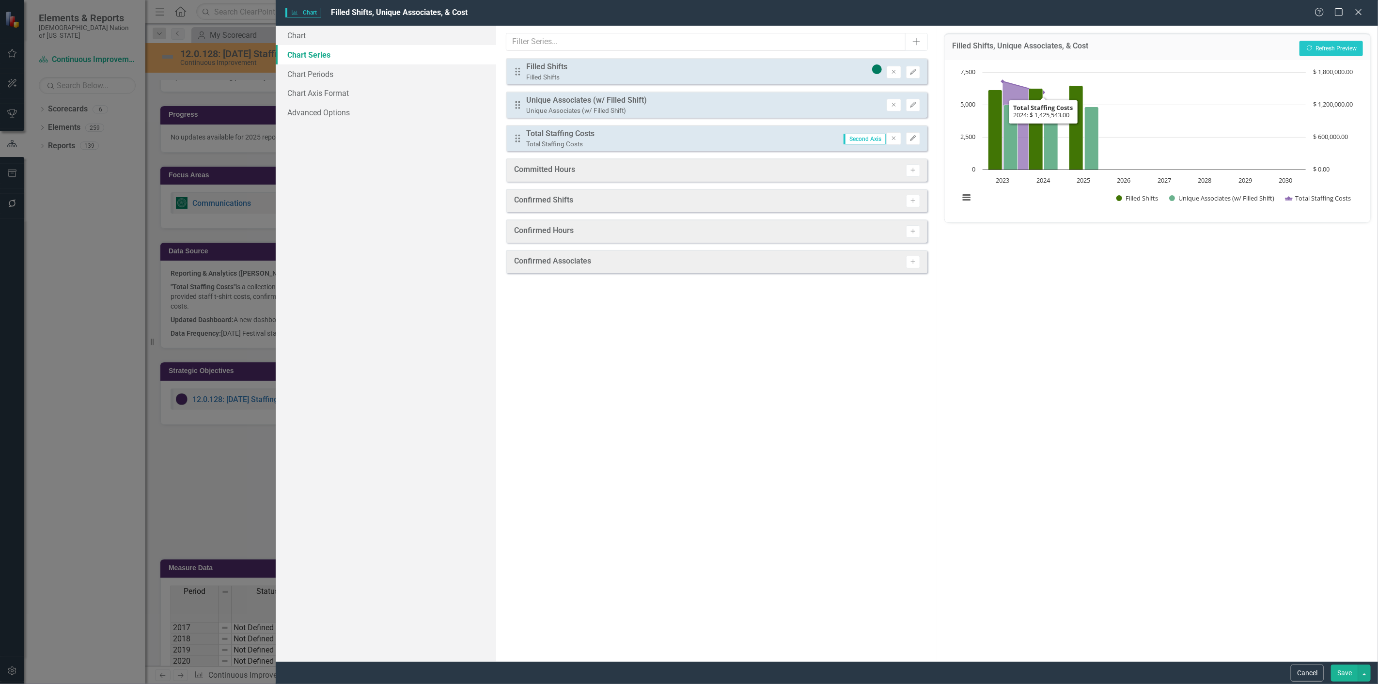
click at [1315, 39] on div "Filled Shifts, Unique Associates, & Cost Recalculate Refresh Preview" at bounding box center [1158, 46] width 426 height 27
click at [1321, 44] on button "Recalculate Refresh Preview" at bounding box center [1331, 49] width 63 height 16
click at [1345, 672] on button "Save" at bounding box center [1344, 673] width 27 height 17
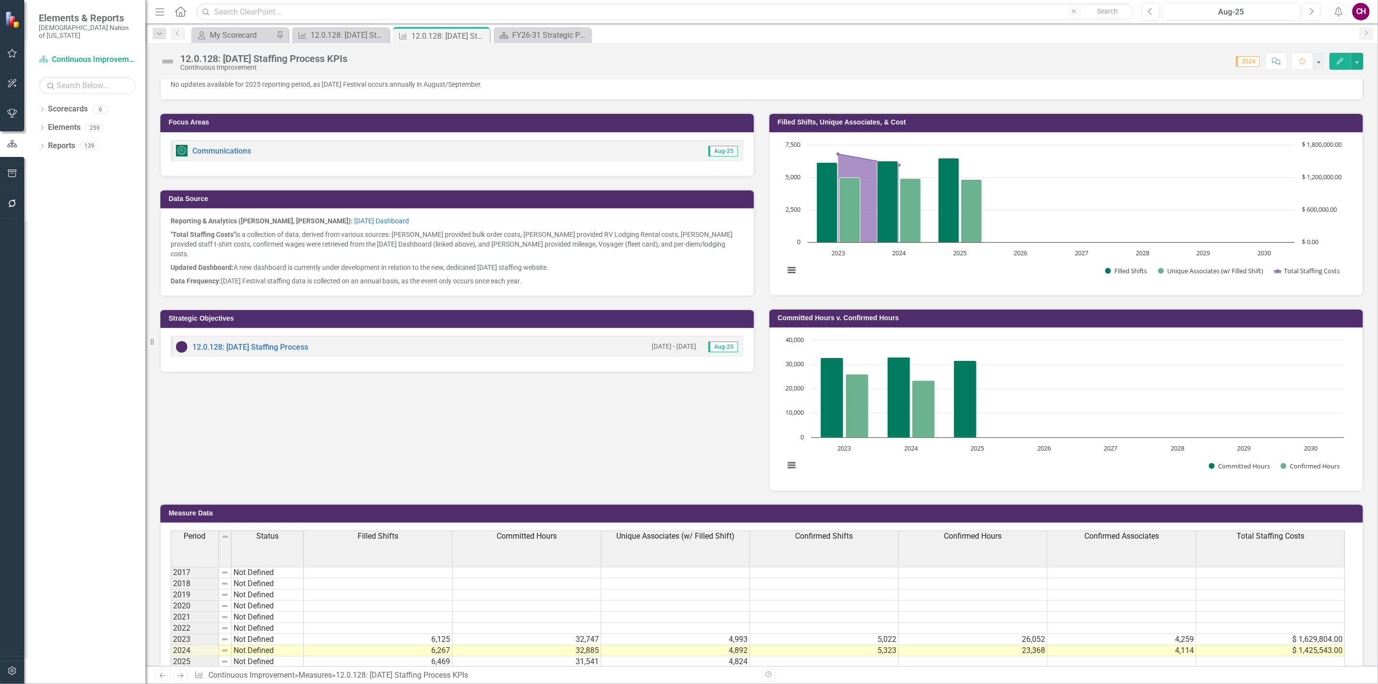
scroll to position [314, 0]
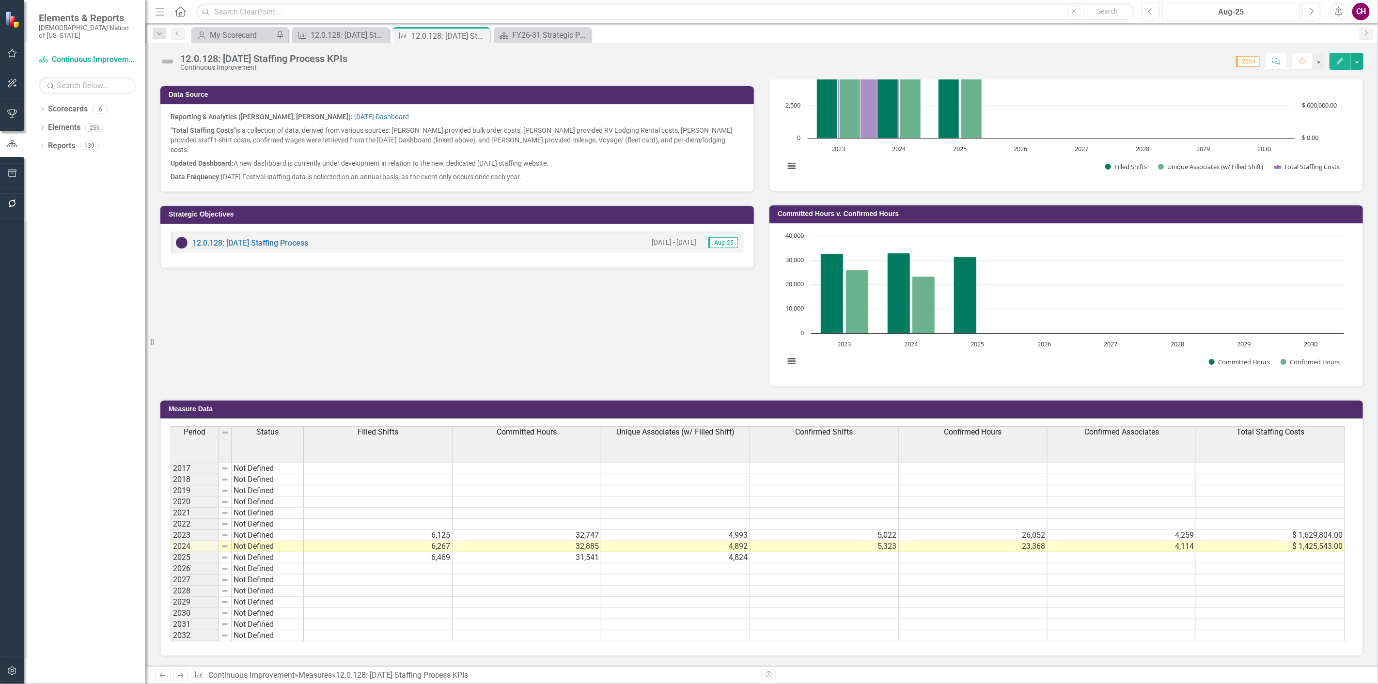
click at [561, 406] on h3 "Measure Data" at bounding box center [764, 409] width 1190 height 7
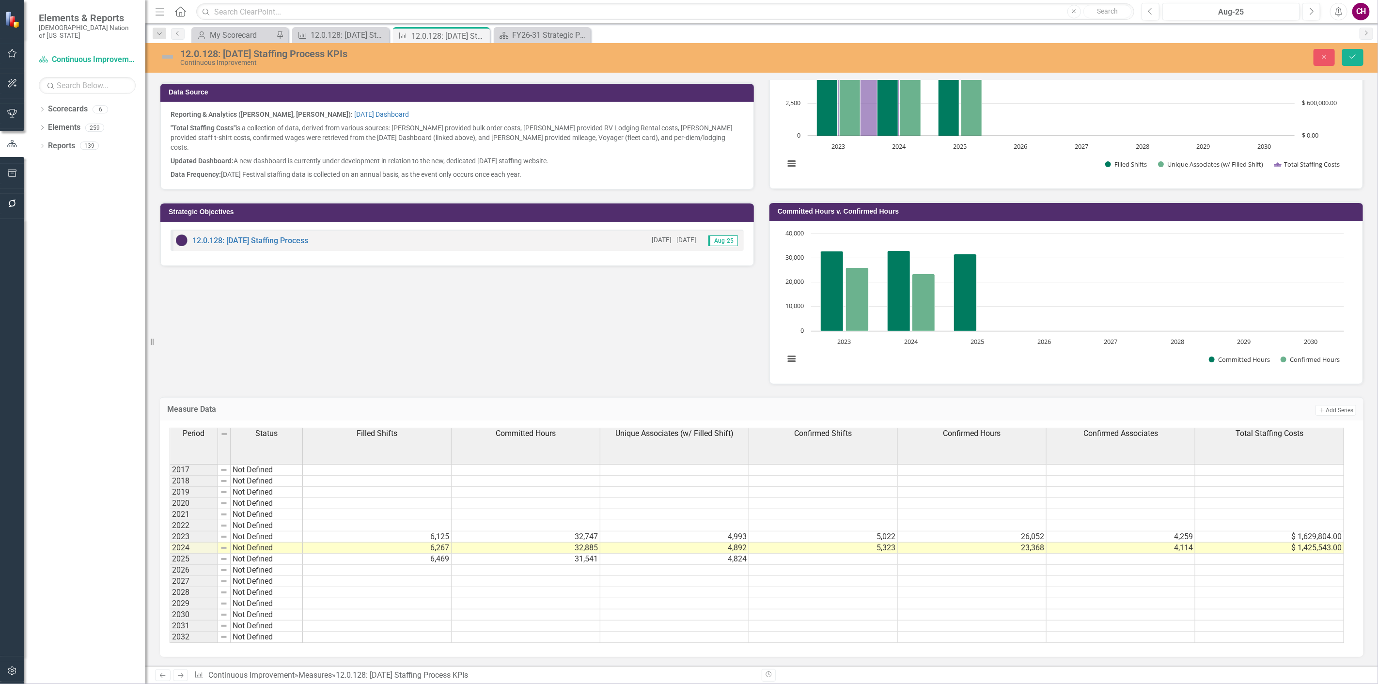
click at [1325, 46] on div "12.0.128: Labor Day Staffing Process KPIs Continuous Improvement Close Save" at bounding box center [761, 58] width 1233 height 30
click at [1325, 54] on icon "Close" at bounding box center [1324, 56] width 9 height 7
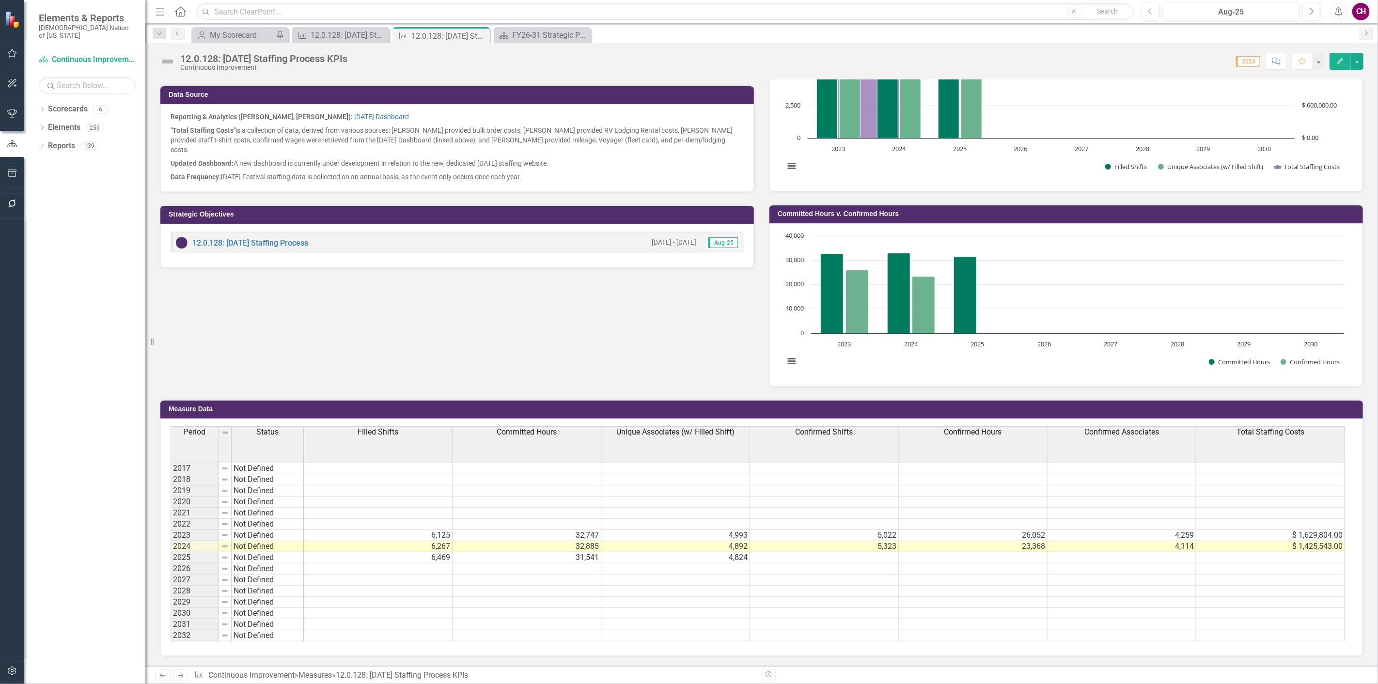
click at [1339, 62] on icon "button" at bounding box center [1340, 61] width 7 height 7
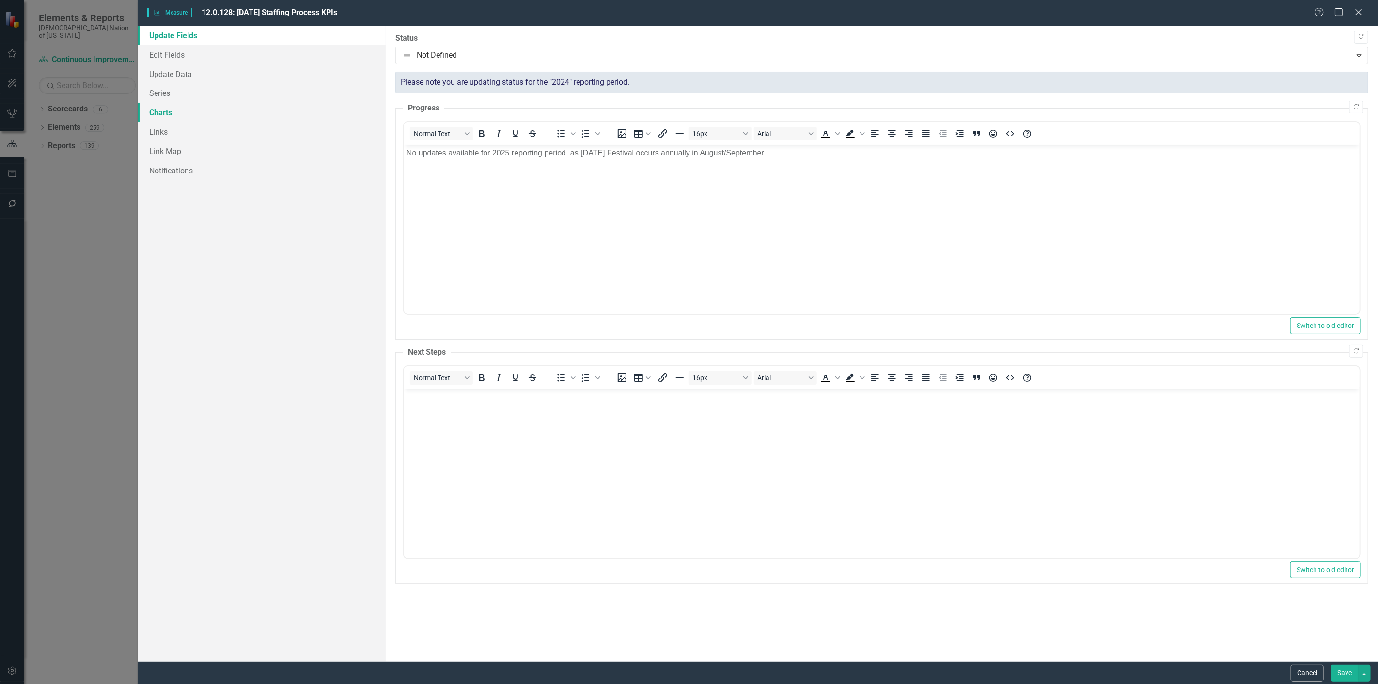
scroll to position [0, 0]
click at [190, 77] on link "Update Data" at bounding box center [262, 73] width 248 height 19
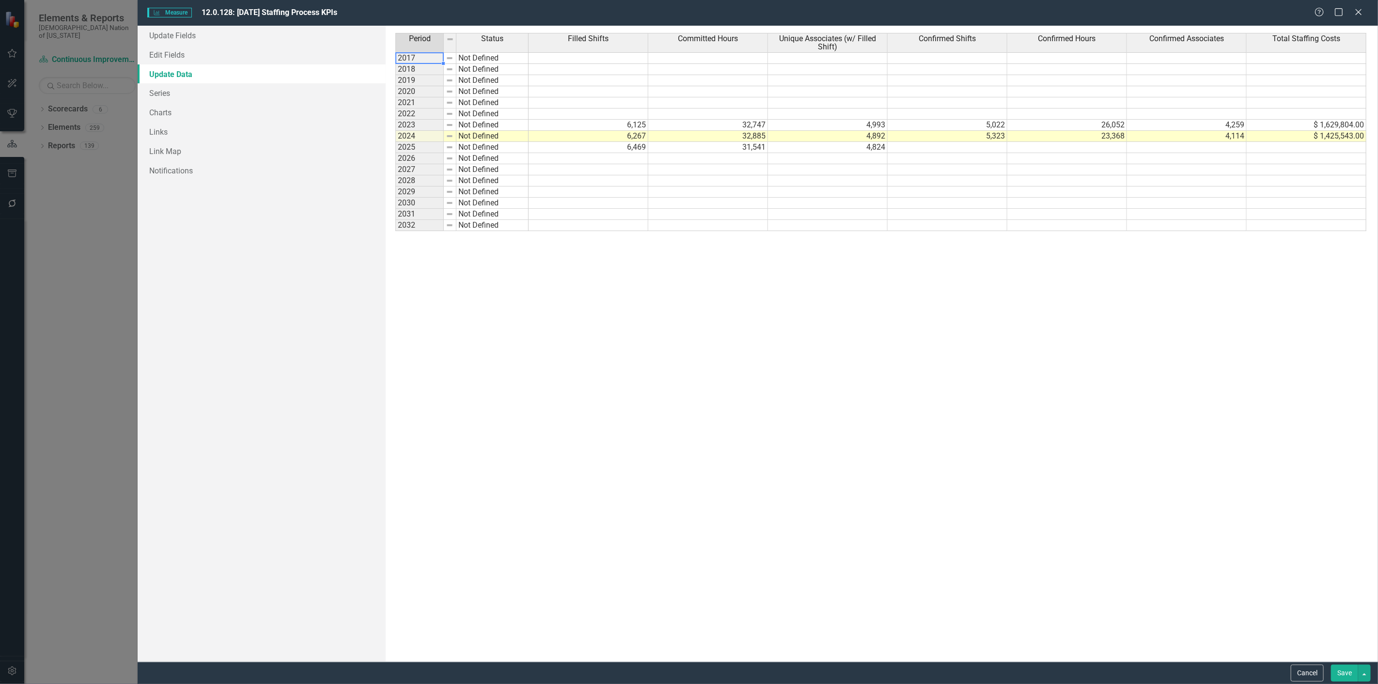
click at [414, 58] on td "2017" at bounding box center [420, 58] width 48 height 12
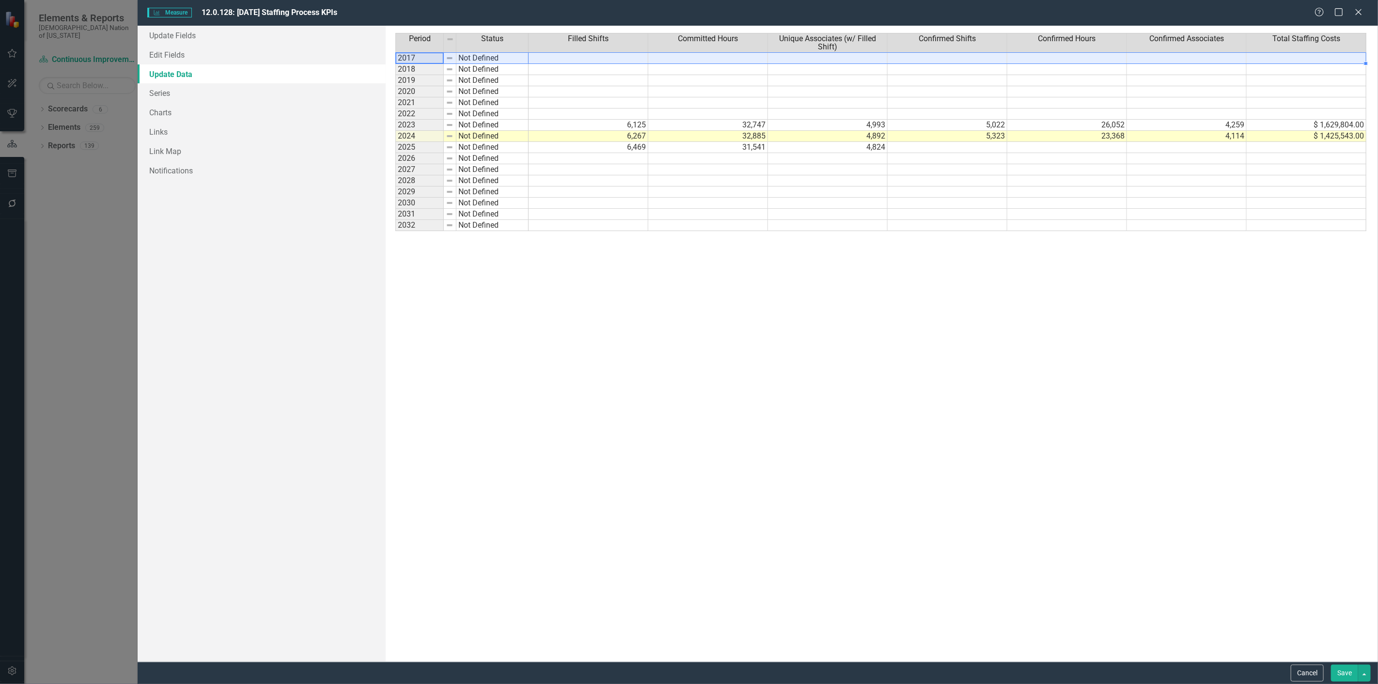
drag, startPoint x: 412, startPoint y: 57, endPoint x: 768, endPoint y: 57, distance: 355.3
click at [1298, 55] on div "Period Status Filled Shifts Committed Hours Unique Associates (w/ Filled Shift)…" at bounding box center [882, 344] width 973 height 622
click at [481, 393] on div "Period Status 2017 Not Defined 2018 Not Defined 2019 Not Defined 2020 Not Defin…" at bounding box center [463, 344] width 135 height 622
click at [200, 93] on link "Series" at bounding box center [262, 92] width 248 height 19
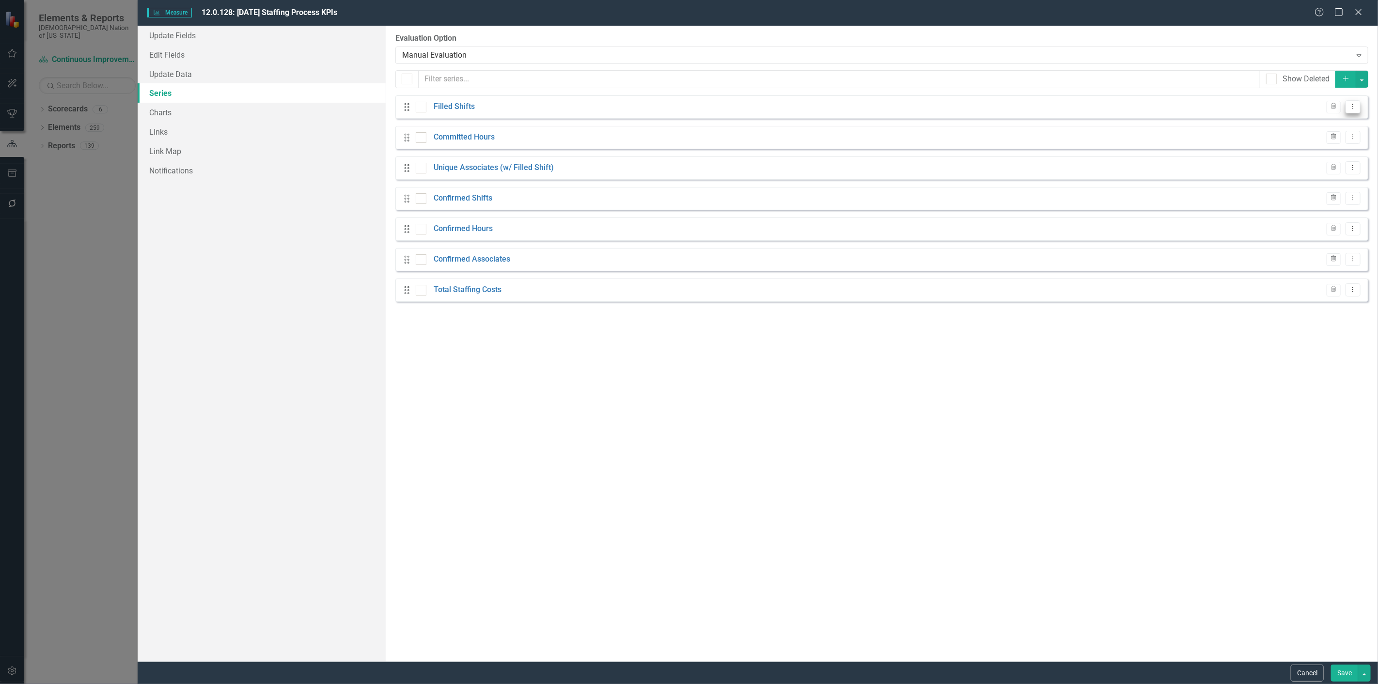
click at [1358, 105] on icon "Dropdown Menu" at bounding box center [1353, 106] width 8 height 6
click at [1306, 125] on link "Edit Edit Measure Series" at bounding box center [1306, 123] width 110 height 18
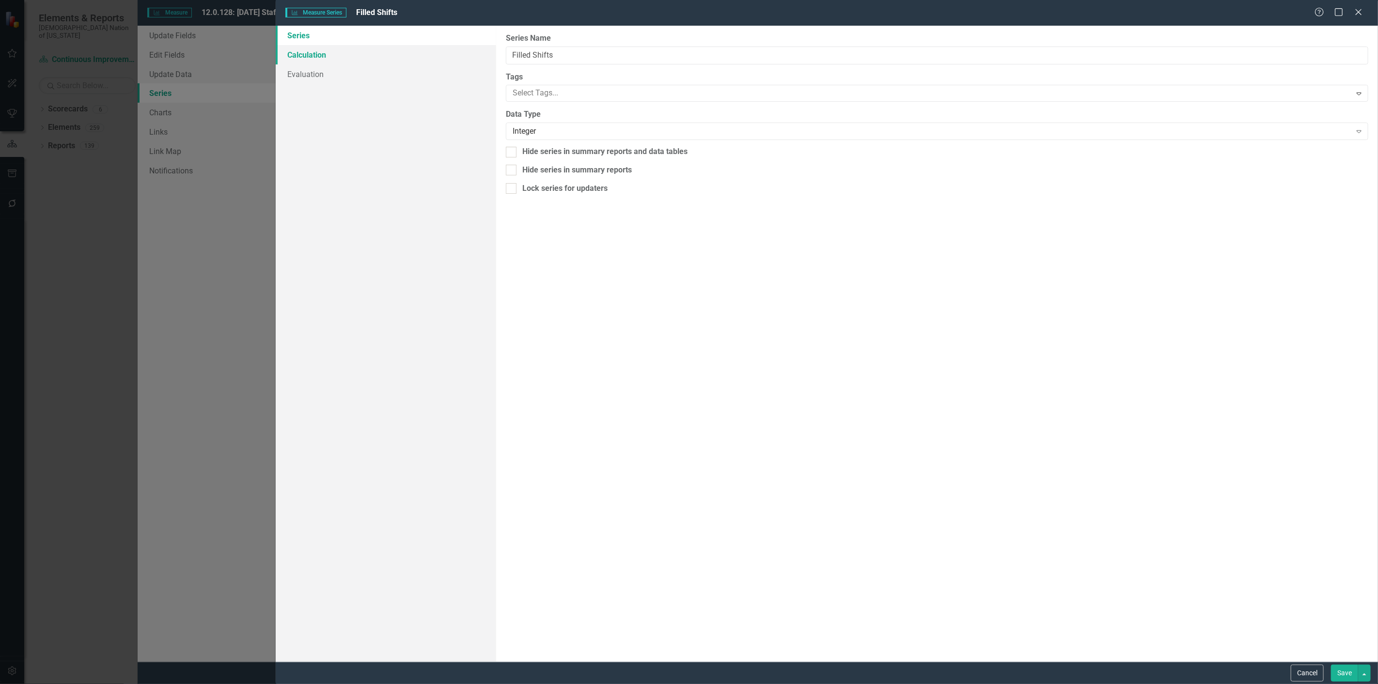
click at [383, 57] on link "Calculation" at bounding box center [386, 54] width 221 height 19
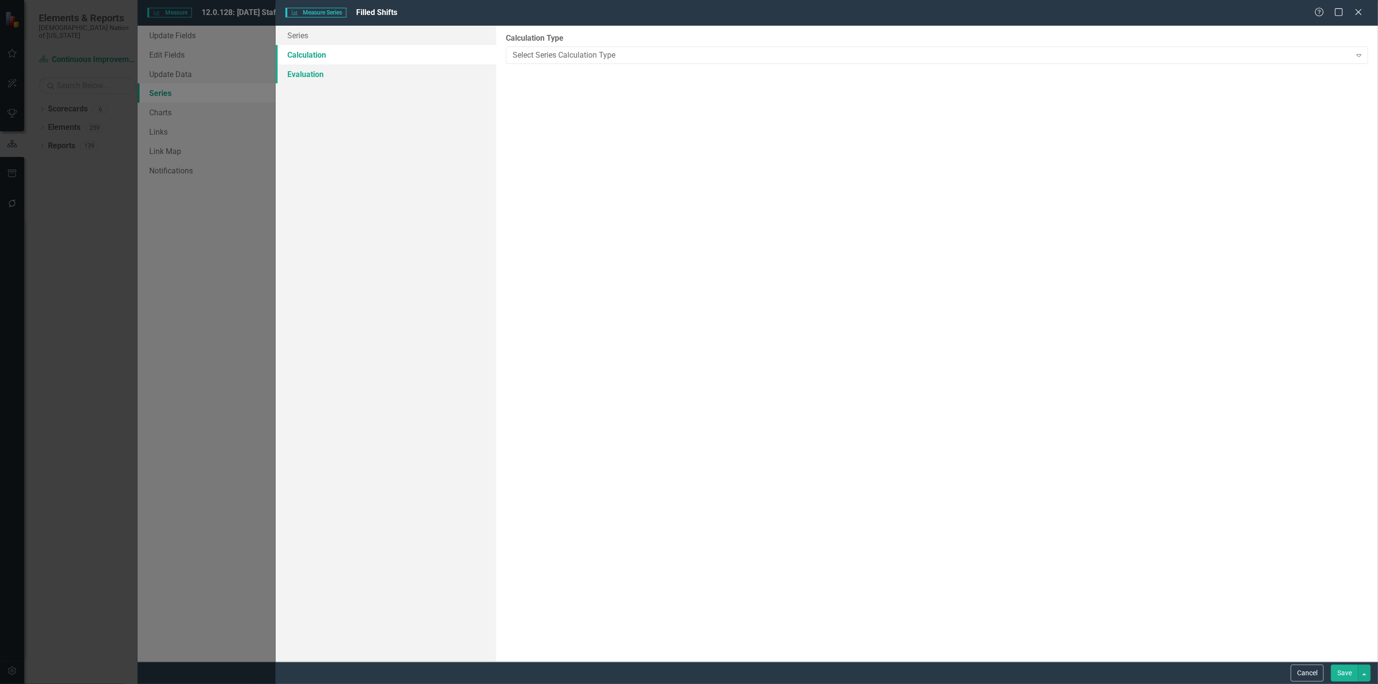
click at [357, 65] on link "Evaluation" at bounding box center [386, 73] width 221 height 19
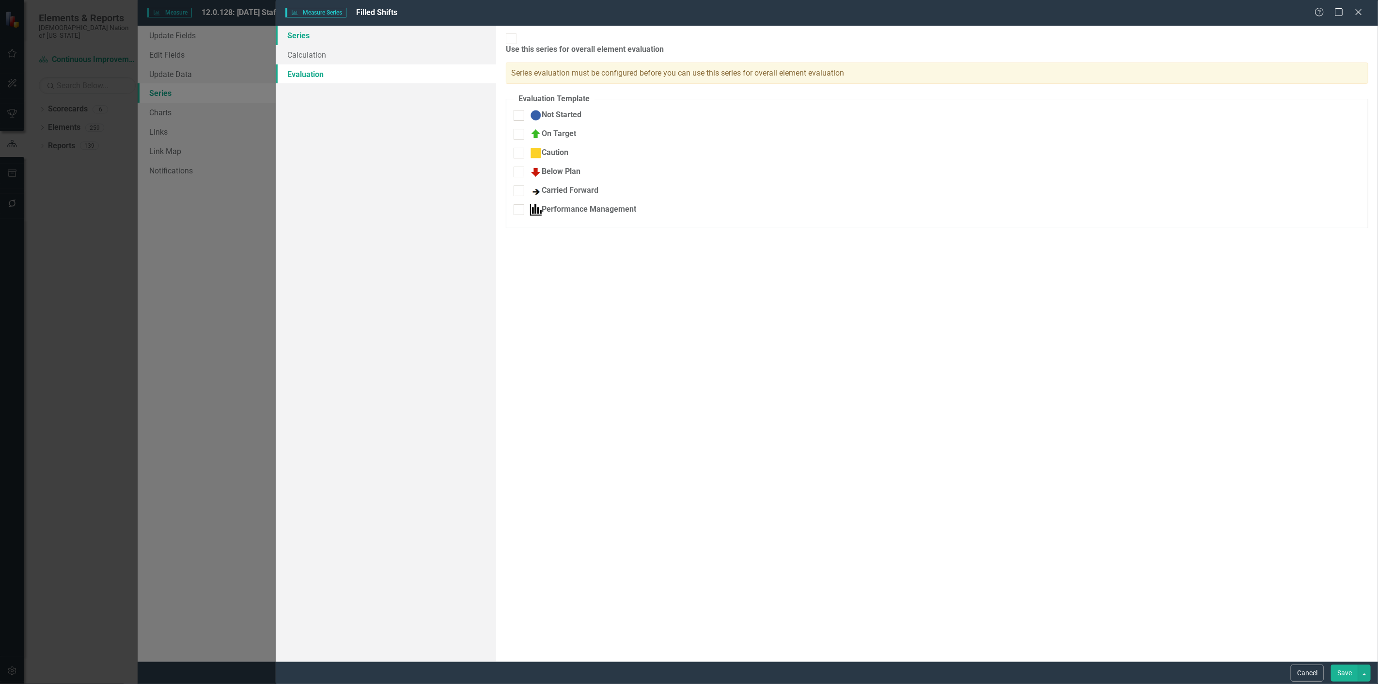
click at [345, 42] on link "Series" at bounding box center [386, 35] width 221 height 19
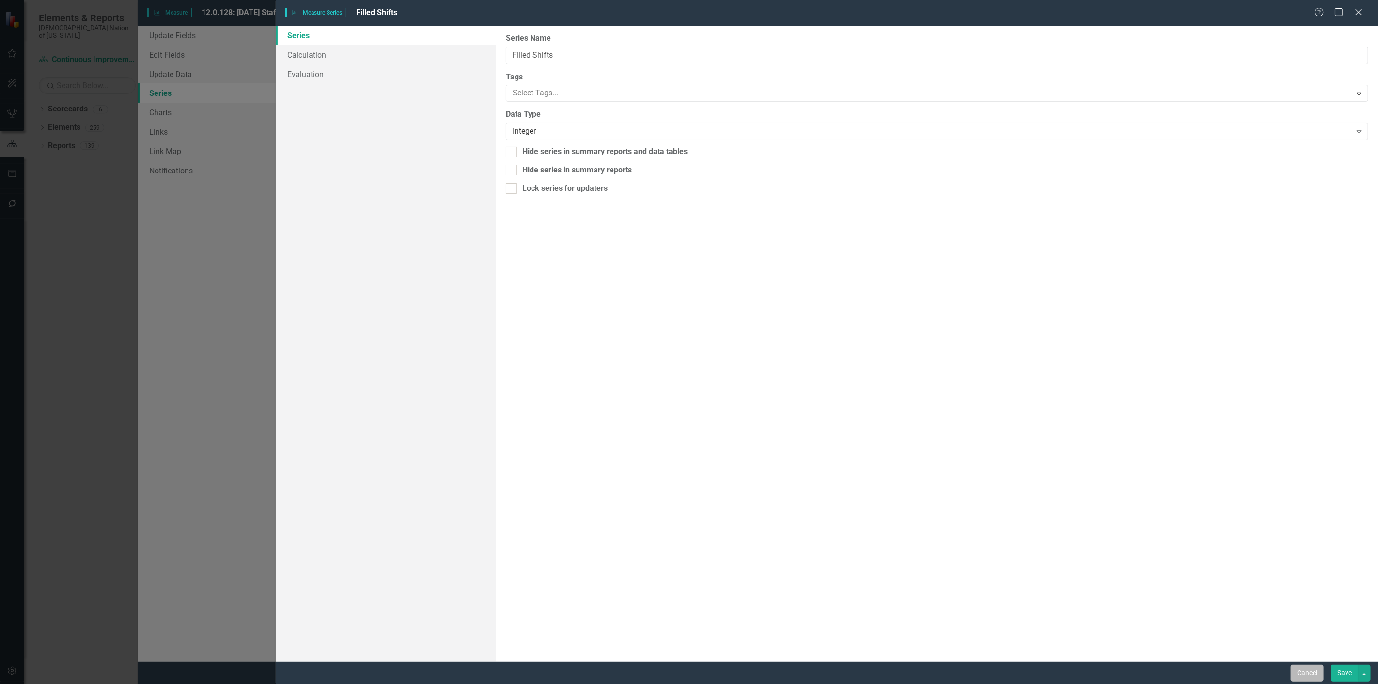
click at [1306, 672] on button "Cancel" at bounding box center [1307, 673] width 33 height 17
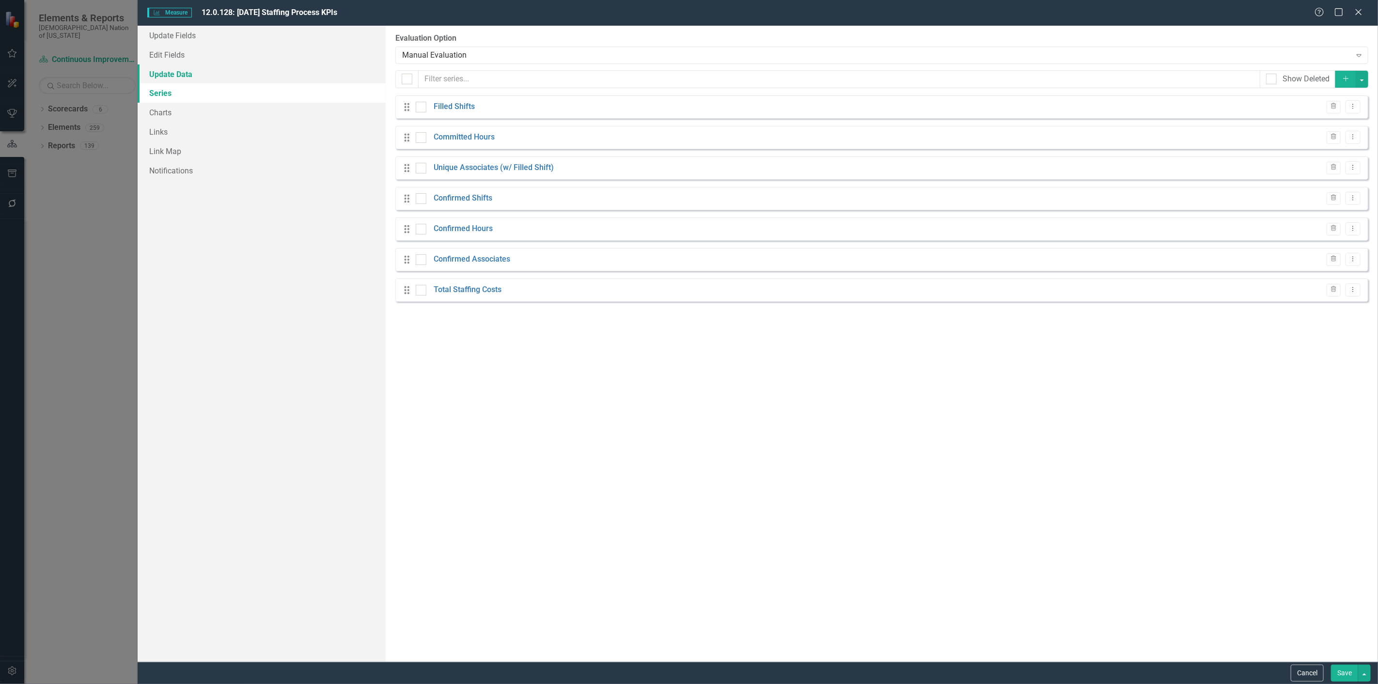
click at [176, 79] on link "Update Data" at bounding box center [262, 73] width 248 height 19
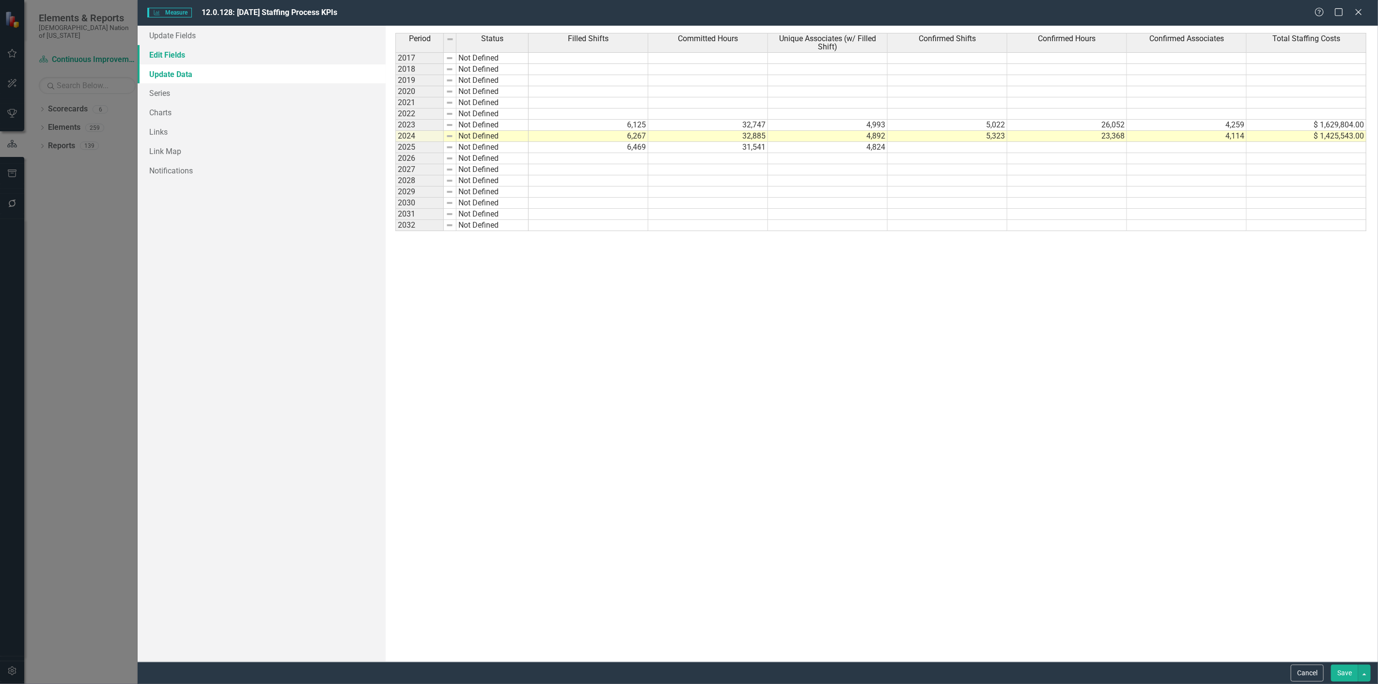
click at [178, 57] on link "Edit Fields" at bounding box center [262, 54] width 248 height 19
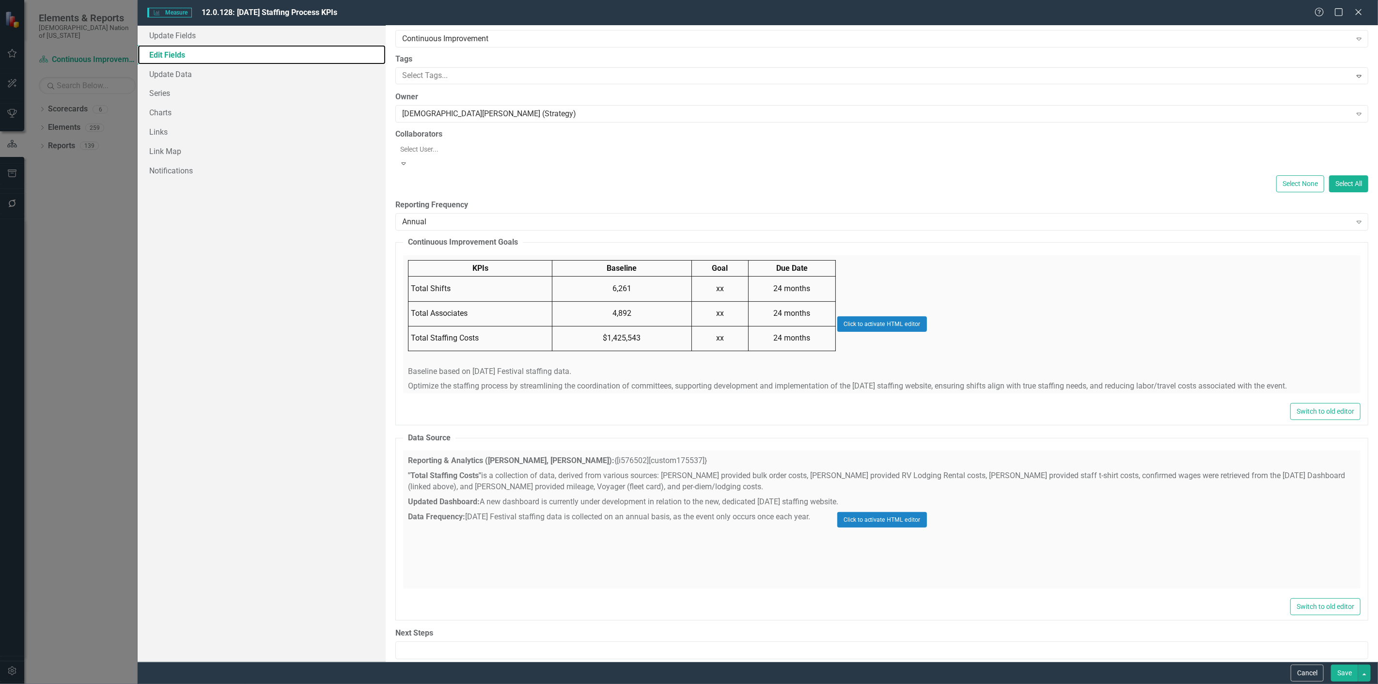
scroll to position [95, 0]
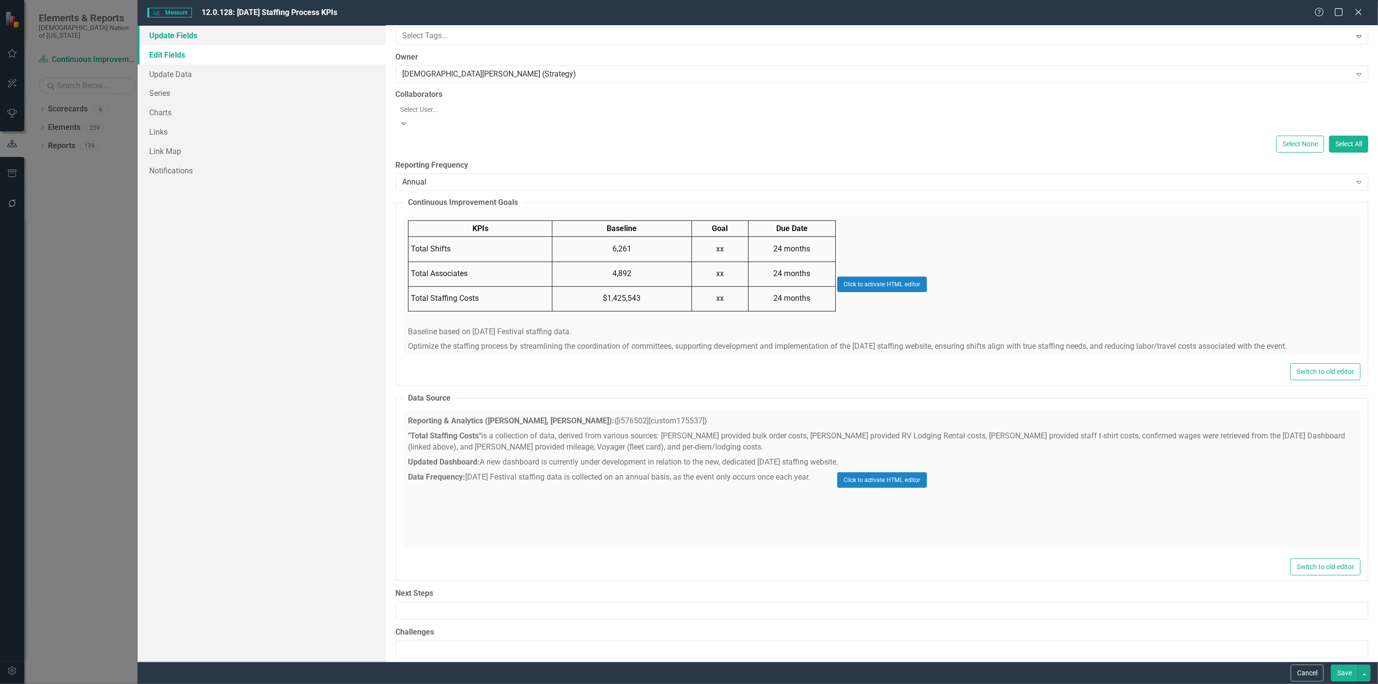
click at [196, 36] on link "Update Fields" at bounding box center [262, 35] width 248 height 19
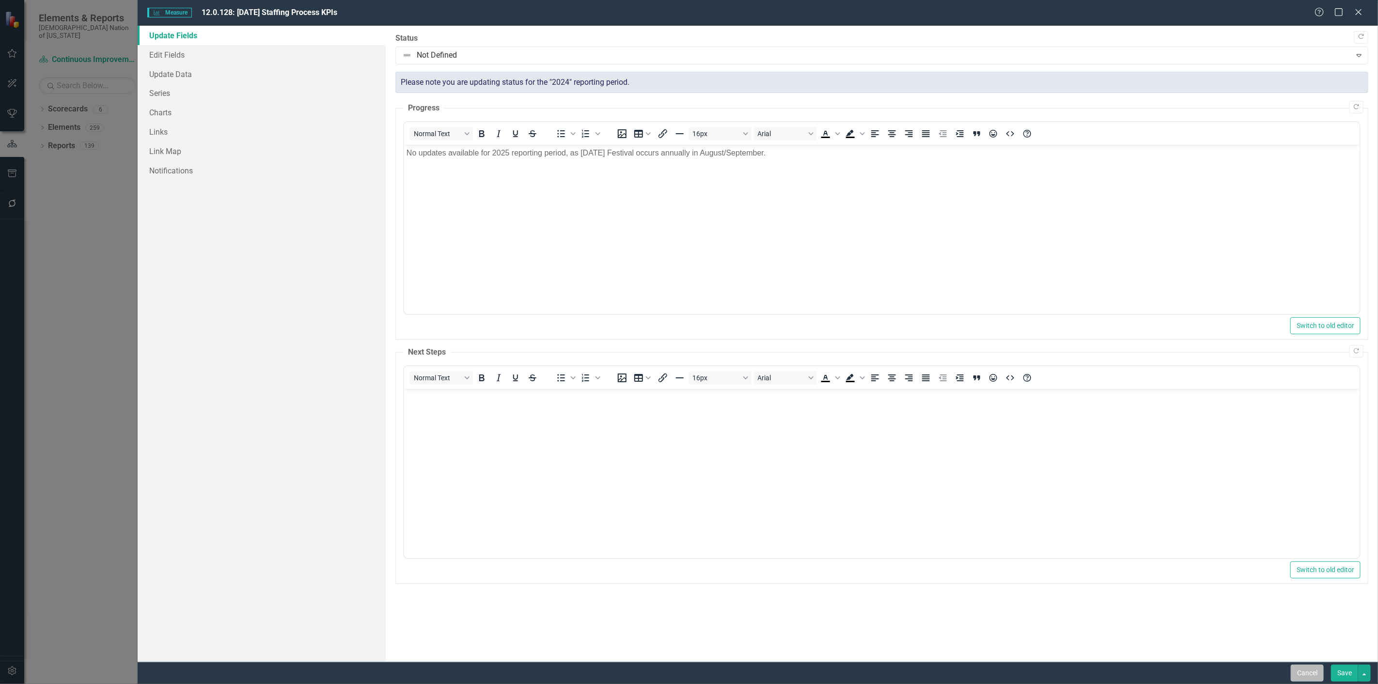
click at [1293, 665] on button "Cancel" at bounding box center [1307, 673] width 33 height 17
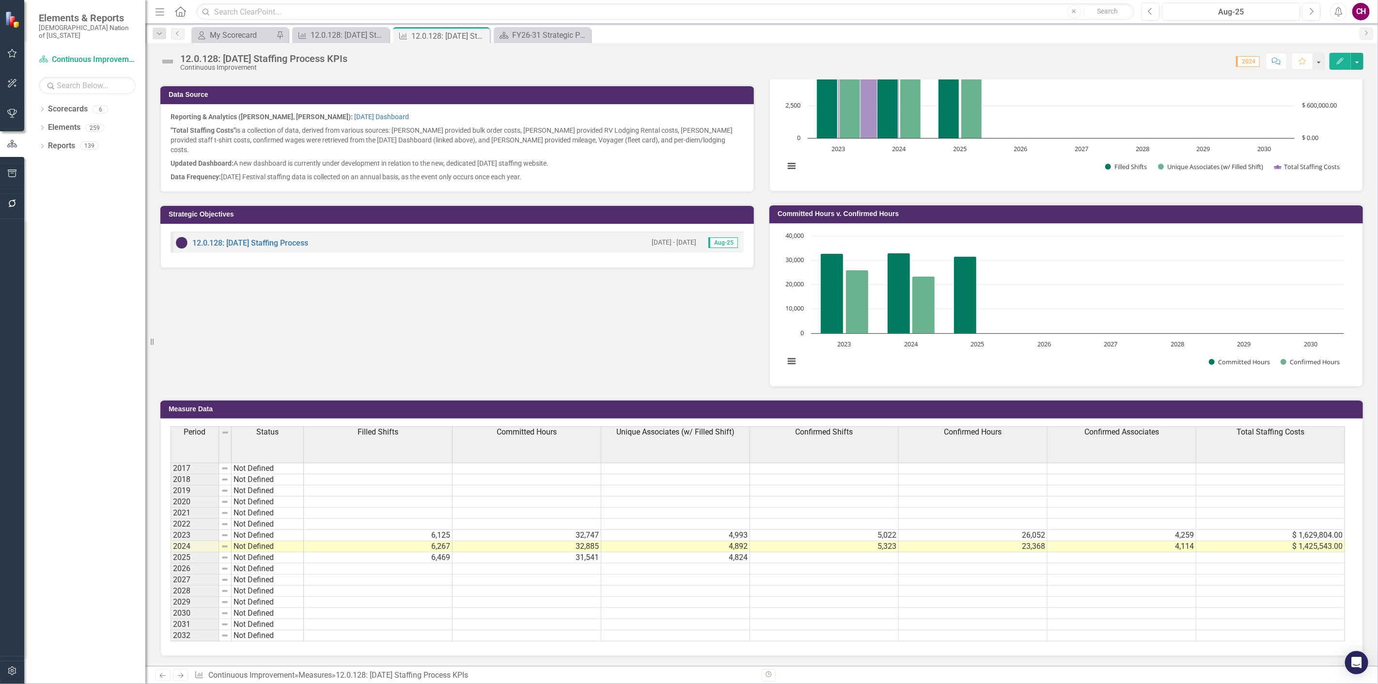
scroll to position [0, 0]
